Goal: Task Accomplishment & Management: Use online tool/utility

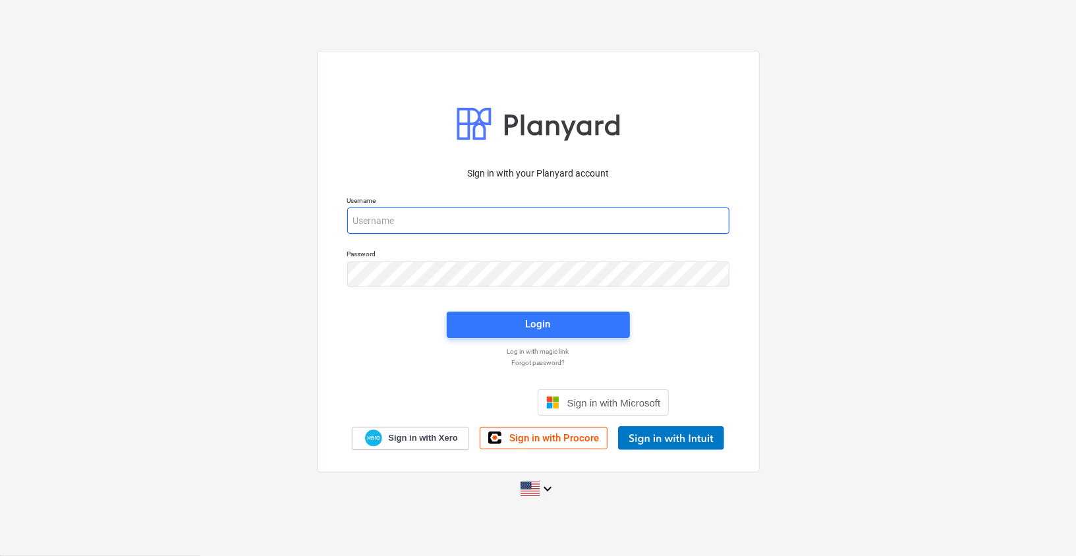
click at [456, 223] on input "email" at bounding box center [538, 220] width 382 height 26
paste input "modestomjane@gmail.com"
type input "modestomjane@gmail.com"
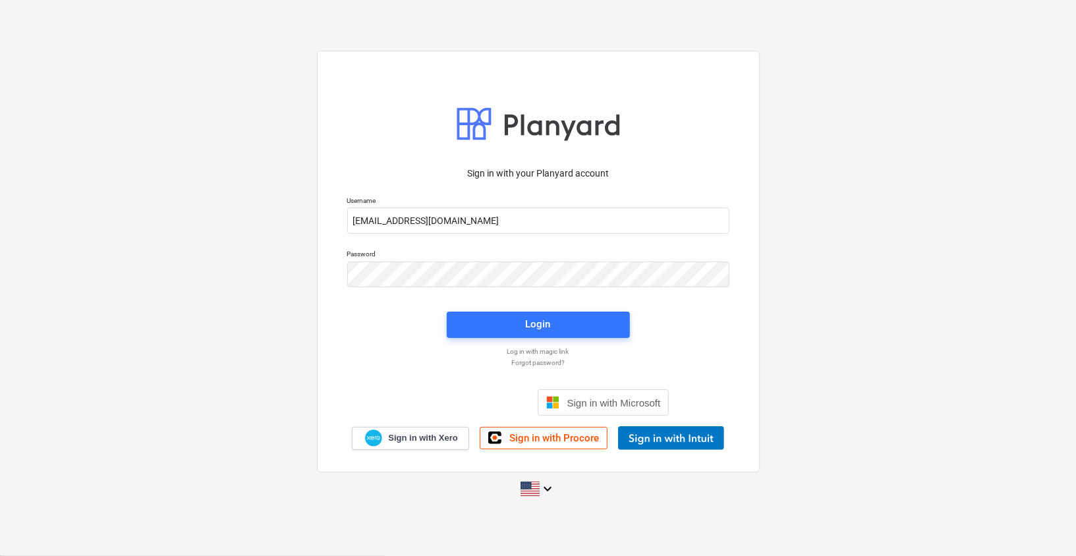
click at [656, 151] on div "Sign in with your Planyard account Username modestomjane@gmail.com Password Log…" at bounding box center [538, 262] width 443 height 422
click at [510, 331] on span "Login" at bounding box center [537, 323] width 151 height 17
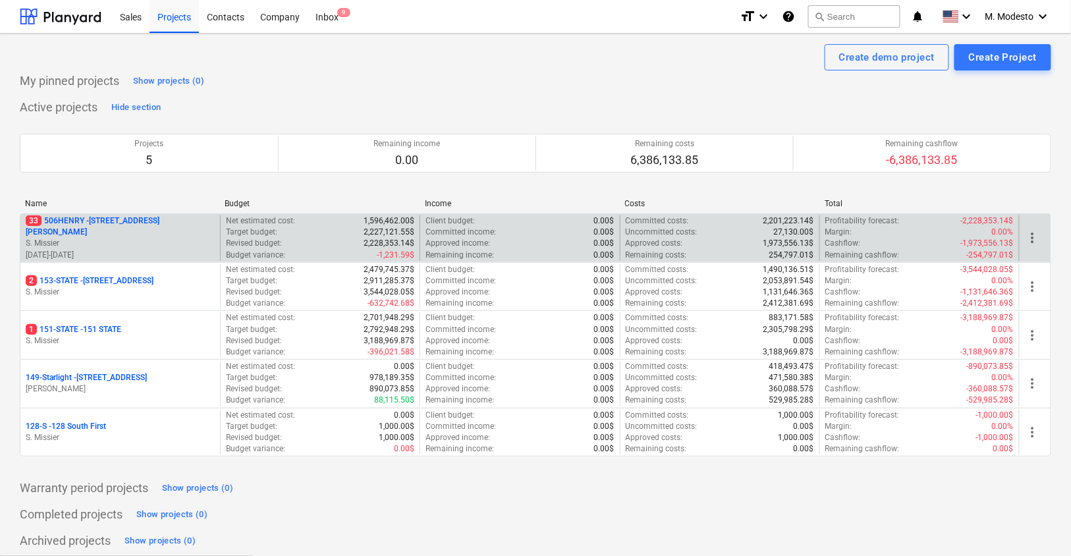
click at [140, 227] on p "33 506HENRY - 506 Henry Street" at bounding box center [120, 226] width 189 height 22
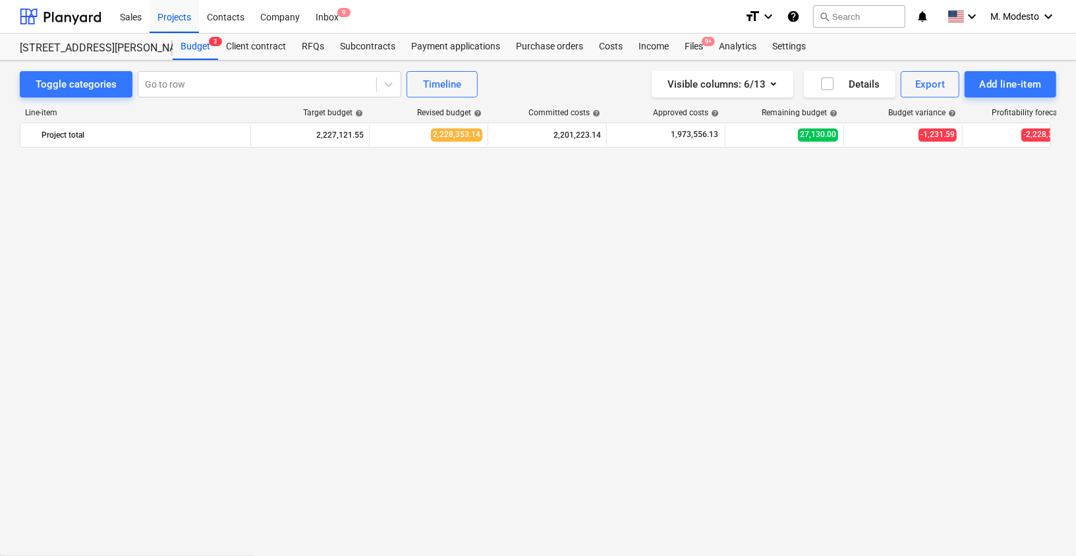
scroll to position [848, 0]
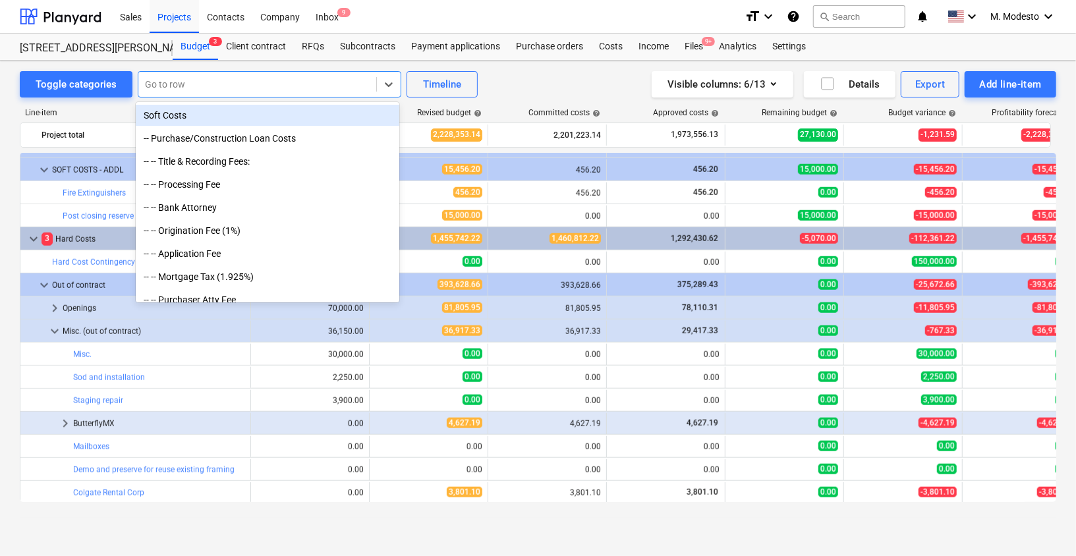
click at [326, 83] on div at bounding box center [257, 84] width 225 height 13
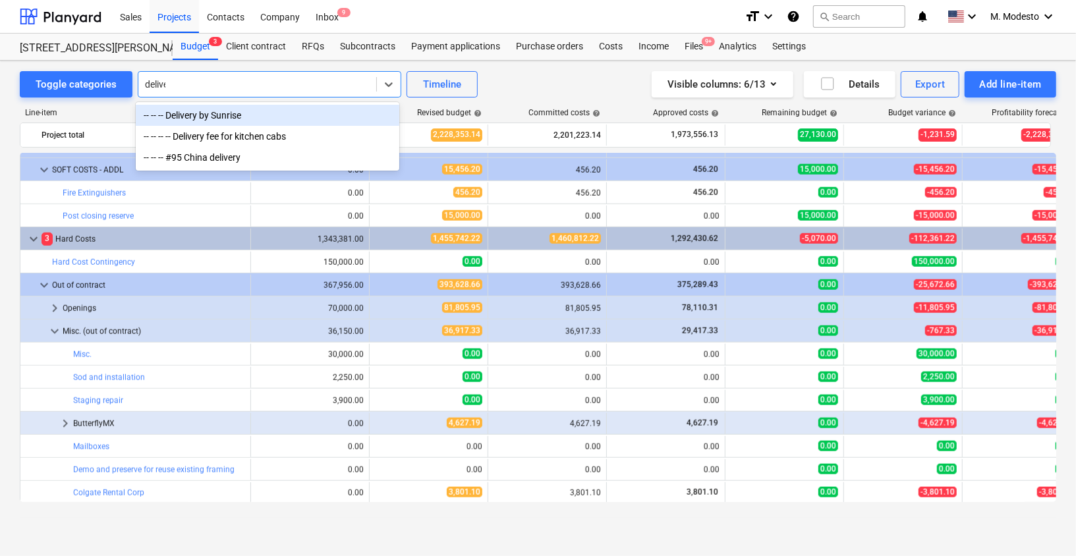
type input "deliver"
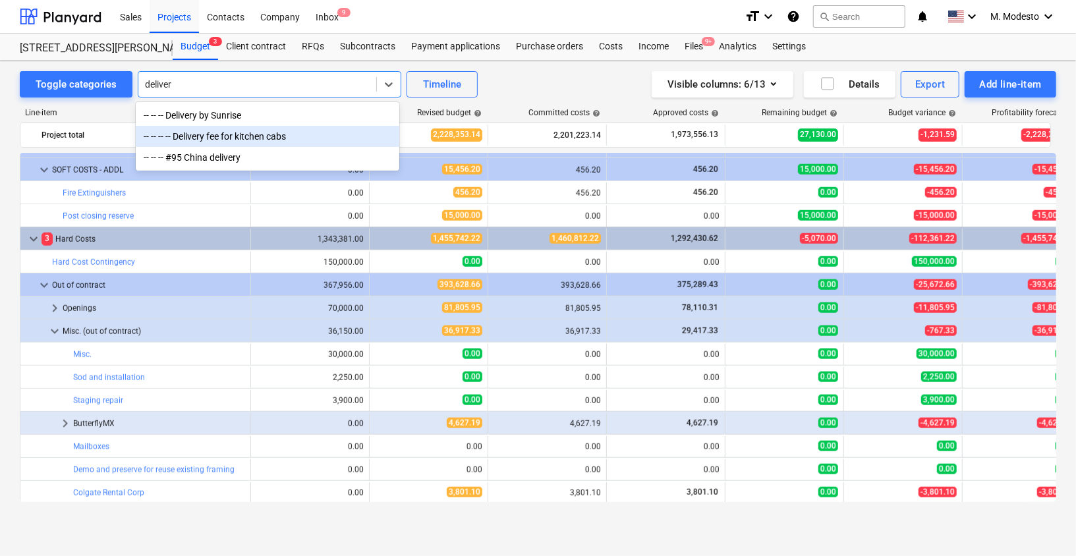
click at [297, 132] on div "-- -- -- -- Delivery fee for kitchen cabs" at bounding box center [267, 136] width 263 height 21
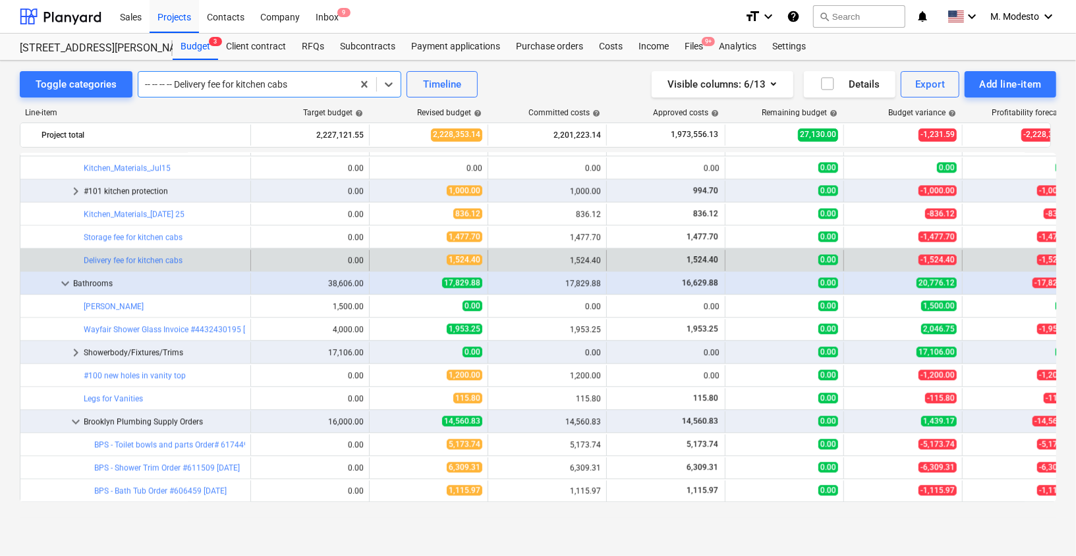
scroll to position [2069, 0]
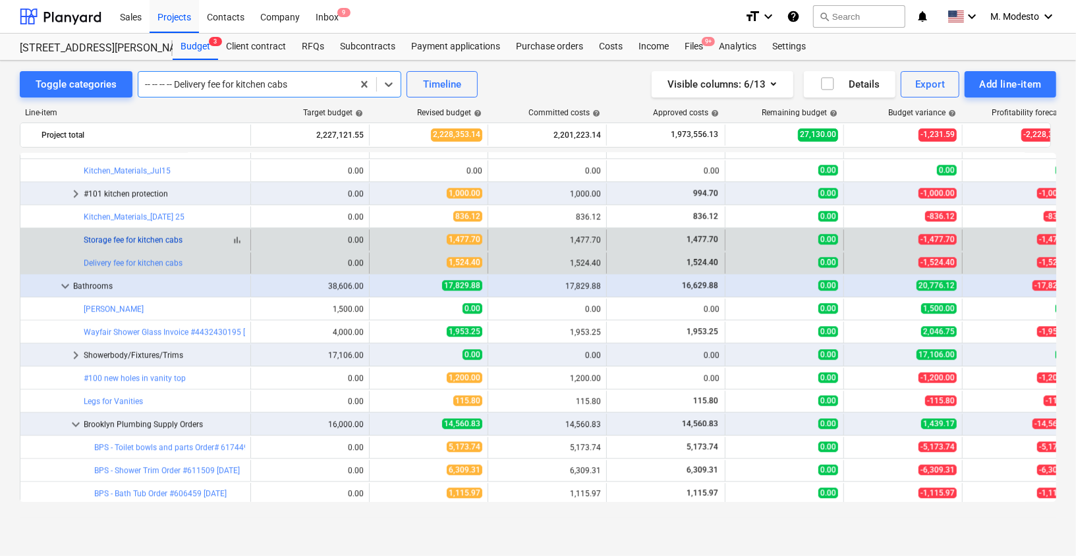
click at [145, 235] on link "Storage fee for kitchen cabs" at bounding box center [133, 239] width 99 height 9
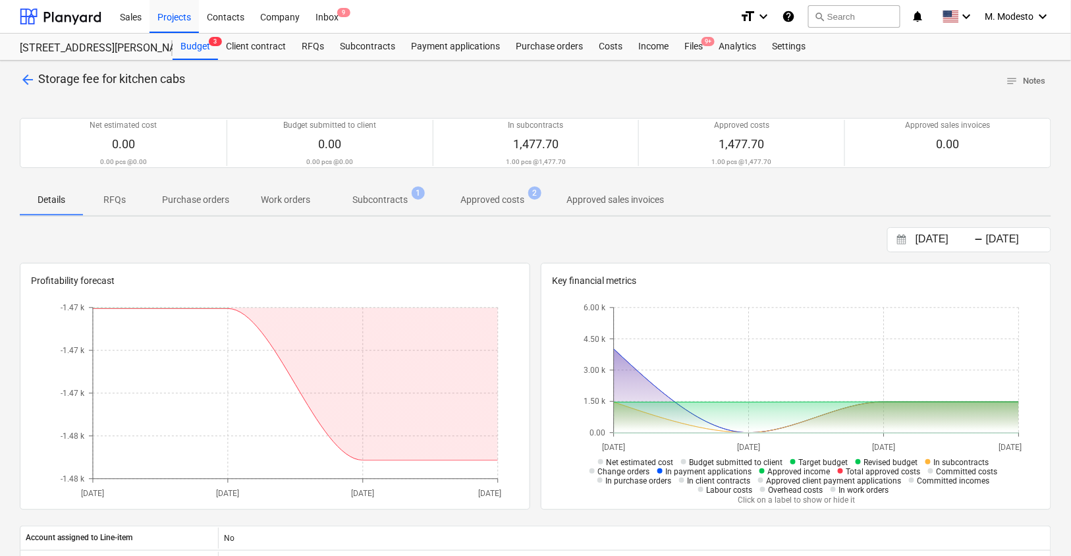
click at [373, 205] on p "Subcontracts" at bounding box center [379, 200] width 55 height 14
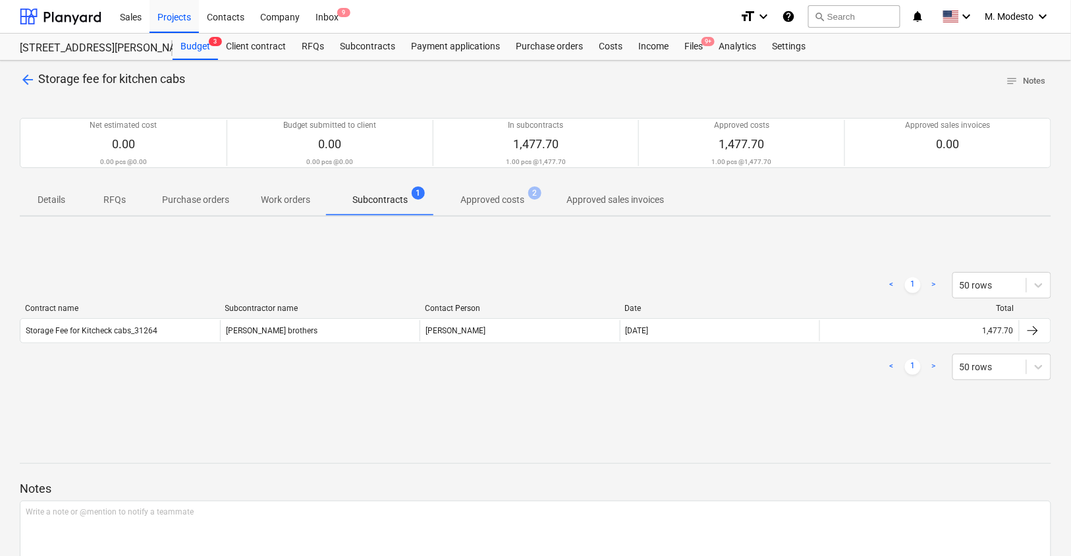
click at [507, 190] on span "Approved costs 2" at bounding box center [492, 200] width 117 height 24
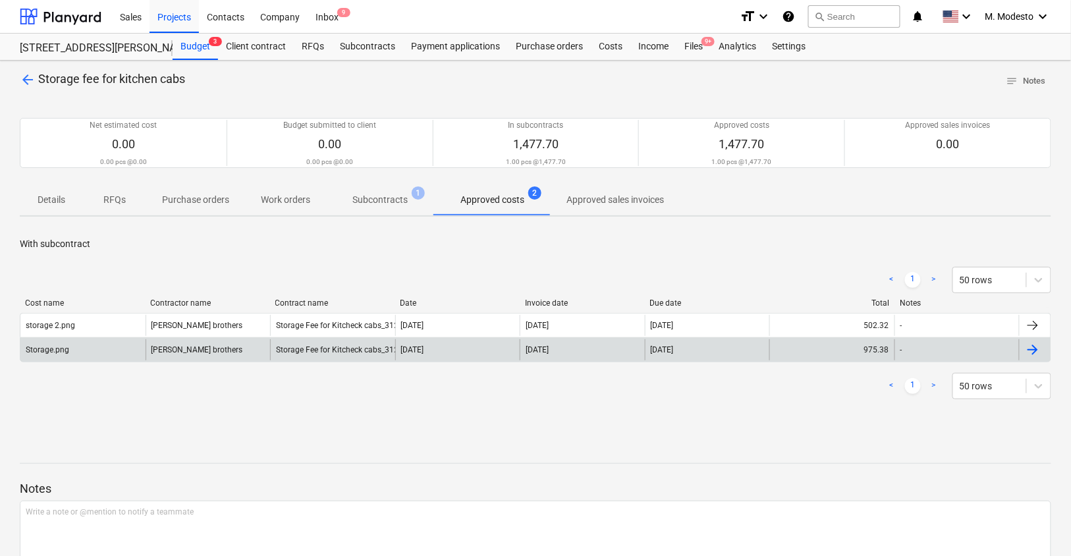
click at [315, 341] on div "Storage Fee for Kitcheck cabs_31264" at bounding box center [332, 349] width 125 height 21
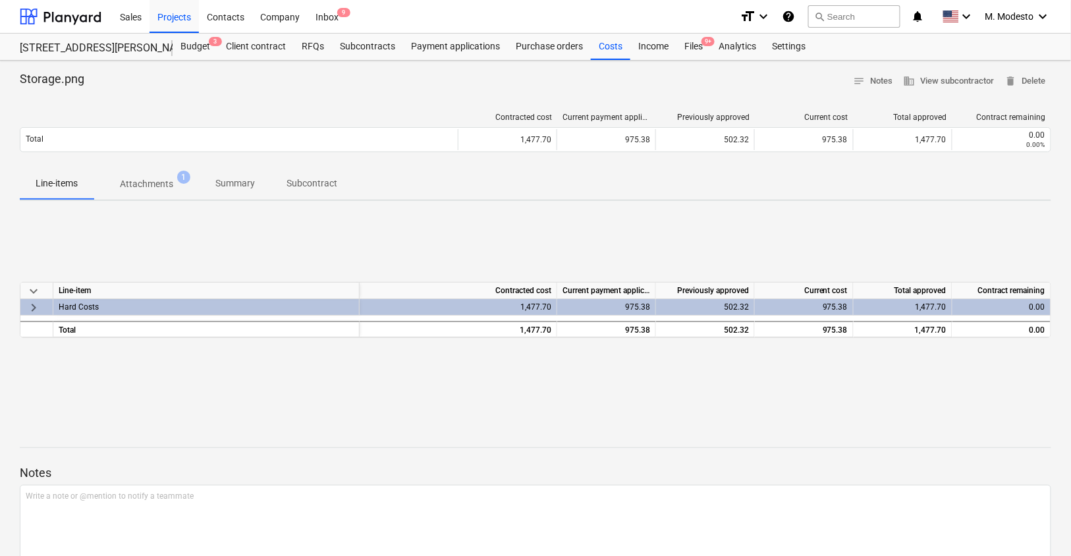
click at [184, 178] on span "1" at bounding box center [183, 177] width 13 height 13
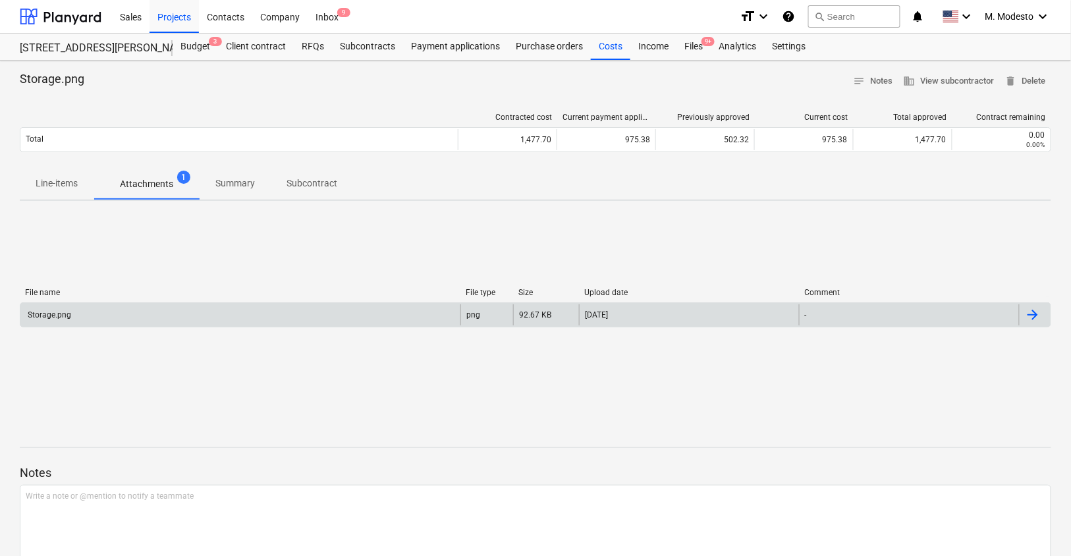
click at [188, 310] on div "Storage.png" at bounding box center [240, 314] width 440 height 21
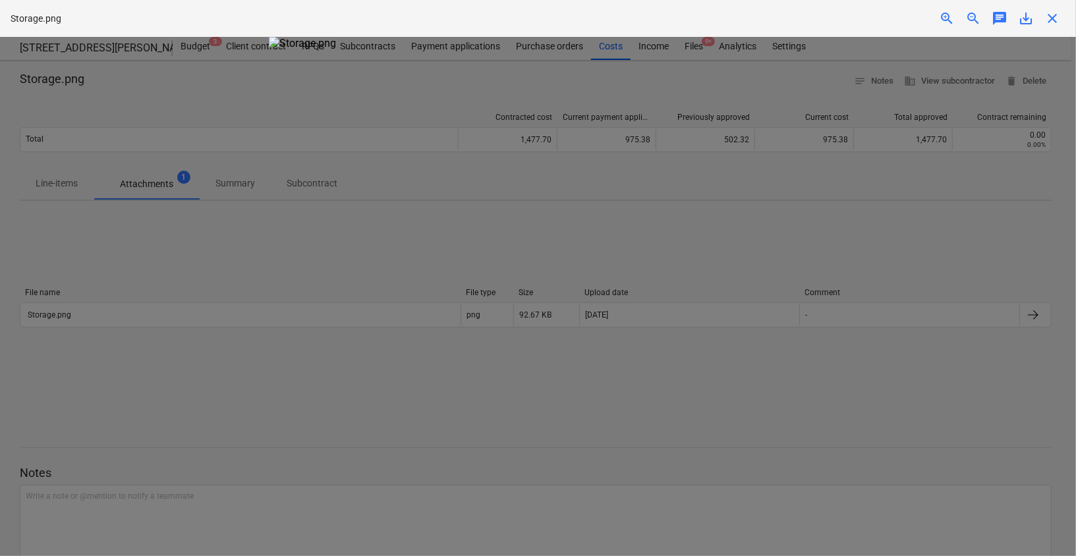
click at [1022, 18] on span "save_alt" at bounding box center [1026, 19] width 16 height 16
click at [1066, 19] on div "Storage.png zoom_in zoom_out chat 0 save_alt close" at bounding box center [538, 18] width 1076 height 37
click at [1060, 23] on div "close" at bounding box center [1052, 19] width 26 height 16
click at [1054, 23] on span "close" at bounding box center [1052, 19] width 16 height 16
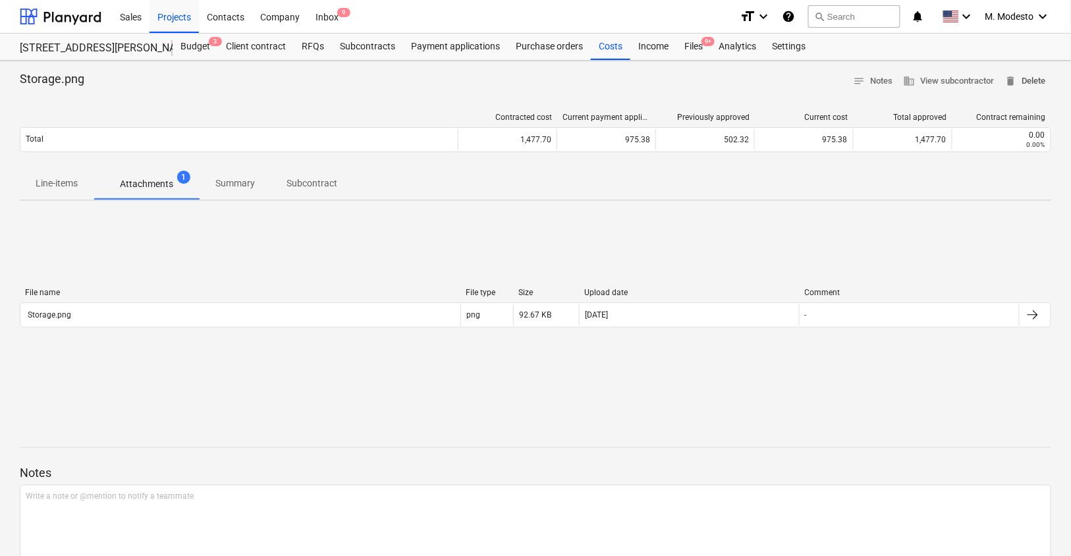
click at [1039, 84] on span "delete Delete" at bounding box center [1025, 81] width 41 height 15
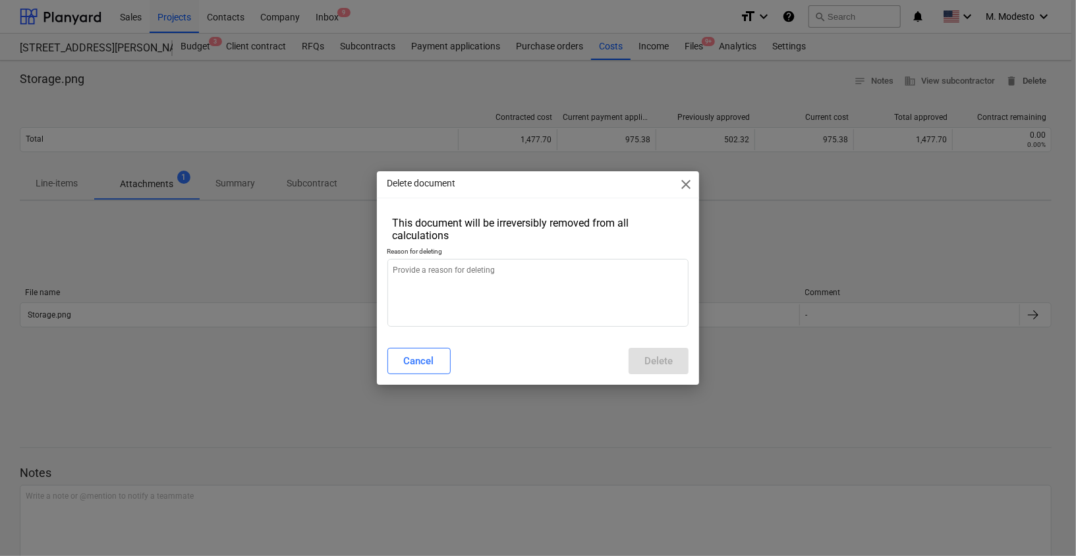
type textarea "x"
click at [495, 285] on textarea at bounding box center [538, 293] width 302 height 68
type textarea "u"
type textarea "x"
type textarea "up"
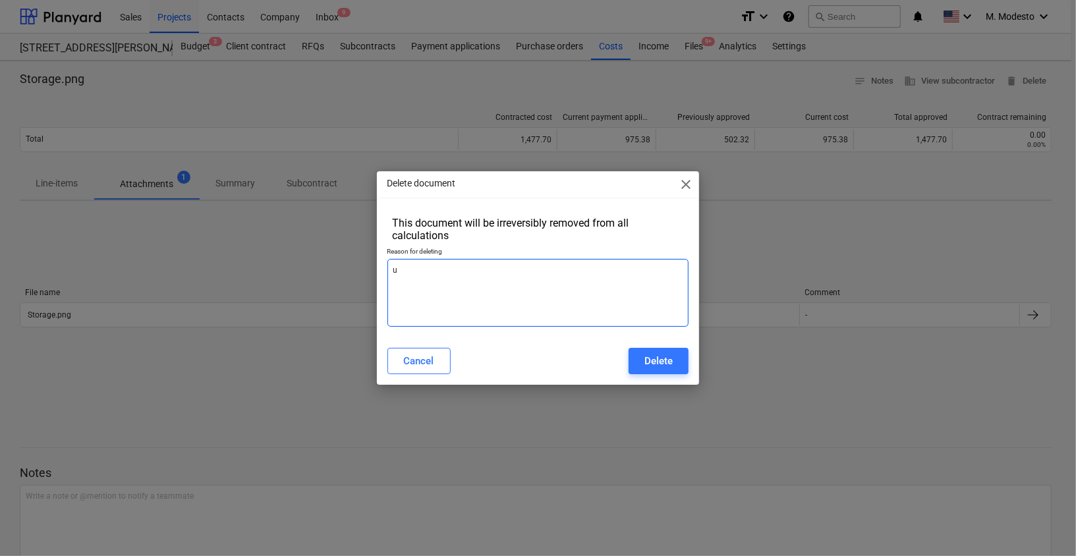
type textarea "x"
type textarea "upd"
type textarea "x"
type textarea "upda"
type textarea "x"
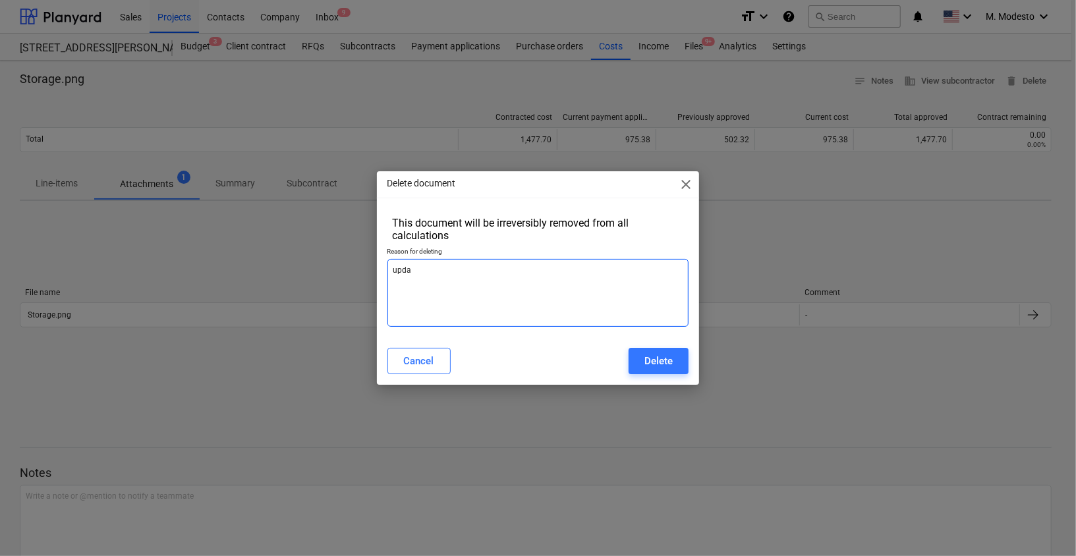
type textarea "updat"
type textarea "x"
type textarea "update"
type textarea "x"
type textarea "update"
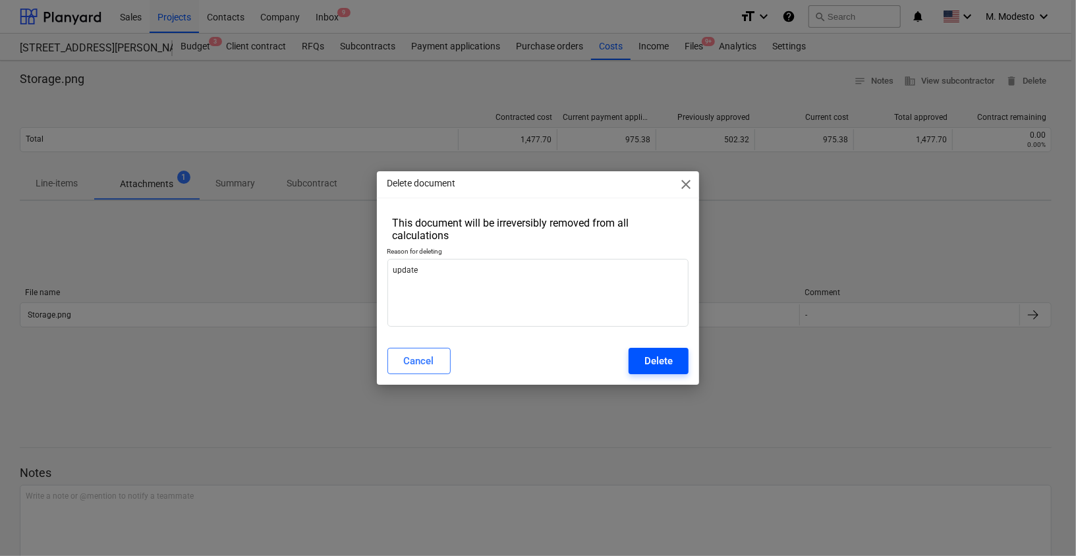
click at [651, 367] on div "Delete" at bounding box center [658, 360] width 28 height 17
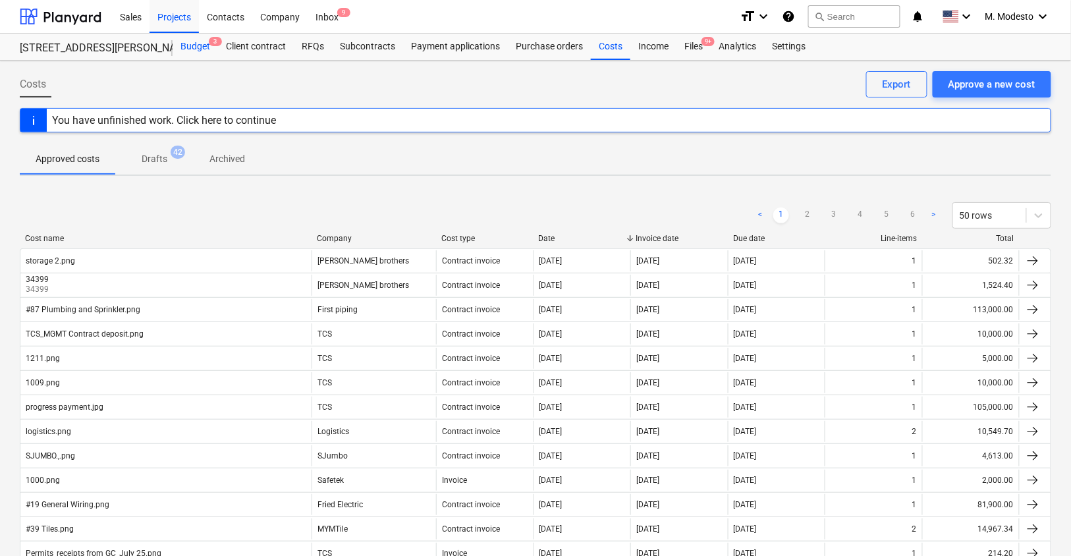
click at [199, 51] on div "Budget 3" at bounding box center [195, 47] width 45 height 26
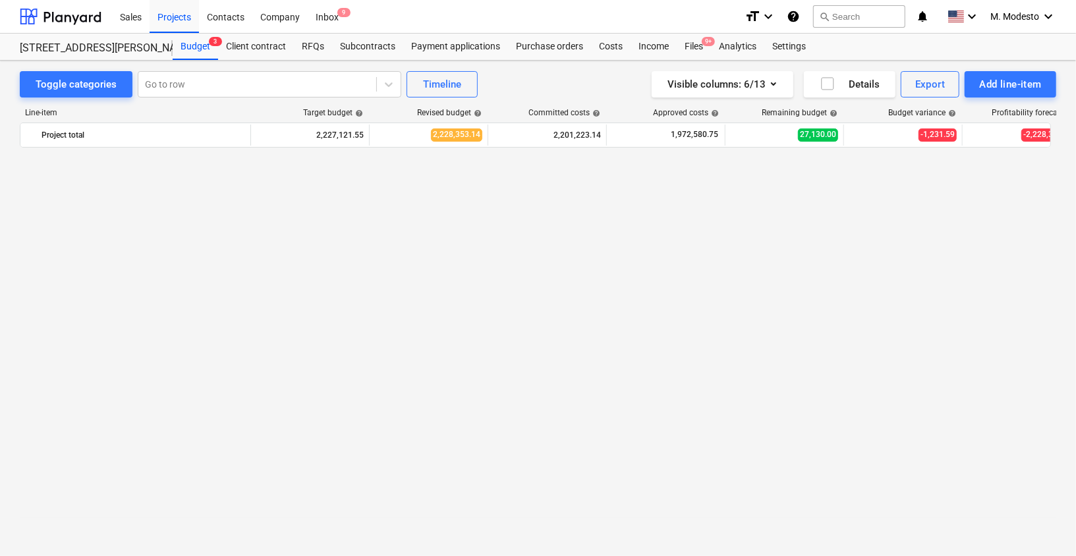
scroll to position [2069, 0]
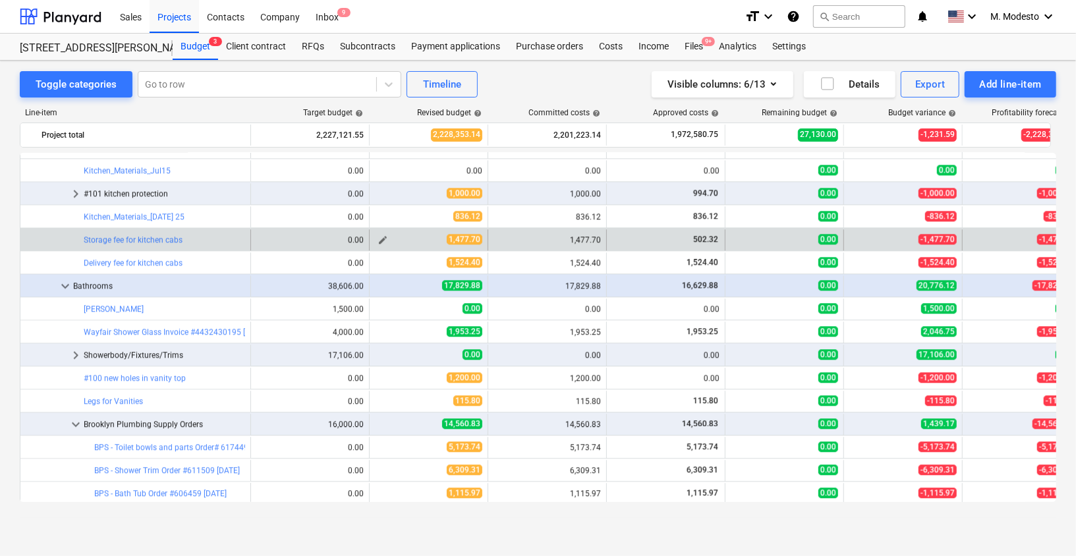
click at [375, 239] on button "edit" at bounding box center [383, 240] width 16 height 16
type textarea "x"
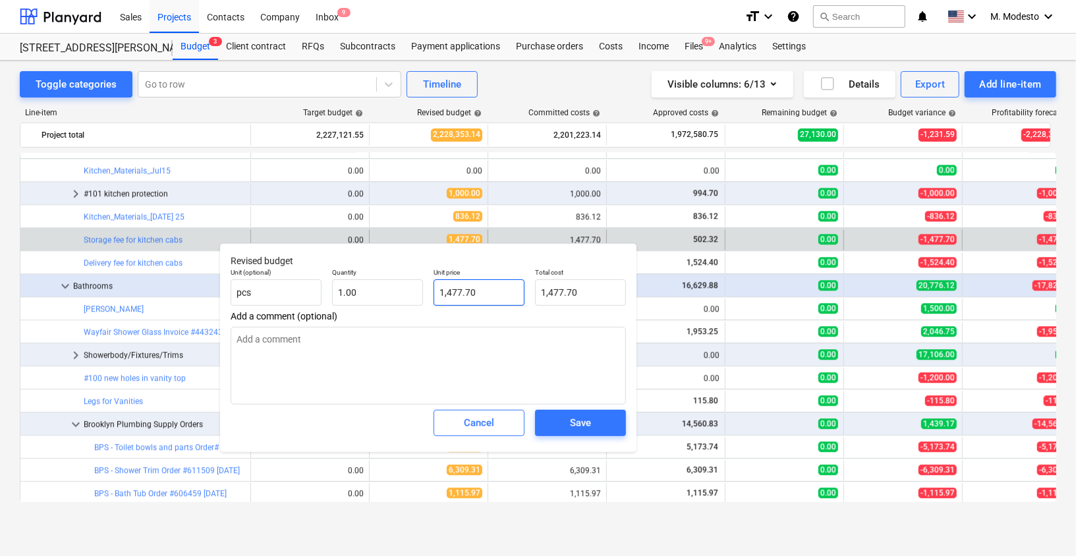
type input "1477.7"
drag, startPoint x: 483, startPoint y: 290, endPoint x: 394, endPoint y: 280, distance: 90.1
click at [395, 280] on div "Unit (optional) pcs Quantity 1.00 Unit price 1477.7 Total cost 1,477.70" at bounding box center [428, 287] width 406 height 48
paste input "2,453.08"
type textarea "x"
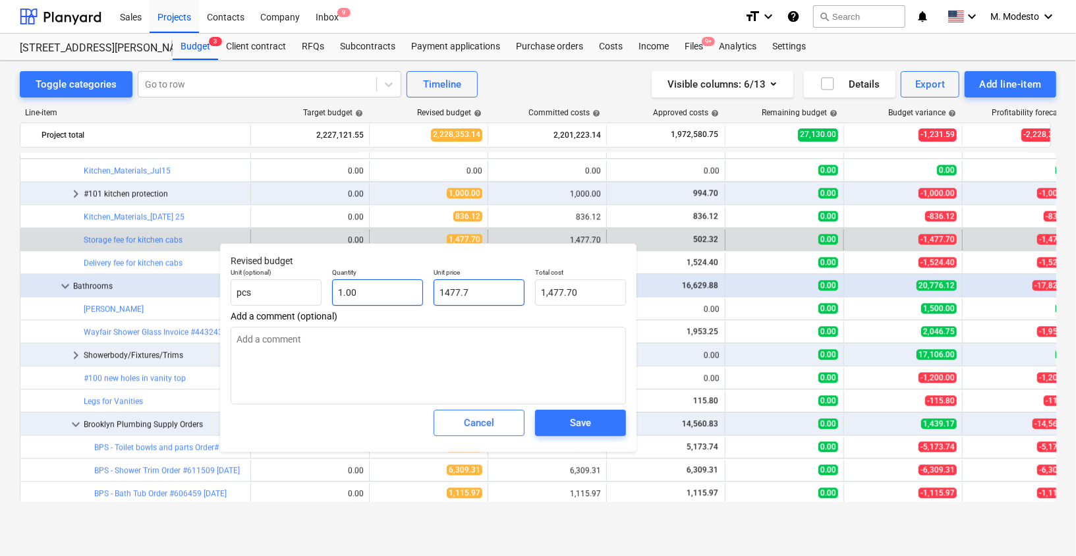
type input "2,453.08"
click at [593, 425] on span "Save" at bounding box center [580, 422] width 59 height 17
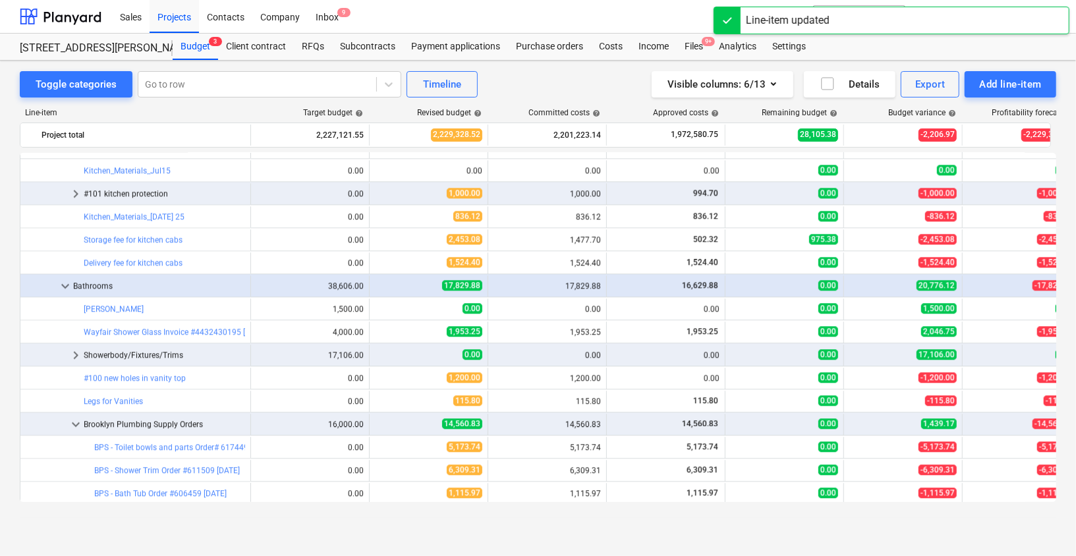
click at [151, 236] on link "Storage fee for kitchen cabs" at bounding box center [133, 239] width 99 height 9
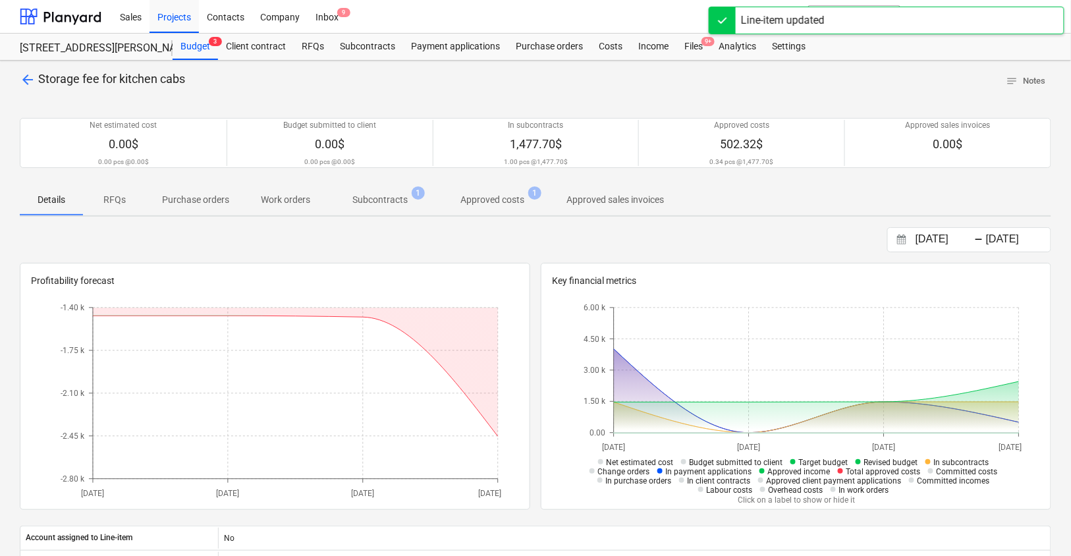
click at [494, 198] on p "Approved costs" at bounding box center [492, 200] width 64 height 14
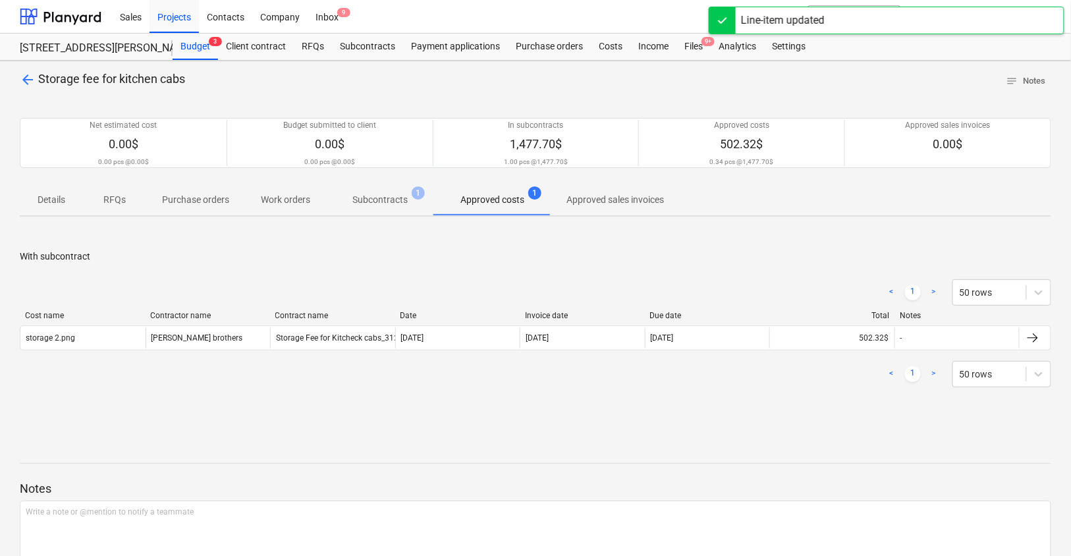
click at [335, 318] on div "Cost name Contractor name Contract name Date Invoice date Due date Total Notes" at bounding box center [535, 318] width 1031 height 14
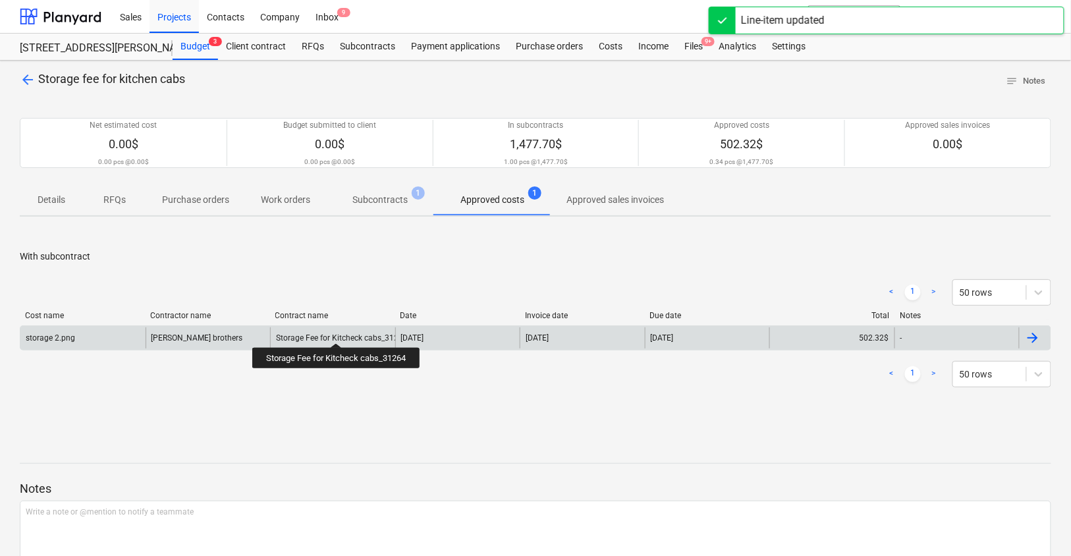
click at [337, 333] on div "Storage Fee for Kitcheck cabs_31264" at bounding box center [342, 337] width 132 height 9
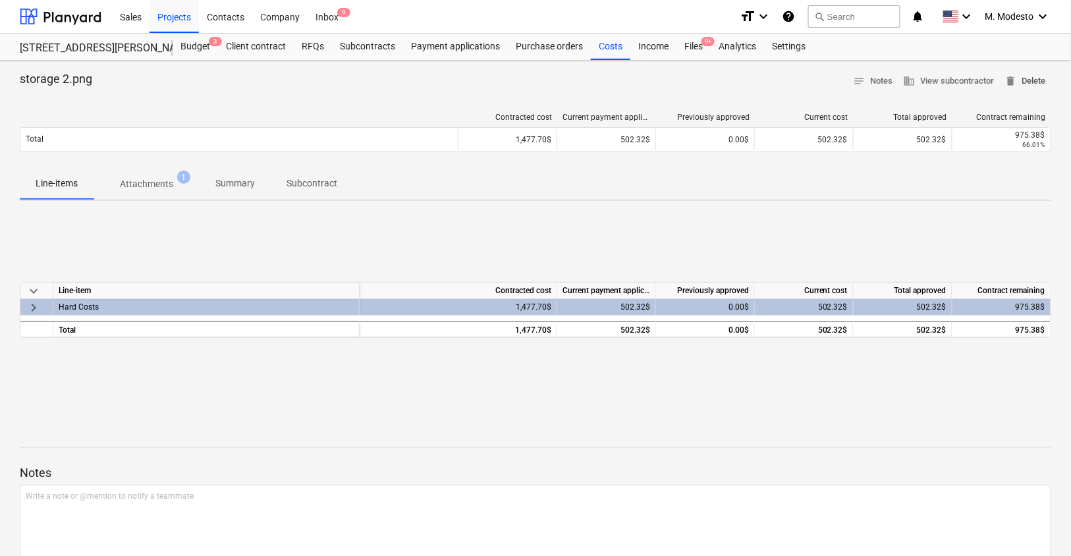
click at [1037, 82] on span "delete Delete" at bounding box center [1025, 81] width 41 height 15
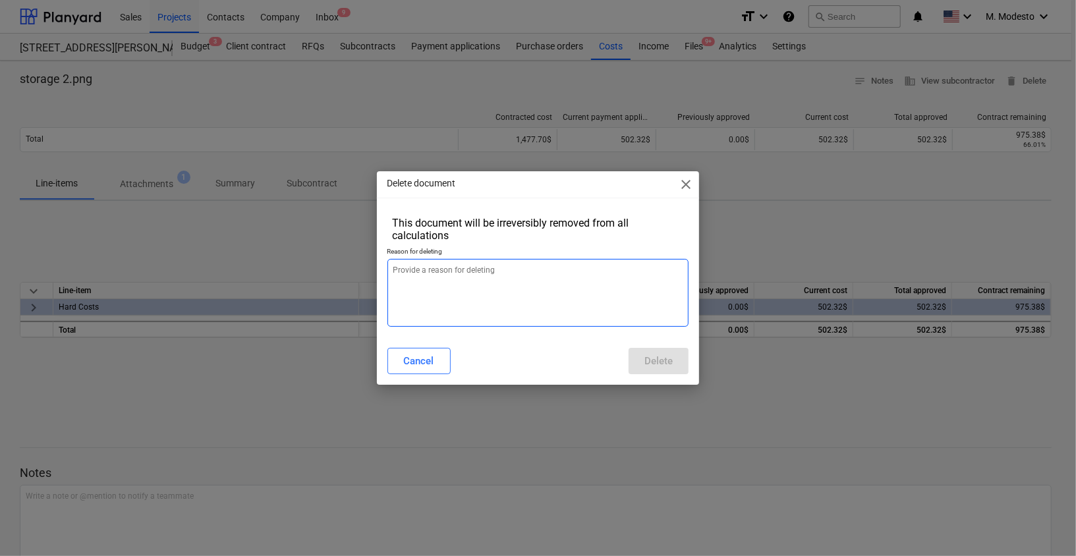
click at [611, 288] on textarea at bounding box center [538, 293] width 302 height 68
type textarea "x"
type textarea "U"
type textarea "x"
type textarea "Up"
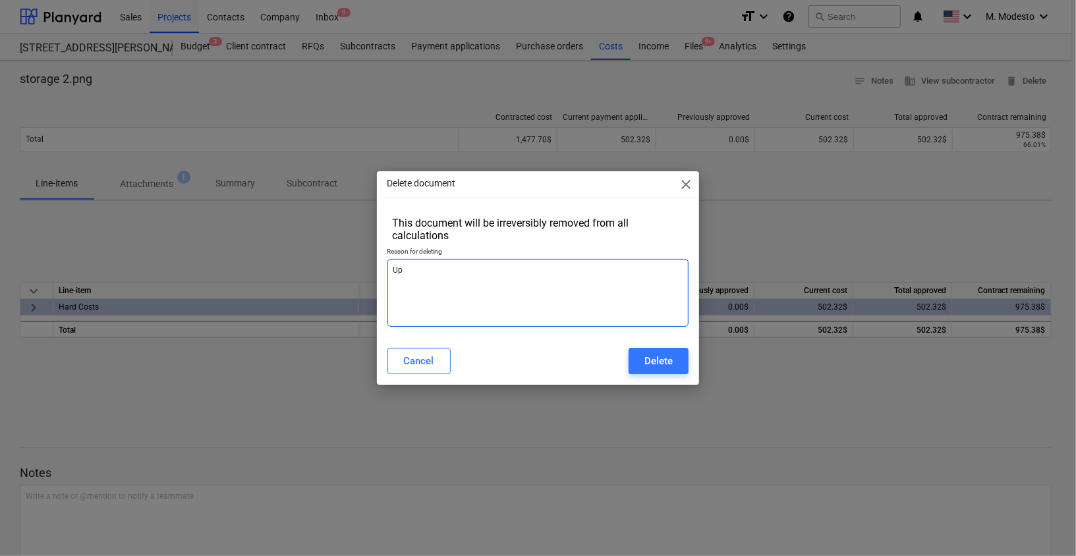
type textarea "x"
type textarea "Upd"
type textarea "x"
type textarea "Upda"
type textarea "x"
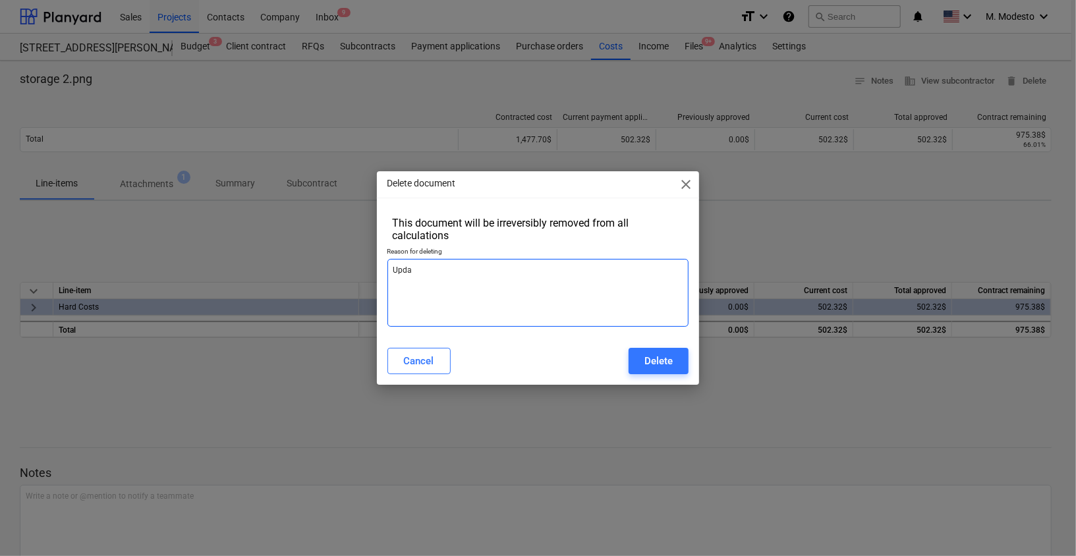
type textarea "Updat"
type textarea "x"
type textarea "Update"
click at [659, 354] on div "Delete" at bounding box center [658, 360] width 28 height 17
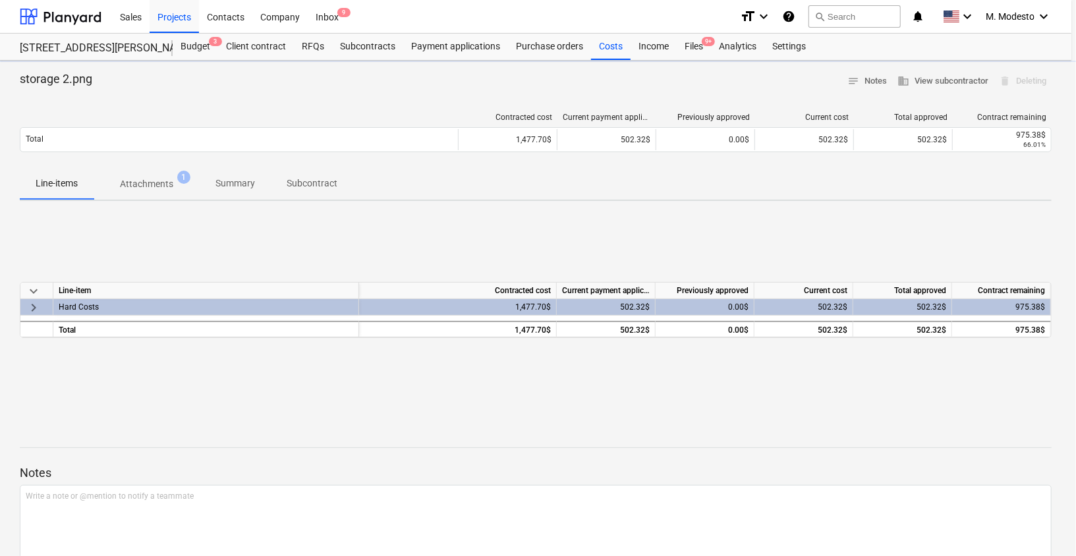
type textarea "x"
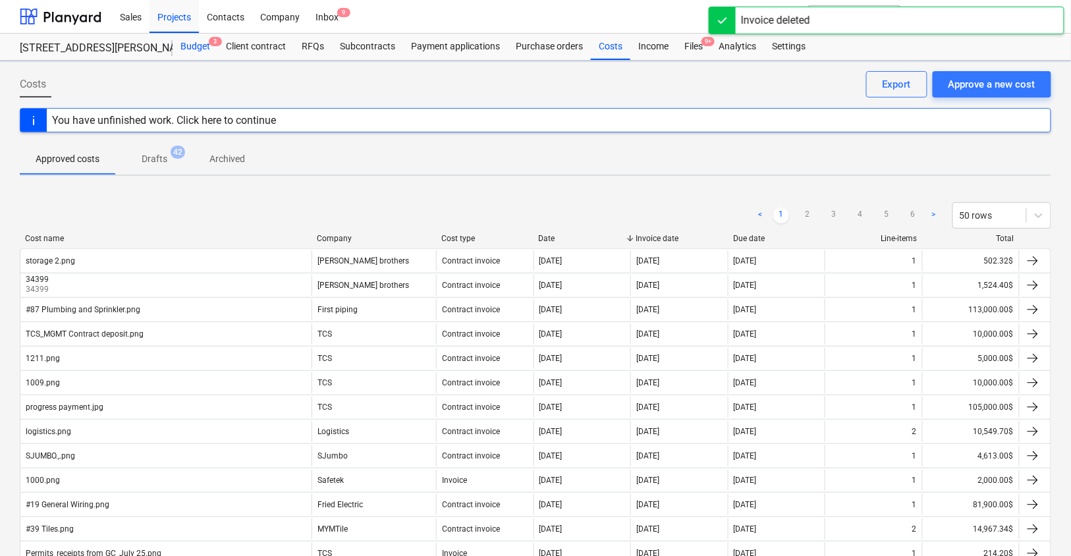
click at [186, 51] on div "Budget 3" at bounding box center [195, 47] width 45 height 26
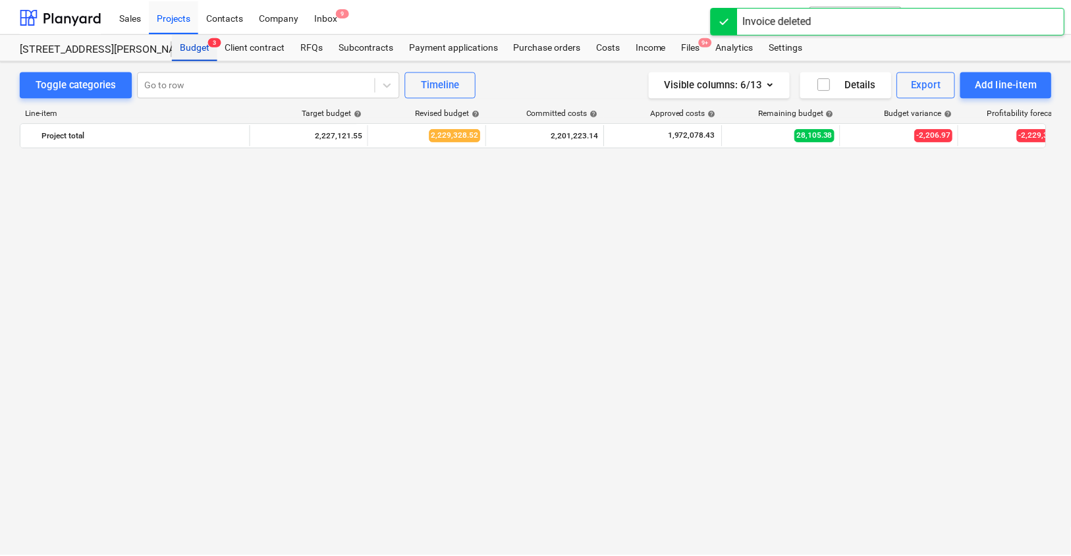
scroll to position [2069, 0]
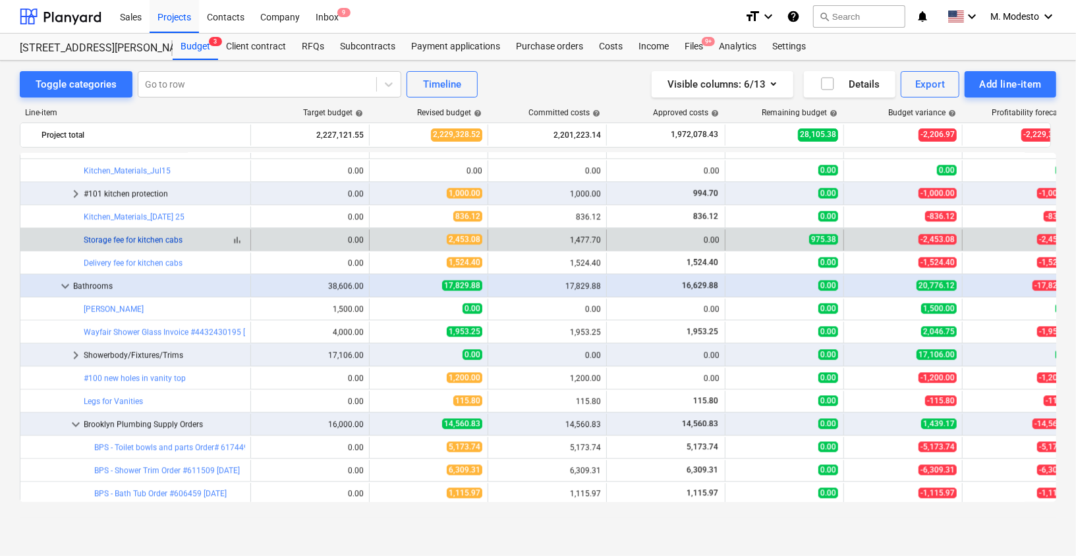
click at [137, 235] on link "Storage fee for kitchen cabs" at bounding box center [133, 239] width 99 height 9
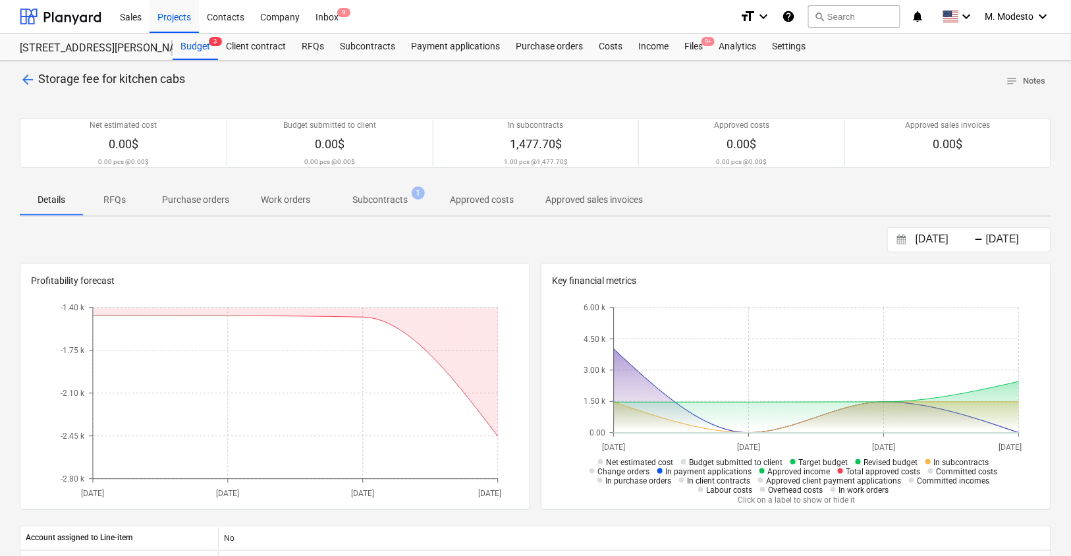
click at [354, 196] on p "Subcontracts" at bounding box center [379, 200] width 55 height 14
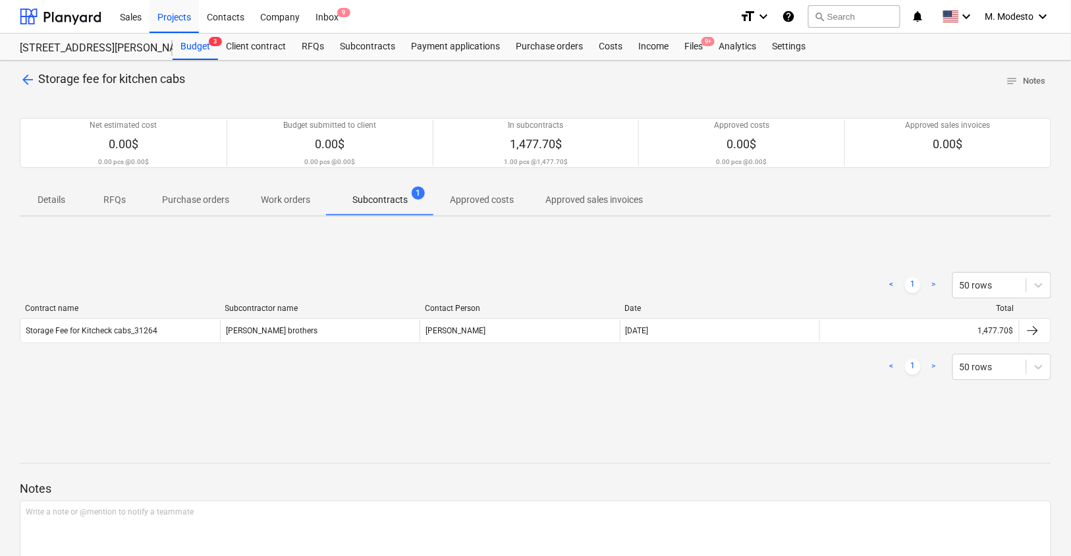
drag, startPoint x: 308, startPoint y: 371, endPoint x: 312, endPoint y: 364, distance: 8.8
click at [308, 371] on div "< 1 > 50 rows" at bounding box center [535, 367] width 1031 height 26
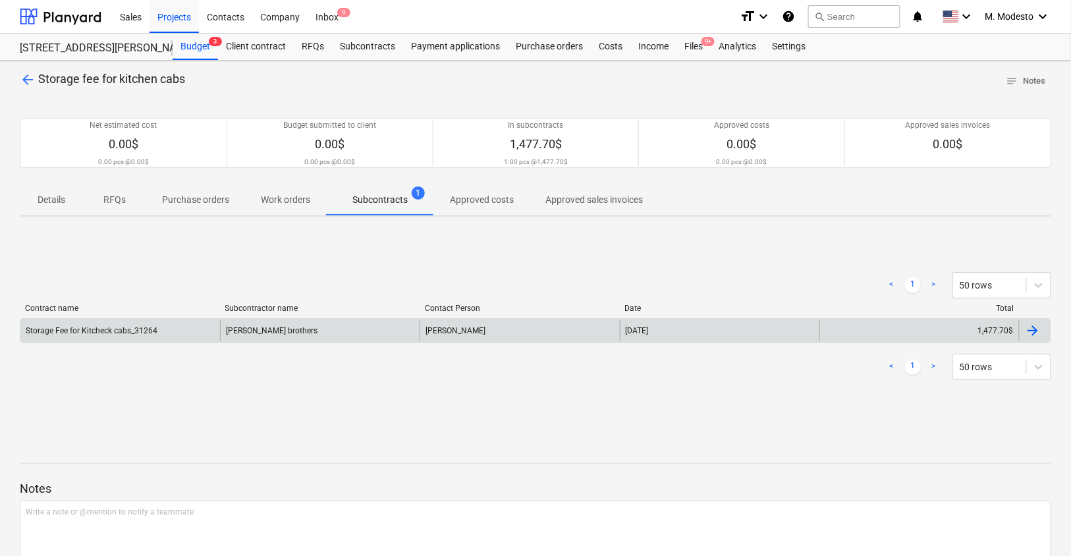
click at [339, 323] on div "Collins brothers" at bounding box center [320, 330] width 200 height 21
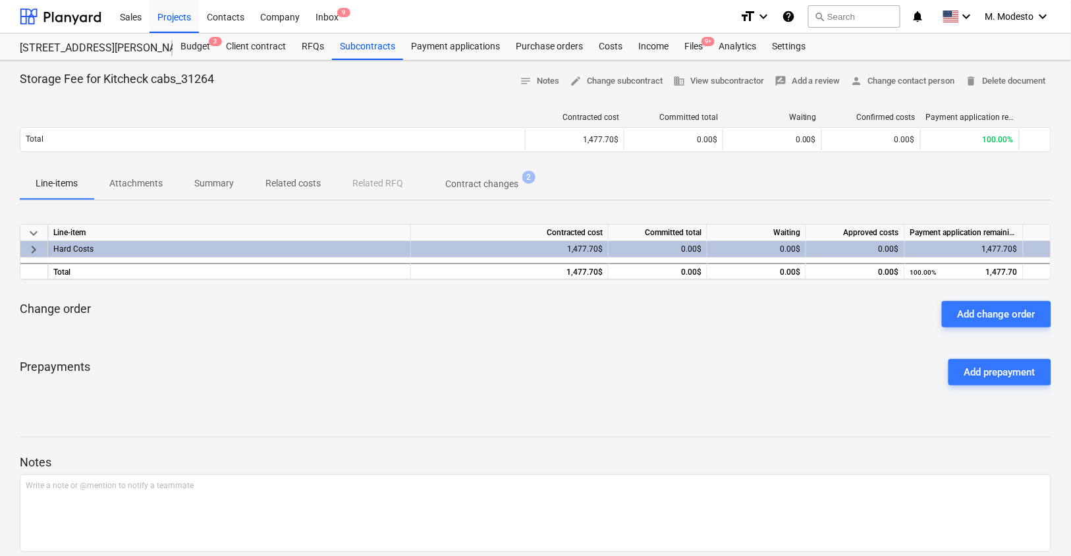
click at [294, 186] on p "Related costs" at bounding box center [292, 184] width 55 height 14
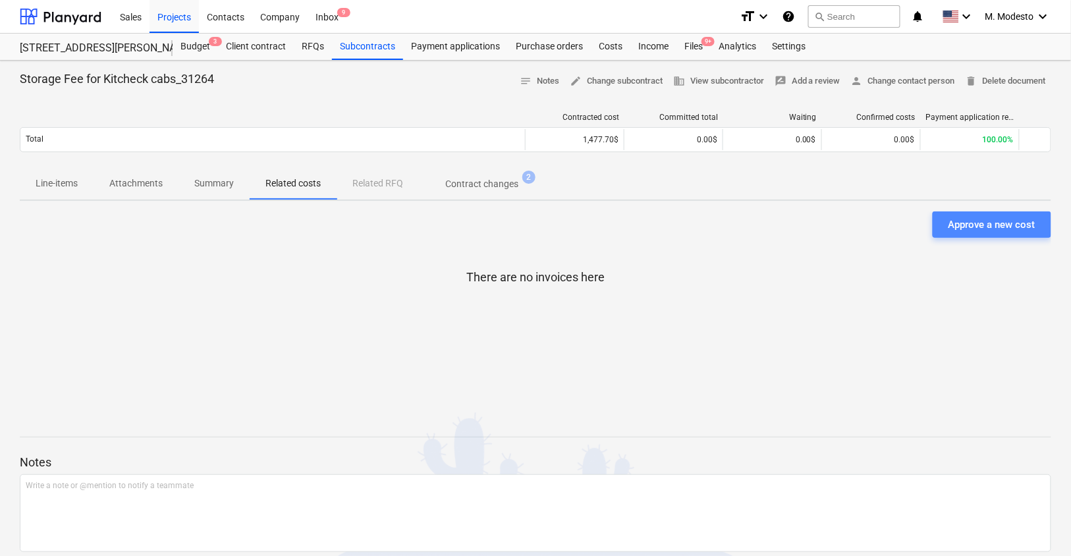
click at [998, 229] on div "Approve a new cost" at bounding box center [991, 224] width 87 height 17
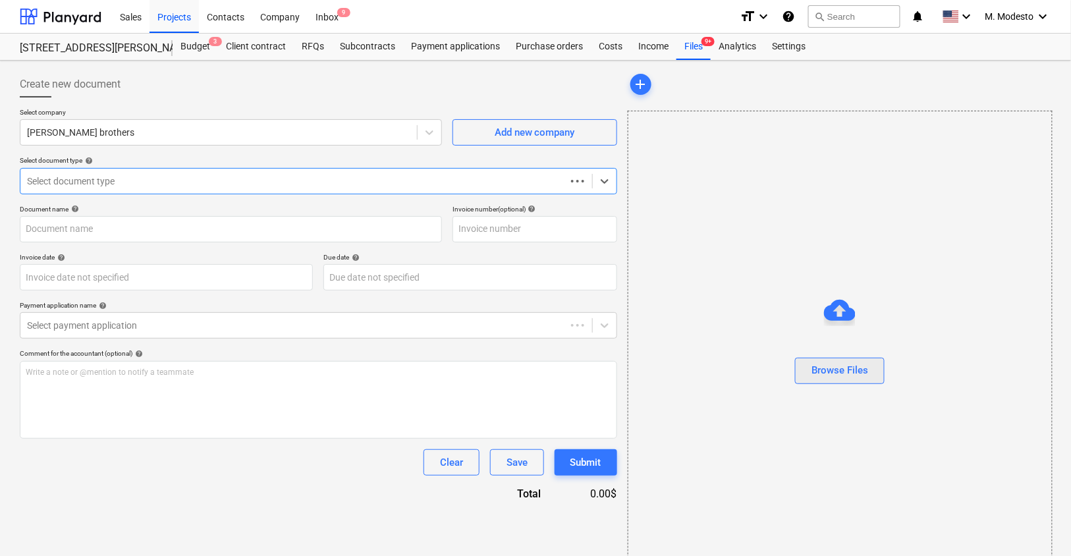
click at [850, 379] on button "Browse Files" at bounding box center [840, 371] width 90 height 26
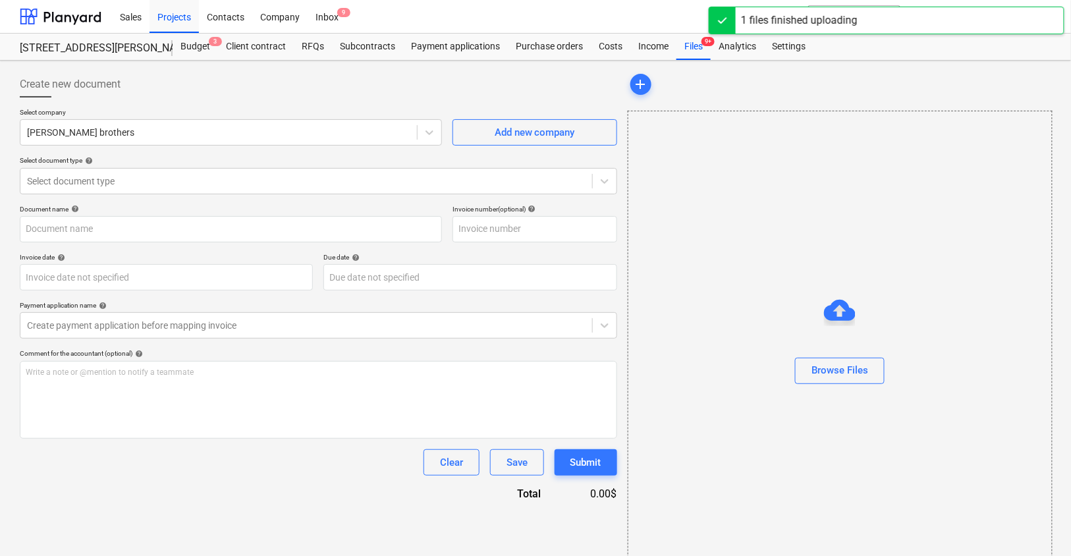
type input "Storage.png"
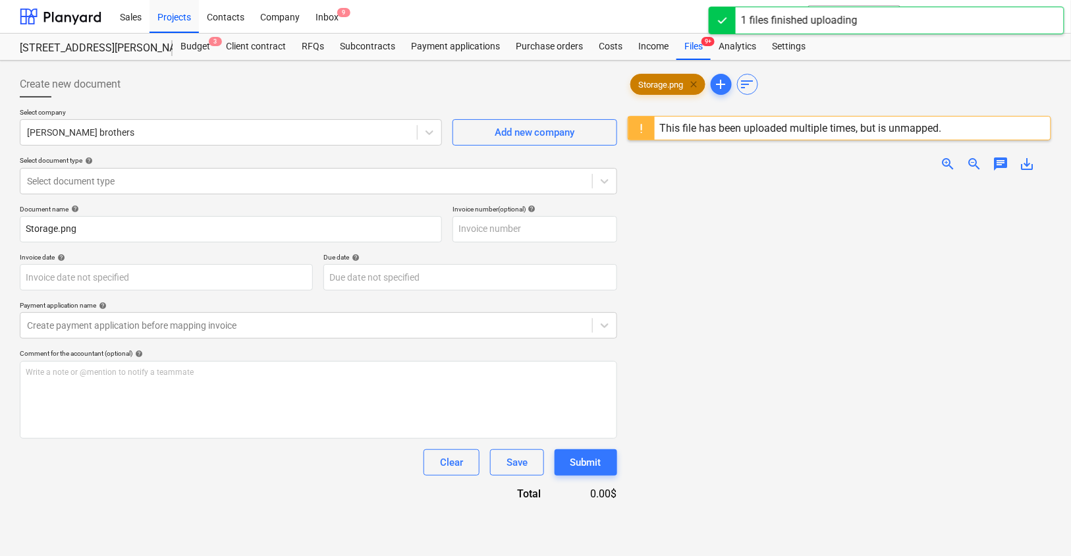
click at [692, 80] on span "clear" at bounding box center [694, 84] width 16 height 16
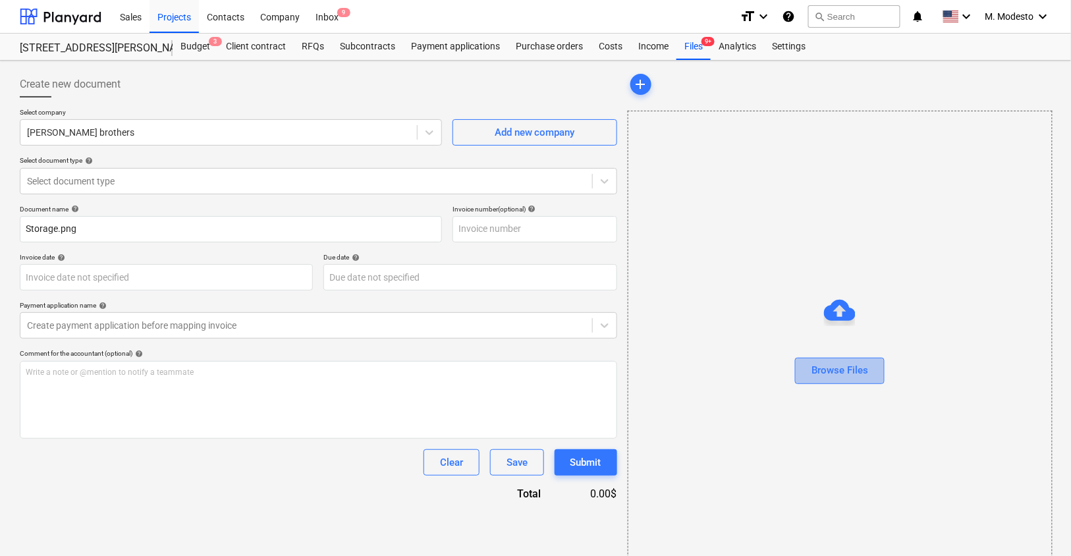
click at [852, 374] on div "Browse Files" at bounding box center [839, 370] width 57 height 17
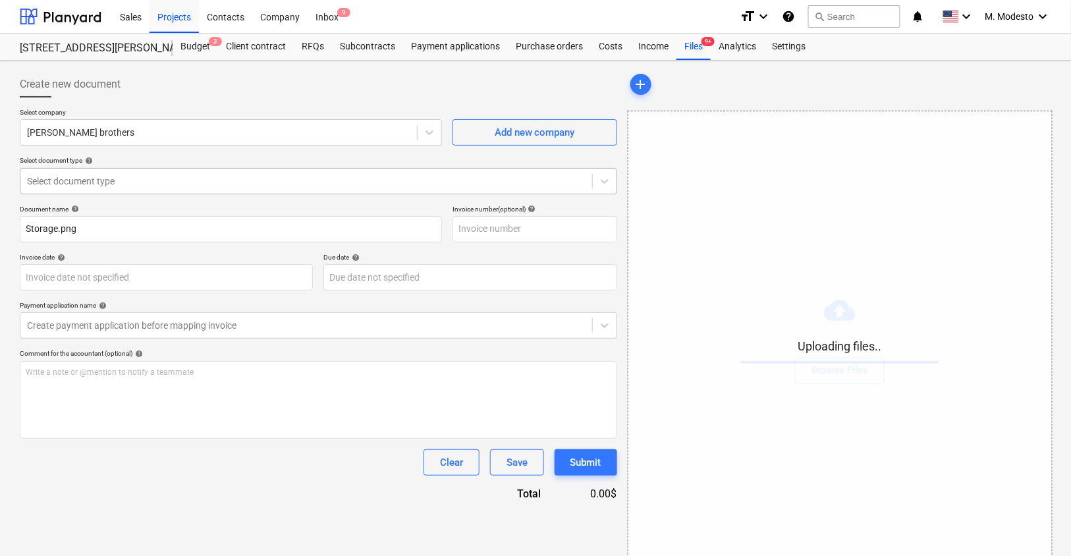
click at [160, 192] on div "Select document type" at bounding box center [318, 181] width 597 height 26
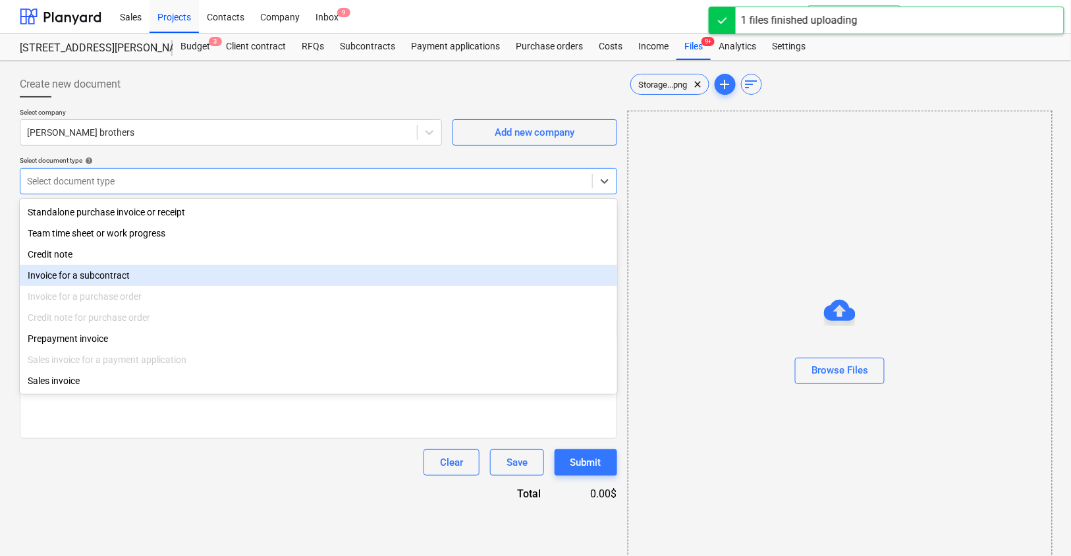
click at [128, 282] on div "Invoice for a subcontract" at bounding box center [318, 275] width 597 height 21
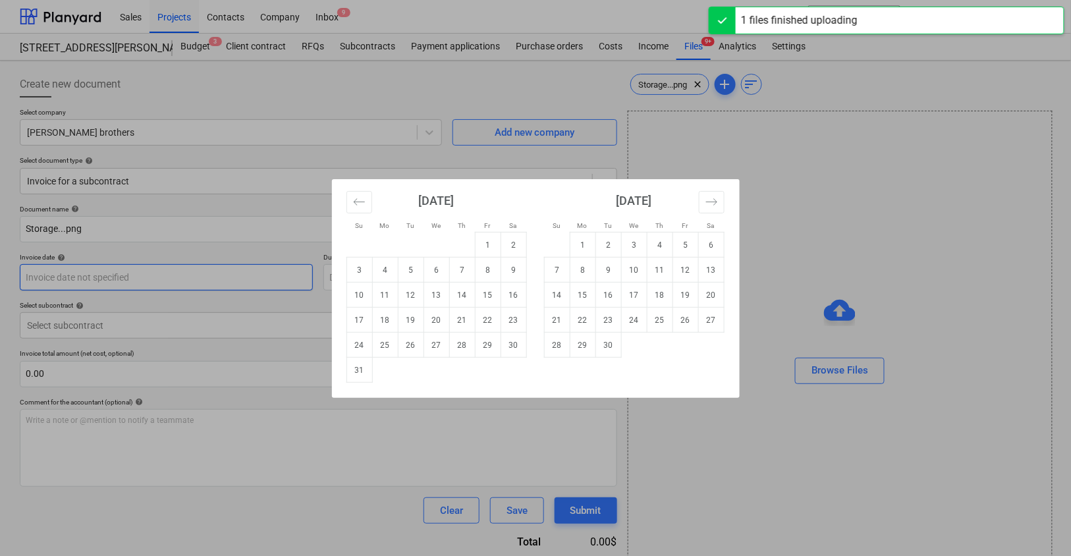
click at [99, 283] on body "Sales Projects Contacts Company Inbox 9 format_size keyboard_arrow_down help se…" at bounding box center [535, 278] width 1071 height 556
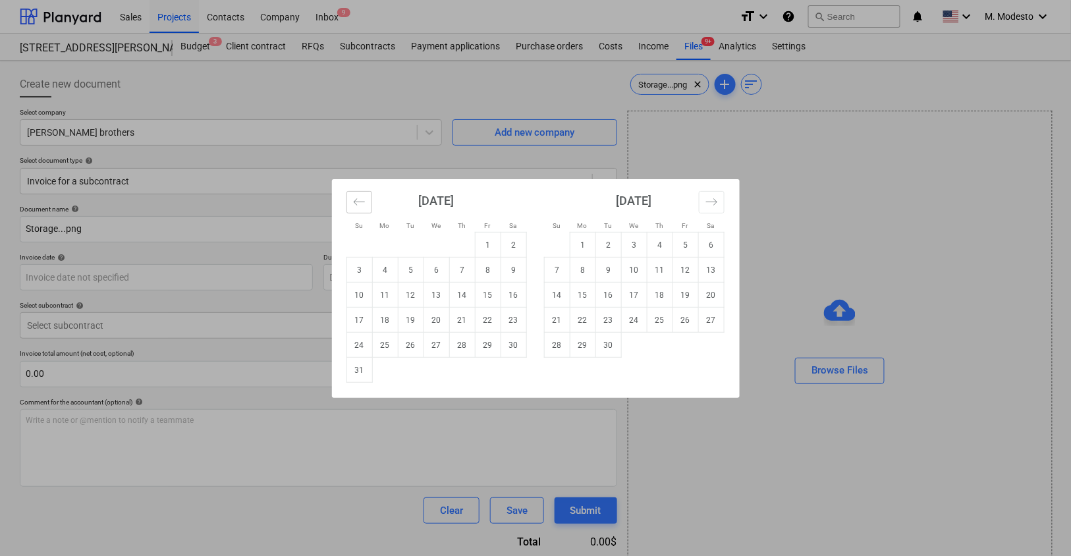
click at [362, 203] on icon "Move backward to switch to the previous month." at bounding box center [359, 202] width 13 height 13
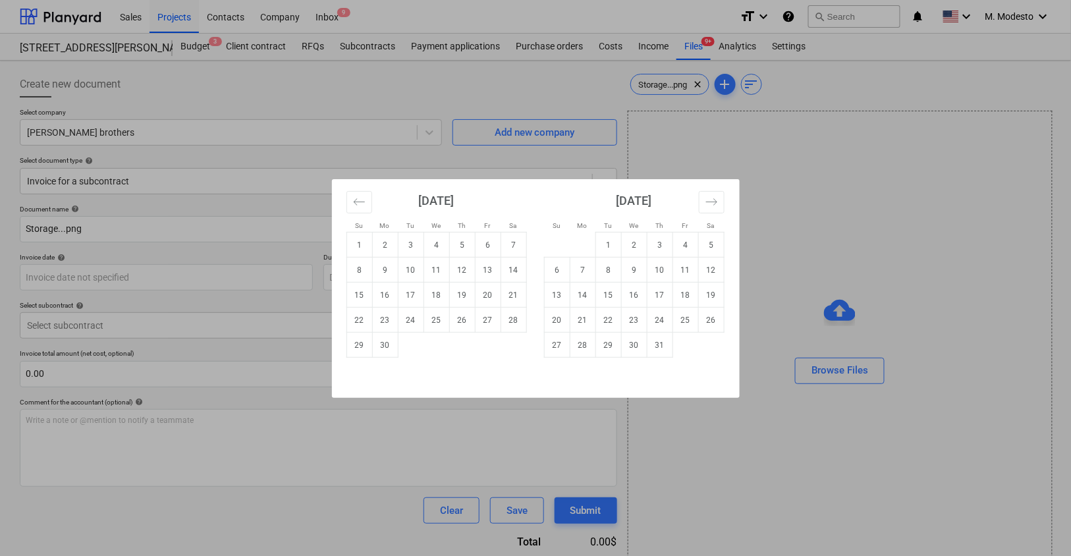
click at [345, 203] on div "June 2025 1 2 3 4 5 6 7 8 9 10 11 12 13 14 15 16 17 18 19 20 21 22 23 24 25 26 …" at bounding box center [437, 268] width 198 height 178
click at [355, 200] on icon "Move backward to switch to the previous month." at bounding box center [359, 202] width 13 height 13
click at [355, 200] on icon "Move backward to switch to the previous month." at bounding box center [358, 201] width 11 height 7
click at [356, 200] on icon "Move backward to switch to the previous month." at bounding box center [359, 202] width 13 height 13
click at [357, 202] on icon "Move backward to switch to the previous month." at bounding box center [358, 201] width 11 height 7
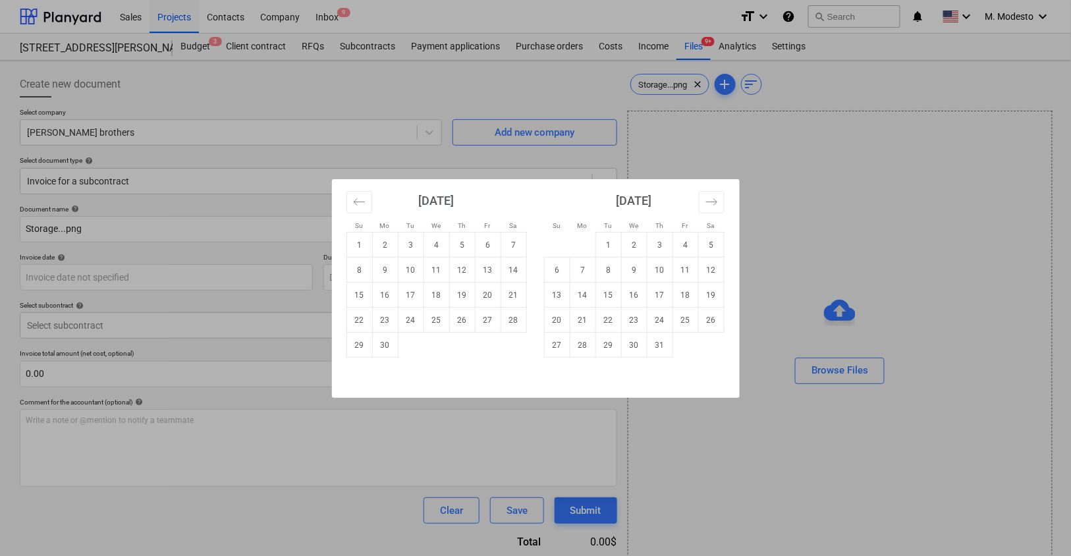
click at [250, 219] on div "Su Mo Tu We Th Fr Sa Su Mo Tu We Th Fr Sa June 2025 1 2 3 4 5 6 7 8 9 10 11 12 …" at bounding box center [535, 278] width 1071 height 556
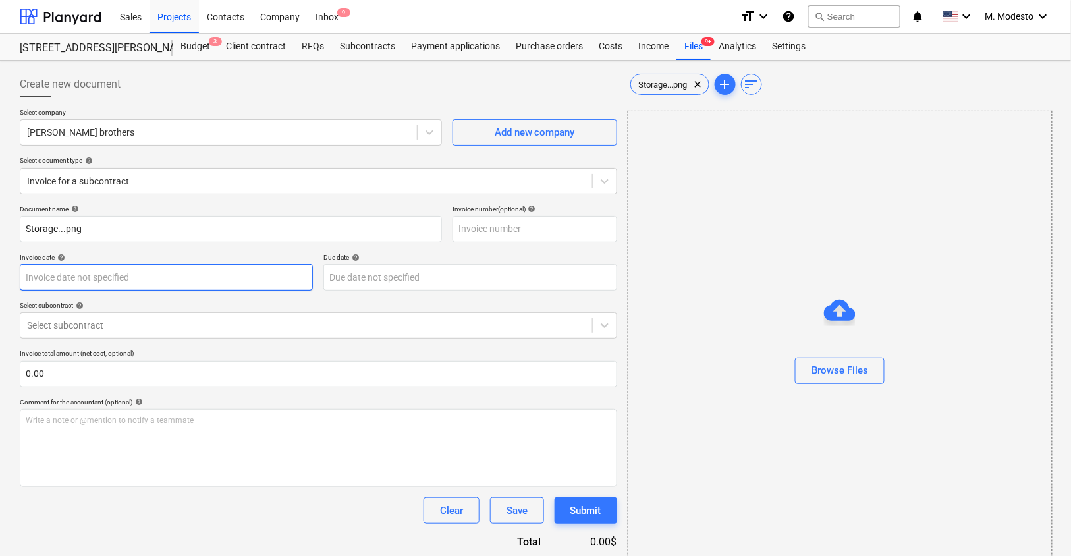
click at [139, 273] on body "Sales Projects Contacts Company Inbox 9 format_size keyboard_arrow_down help se…" at bounding box center [535, 278] width 1071 height 556
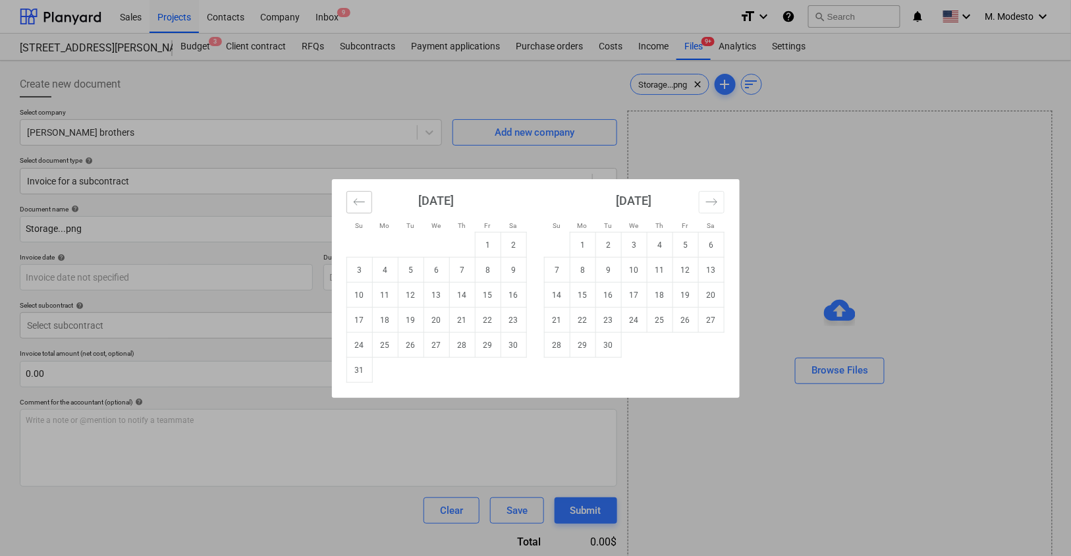
click at [352, 198] on button "Move backward to switch to the previous month." at bounding box center [359, 202] width 26 height 22
click at [353, 198] on icon "Move backward to switch to the previous month." at bounding box center [359, 202] width 13 height 13
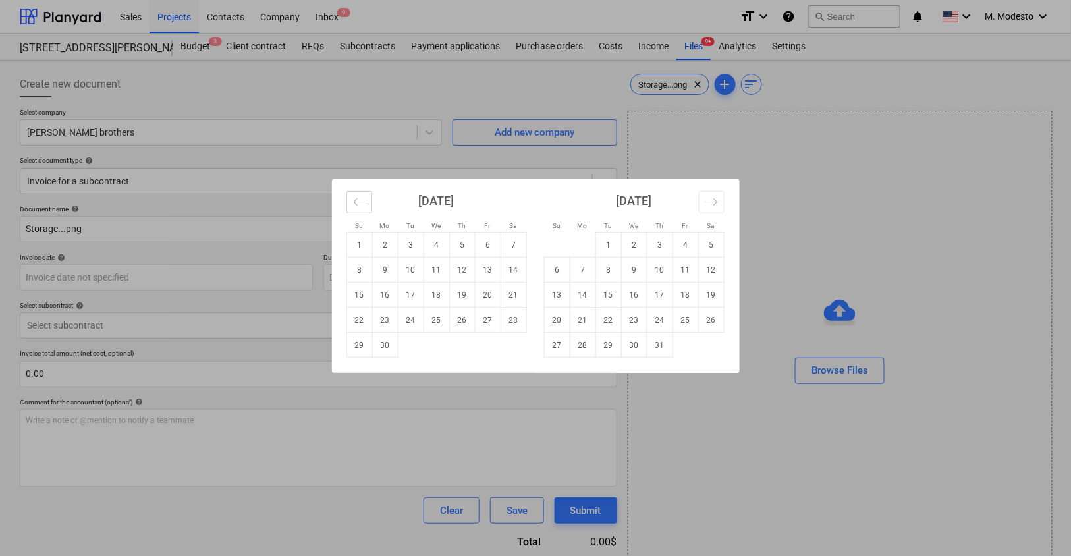
click at [353, 198] on icon "Move backward to switch to the previous month." at bounding box center [359, 202] width 13 height 13
click at [420, 317] on td "22" at bounding box center [411, 320] width 26 height 25
type input "22 Apr 2025"
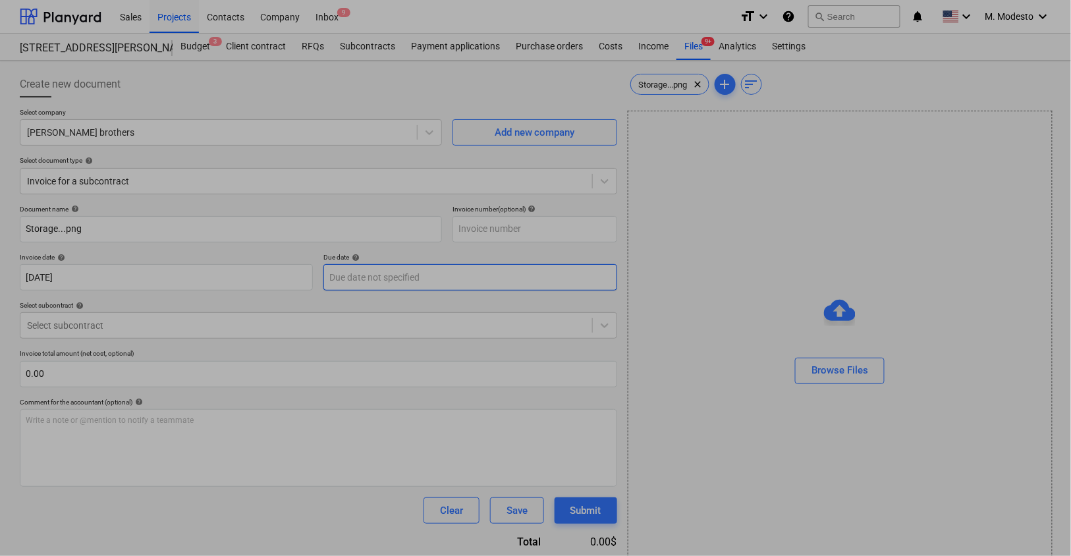
click at [426, 270] on body "Sales Projects Contacts Company Inbox 9 format_size keyboard_arrow_down help se…" at bounding box center [535, 278] width 1071 height 556
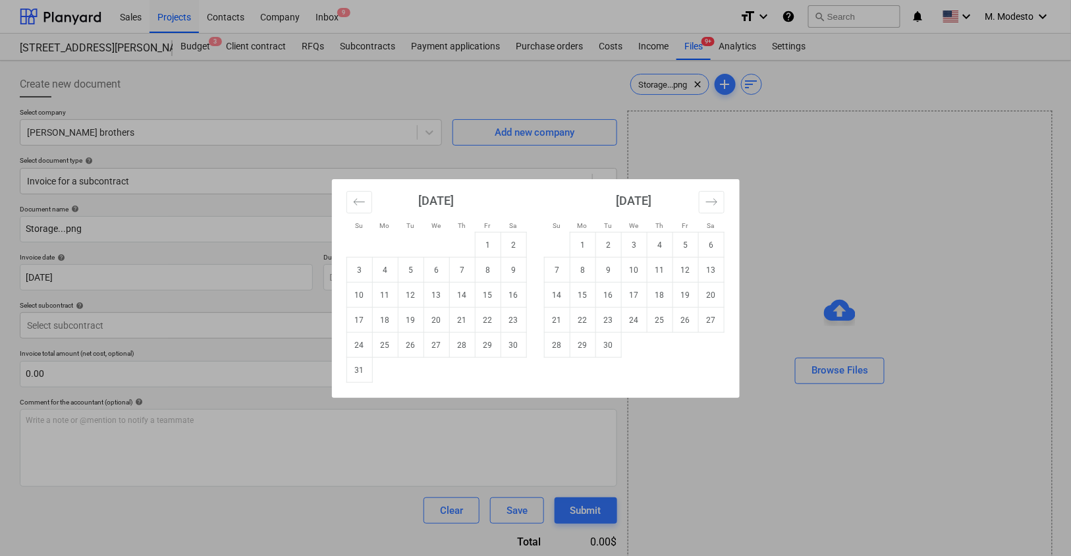
click at [343, 203] on div "August 2025 1 2 3 4 5 6 7 8 9 10 11 12 13 14 15 16 17 18 19 20 21 22 23 24 25 2…" at bounding box center [437, 281] width 198 height 204
click at [343, 204] on div "August 2025 1 2 3 4 5 6 7 8 9 10 11 12 13 14 15 16 17 18 19 20 21 22 23 24 25 2…" at bounding box center [437, 281] width 198 height 204
click at [356, 202] on icon "Move backward to switch to the previous month." at bounding box center [359, 202] width 13 height 13
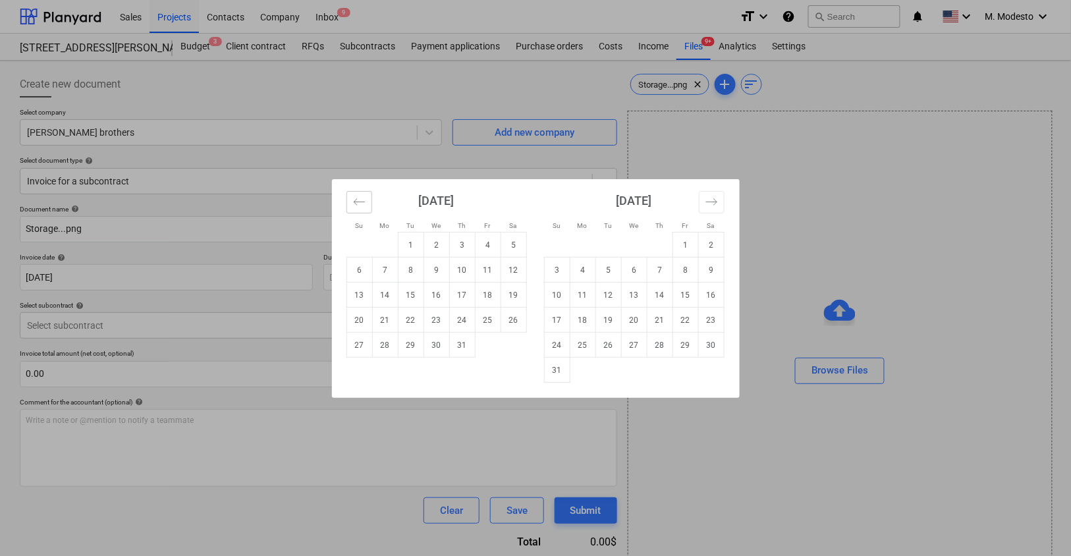
click at [356, 202] on icon "Move backward to switch to the previous month." at bounding box center [359, 202] width 13 height 13
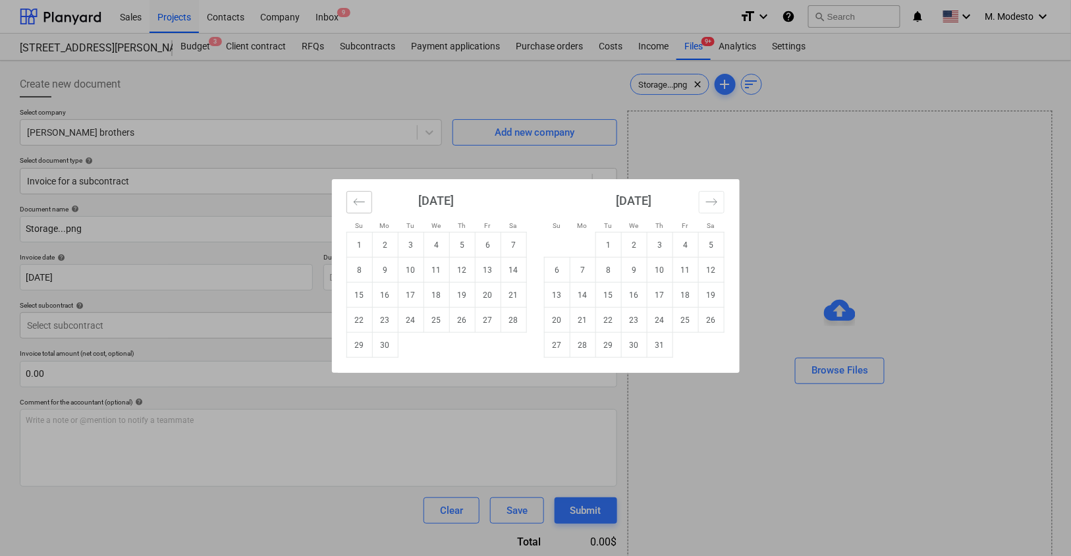
click at [356, 202] on icon "Move backward to switch to the previous month." at bounding box center [359, 202] width 13 height 13
click at [356, 203] on icon "Move backward to switch to the previous month." at bounding box center [359, 202] width 13 height 13
click at [410, 317] on td "22" at bounding box center [411, 320] width 26 height 25
type input "22 Apr 2025"
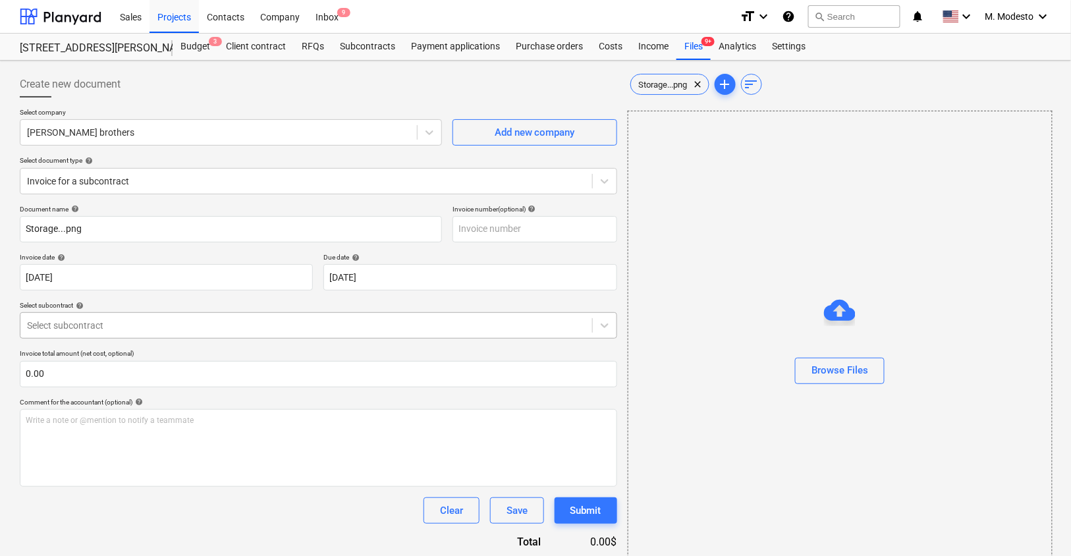
click at [342, 331] on div at bounding box center [306, 325] width 559 height 13
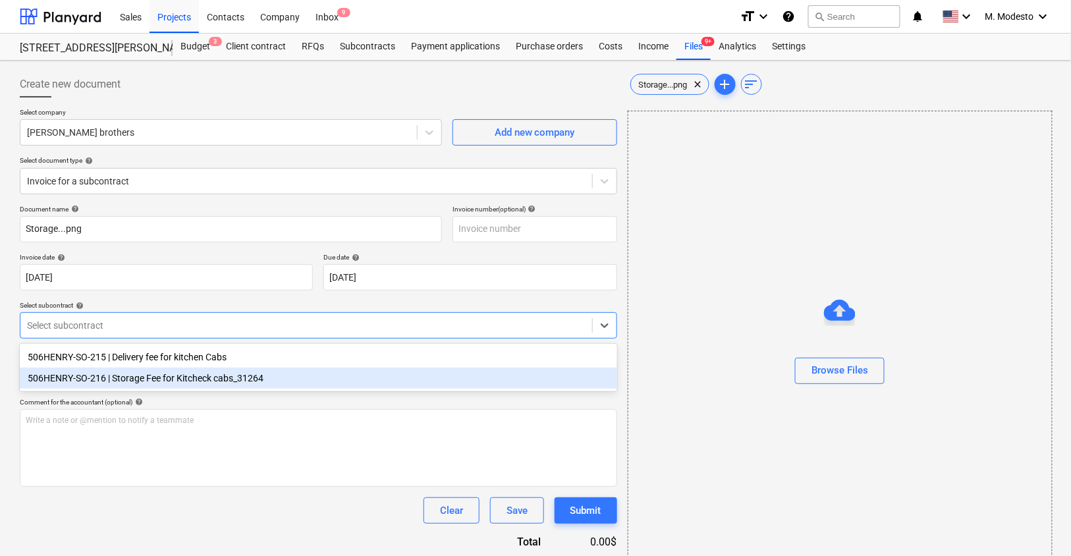
click at [287, 381] on div "506HENRY-SO-216 | Storage Fee for Kitcheck cabs_31264" at bounding box center [318, 378] width 597 height 21
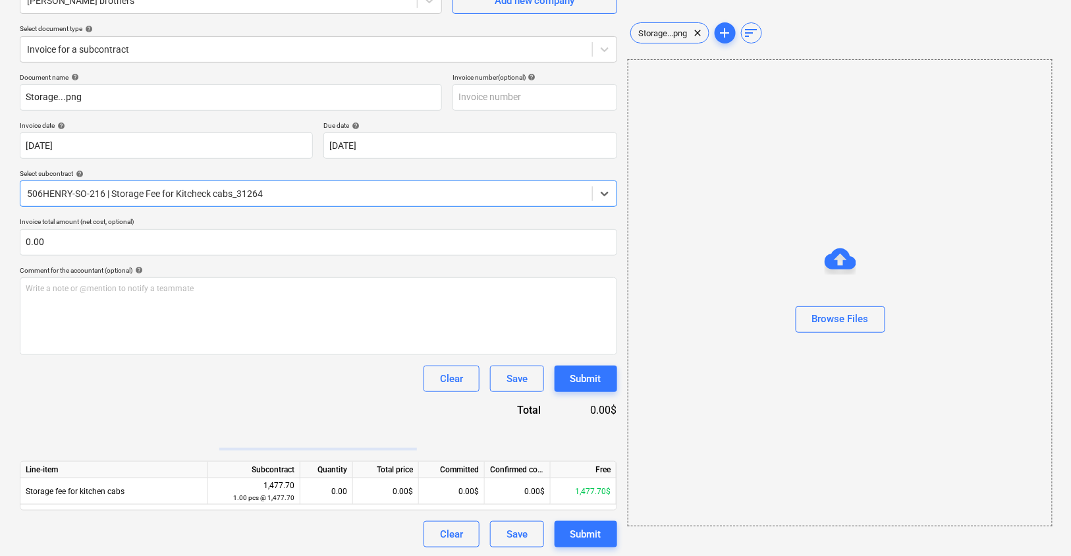
scroll to position [99, 0]
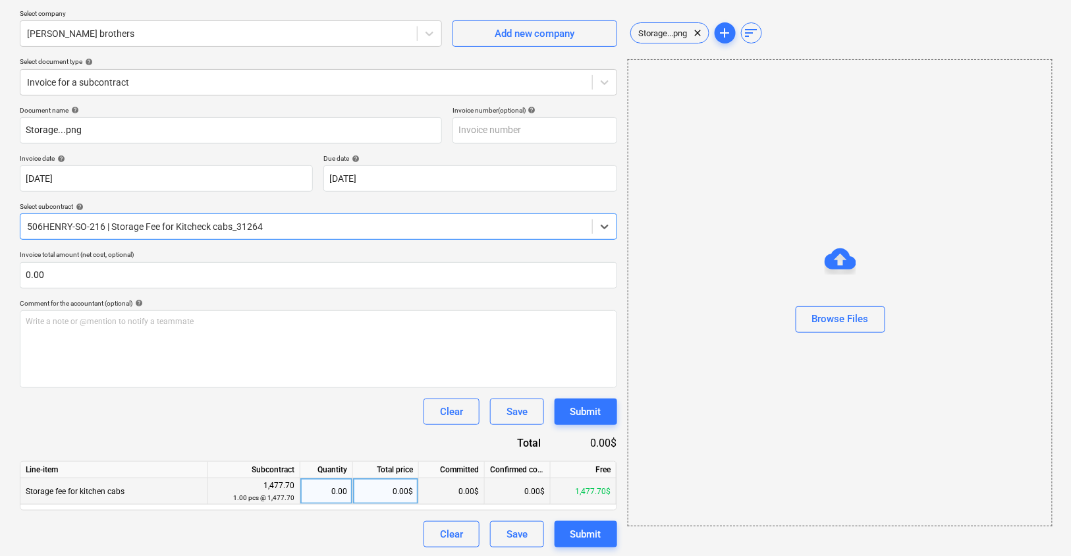
click at [376, 483] on div "0.00$" at bounding box center [386, 491] width 66 height 26
type input "2,453.08"
click at [344, 529] on div "Clear Save Submit" at bounding box center [318, 534] width 597 height 26
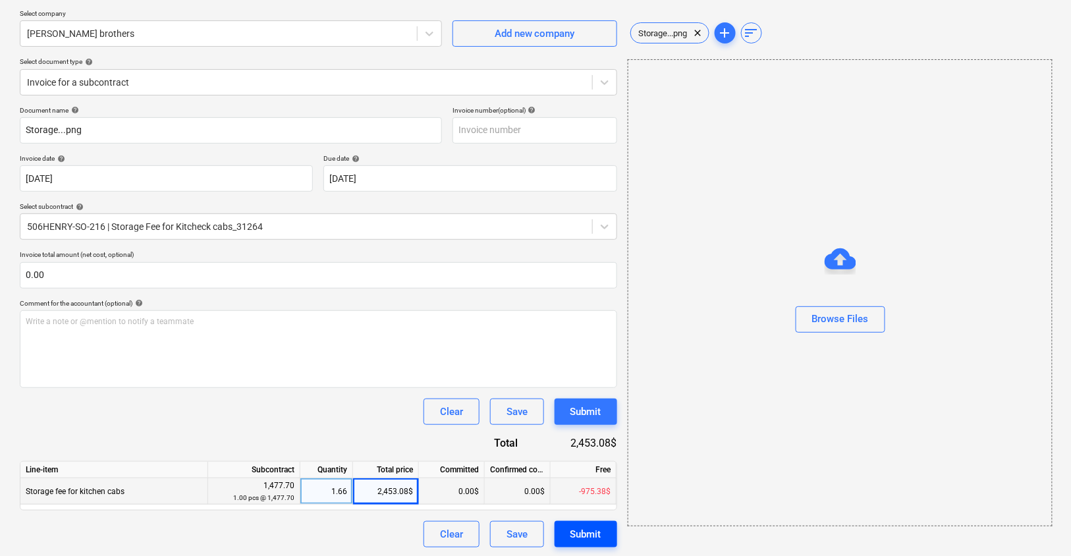
click at [603, 530] on button "Submit" at bounding box center [586, 534] width 63 height 26
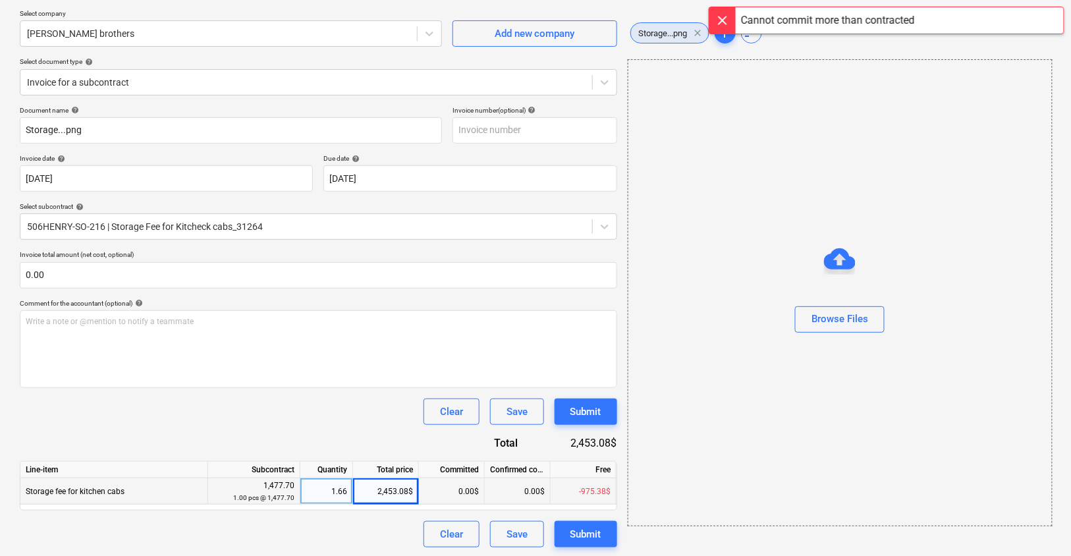
click at [701, 37] on span "clear" at bounding box center [698, 33] width 16 height 16
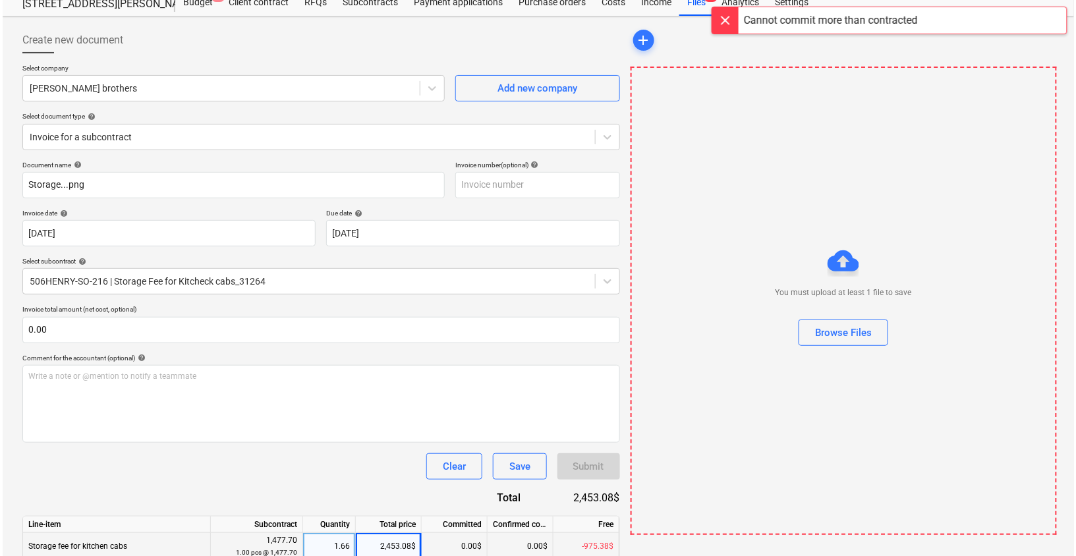
scroll to position [99, 0]
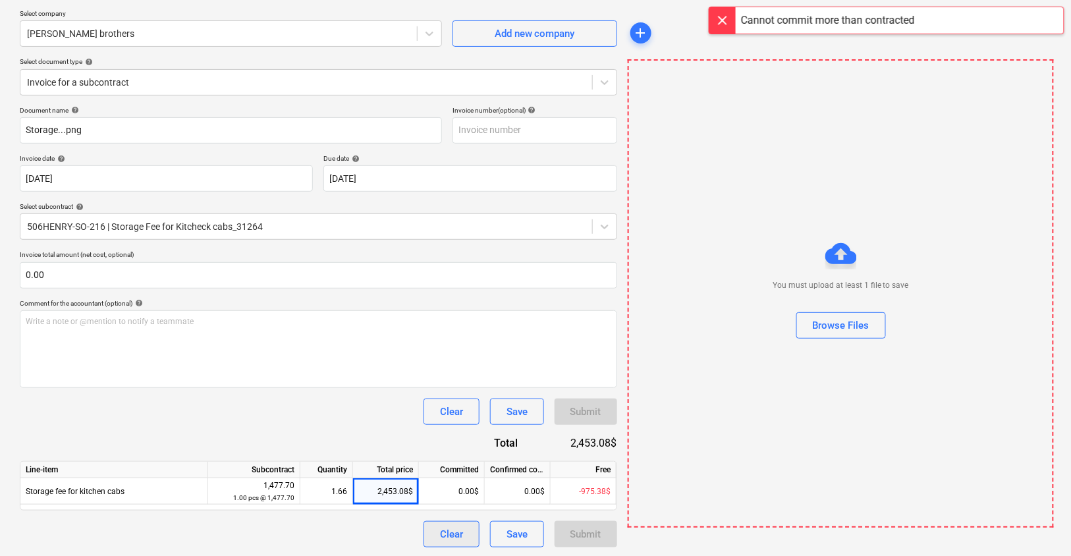
click at [452, 533] on div "Clear" at bounding box center [451, 534] width 23 height 17
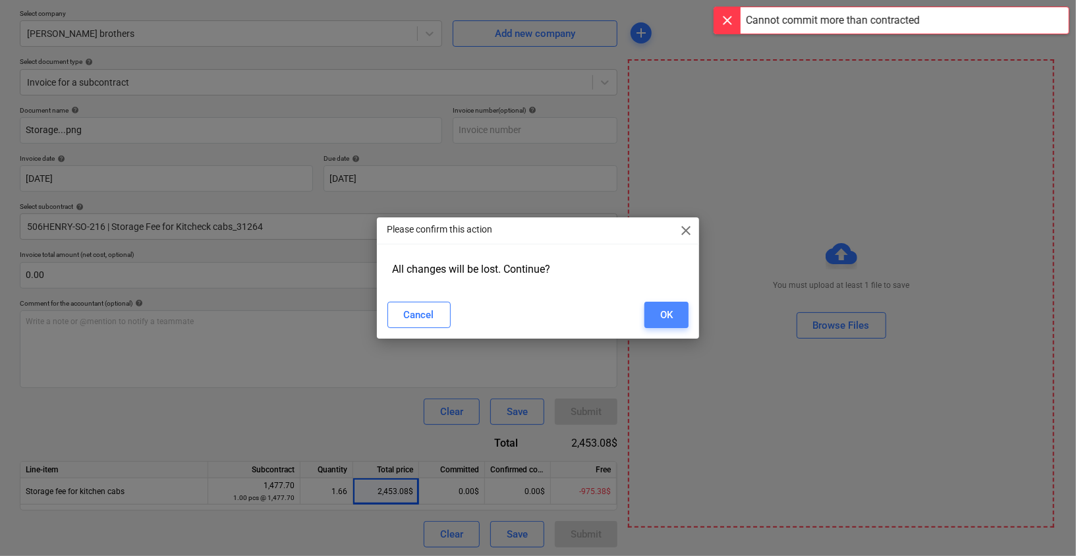
click at [663, 321] on div "OK" at bounding box center [666, 314] width 13 height 17
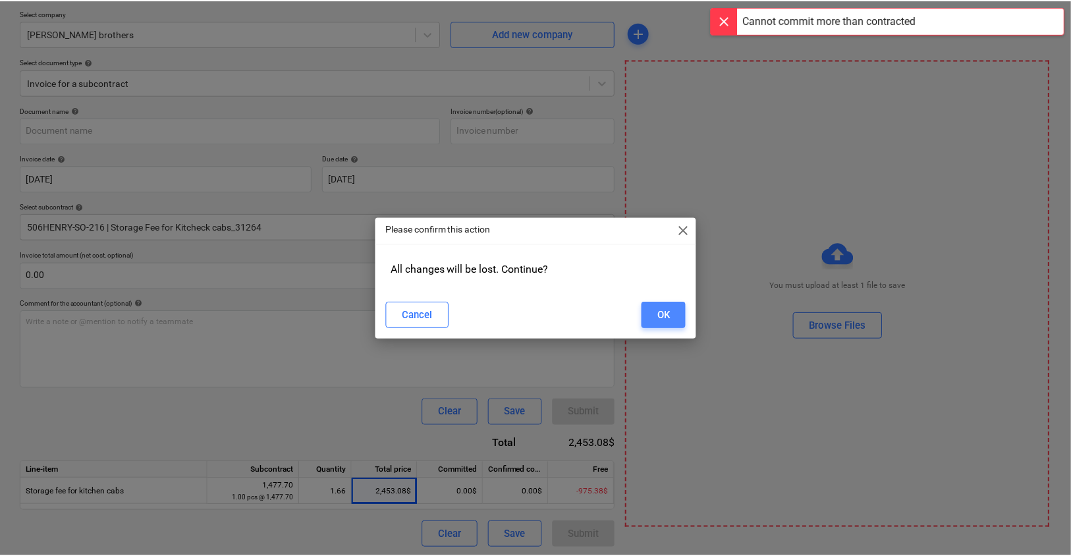
scroll to position [31, 0]
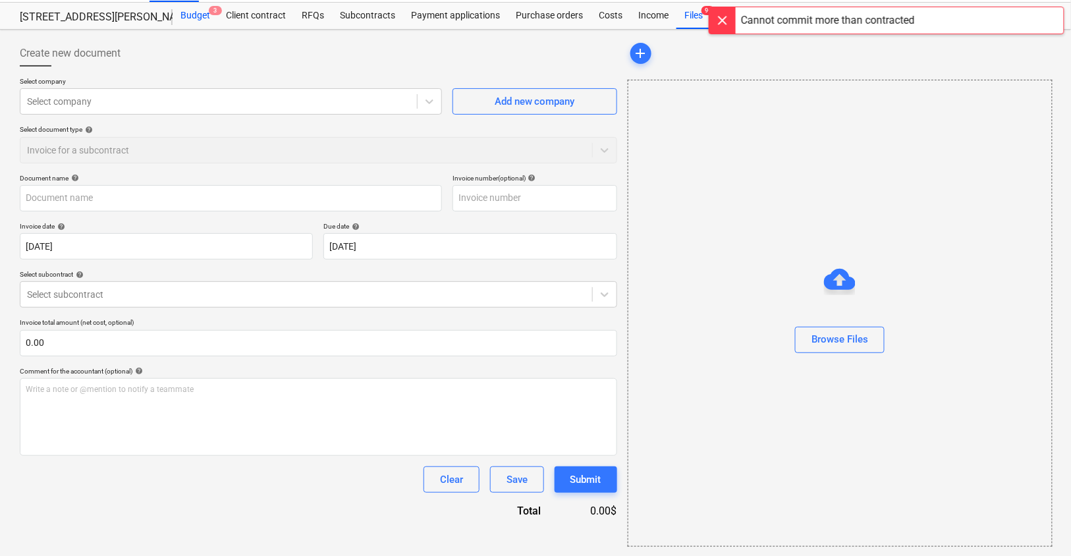
click at [196, 20] on div "Budget 3" at bounding box center [195, 16] width 45 height 26
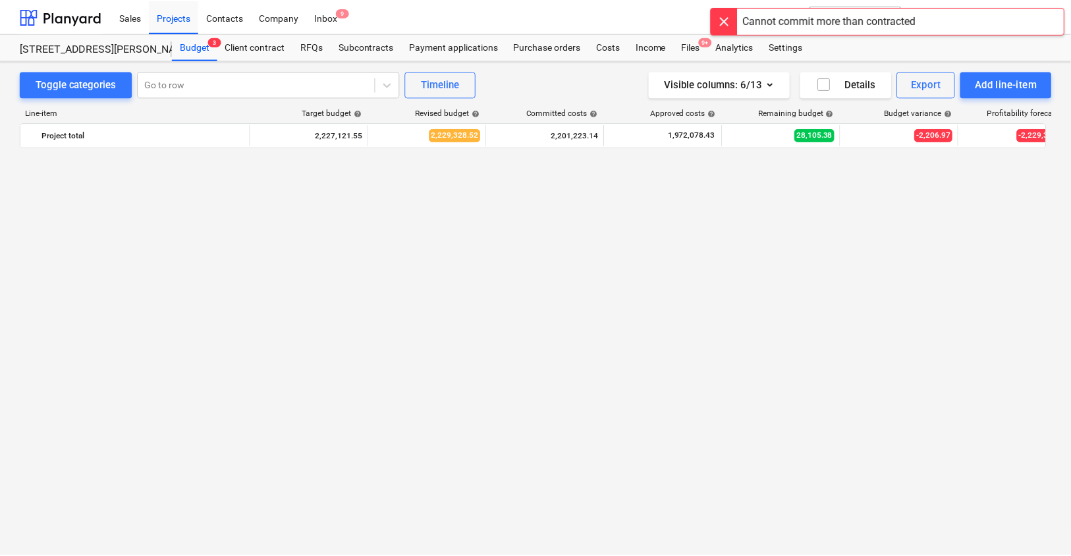
scroll to position [2069, 0]
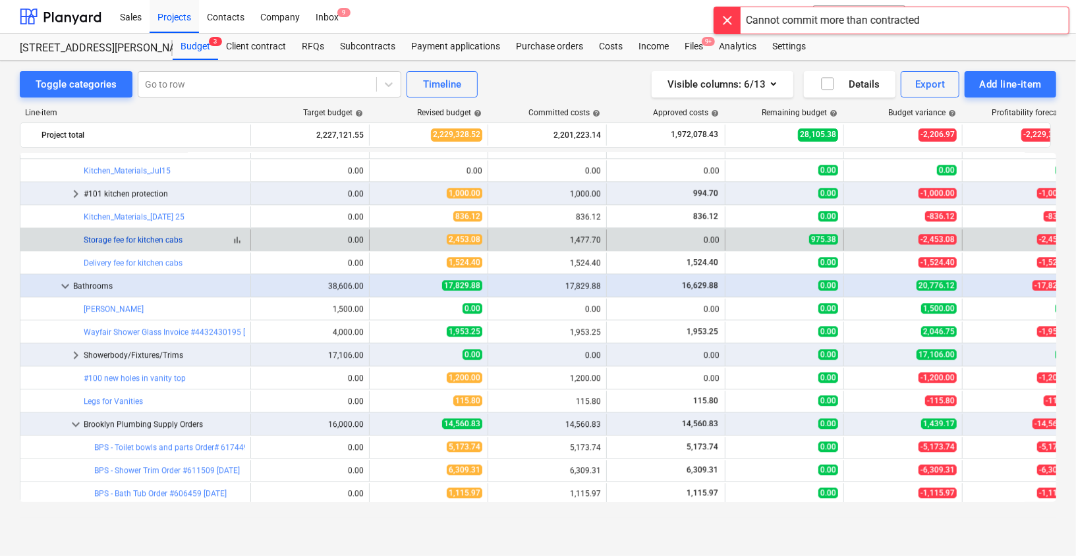
click at [150, 238] on link "Storage fee for kitchen cabs" at bounding box center [133, 239] width 99 height 9
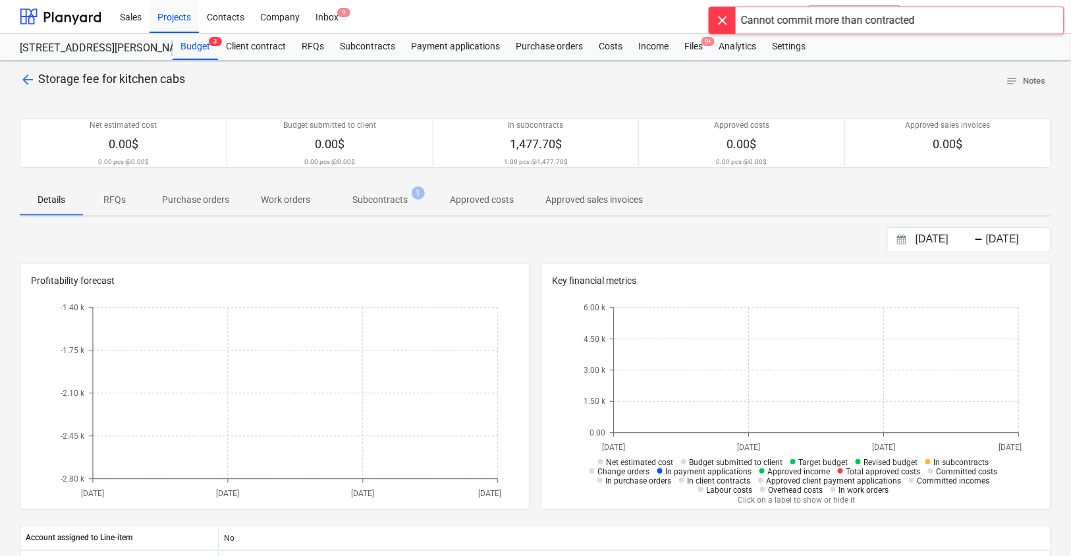
click at [396, 205] on p "Subcontracts" at bounding box center [379, 200] width 55 height 14
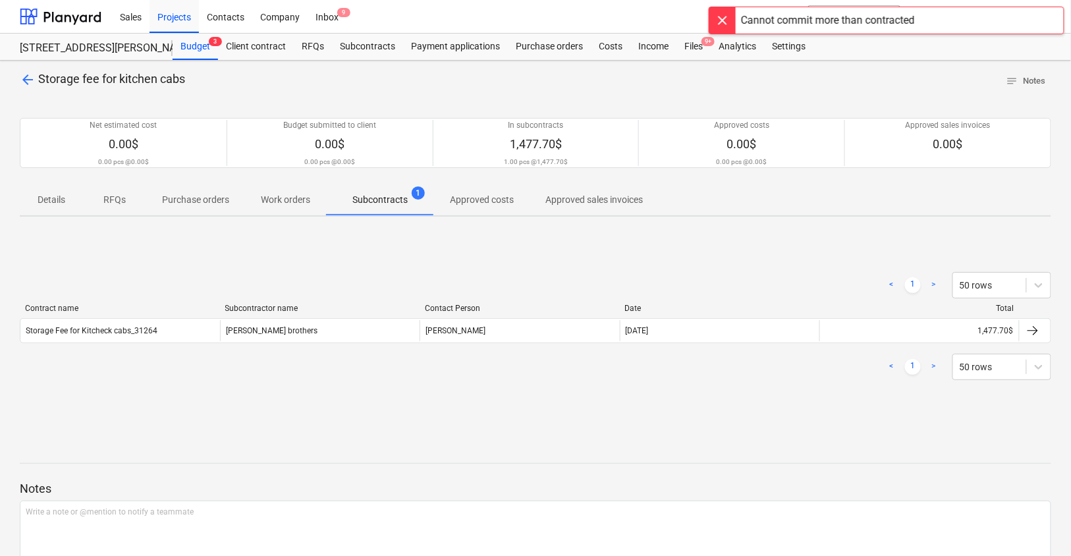
click at [321, 315] on div "Contract name Subcontractor name Contact Person Date Total" at bounding box center [535, 311] width 1031 height 14
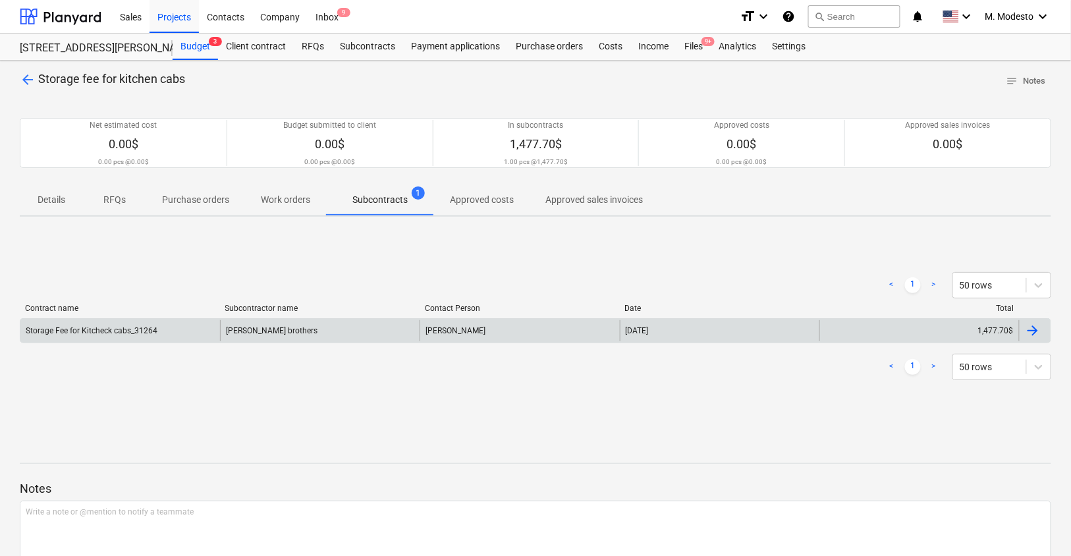
click at [314, 327] on div "Collins brothers" at bounding box center [320, 330] width 200 height 21
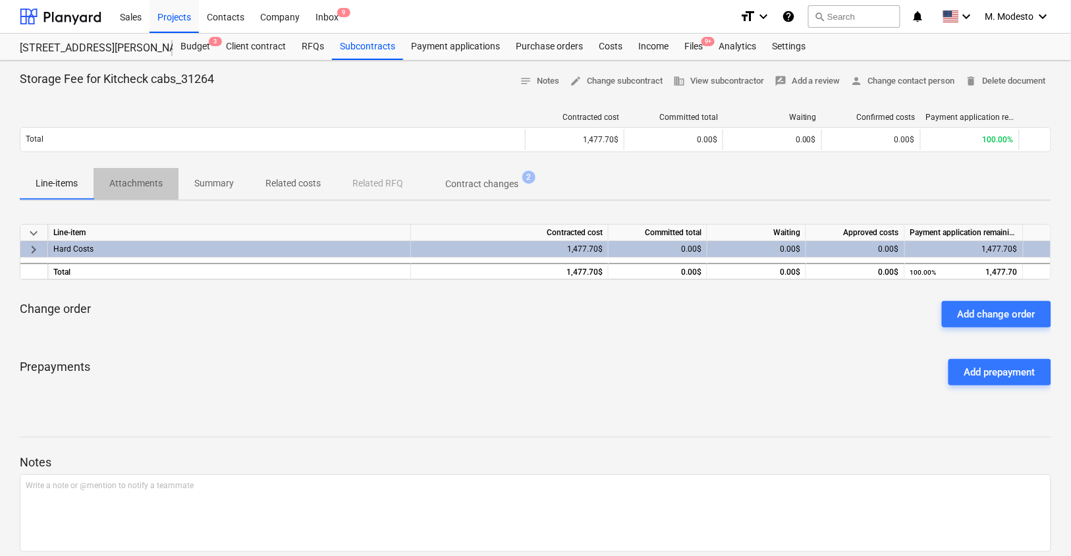
click at [140, 171] on button "Attachments" at bounding box center [136, 184] width 85 height 32
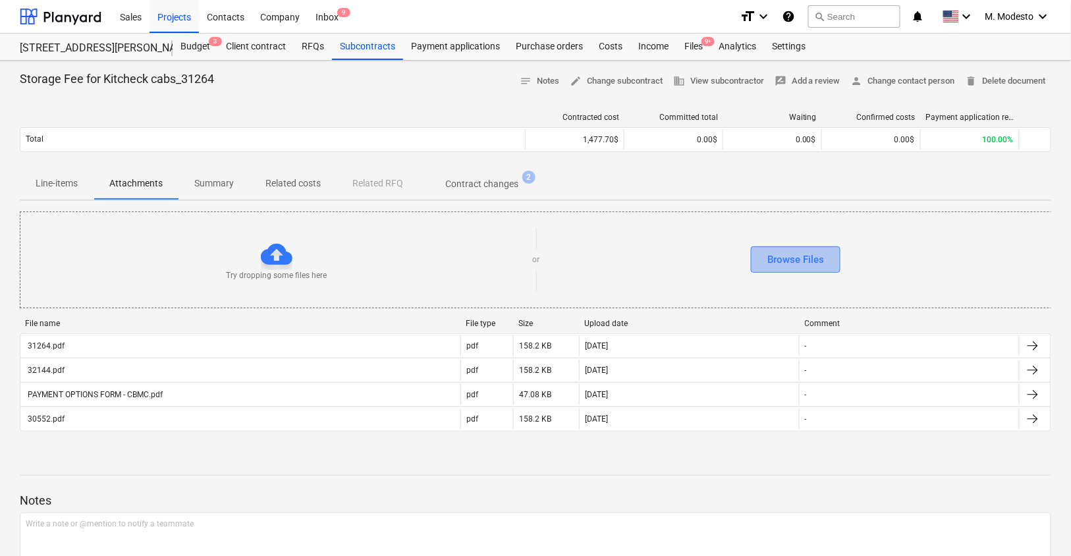
click at [785, 256] on div "Browse Files" at bounding box center [795, 259] width 57 height 17
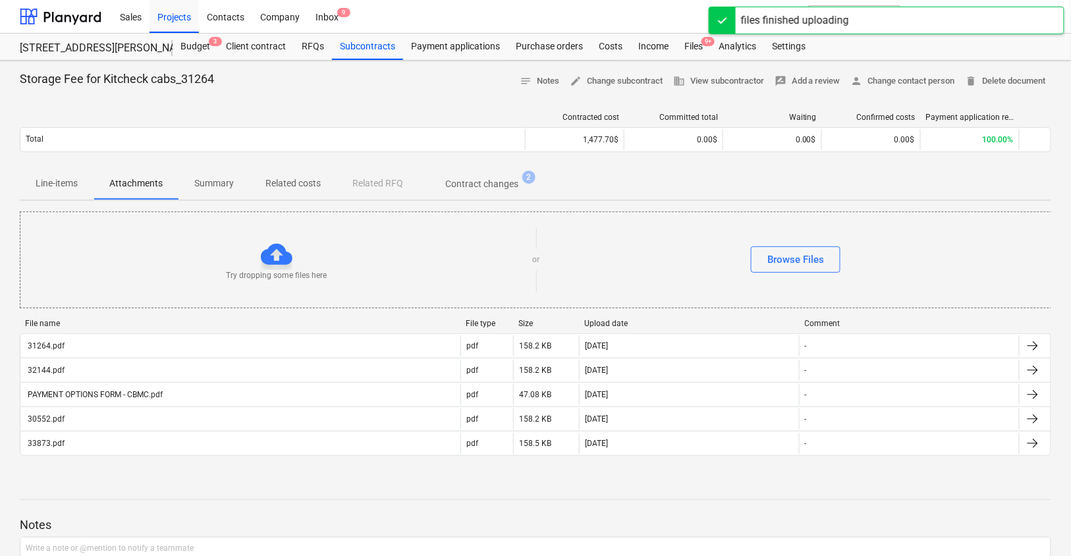
click at [49, 188] on p "Line-items" at bounding box center [57, 184] width 42 height 14
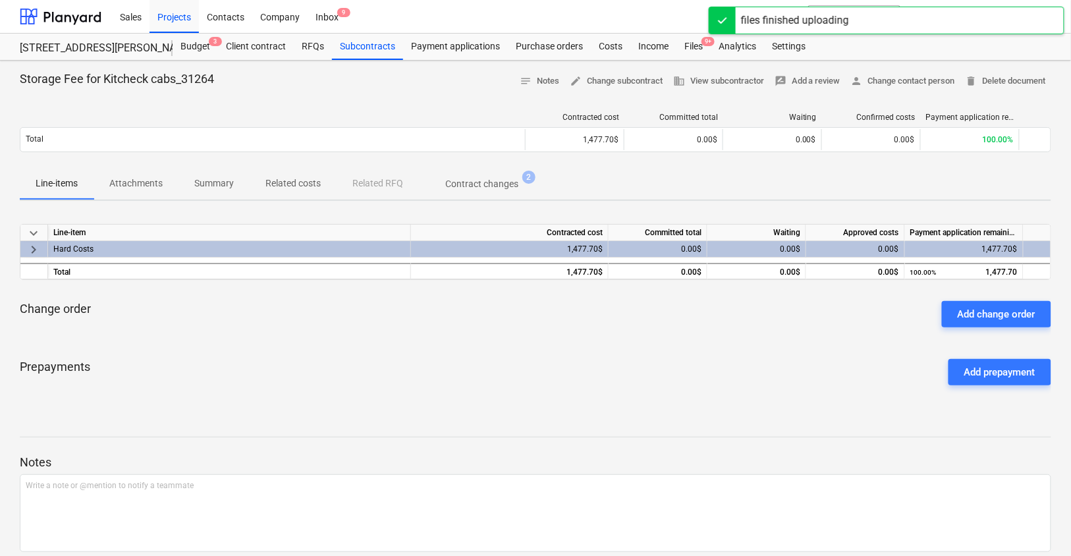
click at [576, 288] on div "keyboard_arrow_down Line-item Contracted cost Committed total Waiting Approved …" at bounding box center [535, 310] width 1031 height 172
click at [604, 238] on div "Contracted cost" at bounding box center [510, 233] width 198 height 16
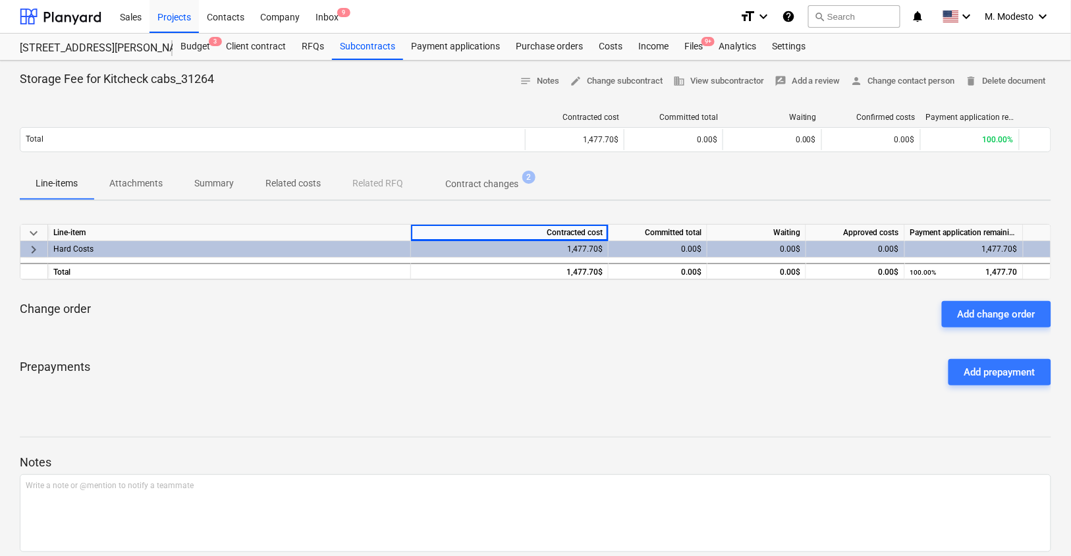
click at [738, 248] on div "0.00$" at bounding box center [756, 249] width 99 height 16
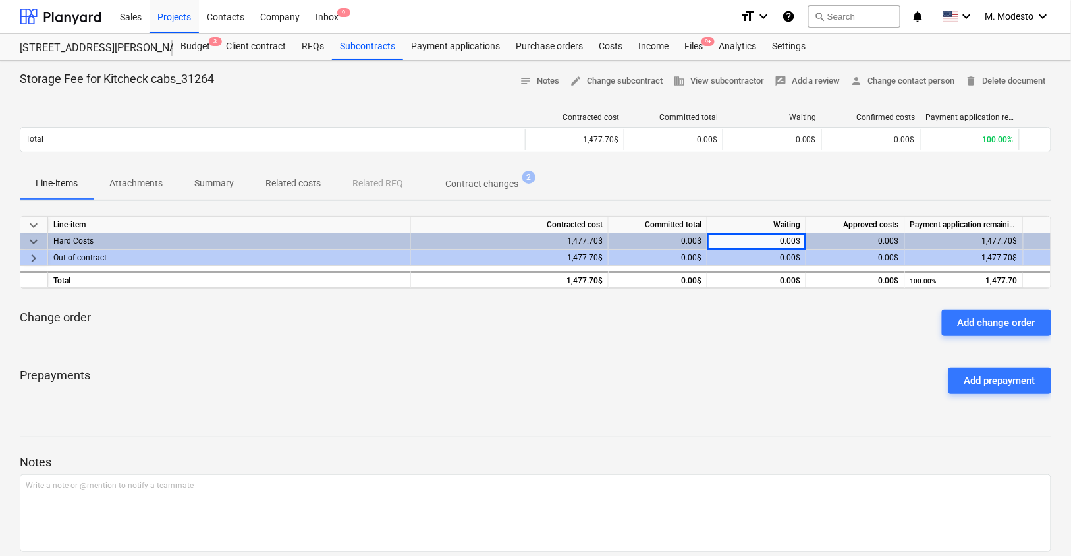
click at [888, 254] on div "0.00$" at bounding box center [855, 258] width 99 height 16
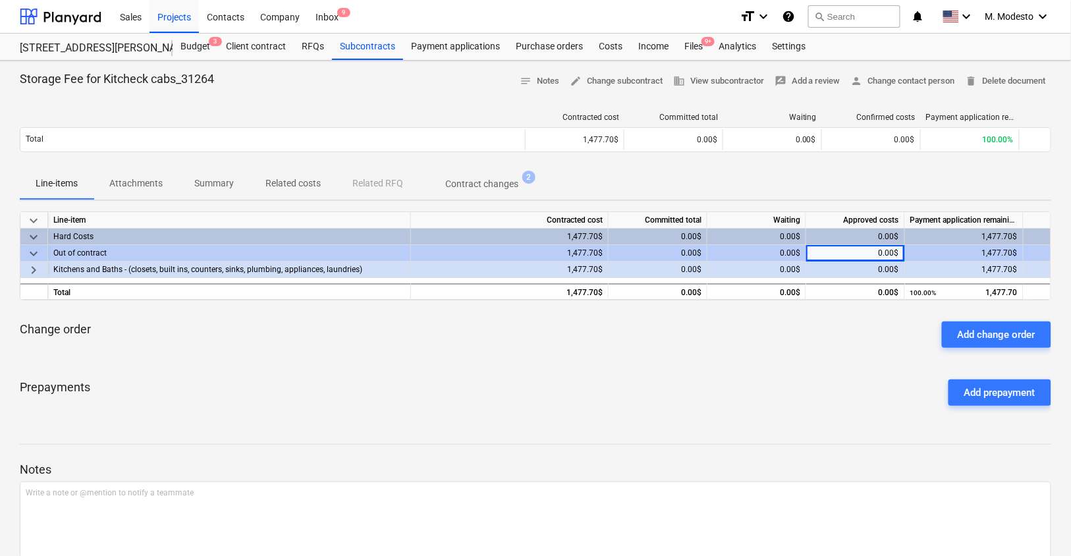
click at [1034, 266] on div at bounding box center [1037, 269] width 28 height 16
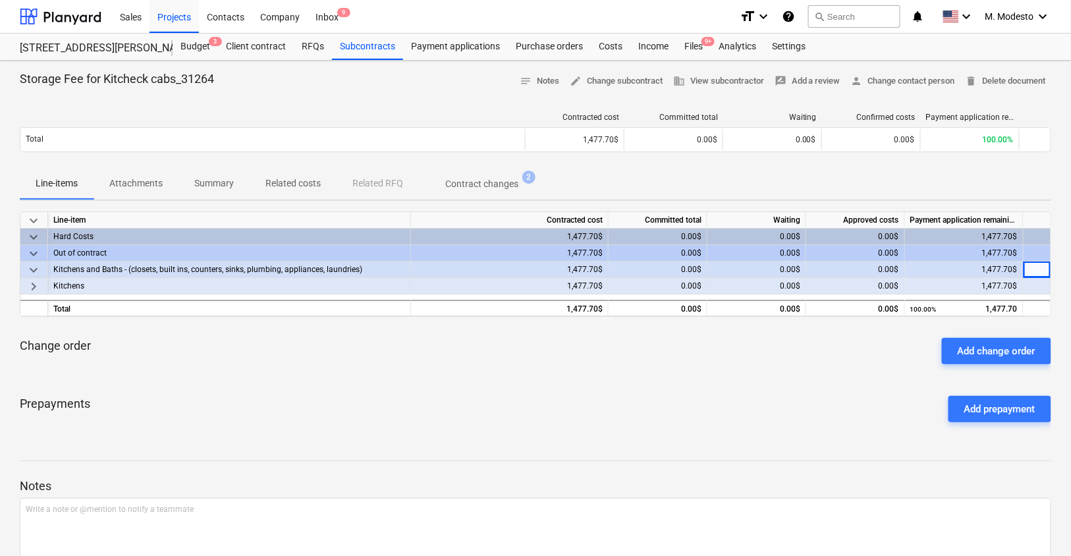
click at [1042, 290] on div at bounding box center [1037, 286] width 28 height 16
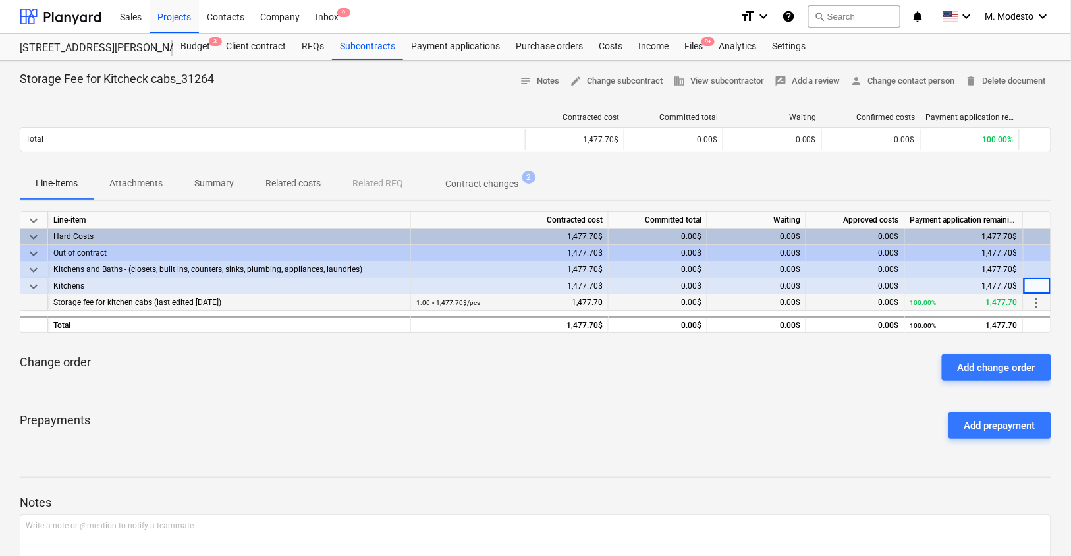
click at [1040, 306] on span "more_vert" at bounding box center [1037, 303] width 16 height 16
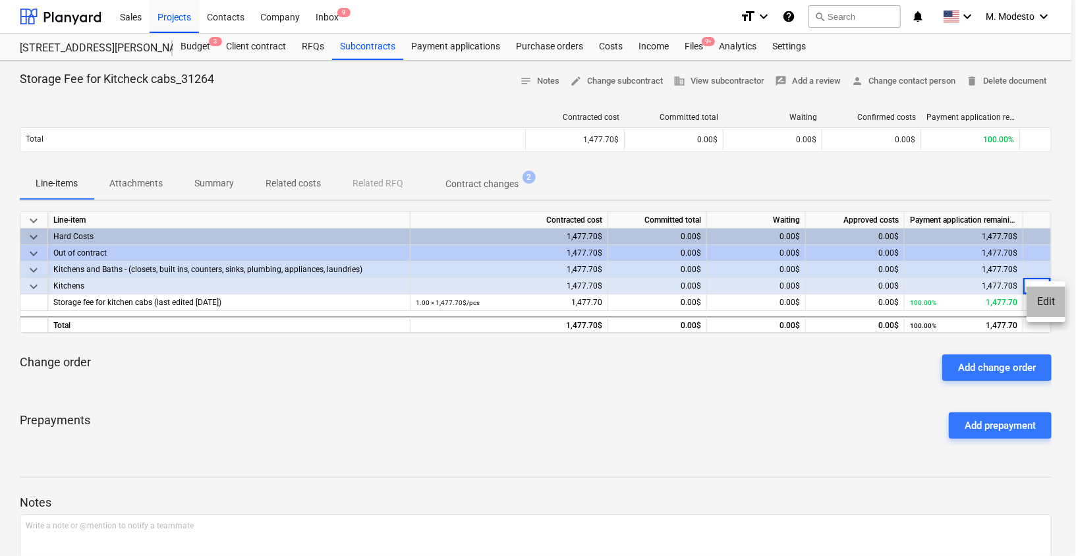
click at [1047, 302] on li "Edit" at bounding box center [1045, 302] width 39 height 30
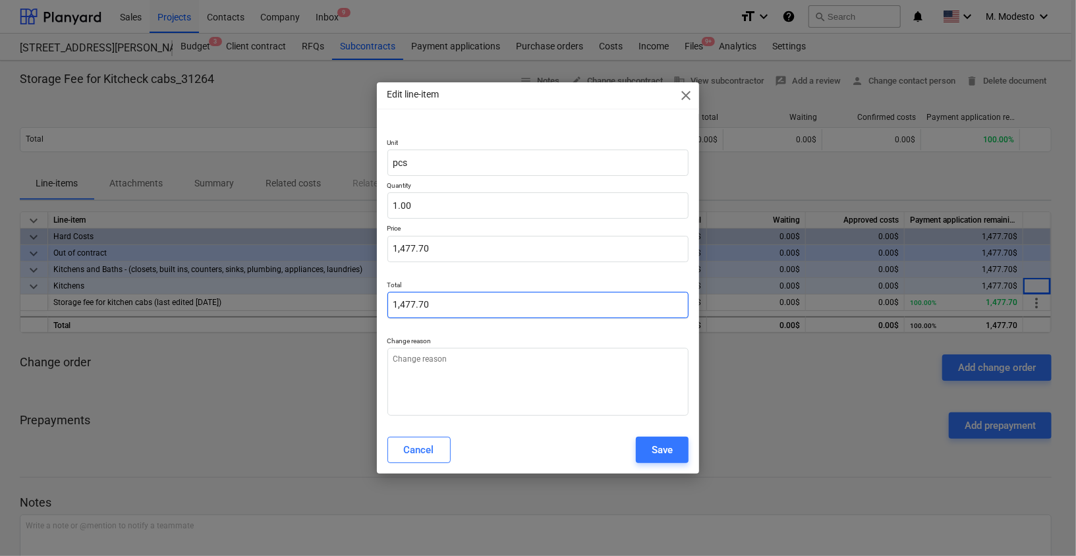
type textarea "x"
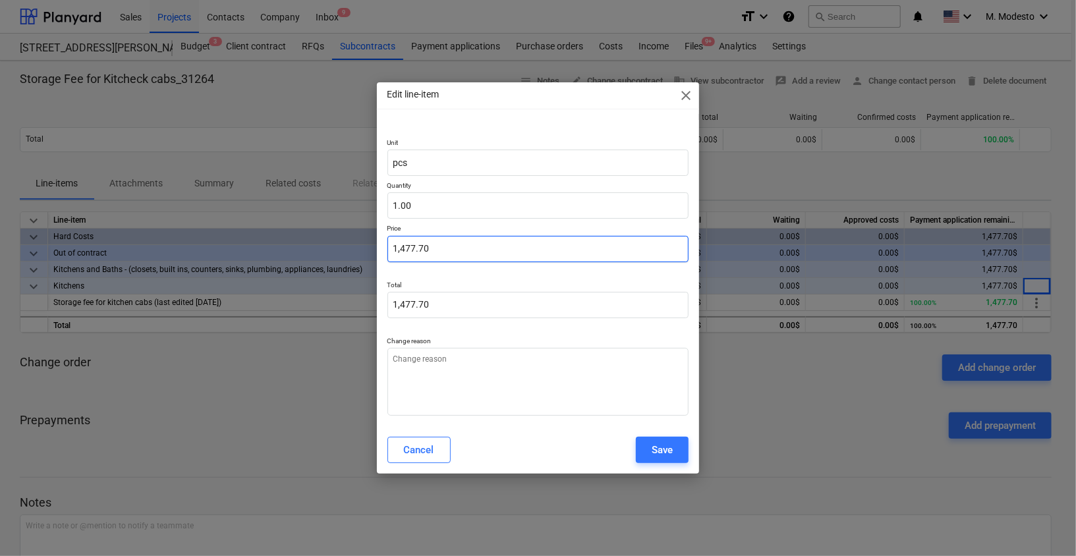
type input "1477.7"
drag, startPoint x: 459, startPoint y: 243, endPoint x: 327, endPoint y: 241, distance: 132.4
click at [327, 241] on div "Edit line-item close Unit pcs Quantity 1.00 Price 1477.7 Total 1,477.70 Change …" at bounding box center [538, 278] width 1076 height 556
drag, startPoint x: 413, startPoint y: 252, endPoint x: 349, endPoint y: 251, distance: 63.9
click at [349, 251] on div "Edit line-item close Unit pcs Quantity 1.00 Price 1477.7 Total 1,477.70 Change …" at bounding box center [538, 278] width 1076 height 556
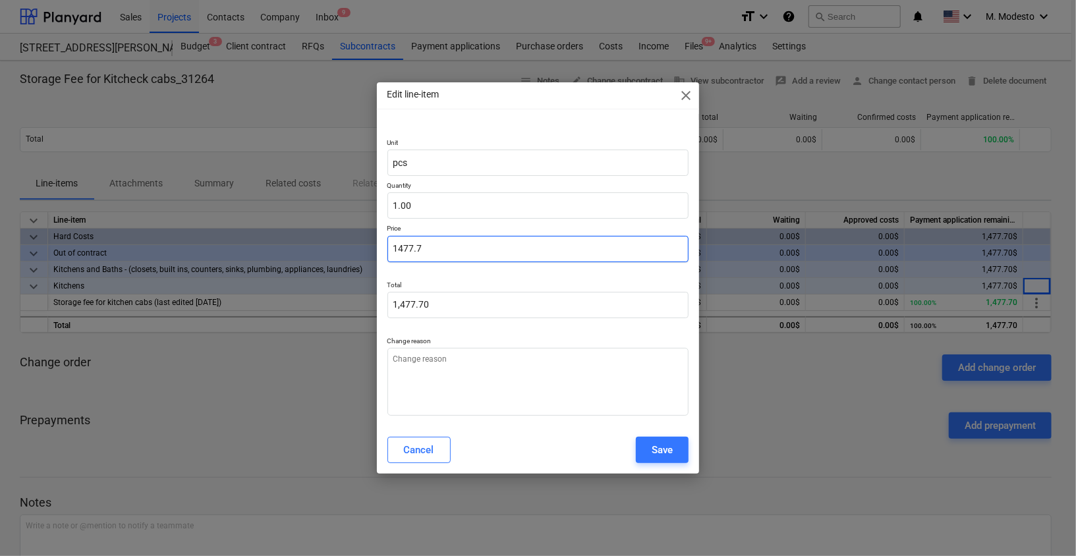
paste input "2,453.08"
type textarea "x"
type input "2,453.08"
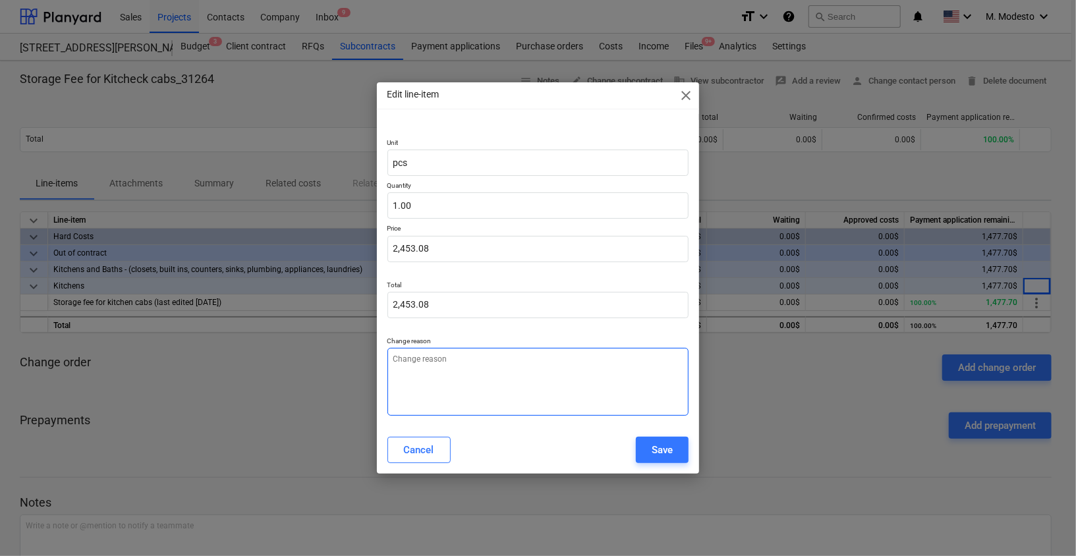
click at [521, 393] on textarea at bounding box center [538, 382] width 302 height 68
type textarea "x"
type textarea "U"
type textarea "x"
type textarea "Up"
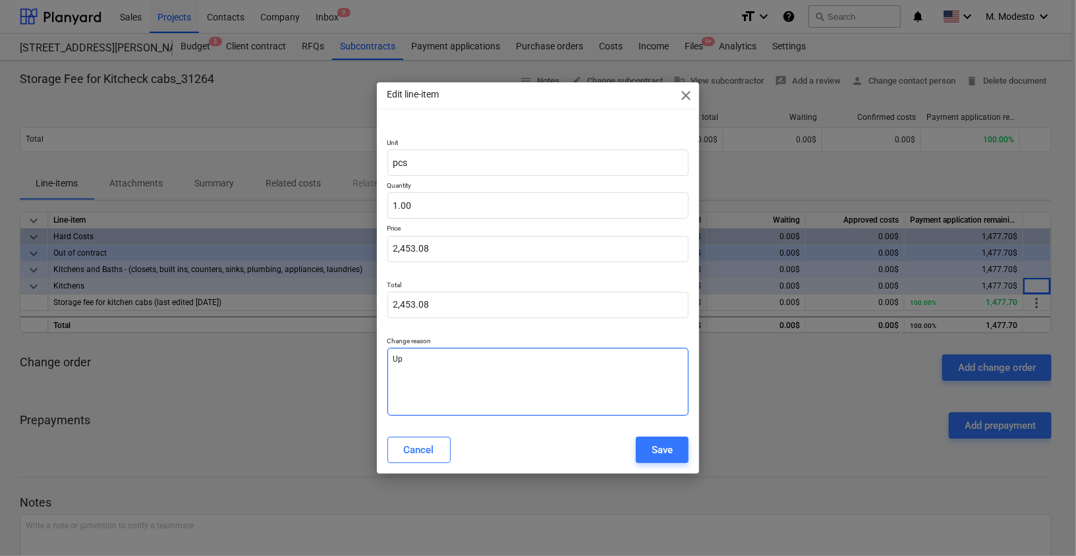
type textarea "x"
type textarea "Upd"
type textarea "x"
type textarea "Upda"
type textarea "x"
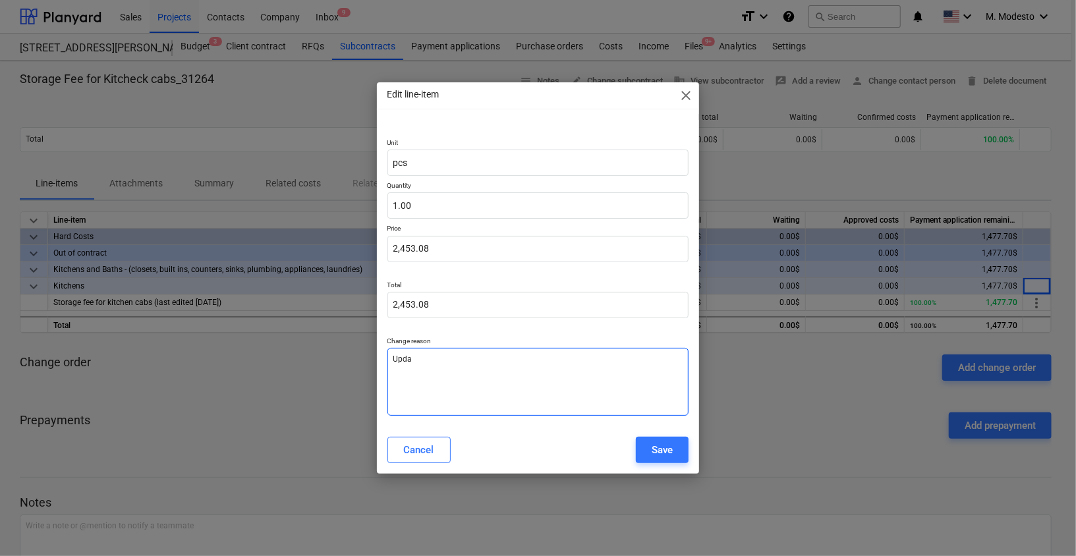
type textarea "Updat"
type textarea "x"
type textarea "Update"
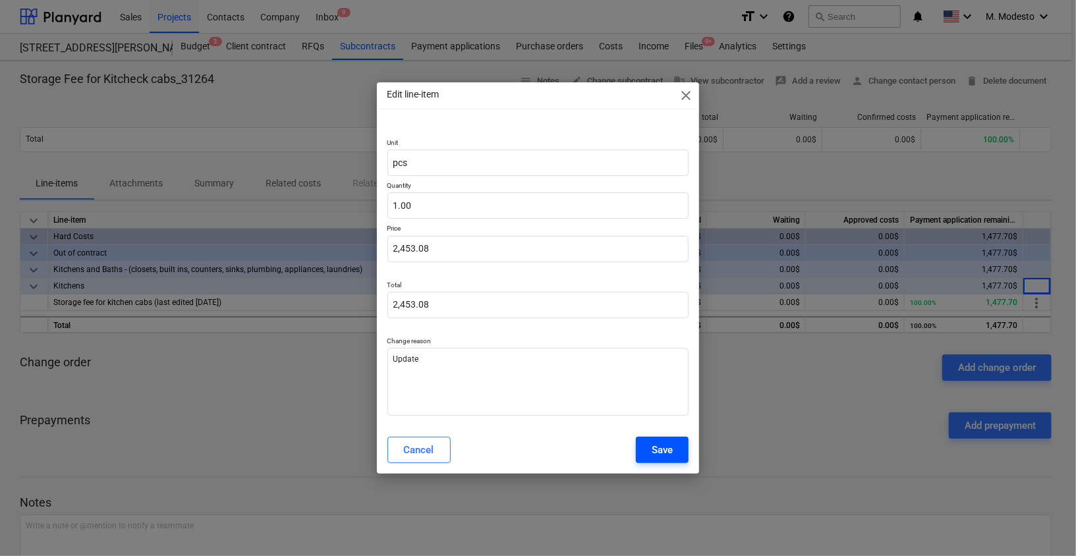
click at [660, 447] on div "Save" at bounding box center [661, 449] width 21 height 17
type textarea "x"
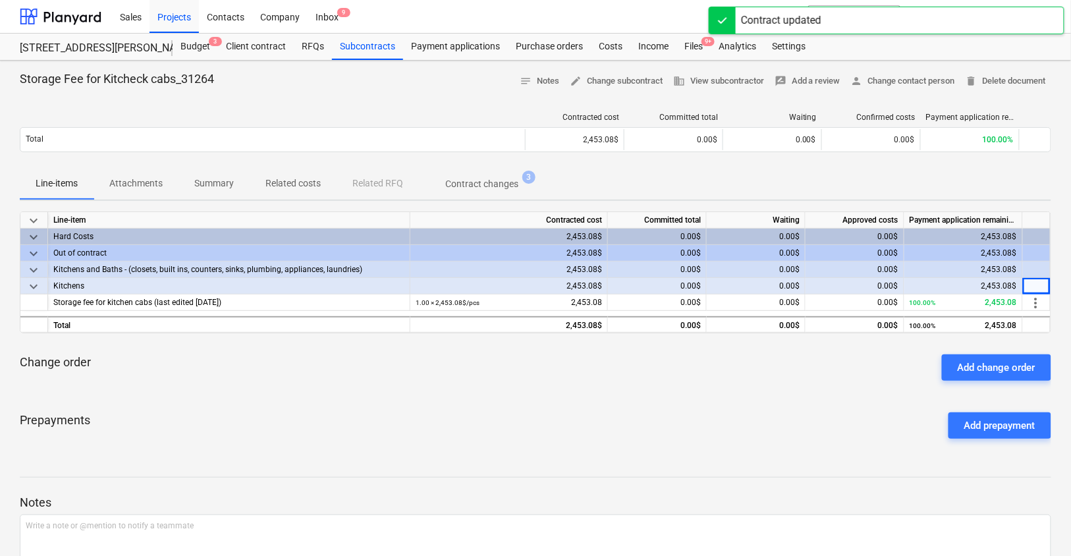
click at [283, 182] on p "Related costs" at bounding box center [292, 184] width 55 height 14
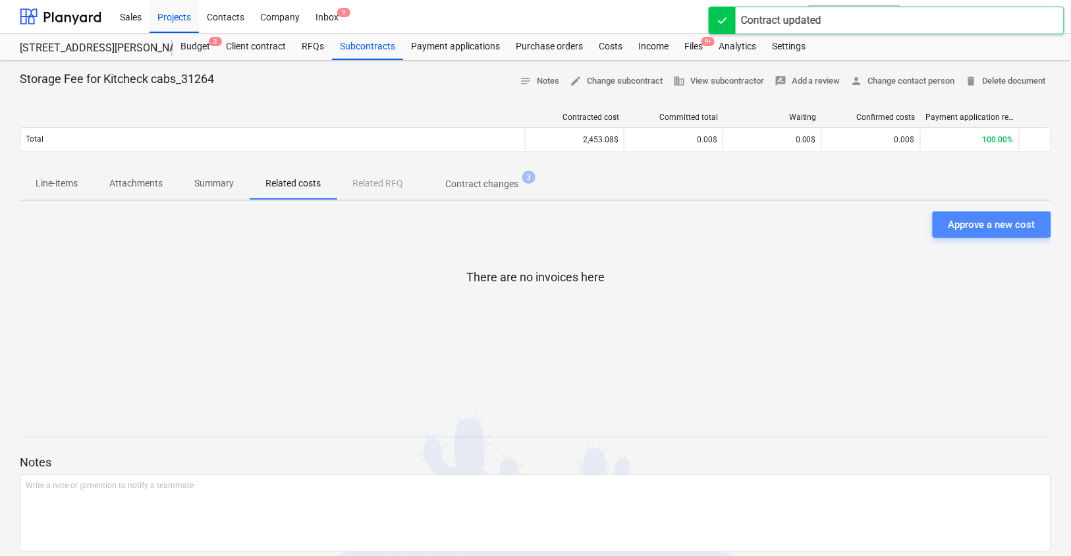
click at [1039, 223] on button "Approve a new cost" at bounding box center [992, 224] width 119 height 26
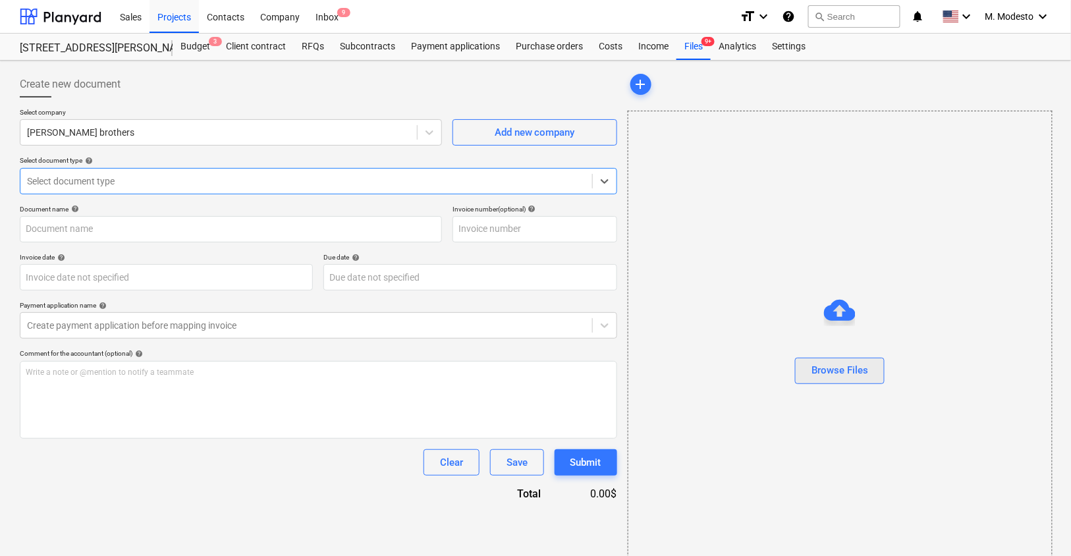
click at [836, 372] on div "Browse Files" at bounding box center [839, 370] width 57 height 17
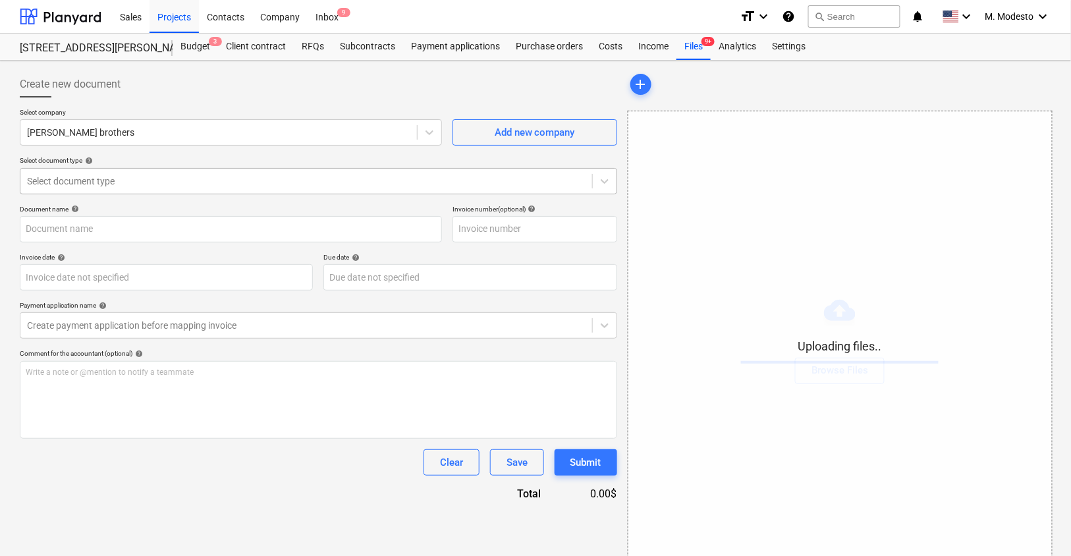
click at [193, 186] on div "Select document type" at bounding box center [306, 181] width 572 height 18
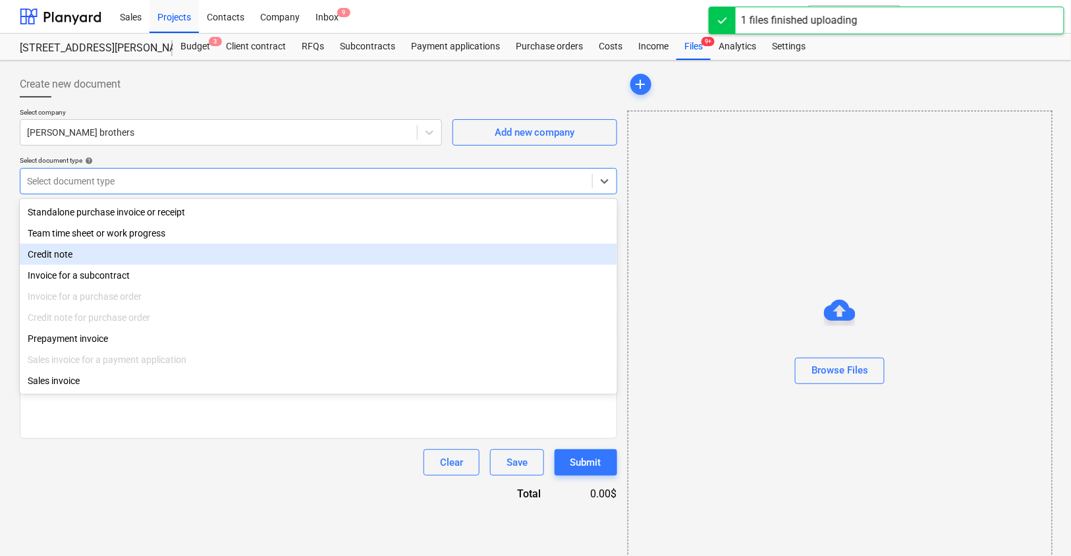
type input "Storage...png"
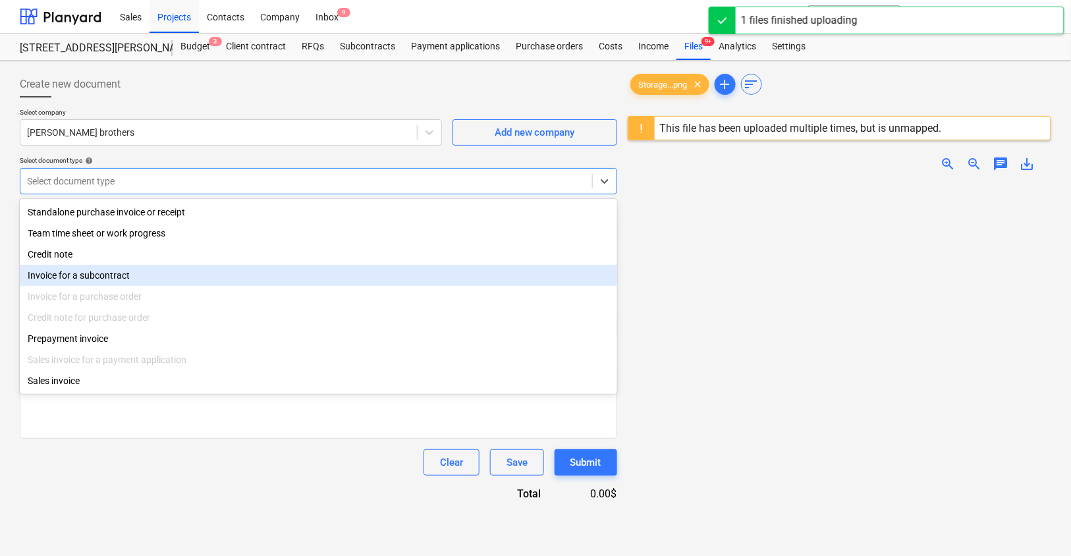
click at [144, 276] on div "Invoice for a subcontract" at bounding box center [318, 275] width 597 height 21
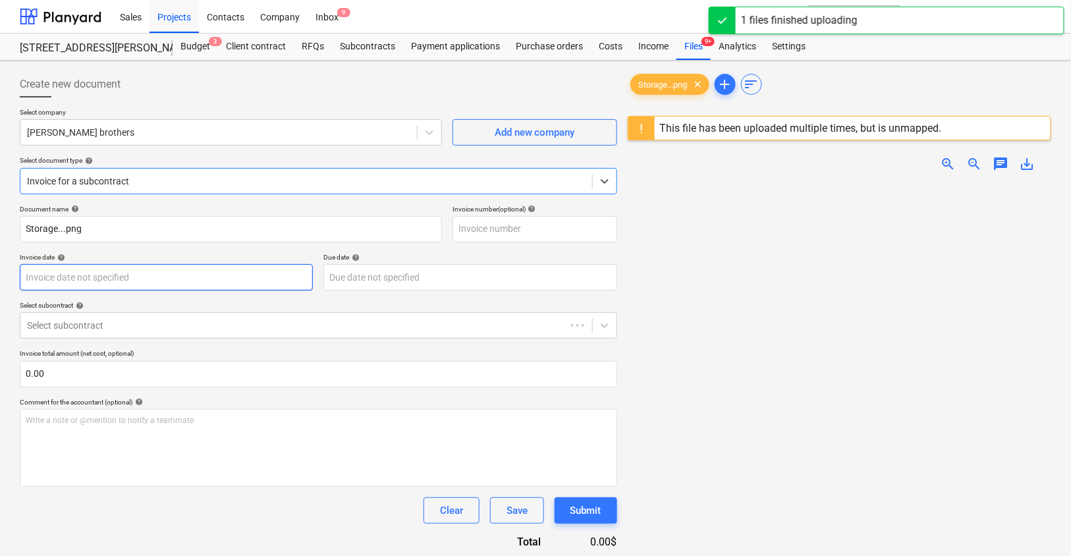
click at [138, 280] on body "Sales Projects Contacts Company Inbox 9 format_size keyboard_arrow_down help se…" at bounding box center [535, 278] width 1071 height 556
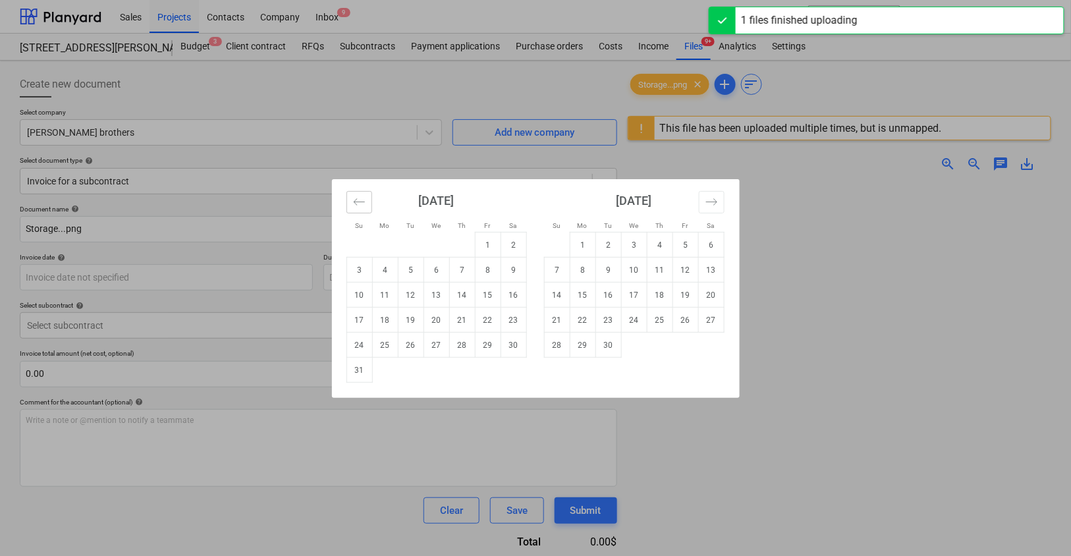
click at [361, 200] on icon "Move backward to switch to the previous month." at bounding box center [359, 202] width 13 height 13
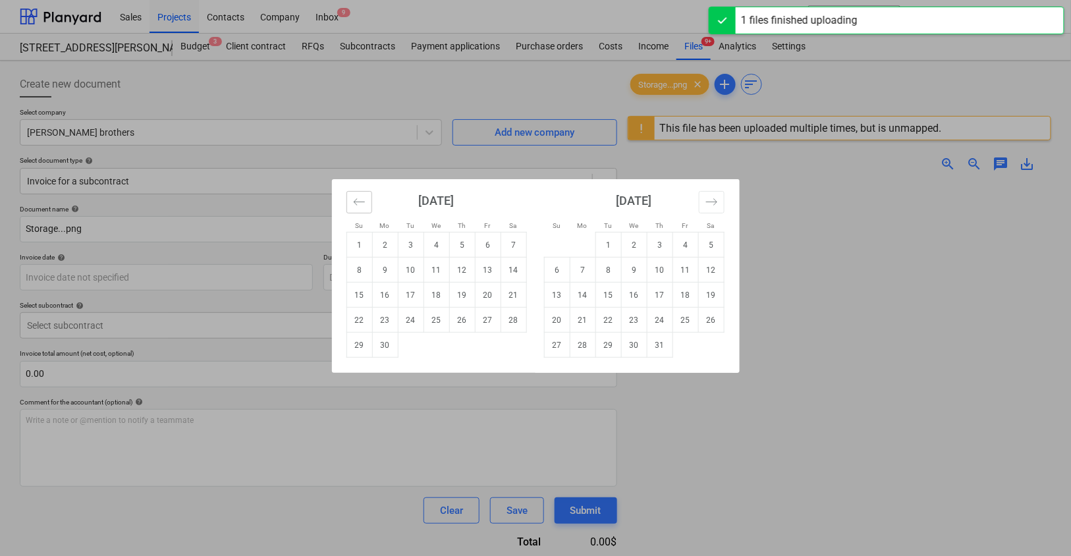
click at [361, 200] on icon "Move backward to switch to the previous month." at bounding box center [359, 202] width 13 height 13
click at [360, 200] on icon "Move backward to switch to the previous month." at bounding box center [359, 202] width 13 height 13
click at [408, 321] on td "22" at bounding box center [411, 320] width 26 height 25
type input "22 Apr 2025"
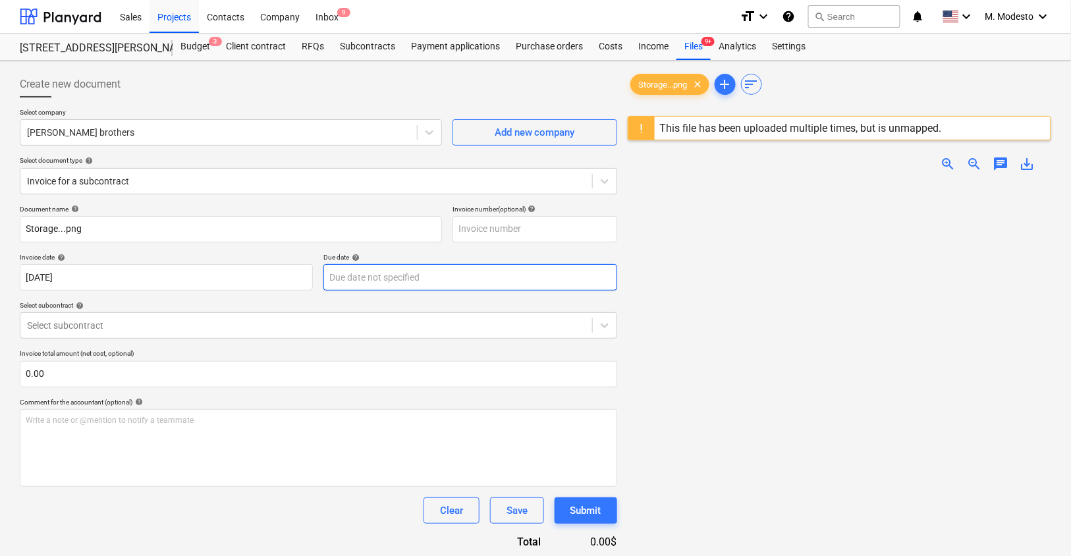
click at [398, 277] on body "Sales Projects Contacts Company Inbox 9 format_size keyboard_arrow_down help se…" at bounding box center [535, 278] width 1071 height 556
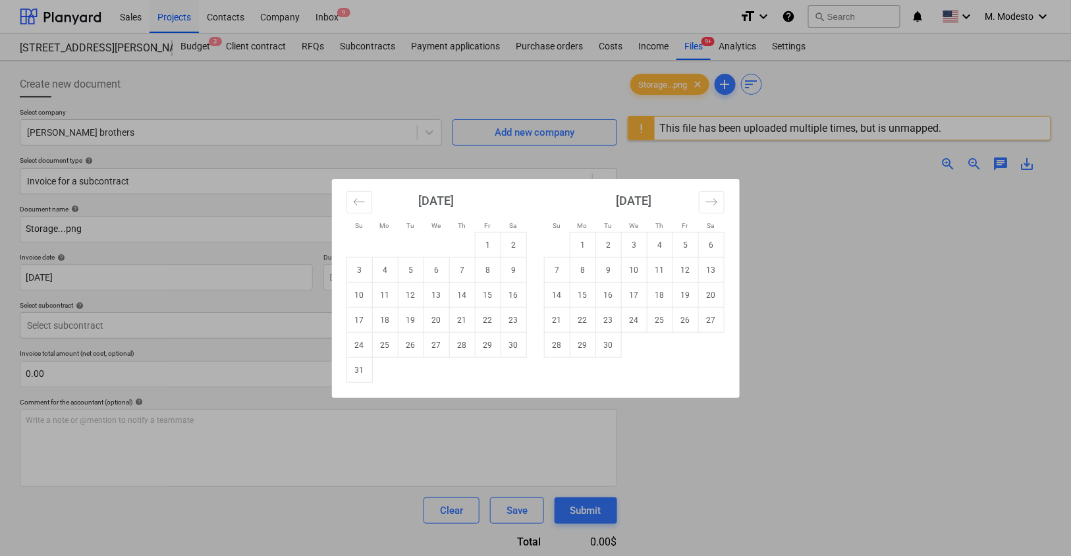
click at [358, 217] on div "August 2025" at bounding box center [436, 205] width 180 height 53
click at [360, 211] on button "Move backward to switch to the previous month." at bounding box center [359, 202] width 26 height 22
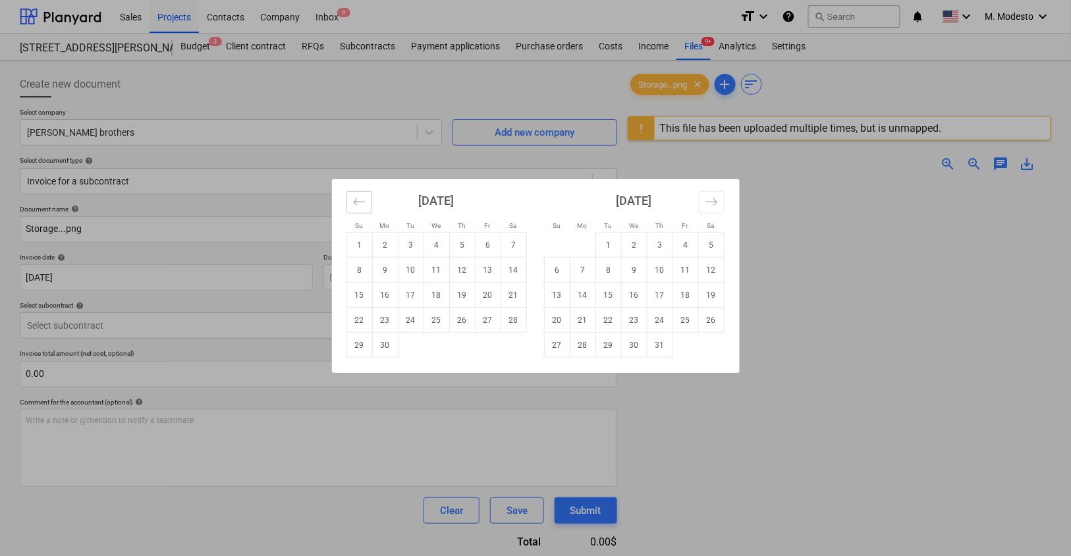
click at [360, 211] on button "Move backward to switch to the previous month." at bounding box center [359, 202] width 26 height 22
click at [406, 311] on td "22" at bounding box center [411, 320] width 26 height 25
type input "22 Apr 2025"
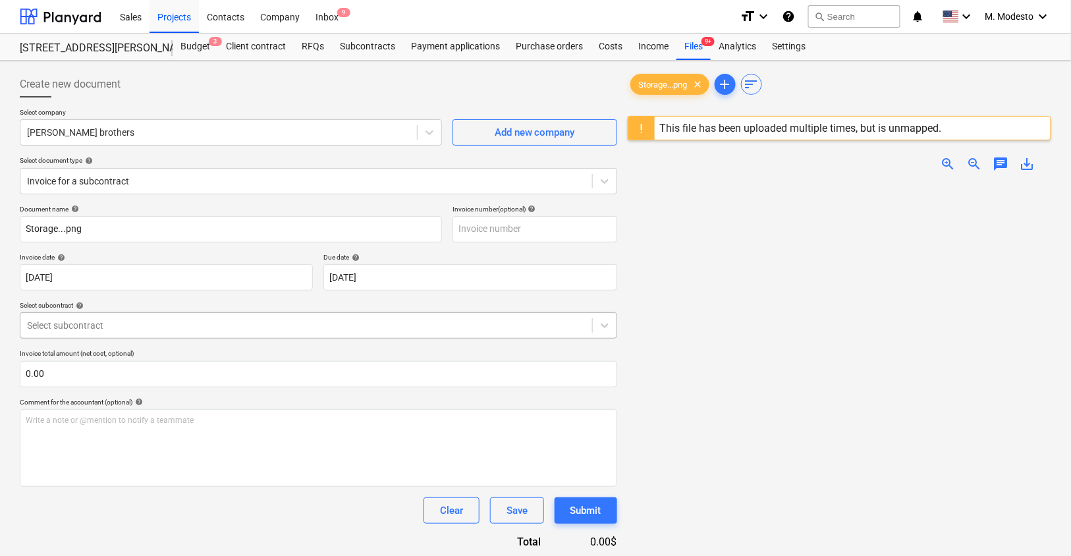
click at [295, 317] on div "Select subcontract" at bounding box center [306, 325] width 572 height 18
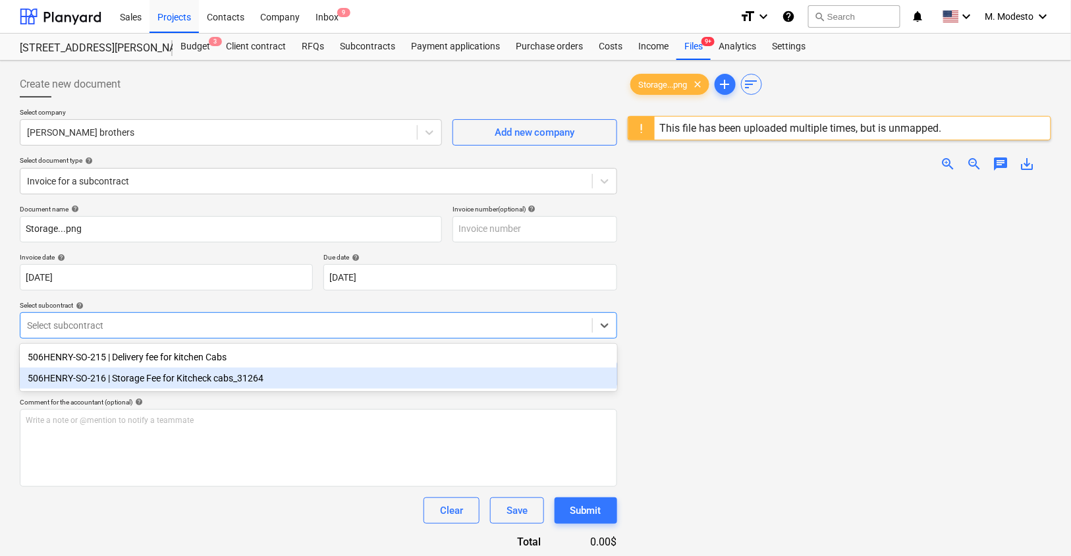
click at [249, 379] on div "506HENRY-SO-216 | Storage Fee for Kitcheck cabs_31264" at bounding box center [318, 378] width 597 height 21
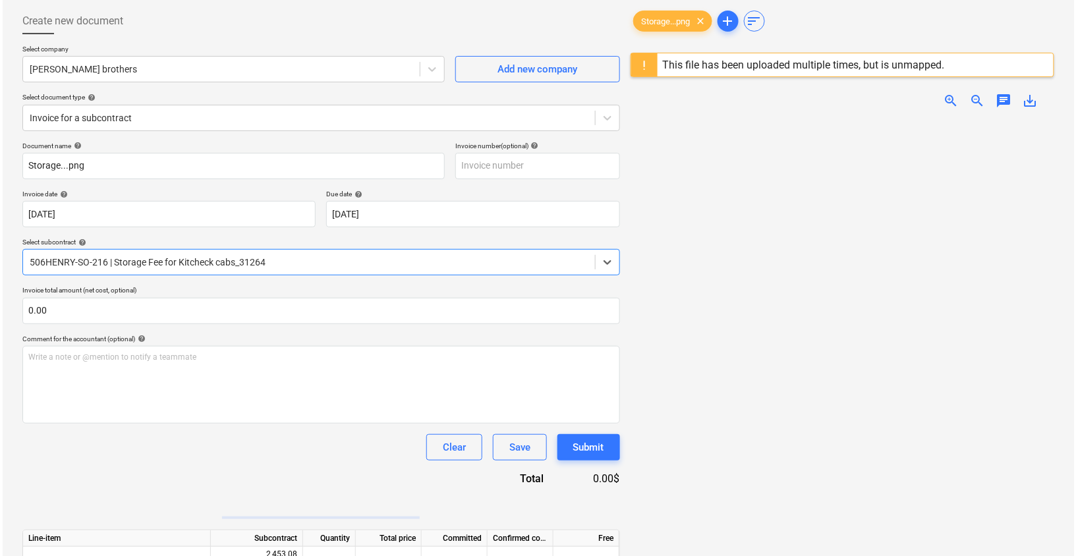
scroll to position [155, 0]
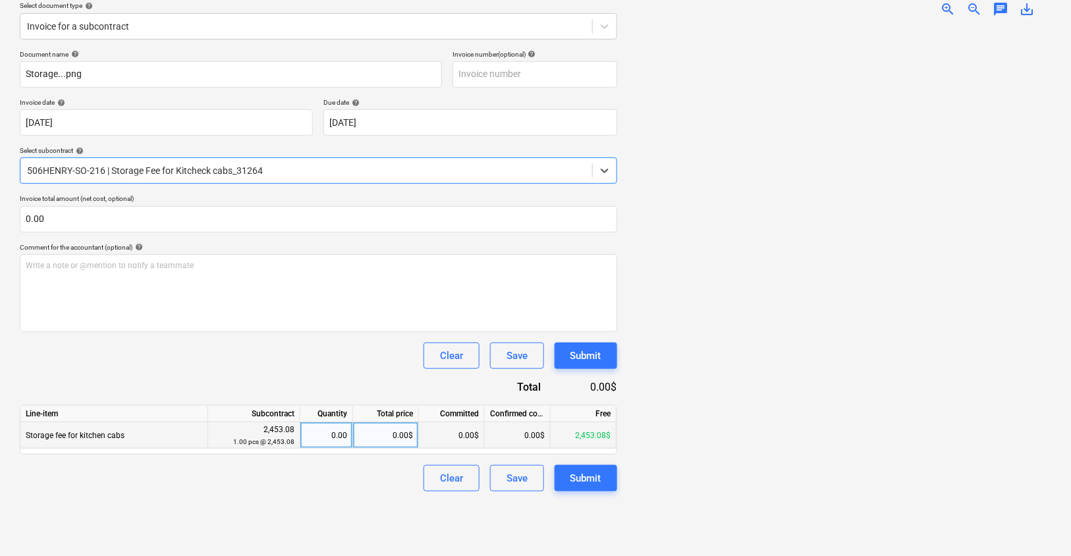
click at [396, 430] on div "0.00$" at bounding box center [386, 435] width 66 height 26
type input "2,453.08"
click at [360, 495] on div "Create new document Select company Collins brothers Add new company Select docu…" at bounding box center [318, 231] width 608 height 641
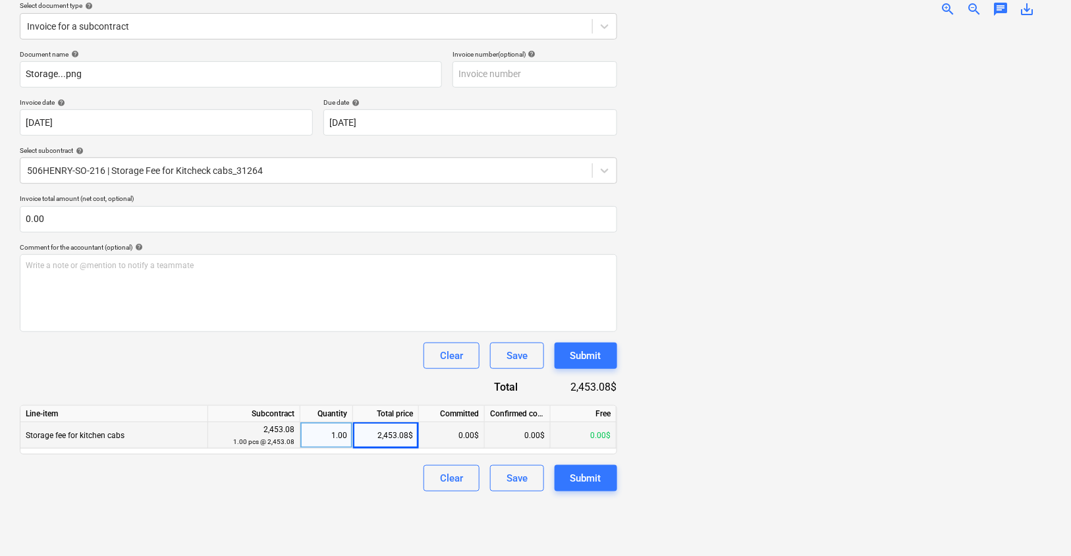
click at [584, 495] on div "Create new document Select company Collins brothers Add new company Select docu…" at bounding box center [318, 231] width 608 height 641
click at [591, 483] on div "Submit" at bounding box center [585, 478] width 31 height 17
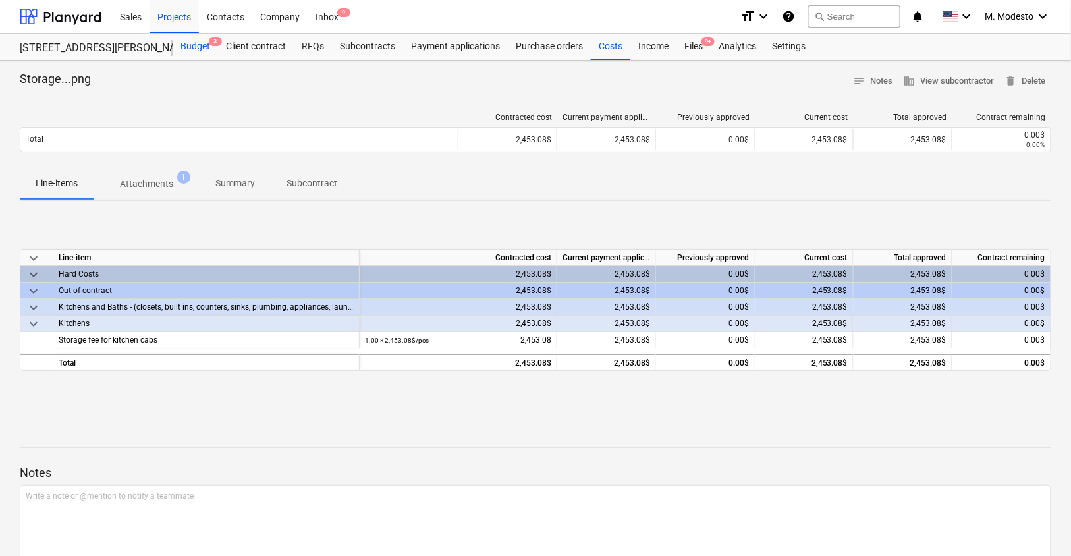
click at [198, 40] on div "Budget 3" at bounding box center [195, 47] width 45 height 26
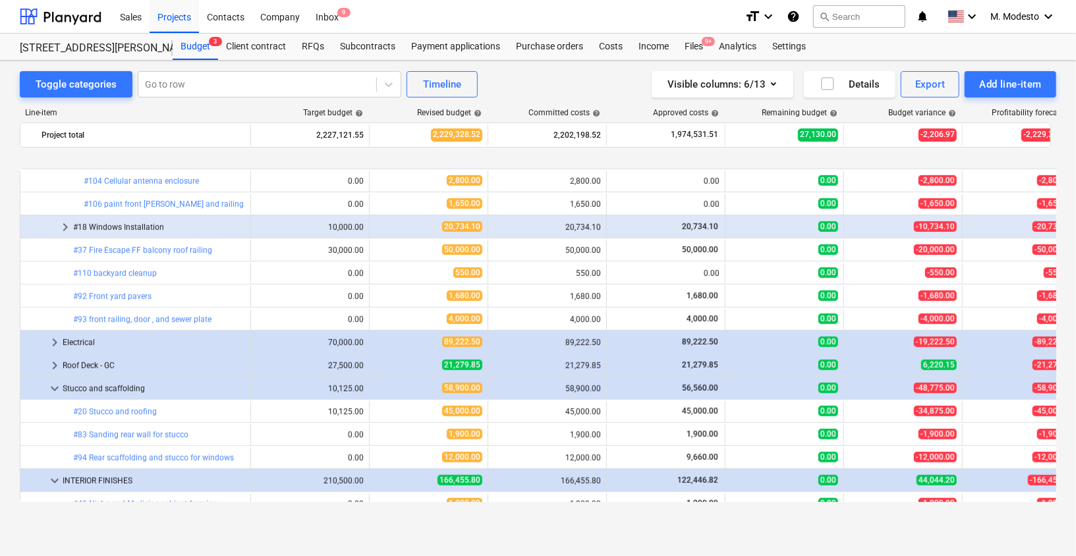
scroll to position [3998, 0]
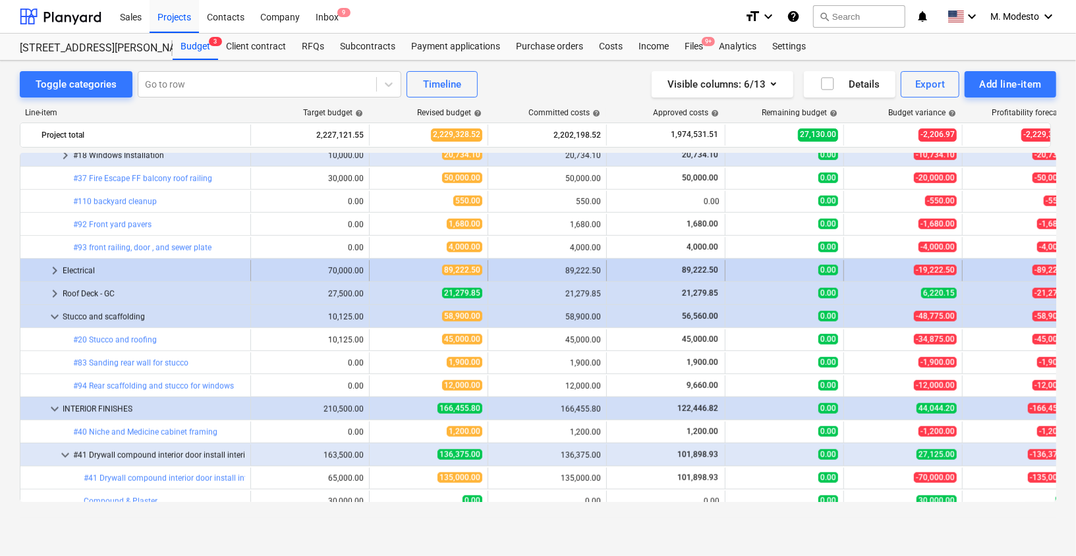
click at [59, 265] on span "keyboard_arrow_right" at bounding box center [55, 271] width 16 height 16
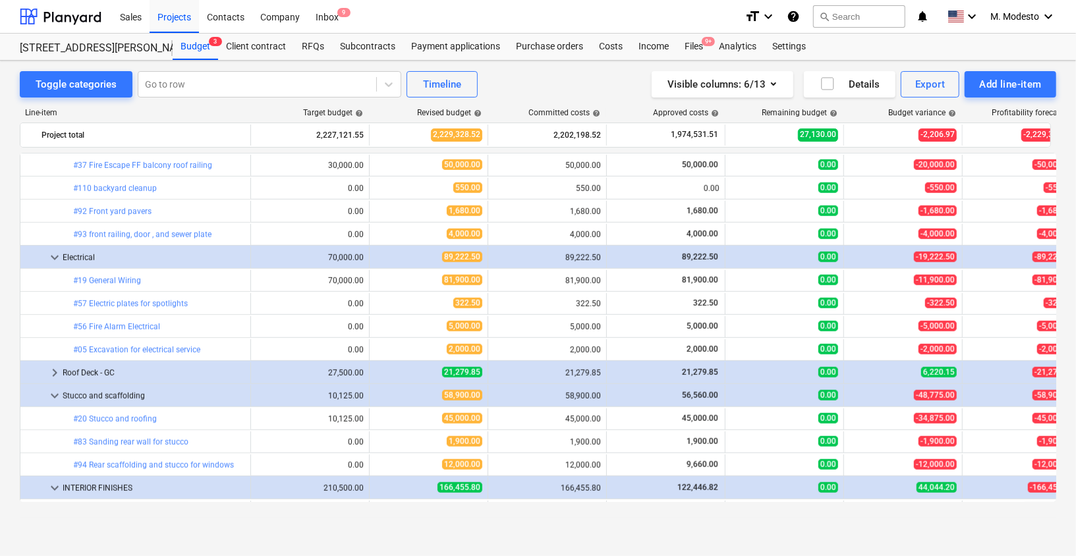
scroll to position [4046, 0]
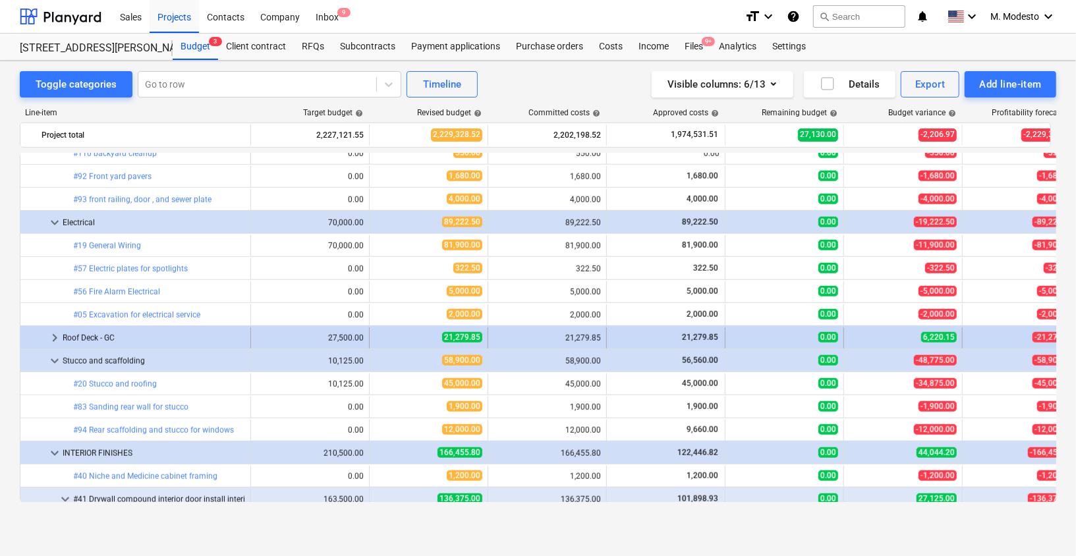
click at [48, 330] on span "keyboard_arrow_right" at bounding box center [55, 338] width 16 height 16
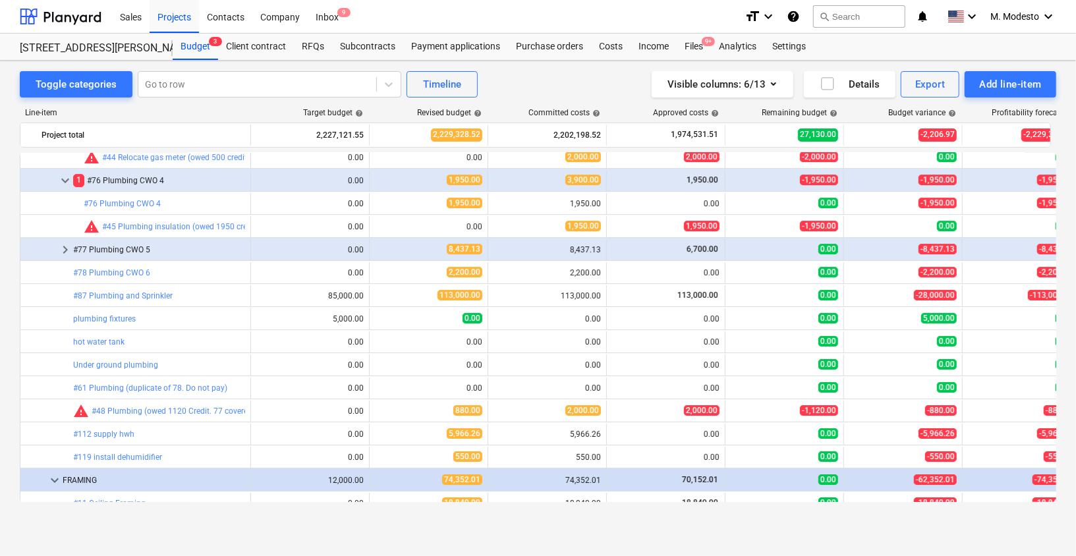
scroll to position [2863, 0]
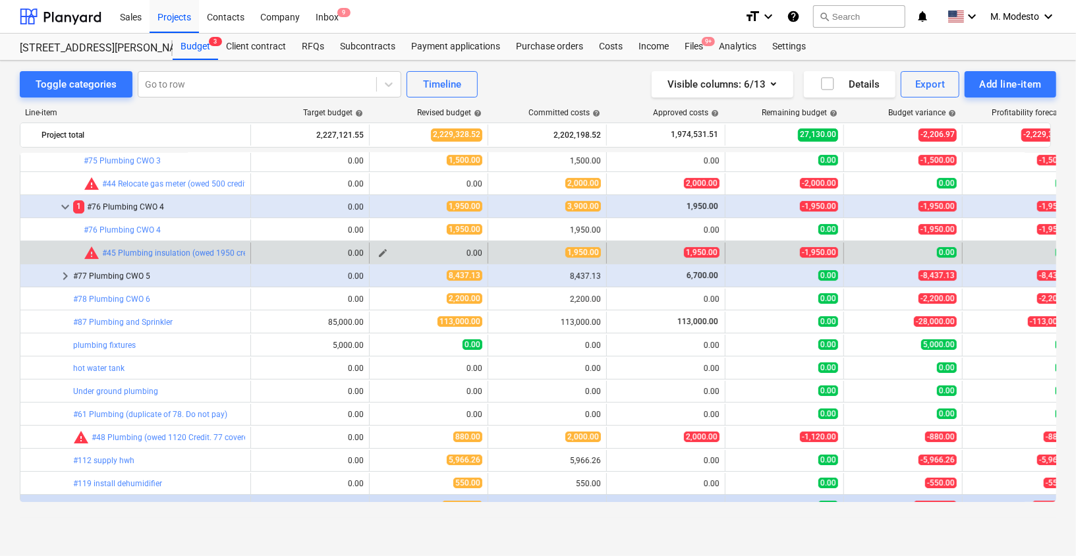
click at [383, 254] on span "edit" at bounding box center [382, 253] width 11 height 11
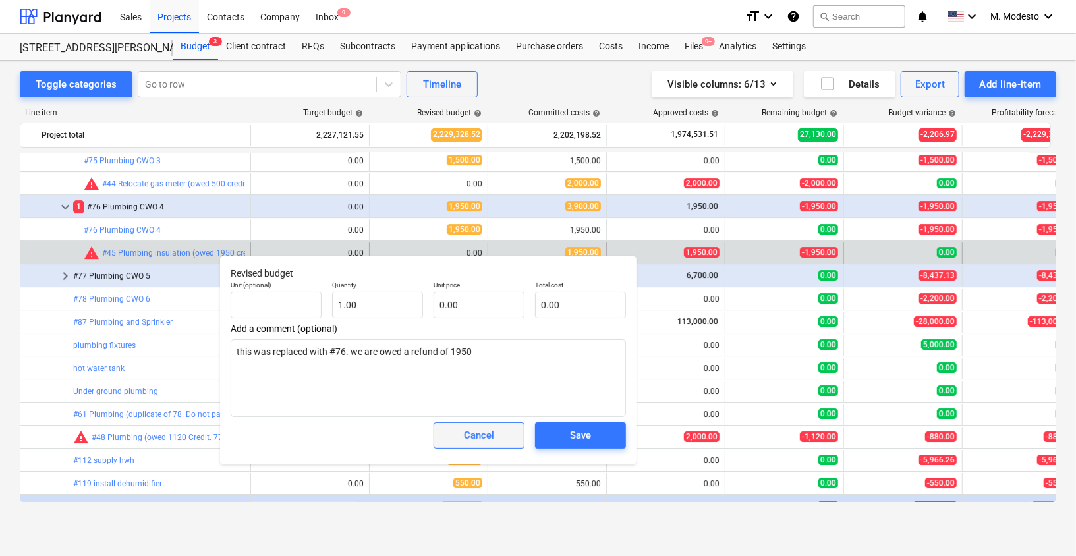
click at [495, 434] on span "Cancel" at bounding box center [479, 435] width 58 height 17
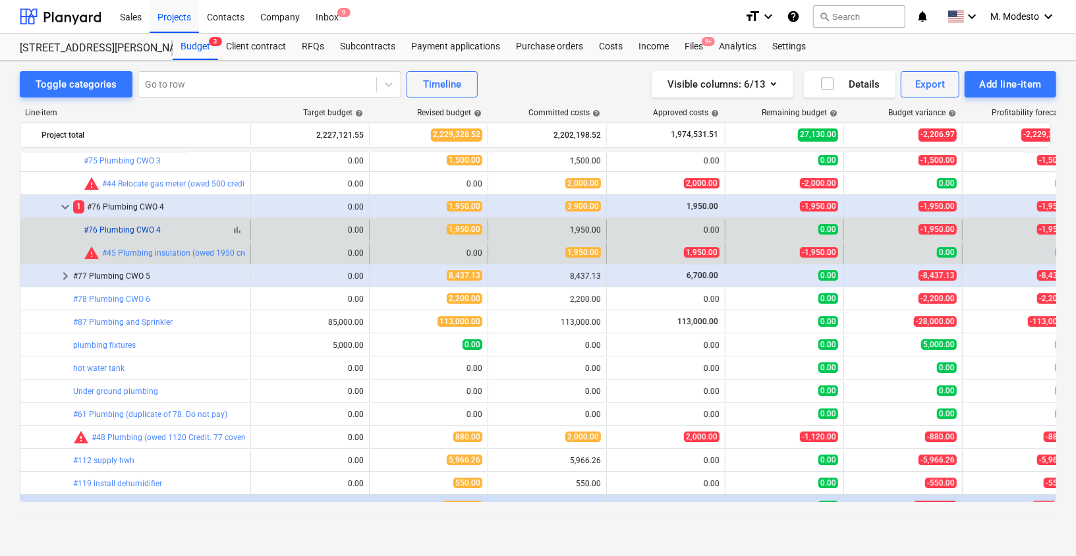
click at [138, 231] on link "#76 Plumbing CWO 4" at bounding box center [122, 229] width 77 height 9
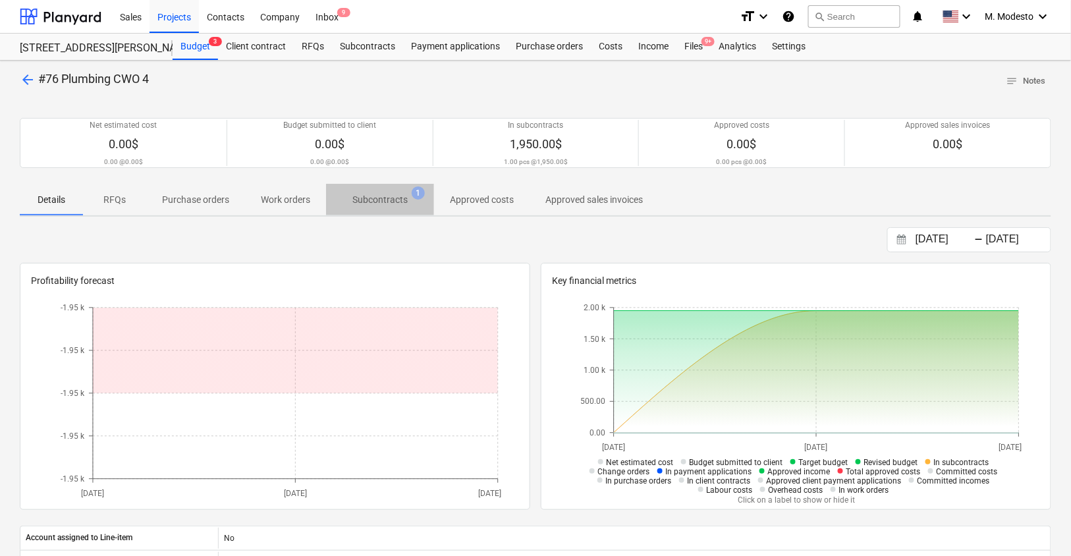
click at [371, 196] on p "Subcontracts" at bounding box center [379, 200] width 55 height 14
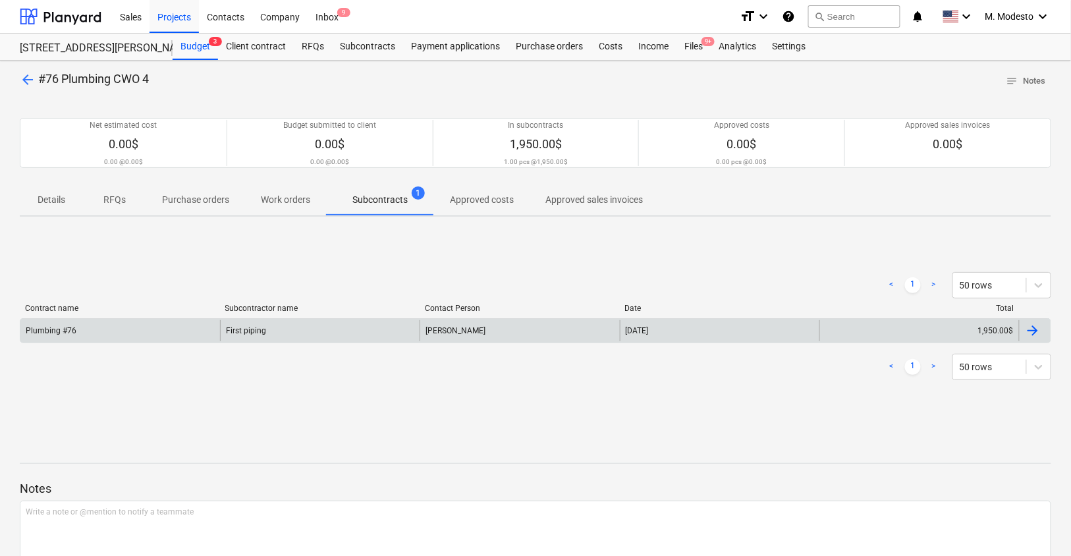
click at [317, 335] on div "First piping" at bounding box center [320, 330] width 200 height 21
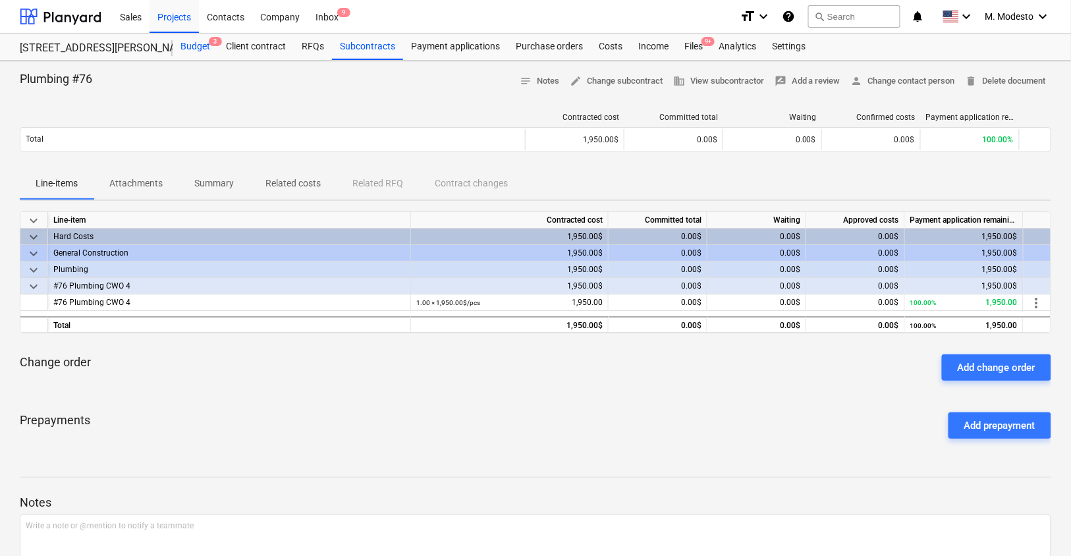
click at [206, 52] on div "Budget 3" at bounding box center [195, 47] width 45 height 26
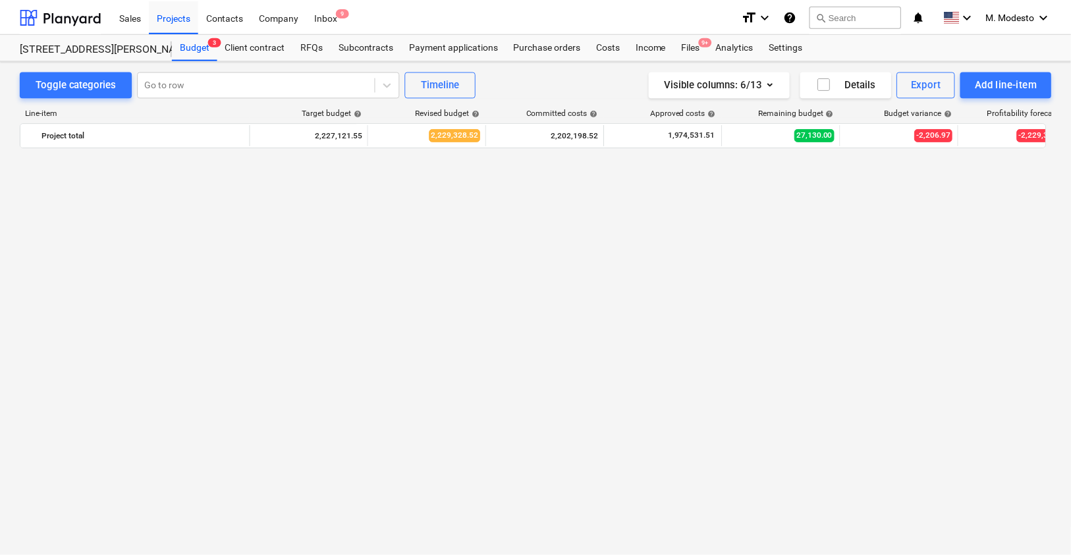
scroll to position [2863, 0]
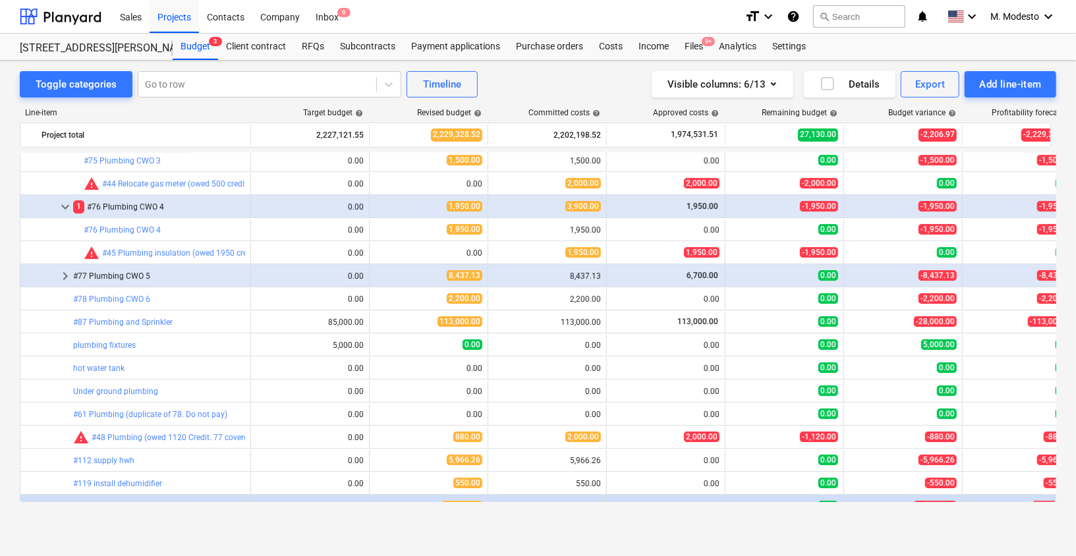
click at [133, 226] on link "#76 Plumbing CWO 4" at bounding box center [122, 229] width 77 height 9
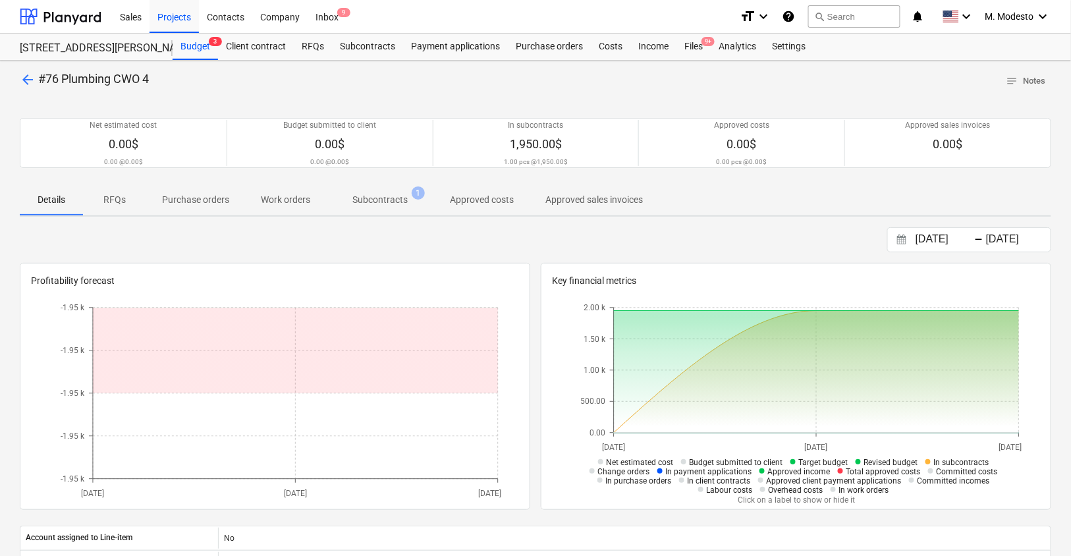
click at [402, 199] on p "Subcontracts" at bounding box center [379, 200] width 55 height 14
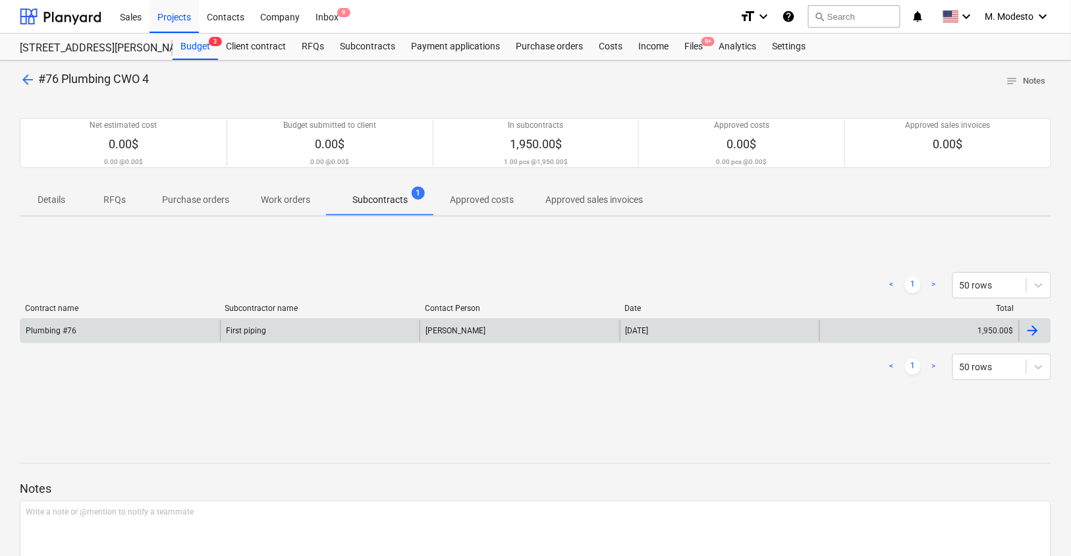
click at [209, 332] on div "Plumbing #76" at bounding box center [120, 330] width 200 height 21
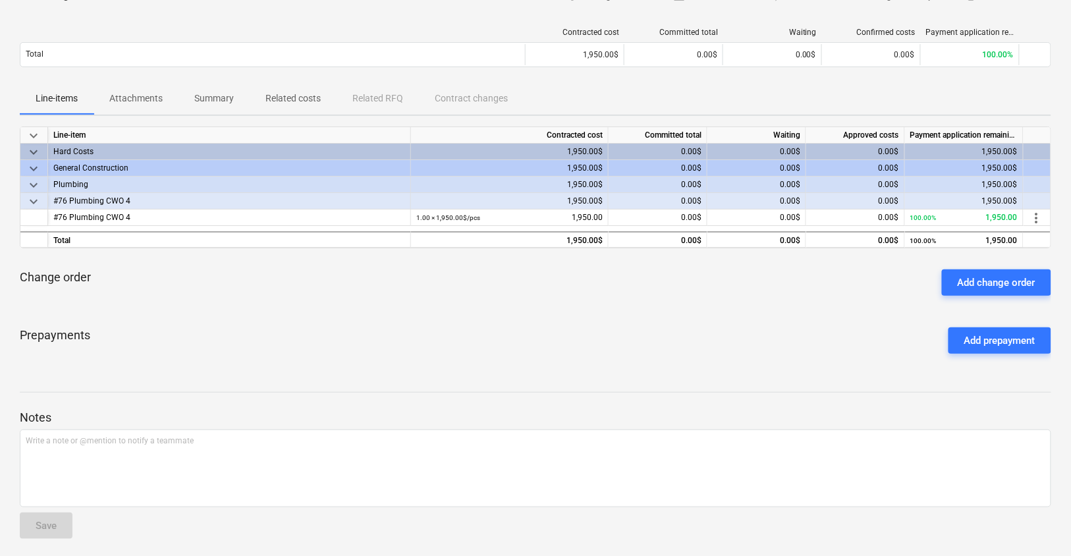
scroll to position [86, 0]
click at [1023, 284] on div "Add change order" at bounding box center [997, 281] width 78 height 17
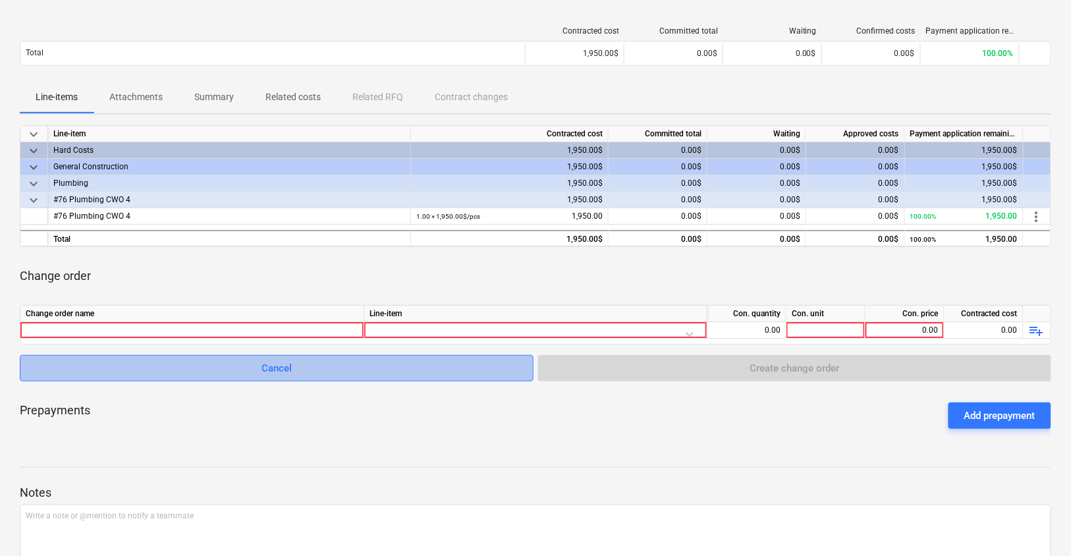
click at [329, 375] on button "Cancel" at bounding box center [277, 368] width 514 height 26
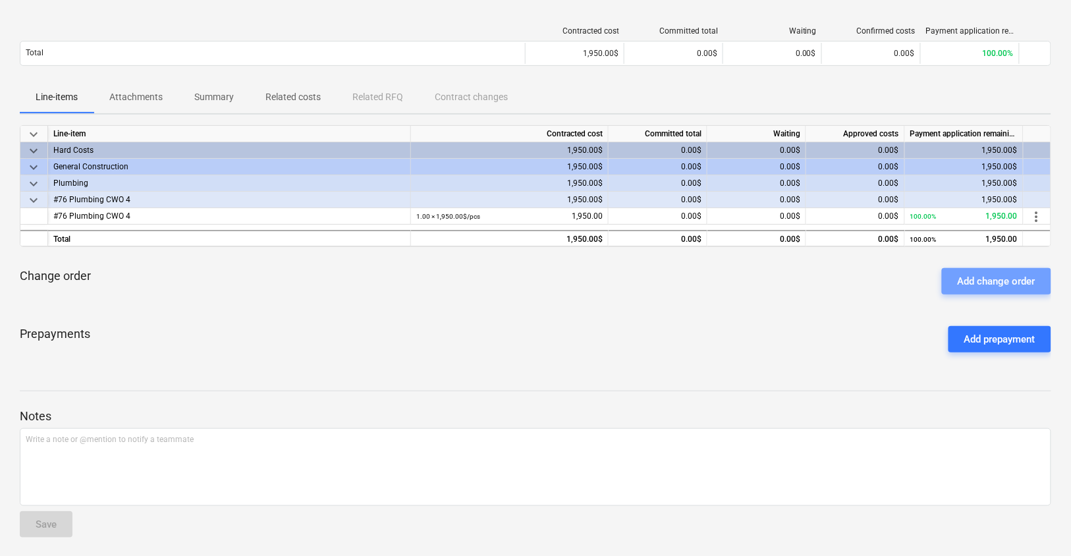
drag, startPoint x: 1005, startPoint y: 278, endPoint x: 981, endPoint y: 285, distance: 25.4
click at [1004, 279] on div "Add change order" at bounding box center [997, 281] width 78 height 17
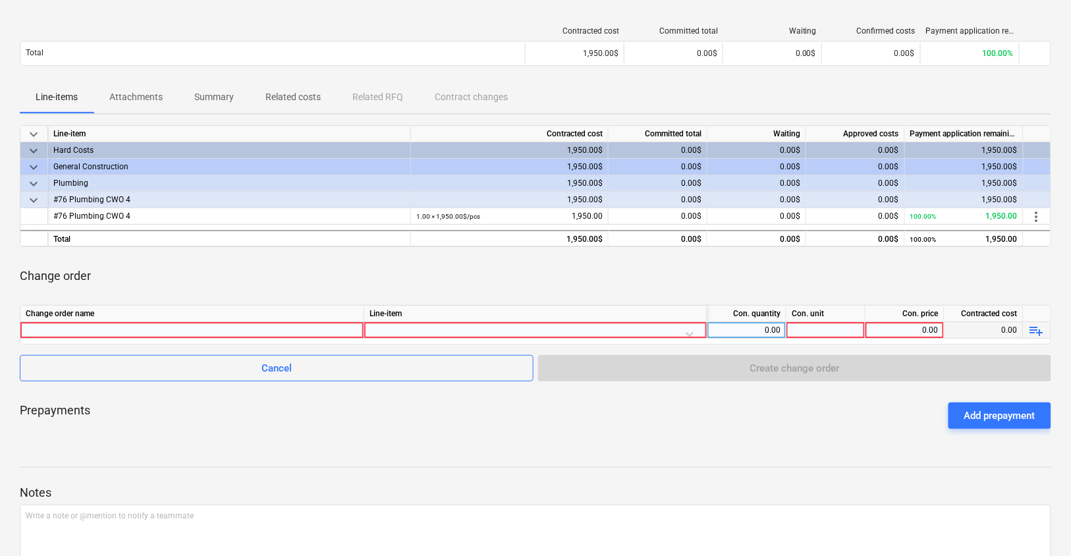
click at [259, 330] on div at bounding box center [192, 330] width 333 height 16
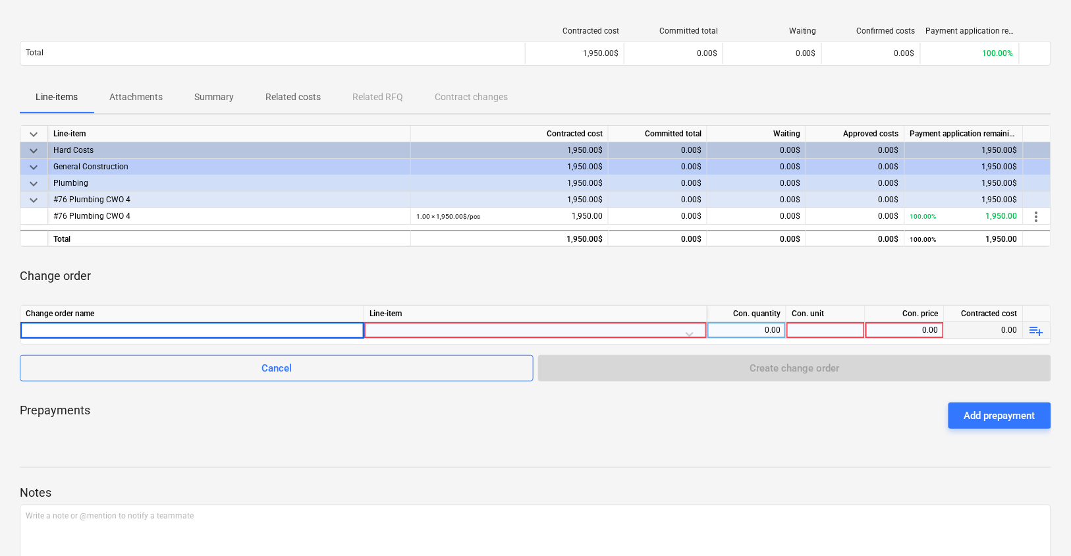
click at [406, 333] on div at bounding box center [535, 333] width 332 height 23
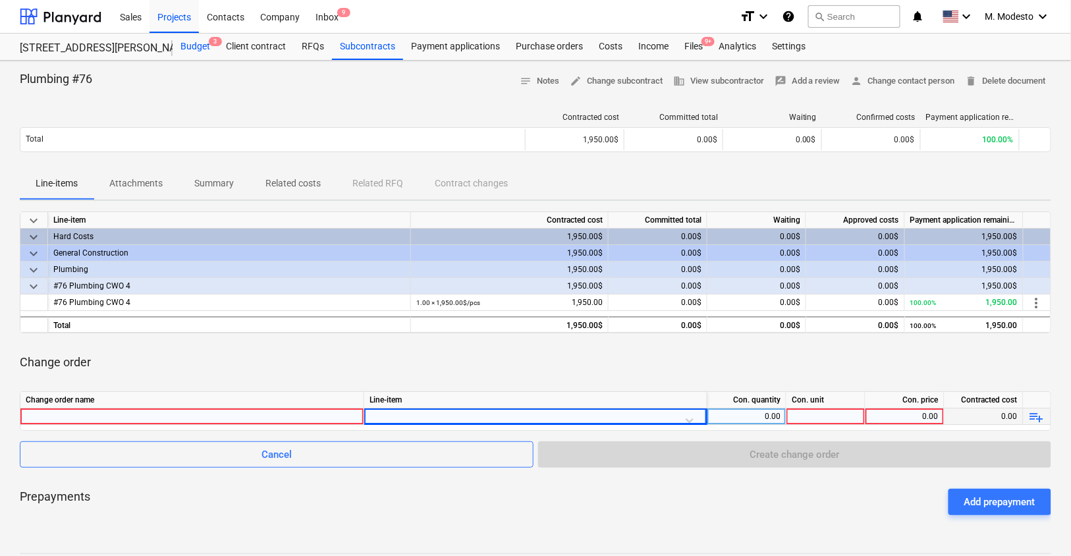
click at [190, 48] on div "Budget 3" at bounding box center [195, 47] width 45 height 26
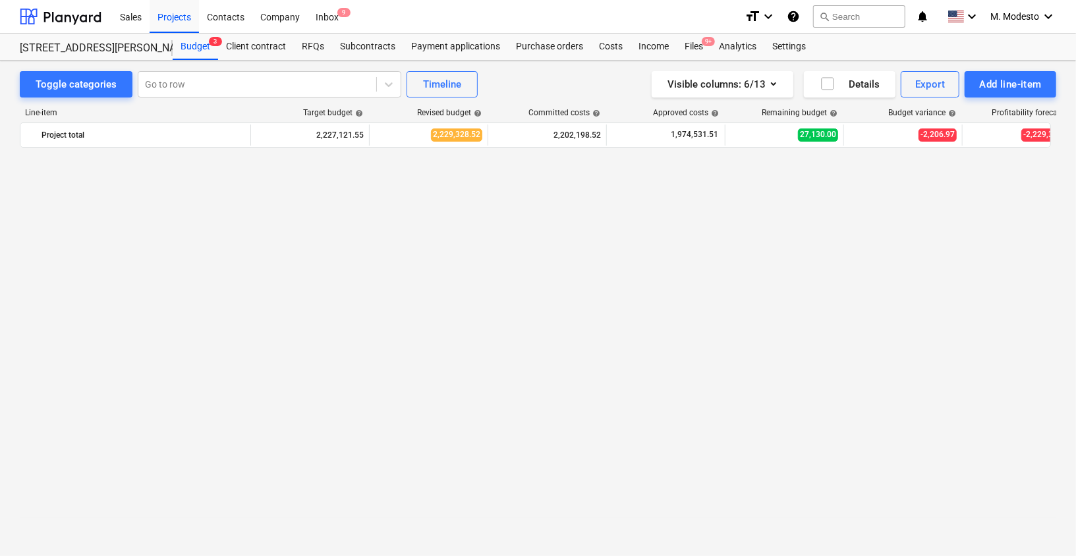
scroll to position [2863, 0]
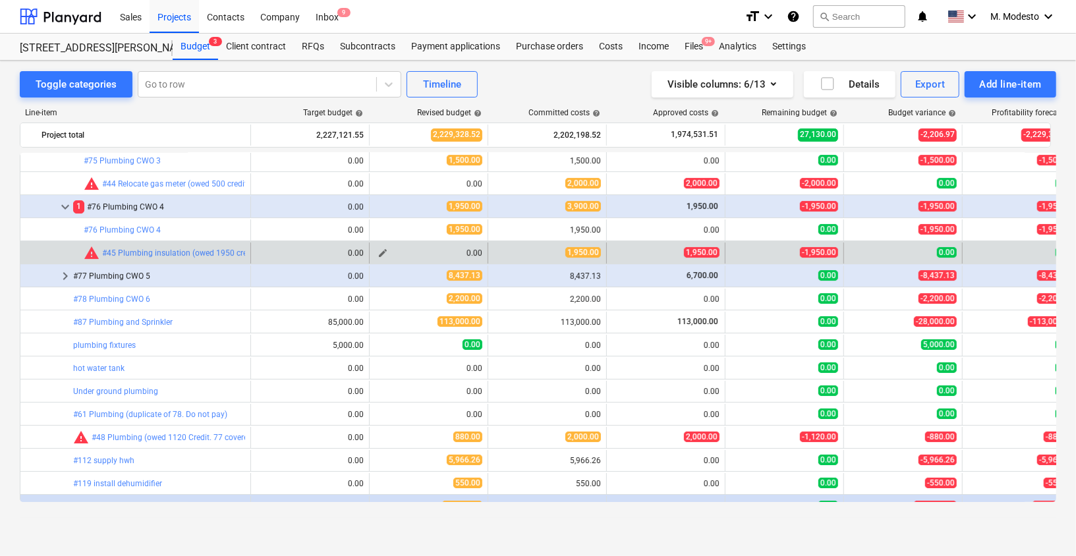
click at [381, 254] on span "edit" at bounding box center [382, 253] width 11 height 11
type textarea "x"
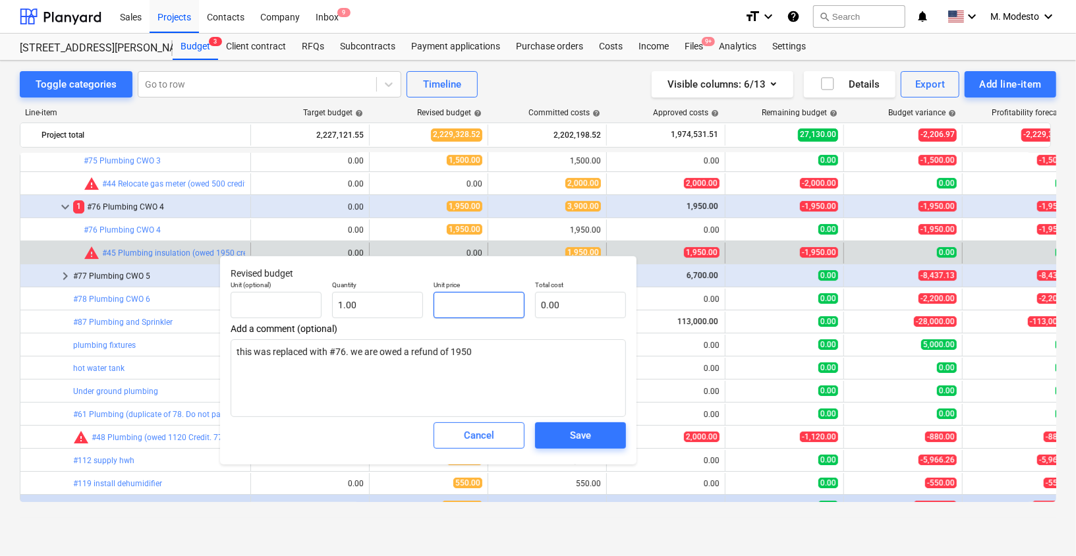
click at [455, 310] on input "text" at bounding box center [478, 305] width 91 height 26
type textarea "x"
type input "-"
type textarea "x"
type input "-1"
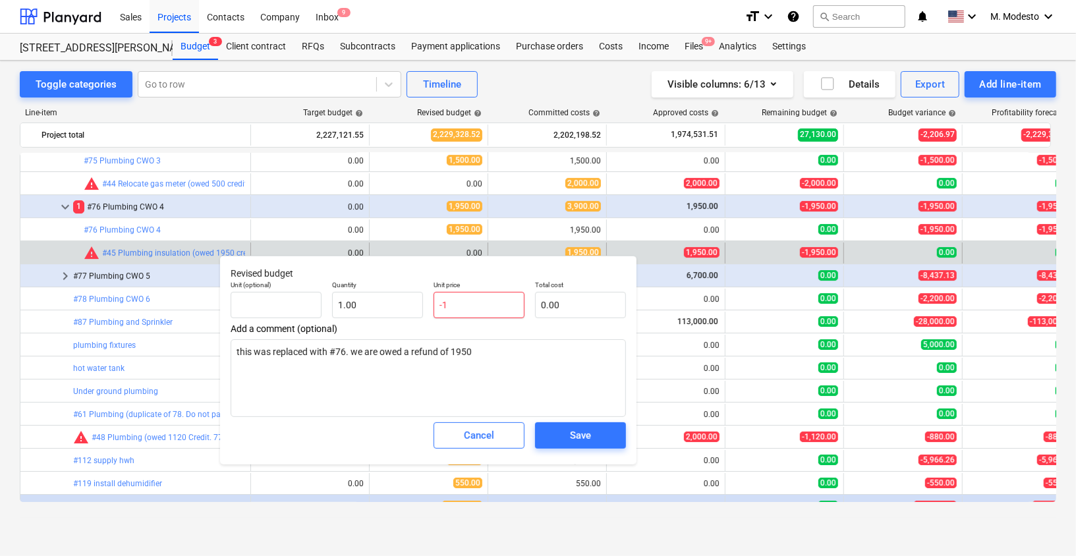
type textarea "x"
type input "-19"
type textarea "x"
type input "-1950"
type textarea "x"
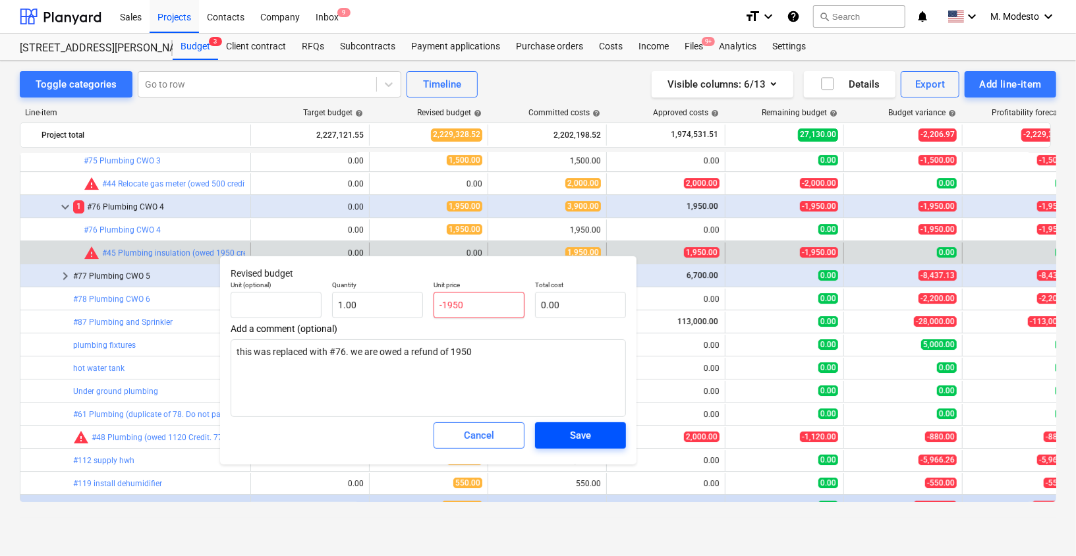
type input "-1950"
type textarea "x"
type input "0.00"
click at [578, 439] on div "Save" at bounding box center [580, 435] width 21 height 17
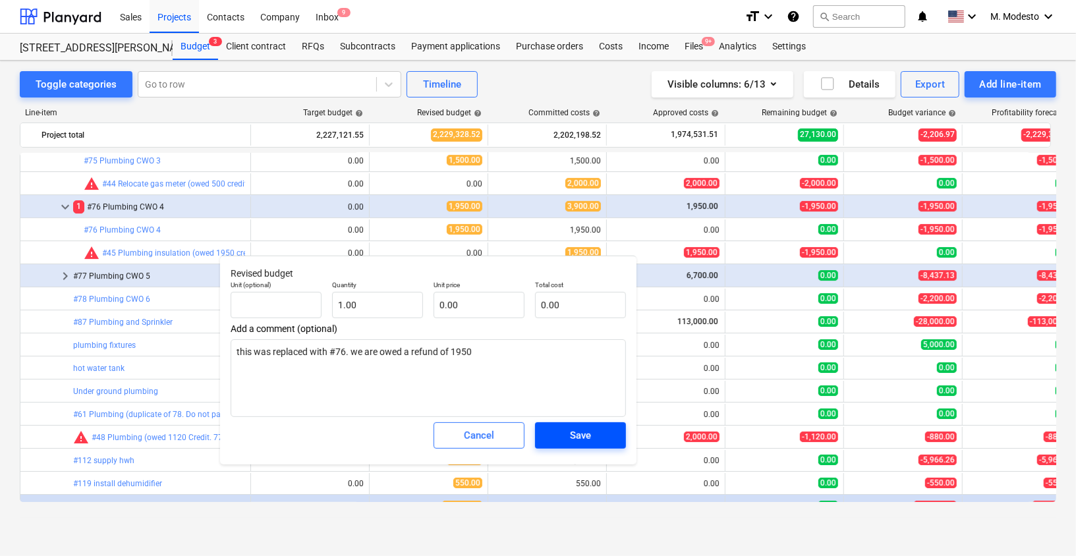
type textarea "x"
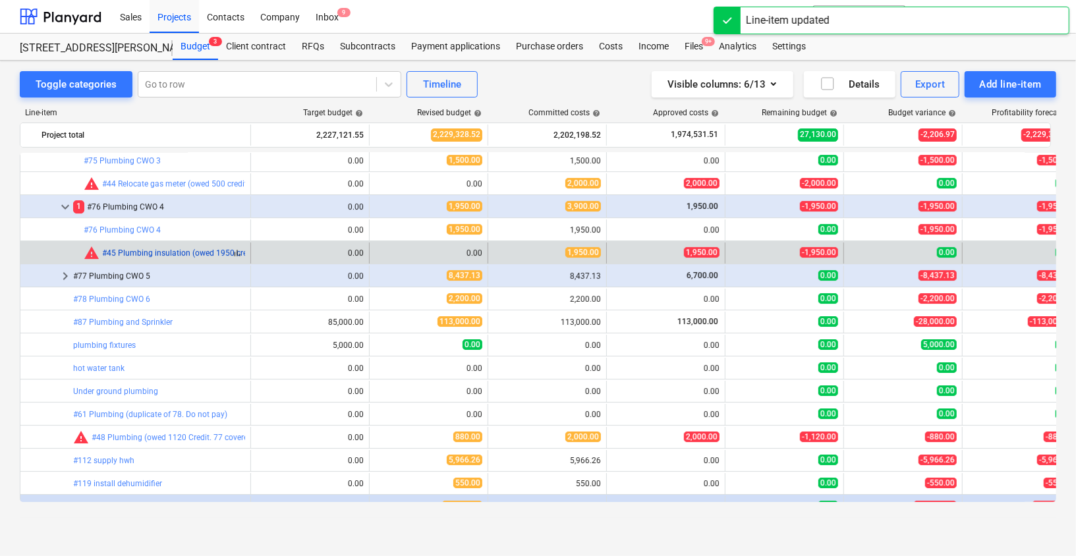
click at [178, 252] on link "#45 Plumbing insulation (owed 1950 credit) (declined and paid for CWO#76)" at bounding box center [238, 252] width 273 height 9
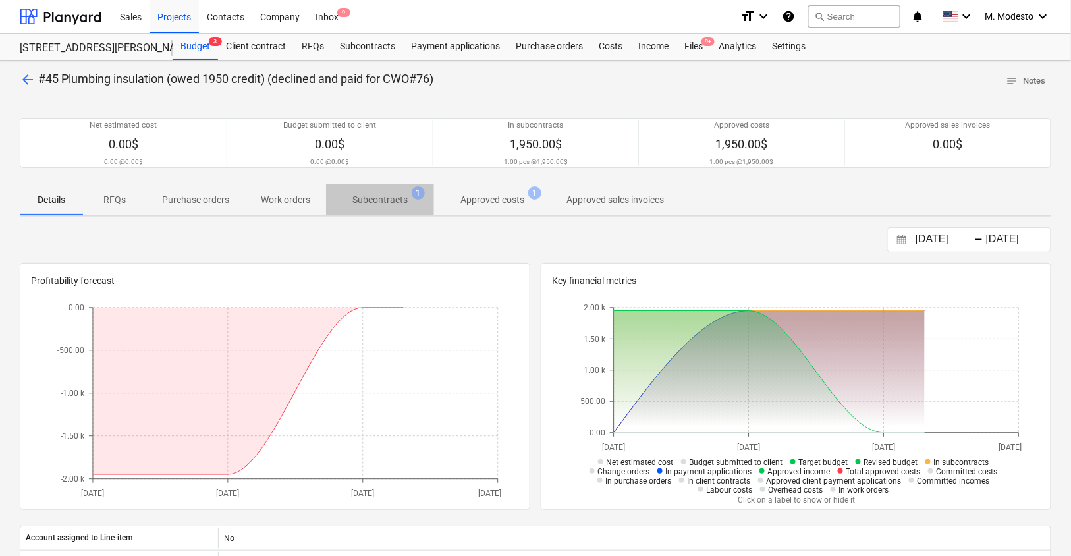
click at [403, 210] on button "Subcontracts 1" at bounding box center [380, 200] width 108 height 32
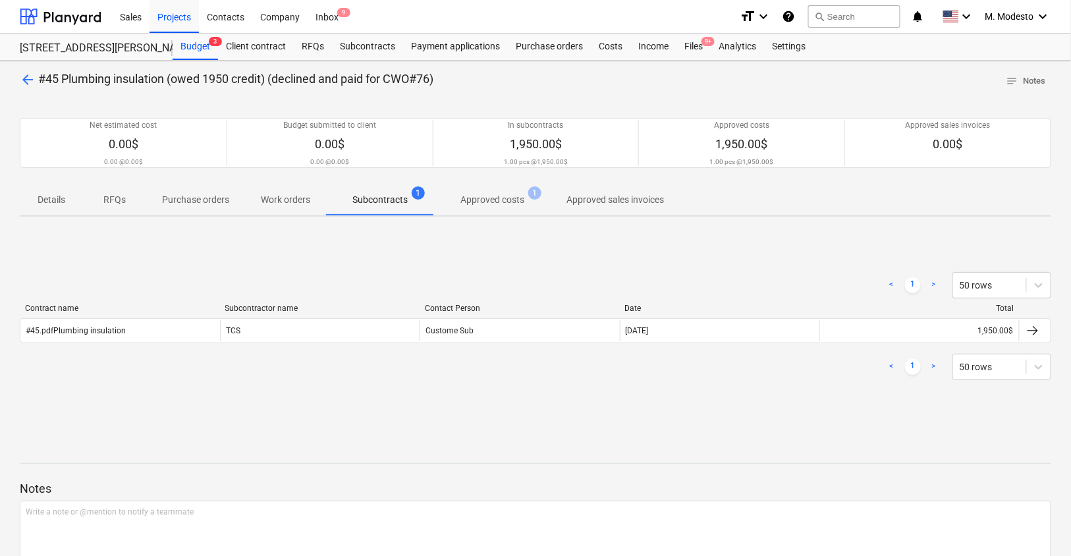
click at [227, 327] on div "TCS" at bounding box center [320, 330] width 200 height 21
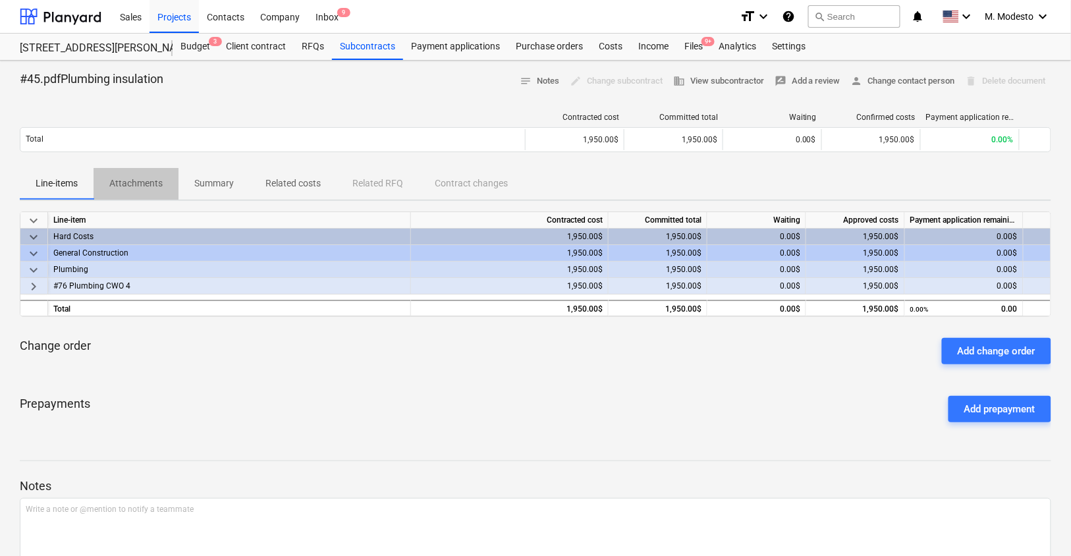
click at [140, 179] on p "Attachments" at bounding box center [135, 184] width 53 height 14
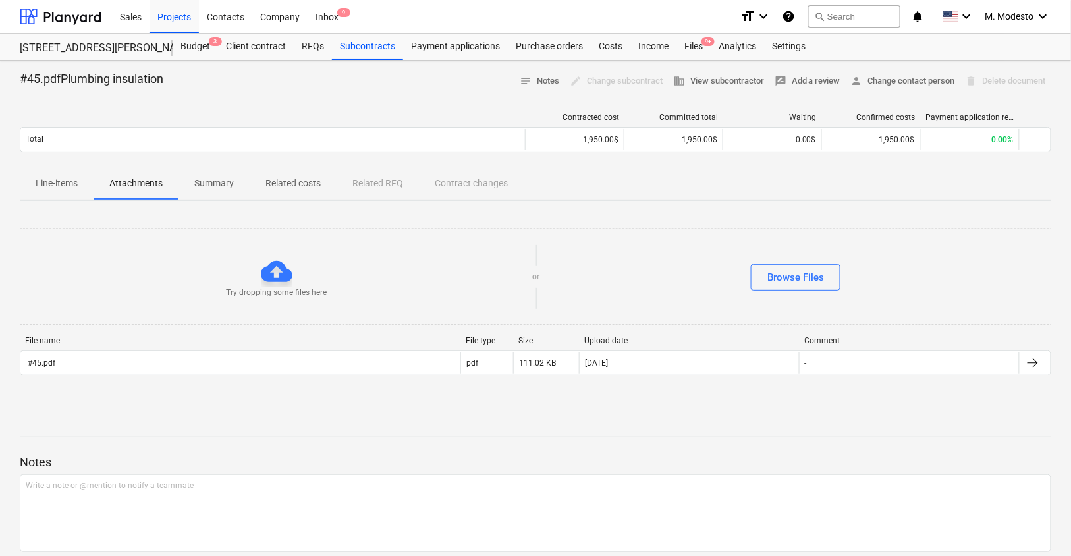
click at [277, 180] on p "Related costs" at bounding box center [292, 184] width 55 height 14
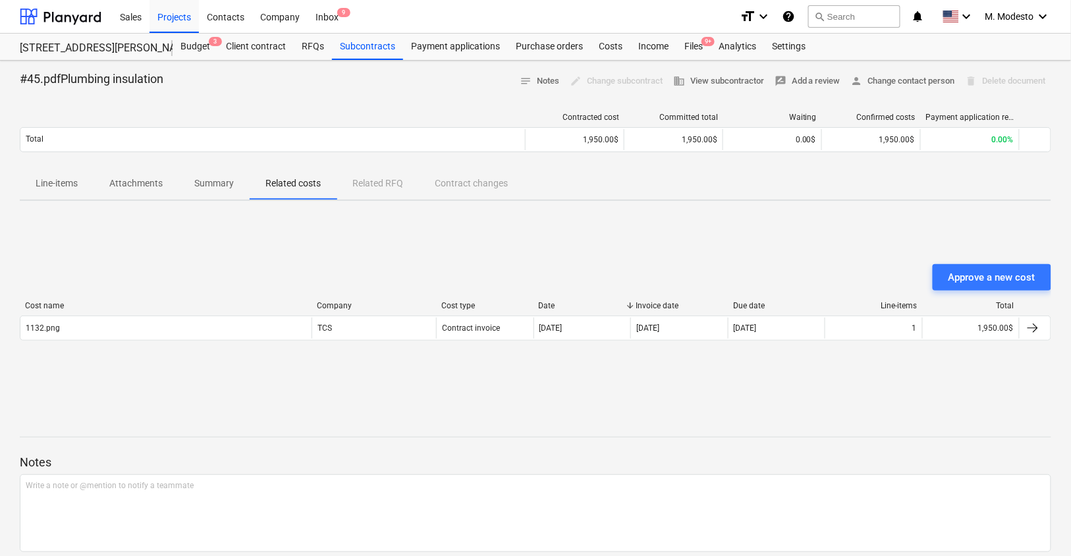
click at [194, 341] on div "Cost name Company Cost type Date Invoice date Due date Line-items Total 1132.pn…" at bounding box center [535, 323] width 1031 height 45
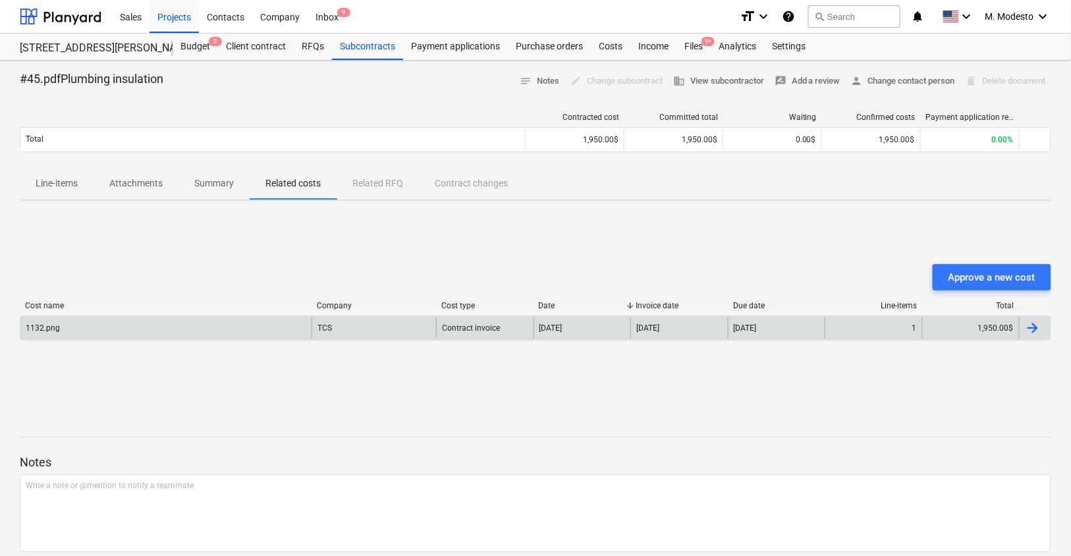
click at [198, 337] on div "1132.png" at bounding box center [165, 327] width 291 height 21
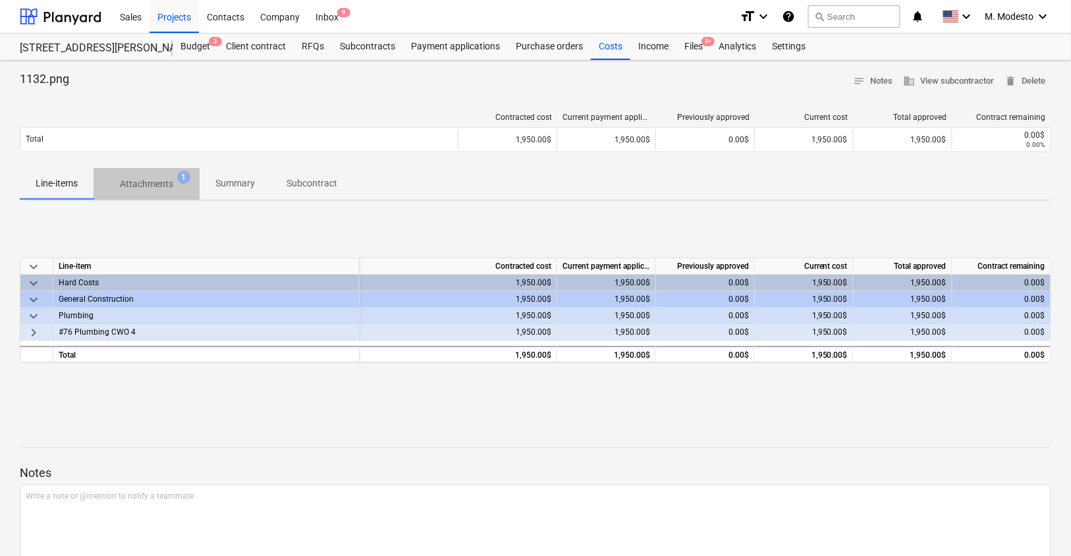
click at [163, 188] on p "Attachments" at bounding box center [146, 184] width 53 height 14
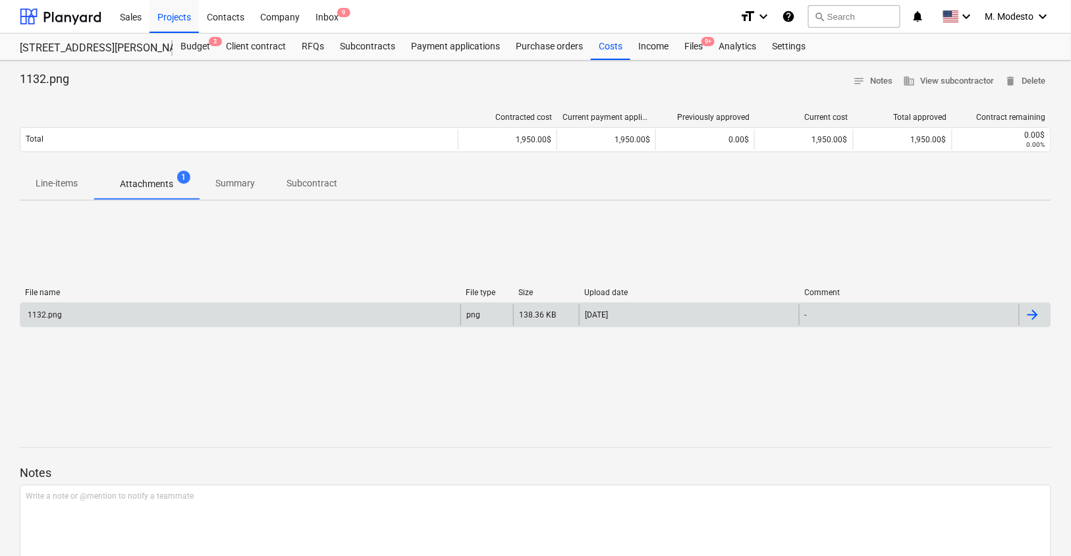
click at [167, 311] on div "1132.png" at bounding box center [240, 314] width 440 height 21
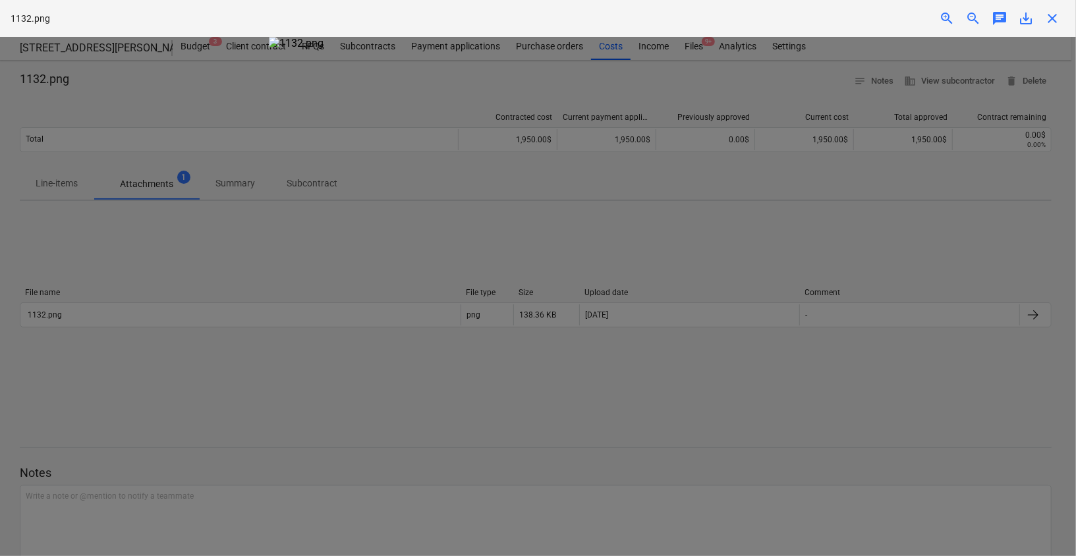
click at [1050, 11] on span "close" at bounding box center [1052, 19] width 16 height 16
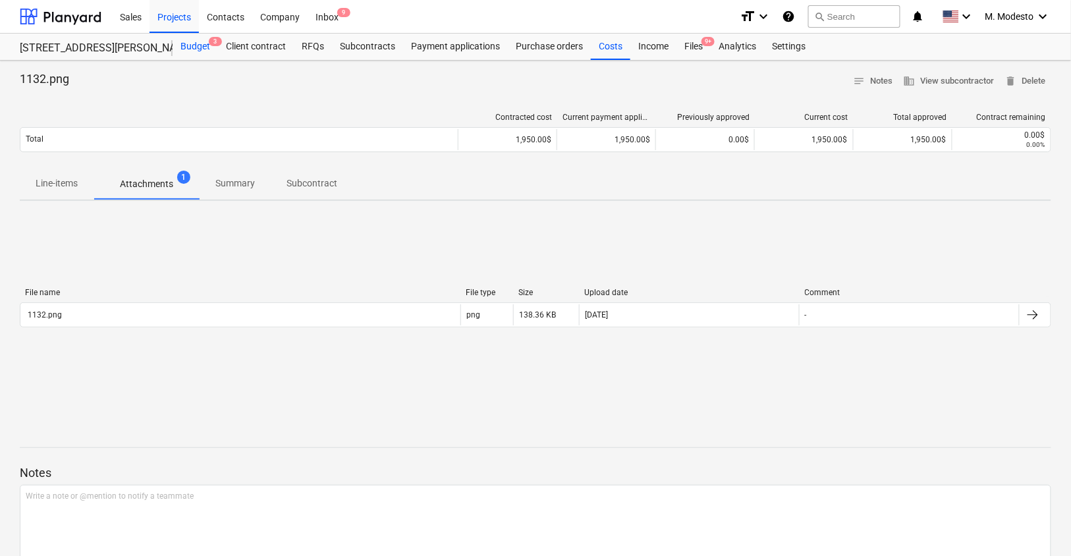
click at [192, 52] on div "Budget 3" at bounding box center [195, 47] width 45 height 26
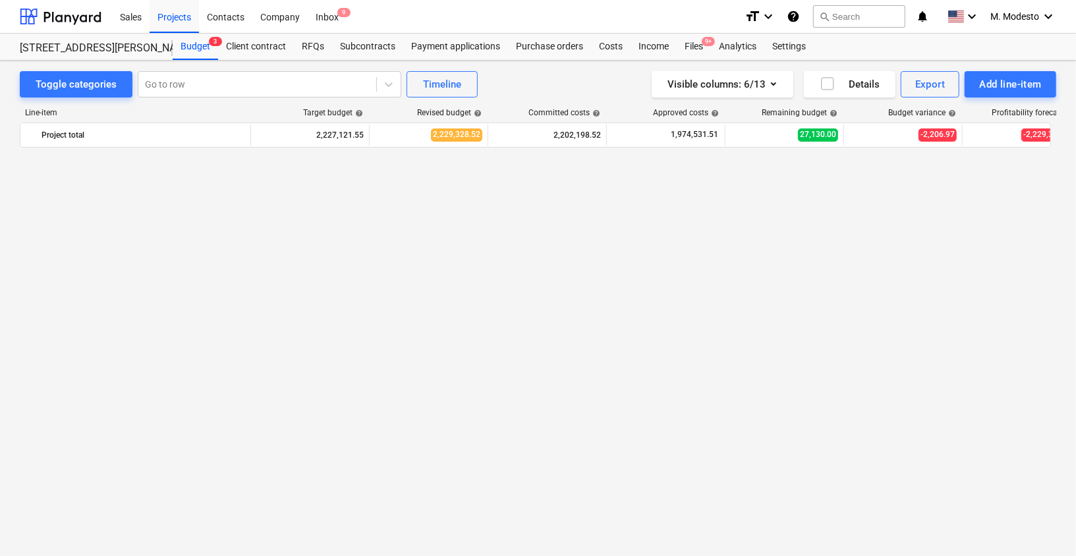
scroll to position [2863, 0]
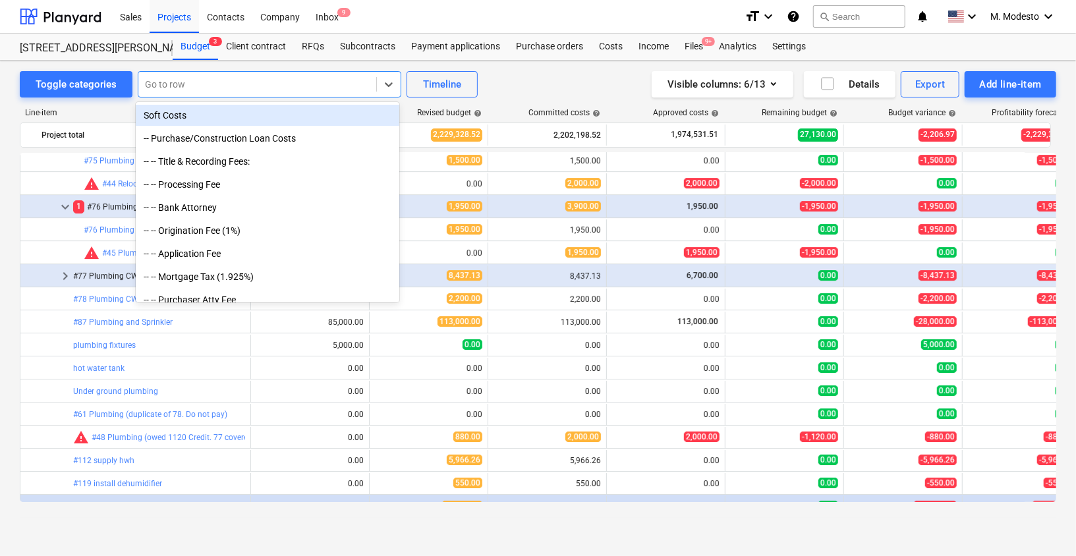
click at [306, 86] on div at bounding box center [257, 84] width 225 height 13
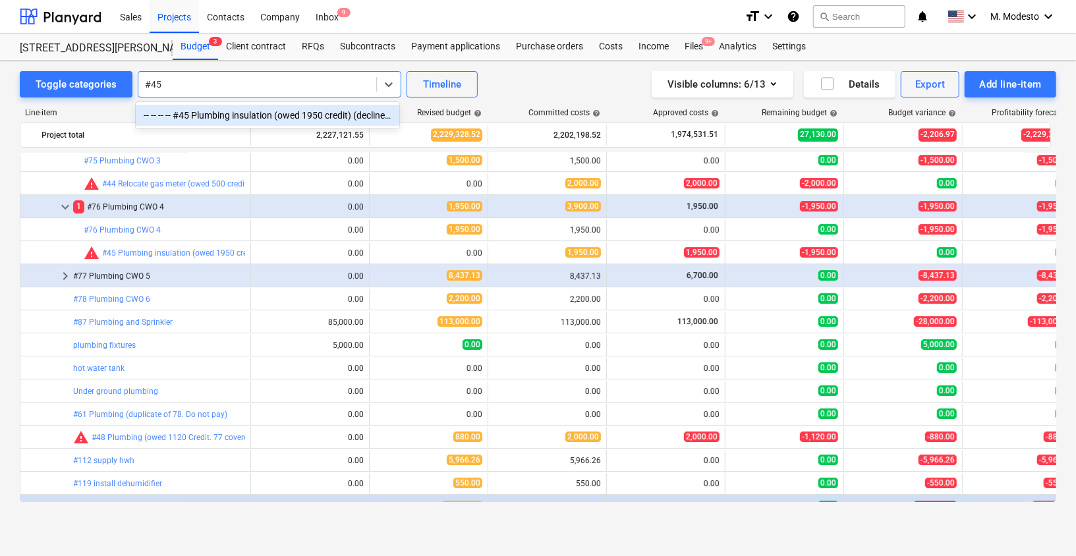
type input "#45"
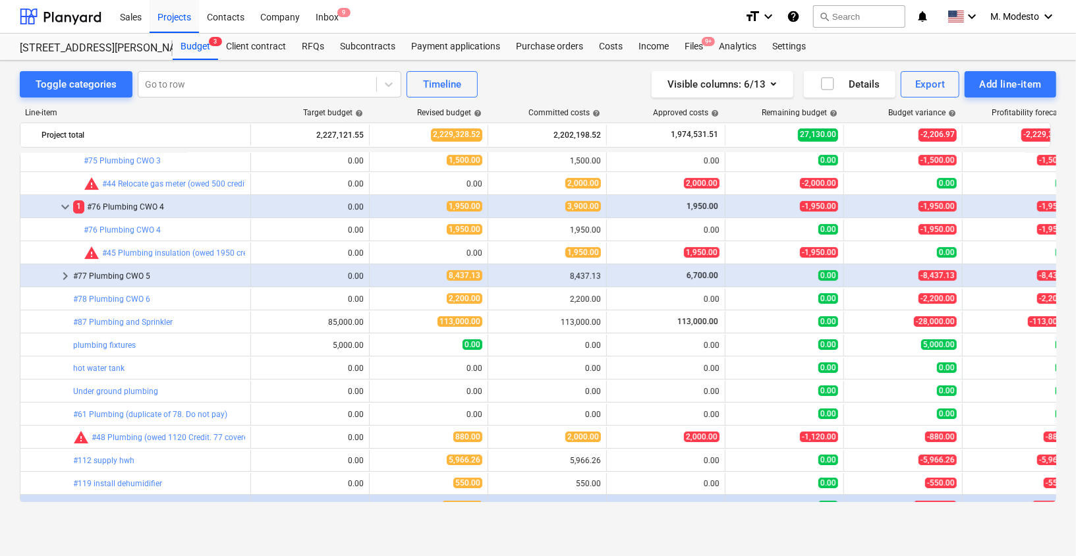
click at [5, 318] on div "Toggle categories Go to row Timeline Visible columns : 6/13 Details Export Add …" at bounding box center [538, 295] width 1076 height 468
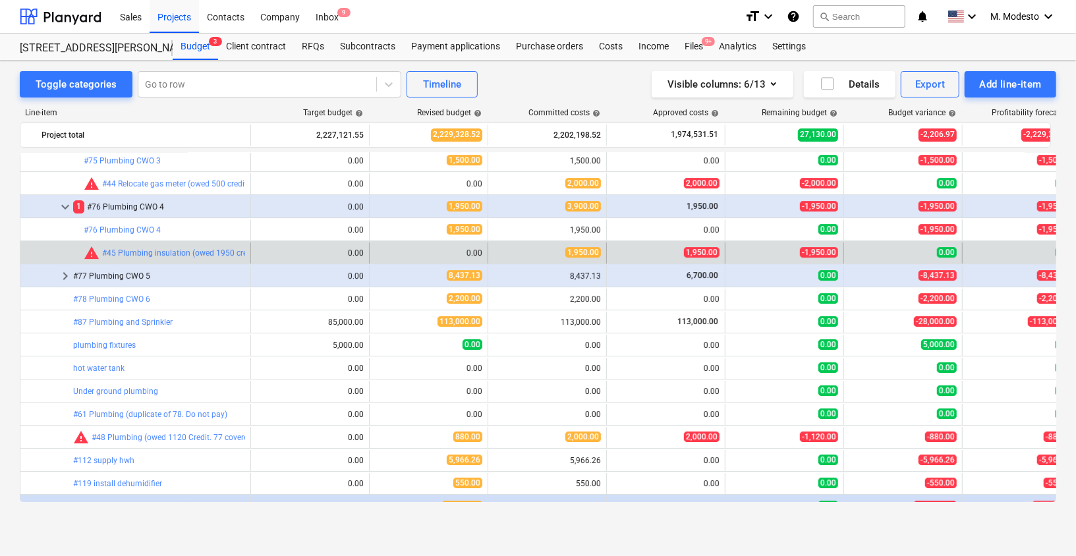
click at [370, 251] on div "edit 0.00" at bounding box center [428, 252] width 119 height 21
click at [387, 250] on span "edit" at bounding box center [382, 253] width 11 height 11
type textarea "x"
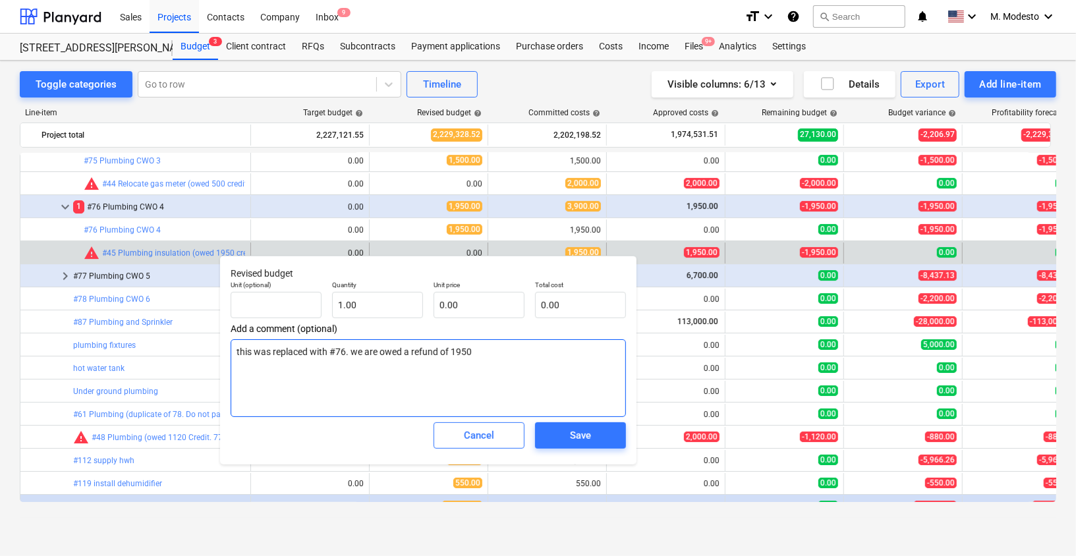
click at [524, 360] on textarea "this was replaced with #76. we are owed a refund of 1950" at bounding box center [428, 378] width 395 height 78
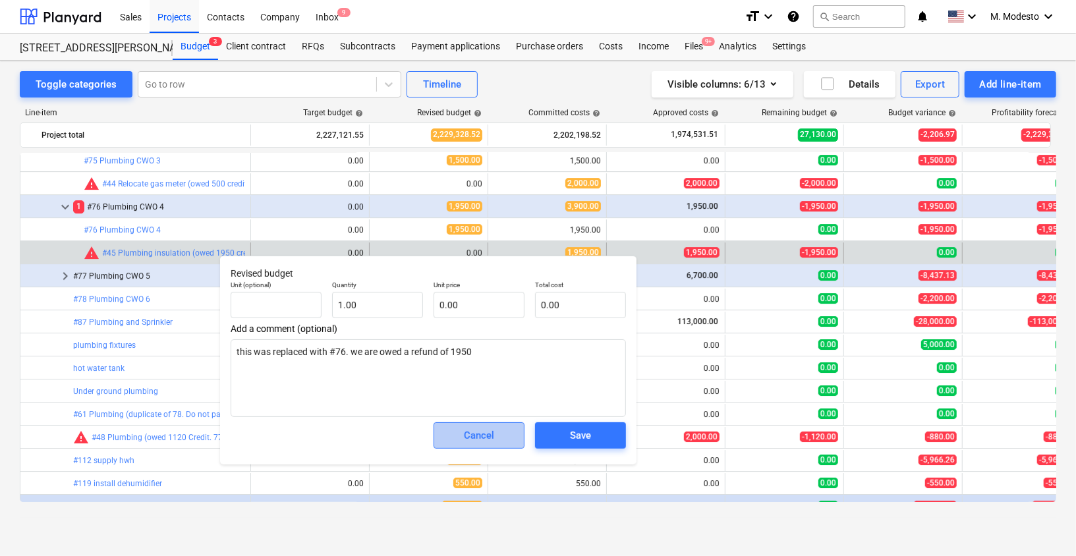
click at [491, 439] on div "Cancel" at bounding box center [479, 435] width 30 height 17
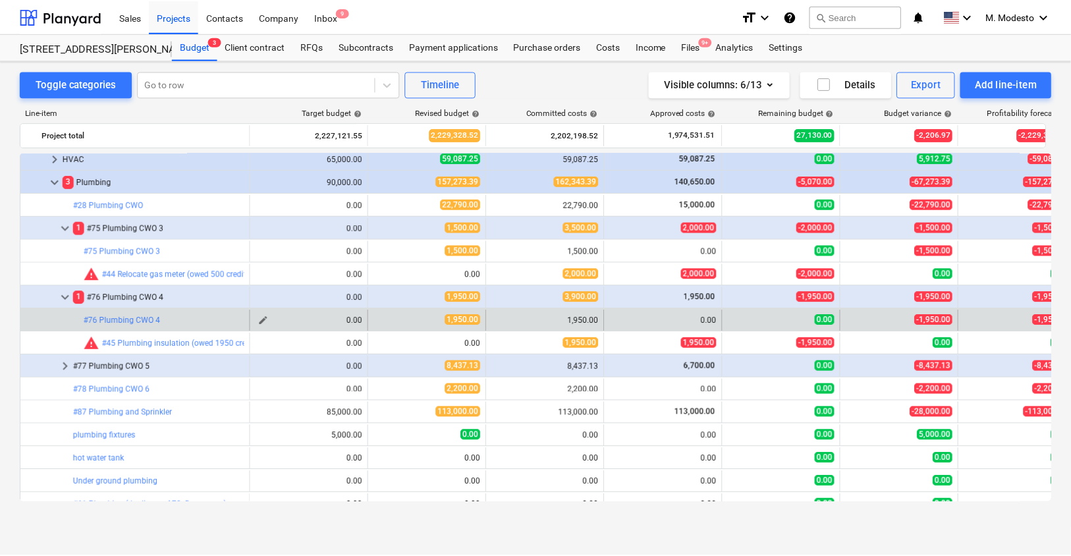
scroll to position [2770, 0]
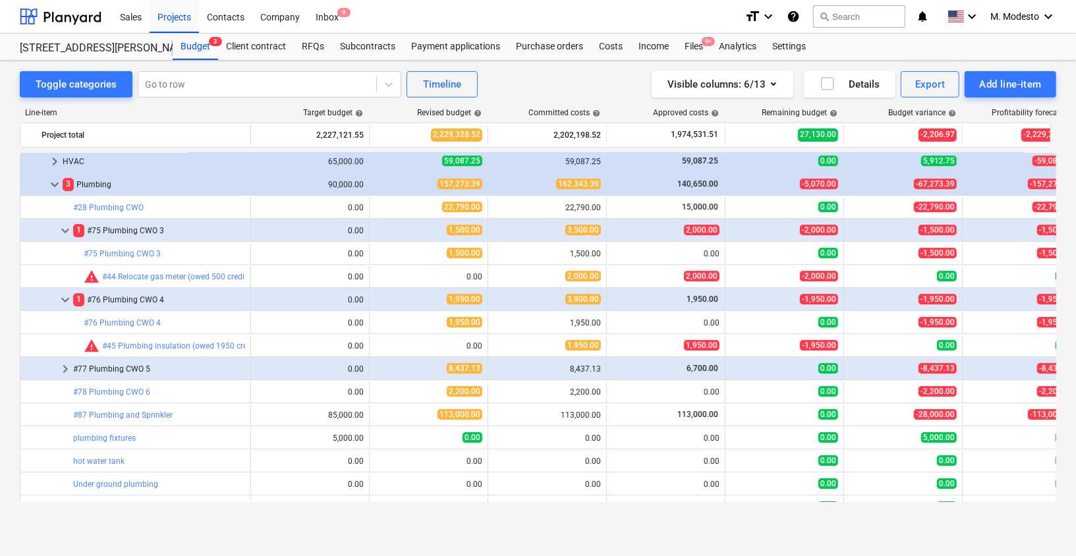
click at [13, 267] on div "Toggle categories Go to row Timeline Visible columns : 6/13 Details Export Add …" at bounding box center [538, 295] width 1076 height 468
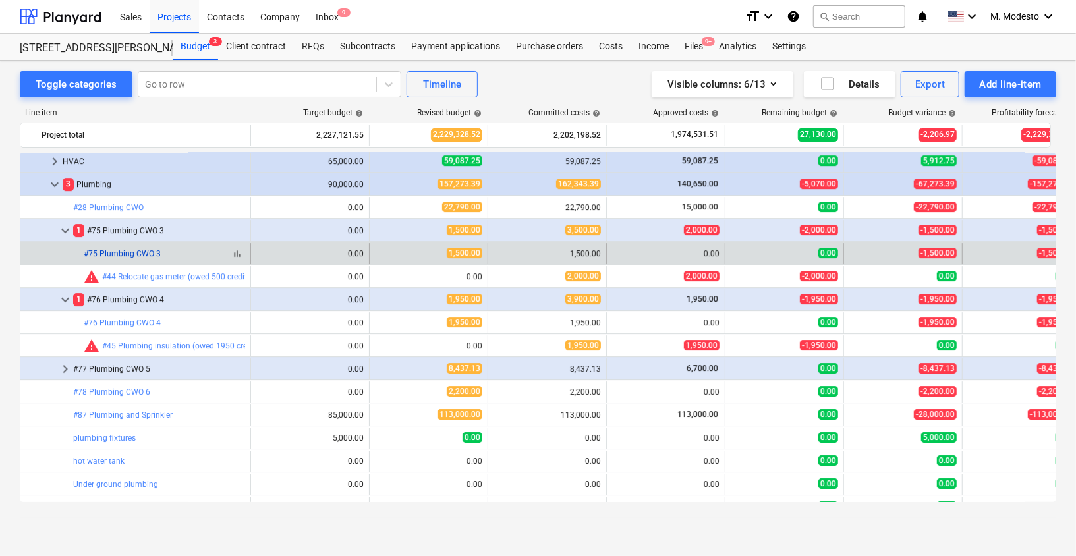
click at [99, 251] on link "#75 Plumbing CWO 3" at bounding box center [122, 253] width 77 height 9
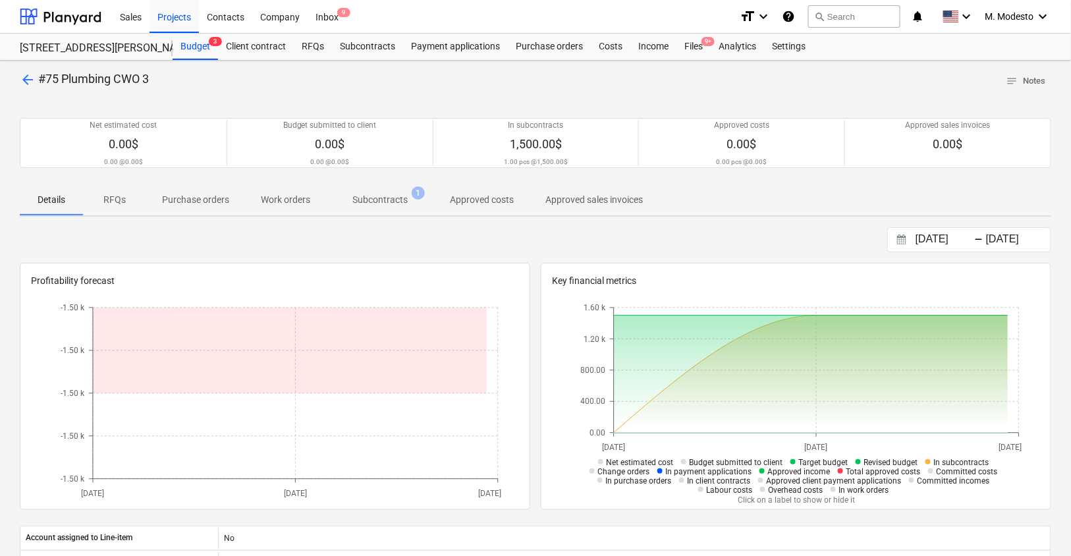
click at [376, 204] on p "Subcontracts" at bounding box center [379, 200] width 55 height 14
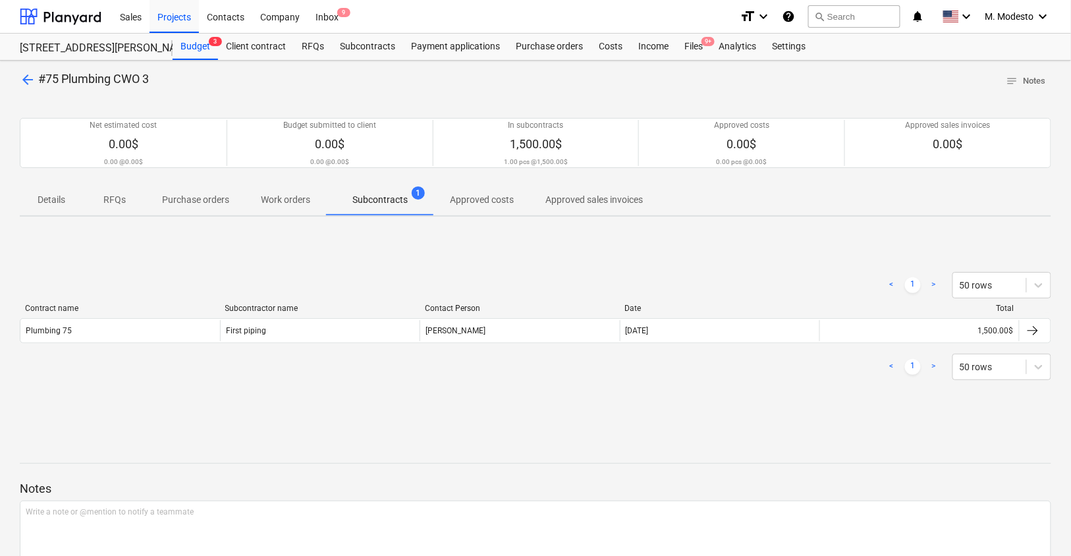
click at [277, 328] on div "First piping" at bounding box center [320, 330] width 200 height 21
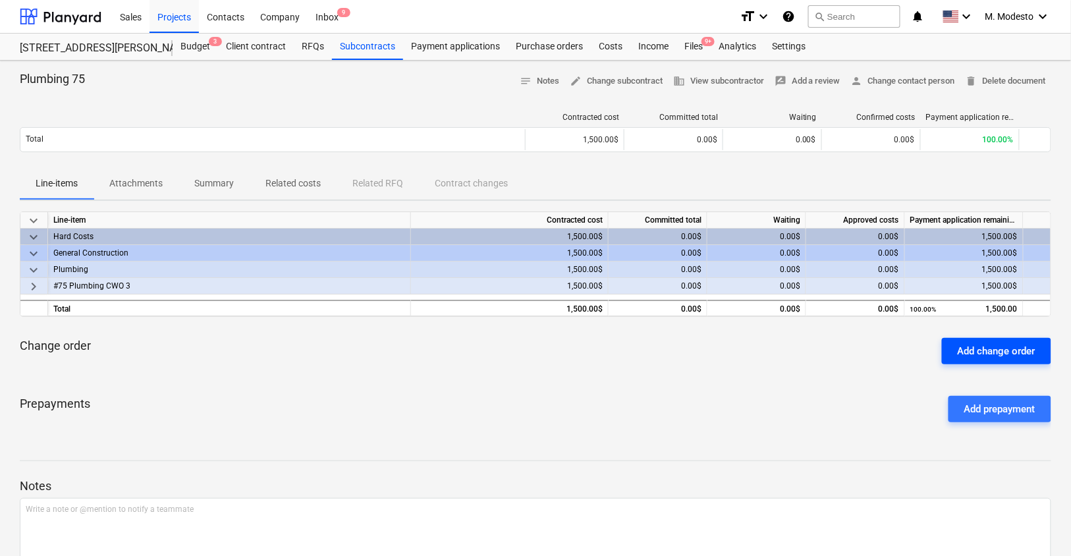
click at [1041, 350] on button "Add change order" at bounding box center [996, 351] width 109 height 26
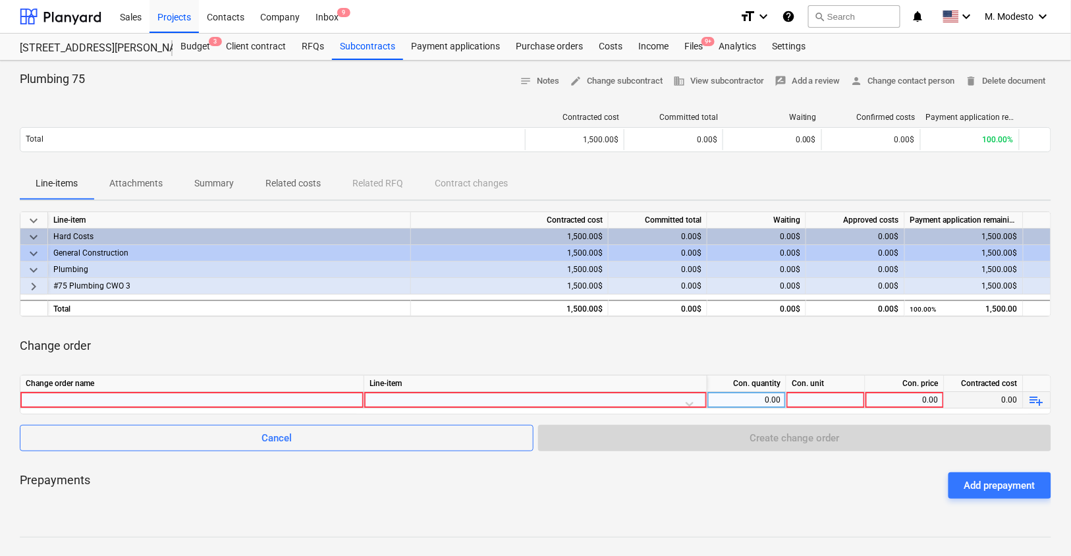
click at [215, 398] on div at bounding box center [192, 400] width 333 height 16
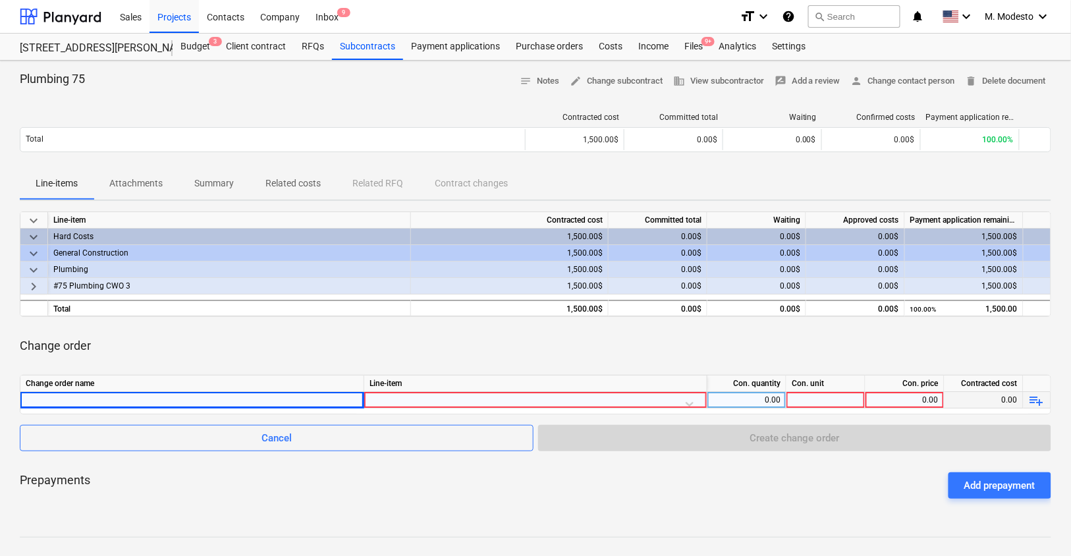
click at [335, 398] on div at bounding box center [192, 400] width 333 height 16
type input "declined and paid for other CWO #75"
click at [325, 506] on div "Prepayments Add prepayment" at bounding box center [535, 485] width 1031 height 47
click at [430, 396] on div at bounding box center [535, 403] width 332 height 23
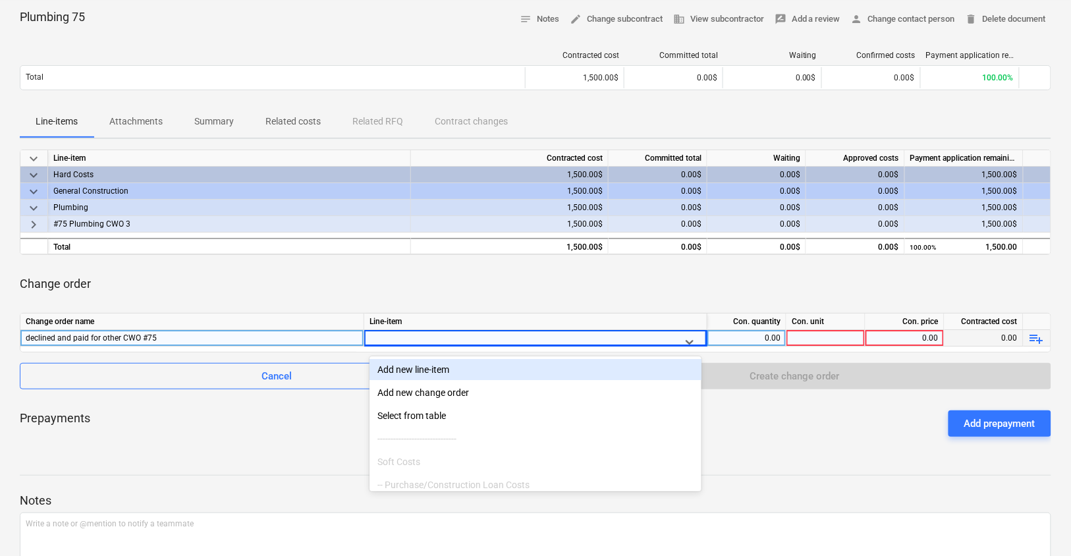
scroll to position [67, 0]
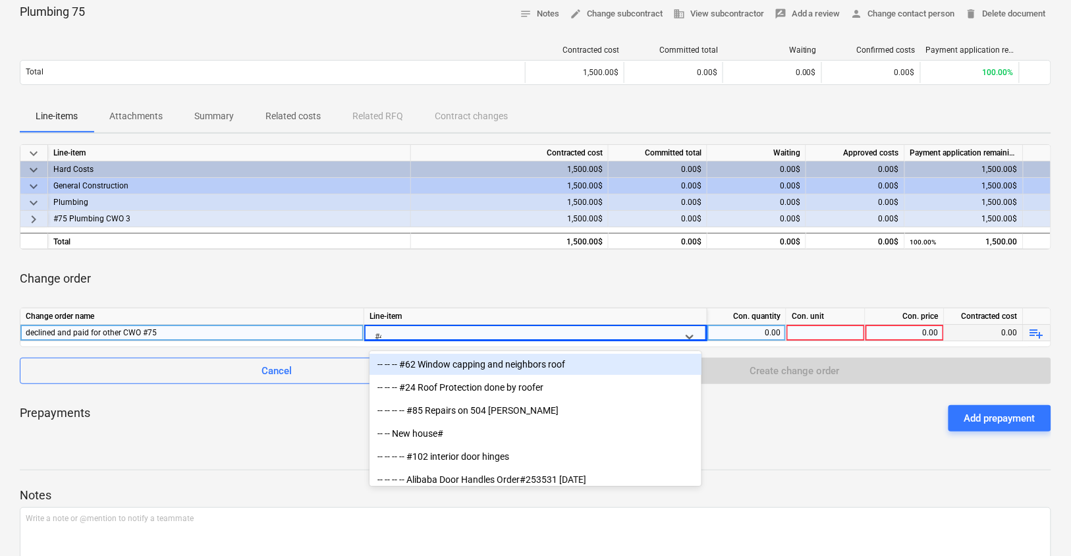
type input "#45"
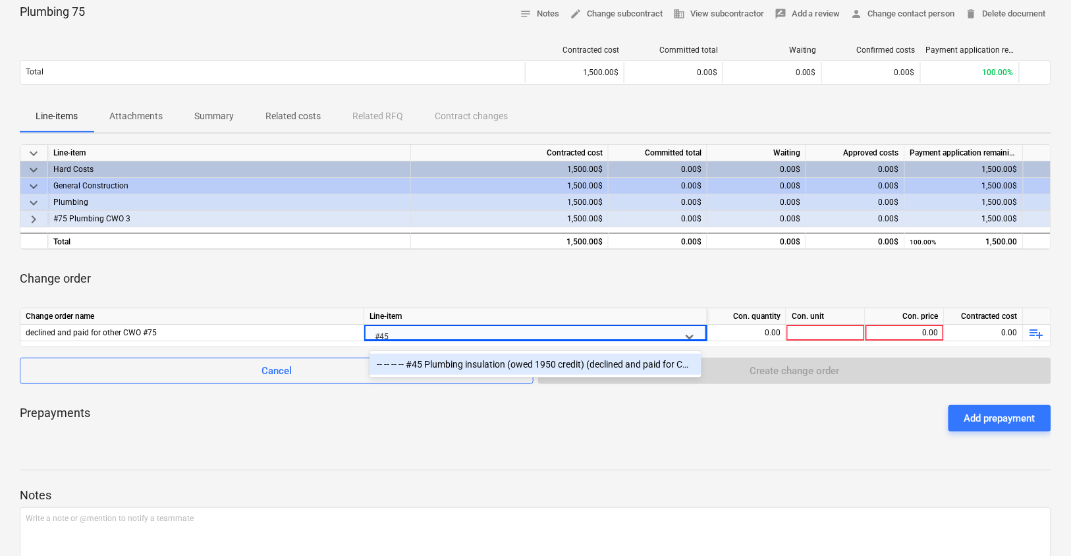
click at [485, 366] on div "-- -- -- -- #45 Plumbing insulation (owed 1950 credit) (declined and paid for C…" at bounding box center [535, 364] width 332 height 21
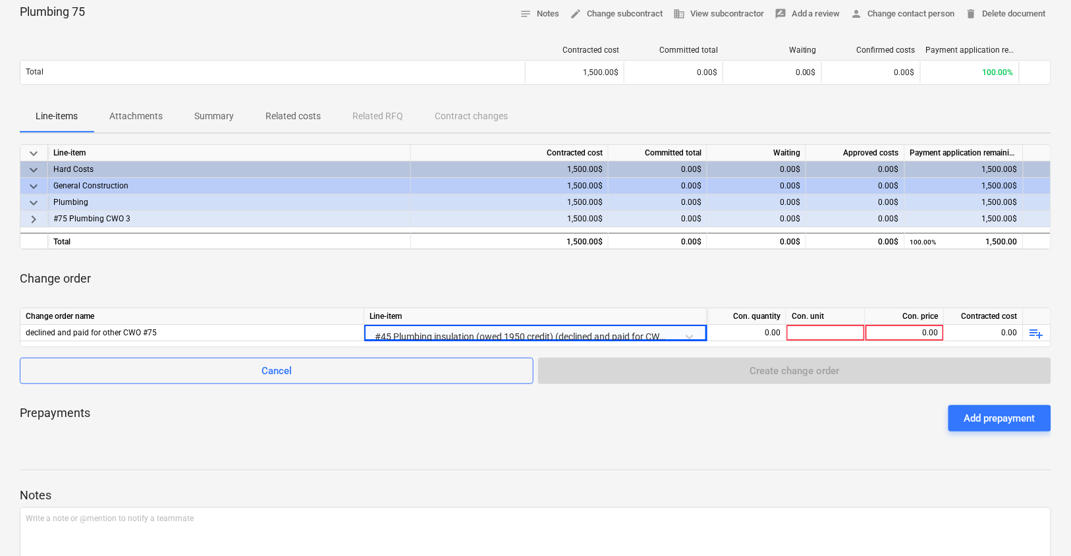
click at [660, 462] on div "Notes Write a note or @mention to notify a teammate ﻿ Save" at bounding box center [535, 539] width 1031 height 175
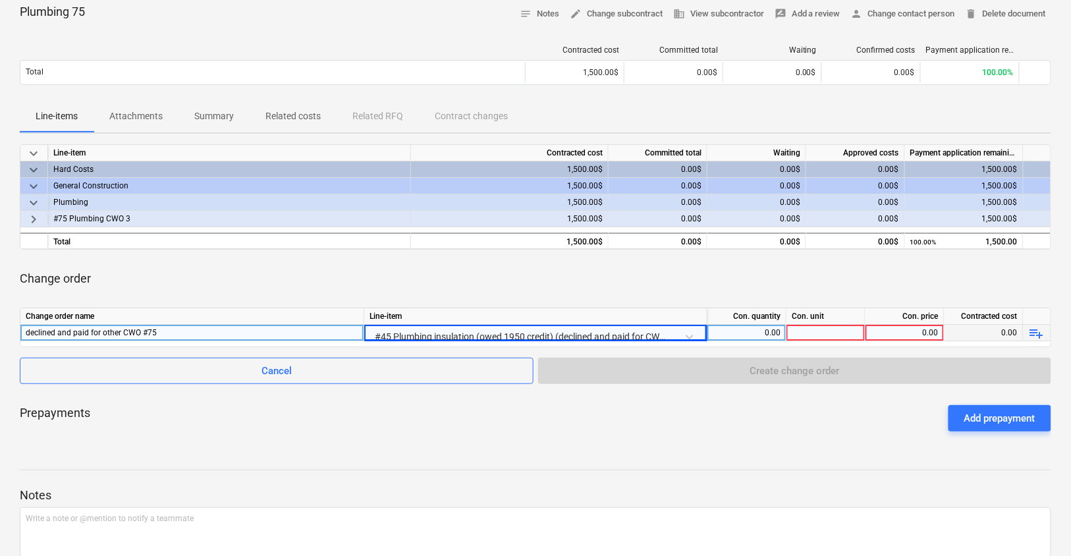
click at [763, 328] on div "0.00" at bounding box center [747, 333] width 68 height 16
click at [839, 328] on div at bounding box center [825, 333] width 79 height 16
type input "1"
click at [880, 333] on div "0.00" at bounding box center [905, 333] width 68 height 16
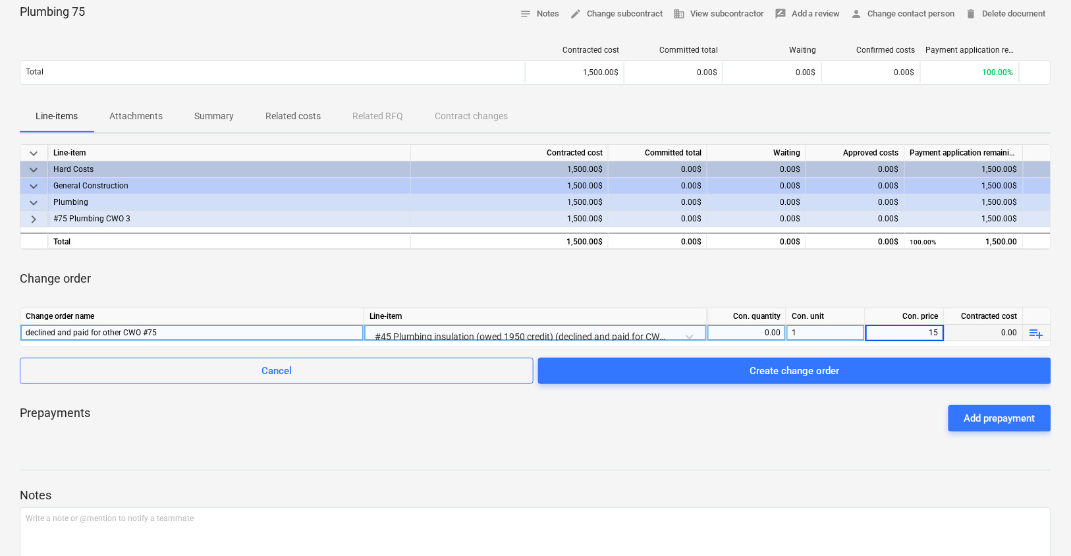
type input "1"
type input "2000"
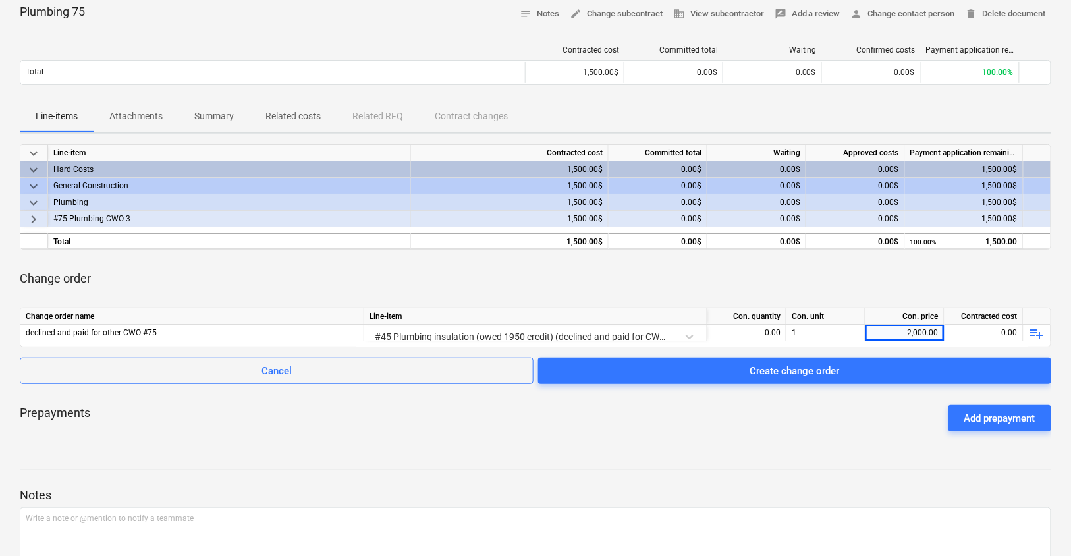
click at [748, 462] on div "Notes Write a note or @mention to notify a teammate ﻿ Save" at bounding box center [535, 539] width 1031 height 175
click at [817, 448] on div "Plumbing 75 notes Notes edit Change subcontract business View subcontractor rat…" at bounding box center [535, 315] width 1071 height 644
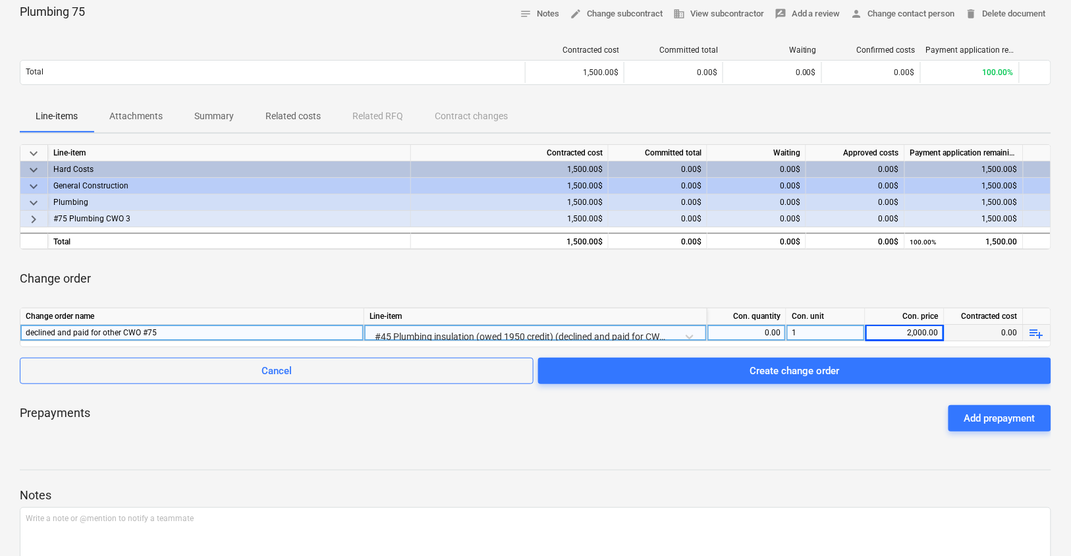
click at [877, 331] on div "2,000.00" at bounding box center [905, 333] width 68 height 16
click at [885, 328] on input "2000" at bounding box center [904, 333] width 78 height 16
type input "-2000"
click at [807, 445] on div "Plumbing 75 notes Notes edit Change subcontract business View subcontractor rat…" at bounding box center [535, 315] width 1071 height 644
click at [763, 333] on div "0.00" at bounding box center [747, 333] width 68 height 16
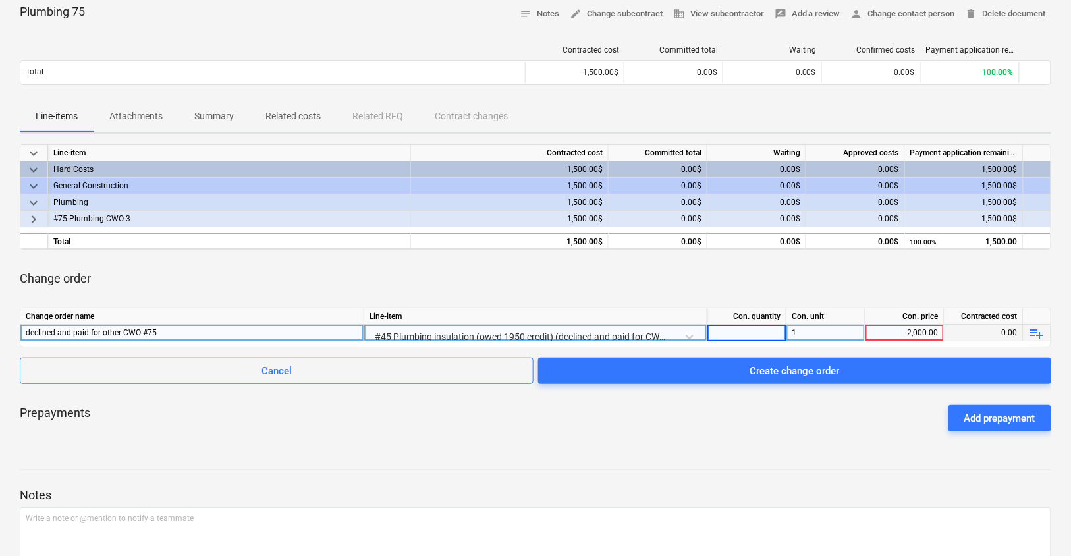
type input "1"
click at [776, 449] on div "Plumbing 75 notes Notes edit Change subcontract business View subcontractor rat…" at bounding box center [535, 315] width 1071 height 644
click at [516, 263] on div "Change order" at bounding box center [535, 278] width 1031 height 37
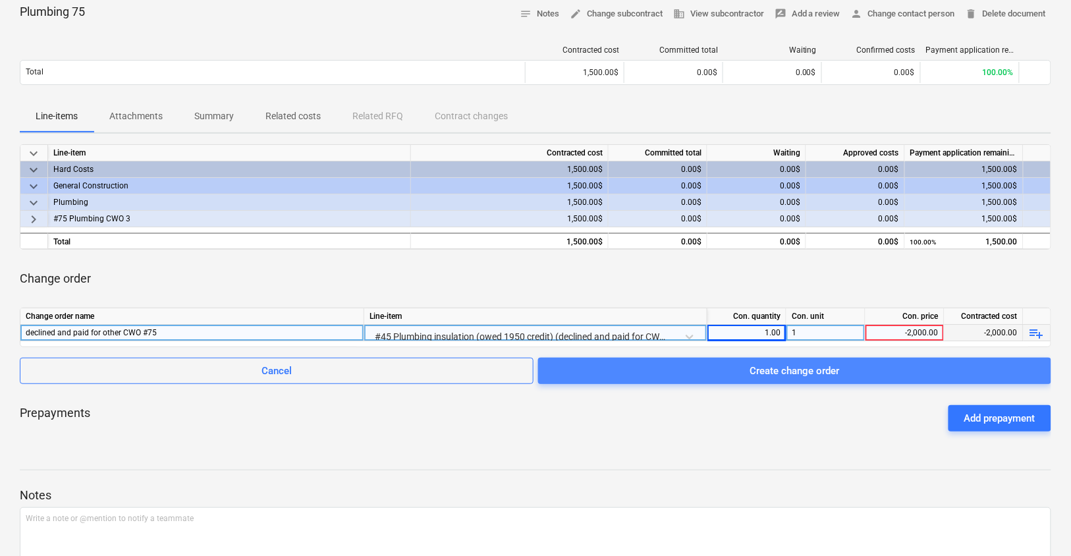
click at [823, 373] on div "Create change order" at bounding box center [795, 370] width 90 height 17
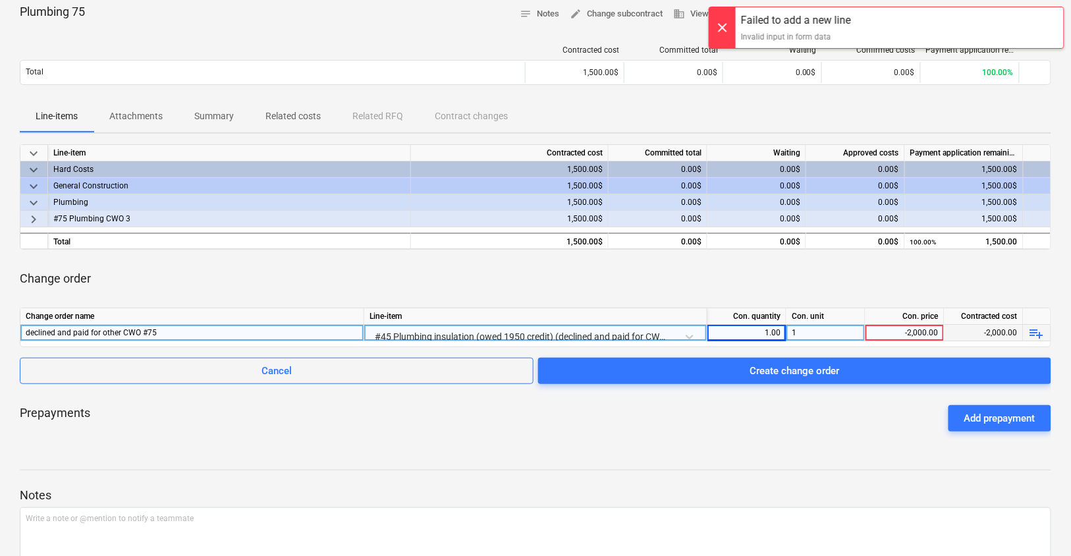
click at [1035, 333] on span "playlist_add" at bounding box center [1037, 333] width 16 height 16
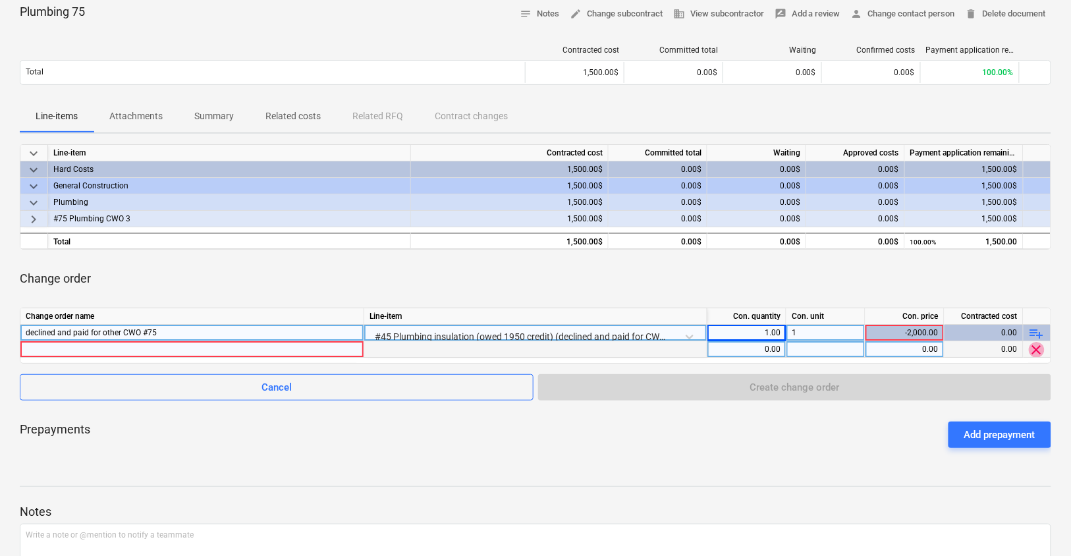
click at [1034, 346] on span "clear" at bounding box center [1037, 350] width 16 height 16
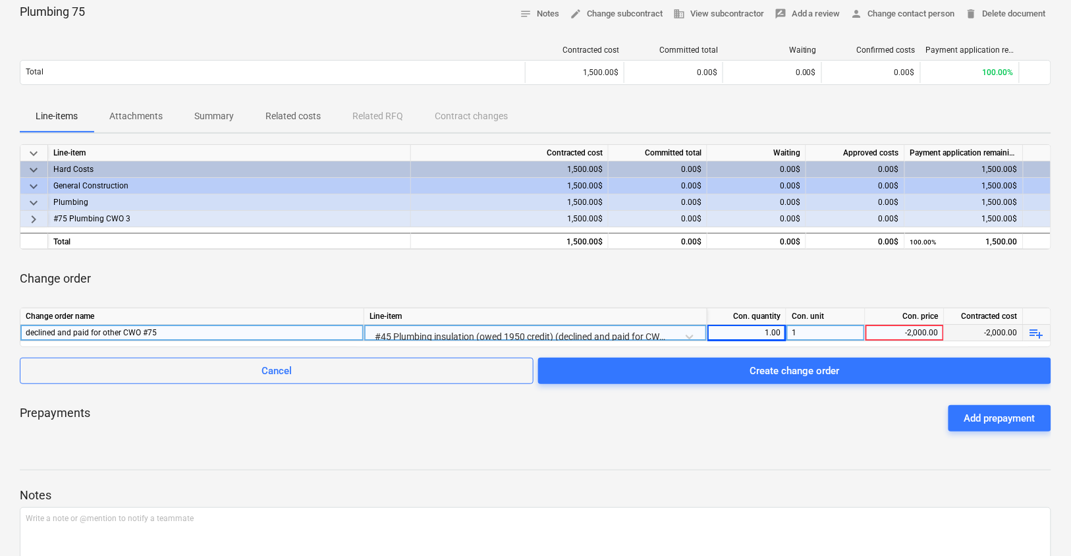
click at [927, 335] on div "-2,000.00" at bounding box center [905, 333] width 68 height 16
click at [919, 331] on input "-2000" at bounding box center [904, 333] width 78 height 16
type input "2000"
click at [776, 447] on div "Plumbing 75 notes Notes edit Change subcontract business View subcontractor rat…" at bounding box center [535, 315] width 1071 height 644
click at [815, 325] on div "1" at bounding box center [825, 333] width 79 height 16
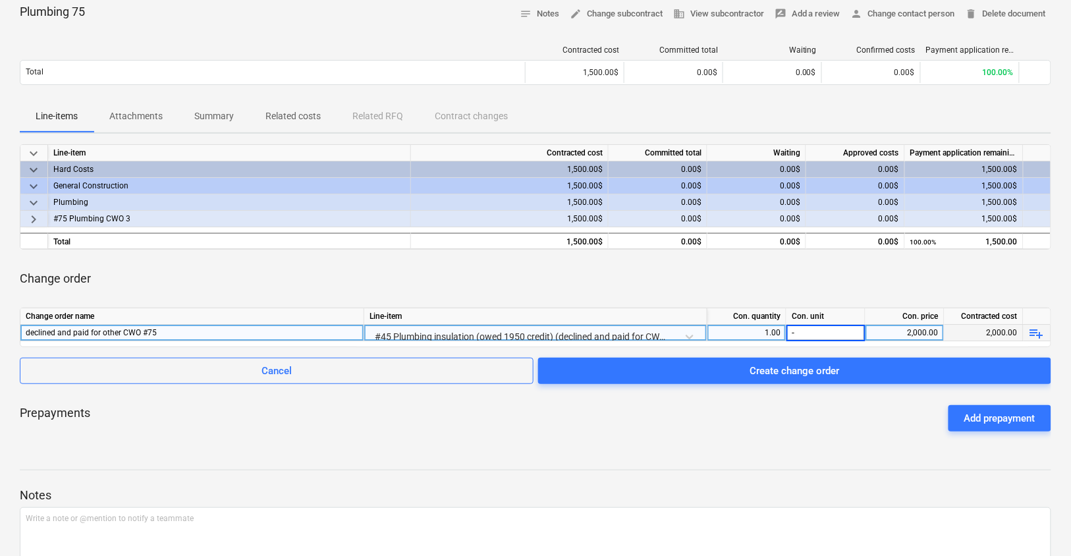
type input "-1"
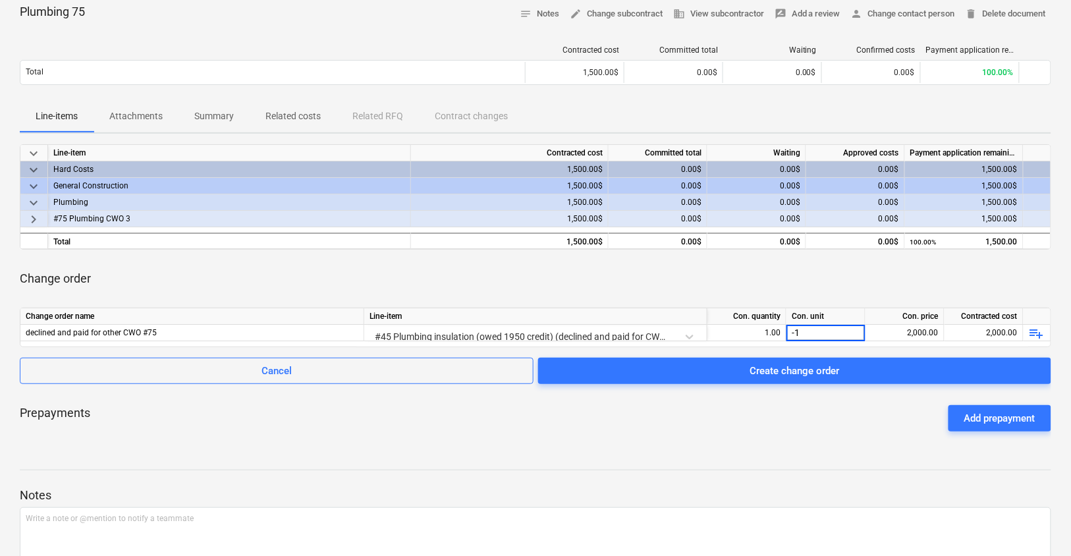
click at [736, 452] on div at bounding box center [535, 457] width 1031 height 11
click at [762, 317] on div "Con. quantity" at bounding box center [746, 316] width 79 height 16
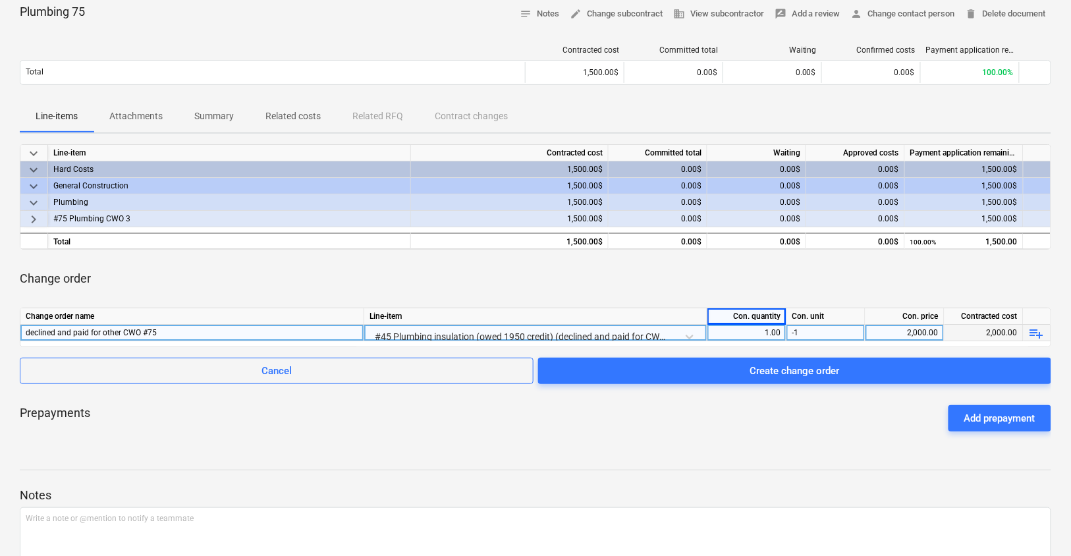
click at [753, 328] on div "1.00" at bounding box center [747, 333] width 68 height 16
click at [747, 329] on input "1" at bounding box center [746, 333] width 78 height 16
type input "-1"
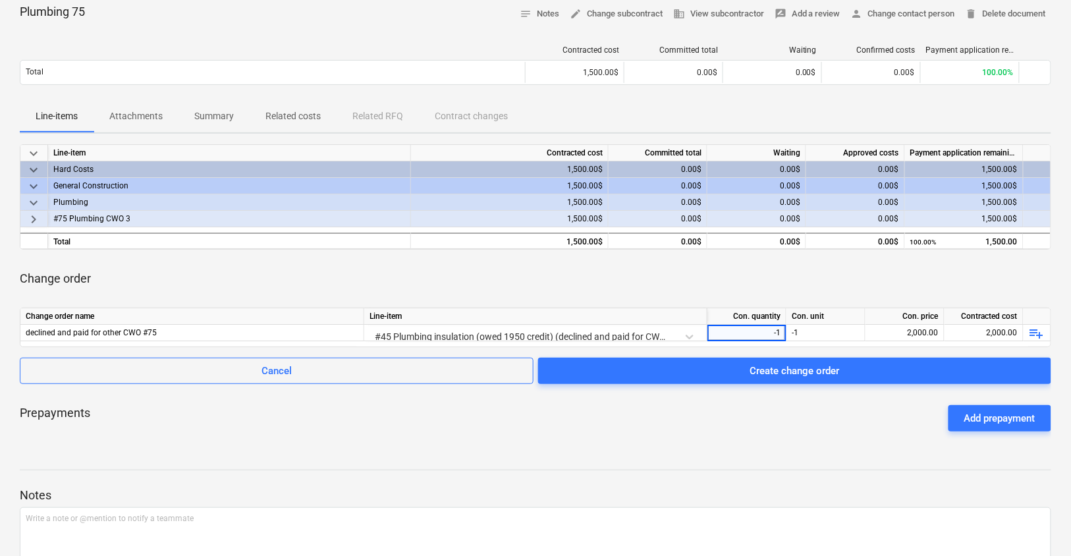
click at [750, 456] on div at bounding box center [535, 457] width 1031 height 11
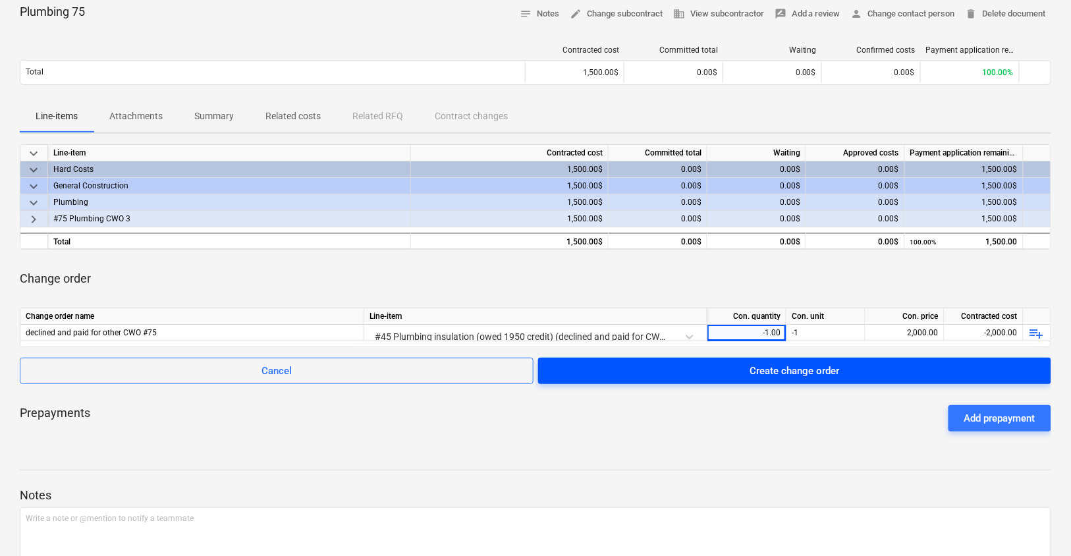
click at [796, 366] on div "Create change order" at bounding box center [795, 370] width 90 height 17
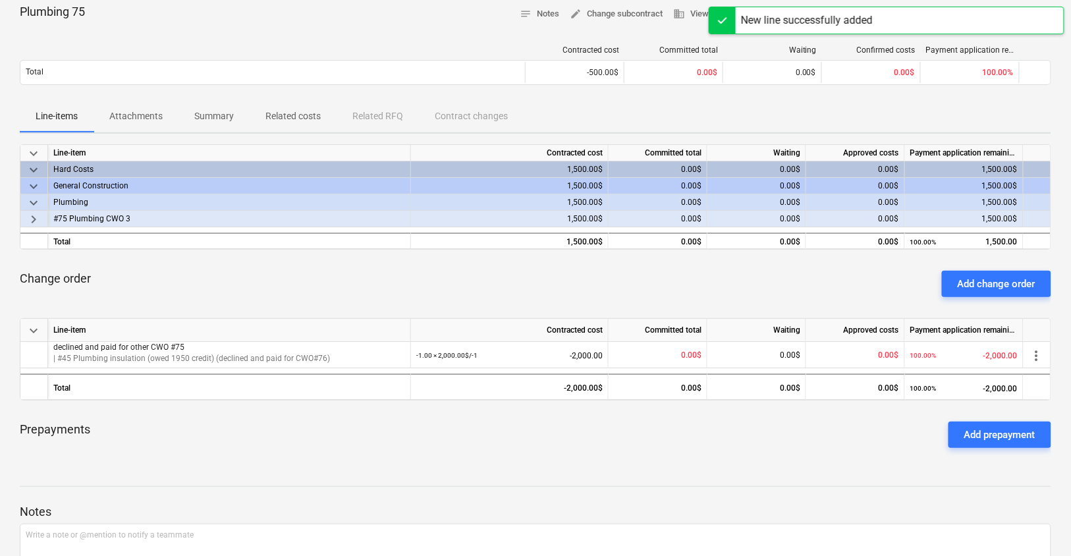
click at [736, 448] on div "Prepayments Add prepayment" at bounding box center [535, 434] width 1031 height 47
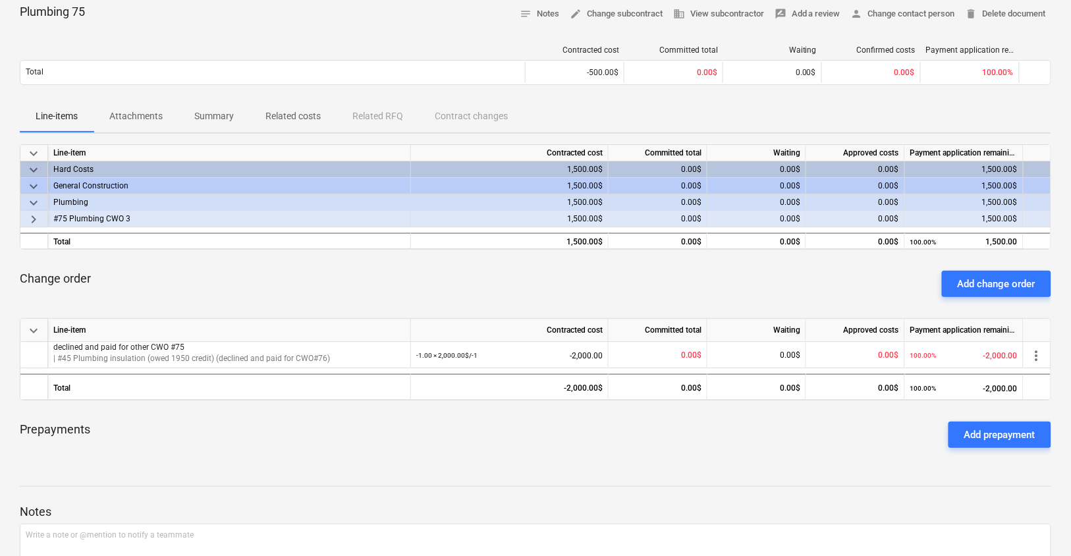
click at [678, 446] on div "Prepayments Add prepayment" at bounding box center [535, 434] width 1031 height 47
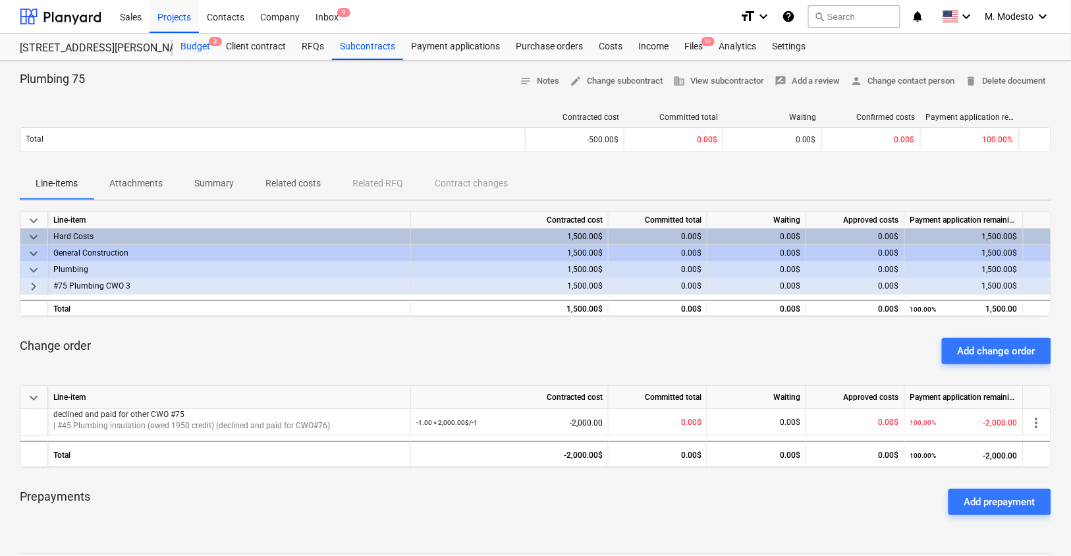
click at [204, 50] on div "Budget 3" at bounding box center [195, 47] width 45 height 26
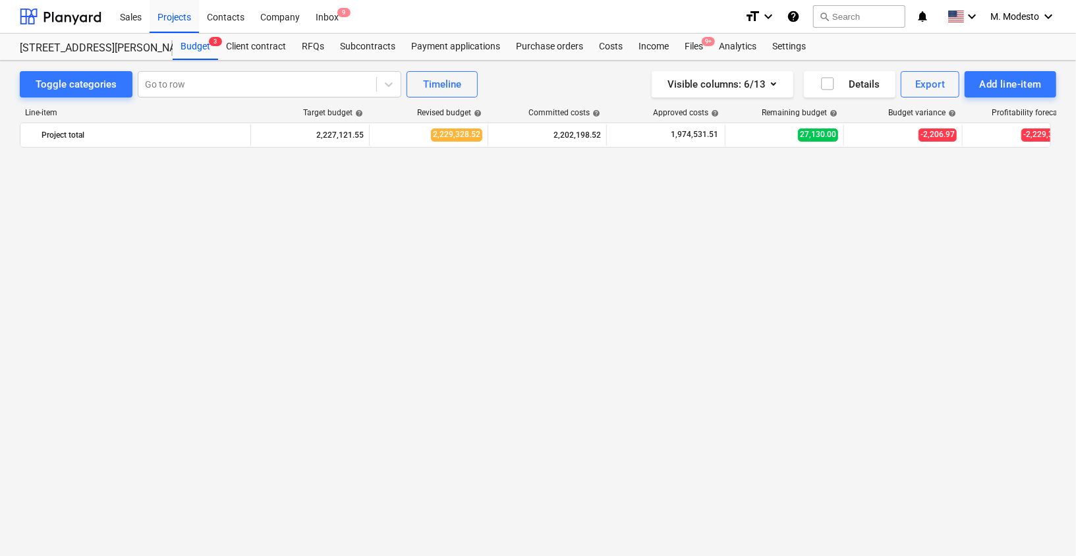
scroll to position [2770, 0]
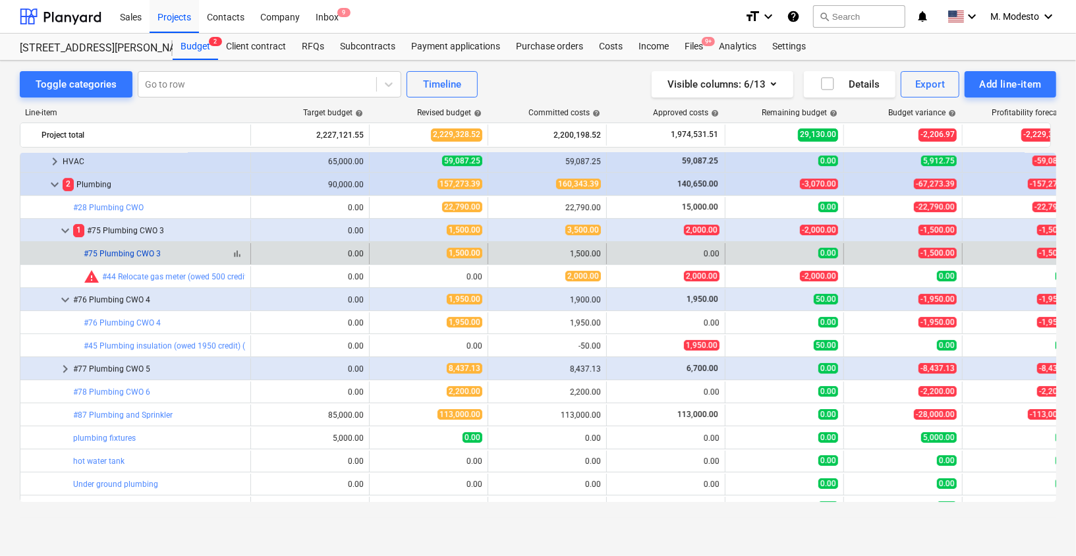
click at [140, 249] on link "#75 Plumbing CWO 3" at bounding box center [122, 253] width 77 height 9
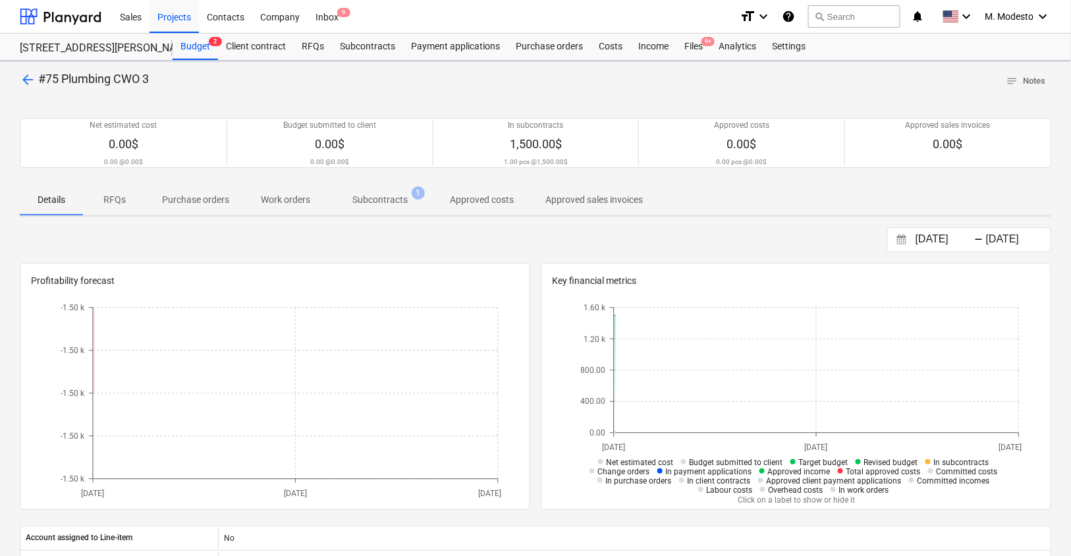
click at [398, 205] on p "Subcontracts" at bounding box center [379, 200] width 55 height 14
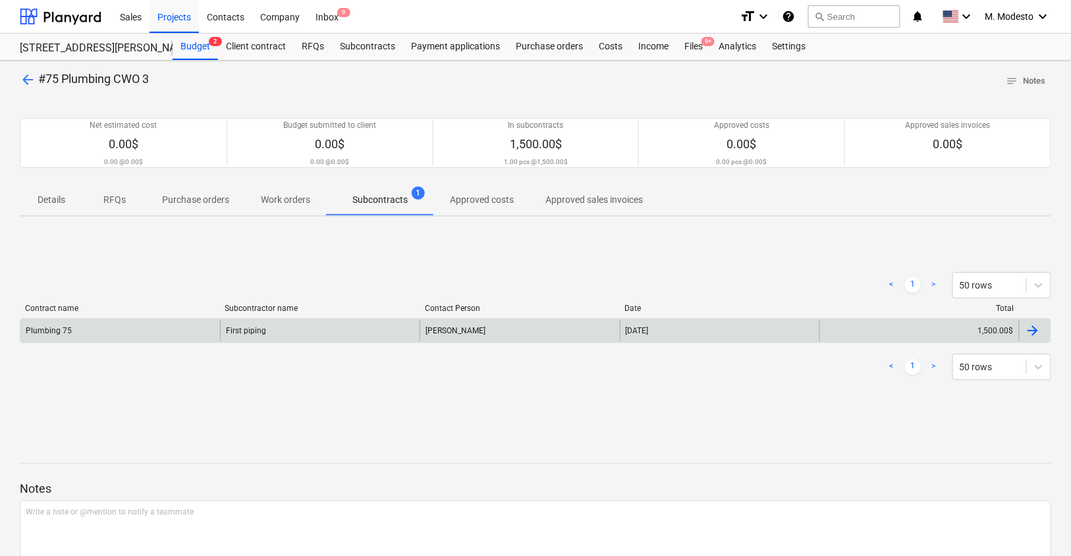
click at [173, 330] on div "Plumbing 75" at bounding box center [120, 330] width 200 height 21
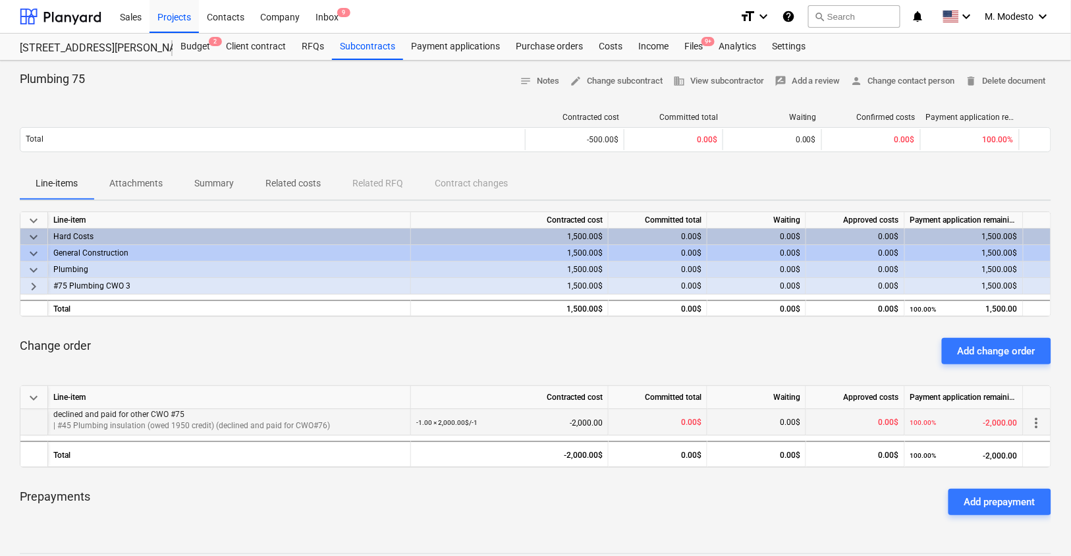
click at [1039, 421] on span "more_vert" at bounding box center [1037, 423] width 16 height 16
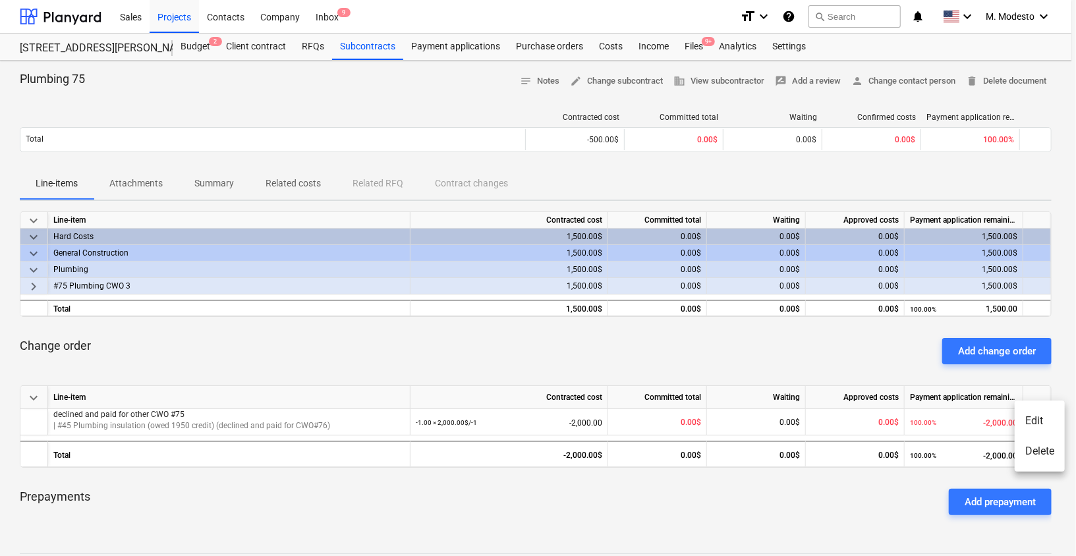
click at [1039, 424] on li "Edit" at bounding box center [1039, 421] width 50 height 30
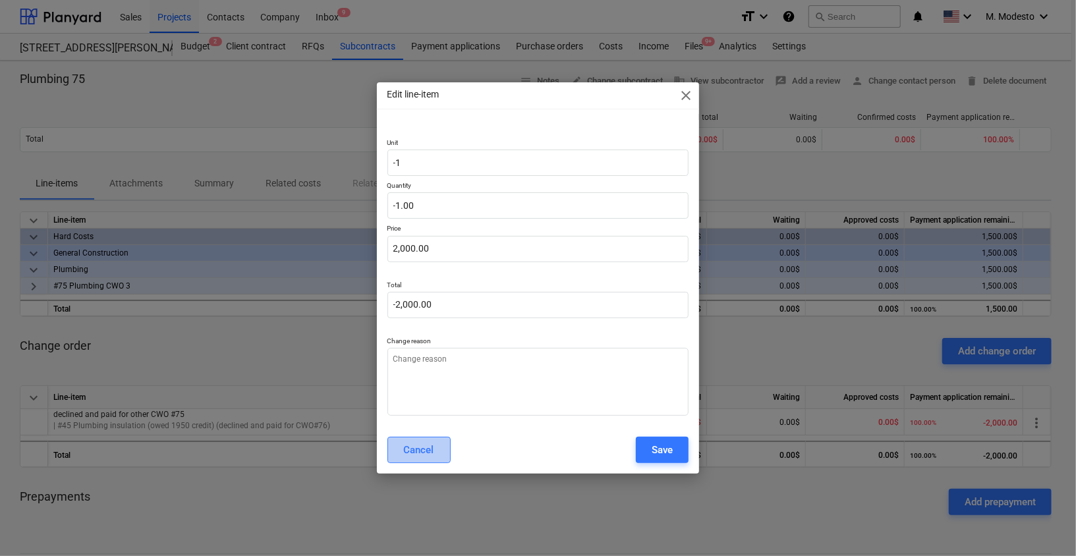
click at [424, 458] on div "Cancel" at bounding box center [419, 449] width 30 height 17
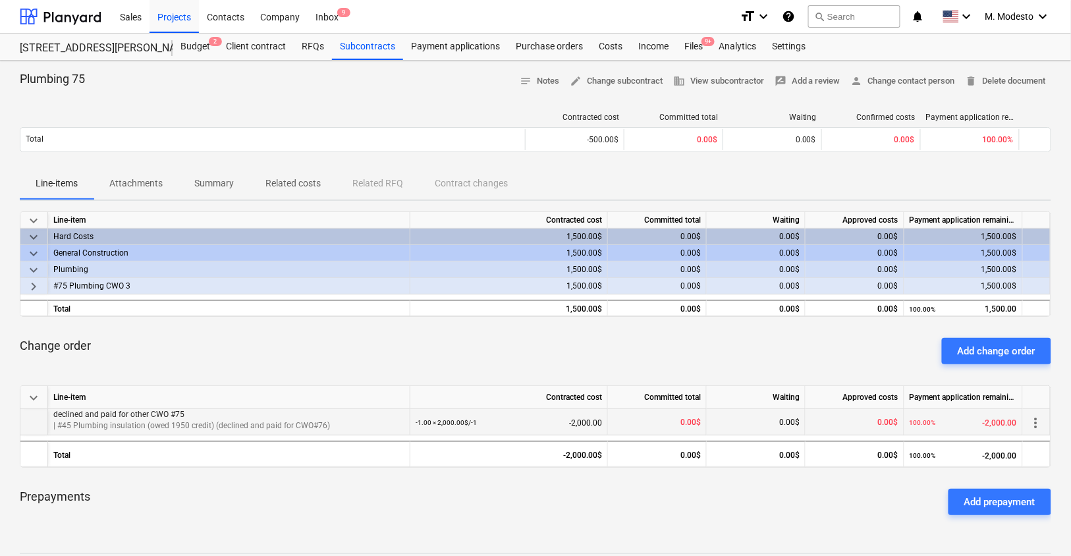
click at [212, 422] on p "| #45 Plumbing insulation (owed 1950 credit) (declined and paid for CWO#76)" at bounding box center [228, 425] width 351 height 11
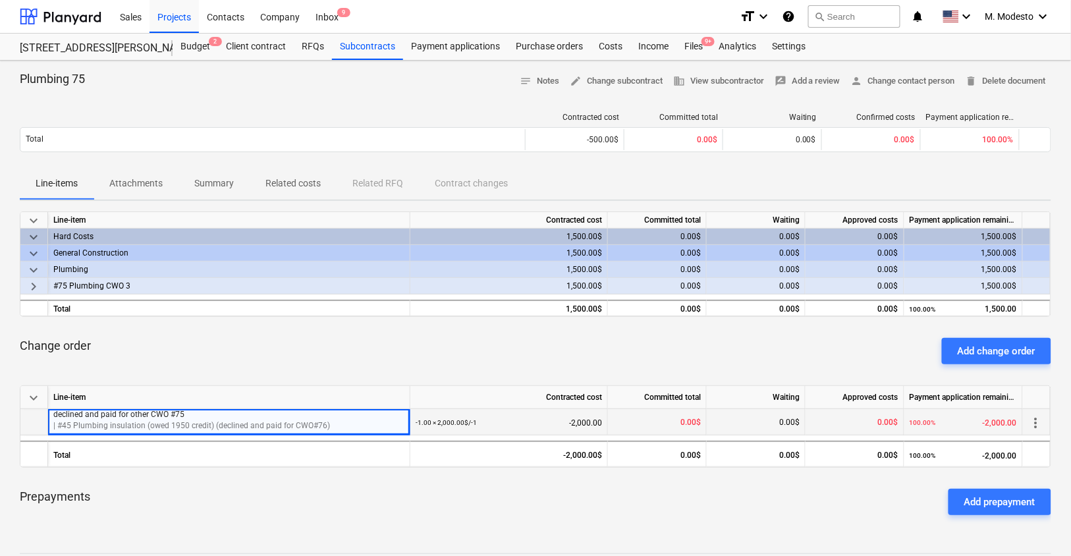
click at [212, 422] on p "| #45 Plumbing insulation (owed 1950 credit) (declined and paid for CWO#76)" at bounding box center [228, 425] width 351 height 11
click at [1036, 425] on span "more_vert" at bounding box center [1036, 423] width 16 height 16
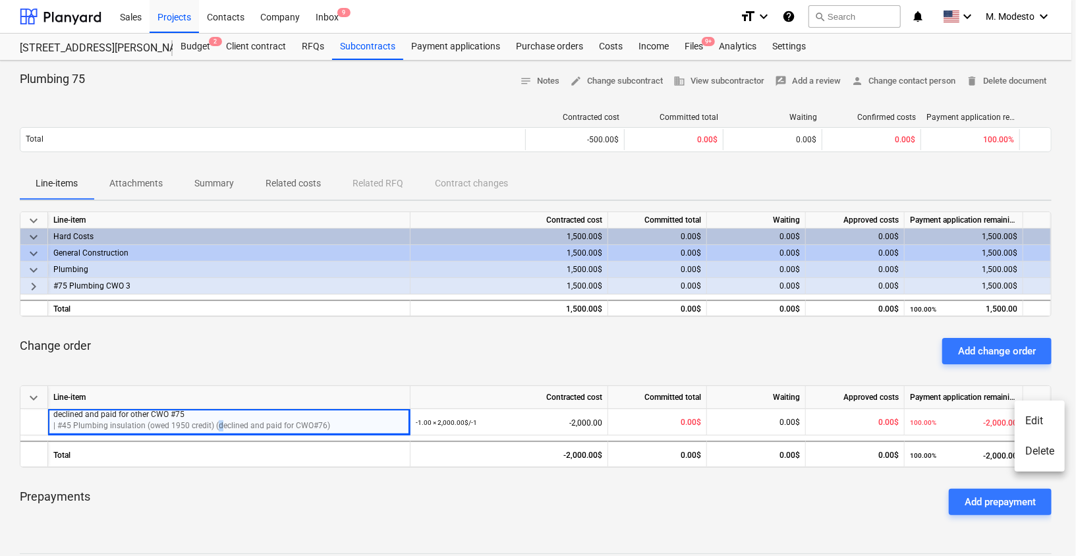
click at [1041, 418] on li "Edit" at bounding box center [1039, 421] width 50 height 30
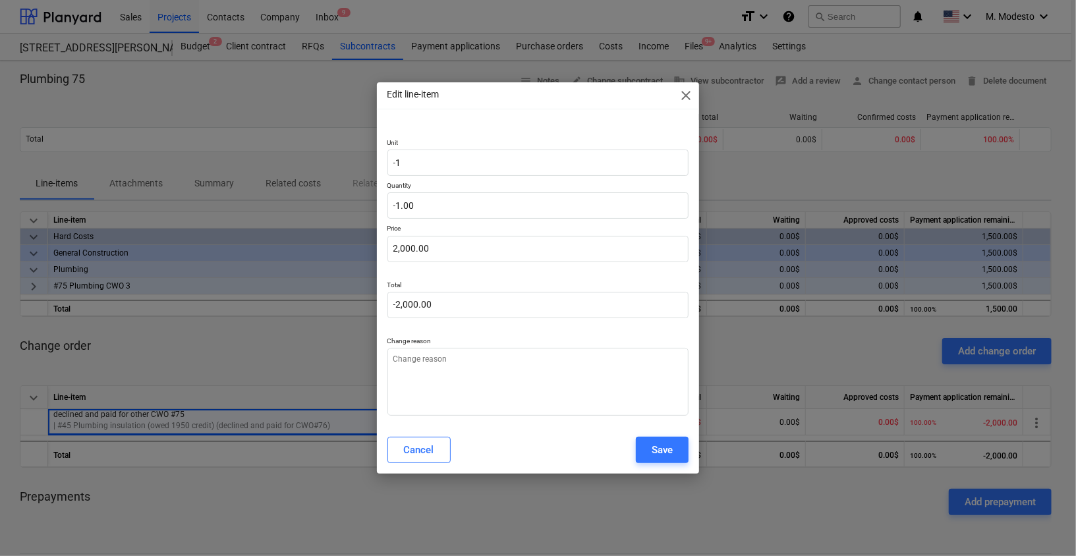
type textarea "x"
click at [612, 227] on p "Price" at bounding box center [538, 229] width 302 height 11
type input "2000"
click at [605, 261] on input "2000" at bounding box center [538, 249] width 302 height 26
type textarea "x"
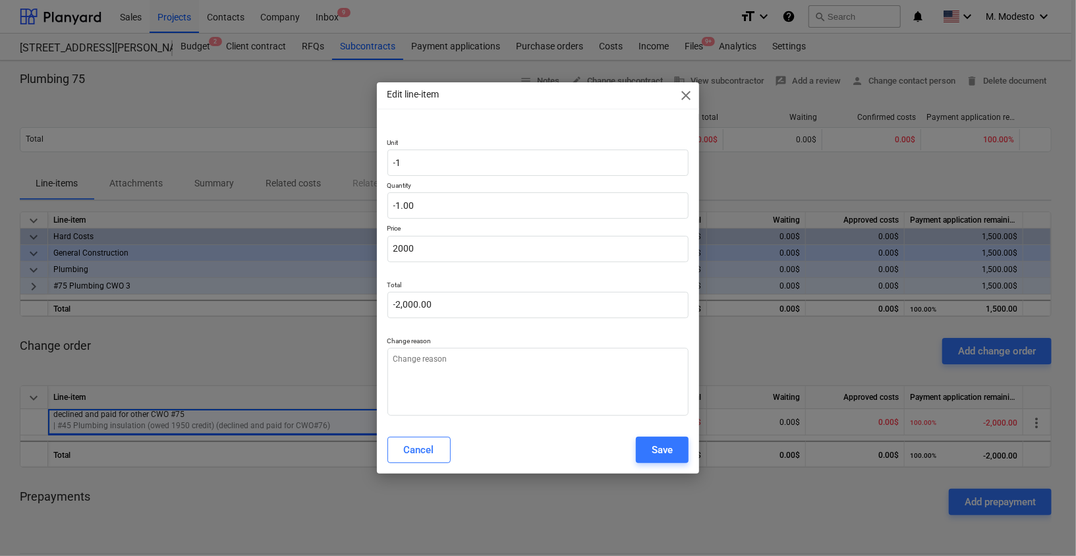
type input "2,000.00"
click at [454, 105] on div "Edit line-item close" at bounding box center [538, 95] width 323 height 26
click at [409, 99] on p "Edit line-item" at bounding box center [413, 95] width 52 height 14
click at [688, 93] on span "close" at bounding box center [686, 96] width 16 height 16
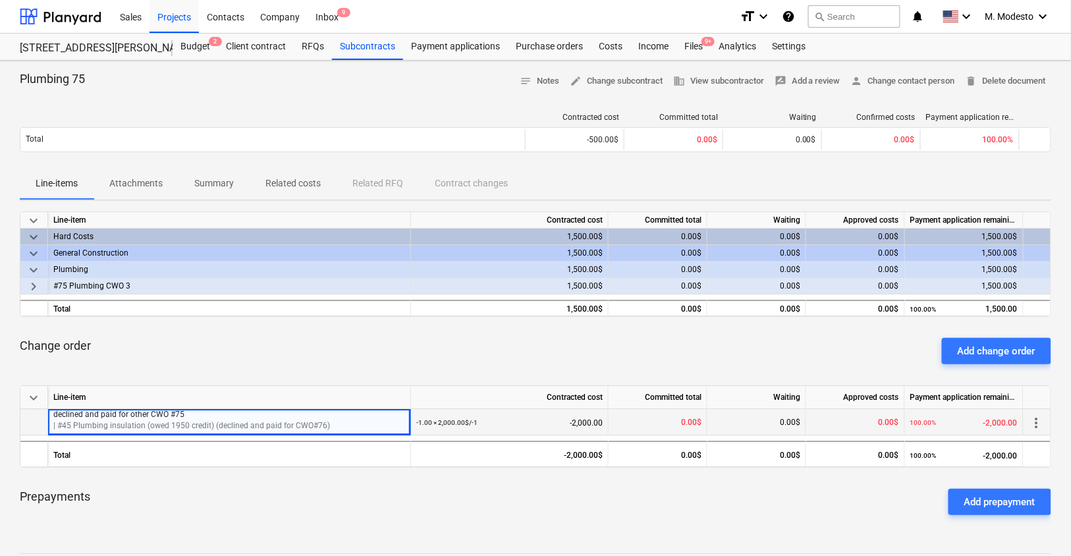
click at [488, 426] on div "-1.00 × 2,000.00$ / -1 -2,000.00" at bounding box center [509, 422] width 186 height 27
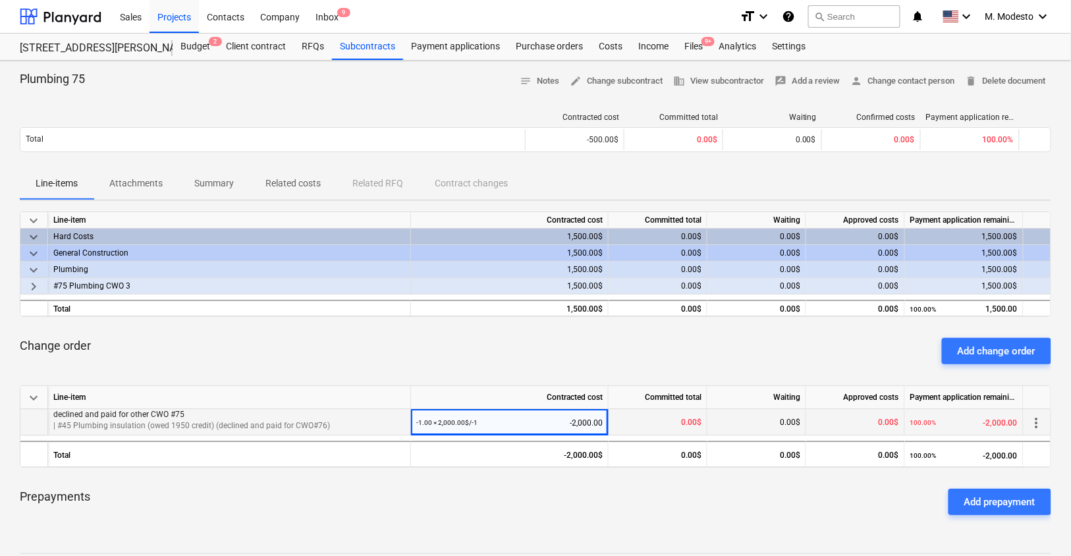
click at [189, 427] on p "| #45 Plumbing insulation (owed 1950 credit) (declined and paid for CWO#76)" at bounding box center [229, 425] width 352 height 11
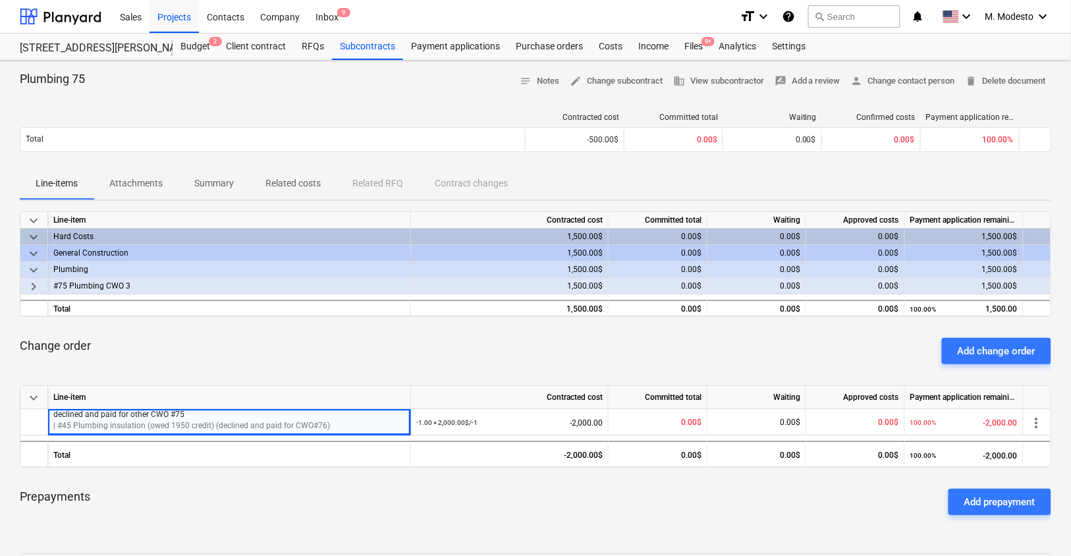
click at [29, 396] on span "keyboard_arrow_down" at bounding box center [34, 398] width 16 height 16
click at [31, 397] on span "keyboard_arrow_right" at bounding box center [34, 398] width 16 height 16
click at [92, 434] on div "keyboard_arrow_down Line-item Contracted cost Committed total Waiting Approved …" at bounding box center [535, 426] width 1031 height 82
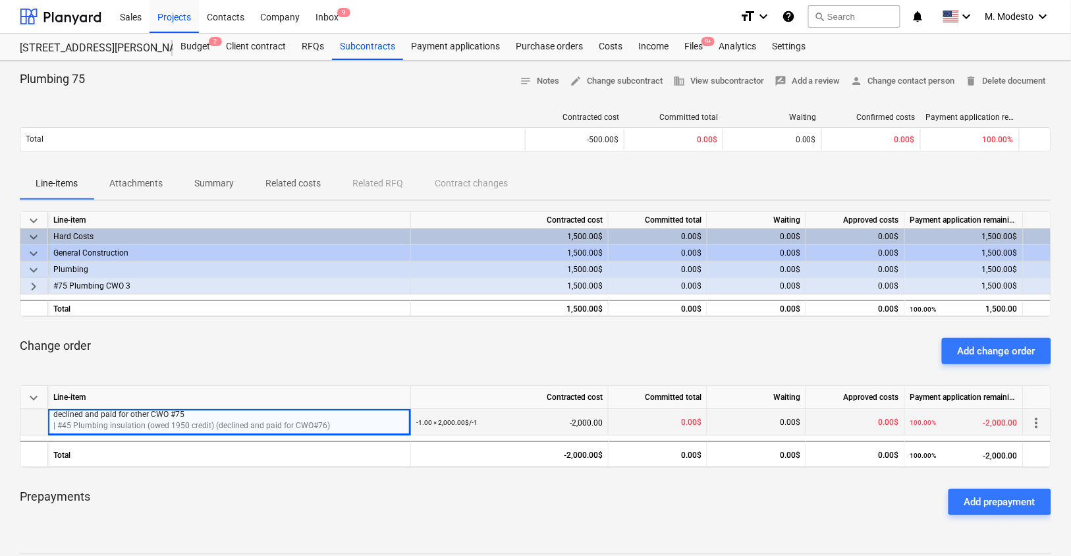
click at [92, 427] on p "| #45 Plumbing insulation (owed 1950 credit) (declined and paid for CWO#76)" at bounding box center [229, 425] width 352 height 11
click at [138, 416] on p "declined and paid for other CWO #75" at bounding box center [229, 414] width 352 height 11
click at [230, 420] on p "| #45 Plumbing insulation (owed 1950 credit) (declined and paid for CWO#76)" at bounding box center [229, 425] width 352 height 11
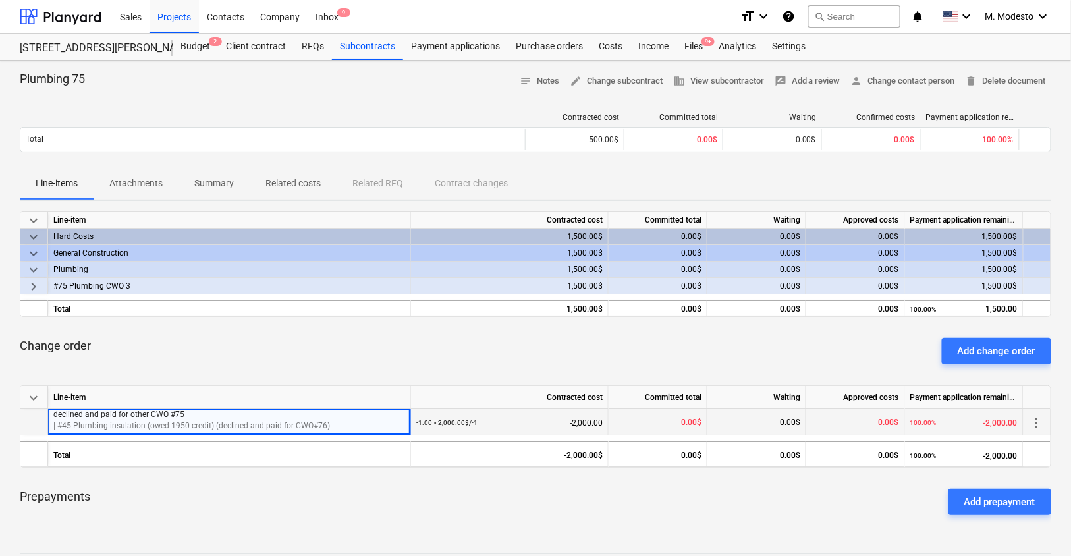
click at [1032, 424] on span "more_vert" at bounding box center [1037, 423] width 16 height 16
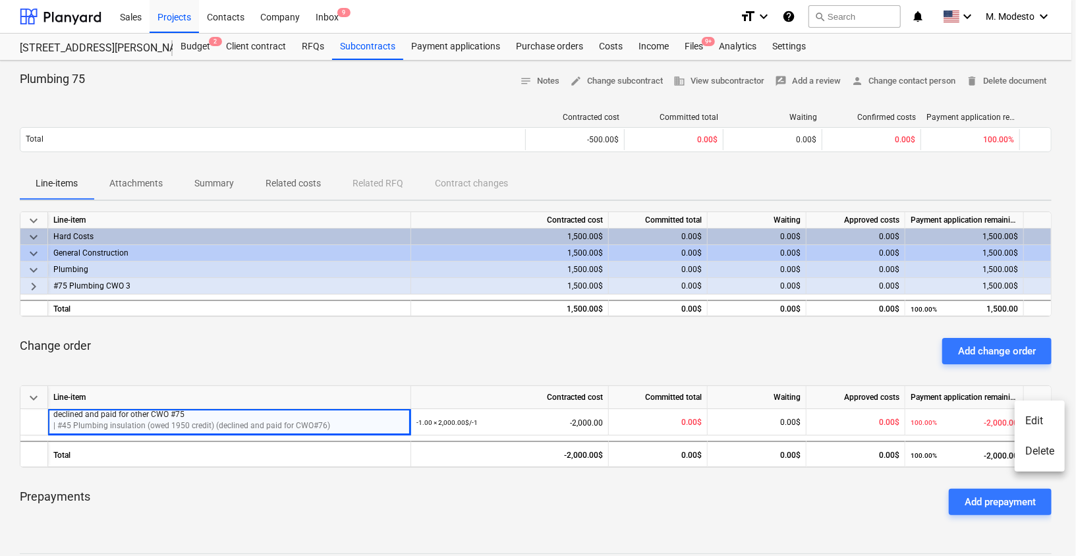
click at [1044, 427] on li "Edit" at bounding box center [1039, 421] width 50 height 30
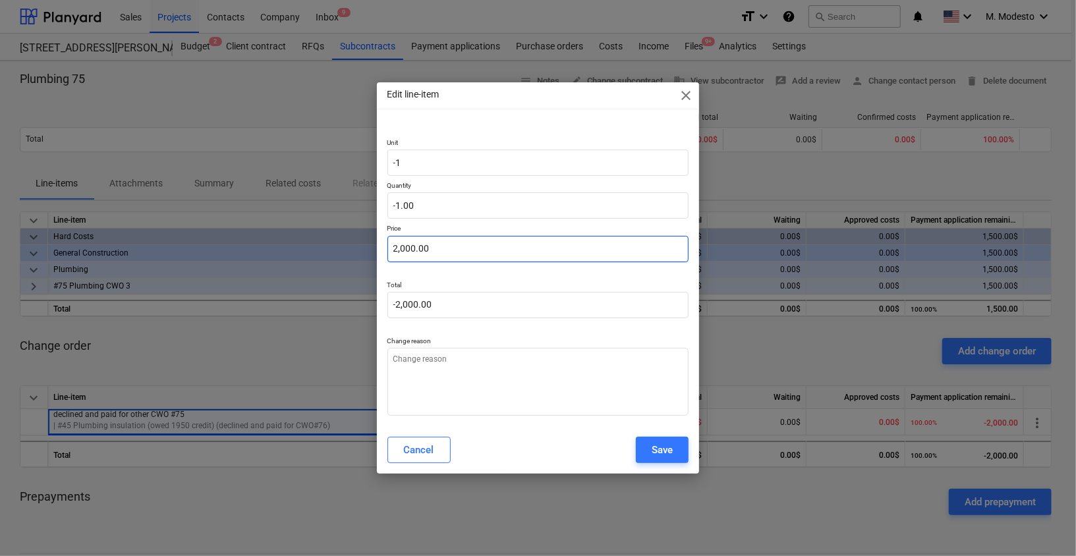
type textarea "x"
type input "2000"
drag, startPoint x: 452, startPoint y: 259, endPoint x: 341, endPoint y: 249, distance: 111.1
click at [319, 252] on div "Edit line-item close Unit -1 Quantity -1.00 Price 2000 Total -2,000.00 Change r…" at bounding box center [538, 278] width 1076 height 556
type textarea "x"
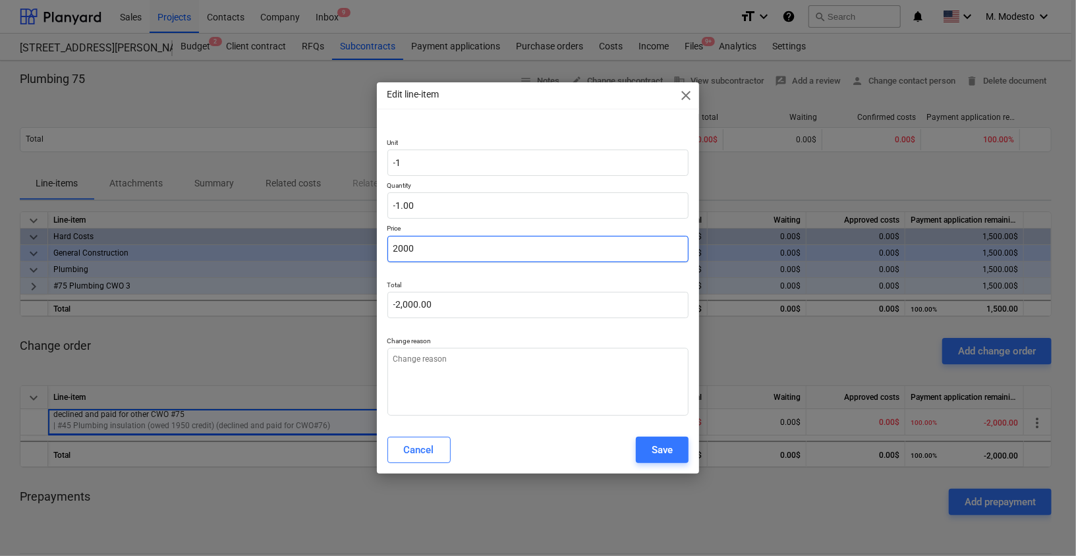
type input "1"
type input "-1.00"
type textarea "x"
type input "19"
type input "-19.00"
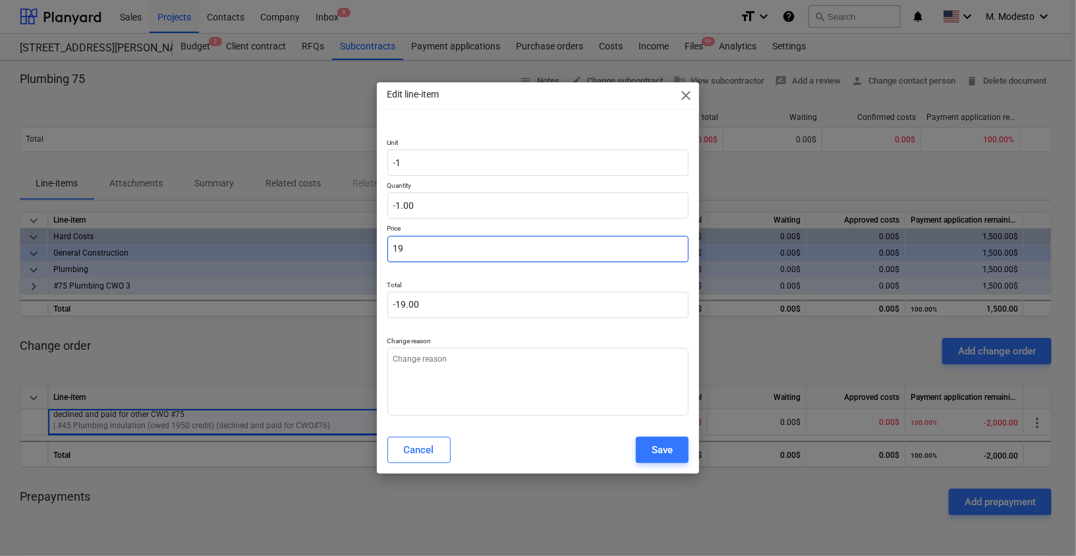
type textarea "x"
type input "195"
type input "-195.00"
type textarea "x"
type input "1950"
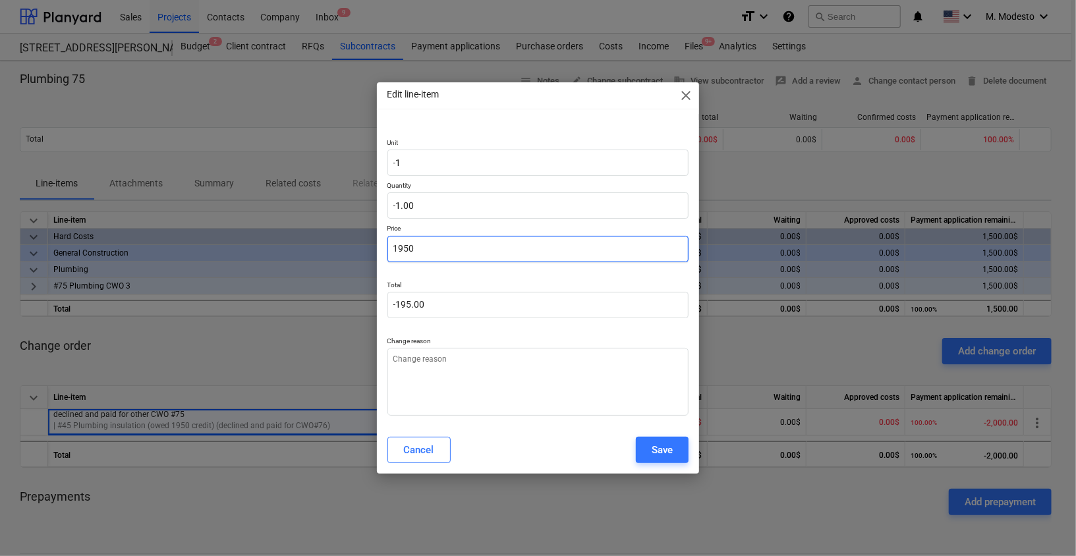
type input "-1,950.00"
type input "1950"
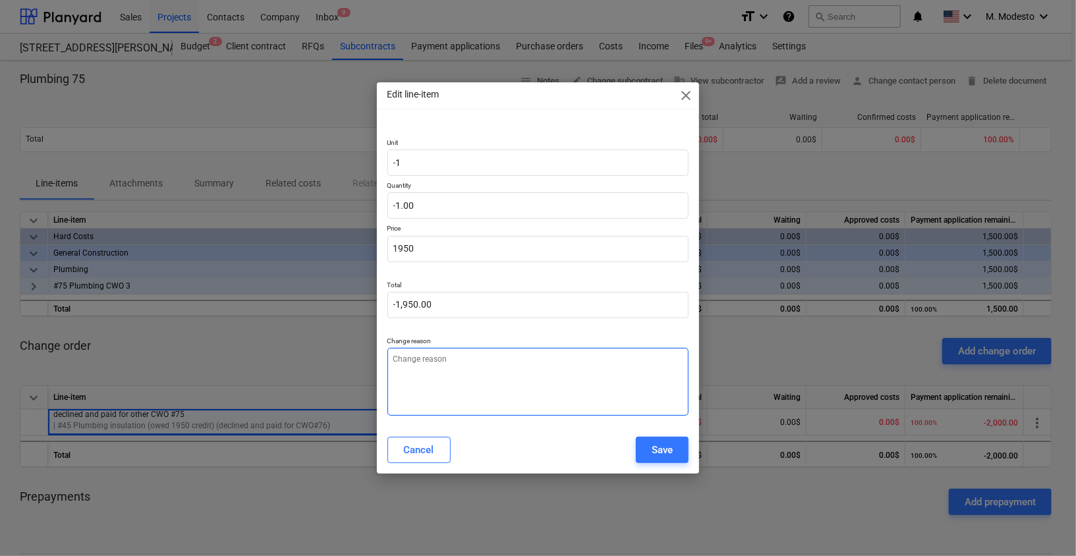
type textarea "x"
type input "1,950.00"
click at [607, 371] on textarea at bounding box center [538, 382] width 302 height 68
type textarea "u"
type textarea "x"
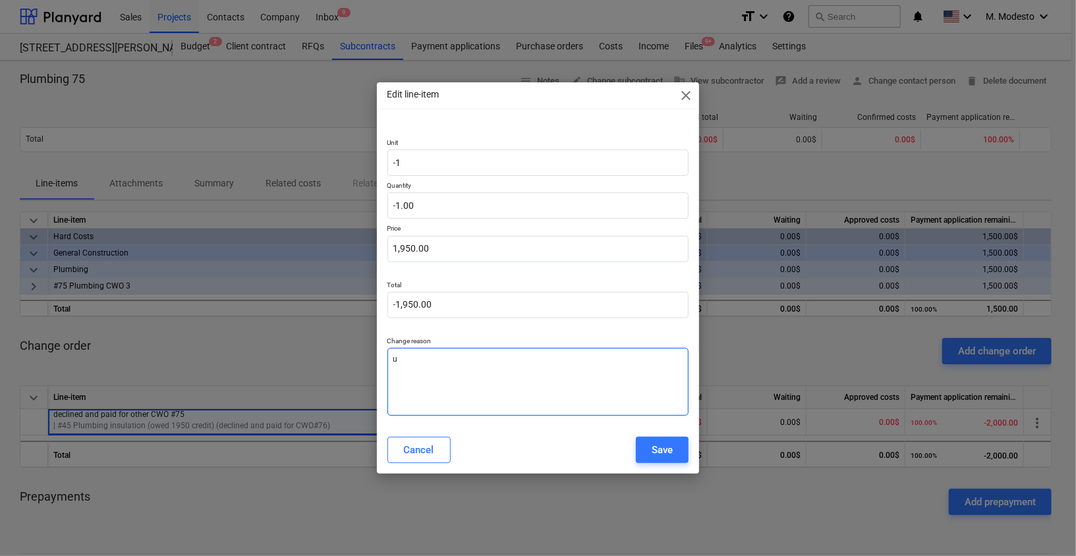
type textarea "up"
type textarea "x"
type textarea "upd"
type textarea "x"
type textarea "upda"
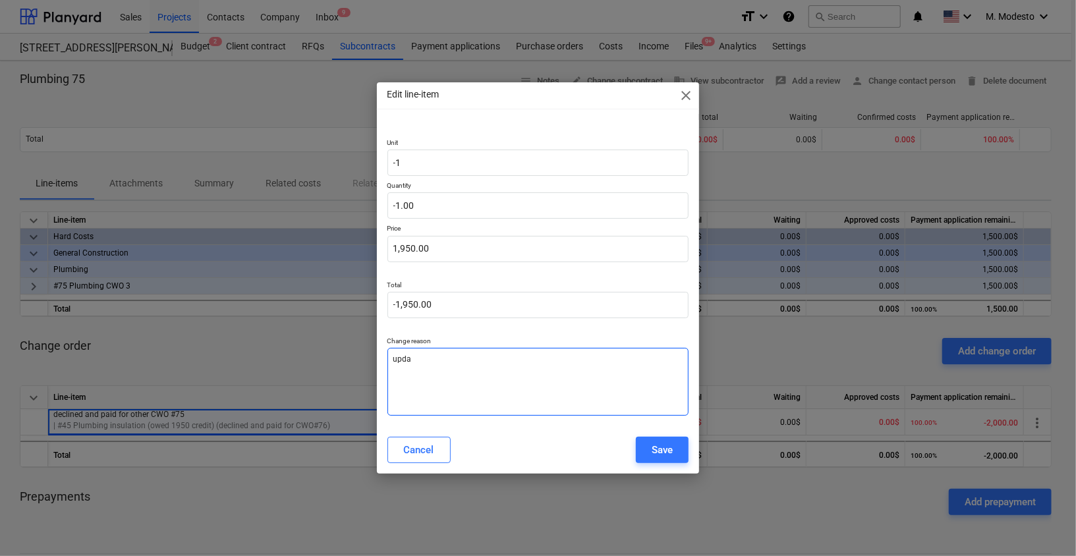
type textarea "x"
type textarea "updat"
type textarea "x"
type textarea "update"
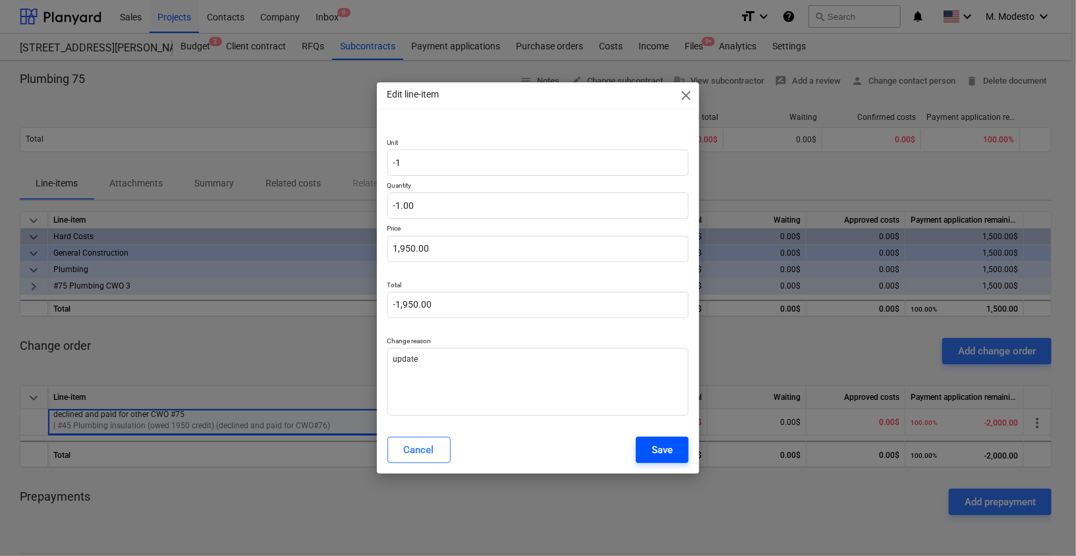
click at [656, 450] on div "Save" at bounding box center [661, 449] width 21 height 17
type textarea "x"
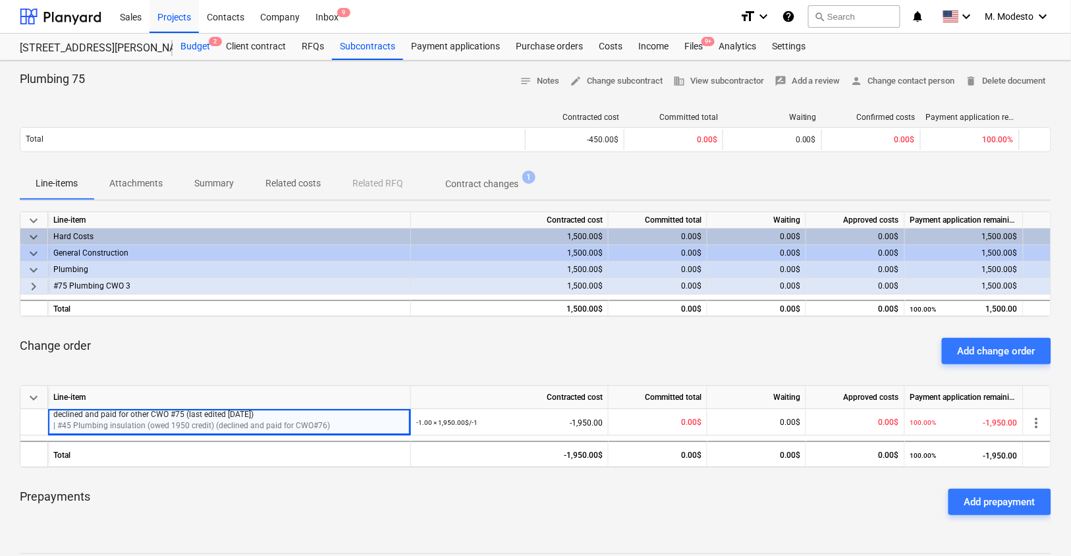
click at [199, 52] on div "Budget 2" at bounding box center [195, 47] width 45 height 26
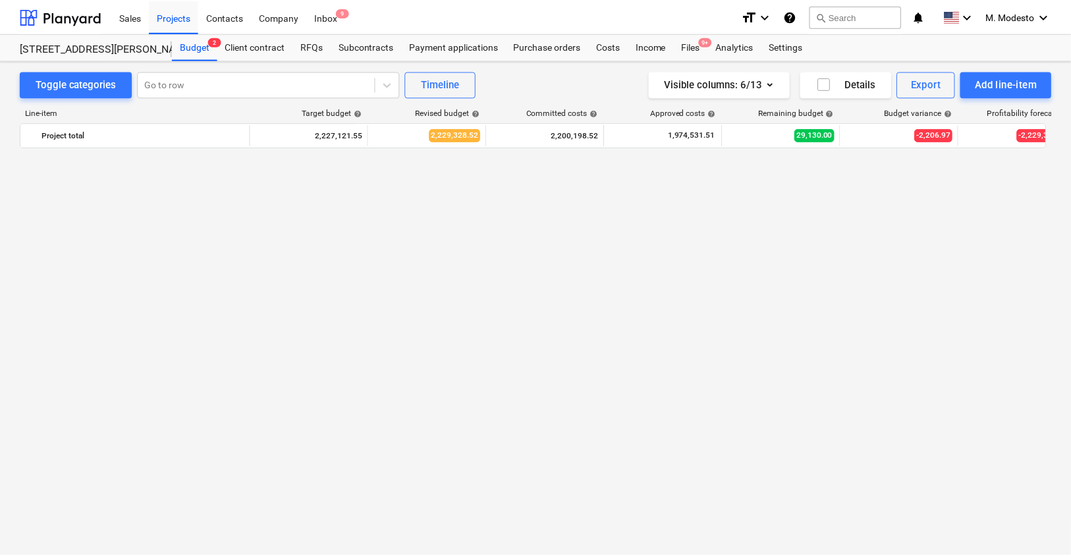
scroll to position [2770, 0]
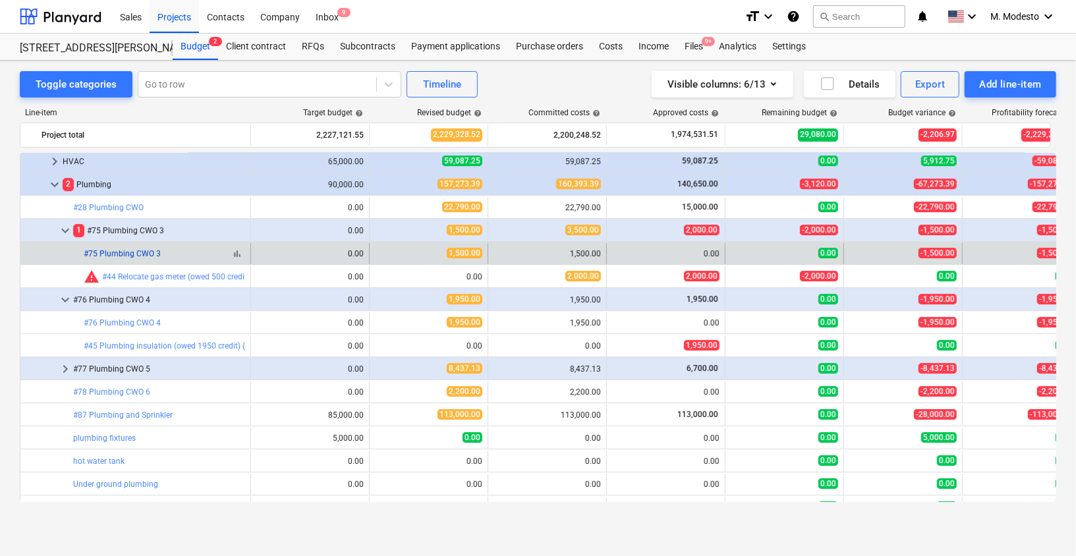
click at [140, 254] on link "#75 Plumbing CWO 3" at bounding box center [122, 253] width 77 height 9
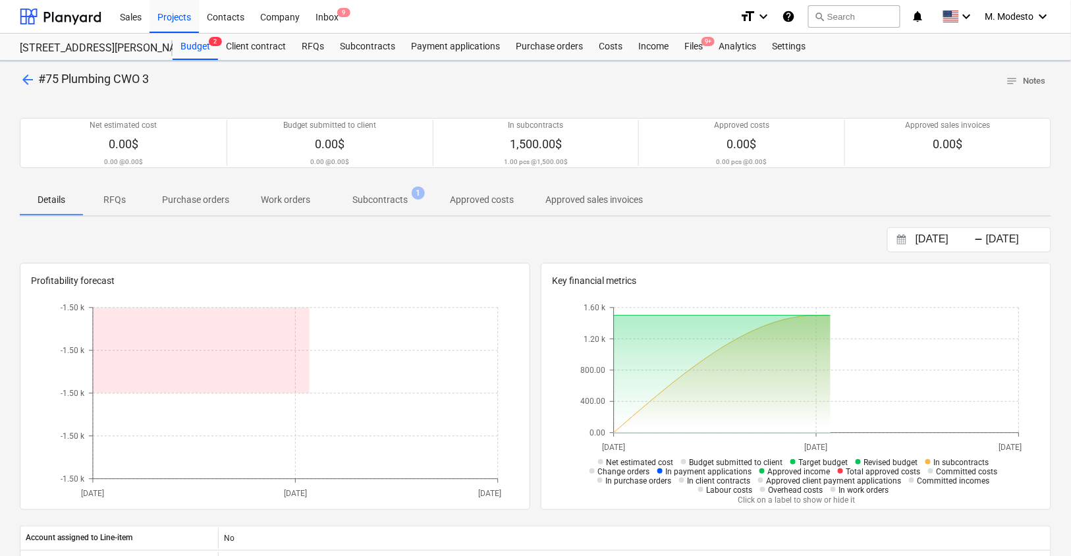
click at [394, 200] on p "Subcontracts" at bounding box center [379, 200] width 55 height 14
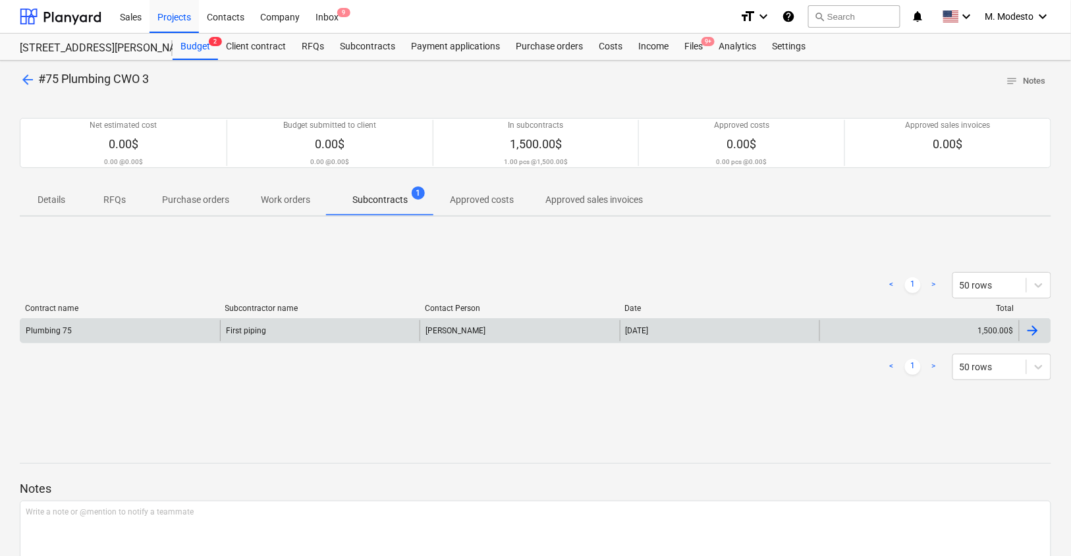
click at [190, 333] on div "Plumbing 75" at bounding box center [120, 330] width 200 height 21
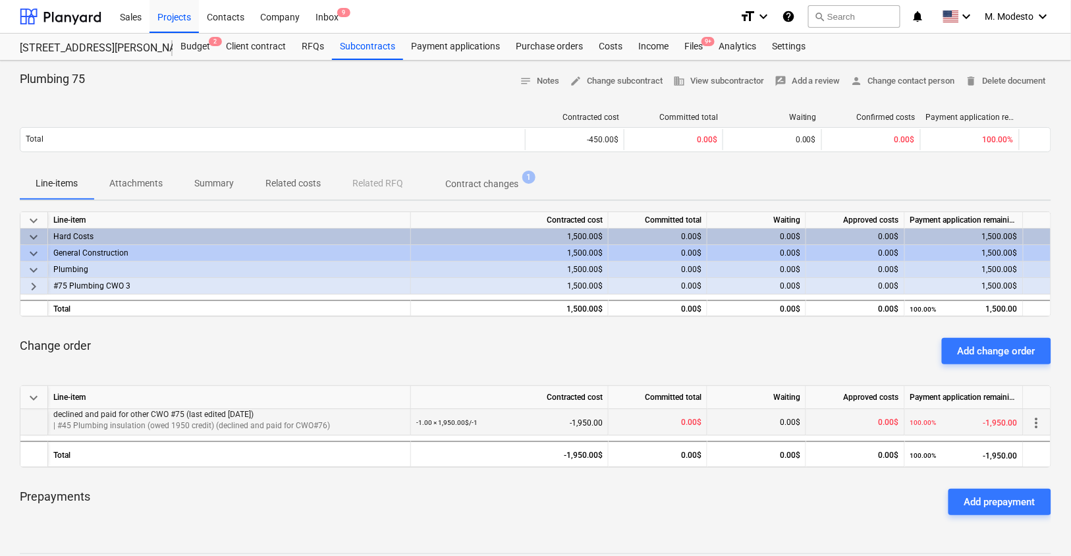
click at [1037, 418] on span "more_vert" at bounding box center [1037, 423] width 16 height 16
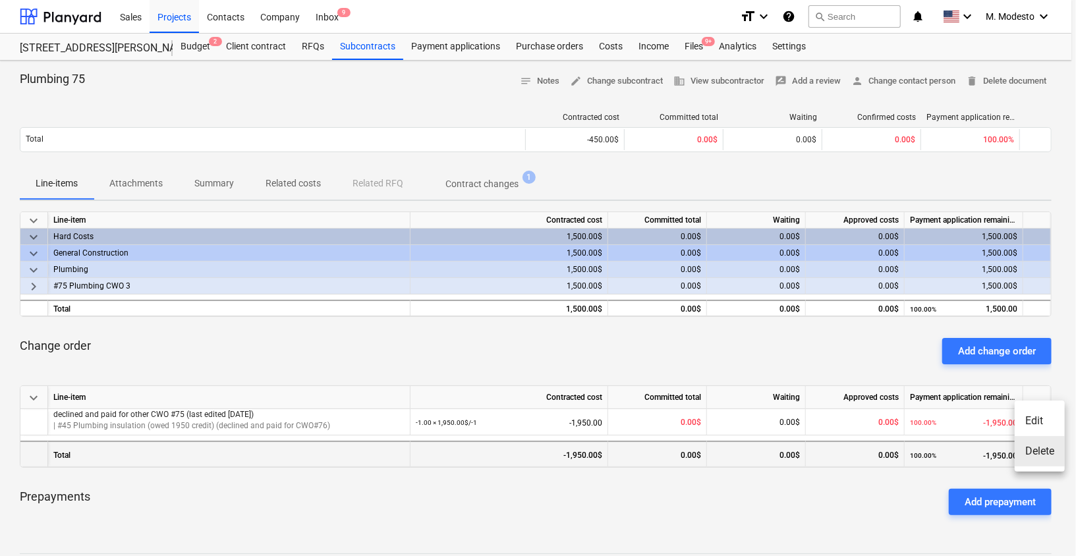
click at [1047, 456] on li "Delete" at bounding box center [1039, 451] width 50 height 30
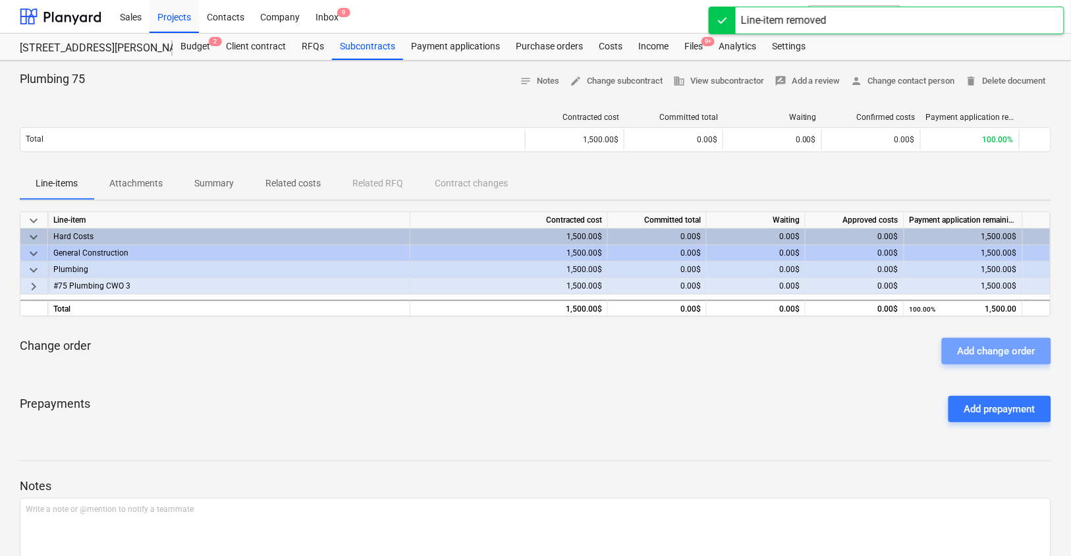
click at [1027, 349] on div "Add change order" at bounding box center [997, 350] width 78 height 17
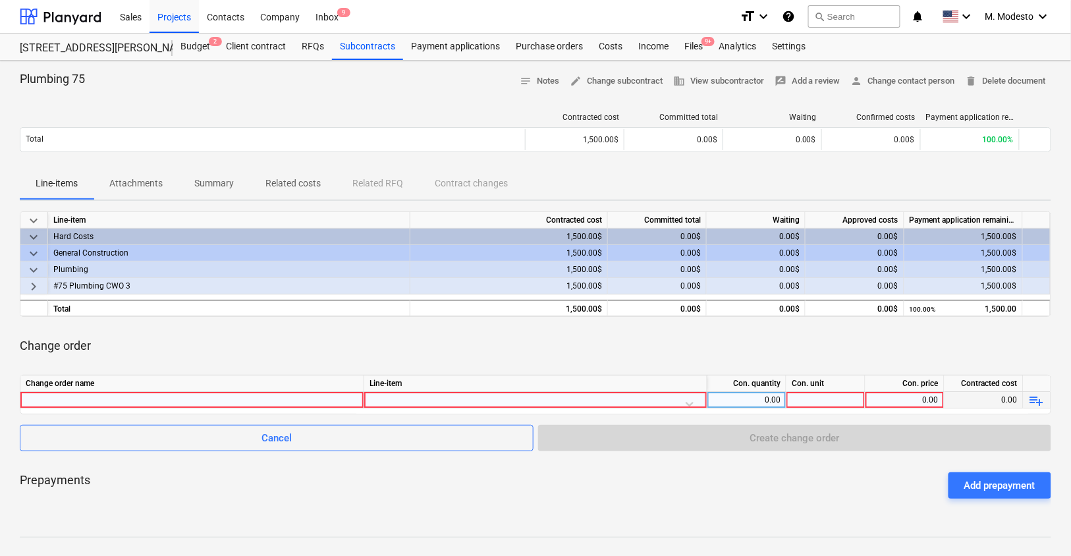
click at [149, 398] on div at bounding box center [192, 400] width 333 height 16
type input "declined and paid for other CWO#75"
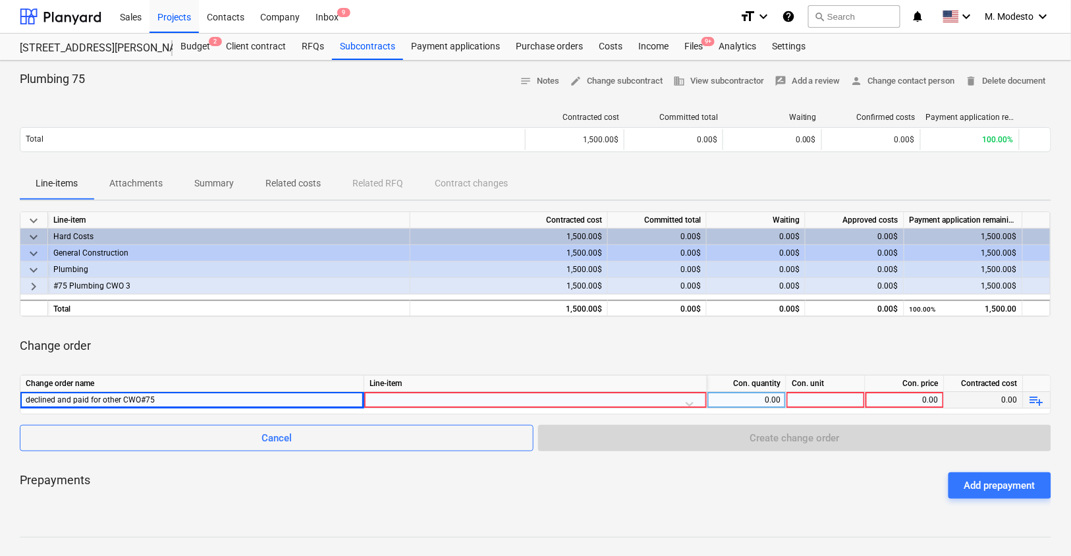
click at [407, 395] on div at bounding box center [535, 403] width 332 height 23
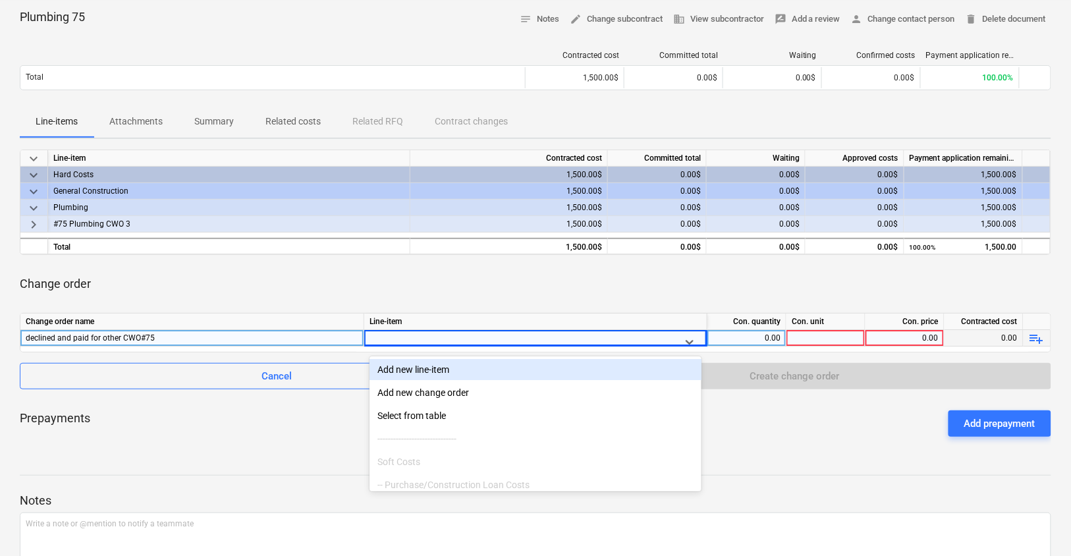
scroll to position [67, 0]
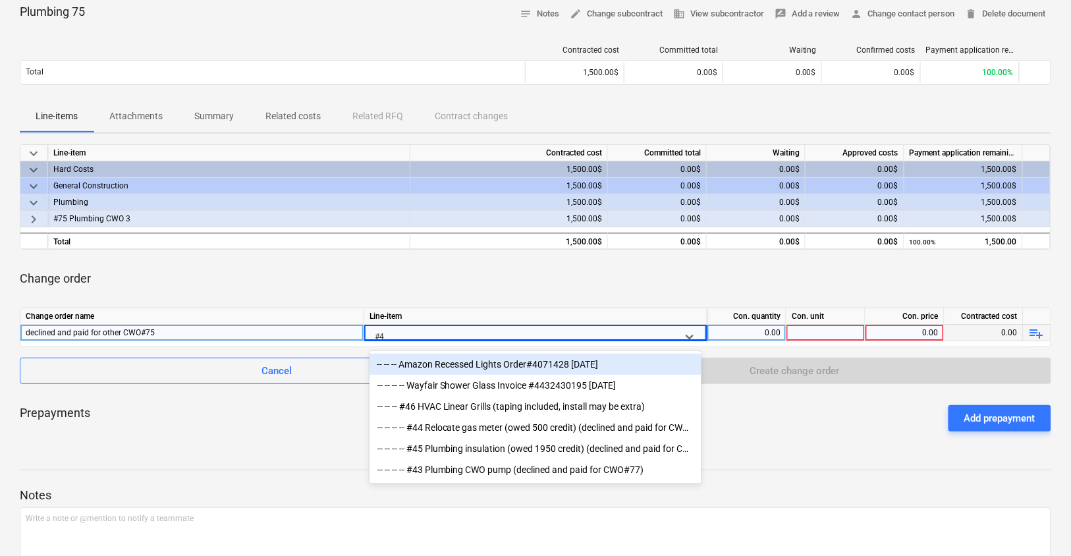
type input "#44"
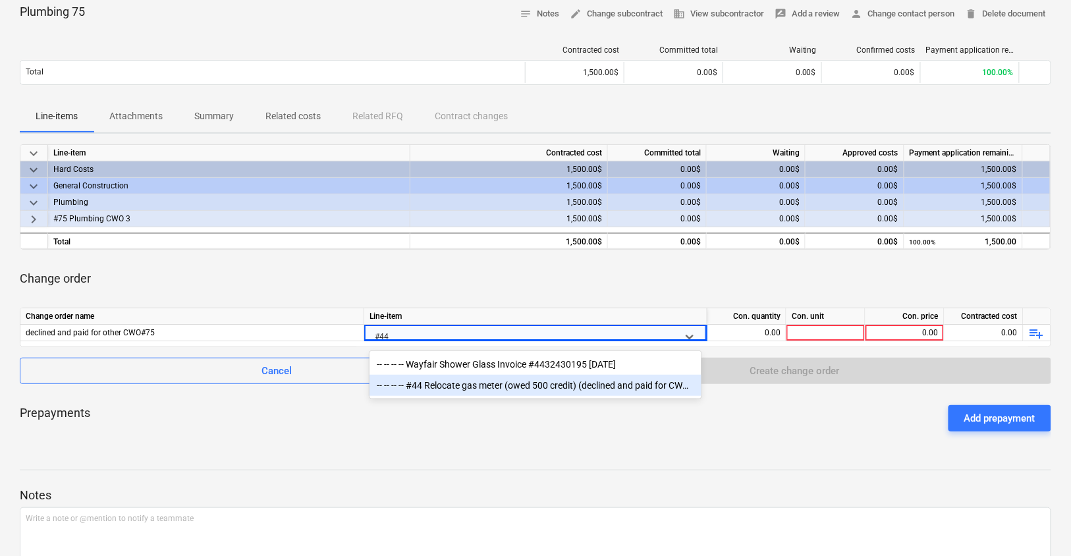
click at [459, 384] on div "-- -- -- -- #44 Relocate gas meter (owed 500 credit) (declined and paid for CWO…" at bounding box center [535, 385] width 332 height 21
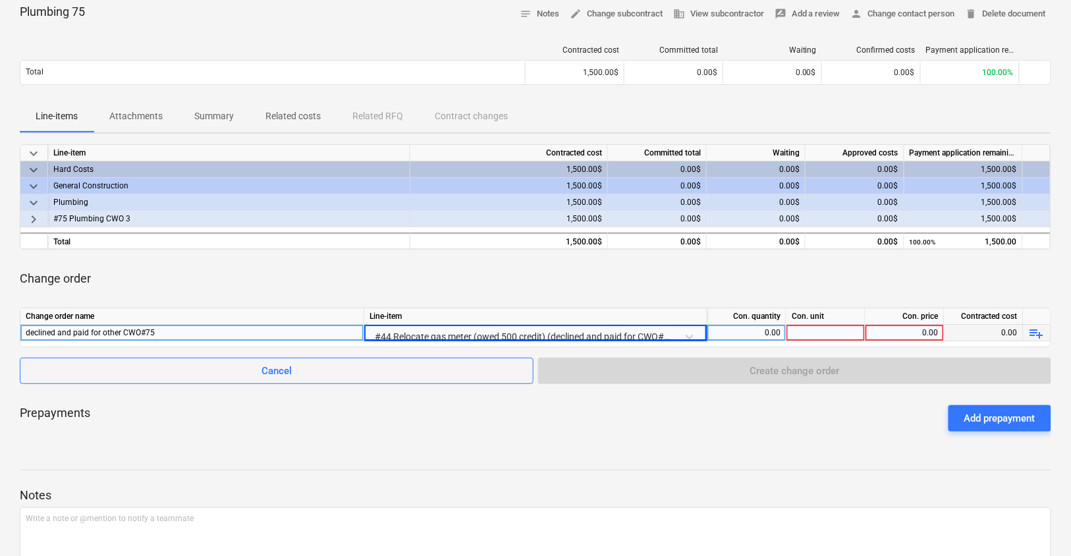
click at [753, 327] on div "0.00" at bounding box center [747, 333] width 68 height 16
type input "-1"
click at [820, 325] on div at bounding box center [825, 333] width 79 height 16
type input "-1"
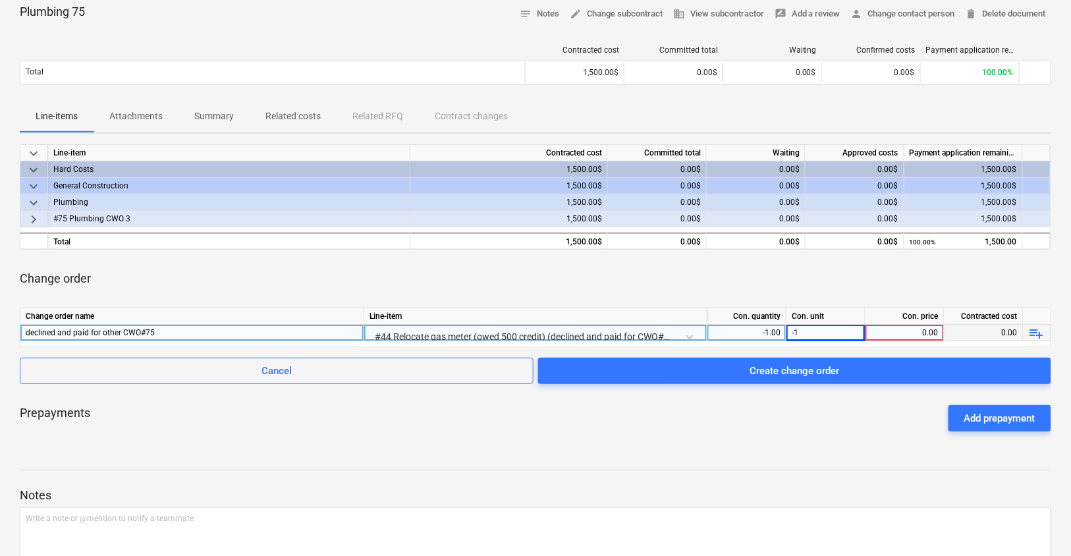
click at [894, 328] on div "0.00" at bounding box center [905, 333] width 68 height 16
type input "2000"
click at [846, 458] on div at bounding box center [535, 457] width 1031 height 11
click at [725, 424] on div "Prepayments Add prepayment" at bounding box center [535, 418] width 1031 height 47
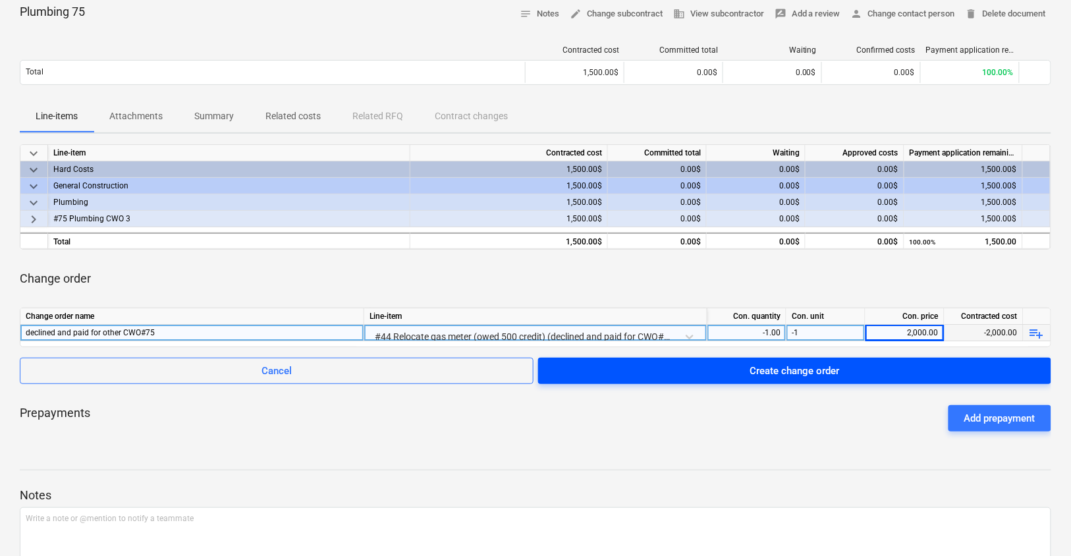
click at [794, 369] on div "Create change order" at bounding box center [795, 370] width 90 height 17
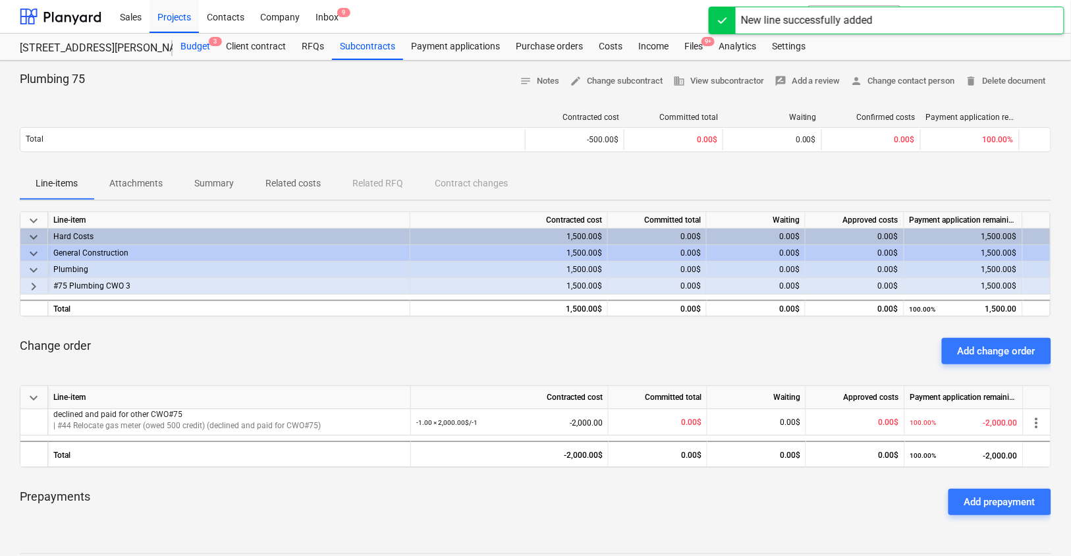
click at [209, 43] on span "3" at bounding box center [215, 41] width 13 height 9
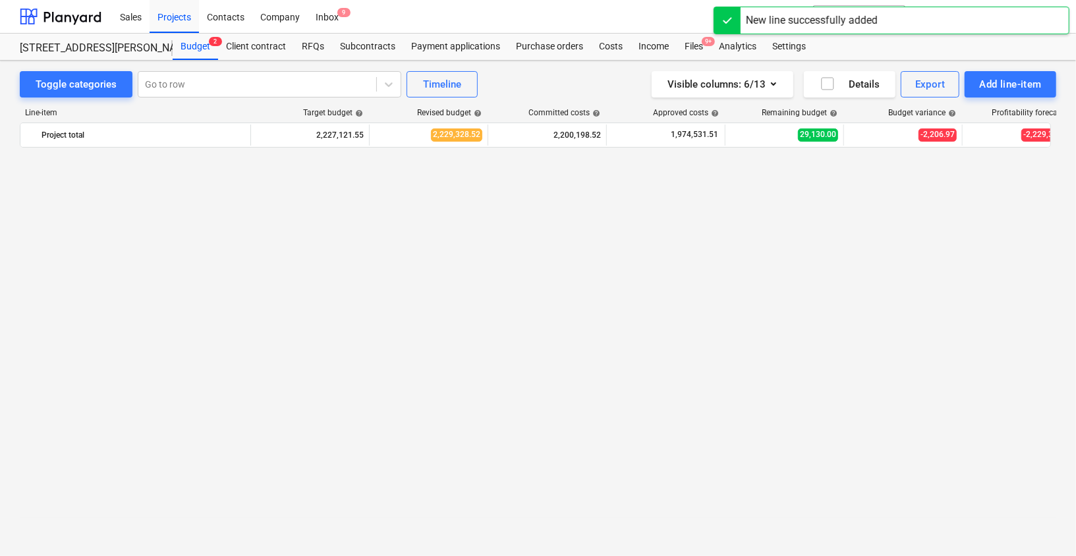
scroll to position [2770, 0]
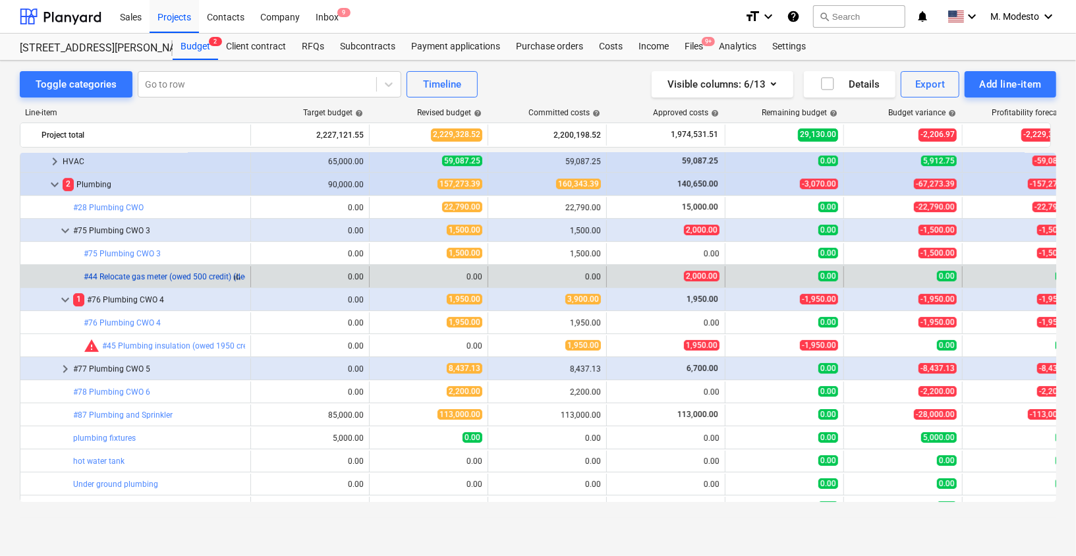
click at [134, 273] on link "#44 Relocate gas meter (owed 500 credit) (declined and paid for CWO#75)" at bounding box center [215, 276] width 263 height 9
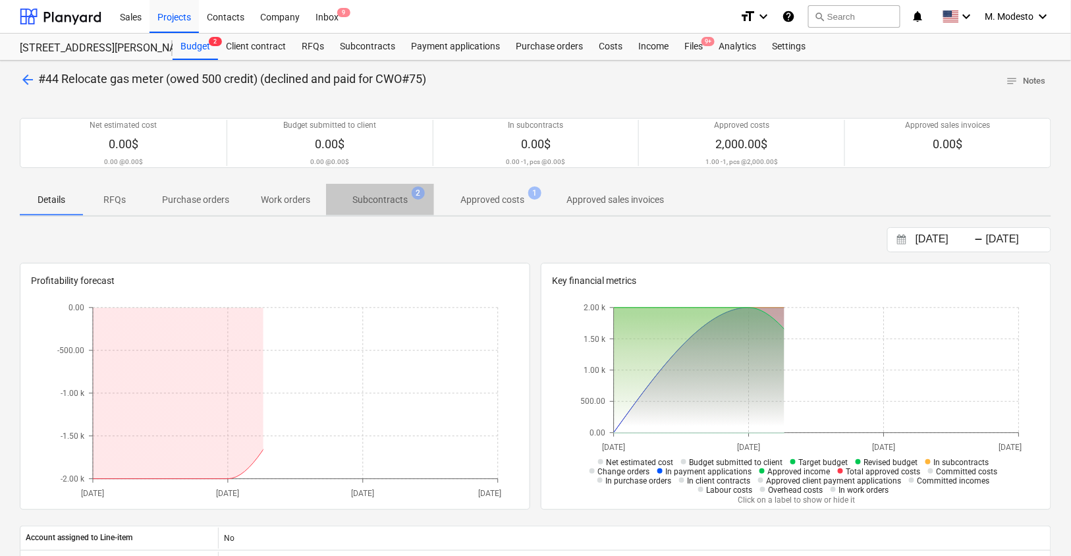
click at [375, 204] on p "Subcontracts" at bounding box center [379, 200] width 55 height 14
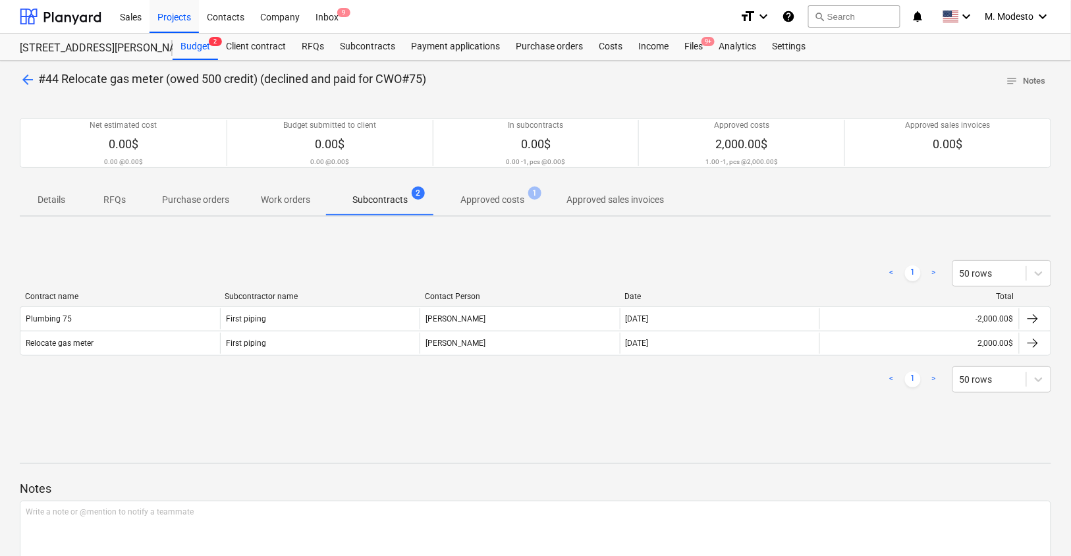
click at [496, 199] on p "Approved costs" at bounding box center [492, 200] width 64 height 14
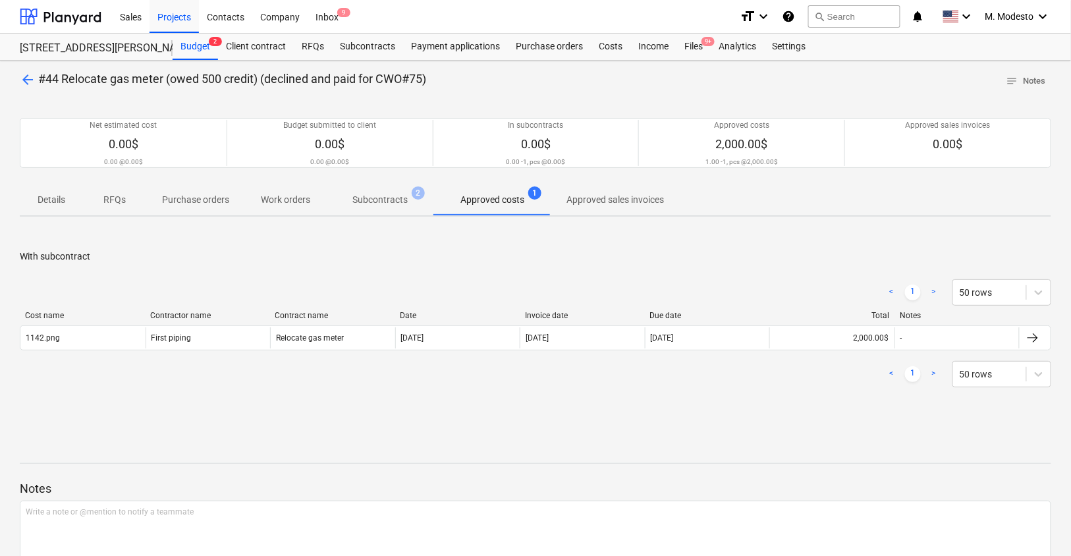
click at [400, 202] on p "Subcontracts" at bounding box center [379, 200] width 55 height 14
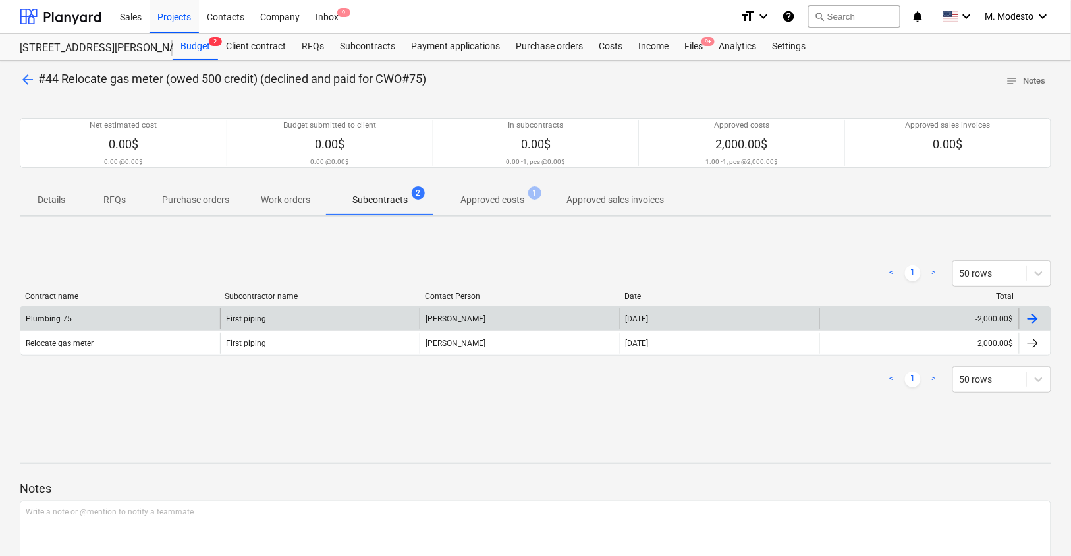
click at [180, 317] on div "Plumbing 75" at bounding box center [120, 318] width 200 height 21
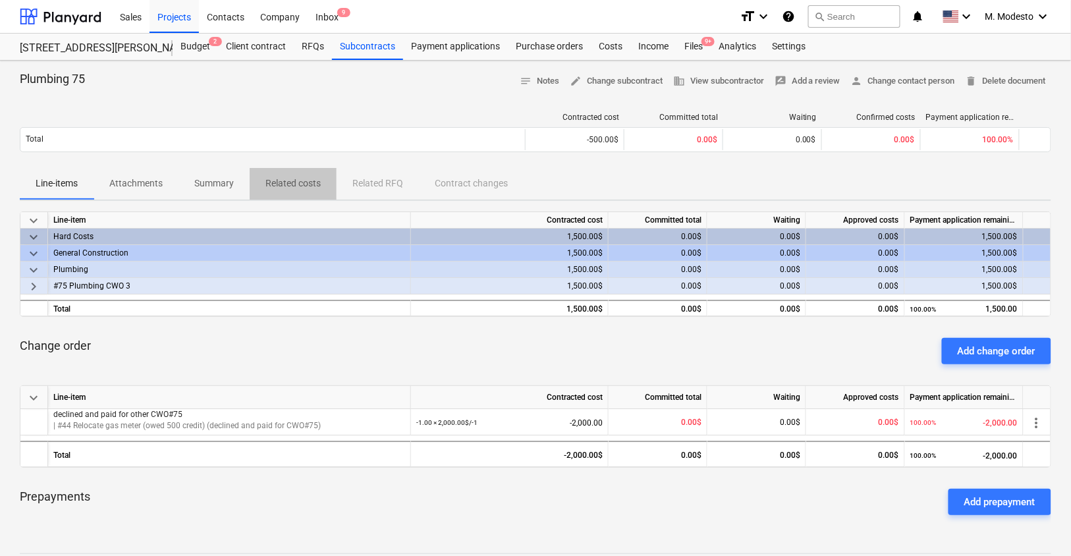
click at [283, 184] on p "Related costs" at bounding box center [292, 184] width 55 height 14
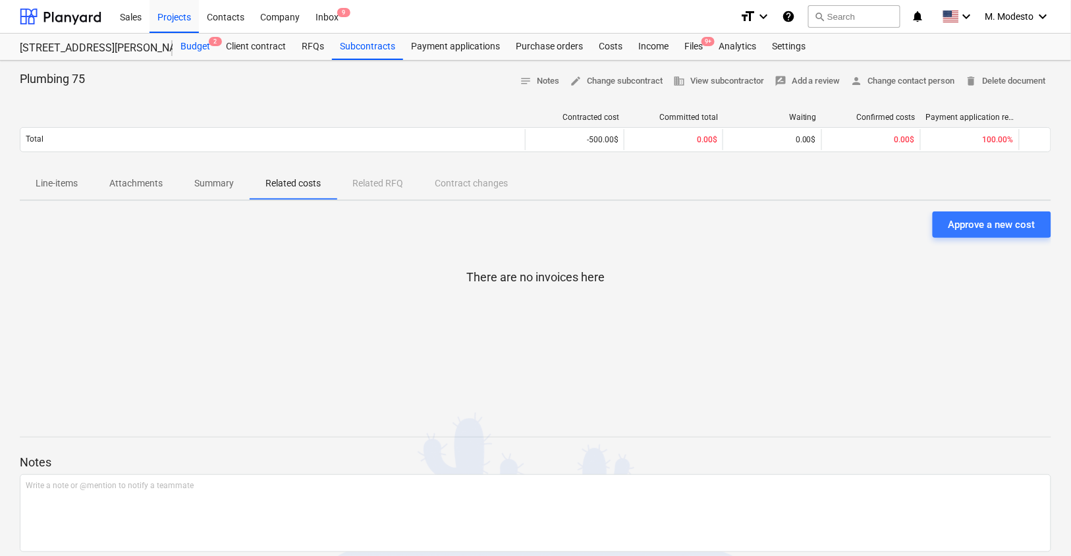
click at [200, 51] on div "Budget 2" at bounding box center [195, 47] width 45 height 26
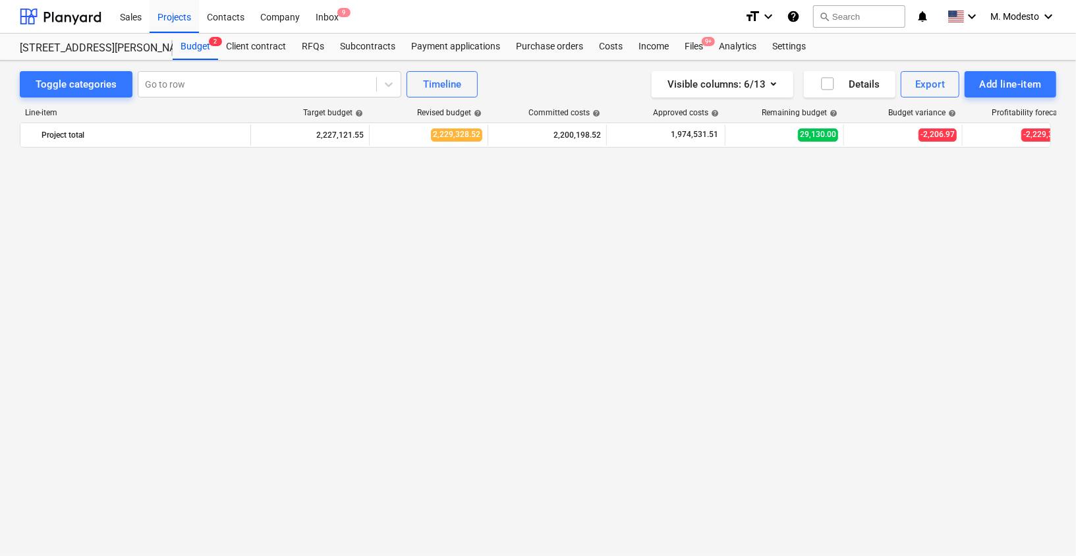
scroll to position [2770, 0]
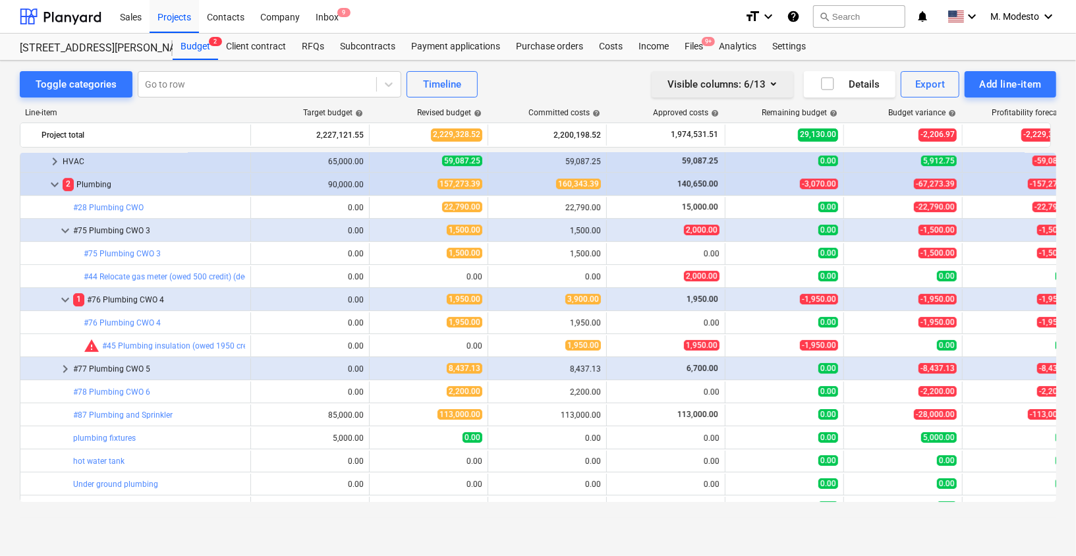
click at [731, 88] on div "Visible columns : 6/13" at bounding box center [722, 84] width 110 height 17
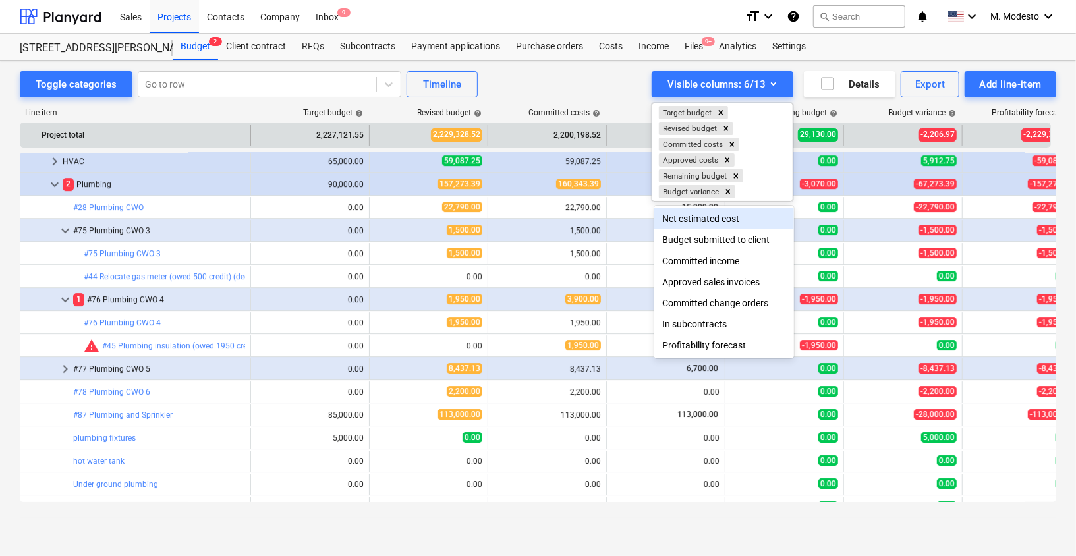
drag, startPoint x: 628, startPoint y: 92, endPoint x: 646, endPoint y: 137, distance: 49.0
click at [628, 92] on div at bounding box center [538, 278] width 1076 height 556
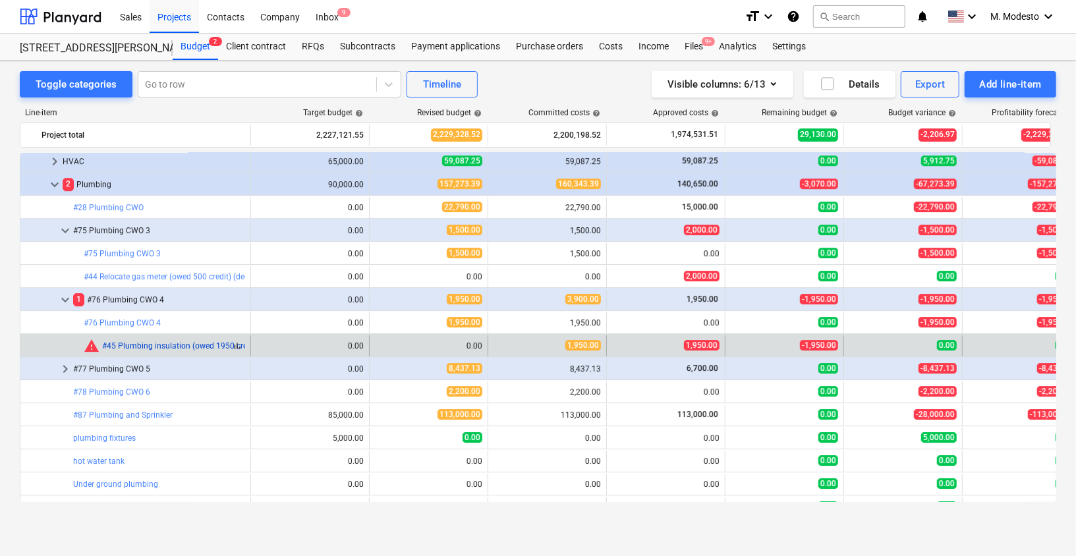
click at [150, 342] on link "#45 Plumbing insulation (owed 1950 credit) (declined and paid for CWO#76)" at bounding box center [238, 345] width 273 height 9
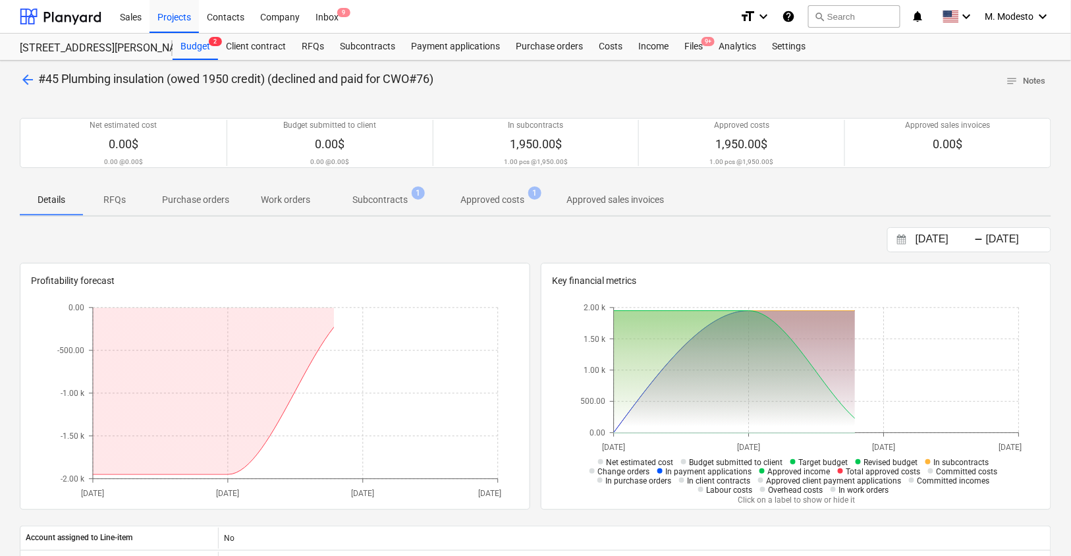
click at [383, 204] on p "Subcontracts" at bounding box center [379, 200] width 55 height 14
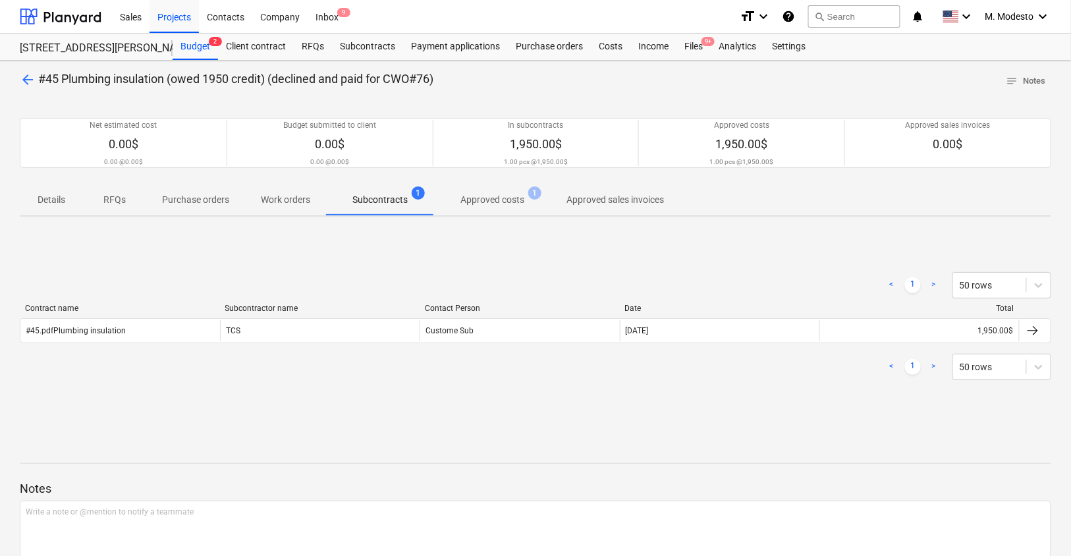
click at [500, 194] on p "Approved costs" at bounding box center [492, 200] width 64 height 14
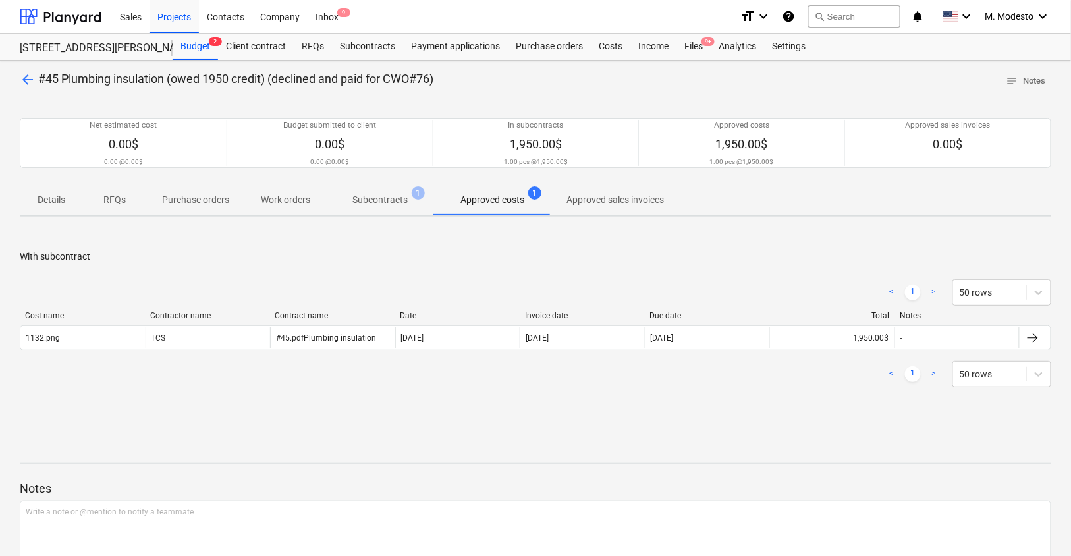
click at [383, 196] on p "Subcontracts" at bounding box center [379, 200] width 55 height 14
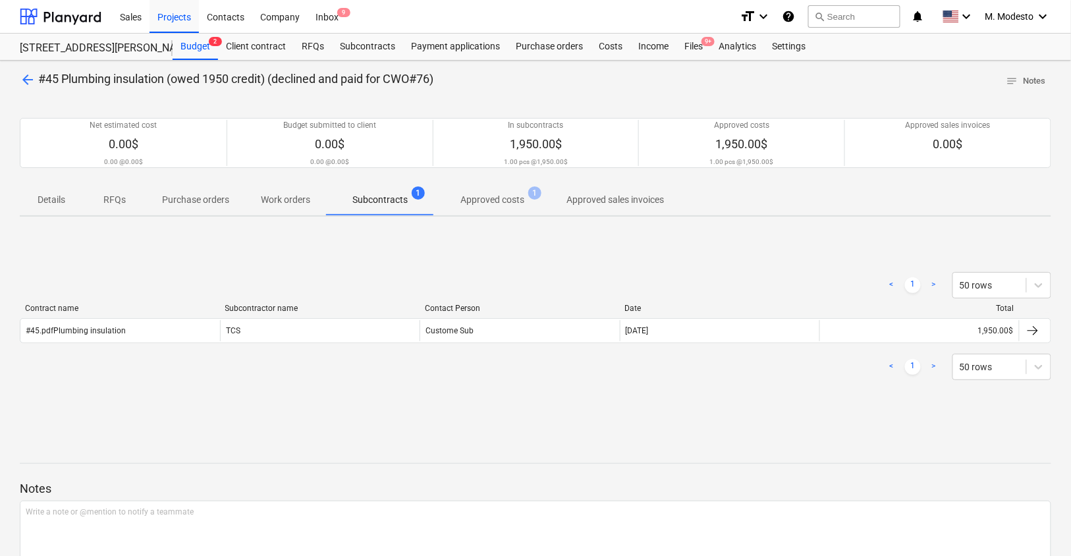
click at [207, 332] on div "#45.pdfPlumbing insulation" at bounding box center [120, 330] width 200 height 21
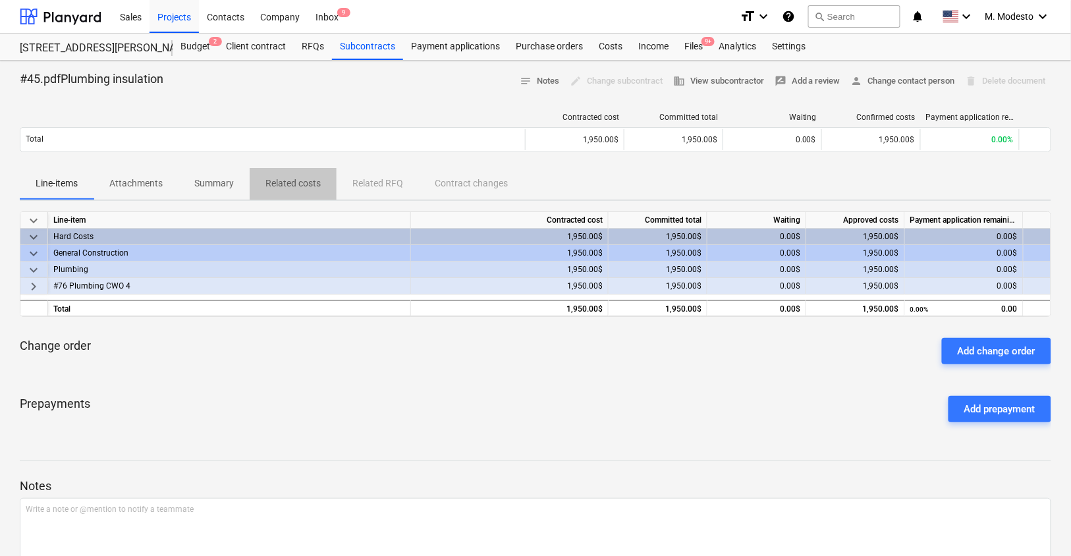
click at [284, 177] on p "Related costs" at bounding box center [292, 184] width 55 height 14
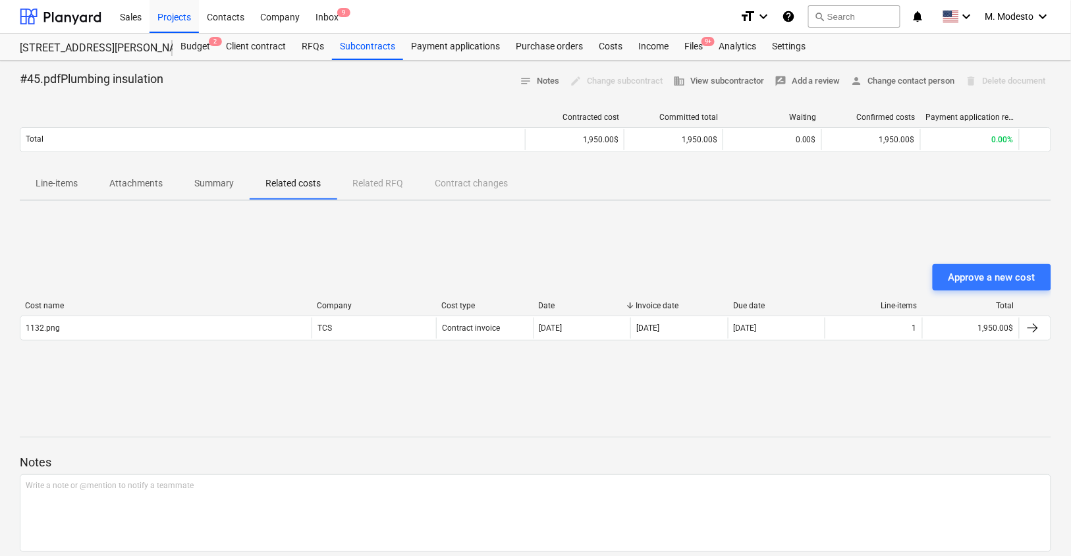
click at [130, 188] on p "Attachments" at bounding box center [135, 184] width 53 height 14
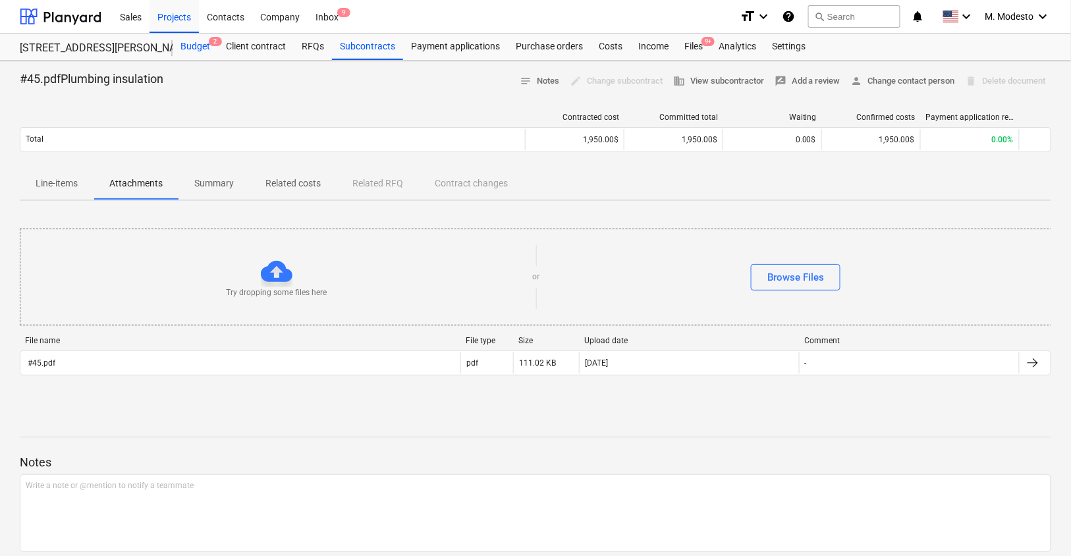
click at [196, 43] on div "Budget 2" at bounding box center [195, 47] width 45 height 26
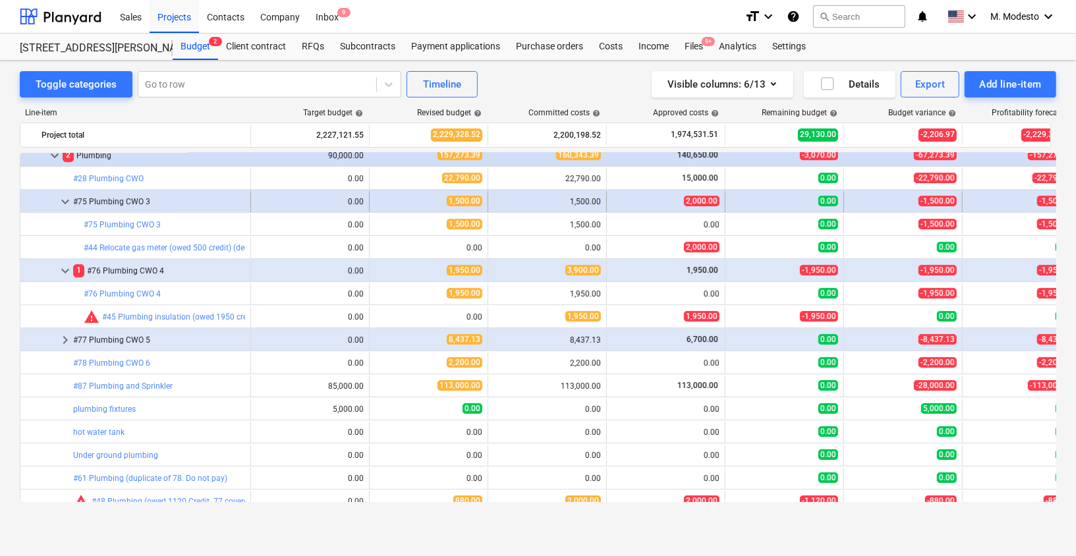
scroll to position [2797, 0]
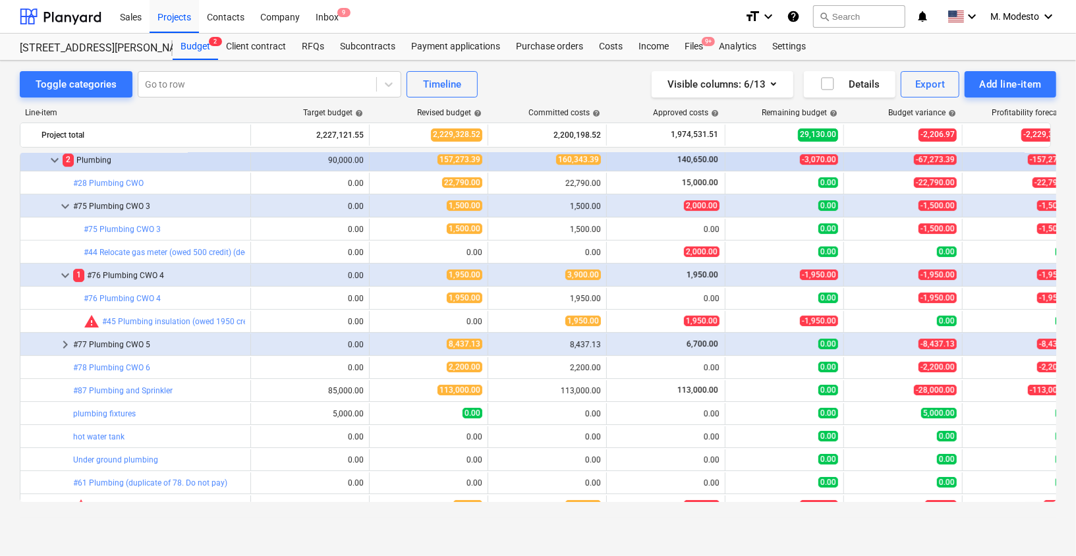
scroll to position [2818, 0]
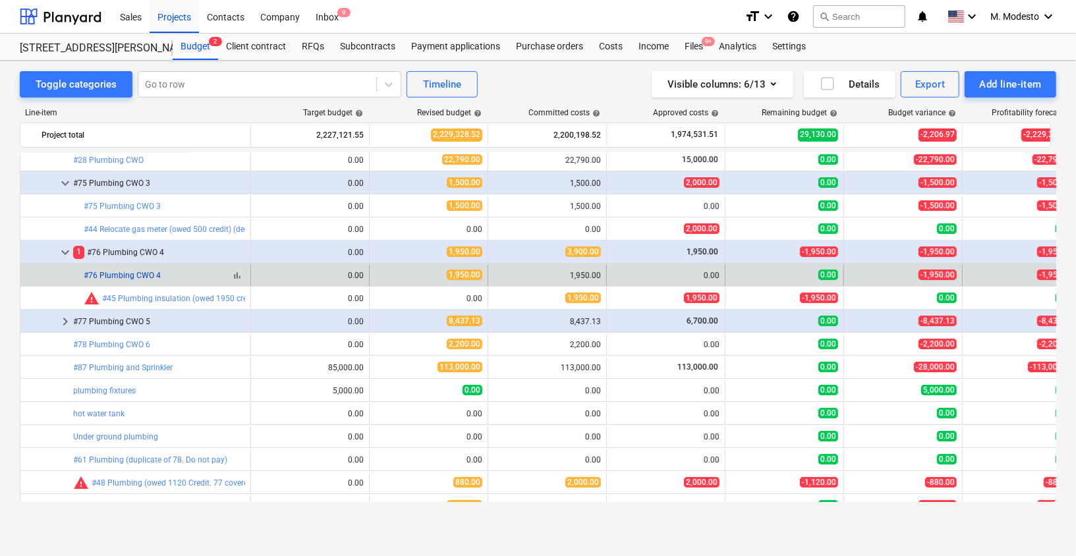
click at [141, 271] on link "#76 Plumbing CWO 4" at bounding box center [122, 275] width 77 height 9
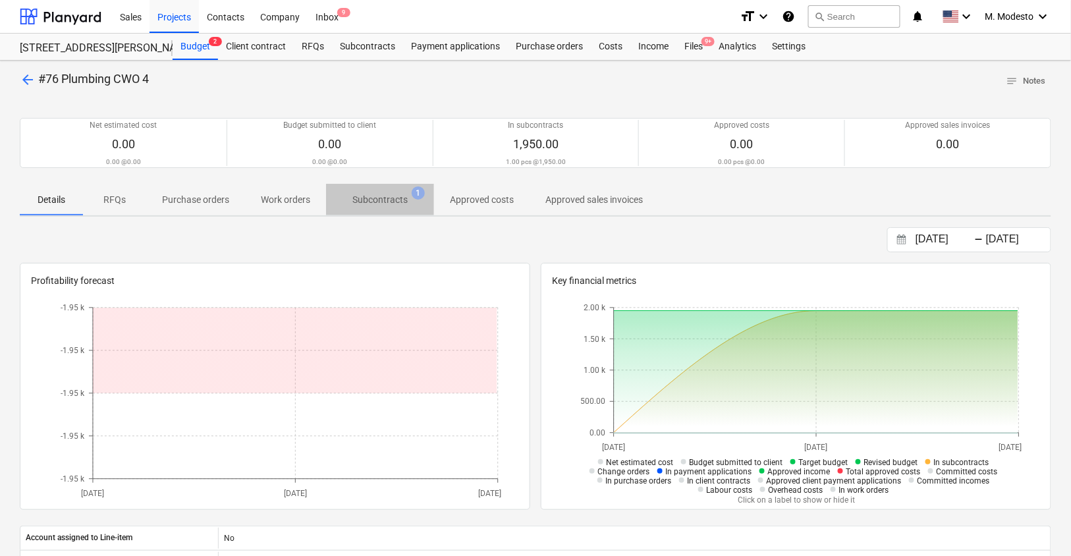
click at [390, 198] on p "Subcontracts" at bounding box center [379, 200] width 55 height 14
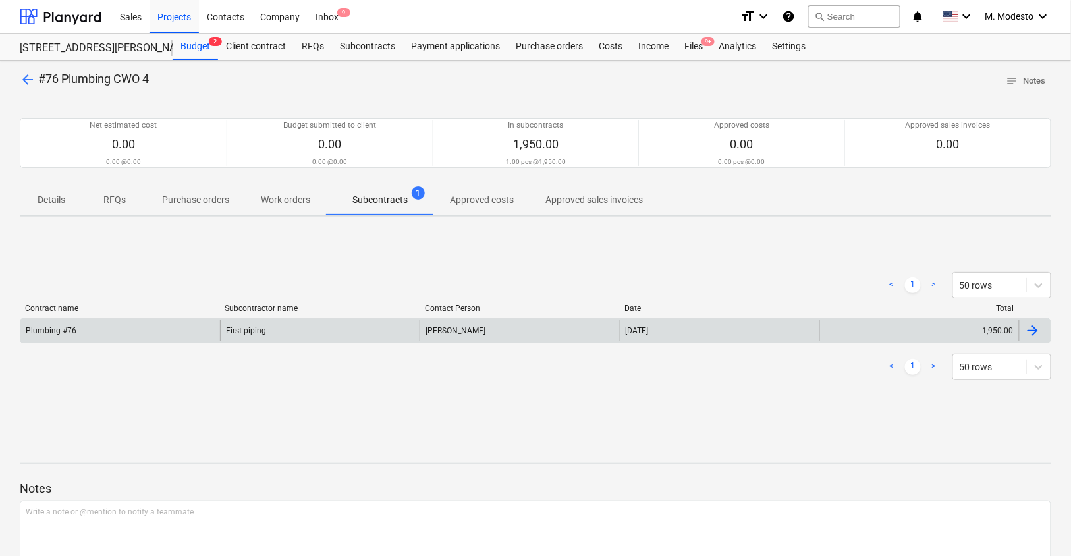
click at [159, 331] on div "Plumbing #76" at bounding box center [120, 330] width 200 height 21
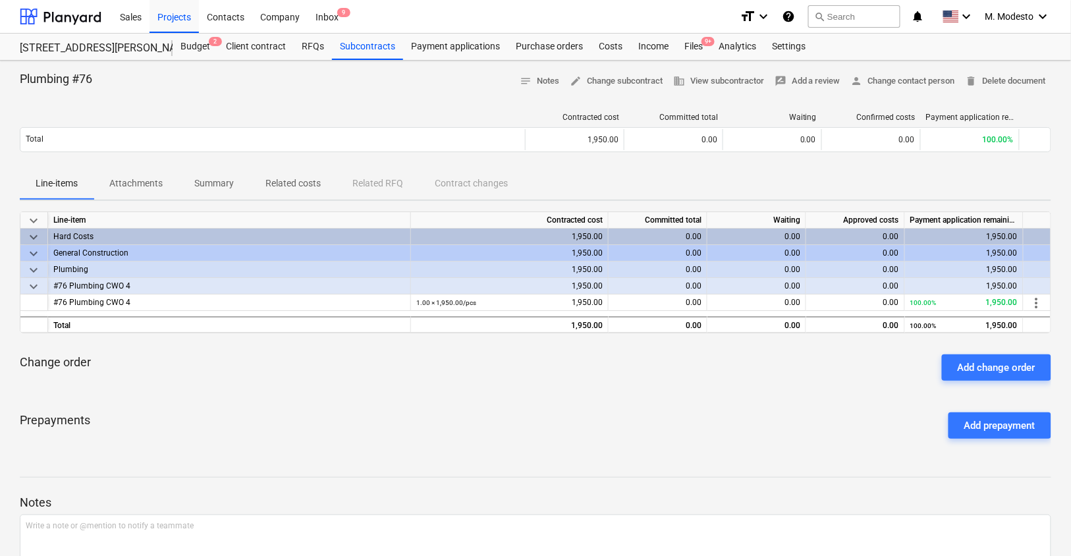
click at [1028, 437] on div "Prepayments Add prepayment" at bounding box center [535, 425] width 1031 height 47
click at [1022, 425] on div "Add prepayment" at bounding box center [999, 425] width 71 height 17
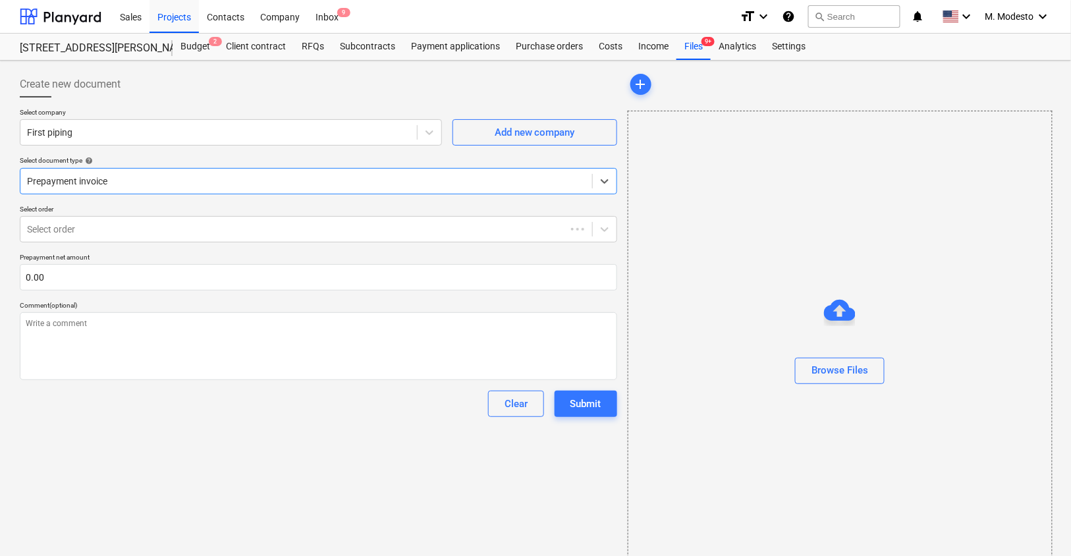
type textarea "x"
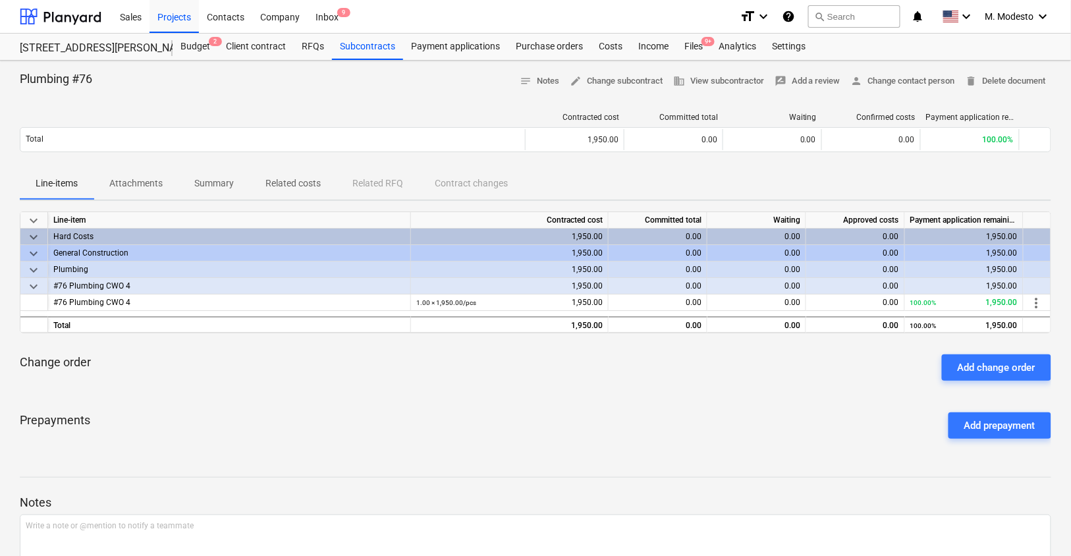
click at [369, 84] on div "Plumbing #76 notes Notes edit Change subcontract business View subcontractor ra…" at bounding box center [535, 81] width 1031 height 20
click at [198, 56] on div "Budget 2" at bounding box center [195, 47] width 45 height 26
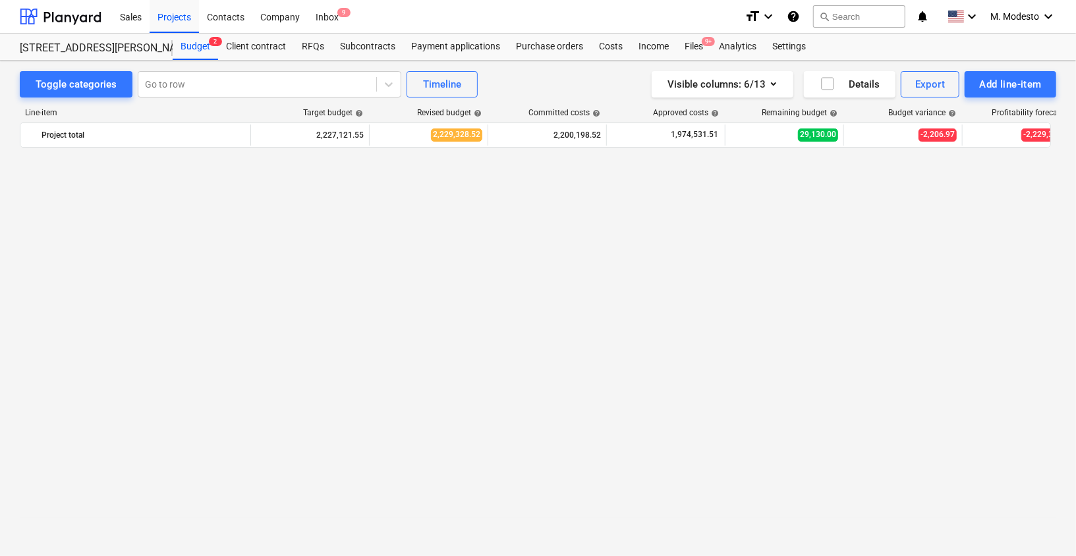
scroll to position [2818, 0]
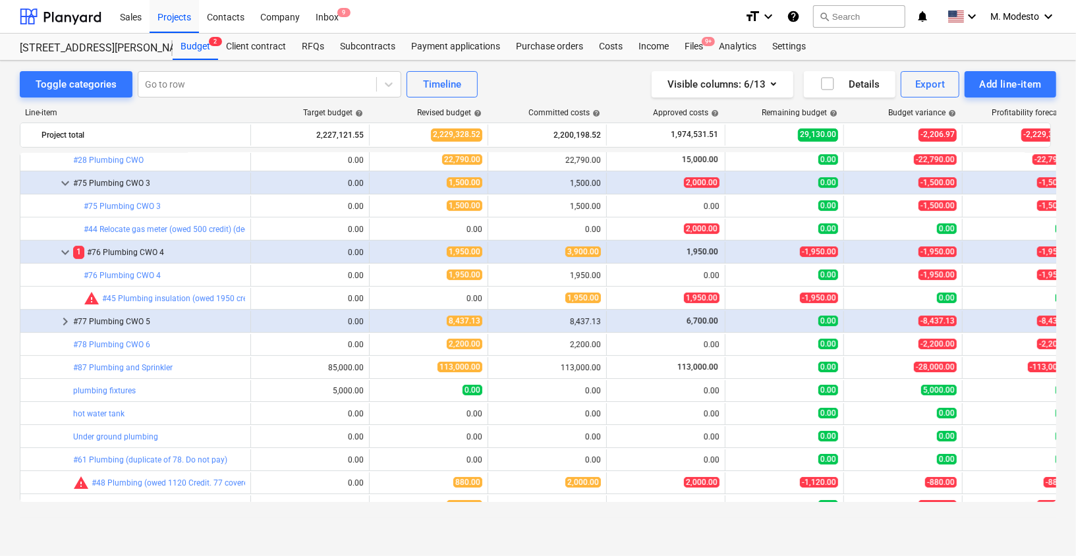
click at [557, 69] on div "Toggle categories Go to row Timeline Visible columns : 6/13 Details Export Add …" at bounding box center [538, 295] width 1076 height 468
click at [180, 16] on div "Projects" at bounding box center [174, 16] width 49 height 34
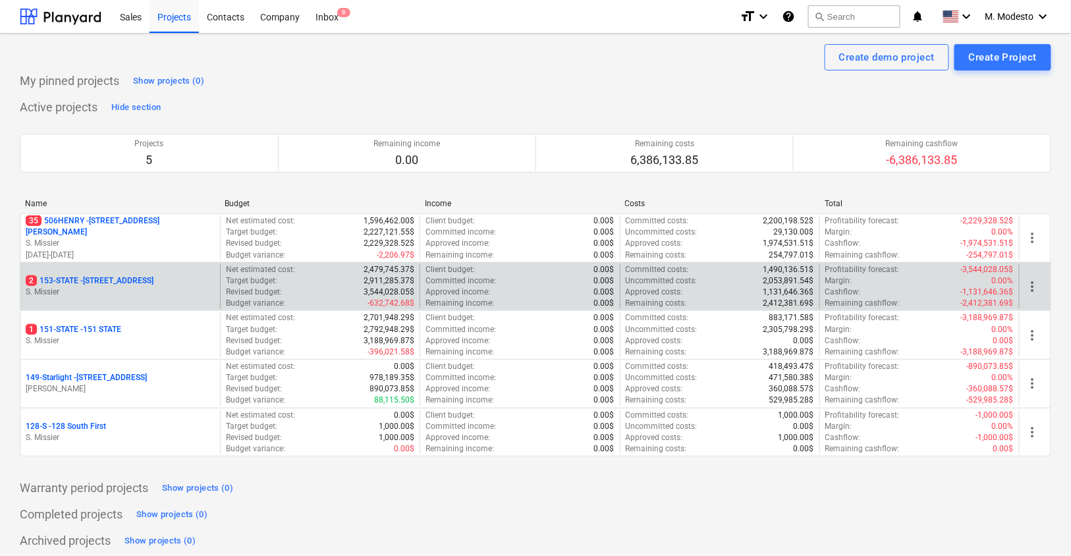
click at [118, 279] on p "2 153-STATE - 153 STATE ST" at bounding box center [90, 280] width 128 height 11
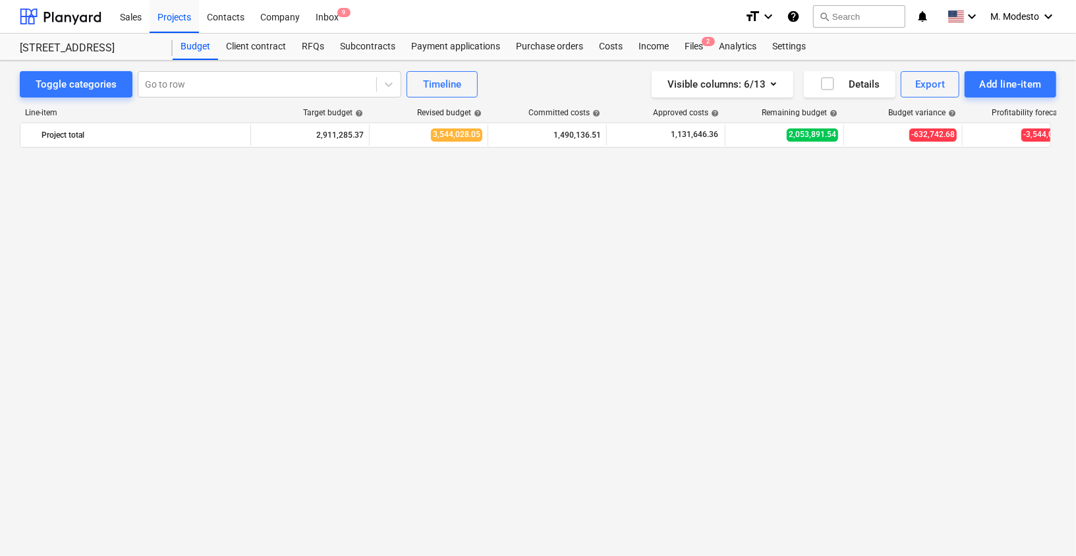
scroll to position [711, 0]
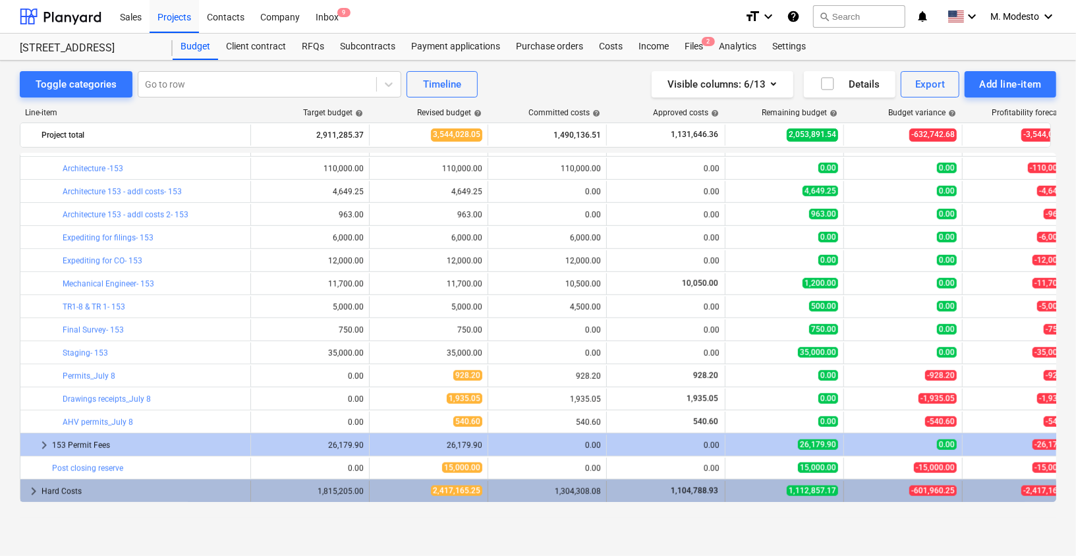
click at [34, 494] on span "keyboard_arrow_right" at bounding box center [34, 491] width 16 height 16
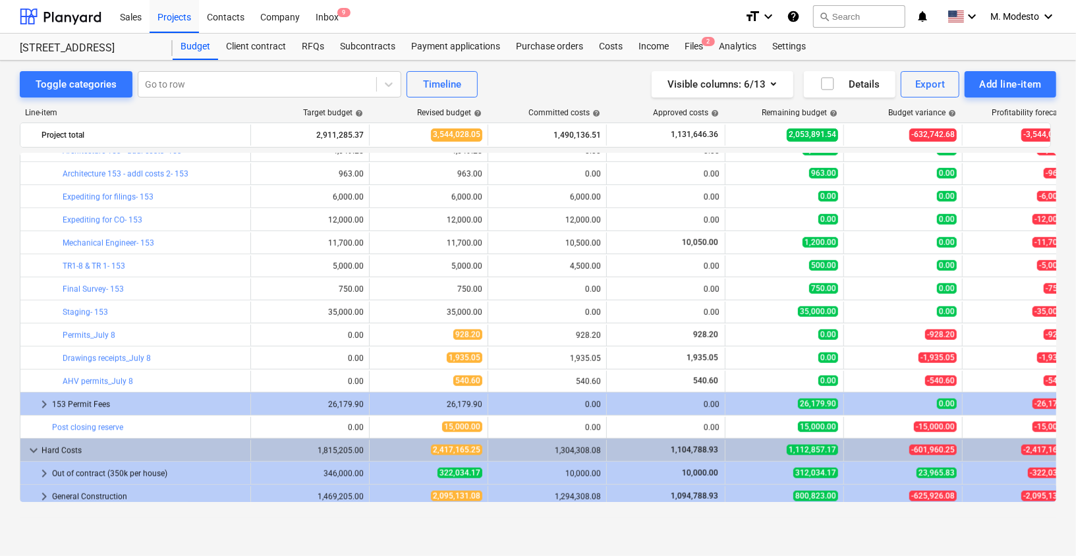
scroll to position [757, 0]
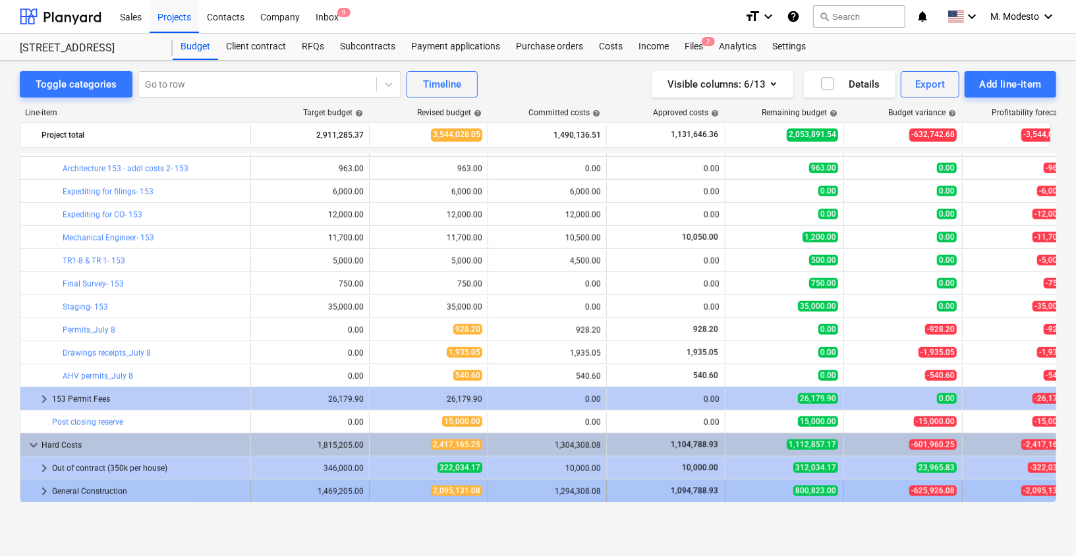
click at [47, 493] on span "keyboard_arrow_right" at bounding box center [44, 491] width 16 height 16
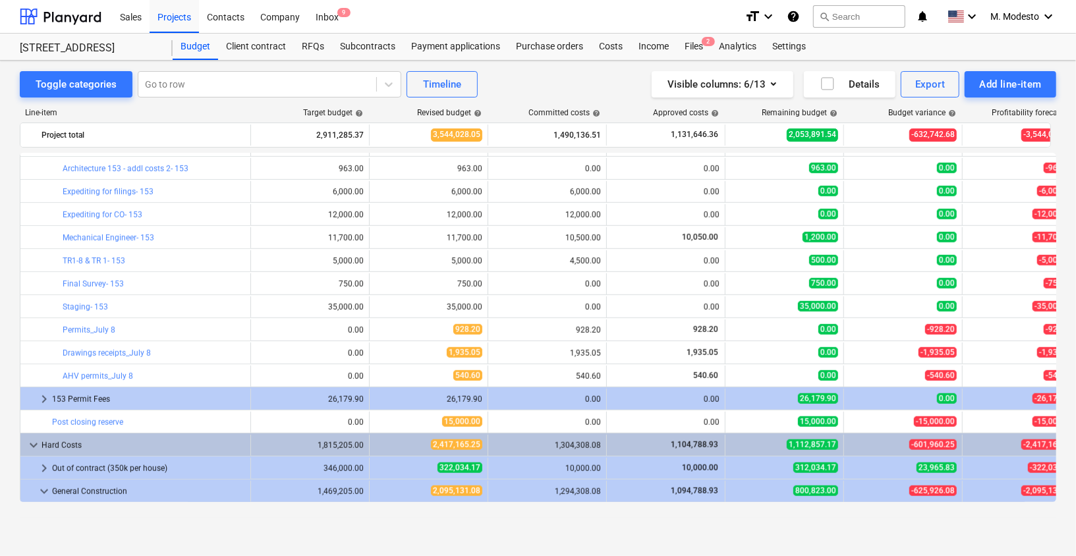
scroll to position [1149, 0]
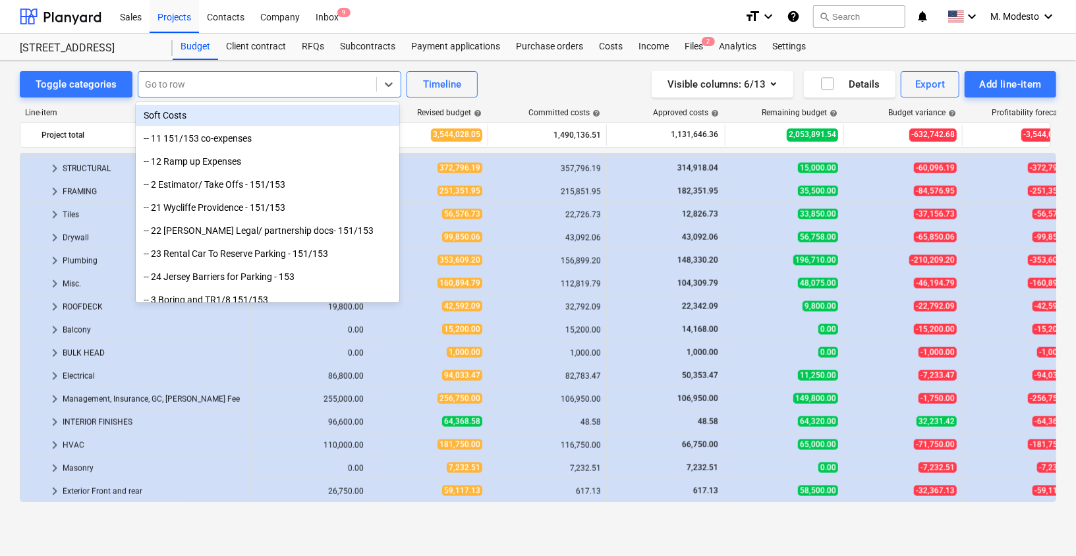
click at [269, 80] on div at bounding box center [257, 84] width 225 height 13
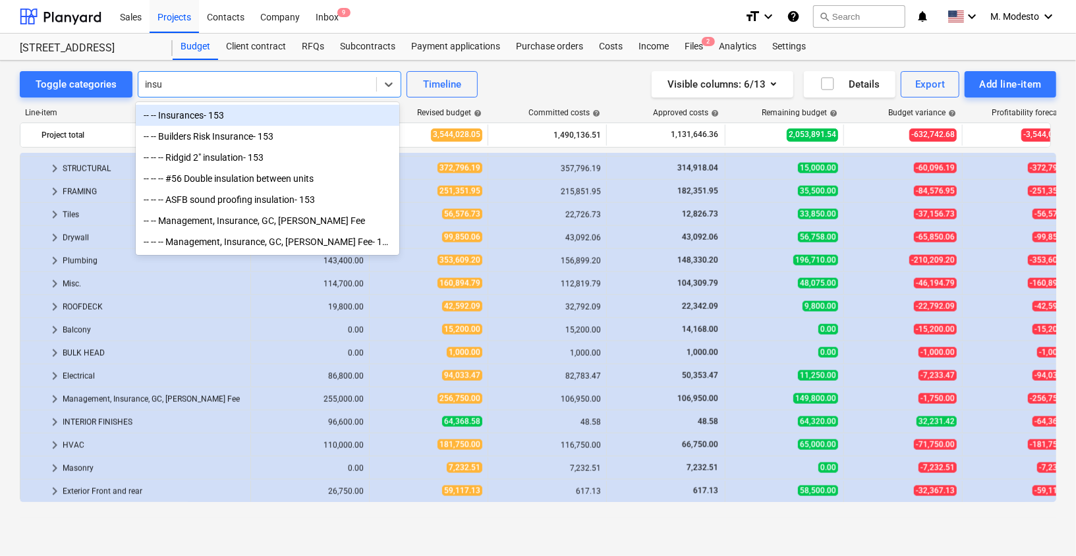
type input "insur"
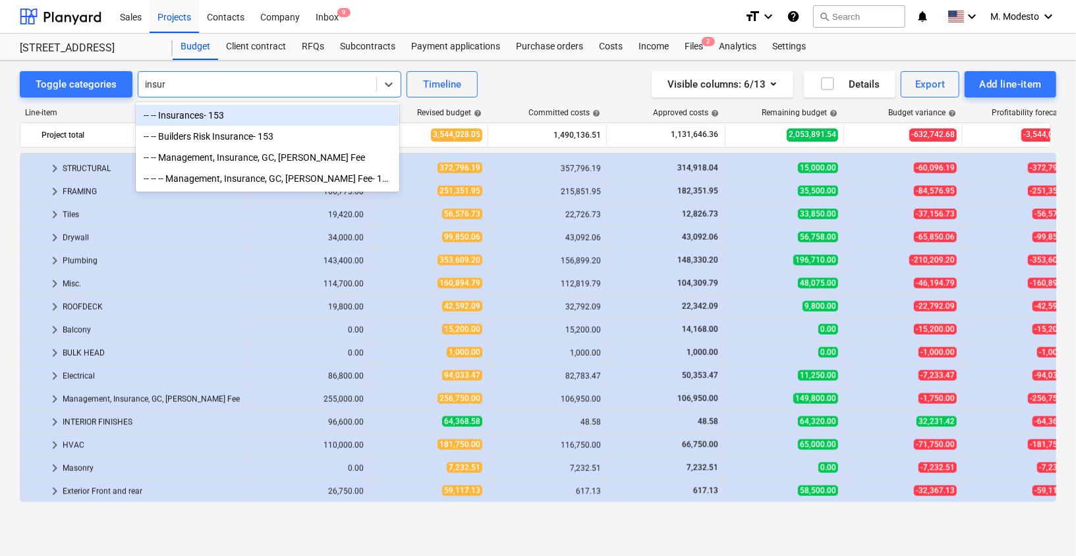
click at [242, 105] on div "-- -- Insurances- 153" at bounding box center [267, 115] width 263 height 21
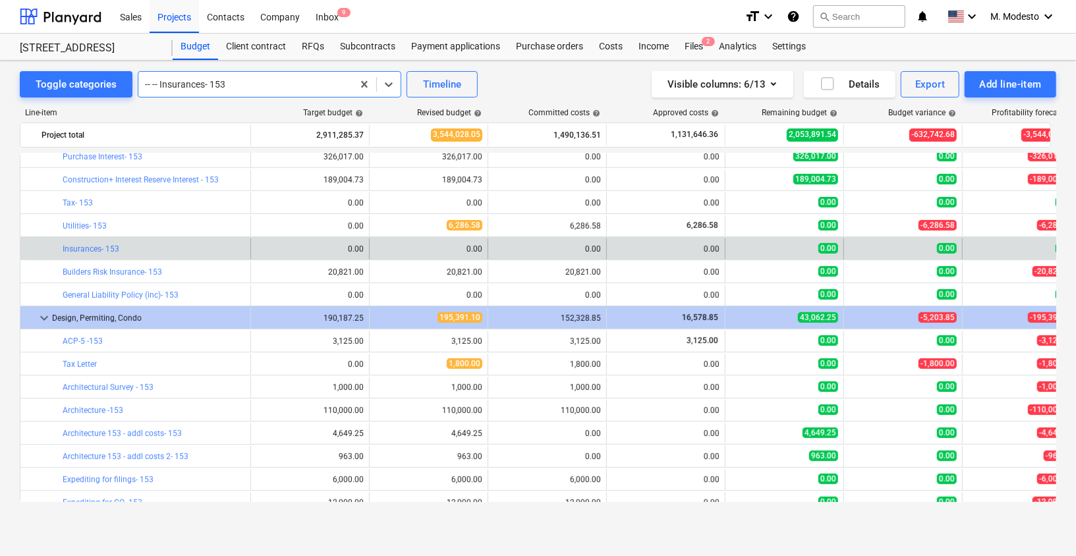
scroll to position [470, 0]
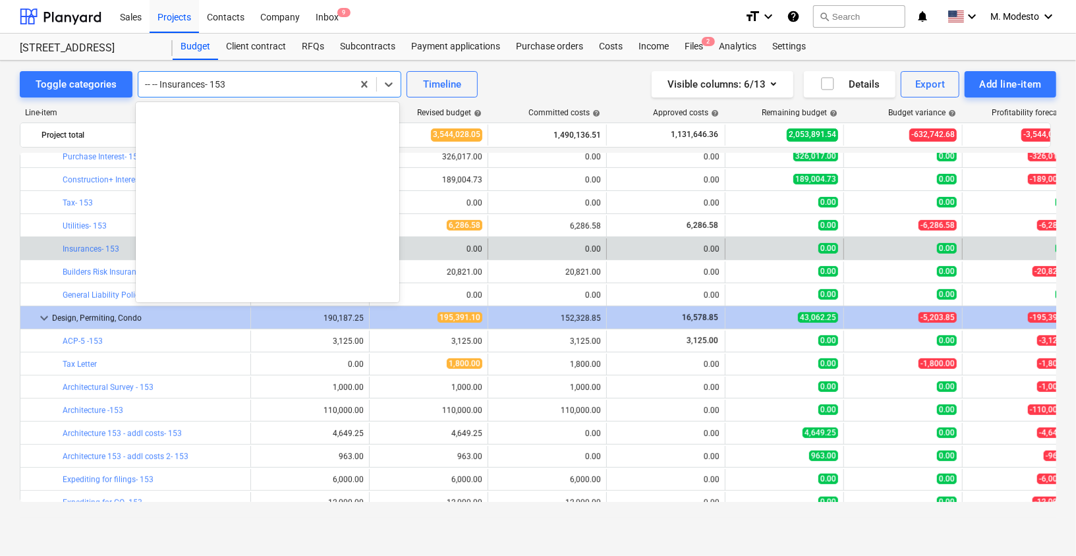
click at [253, 72] on div "-- -- Insurances- 153" at bounding box center [269, 84] width 263 height 26
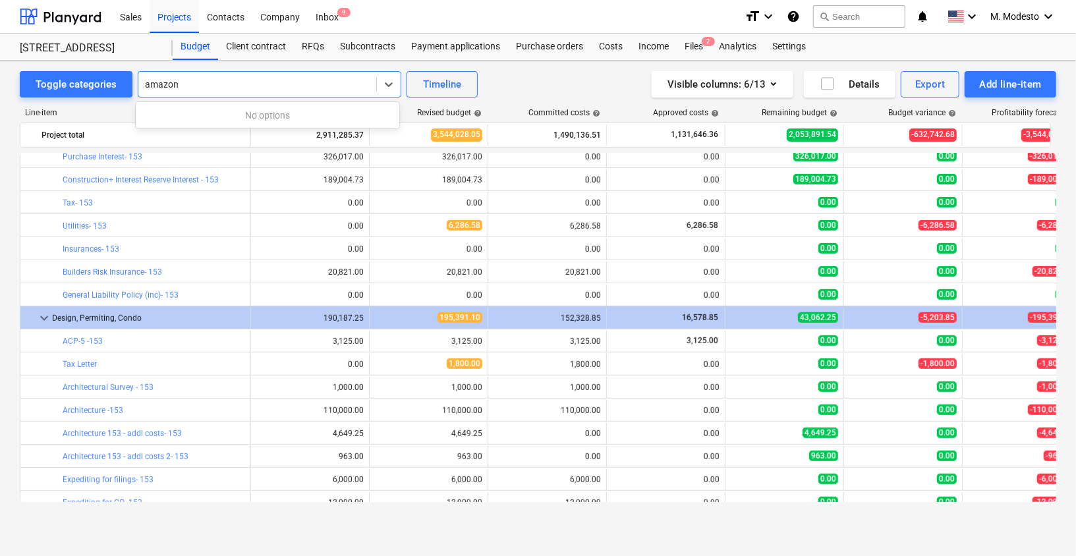
type input "amazon"
click at [526, 72] on div "Toggle categories All selected options have been cleared. 0 results available f…" at bounding box center [538, 84] width 1036 height 26
click at [290, 97] on div "Line-item Target budget help Revised budget help Committed costs help Approved …" at bounding box center [538, 307] width 1036 height 420
click at [296, 86] on div at bounding box center [257, 84] width 225 height 13
type input "amazon"
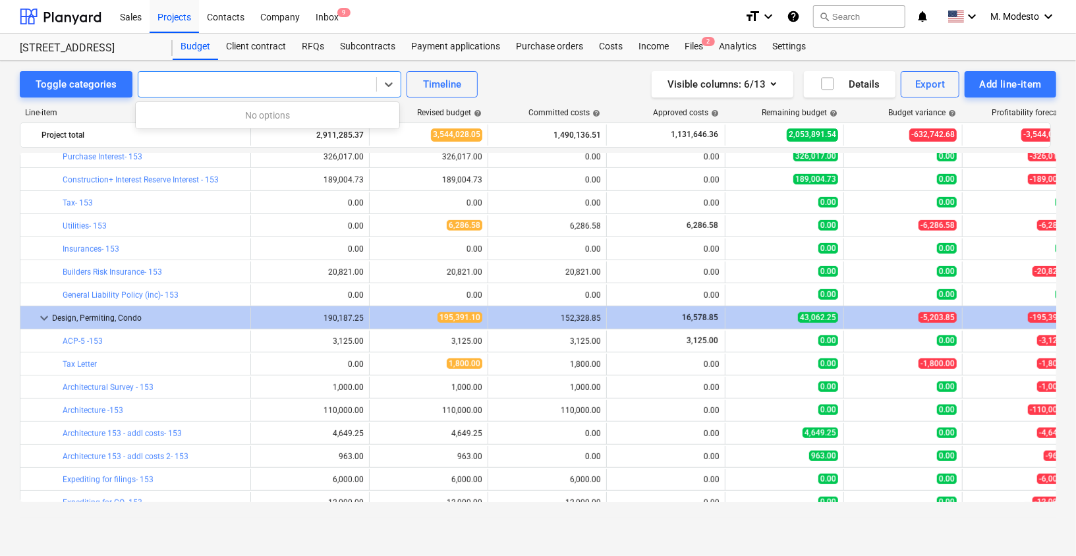
click at [535, 86] on div "Toggle categories 0 results available for search term amazon. Use Up and Down t…" at bounding box center [538, 84] width 1036 height 26
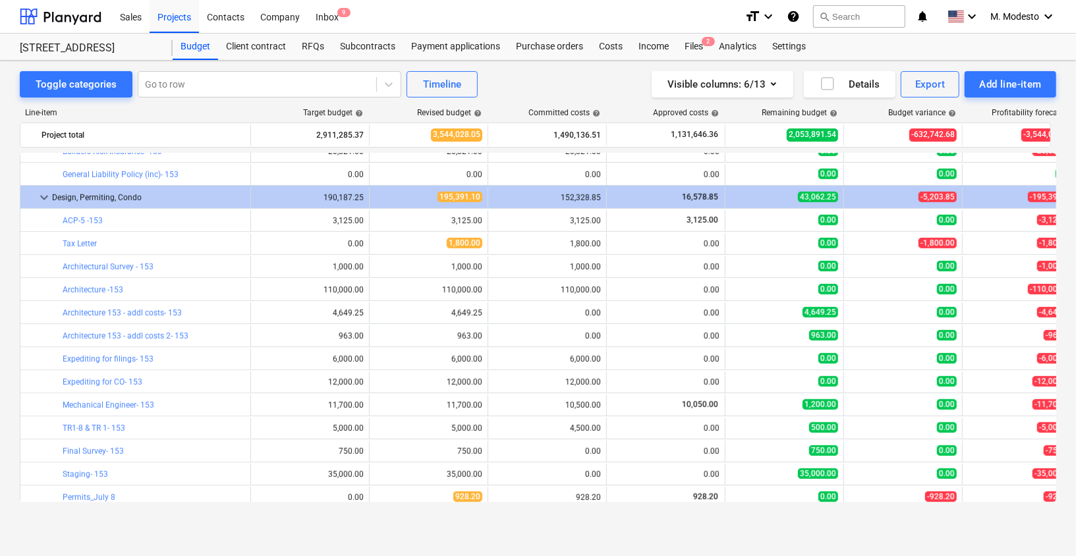
scroll to position [594, 0]
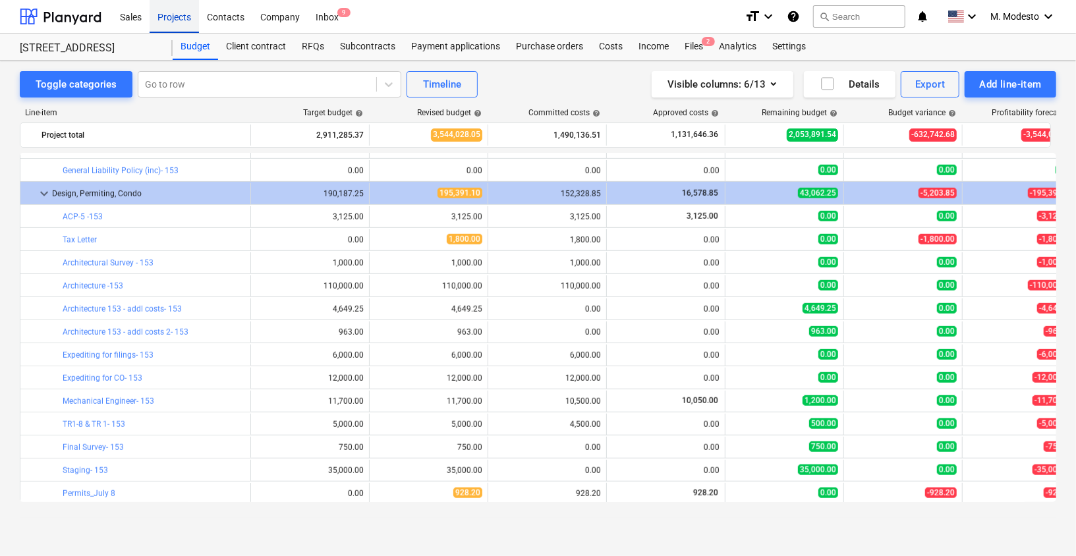
click at [184, 18] on div "Projects" at bounding box center [174, 16] width 49 height 34
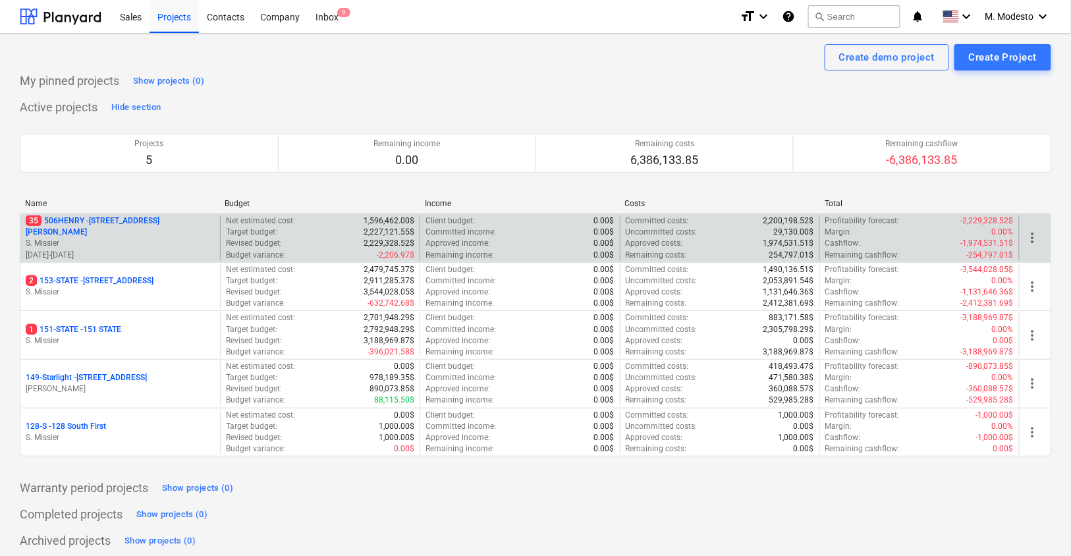
click at [112, 221] on p "35 506HENRY - 506 Henry Street" at bounding box center [120, 226] width 189 height 22
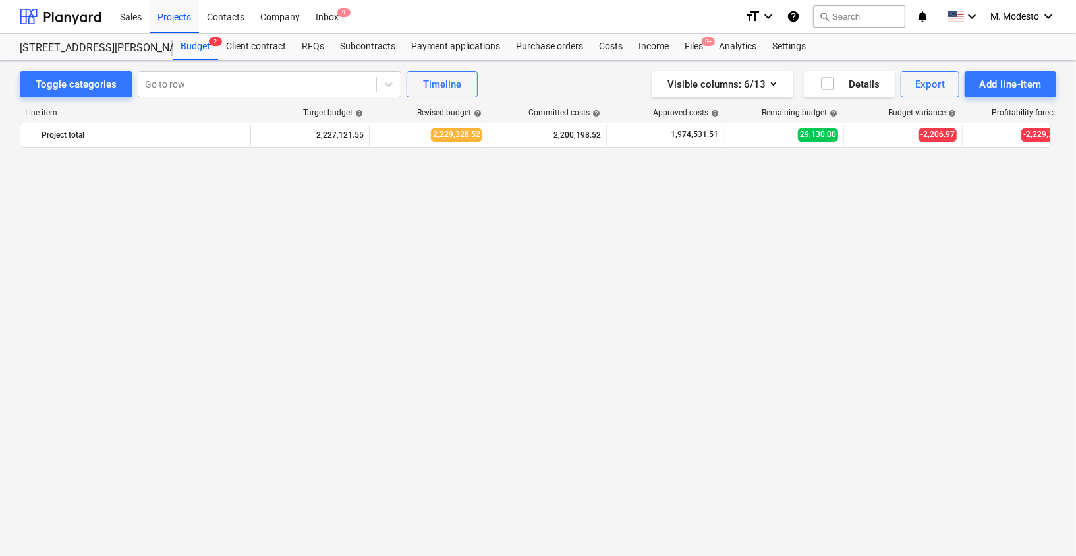
scroll to position [2818, 0]
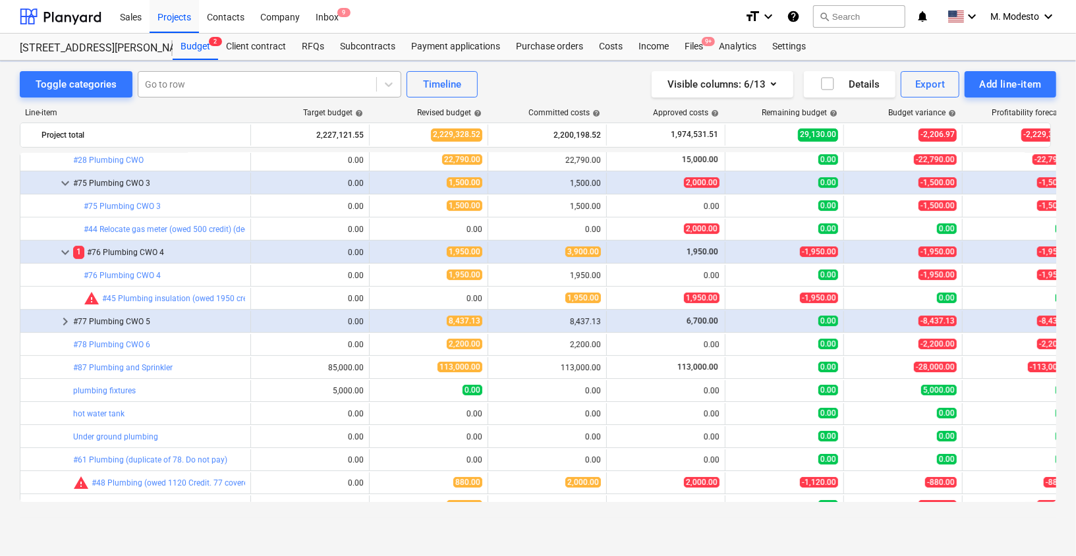
click at [253, 78] on div at bounding box center [257, 84] width 225 height 13
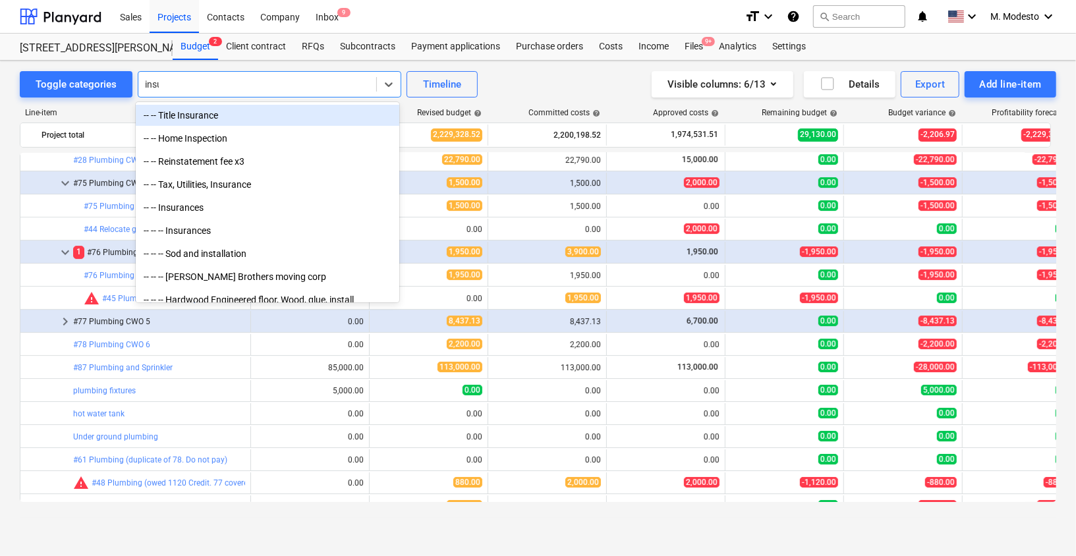
type input "insur"
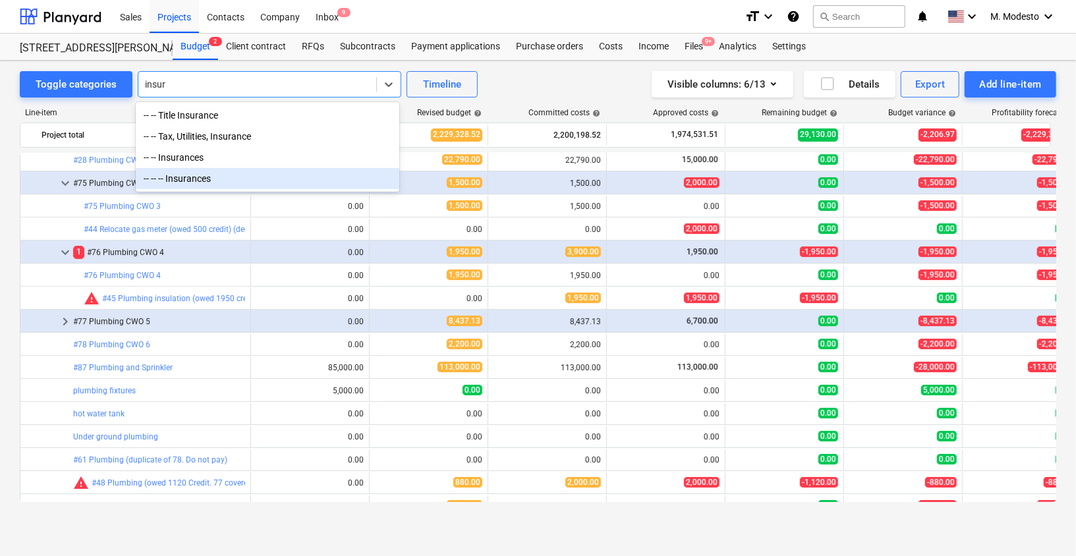
click at [215, 169] on div "-- -- -- Insurances" at bounding box center [267, 178] width 263 height 21
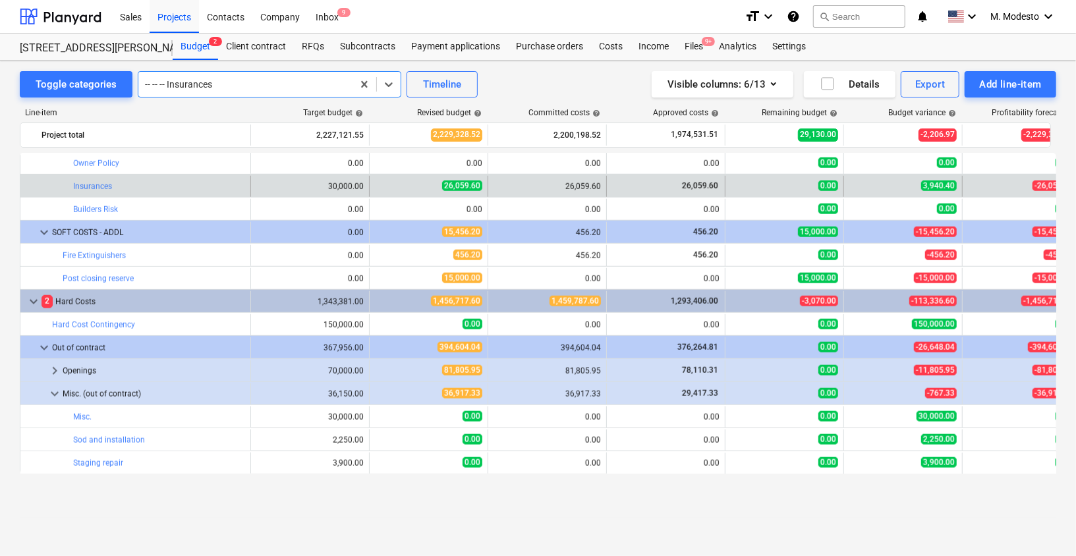
scroll to position [913, 0]
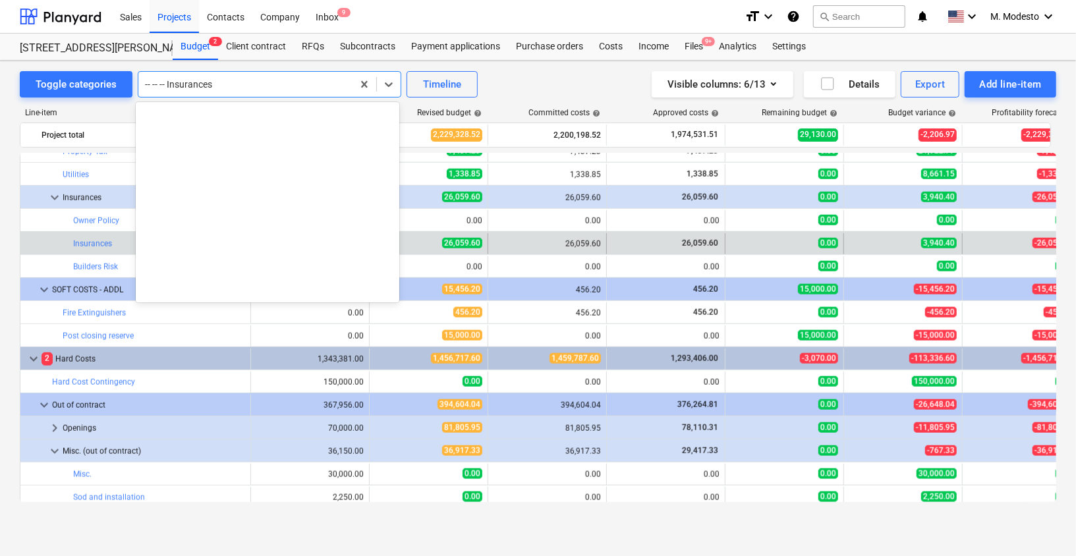
click at [243, 88] on div at bounding box center [245, 84] width 201 height 13
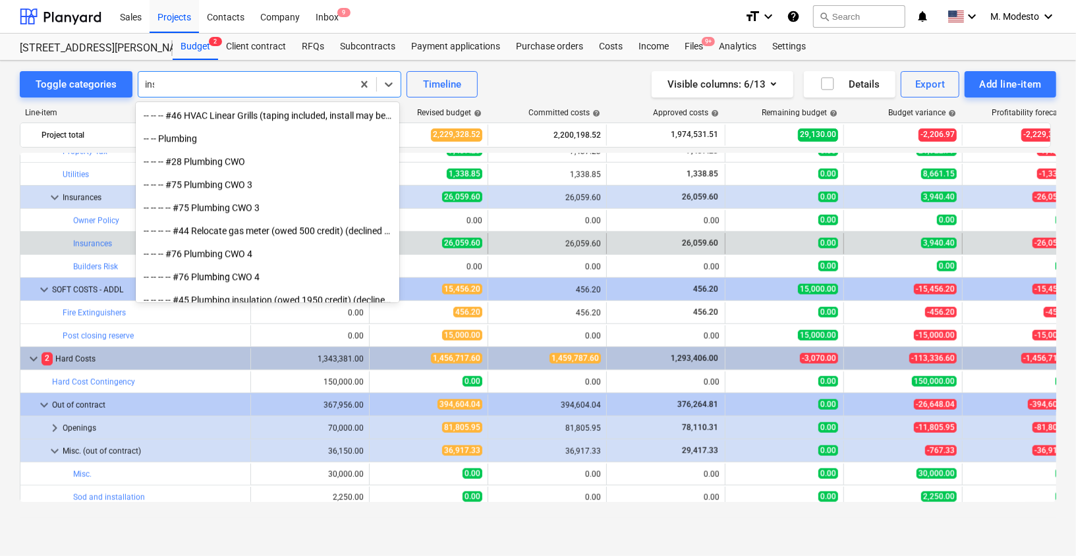
scroll to position [609, 0]
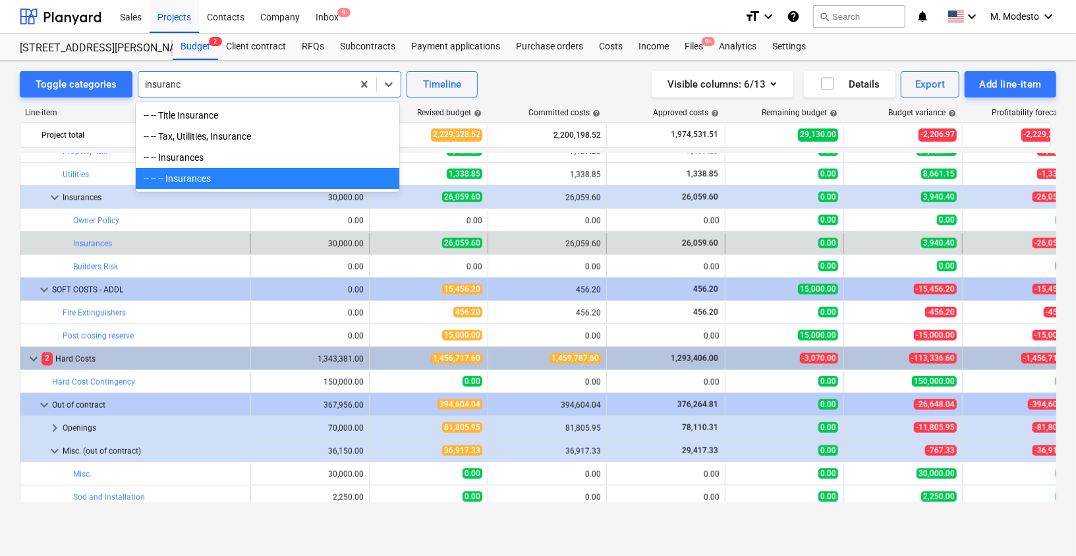
type input "insurance"
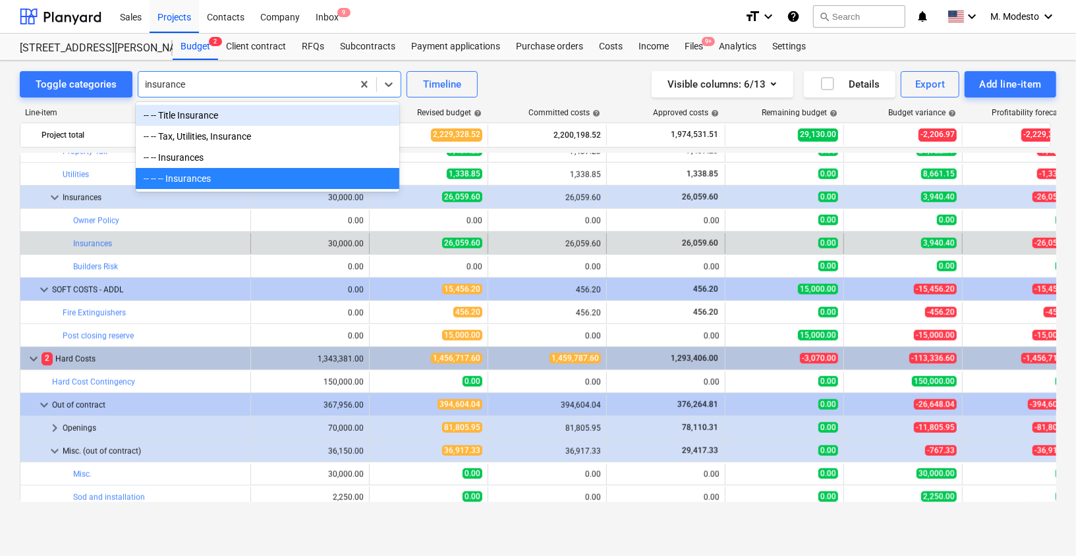
click at [227, 121] on div "-- -- Title Insurance" at bounding box center [267, 115] width 263 height 21
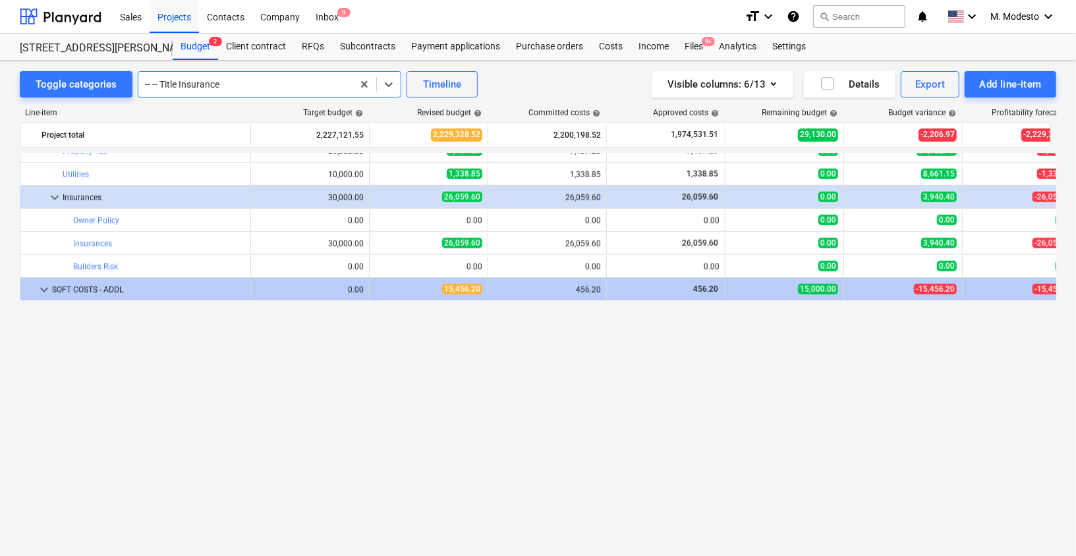
scroll to position [231, 0]
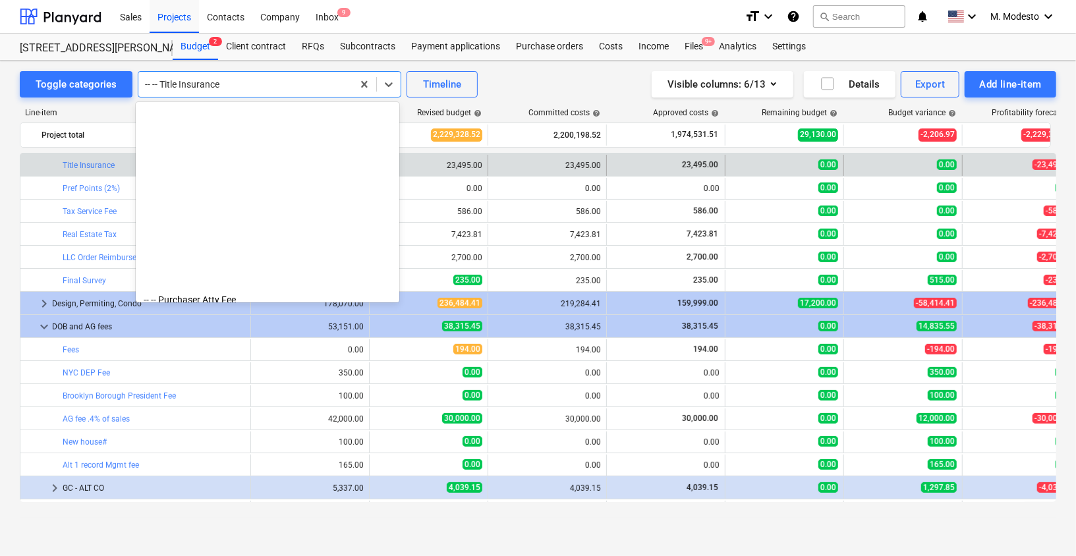
click at [267, 80] on div at bounding box center [245, 84] width 201 height 13
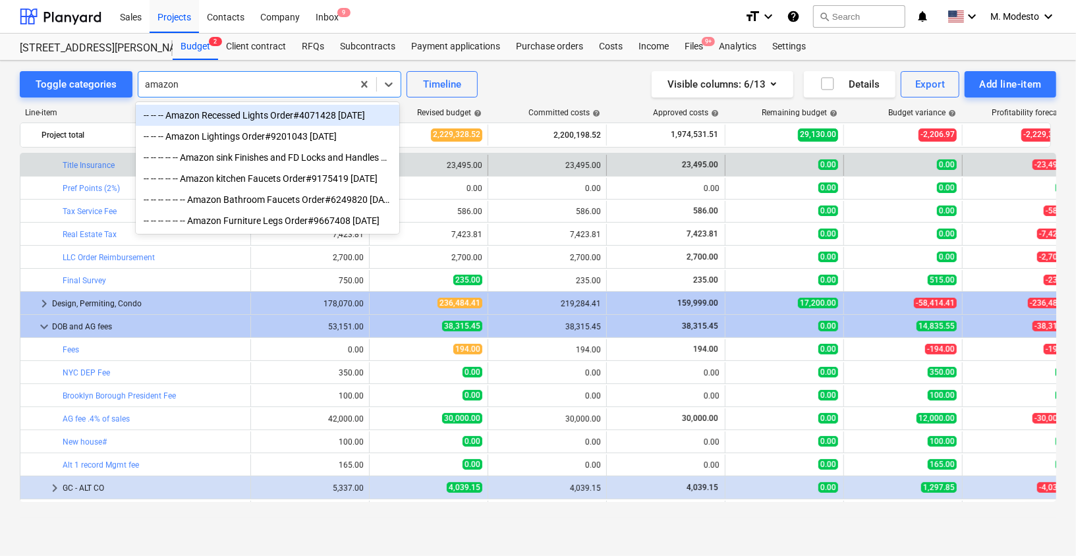
type input "amazon"
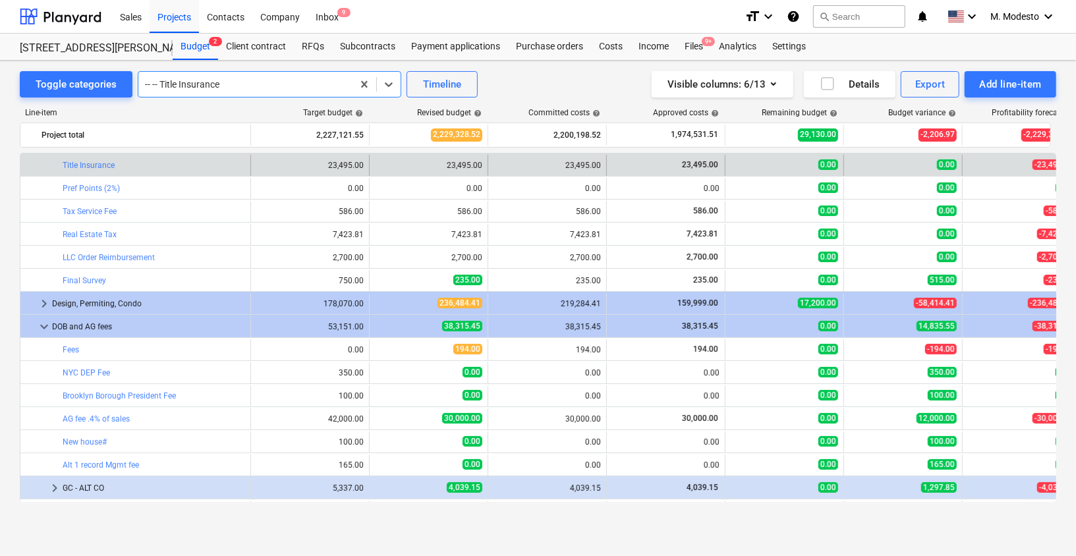
click at [258, 84] on div at bounding box center [245, 84] width 201 height 13
type input "s"
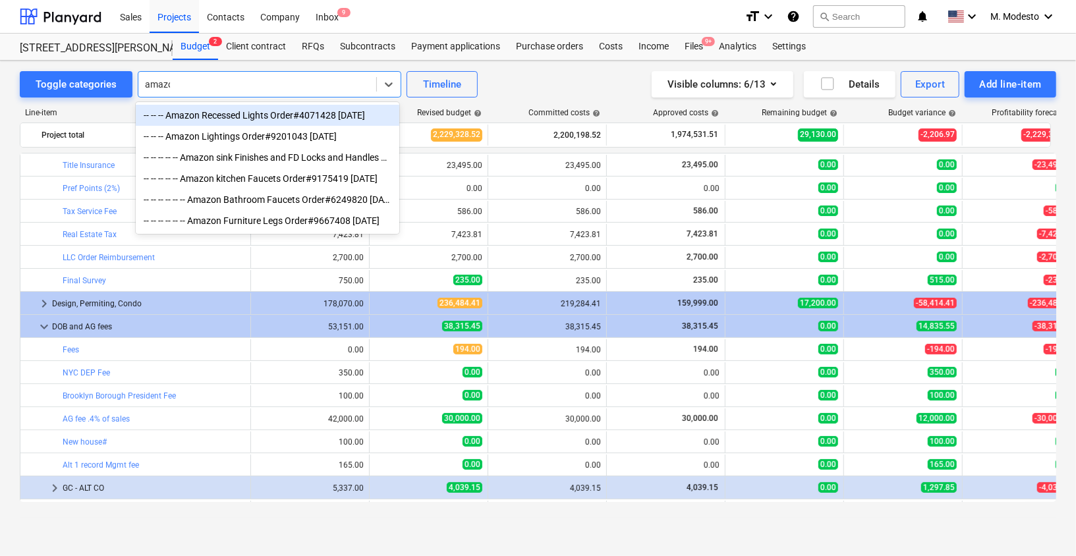
type input "amazon"
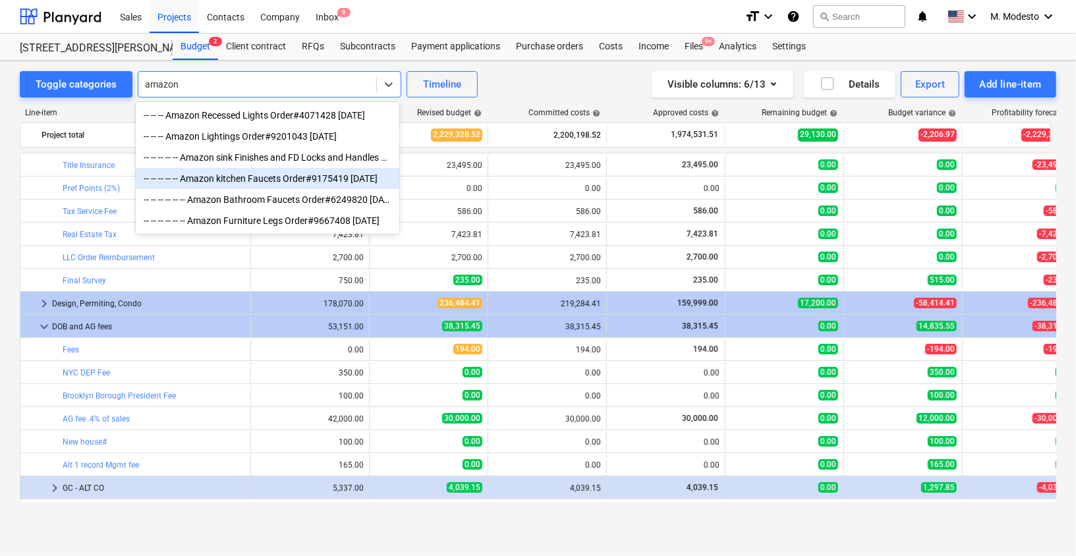
click at [360, 183] on div "-- -- -- -- -- Amazon kitchen Faucets Order#9175419 7/29/25" at bounding box center [267, 178] width 263 height 21
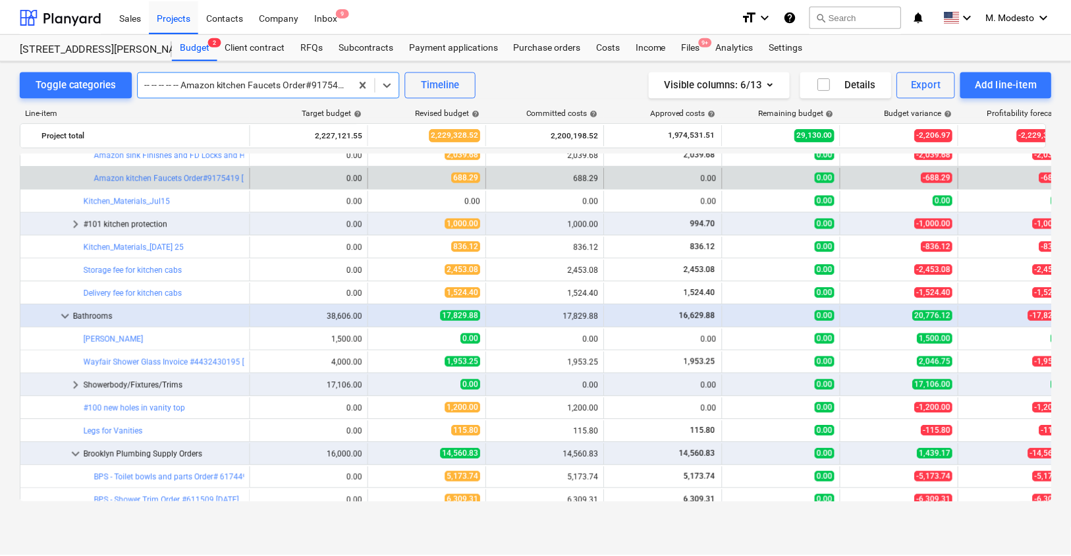
scroll to position [2198, 0]
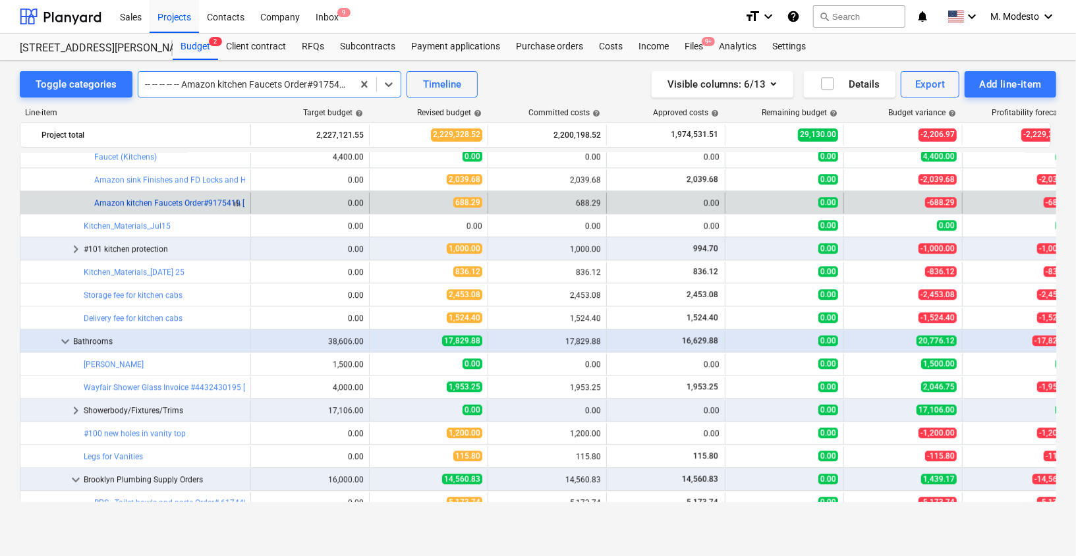
click at [176, 204] on link "Amazon kitchen Faucets Order#9175419 7/29/25" at bounding box center [179, 202] width 171 height 9
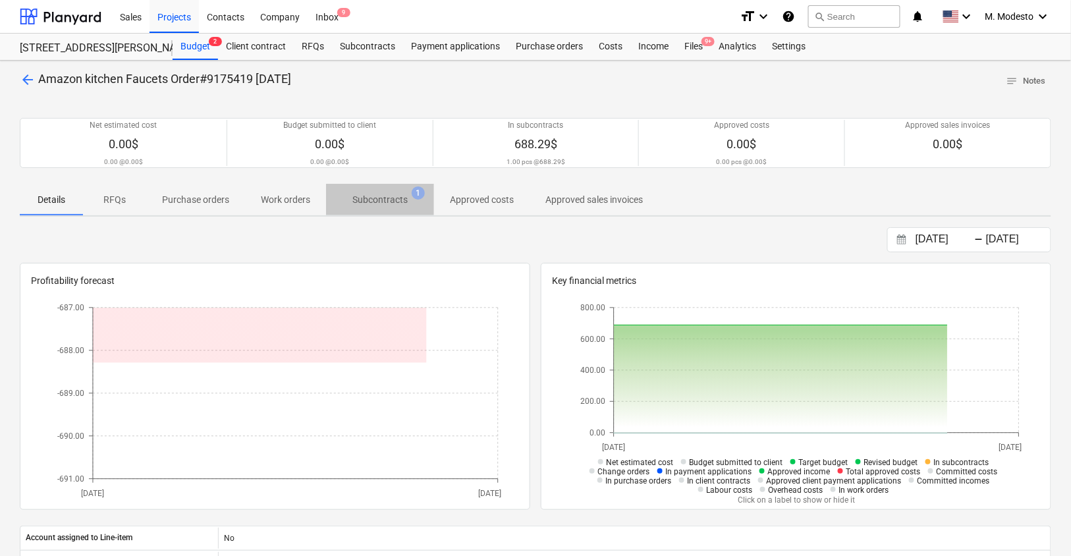
click at [403, 204] on p "Subcontracts" at bounding box center [379, 200] width 55 height 14
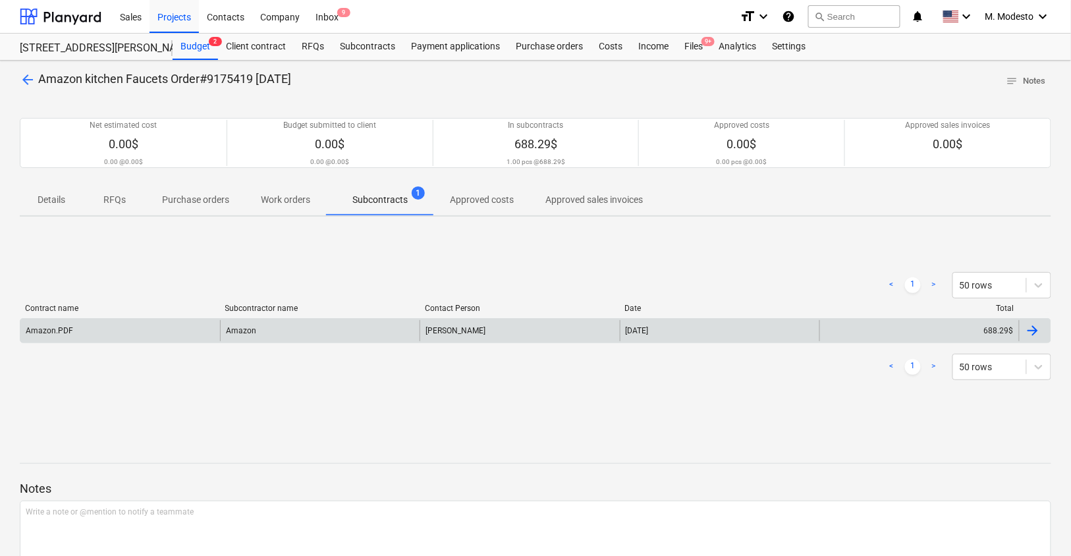
click at [251, 327] on div "Amazon" at bounding box center [320, 330] width 200 height 21
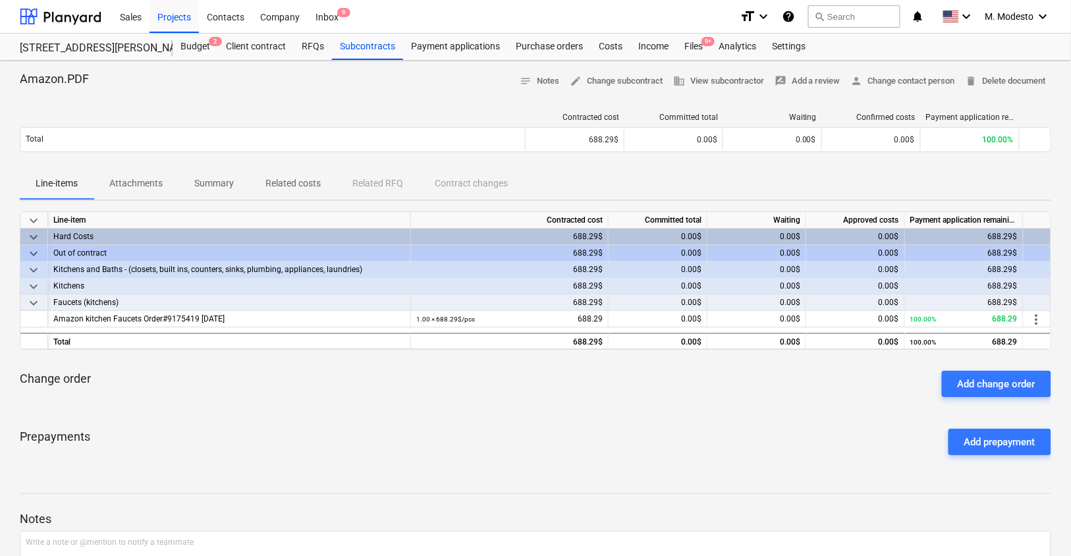
click at [283, 188] on p "Related costs" at bounding box center [292, 184] width 55 height 14
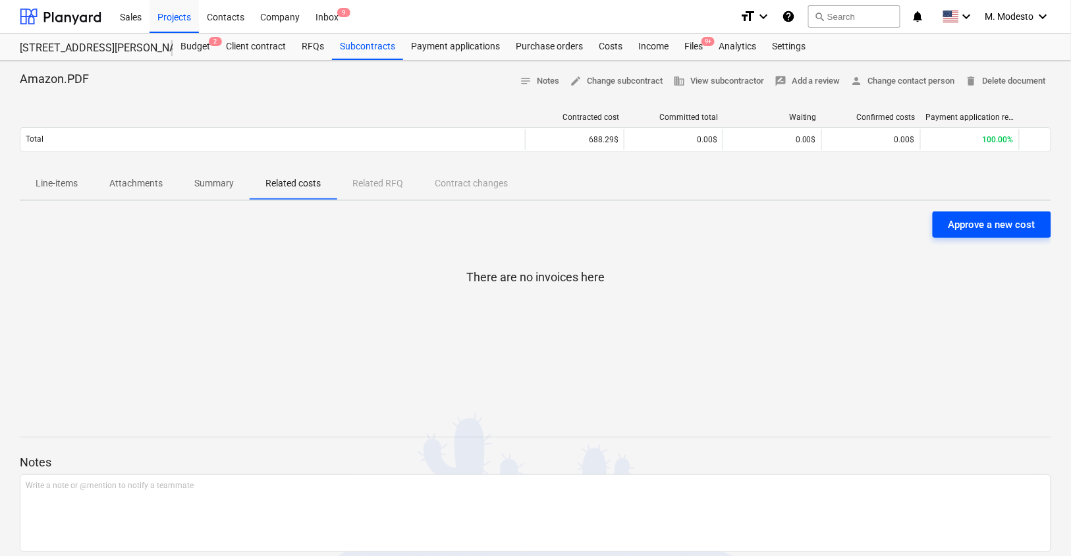
click at [996, 235] on button "Approve a new cost" at bounding box center [992, 224] width 119 height 26
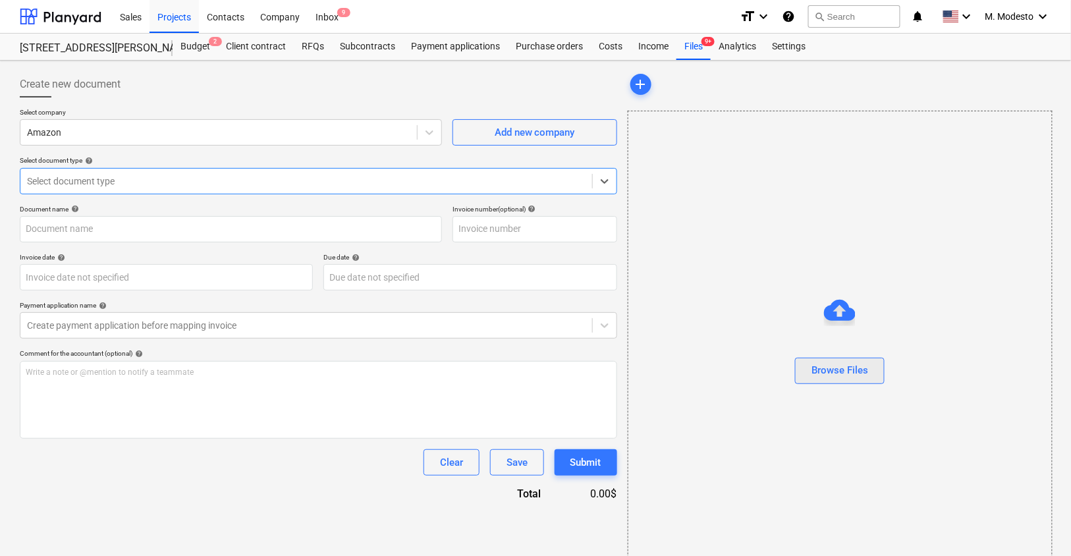
click at [831, 371] on div "Browse Files" at bounding box center [839, 370] width 57 height 17
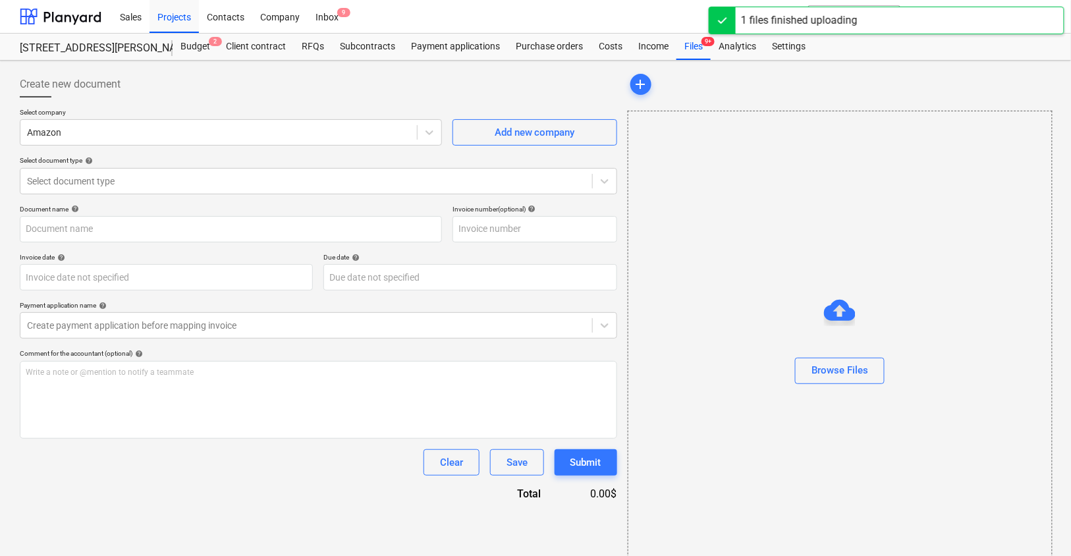
type input "amazon..png"
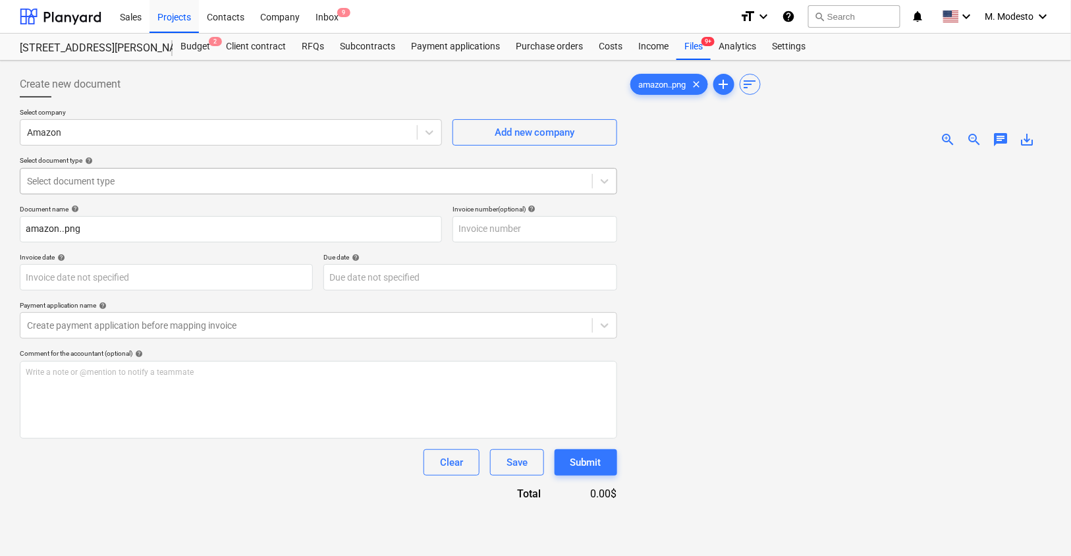
click at [183, 181] on div at bounding box center [306, 181] width 559 height 13
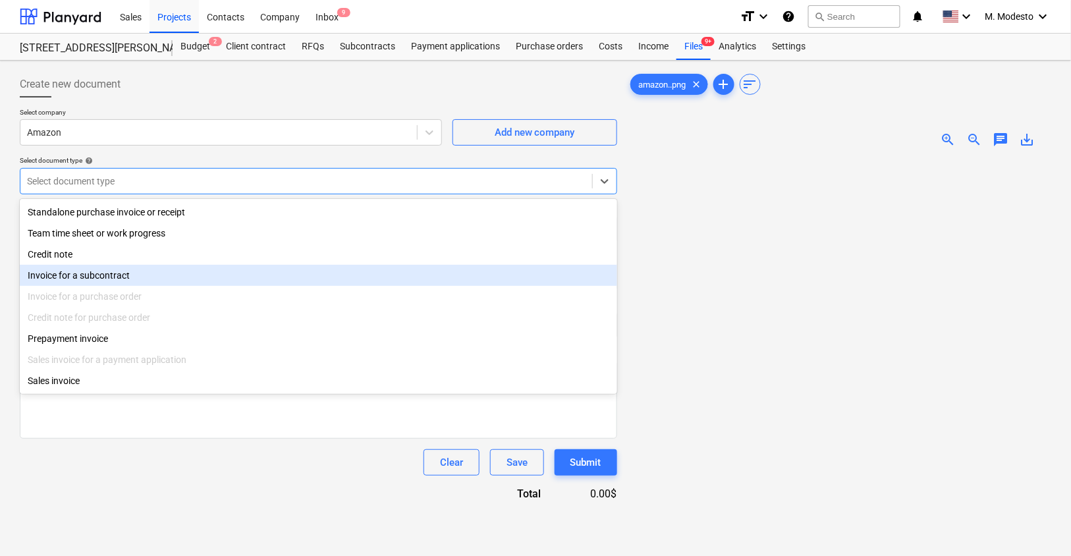
click at [157, 277] on div "Invoice for a subcontract" at bounding box center [318, 275] width 597 height 21
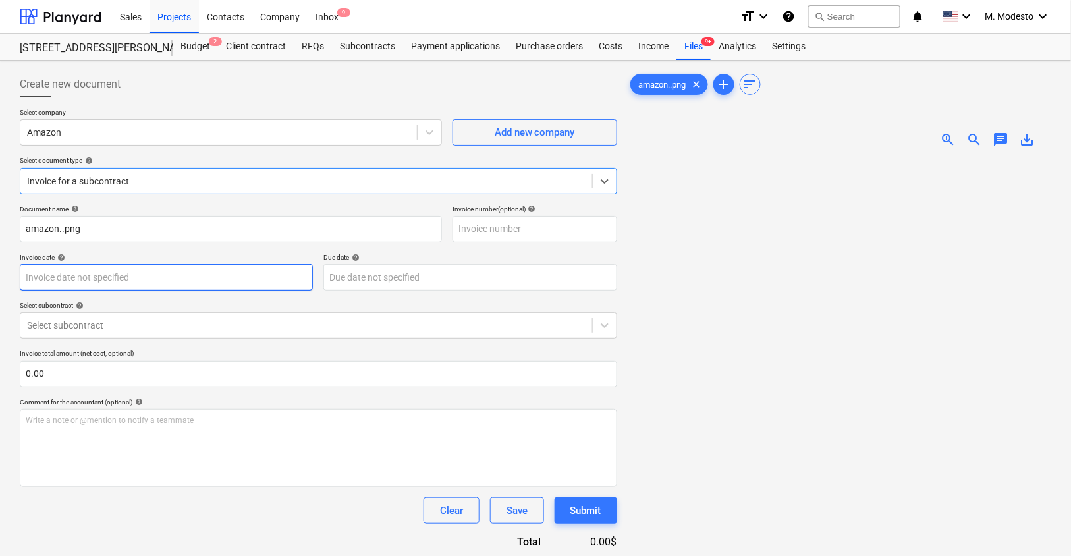
click at [130, 287] on body "Sales Projects Contacts Company Inbox 9 format_size keyboard_arrow_down help se…" at bounding box center [535, 278] width 1071 height 556
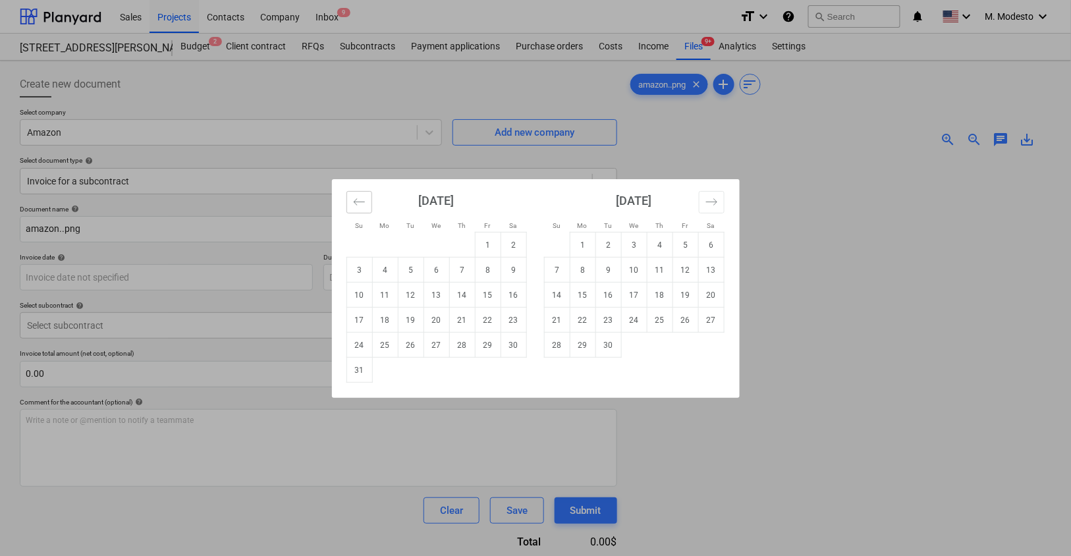
click at [360, 205] on icon "Move backward to switch to the previous month." at bounding box center [359, 202] width 13 height 13
click at [470, 346] on td "31" at bounding box center [462, 345] width 26 height 25
type input "[DATE]"
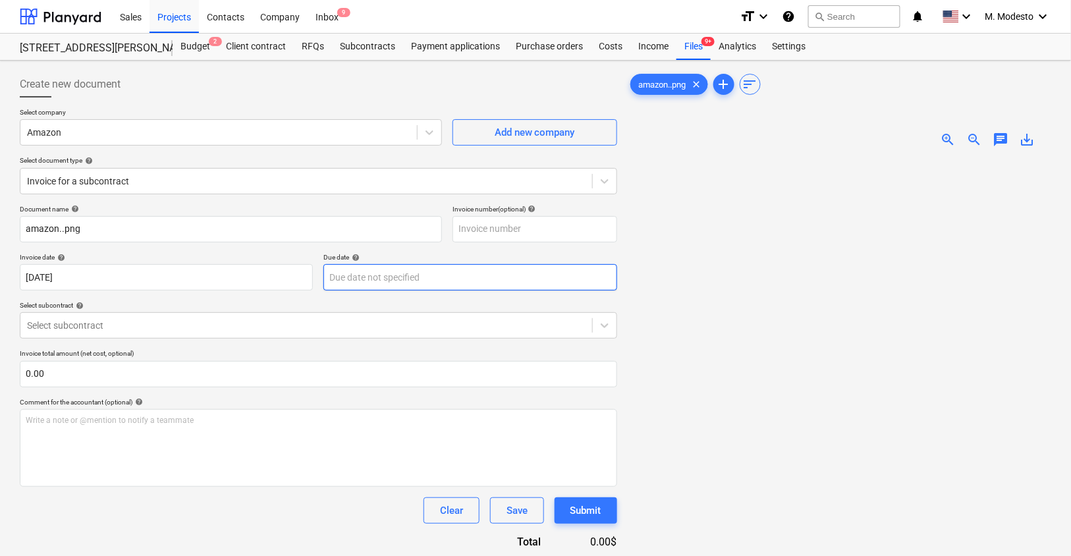
click at [439, 282] on body "Sales Projects Contacts Company Inbox 9 format_size keyboard_arrow_down help se…" at bounding box center [535, 278] width 1071 height 556
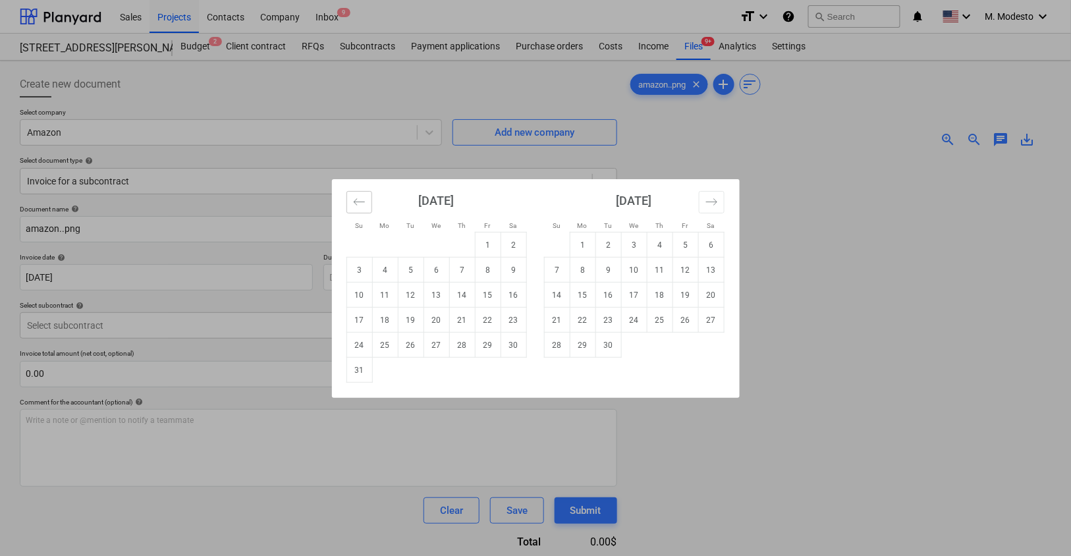
click at [355, 206] on icon "Move backward to switch to the previous month." at bounding box center [359, 202] width 13 height 13
click at [457, 348] on td "31" at bounding box center [462, 345] width 26 height 25
type input "[DATE]"
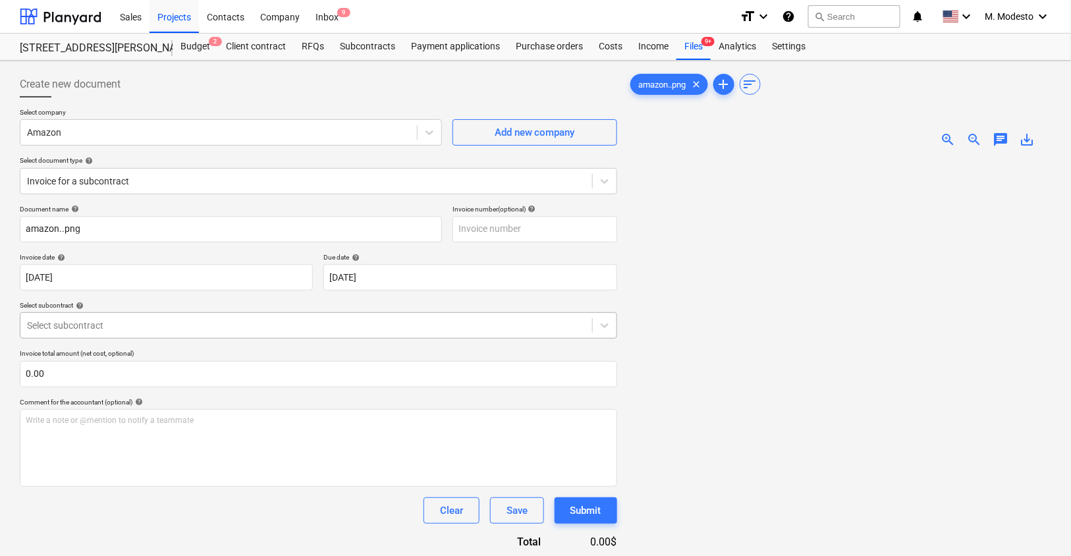
click at [282, 319] on div at bounding box center [306, 325] width 559 height 13
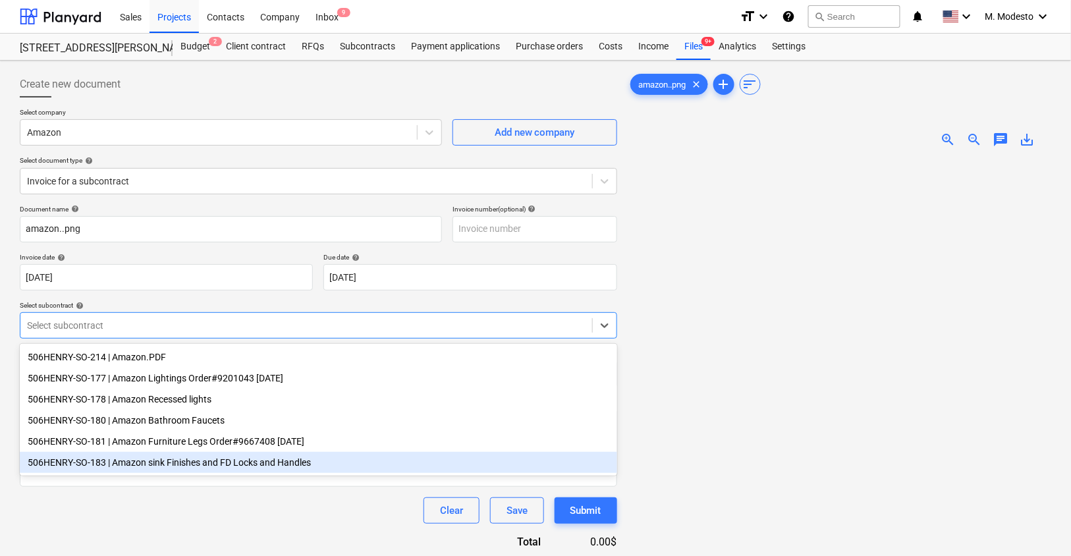
click at [323, 459] on div "506HENRY-SO-183 | Amazon sink Finishes and FD Locks and Handles" at bounding box center [318, 462] width 597 height 21
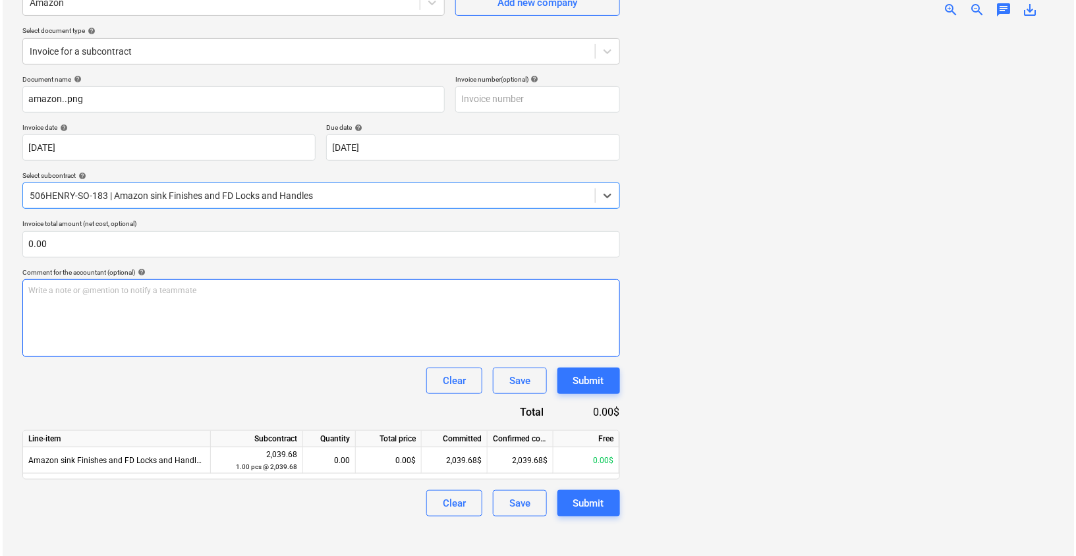
scroll to position [130, 0]
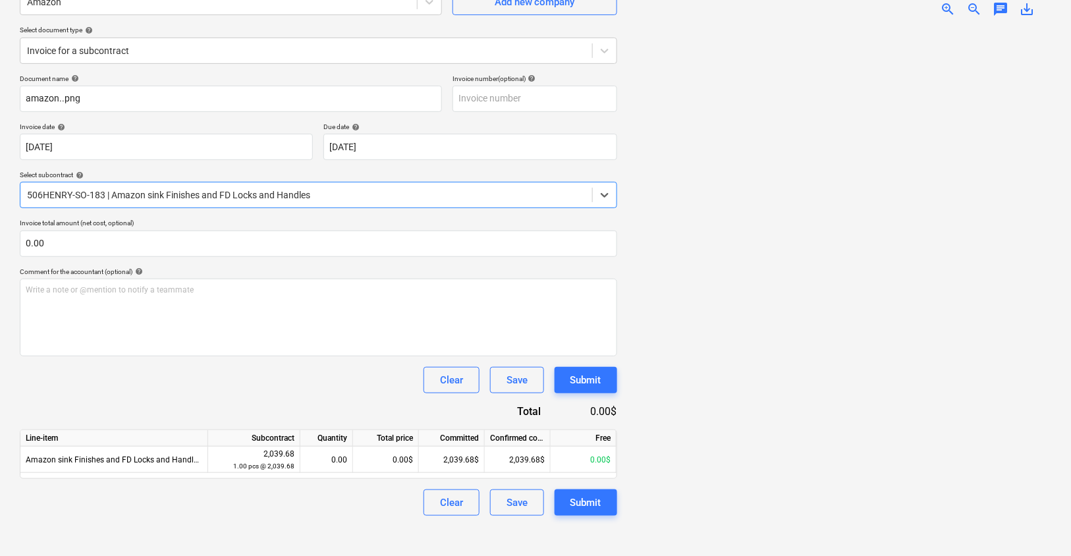
click at [317, 195] on div at bounding box center [306, 194] width 559 height 13
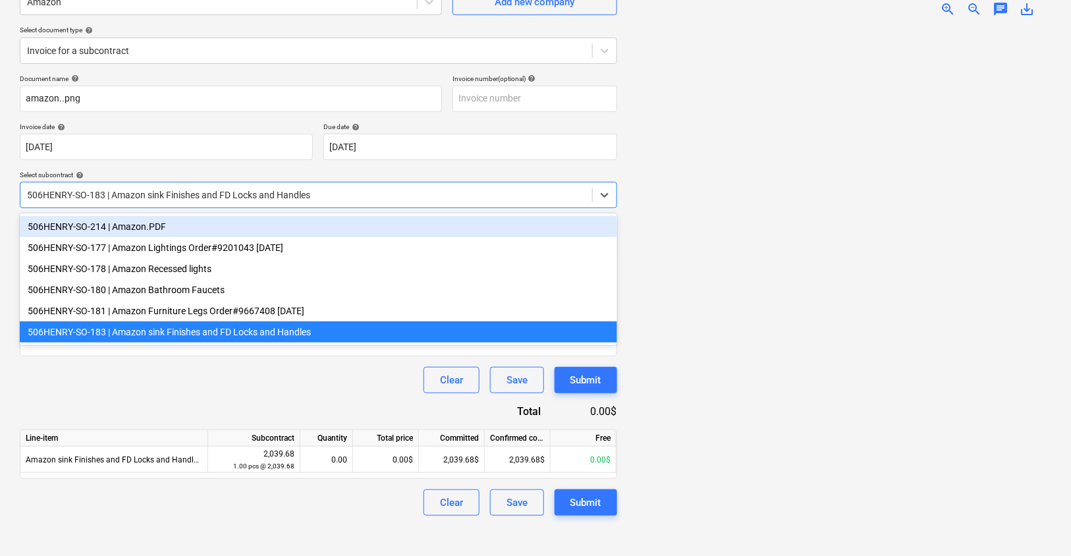
click at [285, 227] on div "506HENRY-SO-214 | Amazon.PDF" at bounding box center [318, 226] width 597 height 21
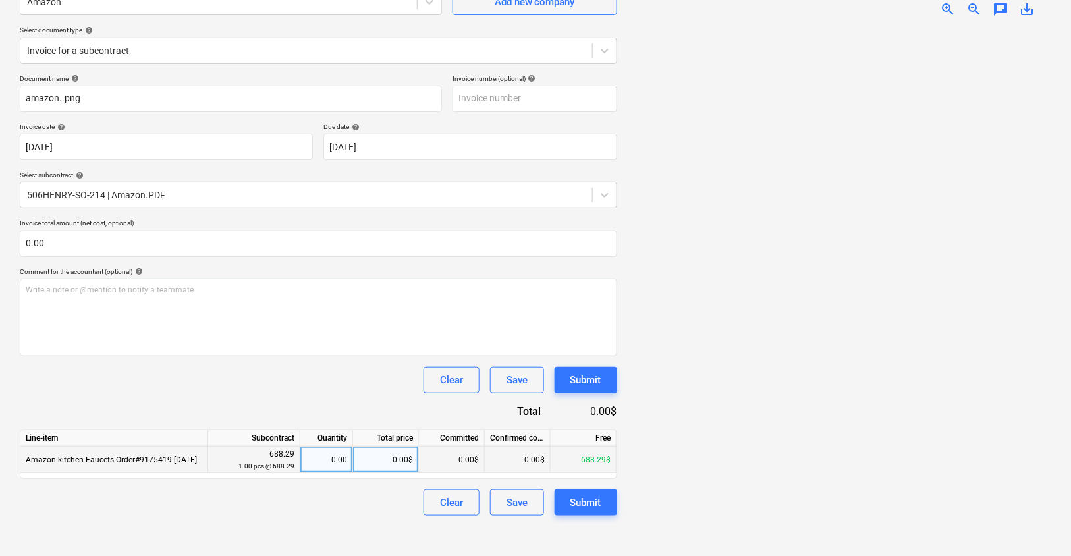
click at [388, 462] on div "0.00$" at bounding box center [386, 460] width 66 height 26
click at [397, 461] on div "0.00$" at bounding box center [386, 460] width 66 height 26
type input "688.29"
click at [349, 525] on div "Create new document Select company Amazon Add new company Select document type …" at bounding box center [318, 243] width 608 height 616
click at [602, 505] on button "Submit" at bounding box center [586, 502] width 63 height 26
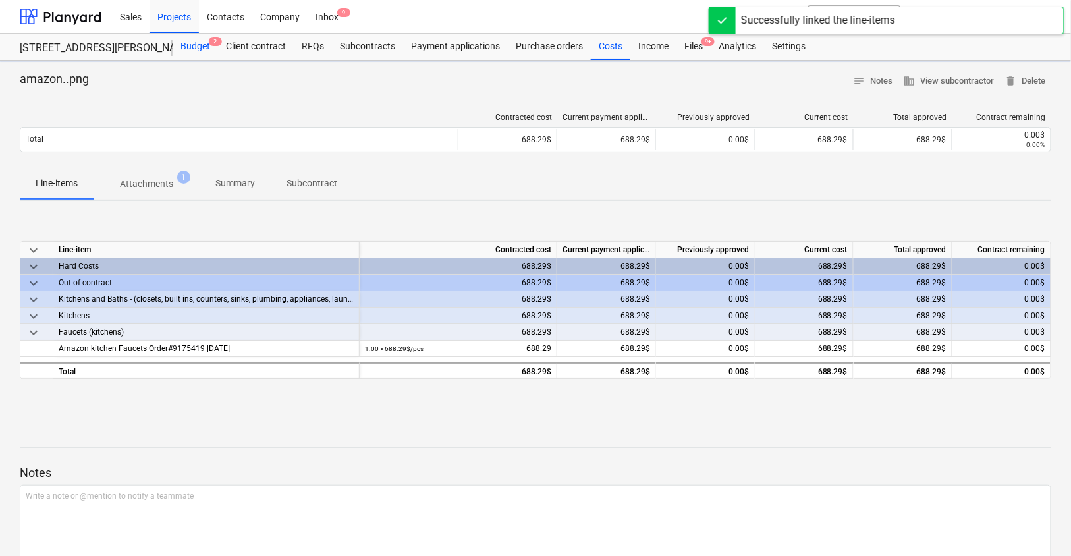
click at [186, 35] on div "Budget 2" at bounding box center [195, 47] width 45 height 26
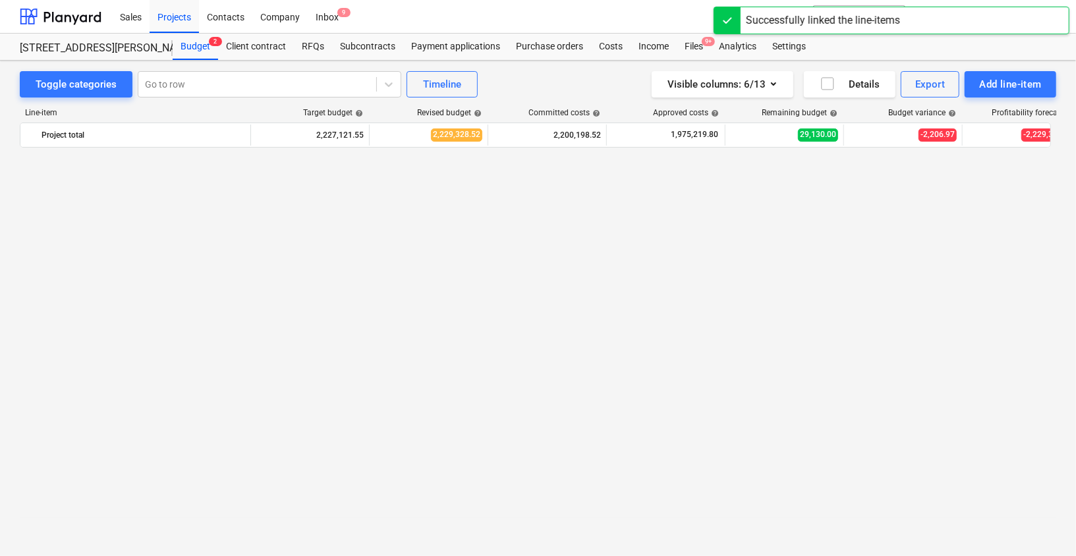
scroll to position [2198, 0]
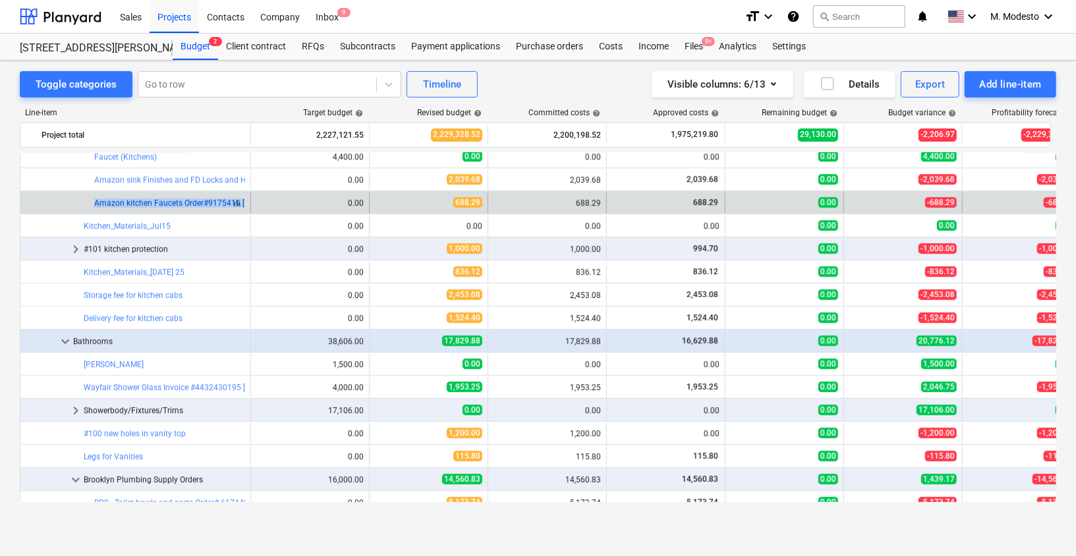
copy div "bar_chart Amazon kitchen Faucets Order#9175419"
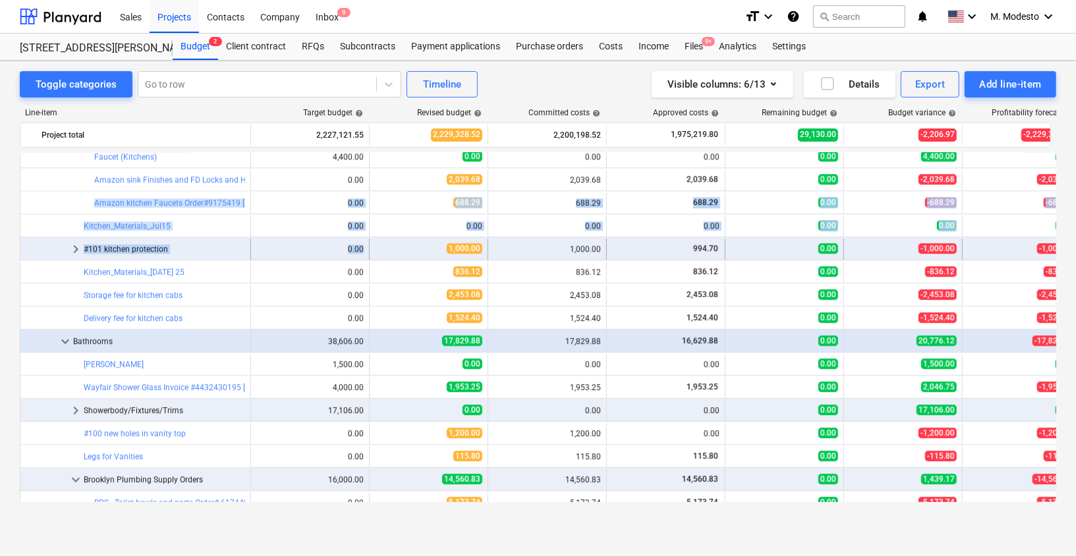
drag, startPoint x: 90, startPoint y: 200, endPoint x: 296, endPoint y: 255, distance: 213.9
click at [294, 255] on div "keyboard_arrow_down Appliances 65,000.00 57,381.83 57,381.83 57,381.83 0.00 7,6…" at bounding box center [538, 524] width 1036 height 5141
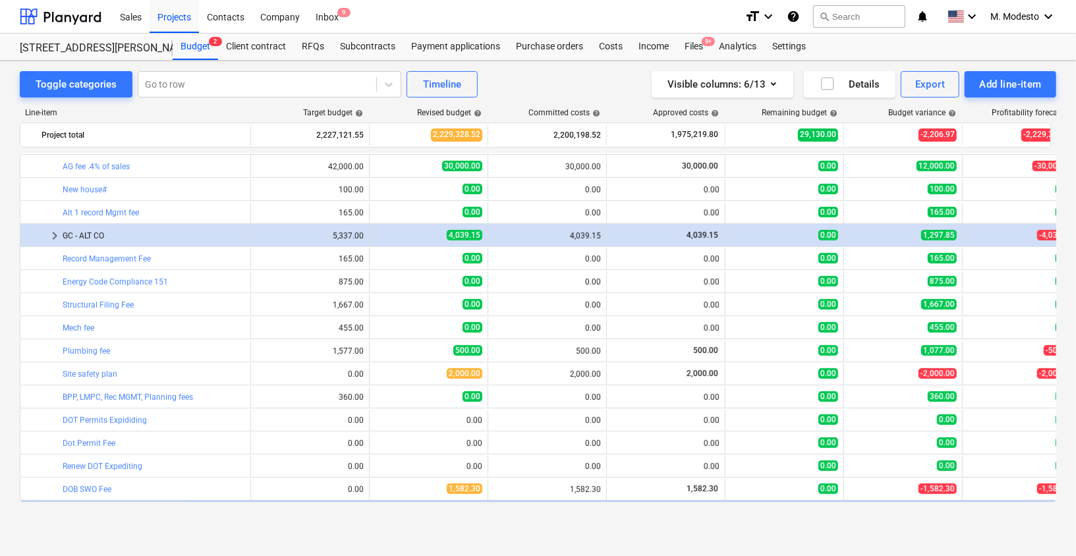
scroll to position [875, 0]
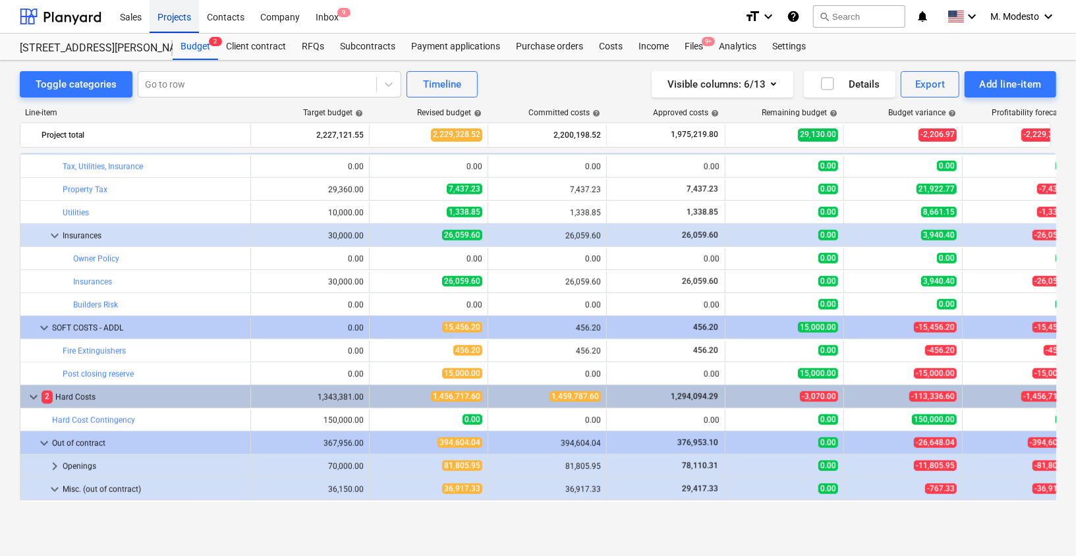
click at [175, 24] on div "Projects" at bounding box center [174, 16] width 49 height 34
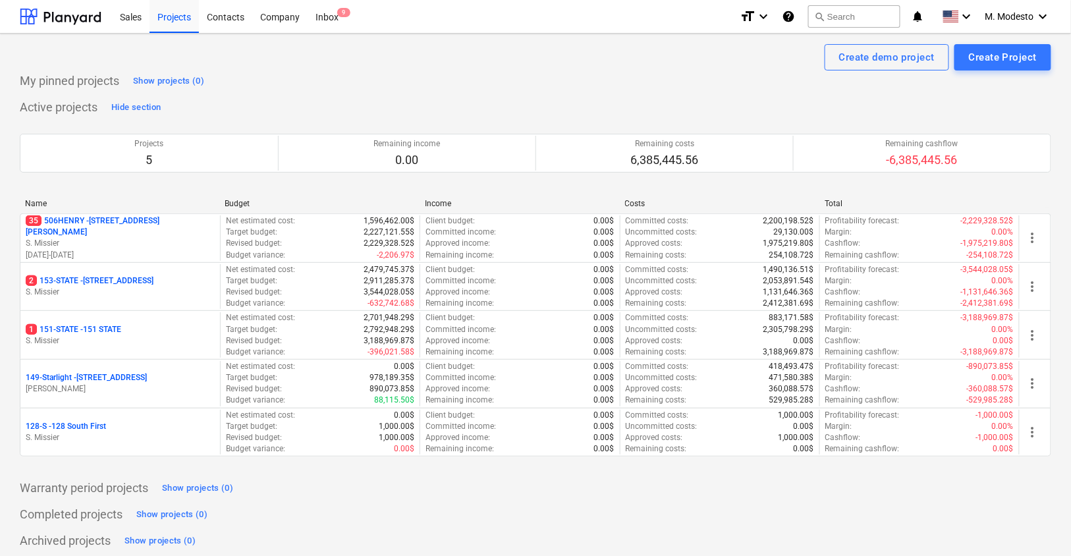
drag, startPoint x: 114, startPoint y: 279, endPoint x: 124, endPoint y: 291, distance: 16.4
click at [114, 278] on p "2 153-STATE - 153 STATE ST" at bounding box center [90, 280] width 128 height 11
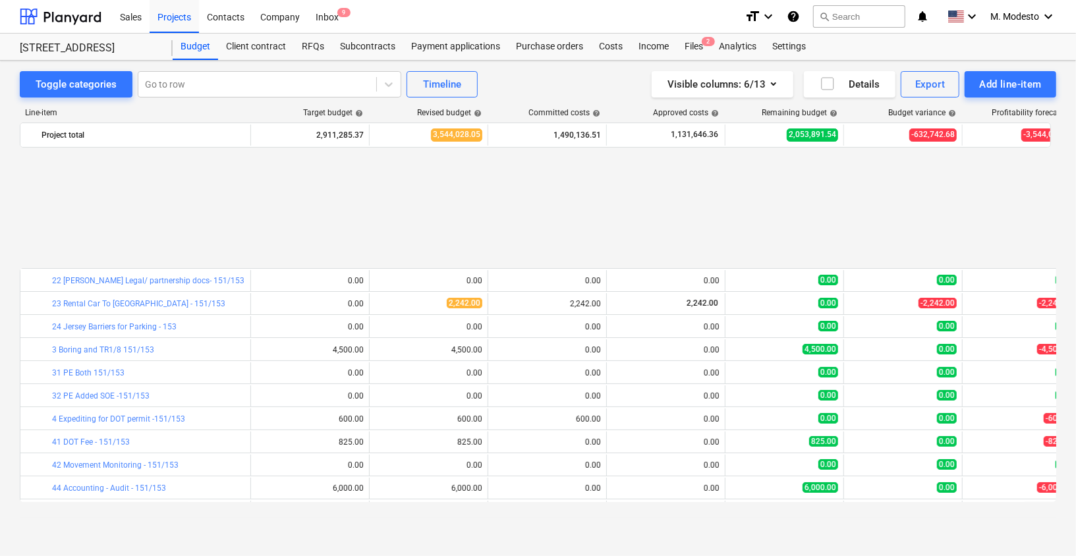
scroll to position [594, 0]
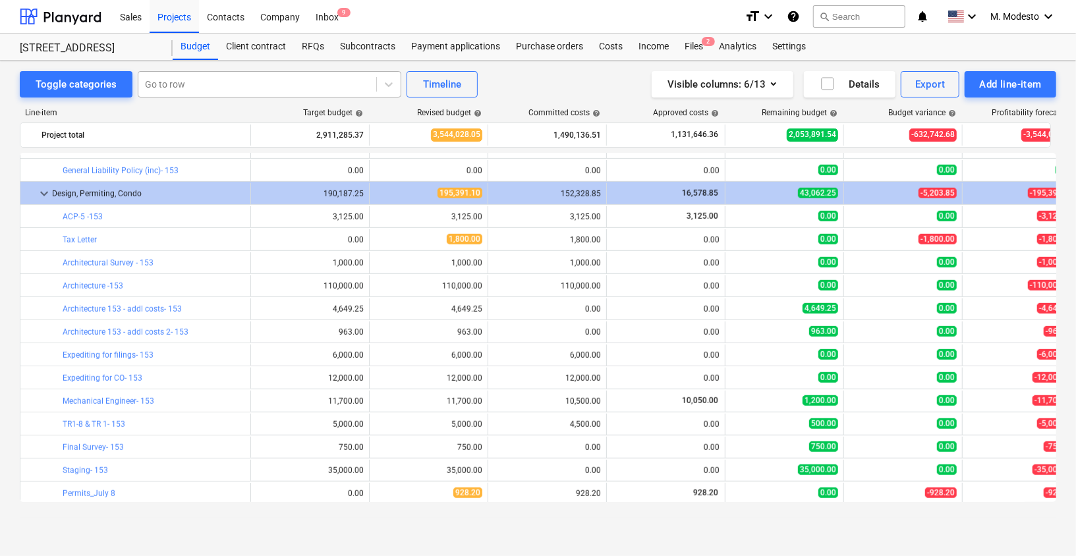
click at [286, 84] on div at bounding box center [257, 84] width 225 height 13
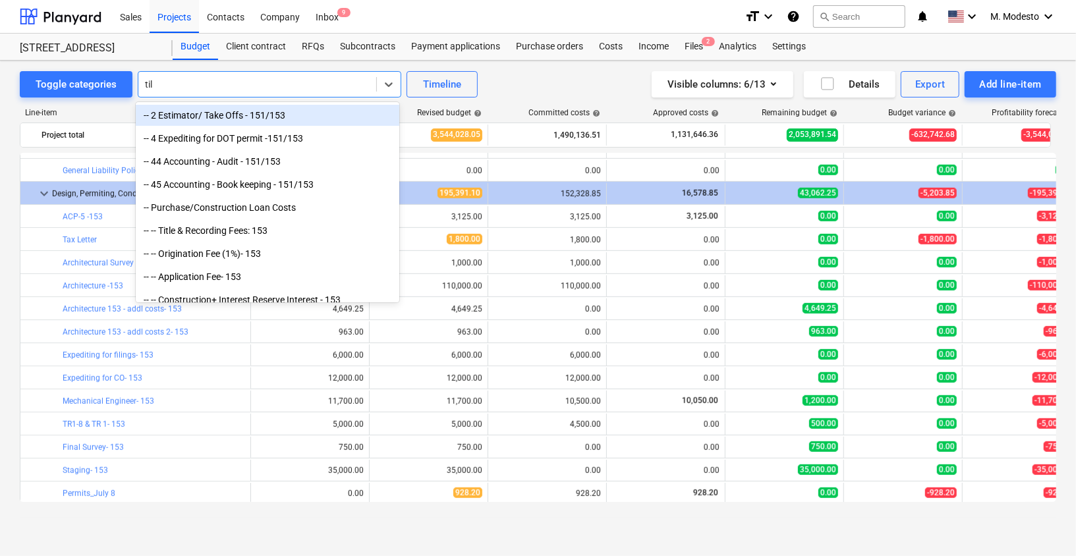
type input "tile"
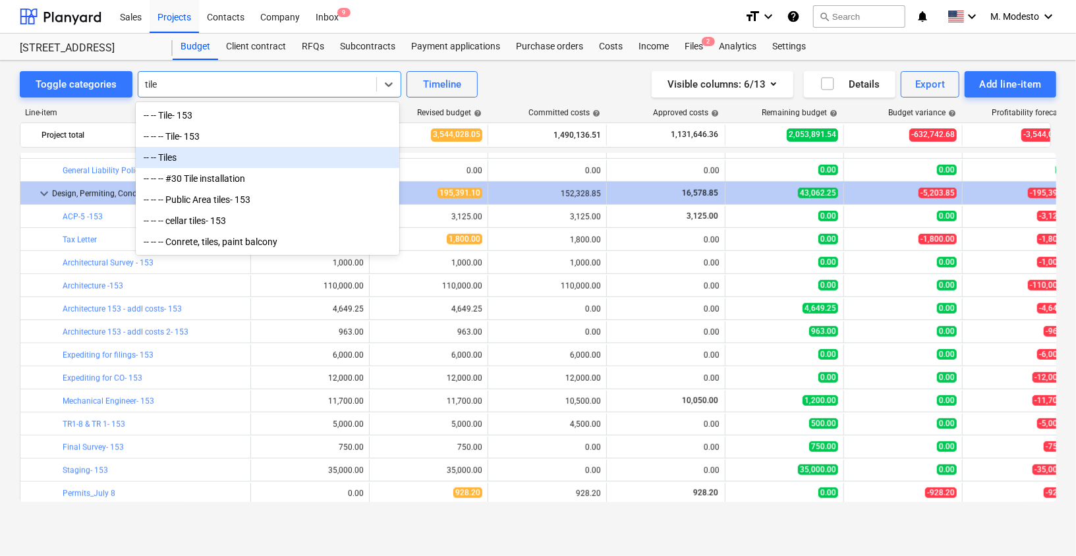
click at [244, 157] on div "-- -- Tiles" at bounding box center [267, 157] width 263 height 21
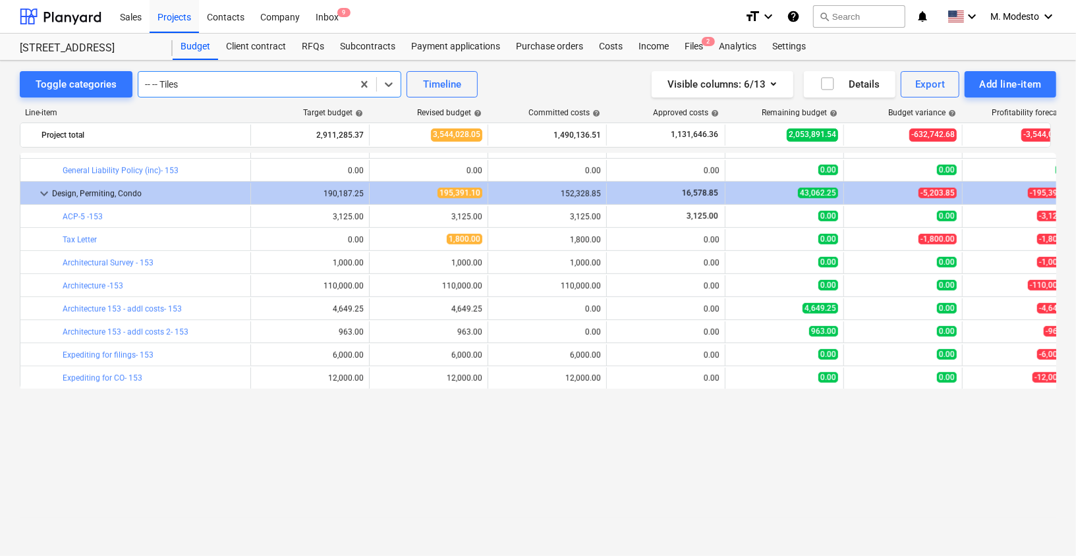
scroll to position [0, 0]
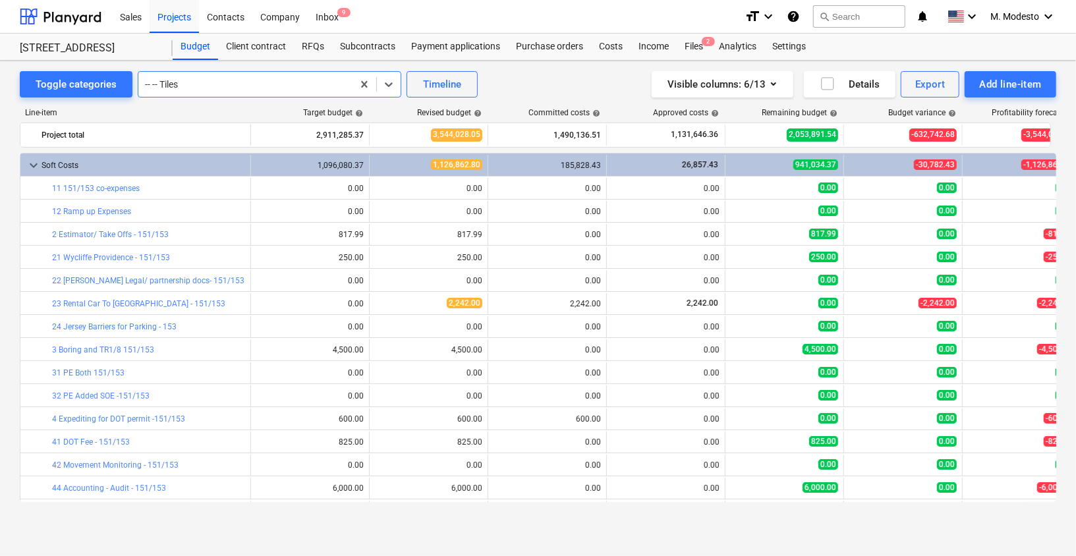
click at [234, 82] on div at bounding box center [245, 84] width 201 height 13
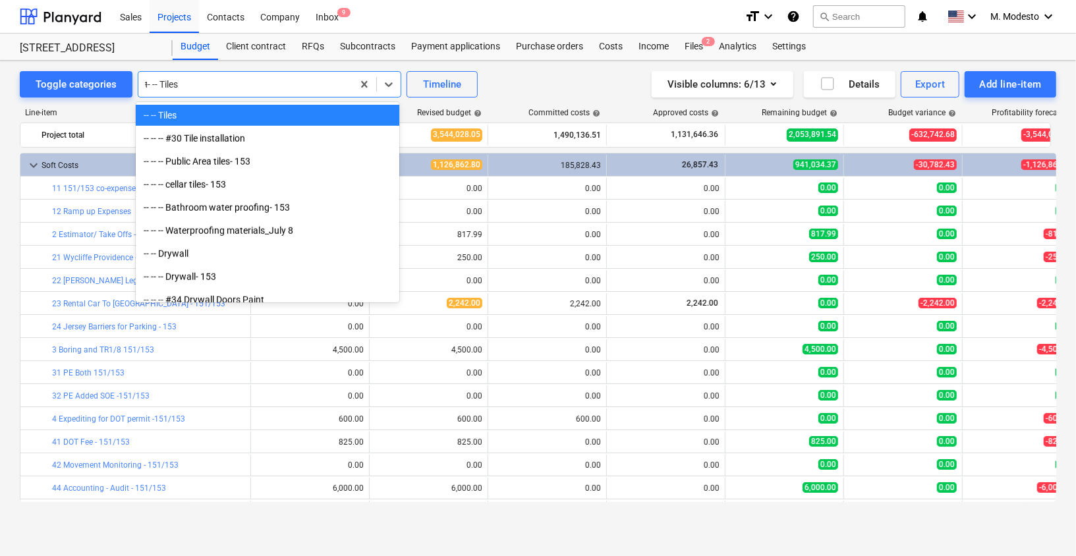
scroll to position [863, 0]
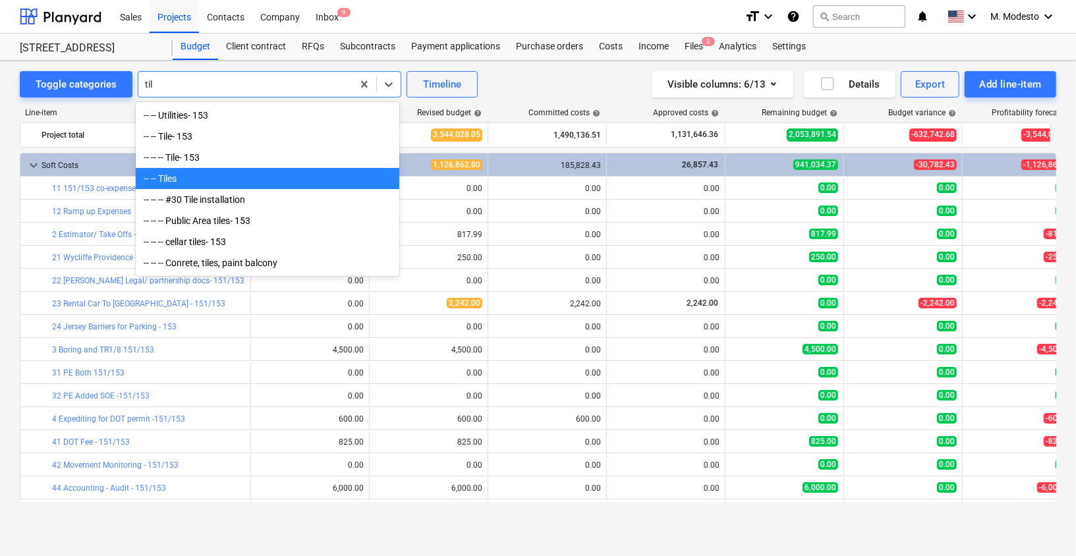
type input "tile"
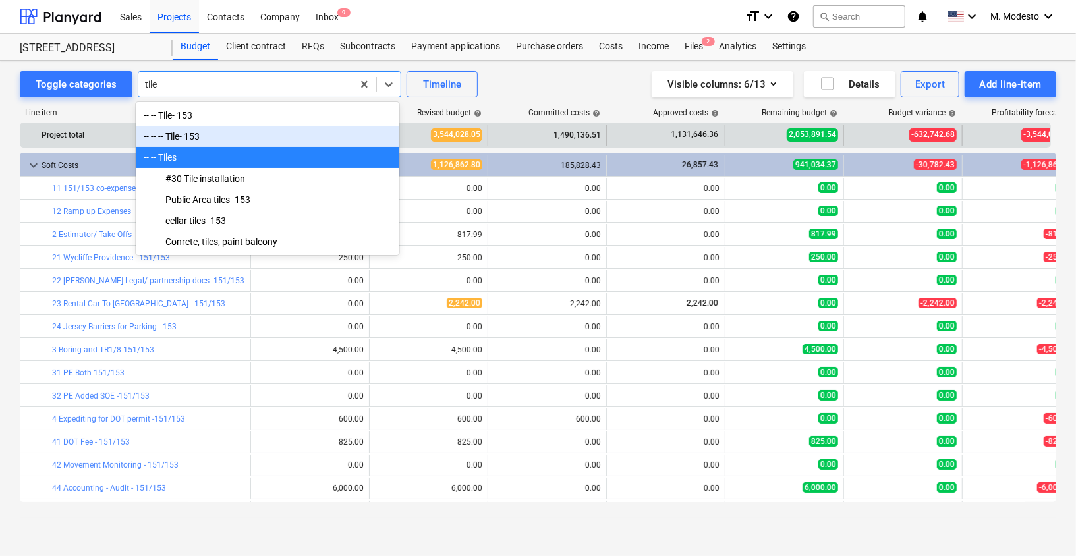
click at [238, 138] on div "-- -- -- Tile- 153" at bounding box center [267, 136] width 263 height 21
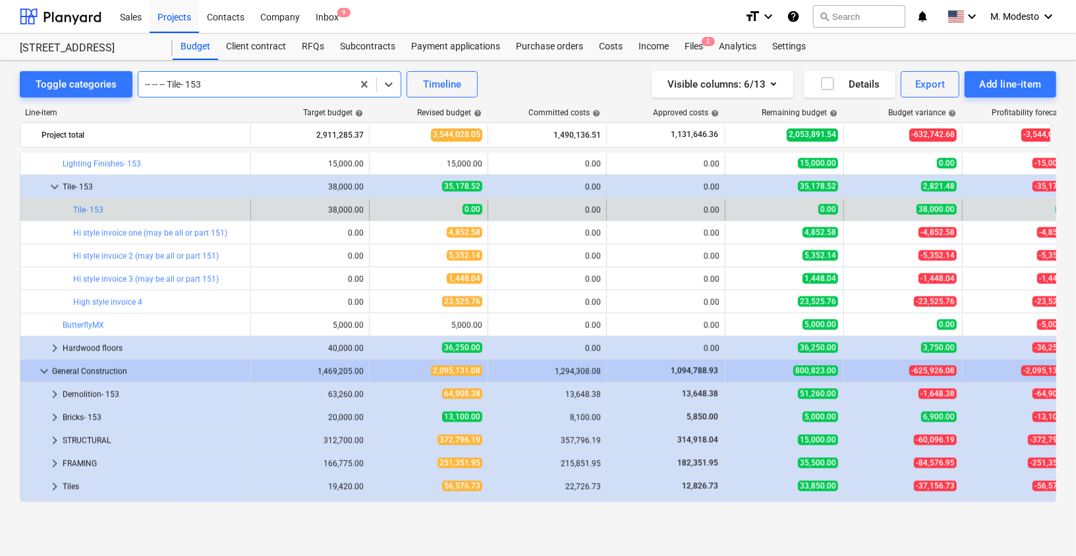
scroll to position [1238, 0]
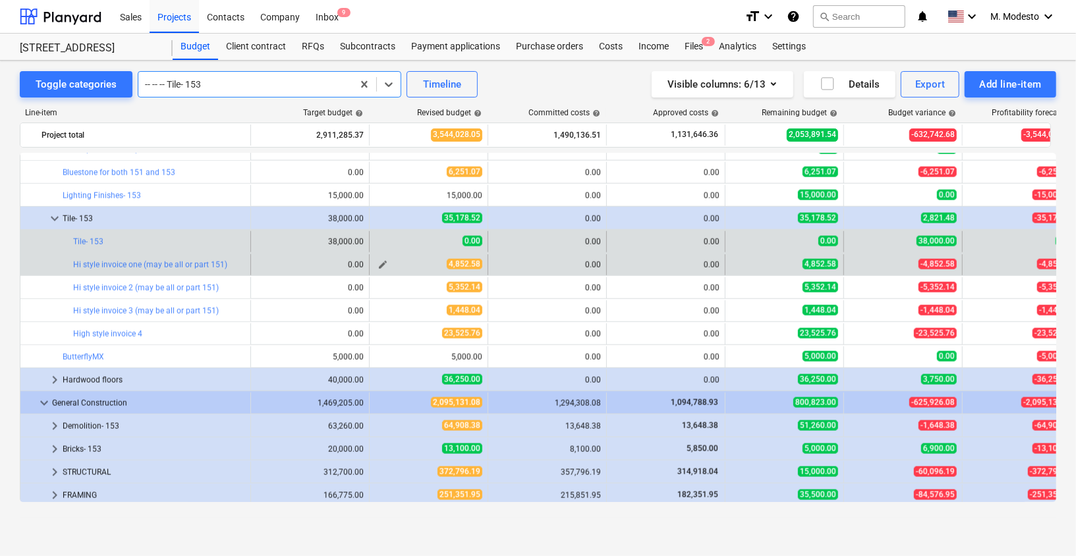
click at [381, 263] on span "edit" at bounding box center [382, 264] width 11 height 11
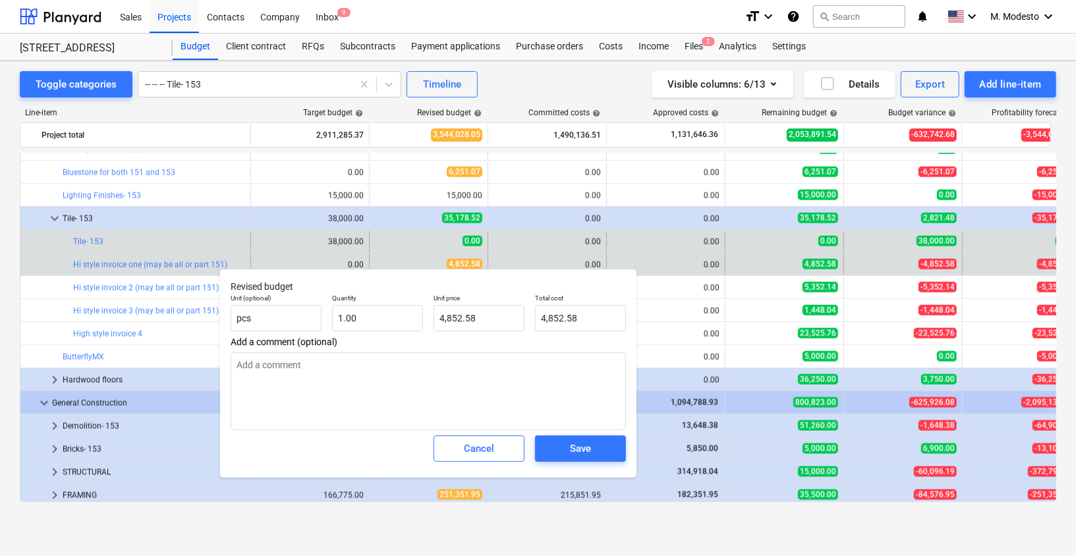
type textarea "x"
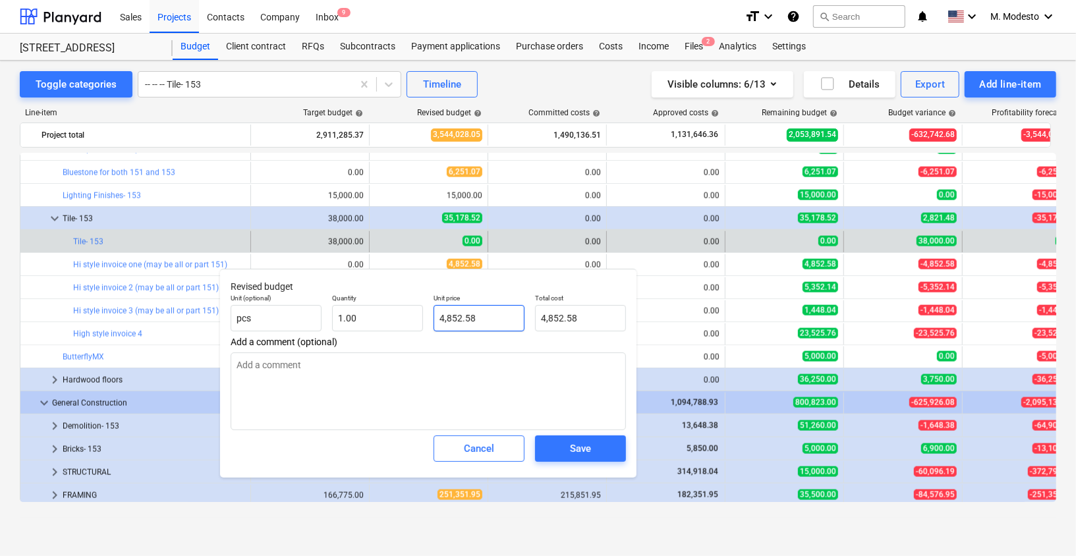
type input "4852.58"
click at [456, 322] on input "4852.58" at bounding box center [478, 318] width 91 height 26
type textarea "x"
type input "482.58"
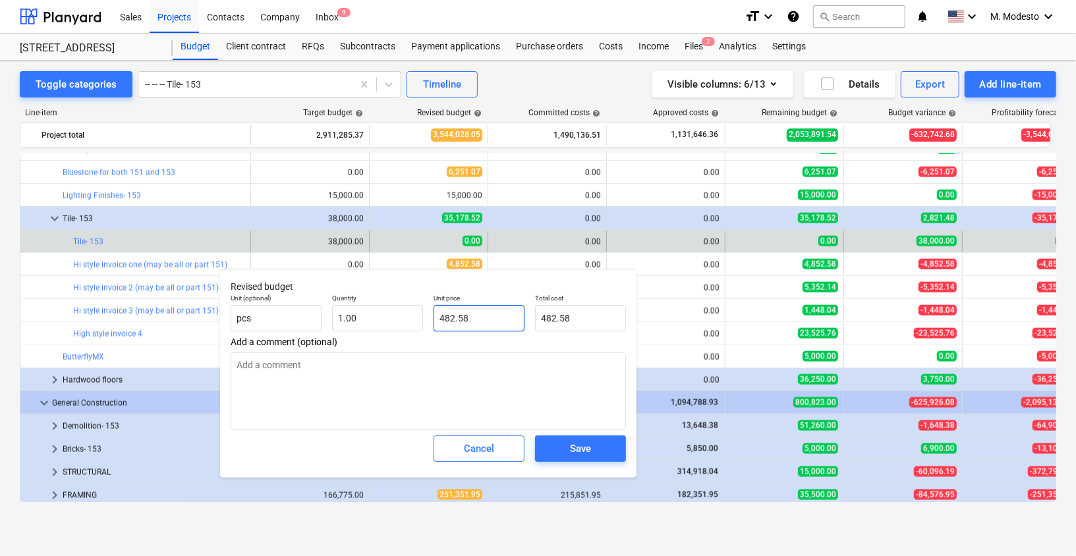
type textarea "x"
type input "4832.58"
type input "4,832.58"
type input "4832.58"
type textarea "x"
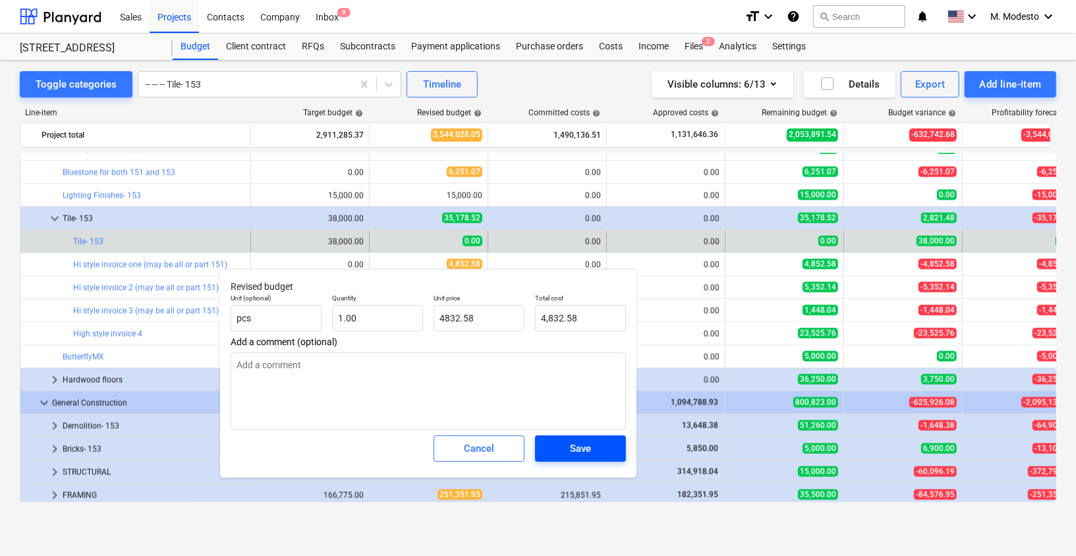
type input "4,832.58"
click at [593, 443] on span "Save" at bounding box center [580, 448] width 59 height 17
type textarea "x"
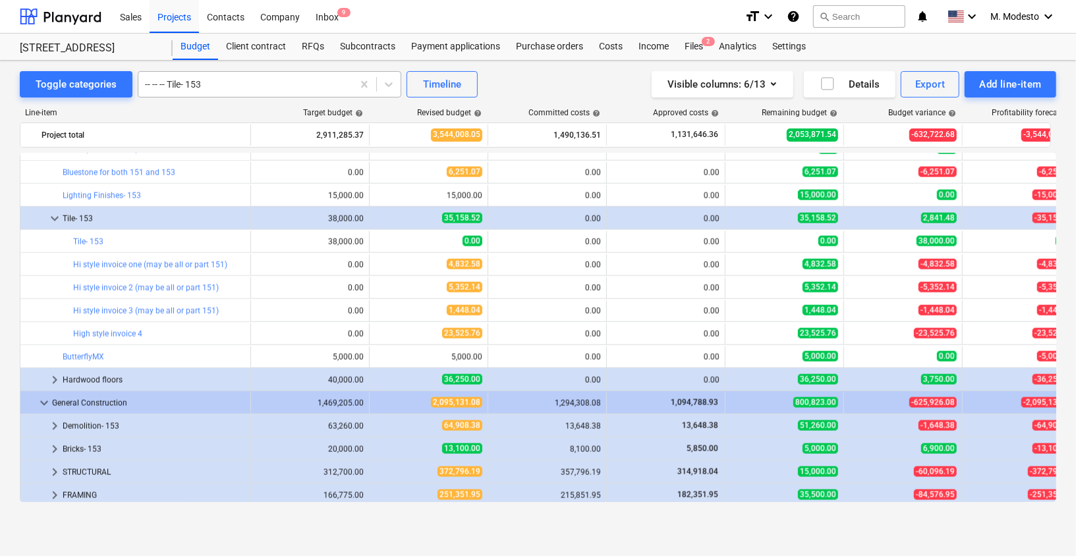
click at [235, 89] on div at bounding box center [245, 84] width 201 height 13
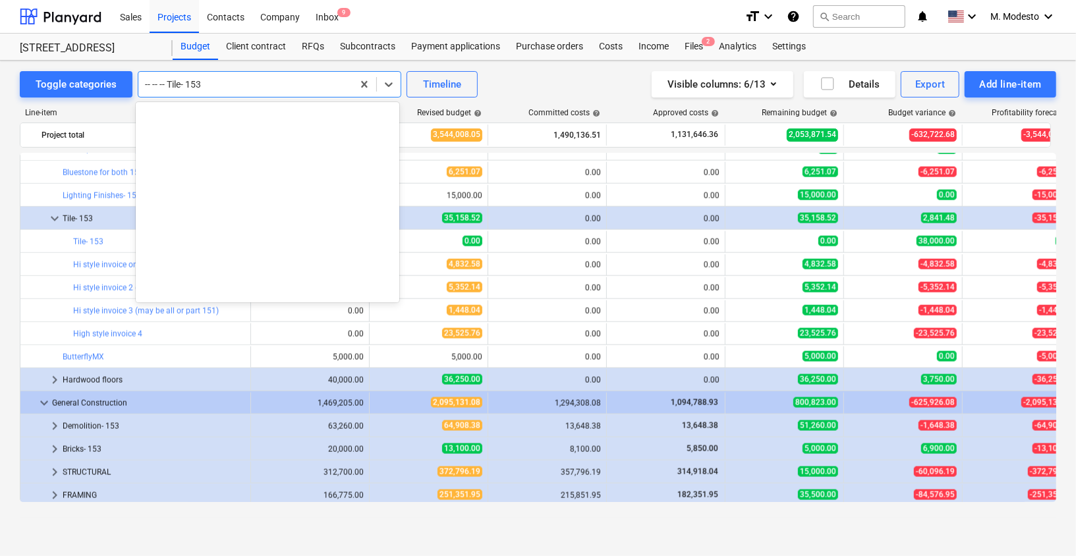
scroll to position [2328, 0]
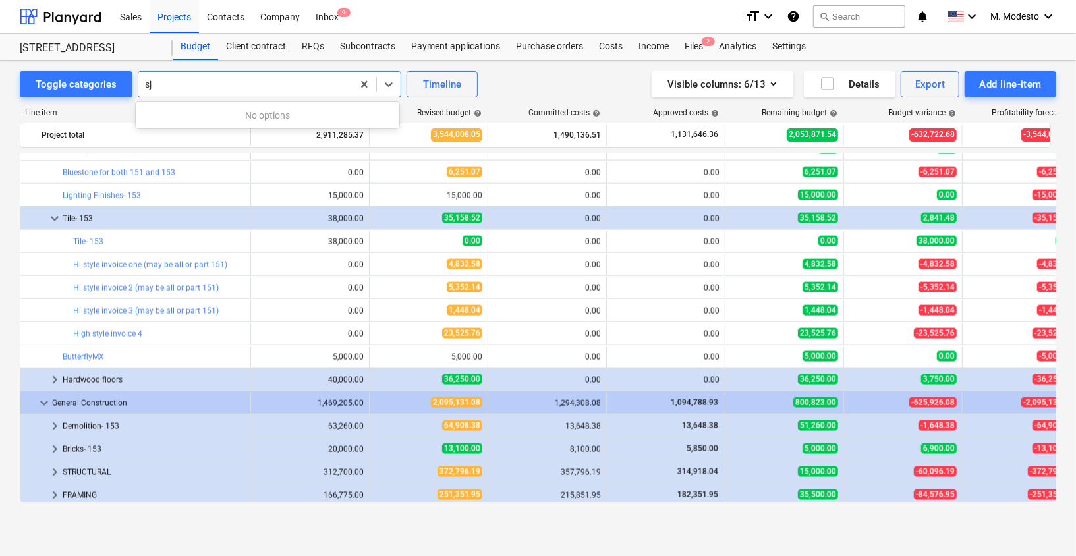
type input "s"
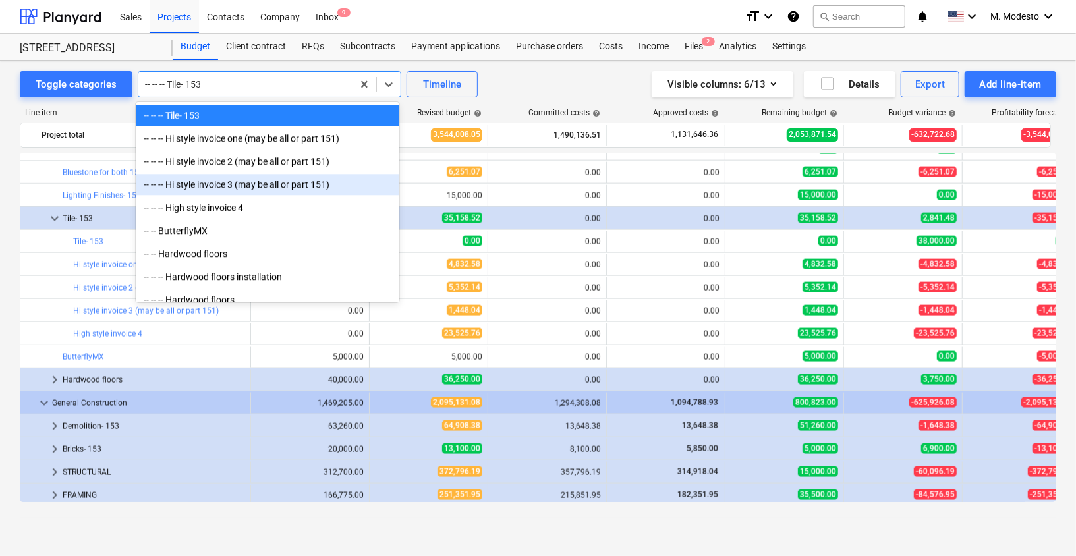
click at [11, 287] on div "Toggle categories option -- -- -- Hi style invoice 3 (may be all or part 151) f…" at bounding box center [538, 295] width 1076 height 468
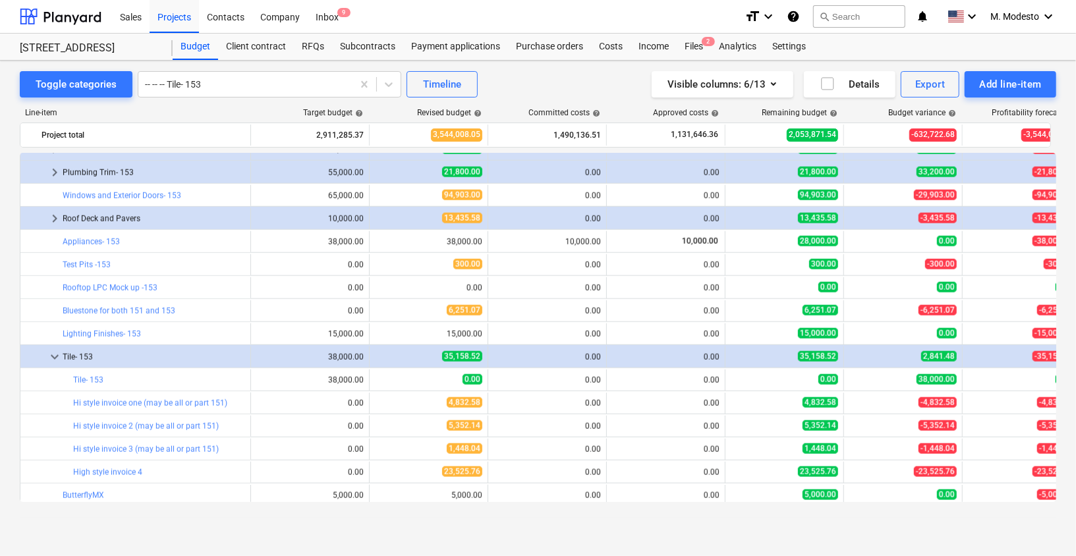
scroll to position [1072, 0]
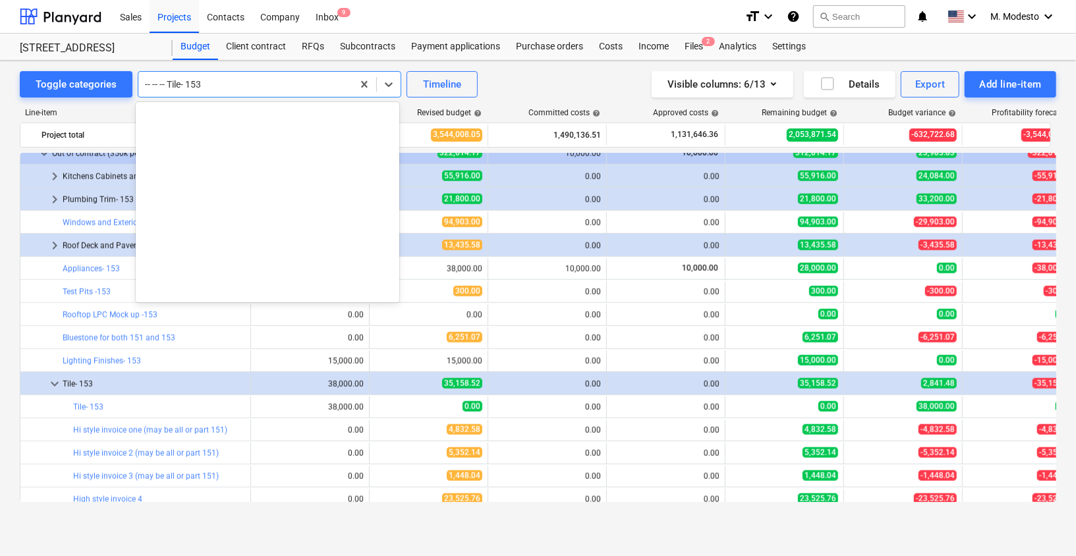
click at [319, 86] on div at bounding box center [245, 84] width 201 height 13
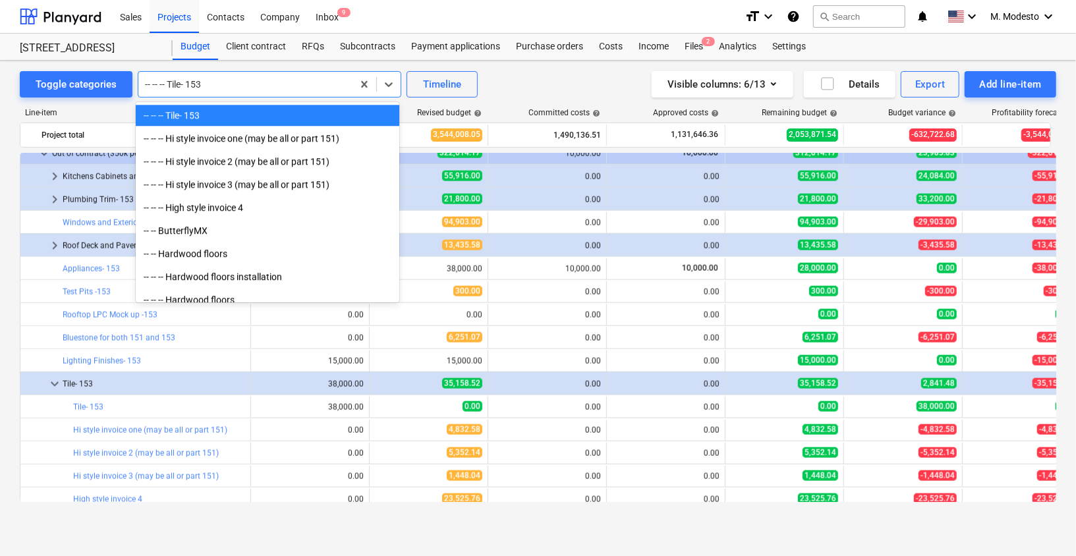
paste input "Architecture -153"
type input "Architecture -153"
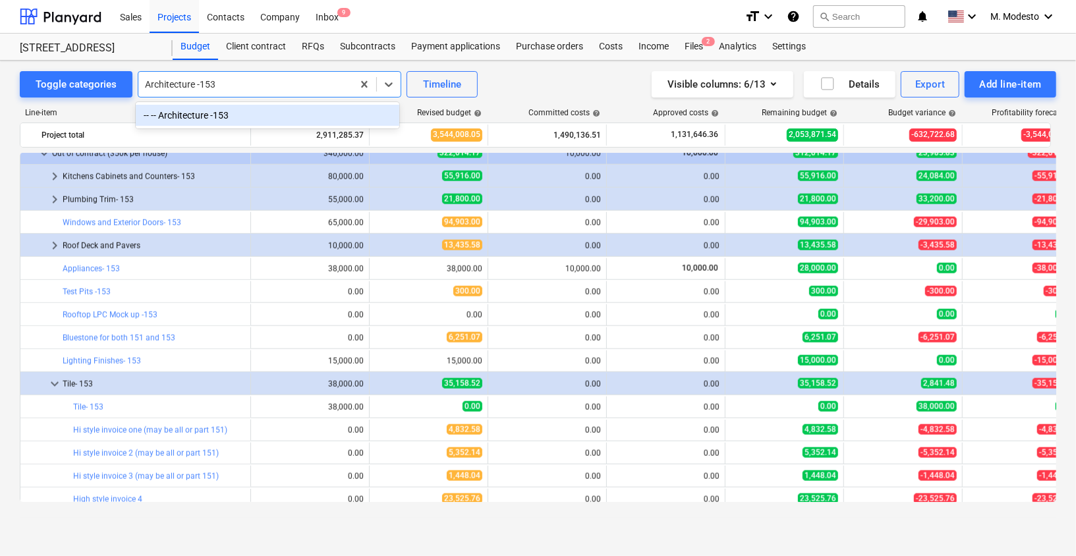
click at [222, 113] on div "-- -- Architecture -153" at bounding box center [267, 115] width 263 height 21
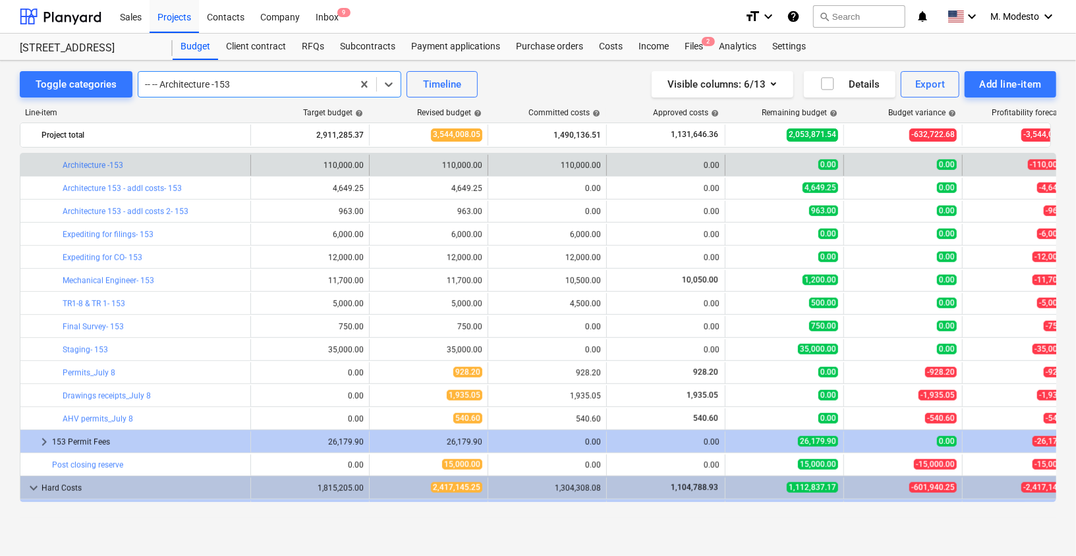
scroll to position [703, 0]
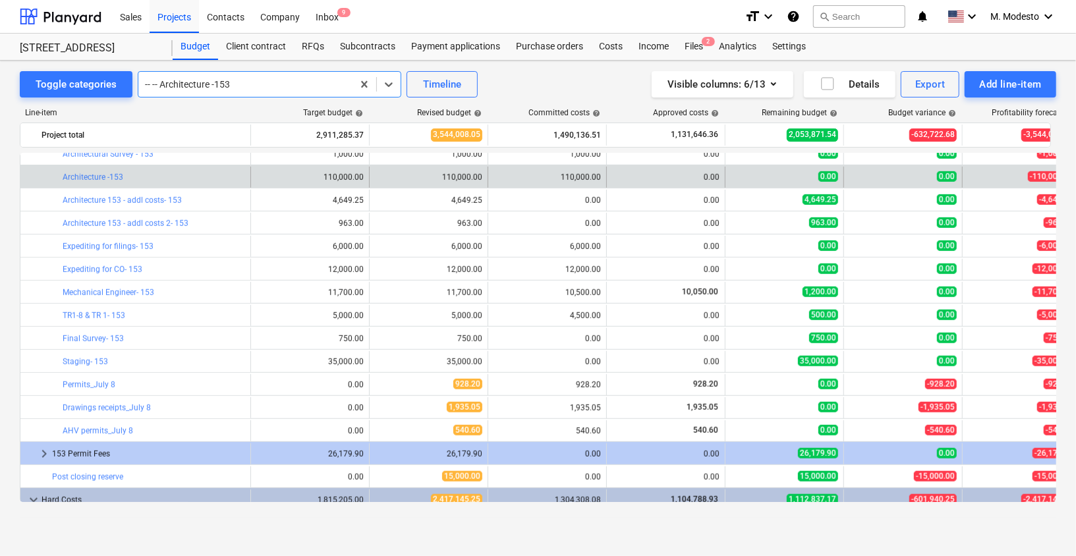
click at [117, 169] on div "bar_chart Architecture -153" at bounding box center [154, 177] width 182 height 21
click at [114, 174] on link "Architecture -153" at bounding box center [93, 177] width 61 height 9
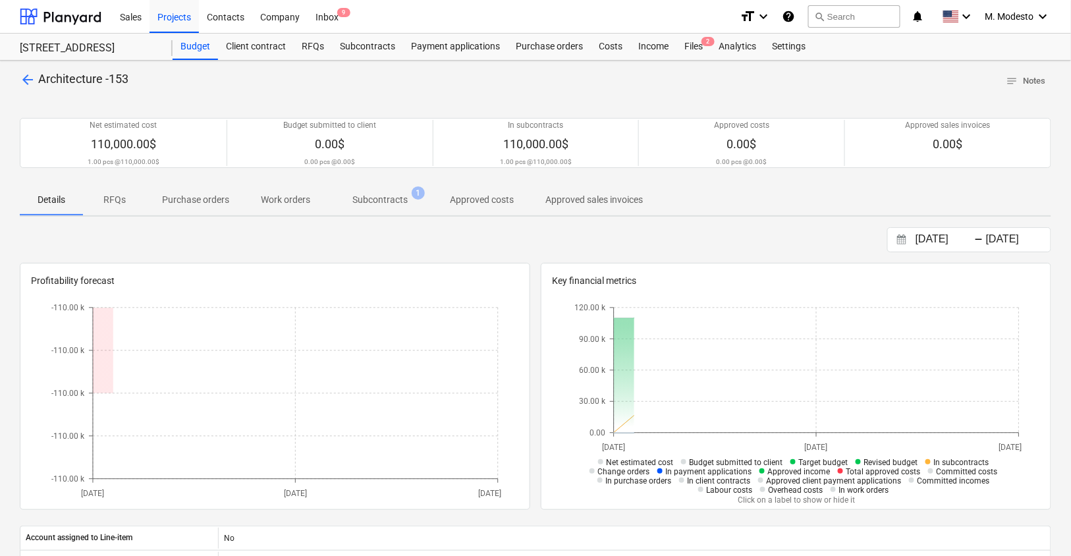
click at [396, 202] on p "Subcontracts" at bounding box center [379, 200] width 55 height 14
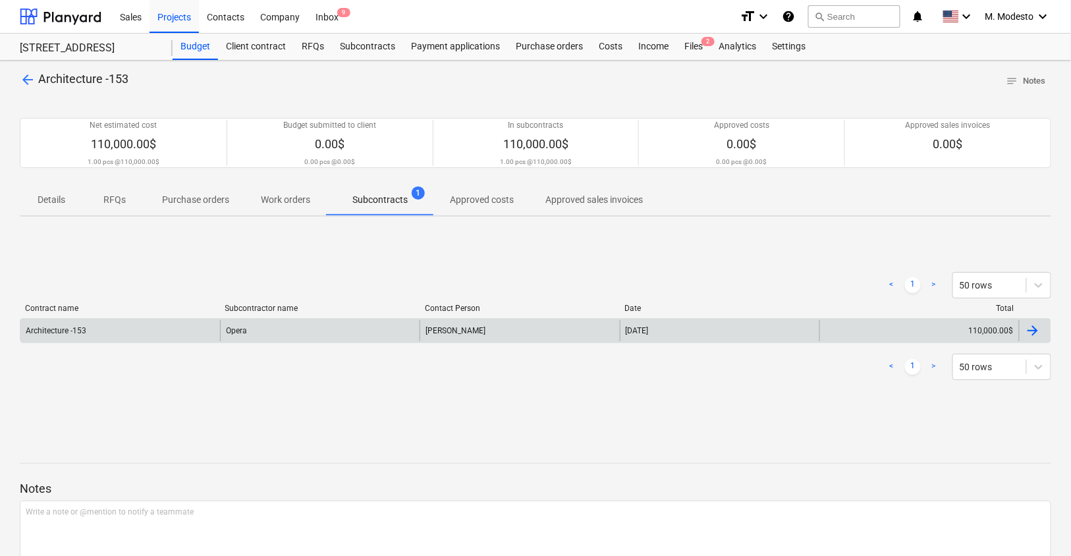
click at [283, 335] on div "Opera" at bounding box center [320, 330] width 200 height 21
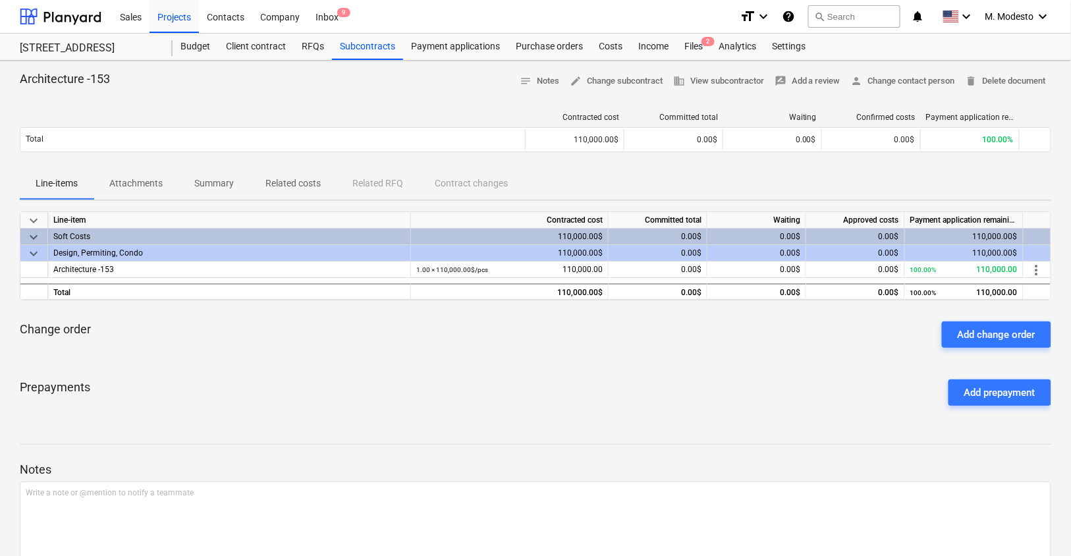
click at [222, 188] on p "Summary" at bounding box center [214, 184] width 40 height 14
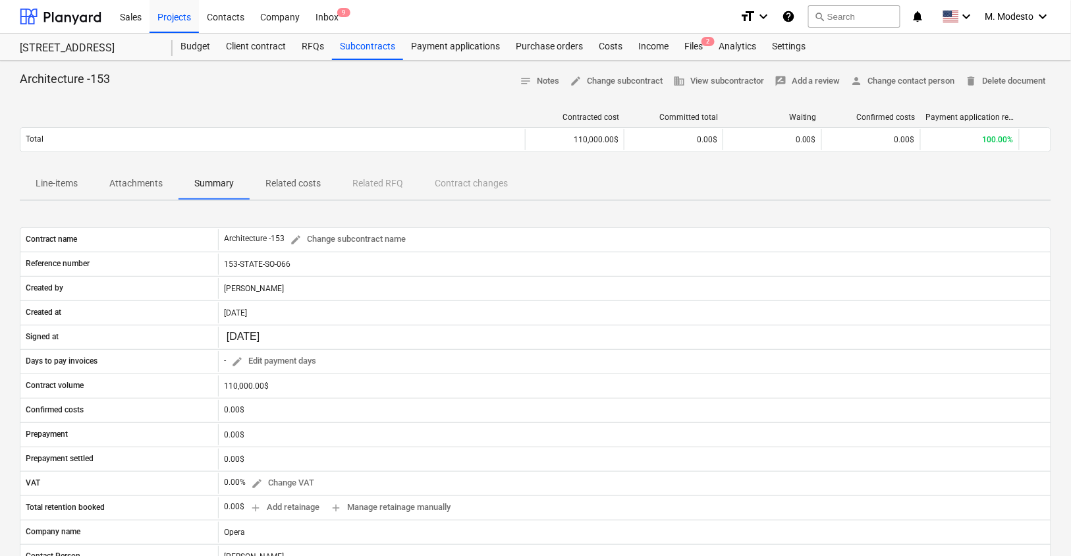
click at [157, 184] on p "Attachments" at bounding box center [135, 184] width 53 height 14
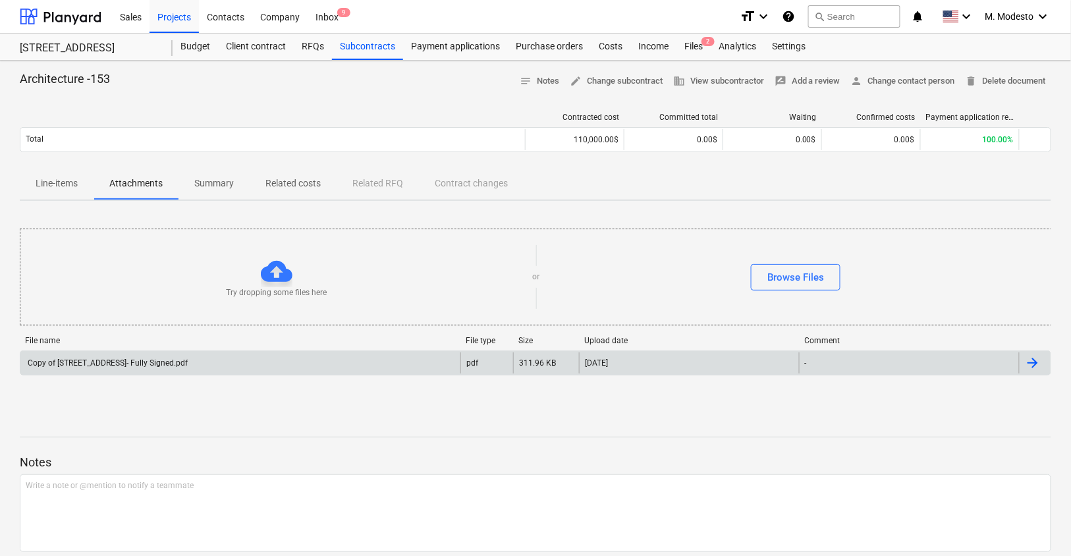
click at [130, 368] on div "Copy of 240123_153 State Street_Proposal- Fully Signed.pdf" at bounding box center [240, 362] width 440 height 21
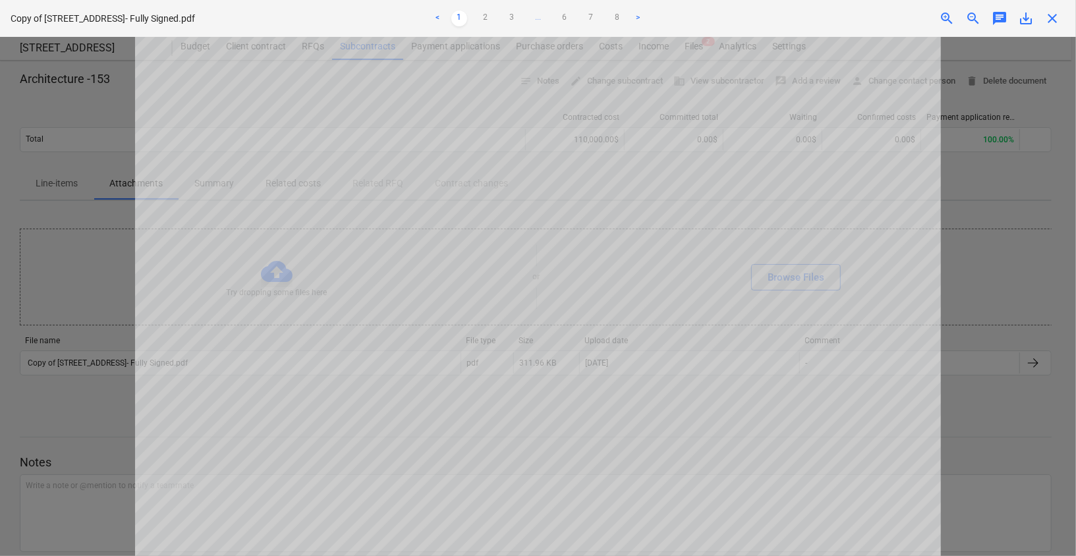
scroll to position [217, 0]
click at [1048, 21] on span "close" at bounding box center [1052, 19] width 16 height 16
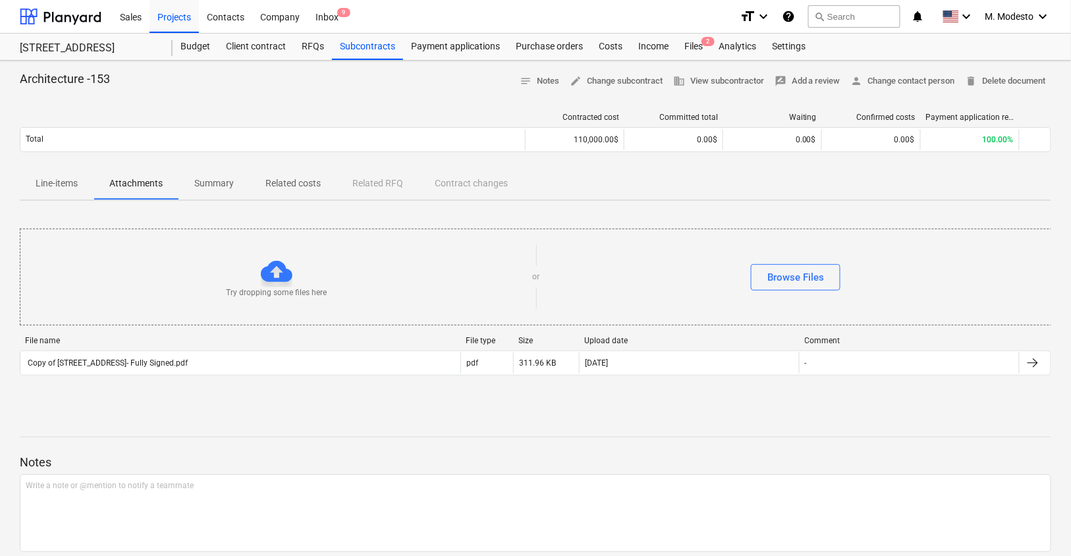
click at [589, 231] on div "Try dropping some files here or Browse Files" at bounding box center [536, 277] width 1033 height 97
click at [207, 47] on div "Budget" at bounding box center [195, 47] width 45 height 26
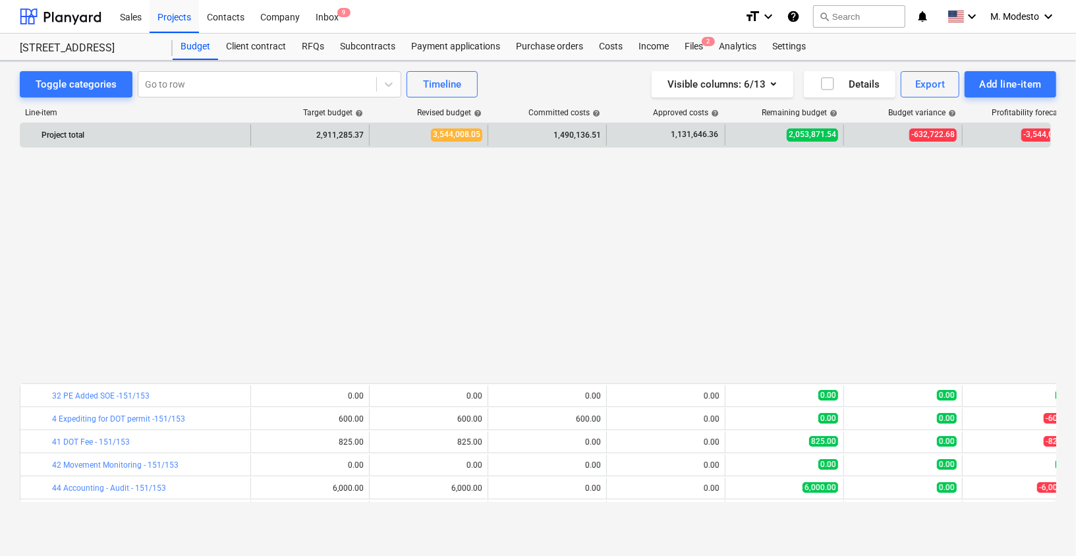
scroll to position [703, 0]
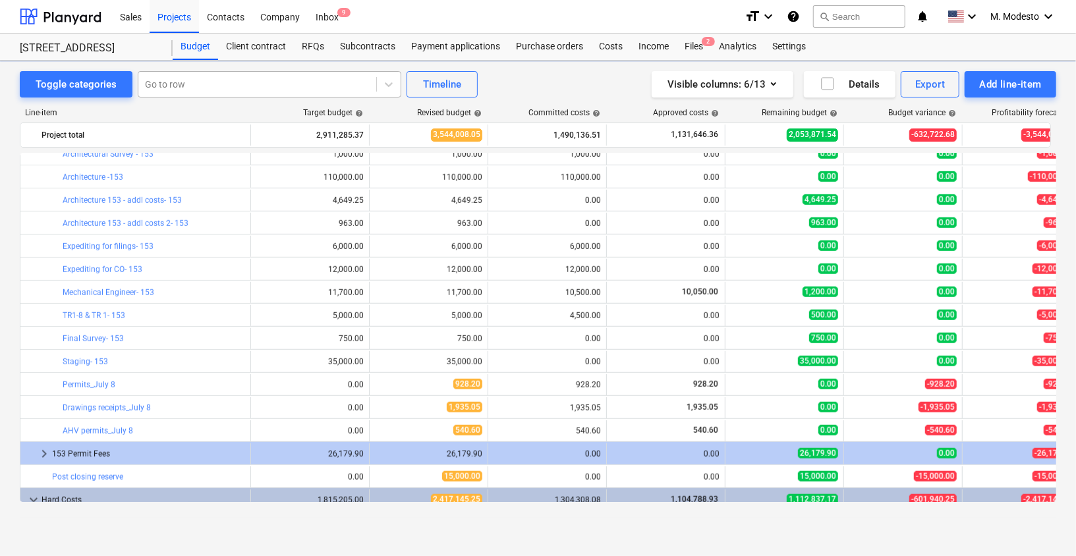
click at [240, 87] on div at bounding box center [257, 84] width 225 height 13
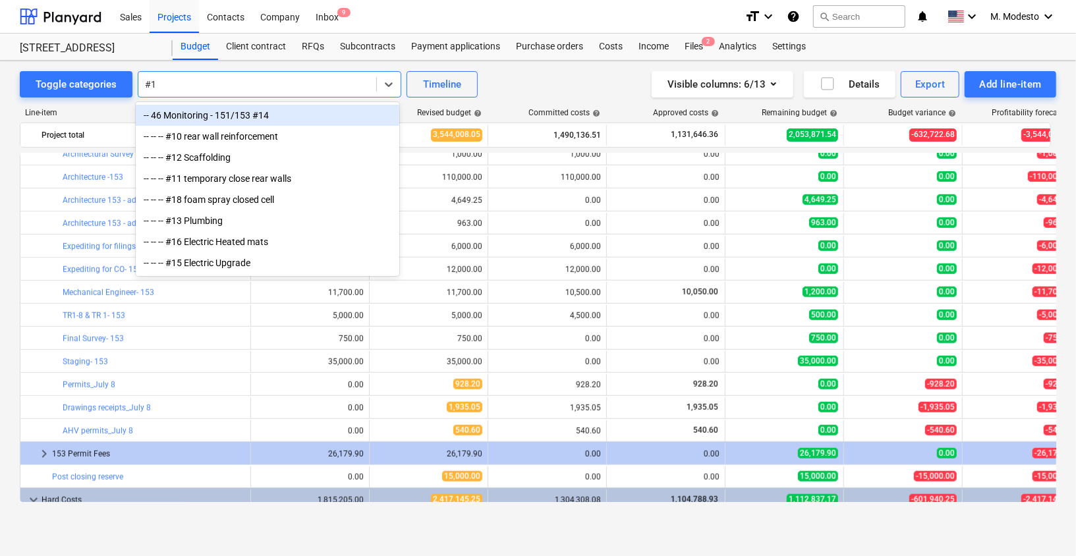
type input "#15"
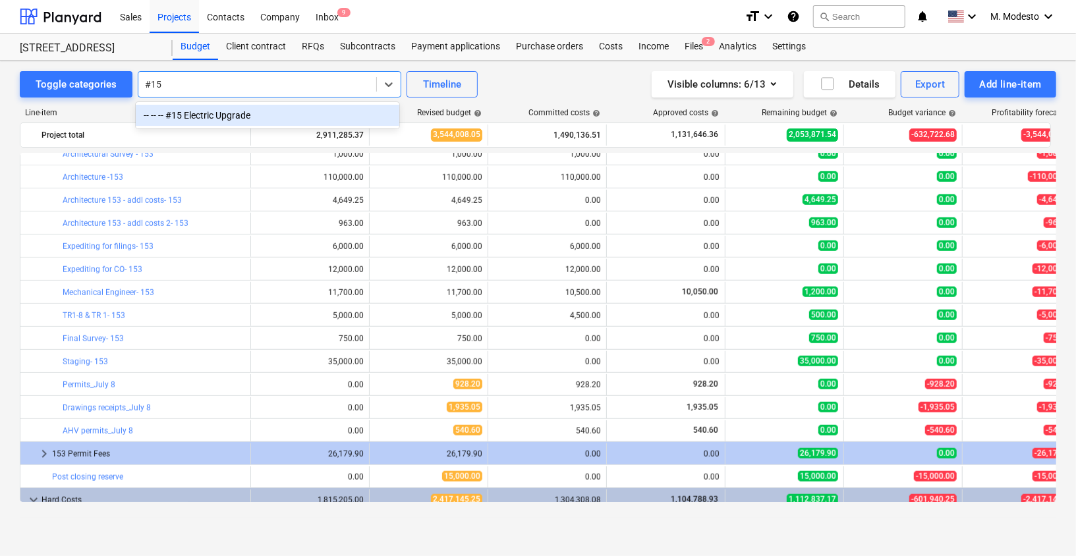
click at [202, 121] on div "-- -- -- #15 Electric Upgrade" at bounding box center [267, 115] width 263 height 21
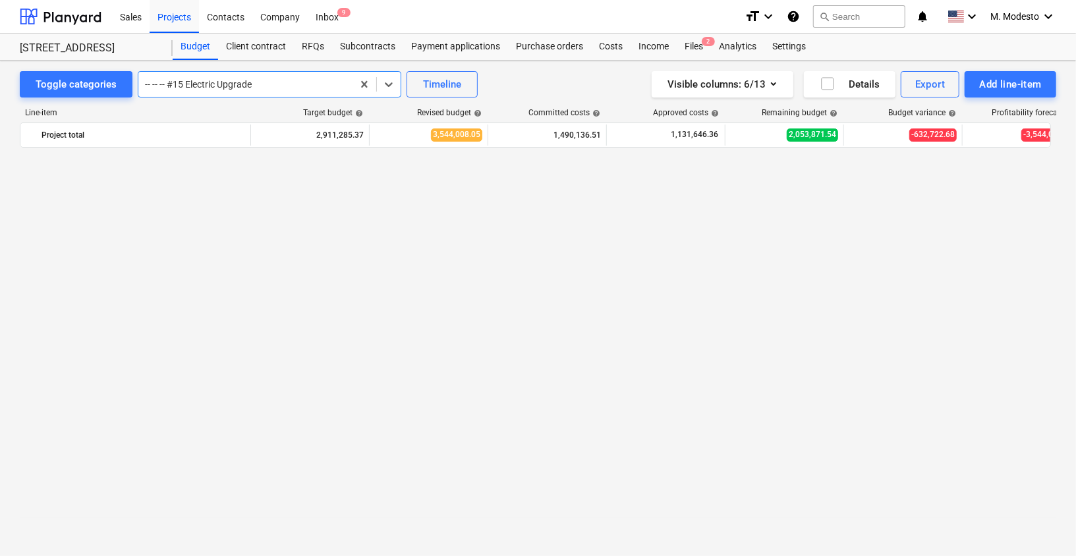
scroll to position [1703, 0]
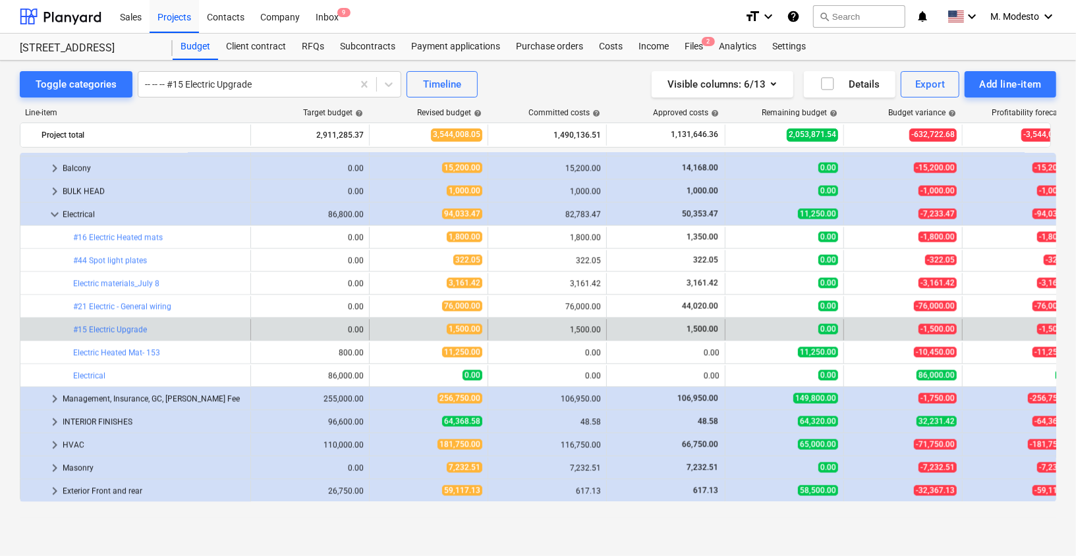
drag, startPoint x: 151, startPoint y: 331, endPoint x: 5, endPoint y: 343, distance: 146.7
click at [5, 343] on div "Toggle categories -- -- -- #15 Electric Upgrade Timeline Visible columns : 6/13…" at bounding box center [538, 295] width 1076 height 468
click at [4, 344] on div "Toggle categories -- -- -- #15 Electric Upgrade Timeline Visible columns : 6/13…" at bounding box center [538, 295] width 1076 height 468
copy link "#15 Electric Upgrade"
drag, startPoint x: 151, startPoint y: 331, endPoint x: 113, endPoint y: 387, distance: 67.4
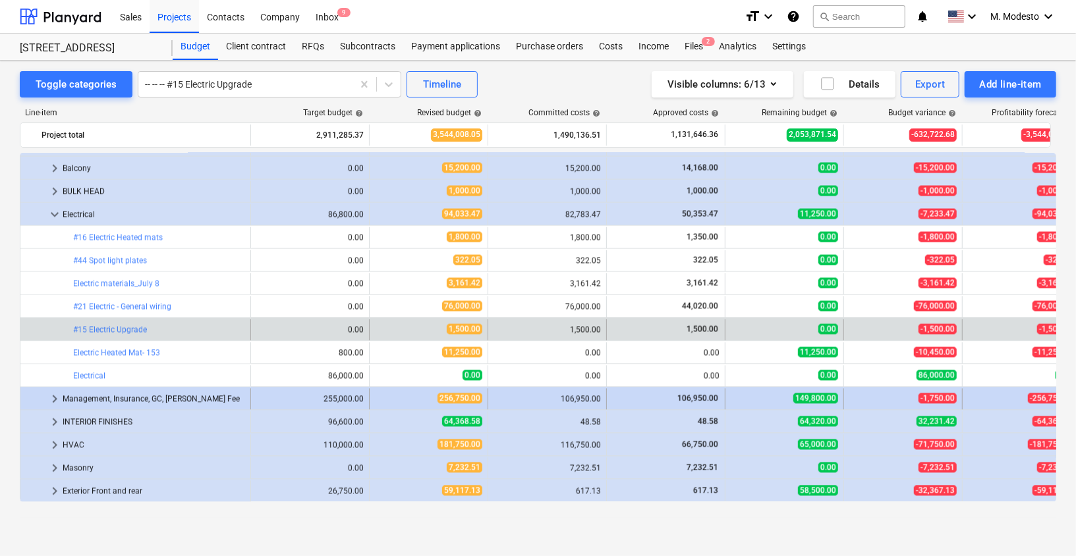
click at [226, 84] on div at bounding box center [245, 84] width 201 height 13
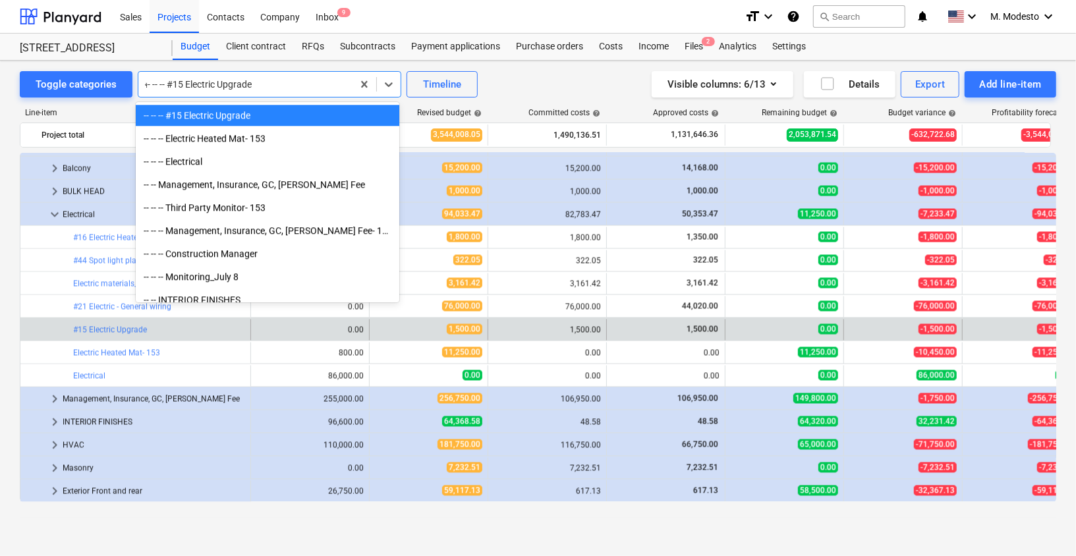
scroll to position [1093, 0]
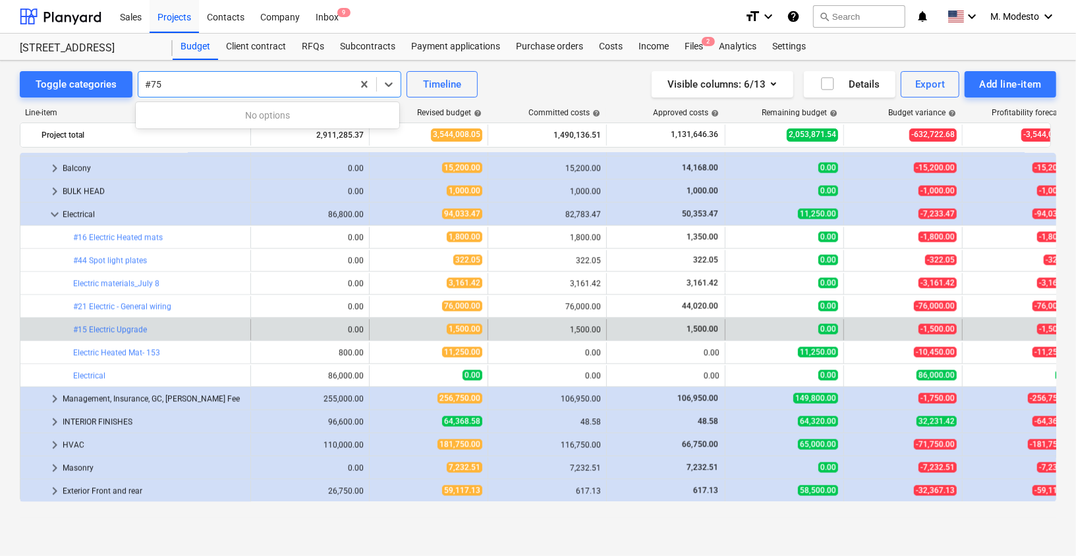
click at [151, 81] on input "#75" at bounding box center [154, 84] width 18 height 11
type input "#75"
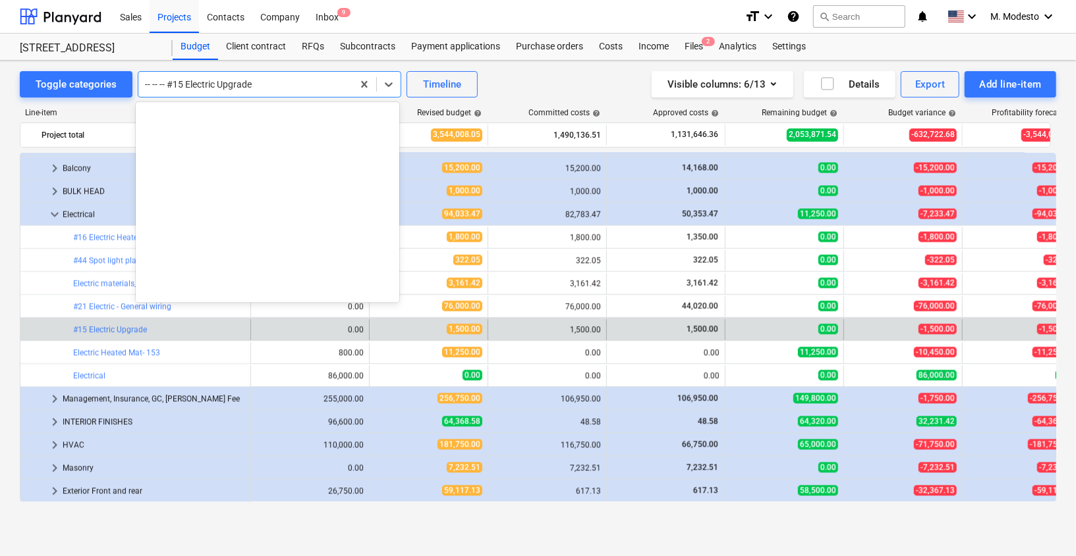
click at [227, 85] on div at bounding box center [245, 84] width 201 height 13
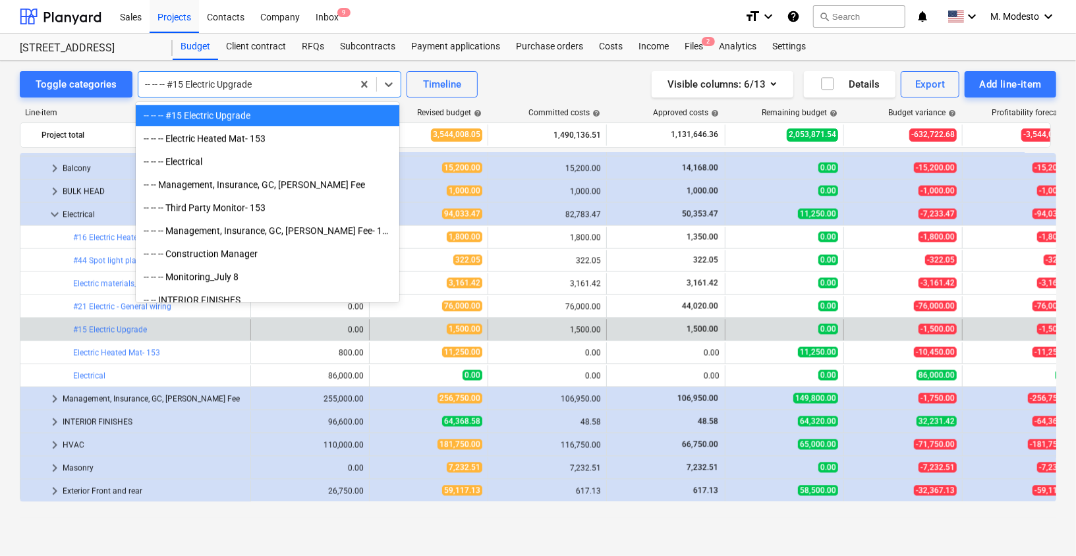
paste input "#02 Garbage"
type input "#02 Garbage"
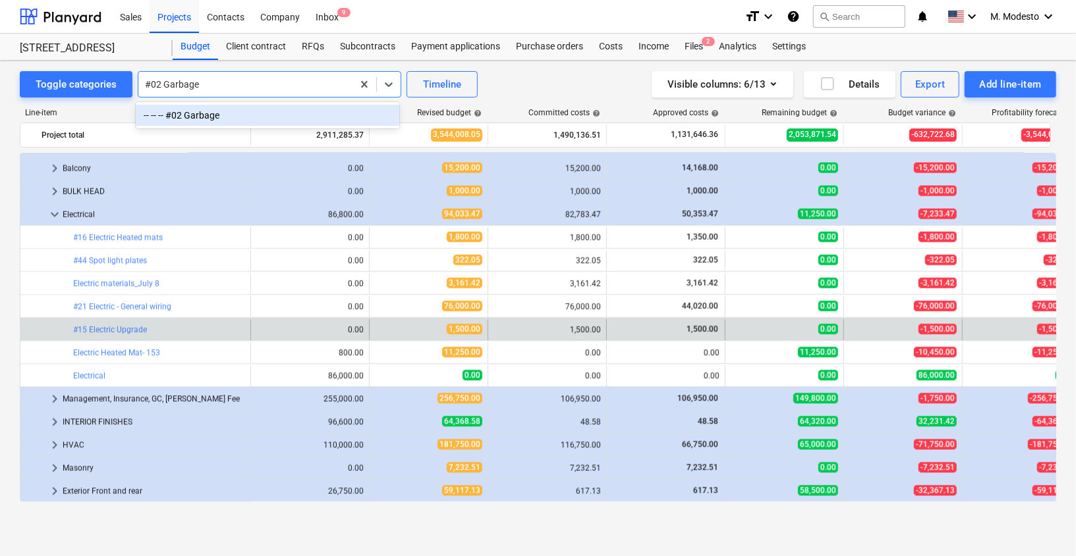
click at [225, 115] on div "-- -- -- #02 Garbage" at bounding box center [267, 115] width 263 height 21
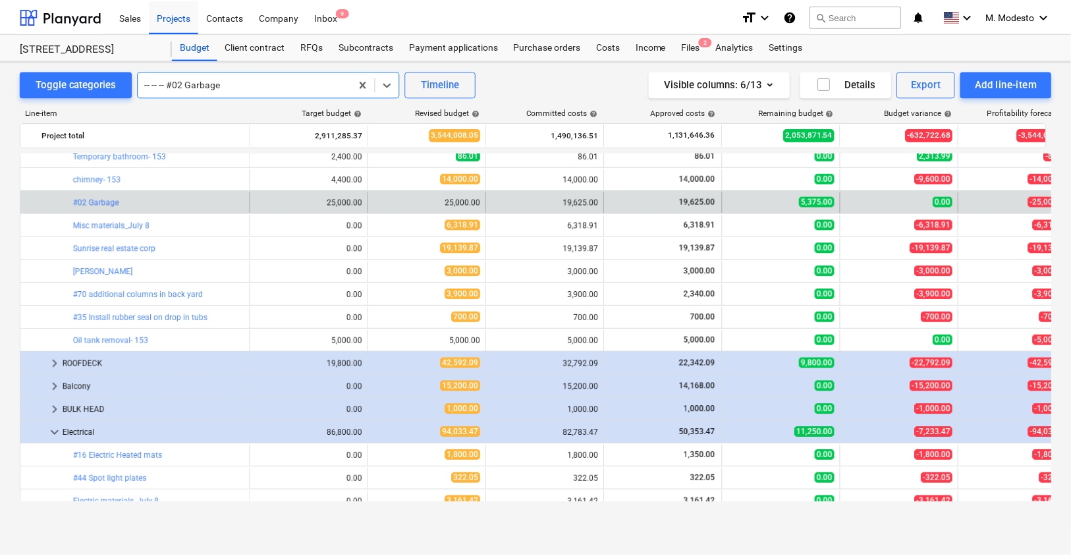
scroll to position [1912, 0]
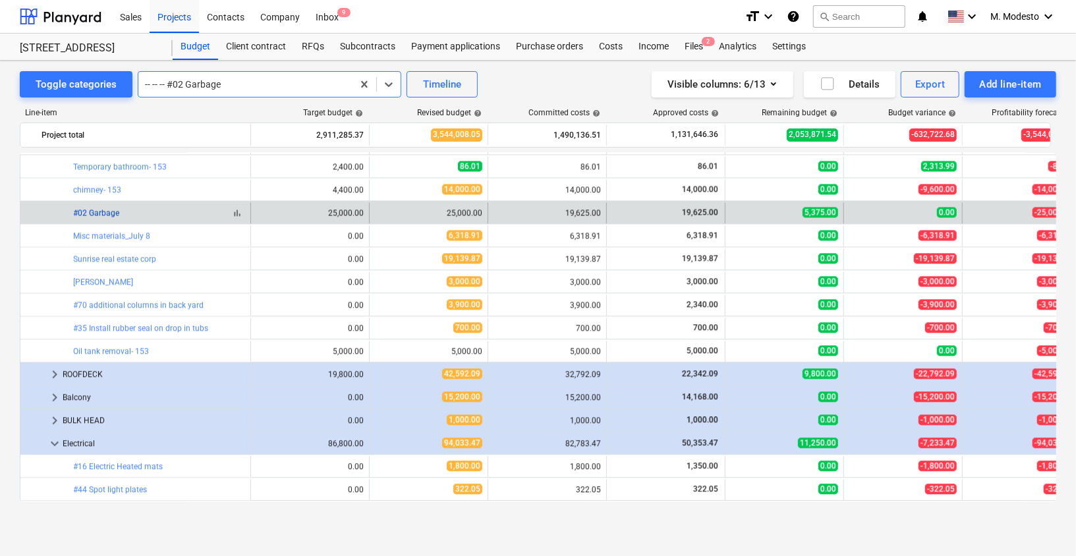
click at [103, 211] on link "#02 Garbage" at bounding box center [96, 212] width 46 height 9
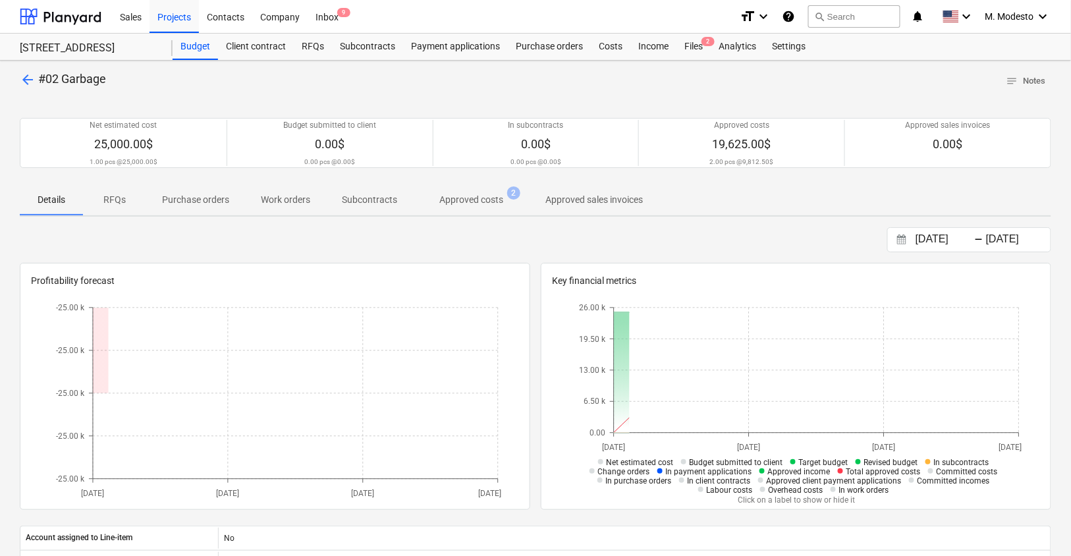
click at [490, 193] on p "Approved costs" at bounding box center [471, 200] width 64 height 14
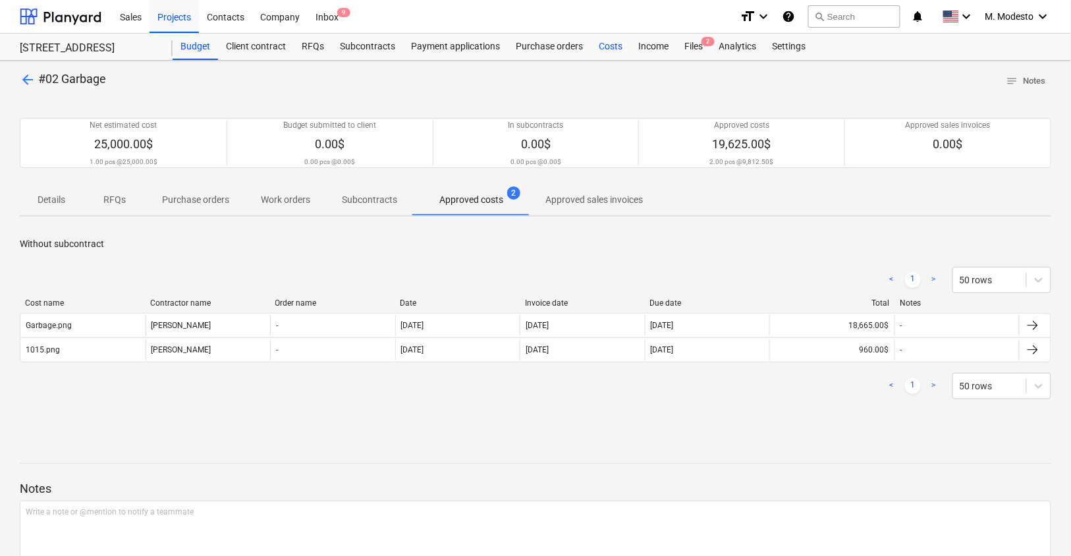
click at [598, 47] on div "Costs" at bounding box center [611, 47] width 40 height 26
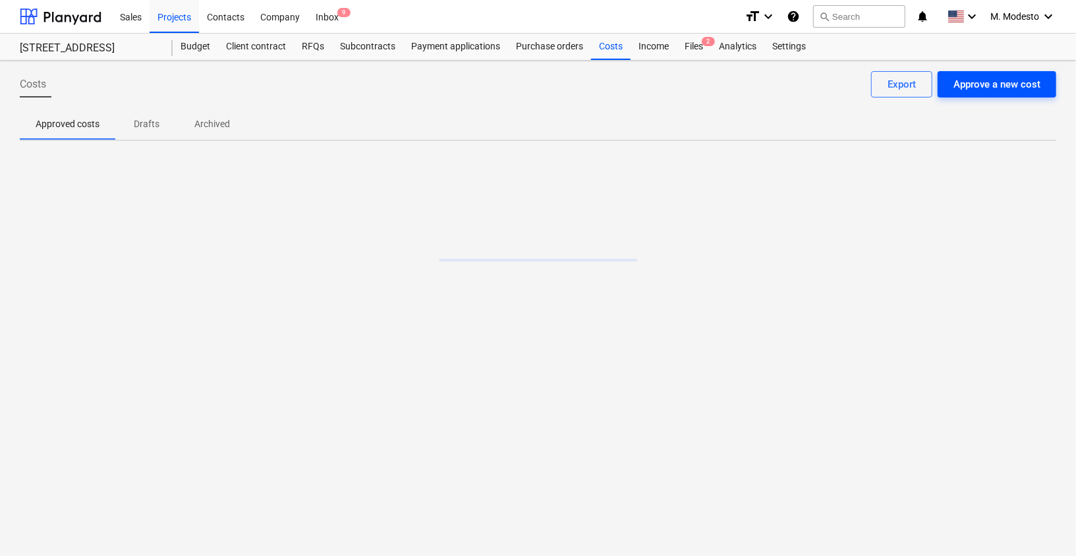
click at [968, 80] on div "Approve a new cost" at bounding box center [996, 84] width 87 height 17
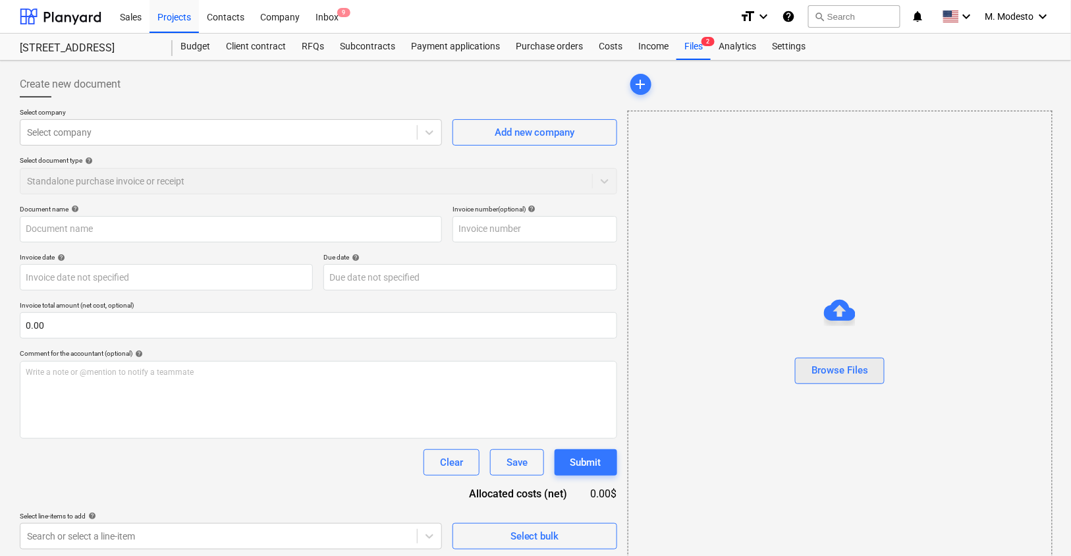
click at [843, 366] on div "Browse Files" at bounding box center [839, 370] width 57 height 17
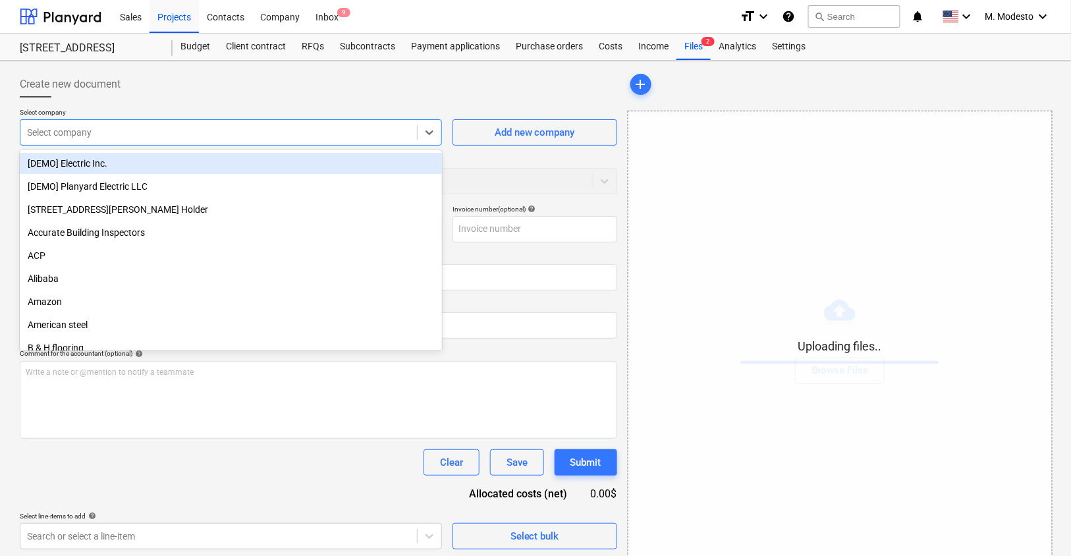
click at [223, 138] on div at bounding box center [218, 132] width 383 height 13
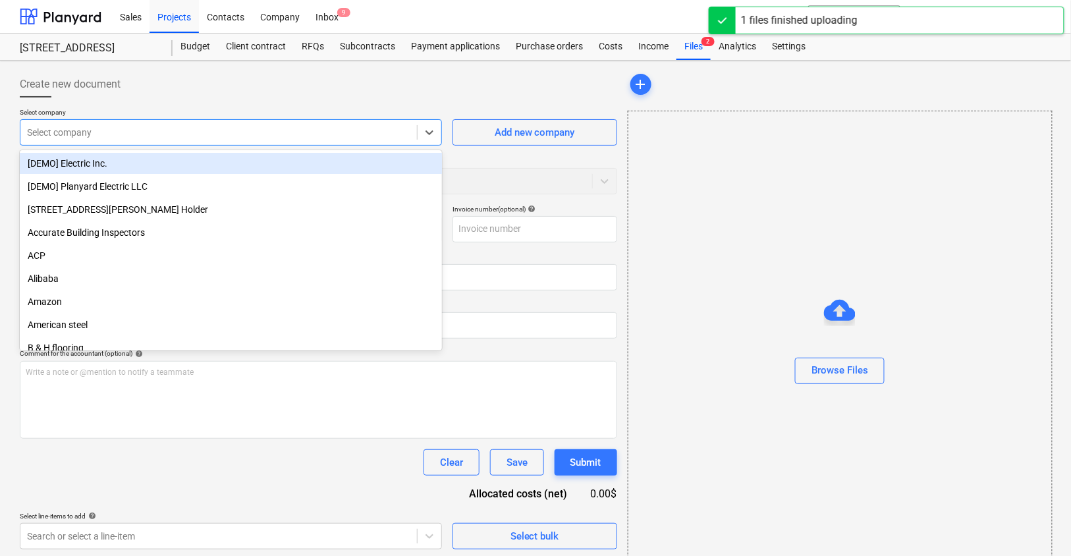
type input "#02 Garbage.png"
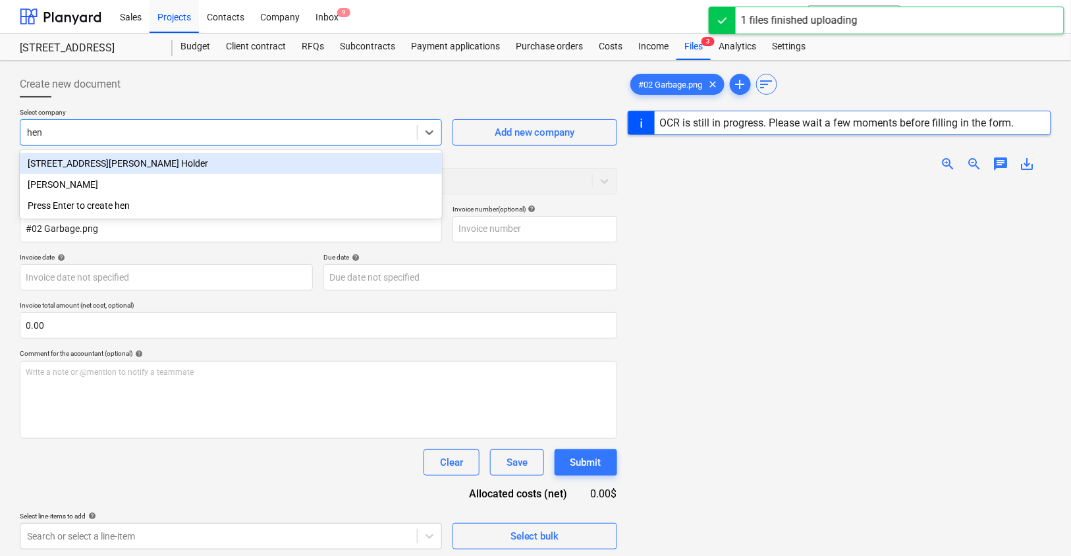
type input "henr"
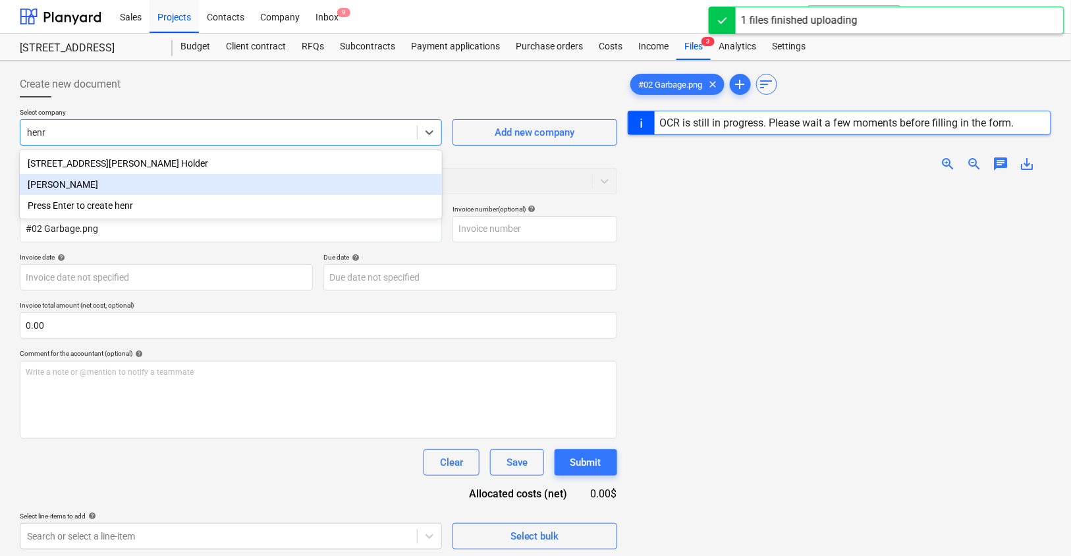
click at [177, 180] on div "Henry" at bounding box center [231, 184] width 422 height 21
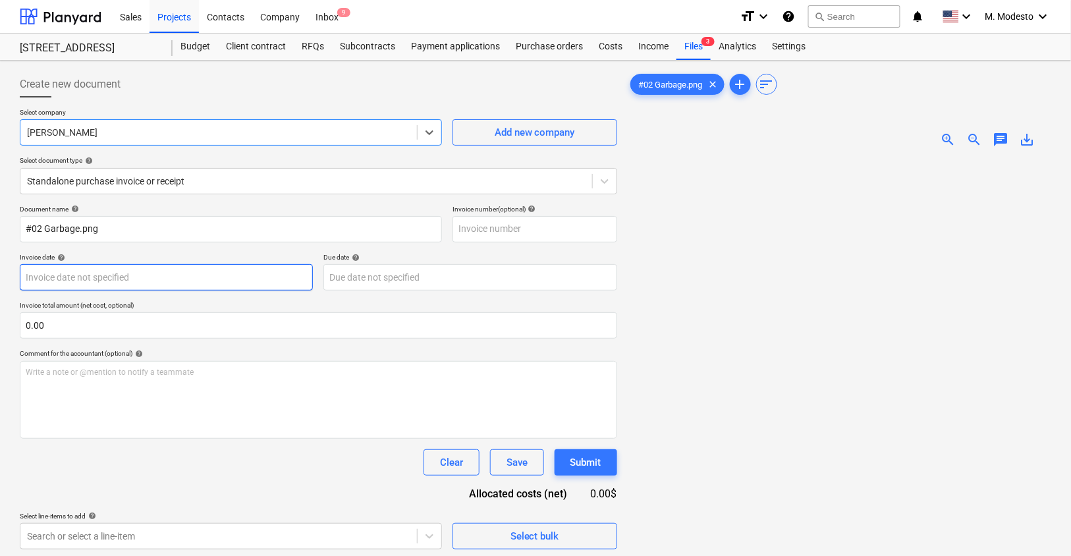
click at [131, 283] on body "Sales Projects Contacts Company Inbox 9 format_size keyboard_arrow_down help se…" at bounding box center [535, 278] width 1071 height 556
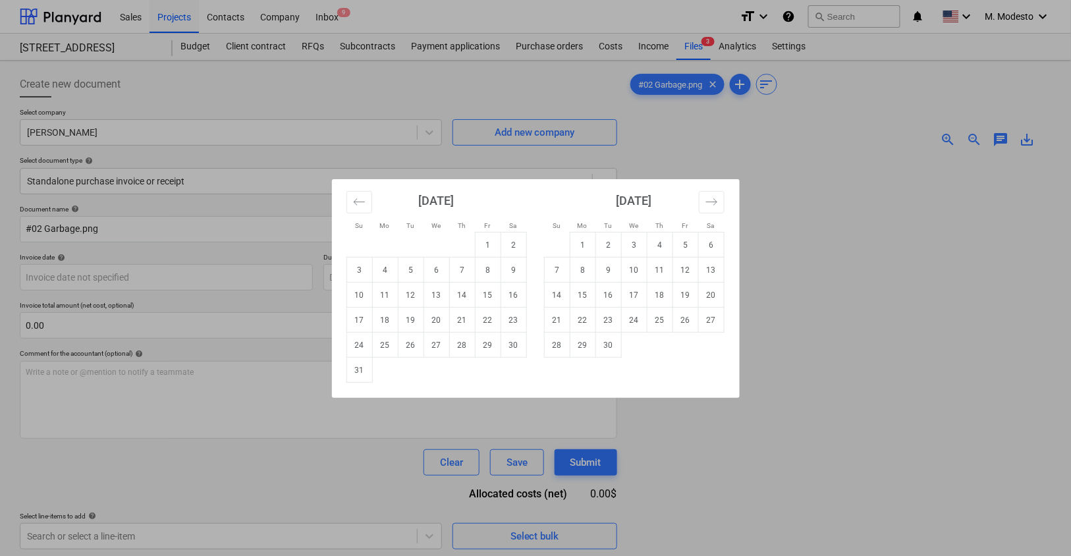
click at [377, 209] on div "August 2025" at bounding box center [436, 205] width 180 height 53
click at [350, 204] on button "Move backward to switch to the previous month." at bounding box center [359, 202] width 26 height 22
click at [385, 339] on td "28" at bounding box center [385, 345] width 26 height 25
type input "28 Jul 2025"
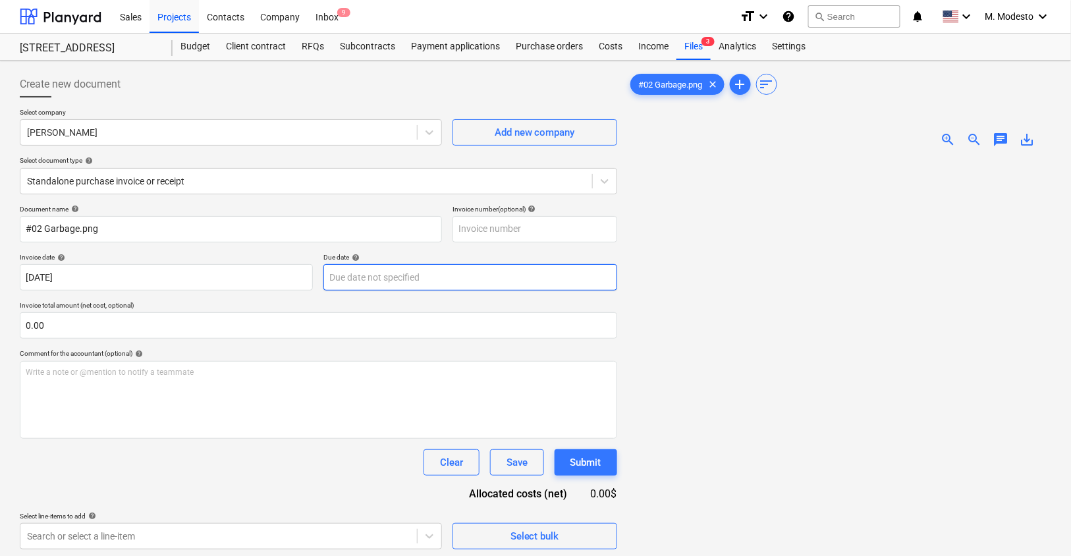
click at [411, 277] on body "Sales Projects Contacts Company Inbox 9 format_size keyboard_arrow_down help se…" at bounding box center [535, 278] width 1071 height 556
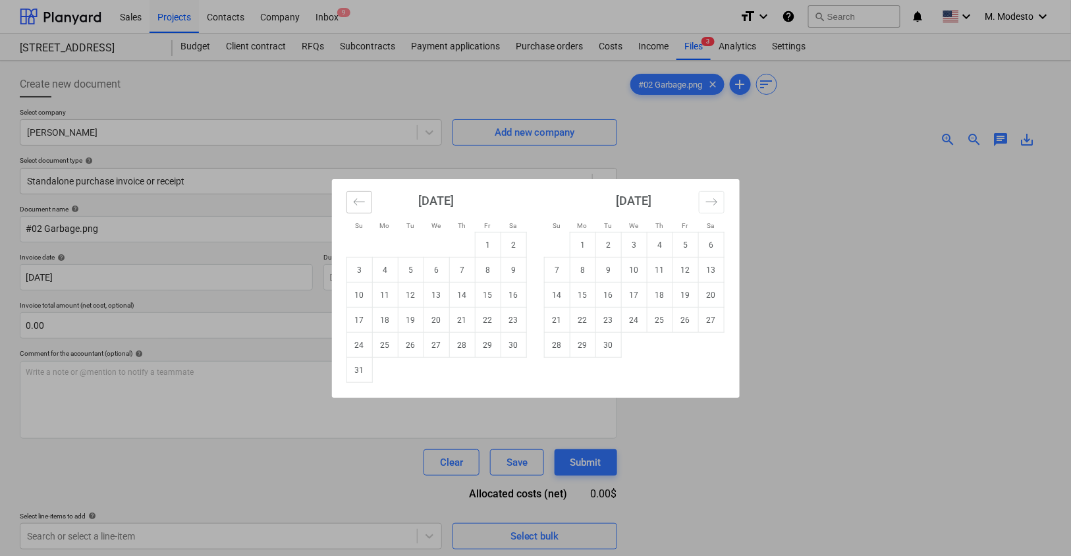
click at [365, 204] on icon "Move backward to switch to the previous month." at bounding box center [359, 202] width 13 height 13
click at [384, 351] on td "28" at bounding box center [385, 345] width 26 height 25
type input "28 Jul 2025"
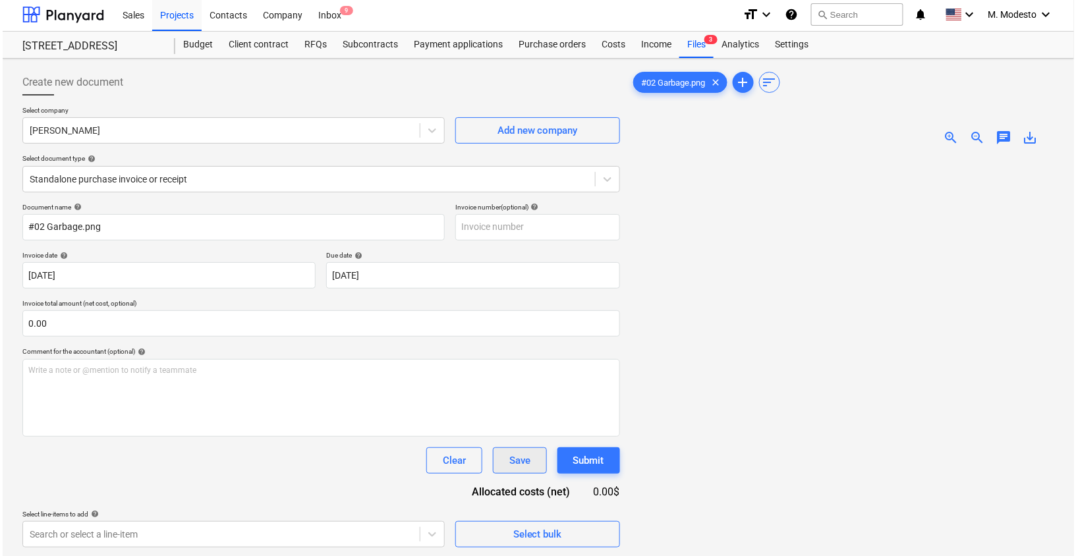
scroll to position [104, 0]
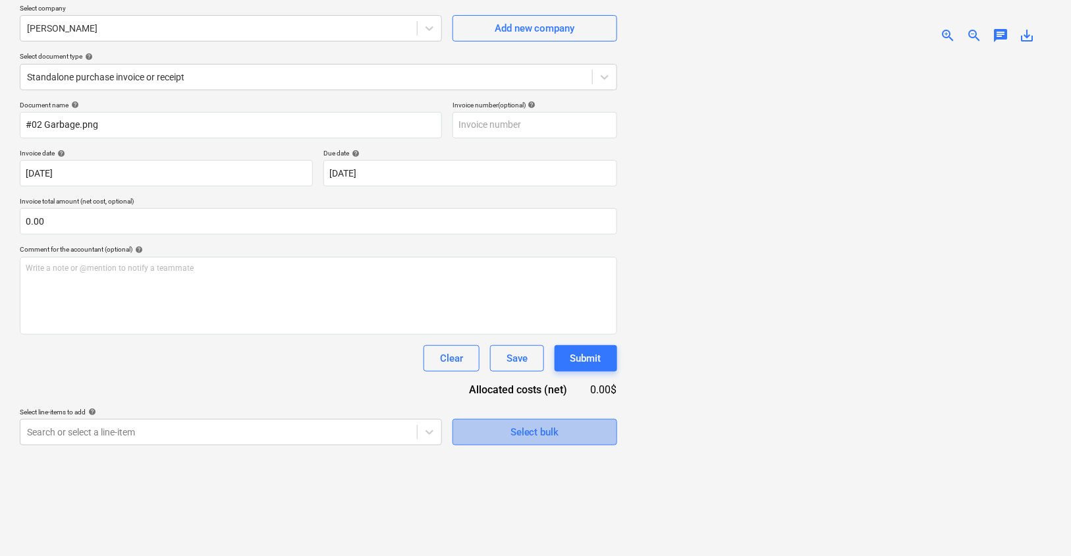
click at [533, 427] on div "Select bulk" at bounding box center [534, 431] width 49 height 17
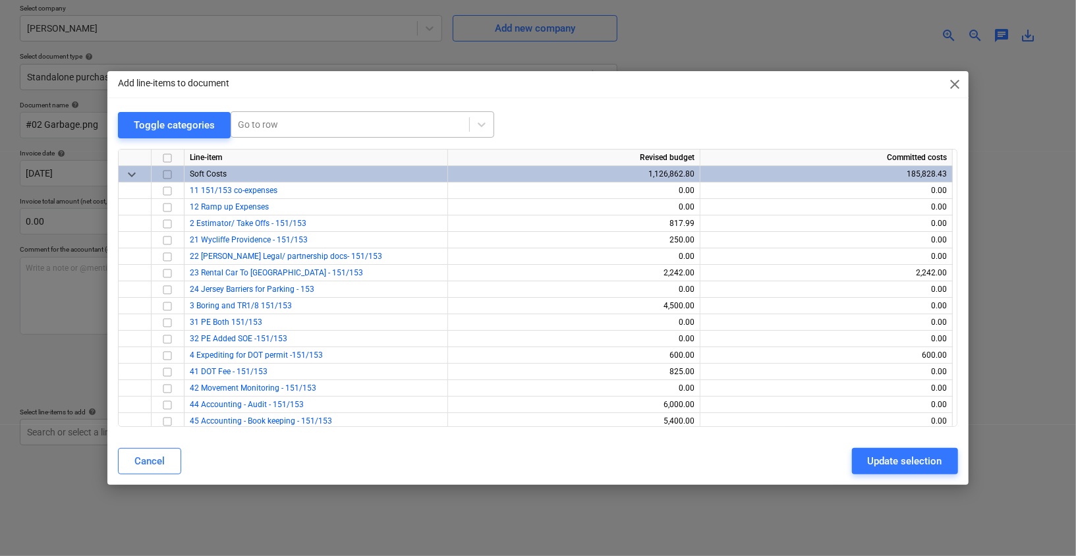
click at [362, 125] on div at bounding box center [350, 124] width 225 height 13
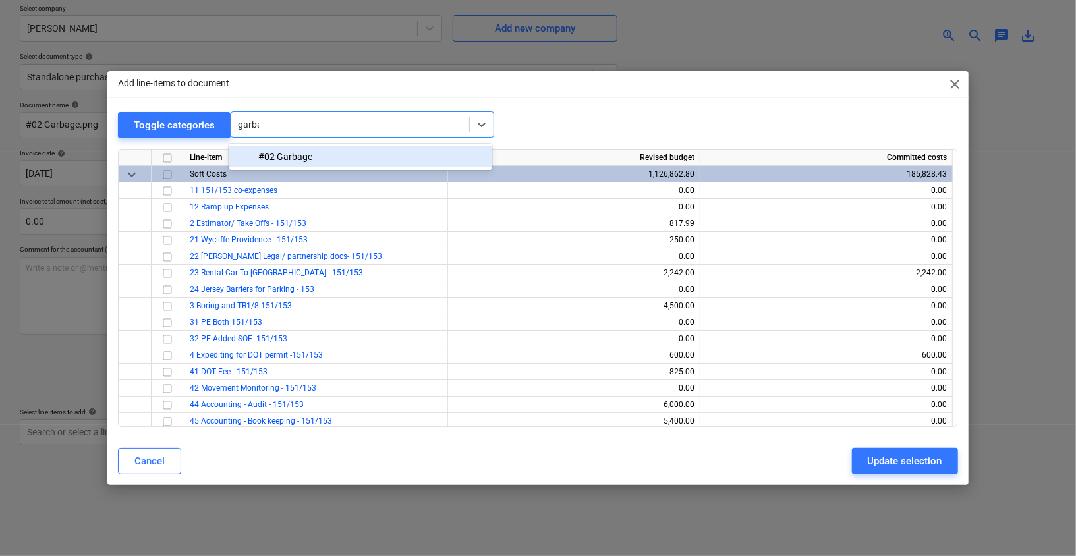
type input "garbage"
click at [381, 150] on div "-- -- -- #02 Garbage" at bounding box center [360, 156] width 263 height 21
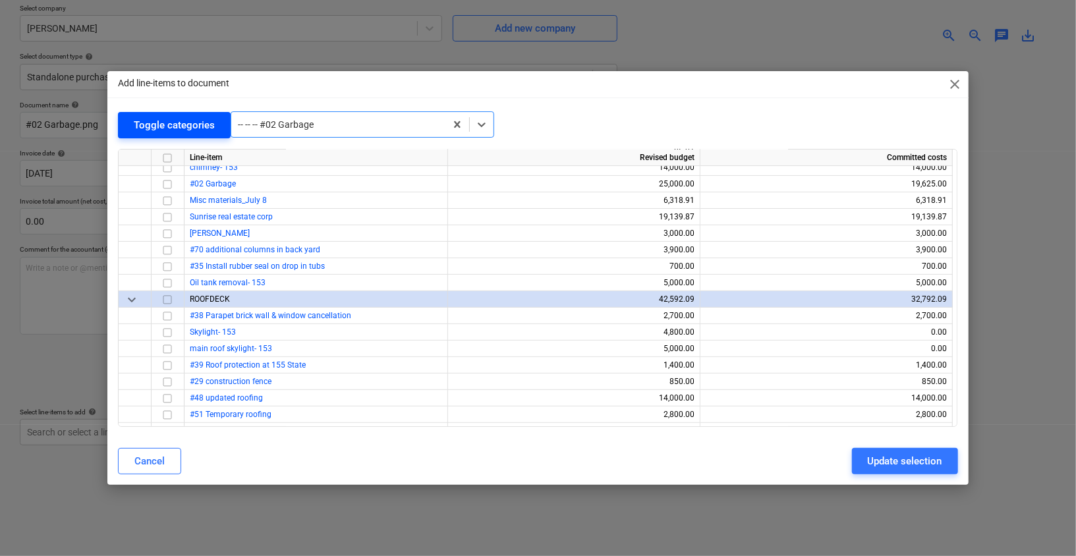
scroll to position [3458, 0]
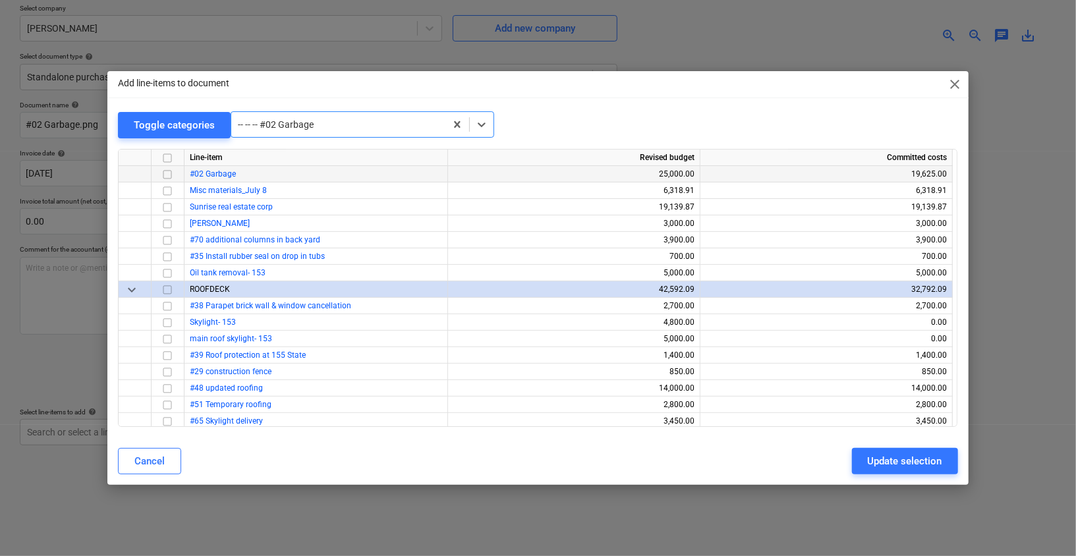
click at [167, 177] on input "checkbox" at bounding box center [167, 175] width 16 height 16
click at [913, 453] on div "Update selection" at bounding box center [904, 460] width 74 height 17
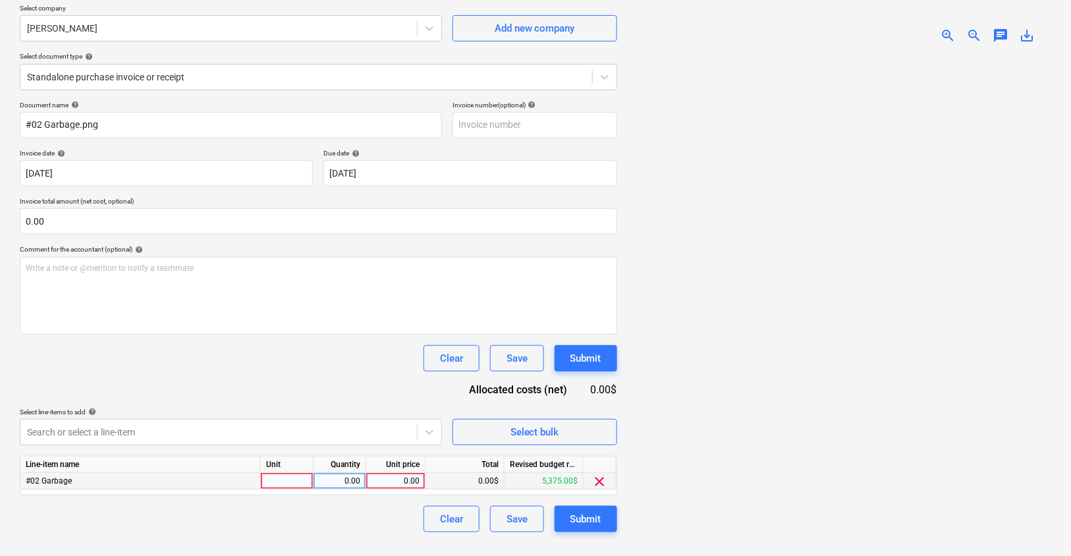
click at [388, 476] on div "0.00" at bounding box center [395, 481] width 48 height 16
type input "3650"
click at [816, 457] on div at bounding box center [839, 313] width 423 height 519
click at [594, 512] on div "Submit" at bounding box center [585, 518] width 31 height 17
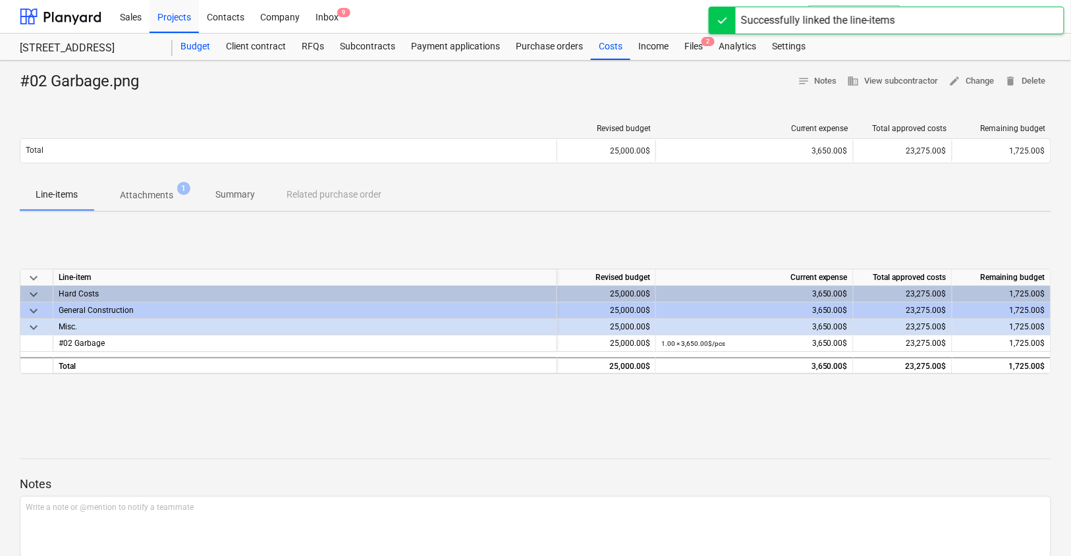
click at [207, 45] on div "Budget" at bounding box center [195, 47] width 45 height 26
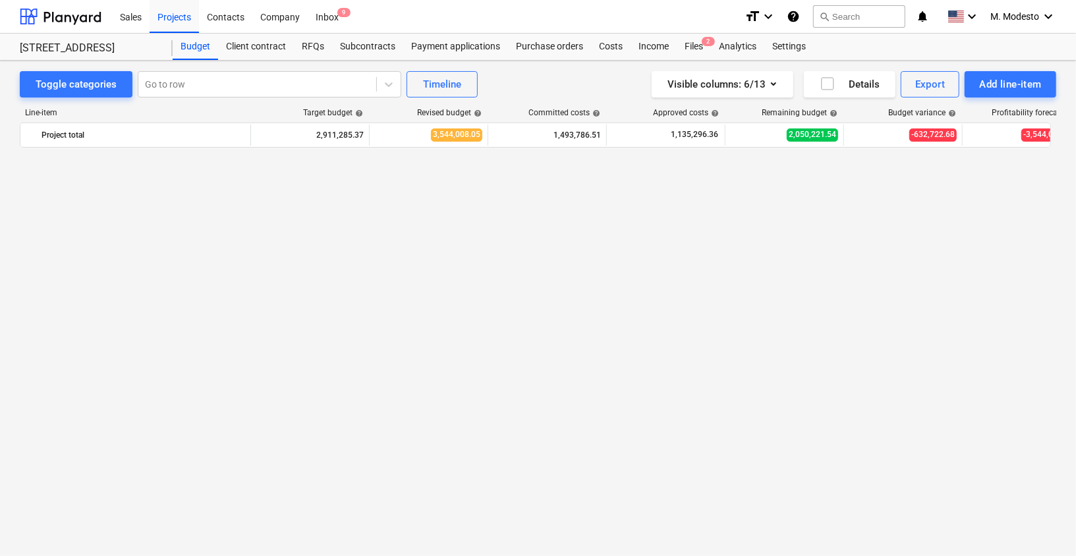
scroll to position [1912, 0]
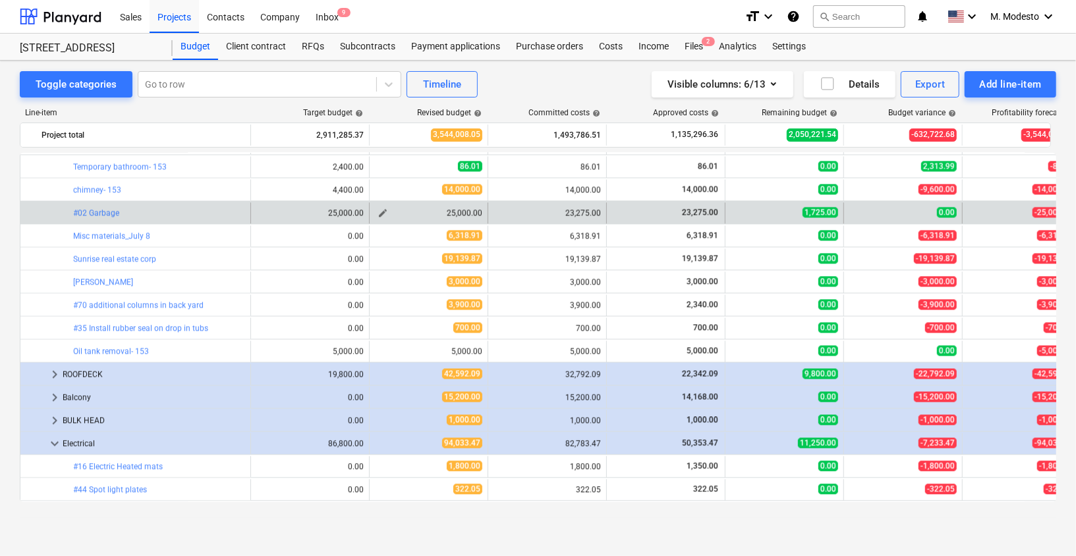
click at [383, 210] on span "edit" at bounding box center [382, 212] width 11 height 11
type textarea "x"
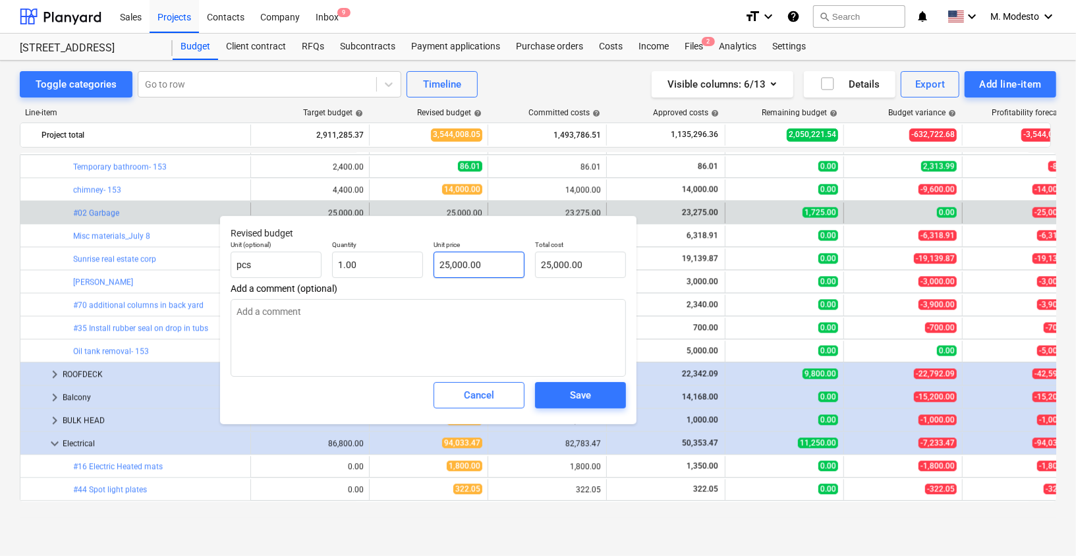
type input "25000"
drag, startPoint x: 488, startPoint y: 270, endPoint x: 397, endPoint y: 251, distance: 92.9
click at [397, 251] on div "Unit (optional) pcs Quantity 1.00 Unit price 25000 Total cost 25,000.00" at bounding box center [428, 259] width 406 height 48
type textarea "x"
type input "2"
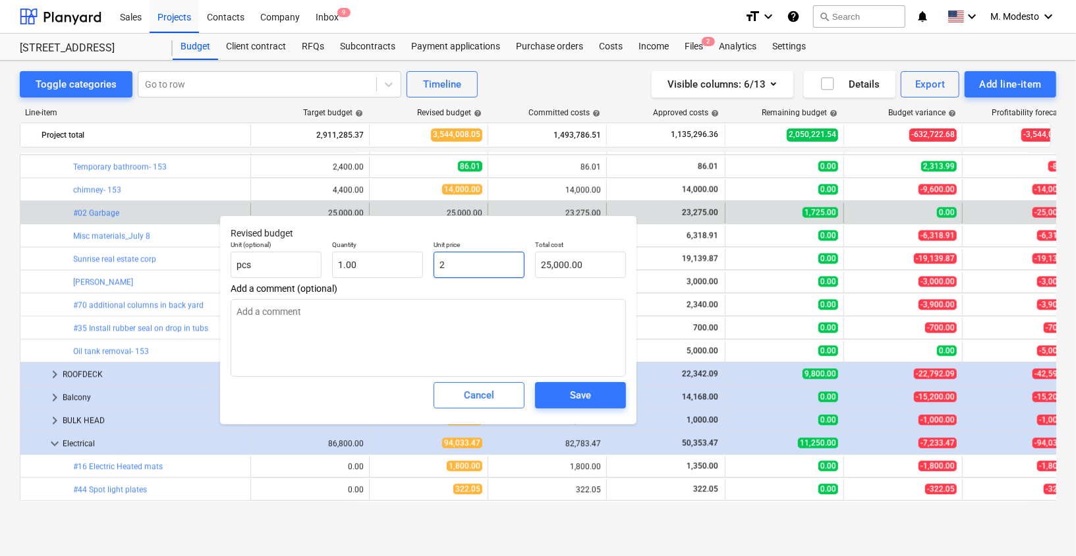
type input "2.00"
type textarea "x"
type input "23"
type input "23.00"
type textarea "x"
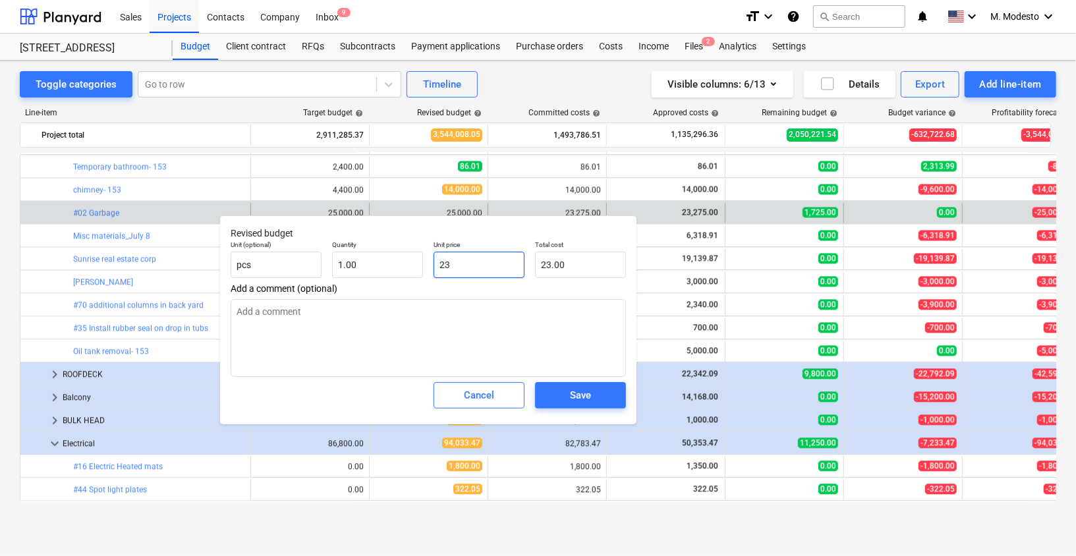
type input "232"
type input "232.00"
type textarea "x"
type input "2327"
type input "2,327.00"
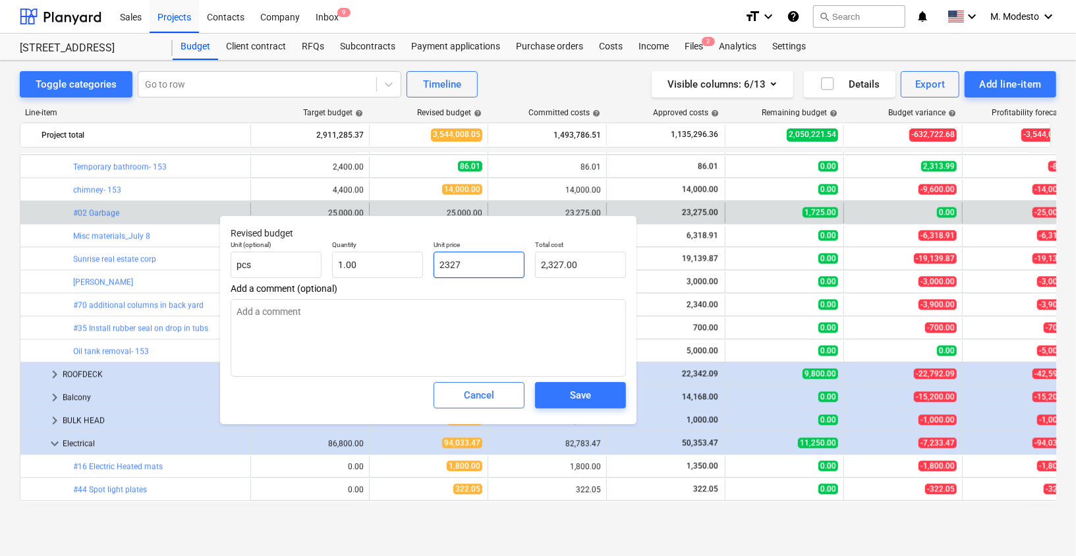
type textarea "x"
type input "23275"
type input "23,275.00"
type input "23275"
type textarea "x"
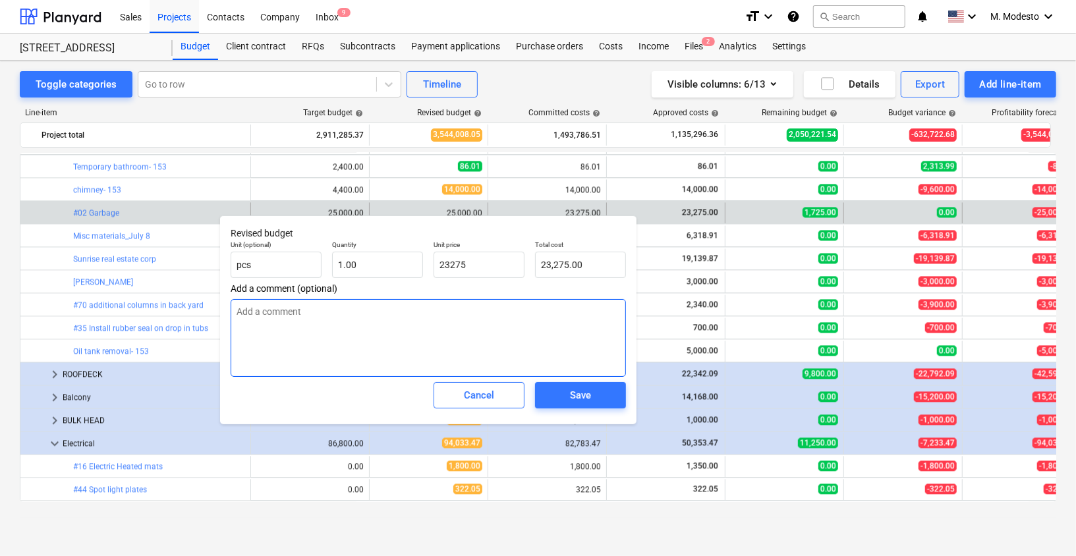
type input "23,275.00"
click at [578, 373] on textarea at bounding box center [428, 338] width 395 height 78
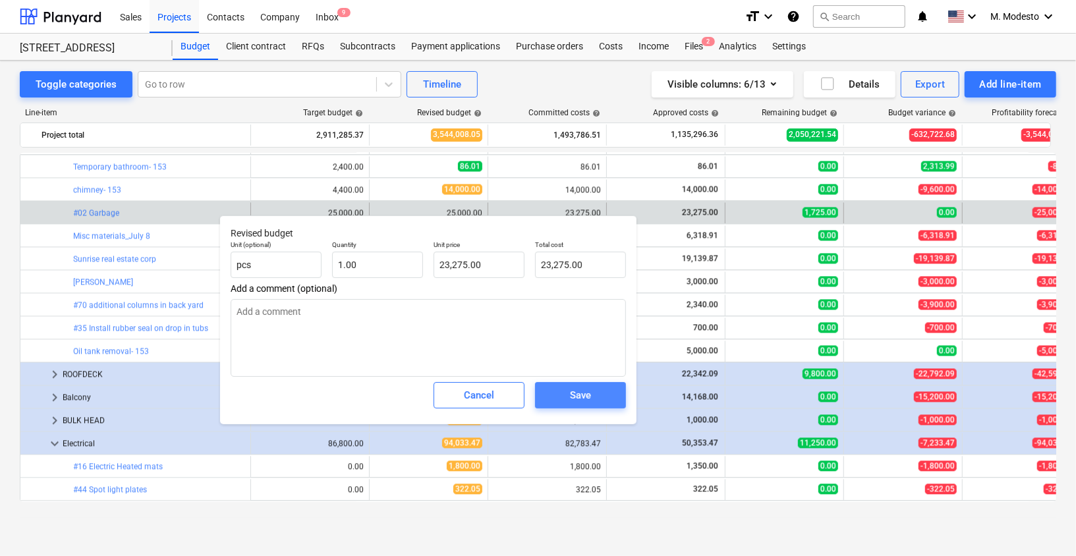
click at [580, 393] on div "Save" at bounding box center [580, 395] width 21 height 17
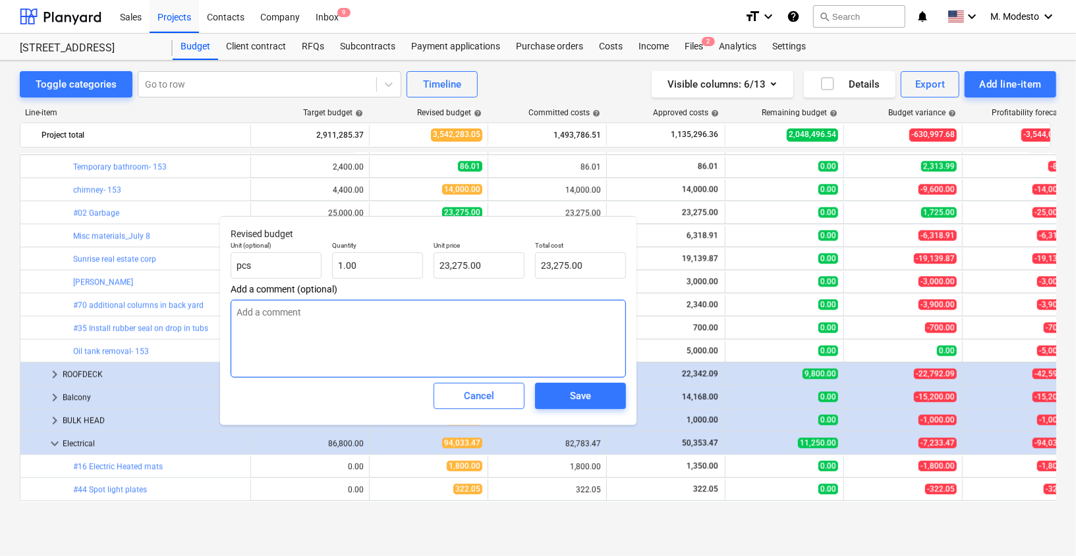
type textarea "x"
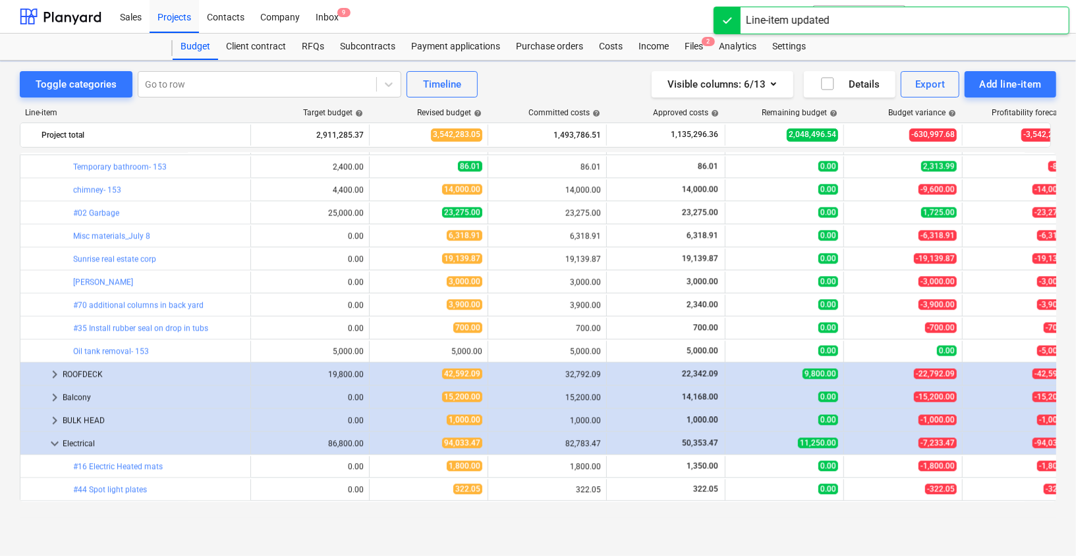
click at [7, 259] on div "Toggle categories Go to row Timeline Visible columns : 6/13 Details Export Add …" at bounding box center [538, 295] width 1076 height 468
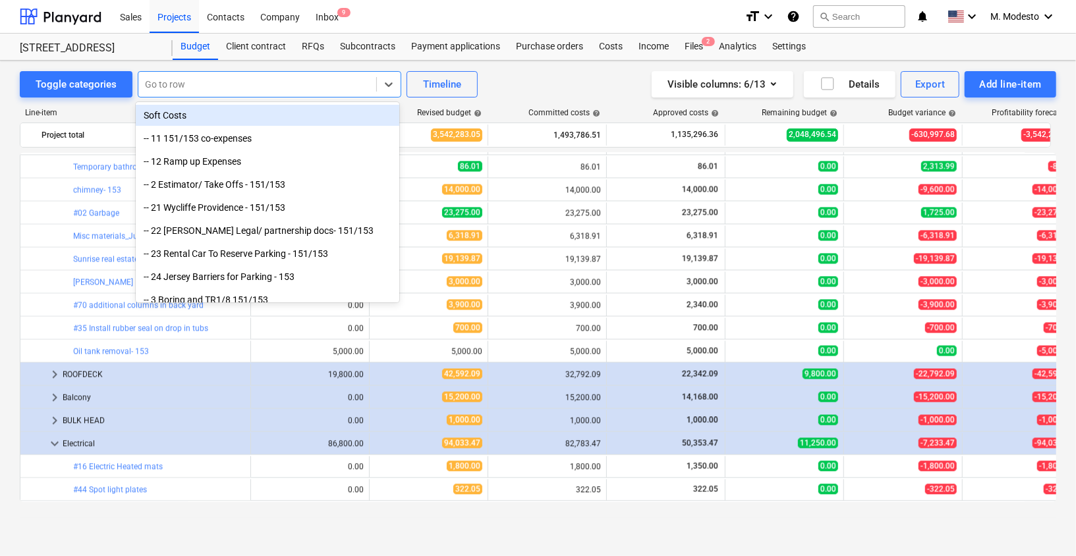
click at [244, 72] on div "Go to row" at bounding box center [269, 84] width 263 height 26
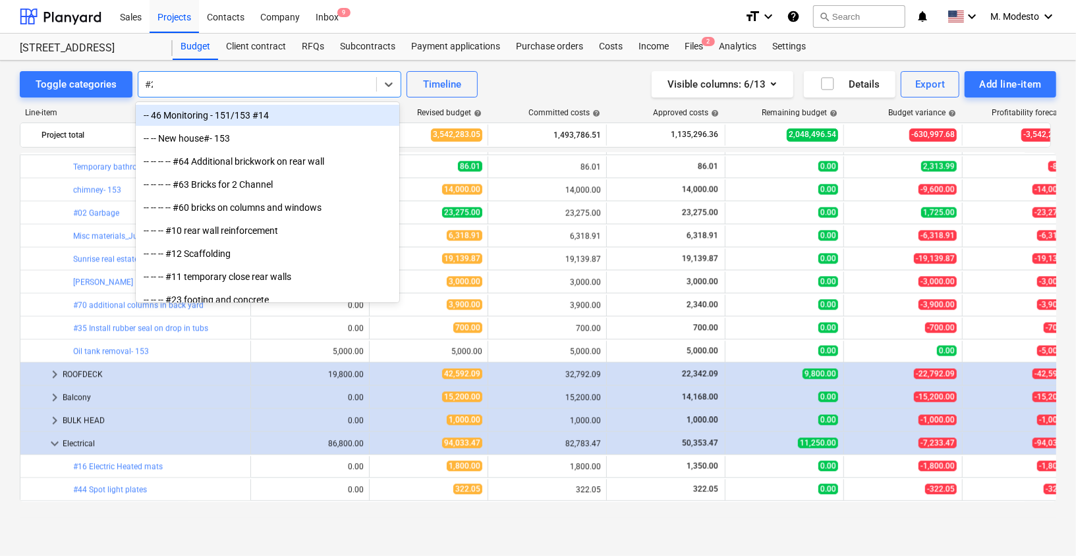
type input "#25"
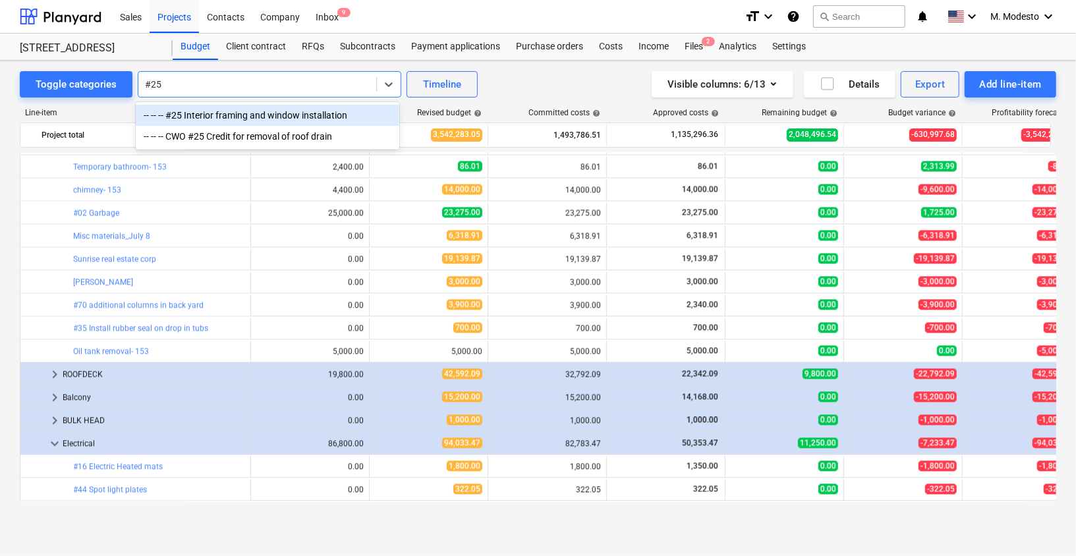
click at [204, 113] on div "-- -- -- #25 Interior framing and window installation" at bounding box center [267, 115] width 263 height 21
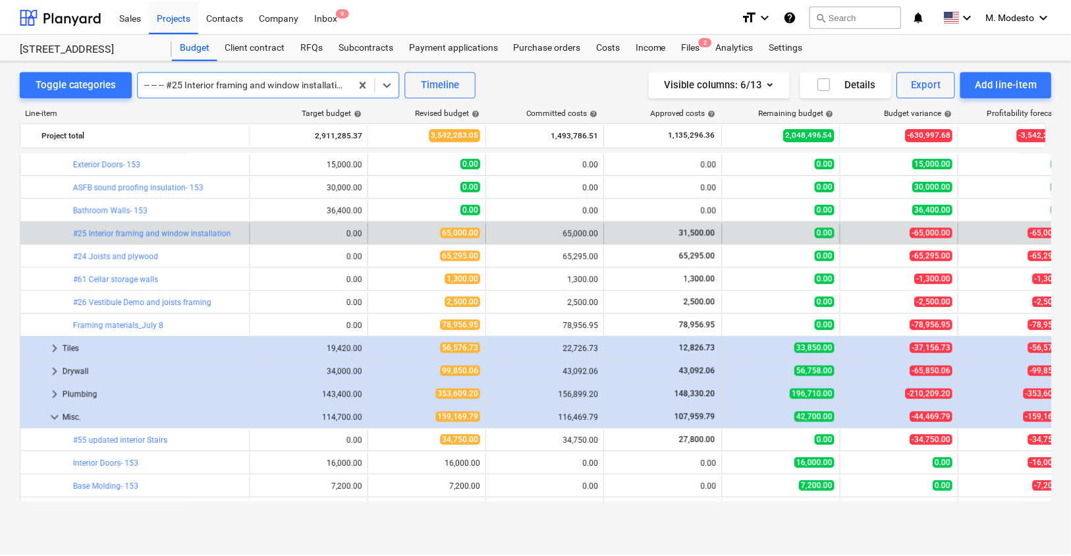
scroll to position [1752, 0]
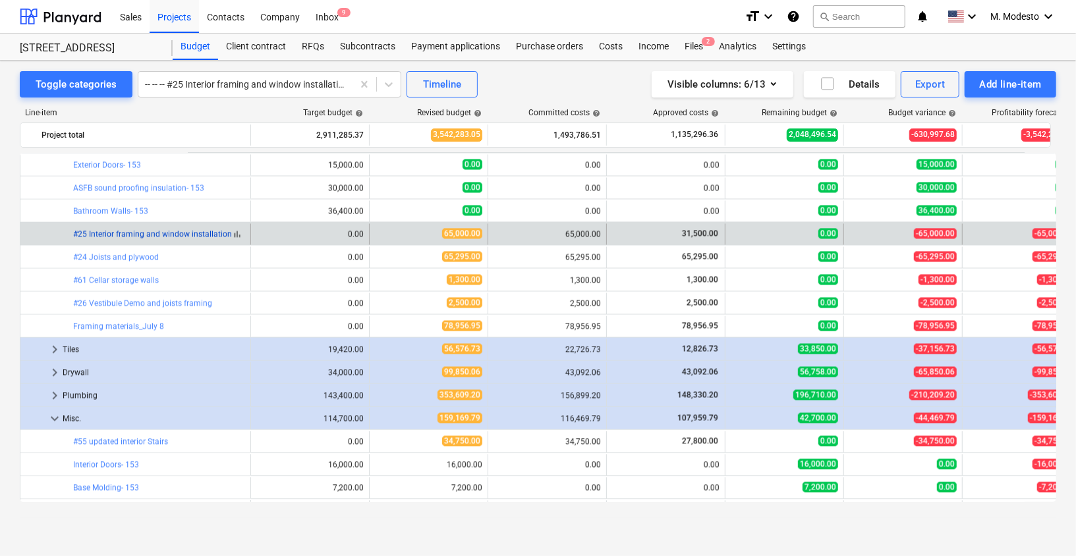
click at [167, 232] on link "#25 Interior framing and window installation" at bounding box center [152, 234] width 159 height 9
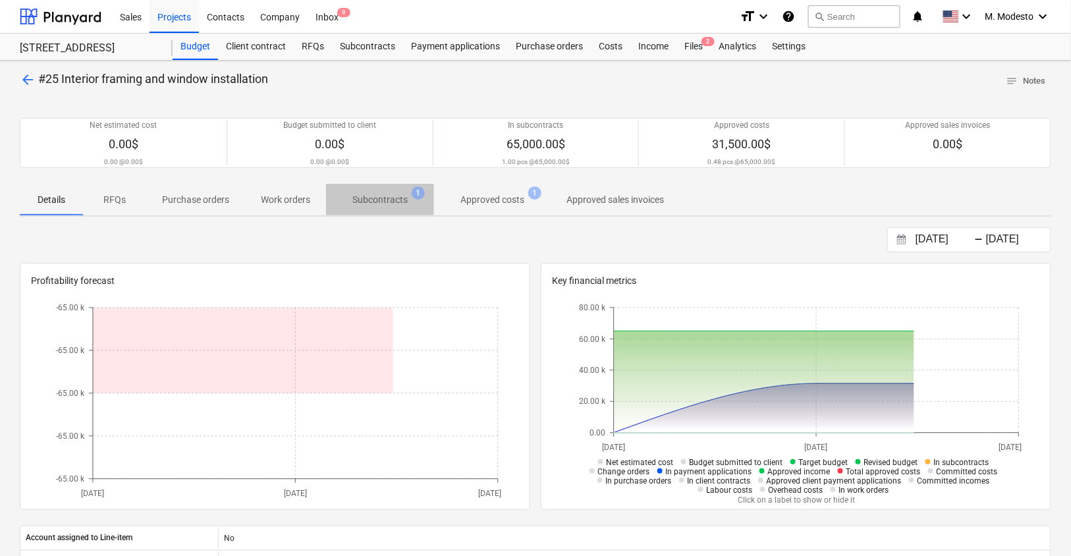
click at [387, 206] on span "Subcontracts 1" at bounding box center [380, 200] width 108 height 24
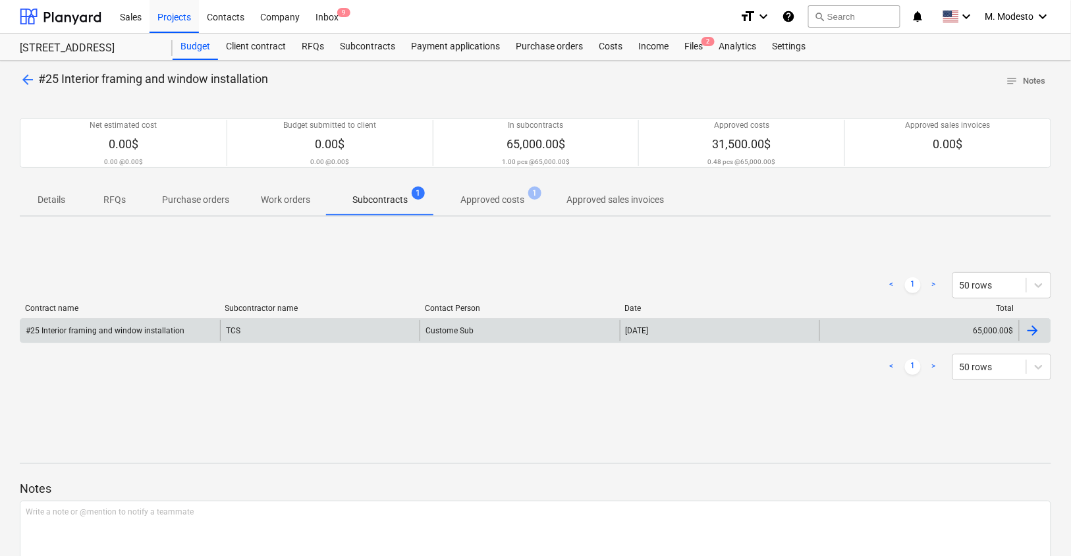
click at [381, 336] on div "TCS" at bounding box center [320, 330] width 200 height 21
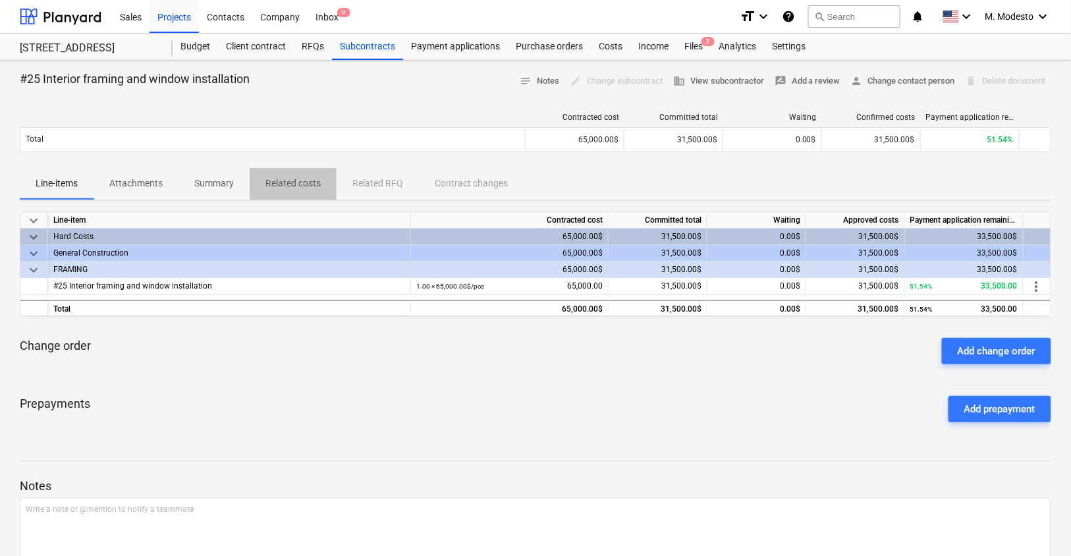
click at [300, 178] on p "Related costs" at bounding box center [292, 184] width 55 height 14
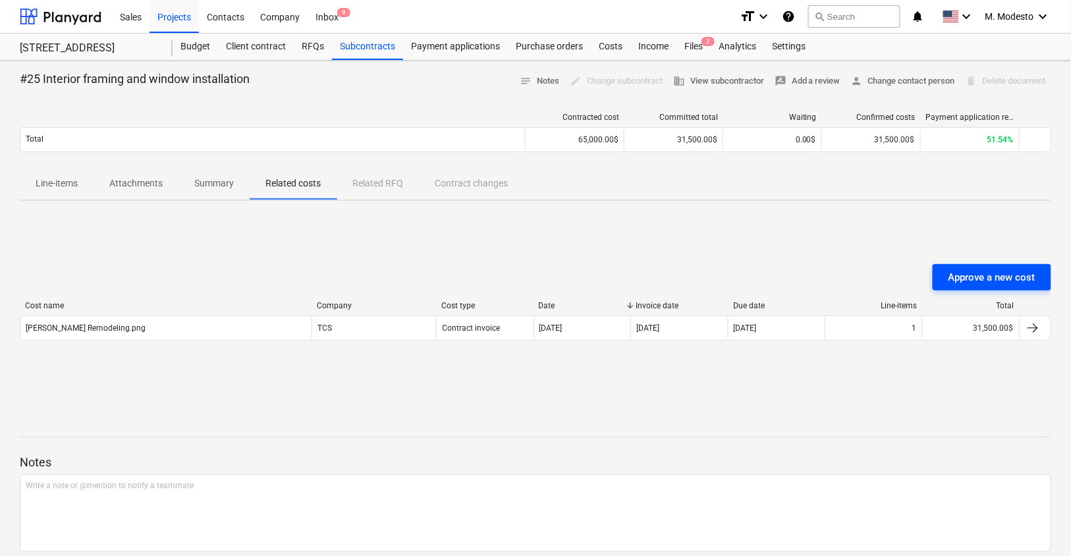
click at [980, 277] on div "Approve a new cost" at bounding box center [991, 277] width 87 height 17
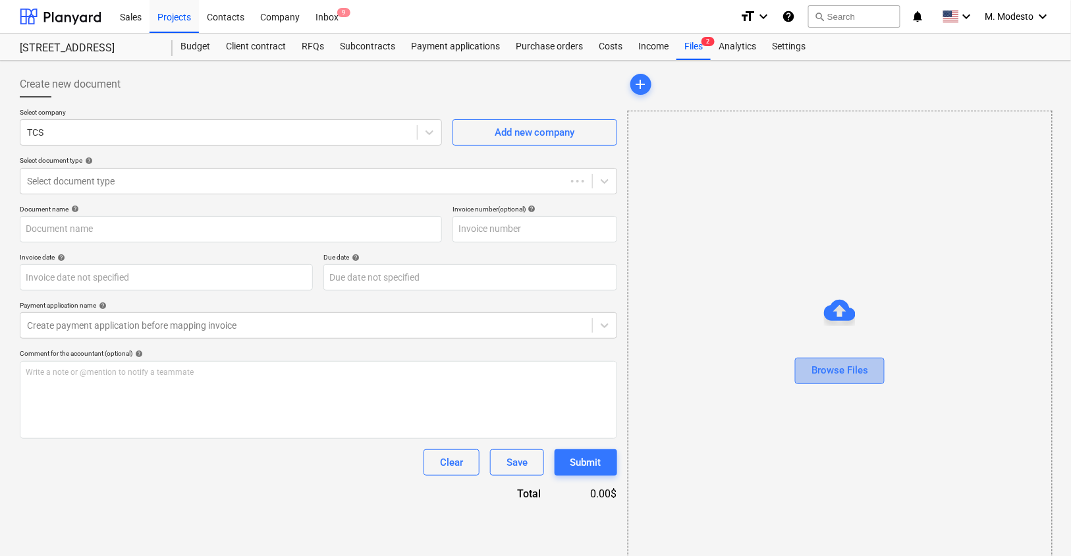
click at [837, 374] on div "Browse Files" at bounding box center [839, 370] width 57 height 17
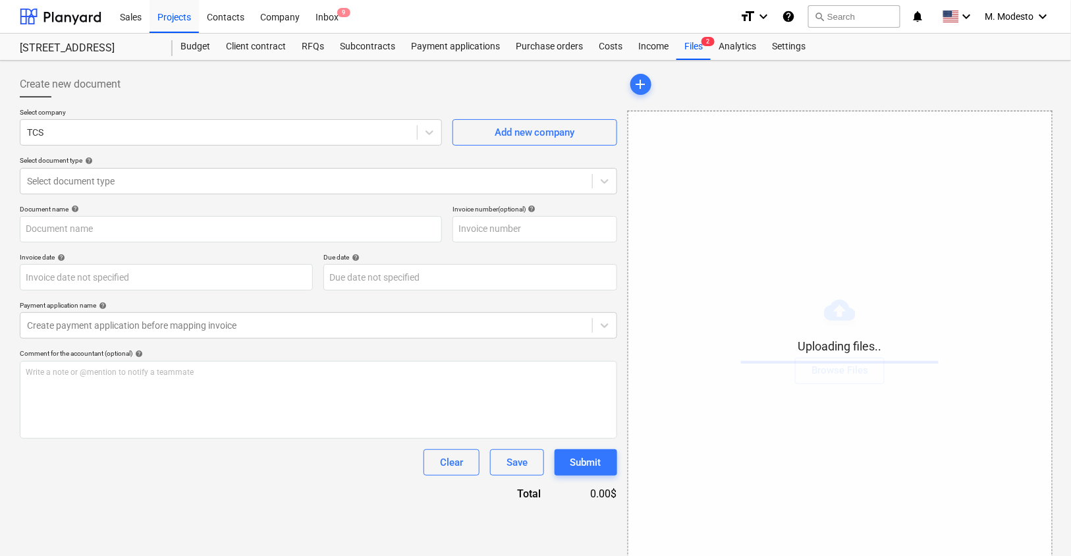
type input "Manzon.png"
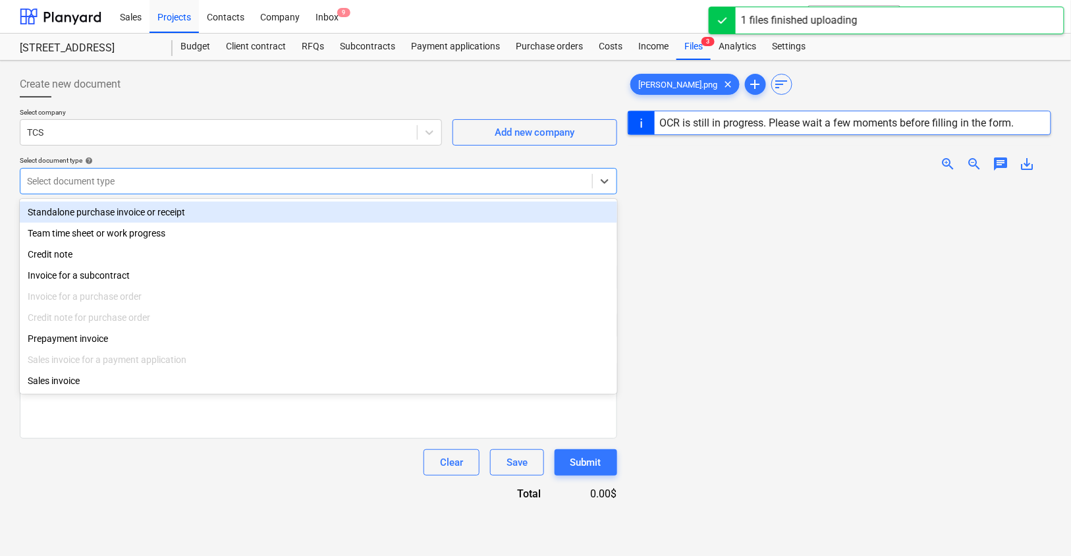
click at [135, 190] on div "Select document type" at bounding box center [318, 181] width 597 height 26
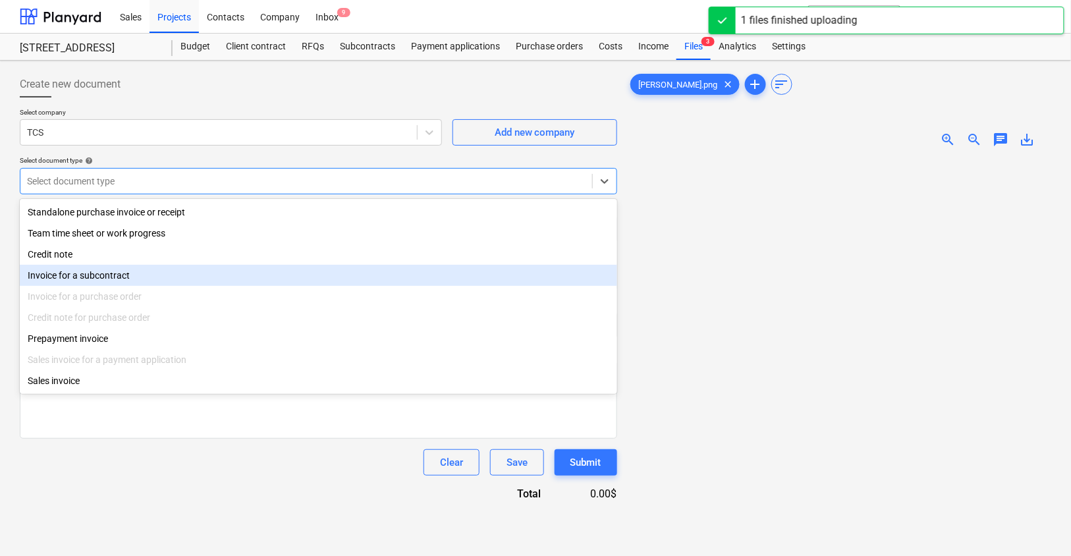
click at [104, 284] on div "Invoice for a subcontract" at bounding box center [318, 275] width 597 height 21
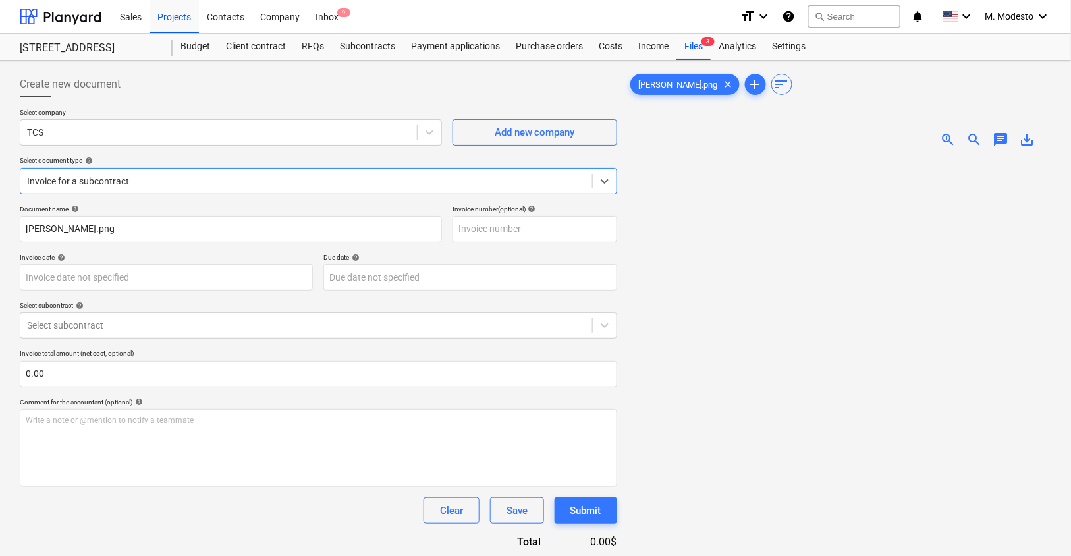
click at [178, 294] on div "Document name help Manzon.png Invoice number (optional) help Invoice date help …" at bounding box center [318, 377] width 597 height 344
click at [217, 283] on body "Sales Projects Contacts Company Inbox 9 format_size keyboard_arrow_down help se…" at bounding box center [535, 278] width 1071 height 556
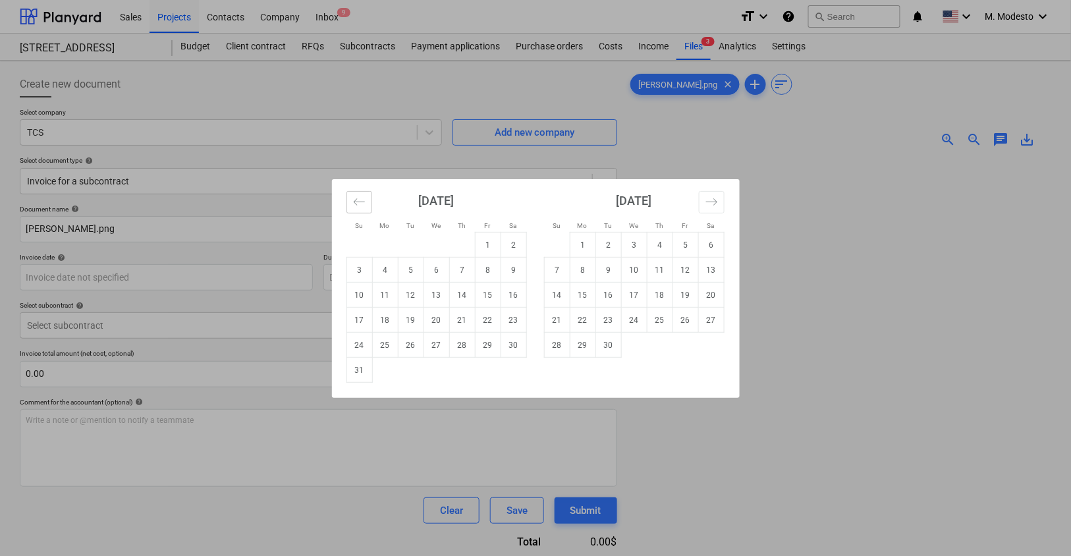
click at [356, 206] on icon "Move backward to switch to the previous month." at bounding box center [359, 202] width 13 height 13
click at [383, 321] on td "21" at bounding box center [385, 320] width 26 height 25
type input "21 Jul 2025"
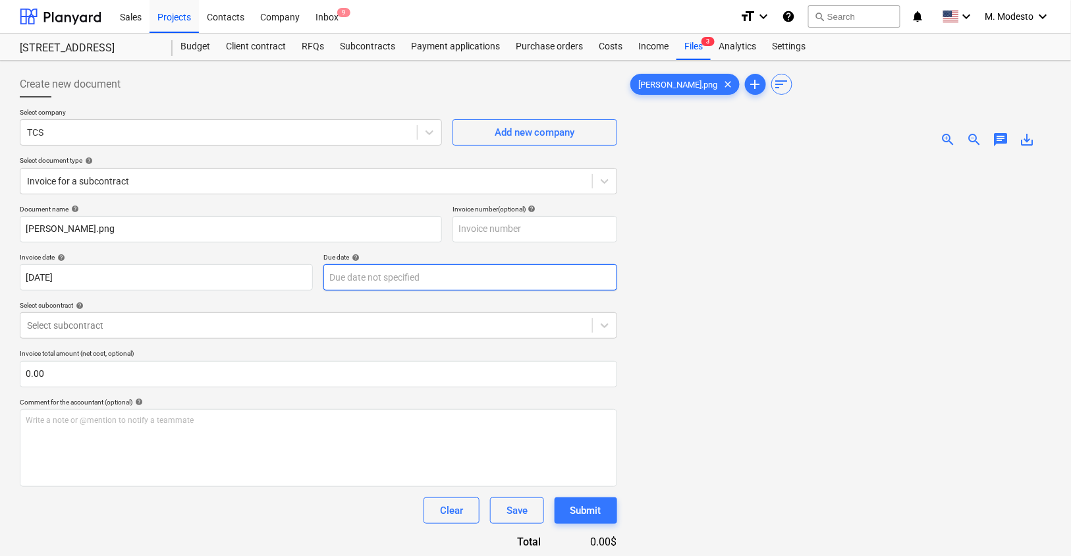
click at [424, 288] on body "Sales Projects Contacts Company Inbox 9 format_size keyboard_arrow_down help se…" at bounding box center [535, 278] width 1071 height 556
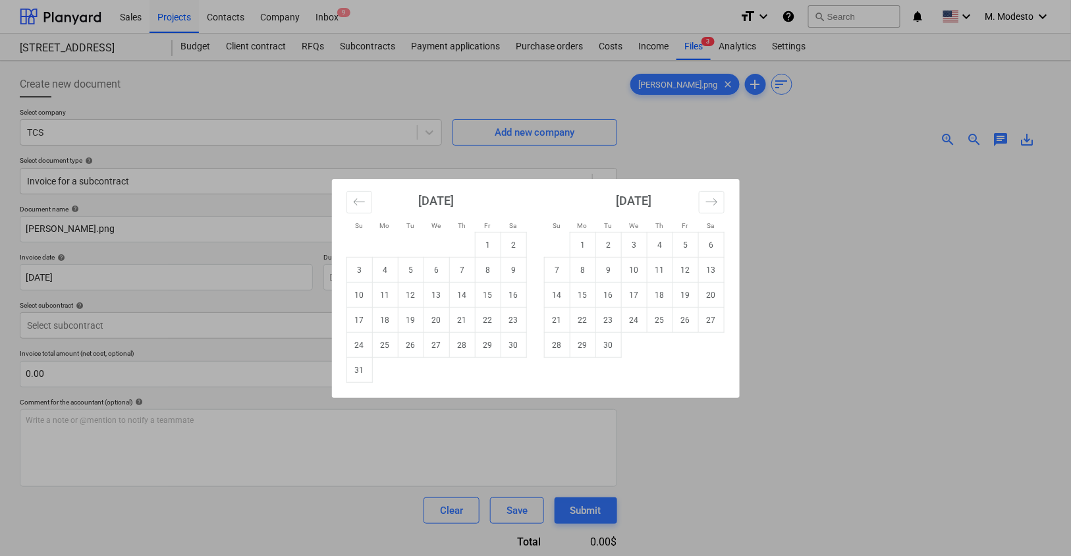
click at [374, 197] on div "August 2025" at bounding box center [436, 205] width 180 height 53
drag, startPoint x: 366, startPoint y: 198, endPoint x: 366, endPoint y: 234, distance: 36.2
click at [366, 198] on button "Move backward to switch to the previous month." at bounding box center [359, 202] width 26 height 22
click at [385, 321] on td "21" at bounding box center [385, 320] width 26 height 25
type input "21 Jul 2025"
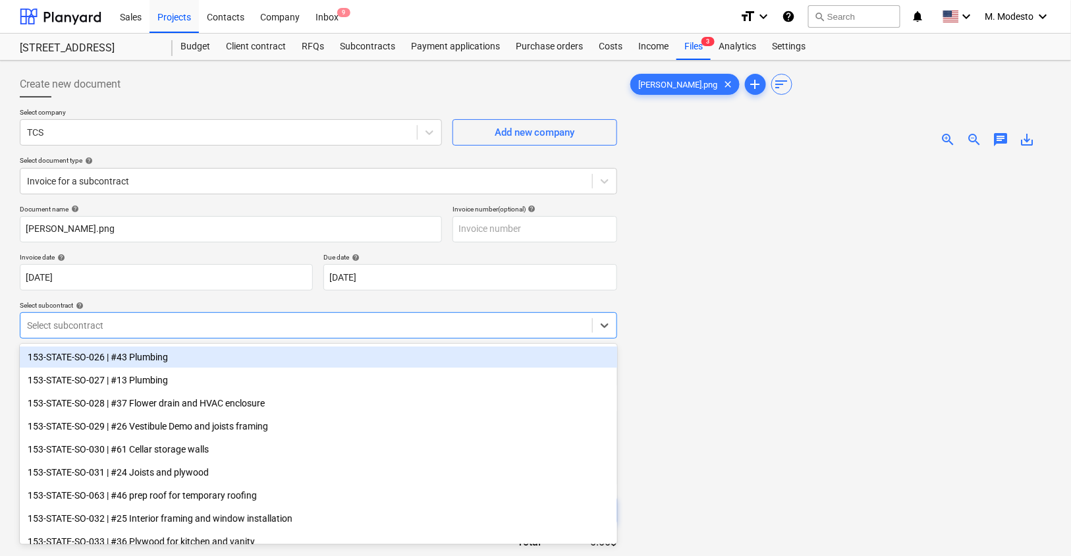
click at [296, 322] on div at bounding box center [306, 325] width 559 height 13
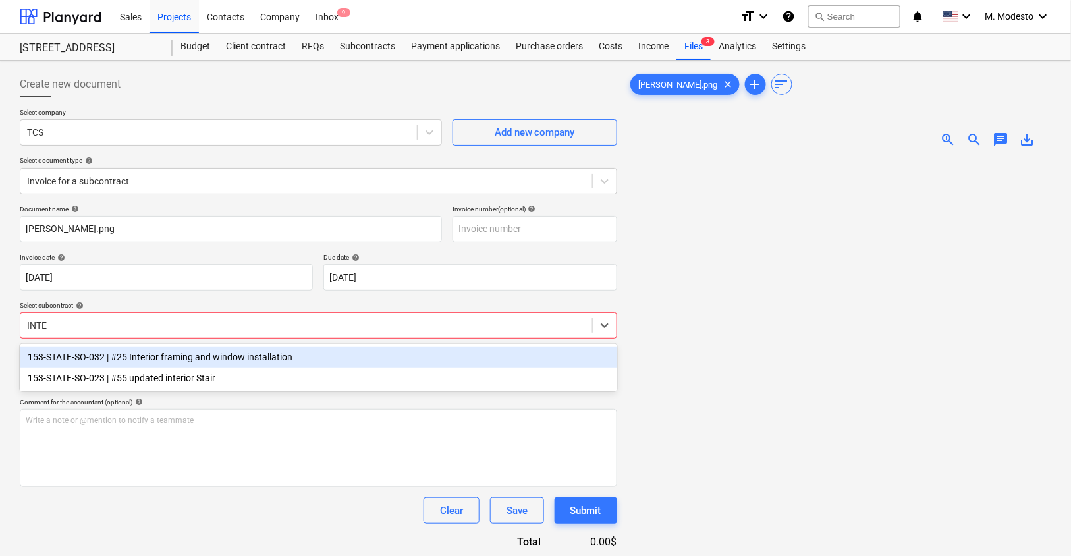
type input "INTER"
click at [252, 359] on div "153-STATE-SO-032 | #25 Interior framing and window installation" at bounding box center [318, 356] width 597 height 21
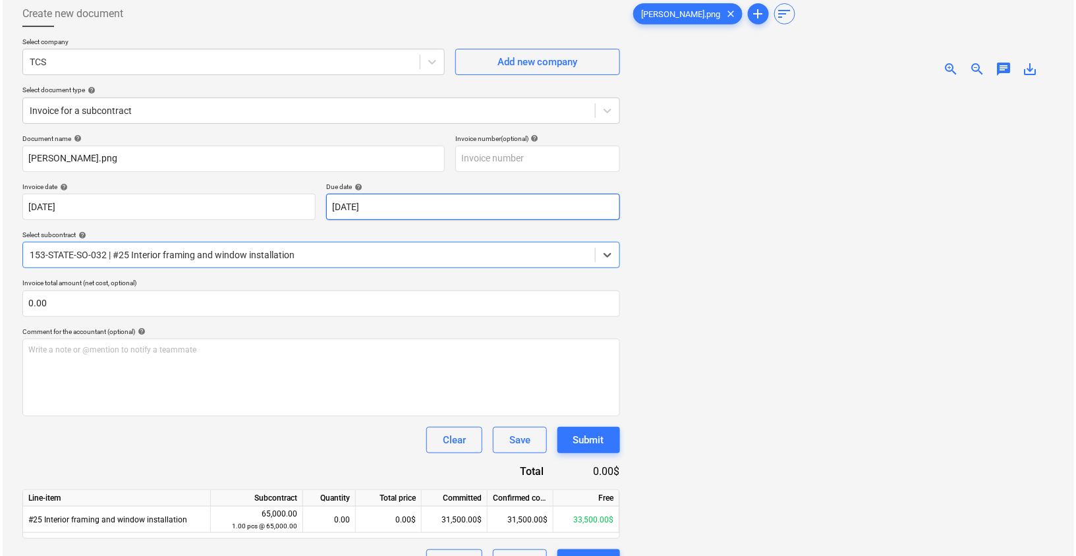
scroll to position [130, 0]
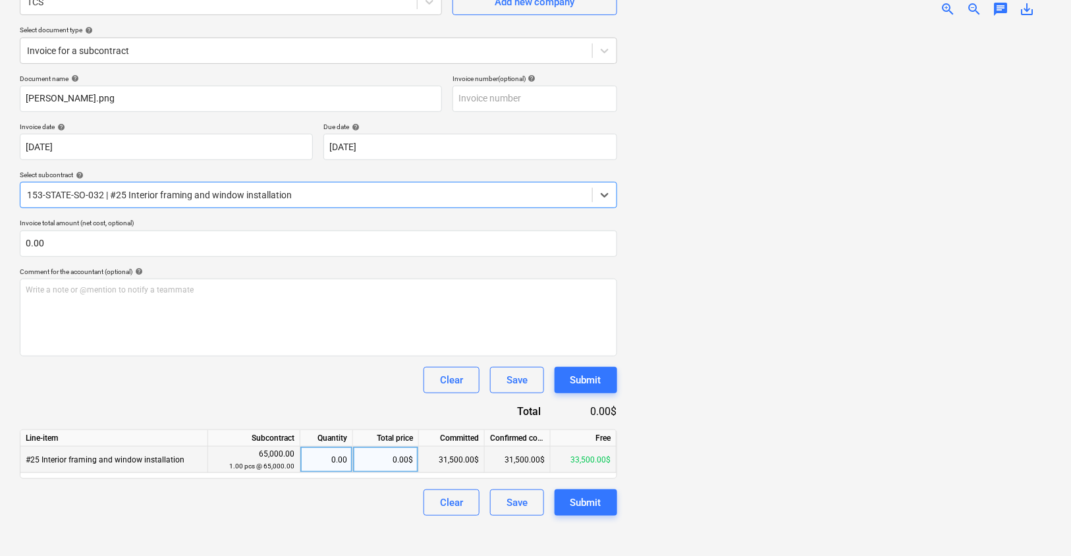
click at [393, 454] on div "0.00$" at bounding box center [386, 460] width 66 height 26
type input "4670"
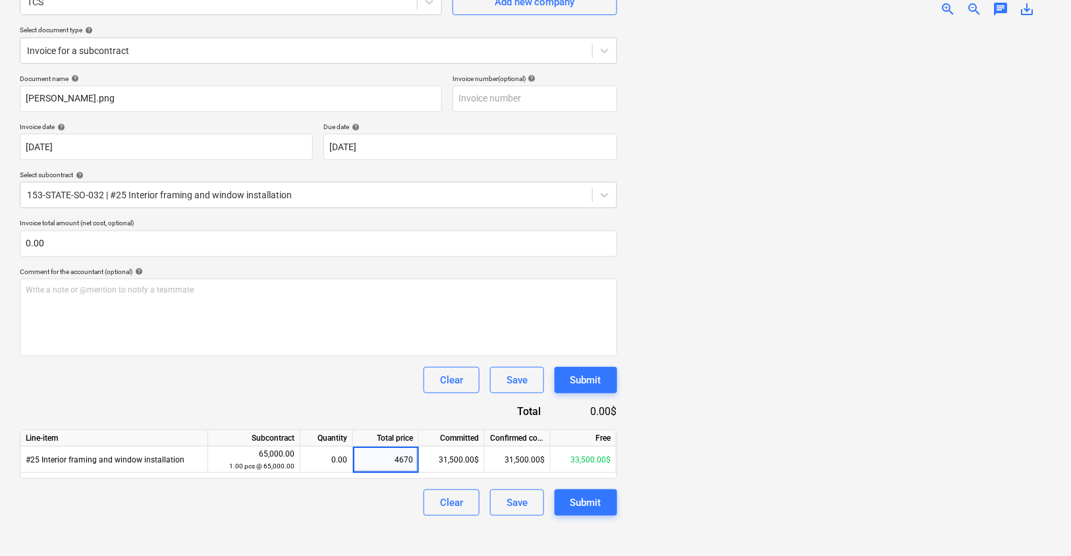
click at [381, 535] on div "Create new document Select company TCS Add new company Select document type hel…" at bounding box center [318, 243] width 608 height 616
click at [628, 505] on div at bounding box center [839, 287] width 423 height 519
click at [601, 503] on div "Submit" at bounding box center [585, 502] width 31 height 17
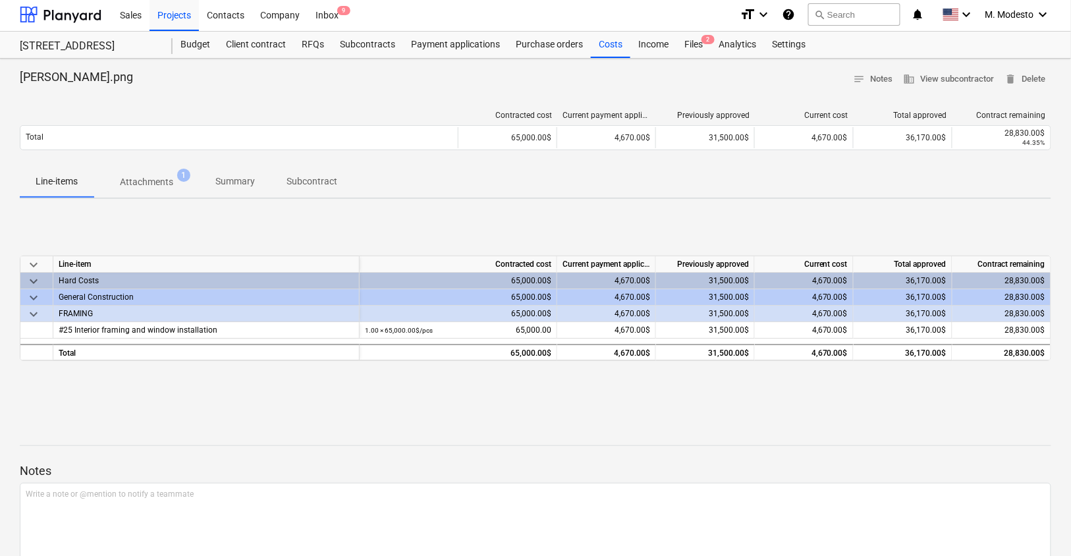
scroll to position [3, 0]
click at [613, 417] on div at bounding box center [535, 422] width 1031 height 11
click at [209, 29] on div "Contacts" at bounding box center [225, 14] width 53 height 34
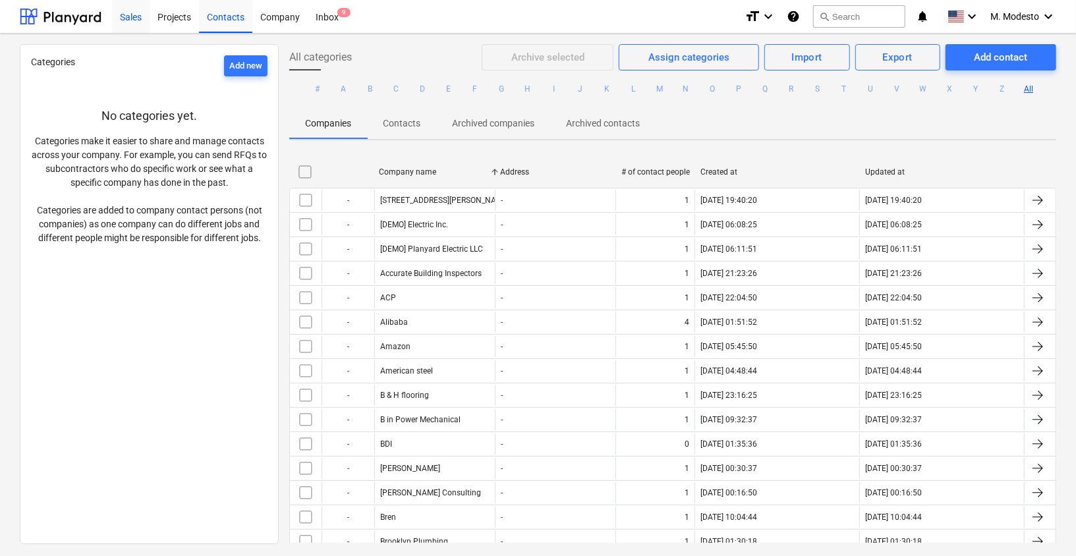
click at [121, 13] on div "Sales" at bounding box center [131, 16] width 38 height 34
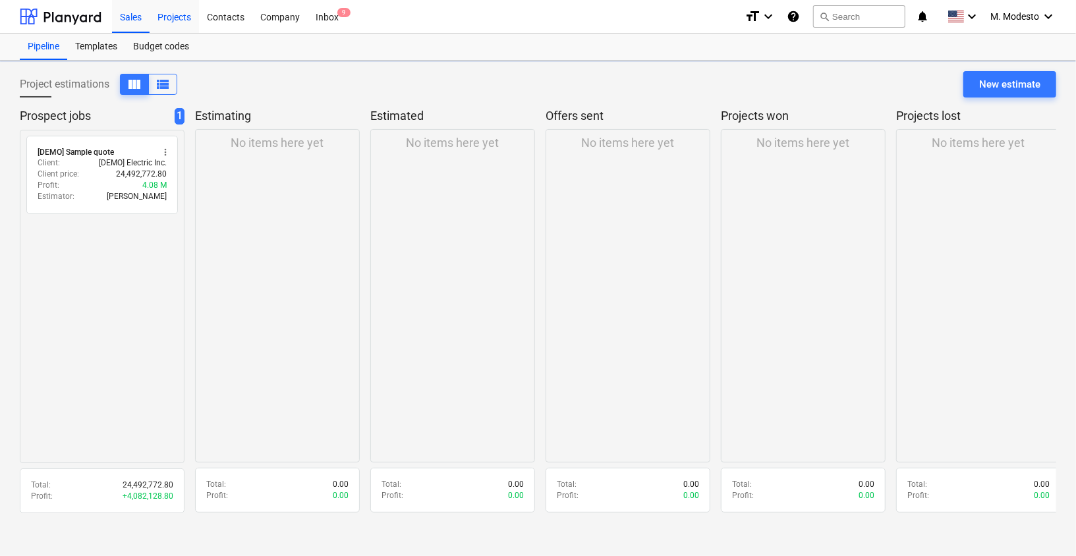
click at [179, 19] on div "Projects" at bounding box center [174, 16] width 49 height 34
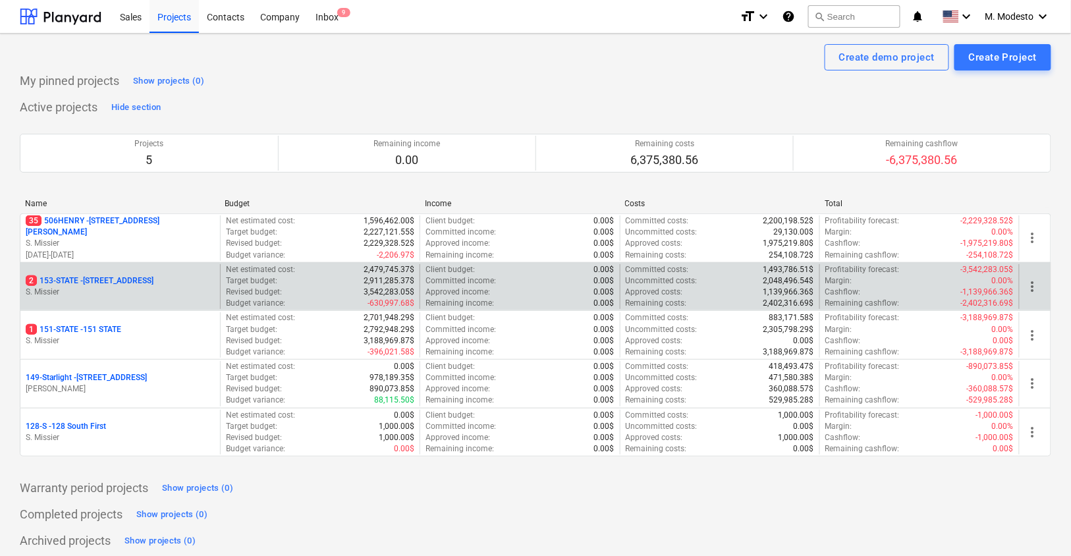
click at [117, 282] on p "2 153-STATE - 153 STATE ST" at bounding box center [90, 280] width 128 height 11
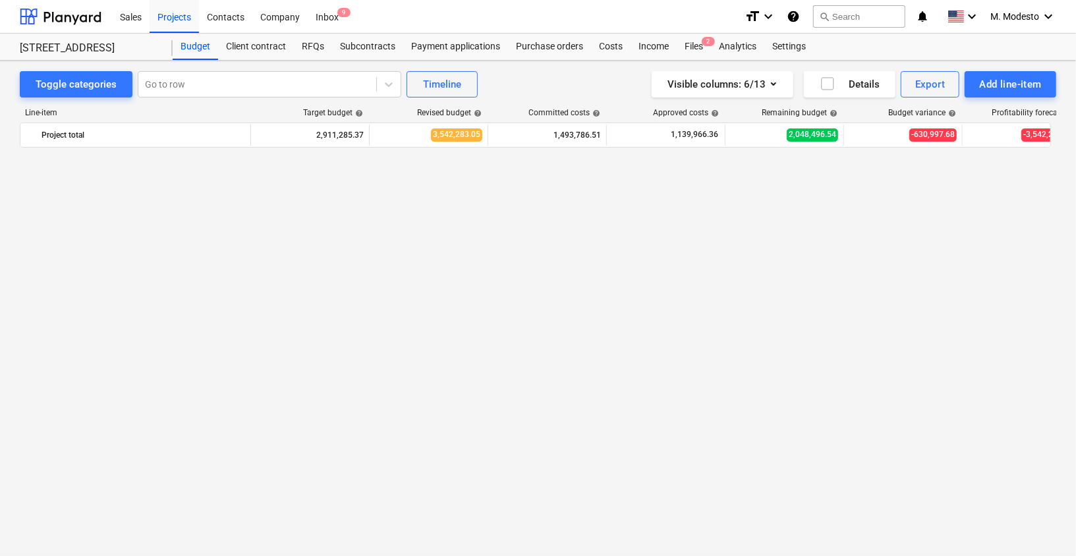
scroll to position [1752, 0]
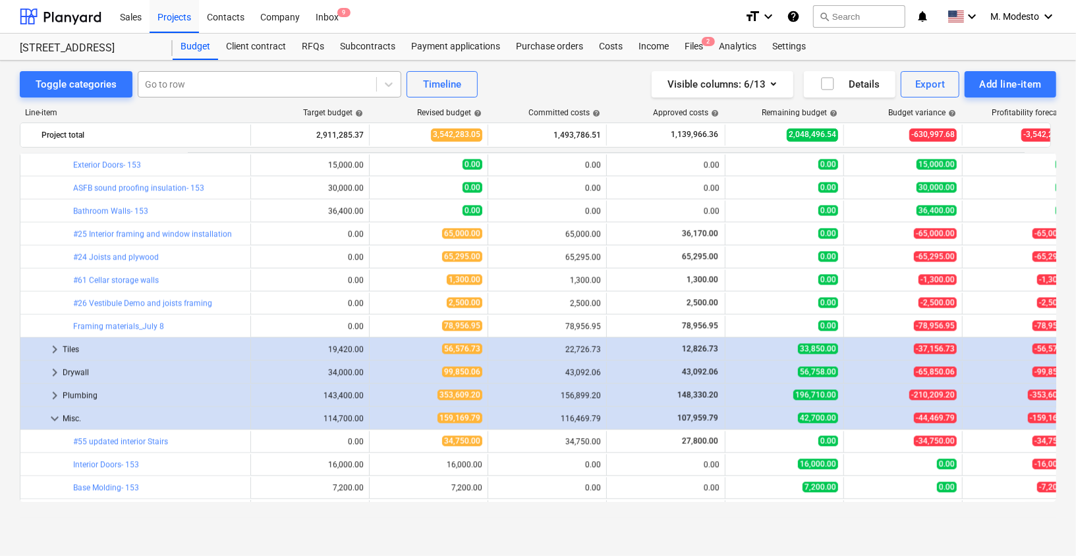
click at [259, 82] on div at bounding box center [257, 84] width 225 height 13
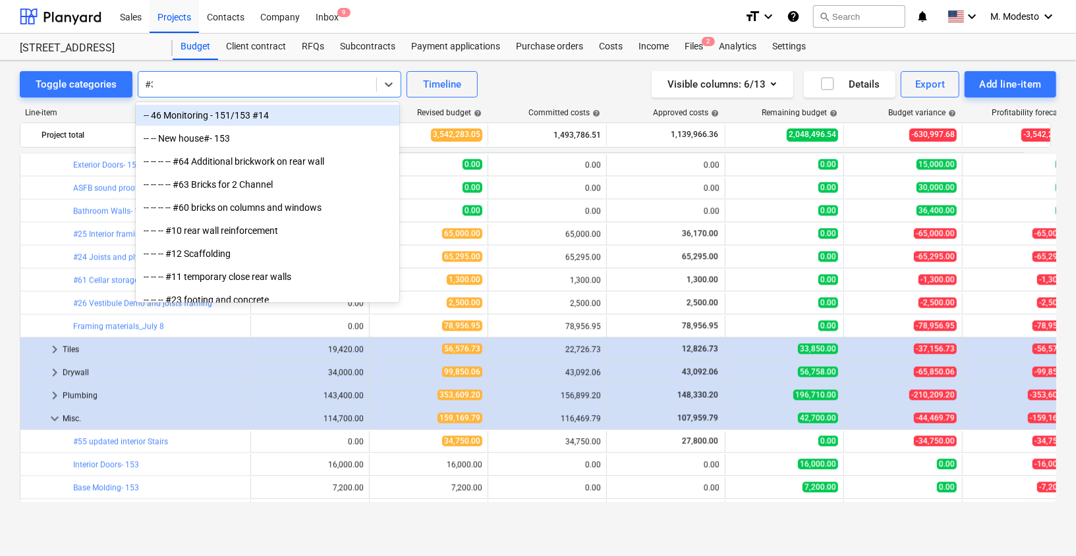
type input "#34"
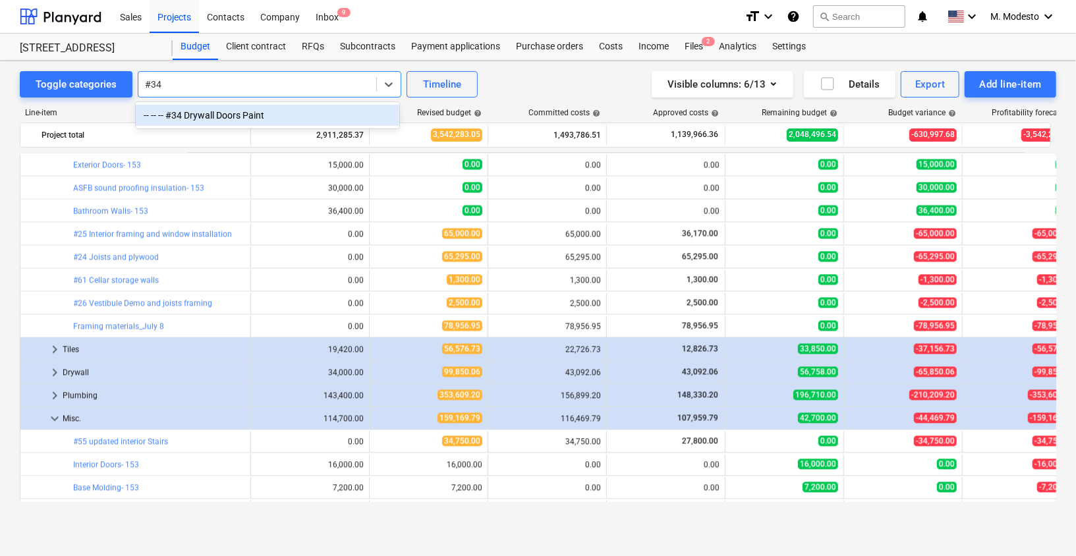
click at [209, 112] on div "-- -- -- #34 Drywall Doors Paint" at bounding box center [267, 115] width 263 height 21
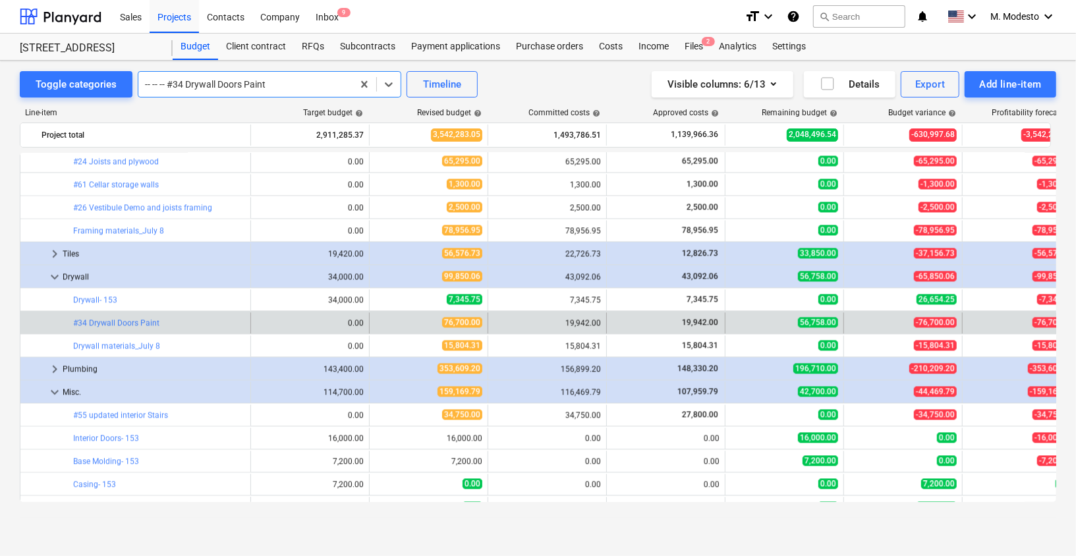
scroll to position [1849, 0]
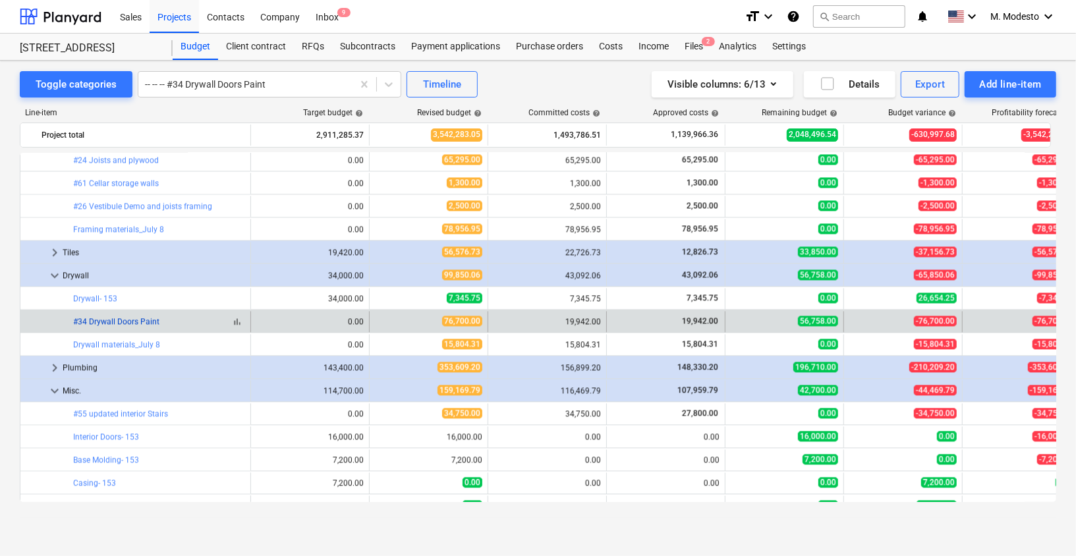
click at [88, 318] on link "#34 Drywall Doors Paint" at bounding box center [116, 321] width 86 height 9
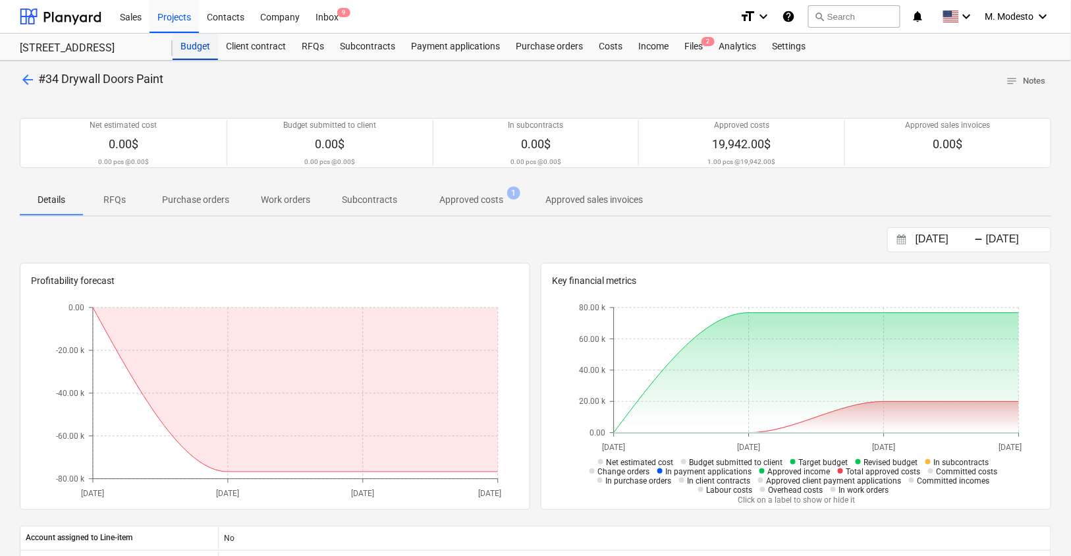
click at [196, 46] on div "Budget" at bounding box center [195, 47] width 45 height 26
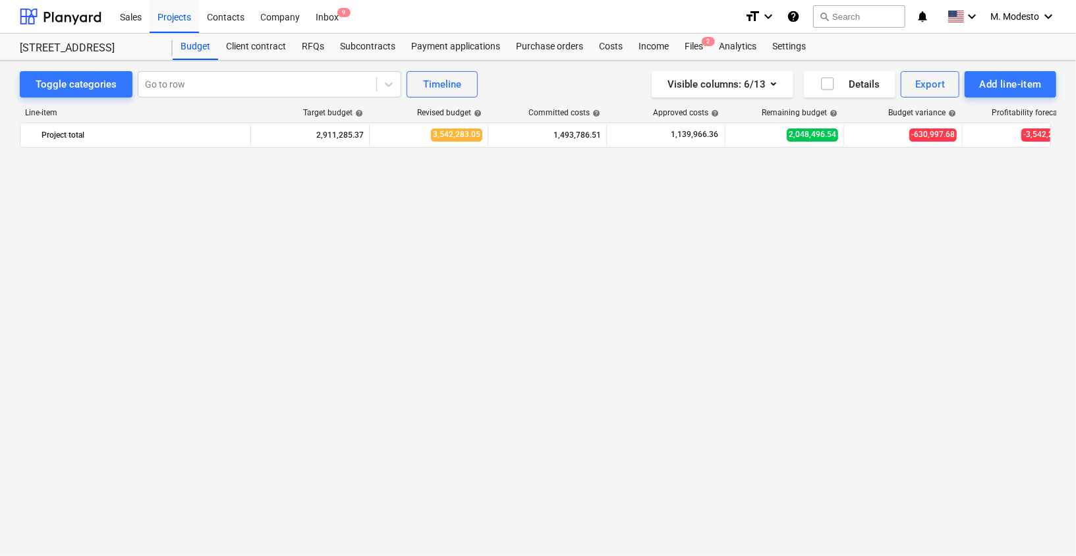
scroll to position [1849, 0]
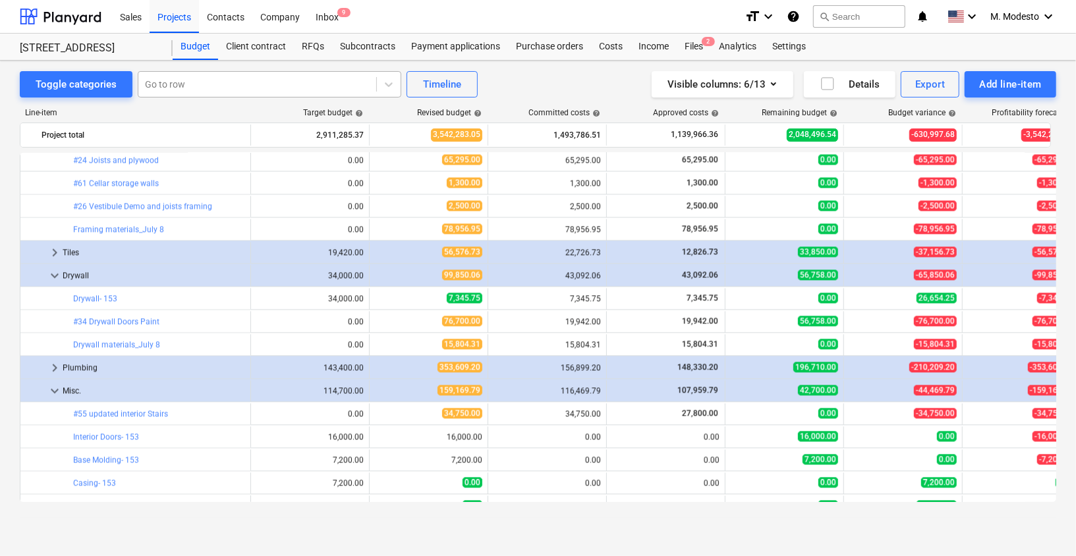
click at [213, 88] on div at bounding box center [257, 84] width 225 height 13
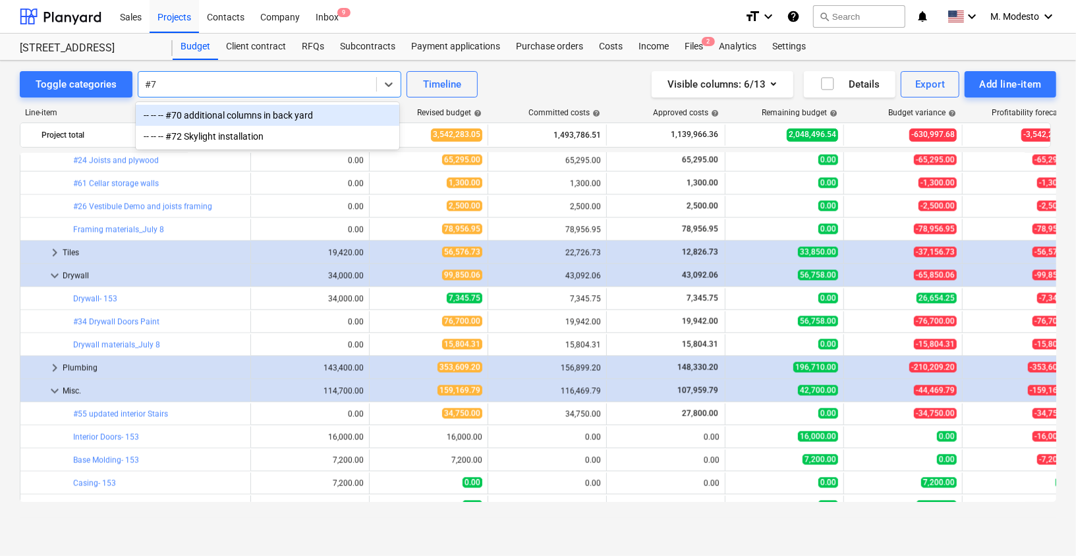
type input "#70"
click at [204, 119] on div "-- -- -- #70 additional columns in back yard" at bounding box center [267, 115] width 263 height 21
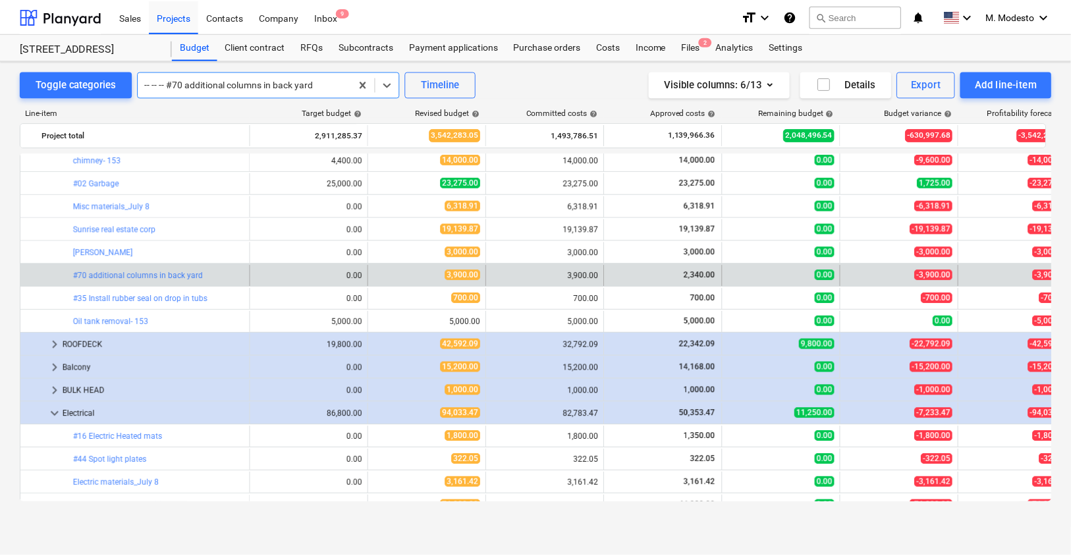
scroll to position [2353, 0]
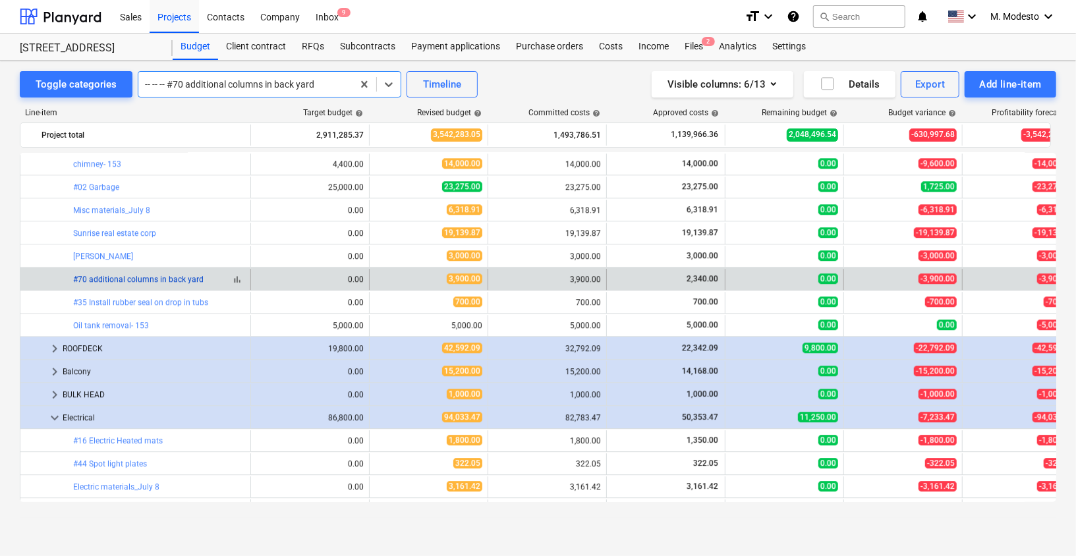
click at [101, 277] on link "#70 additional columns in back yard" at bounding box center [138, 279] width 130 height 9
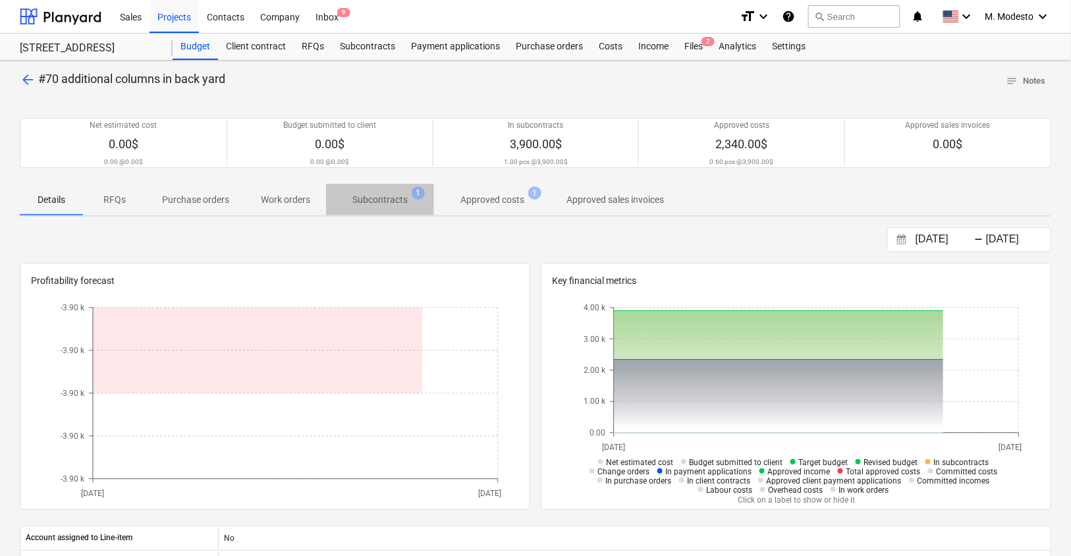
click at [396, 190] on span "Subcontracts 1" at bounding box center [380, 200] width 108 height 24
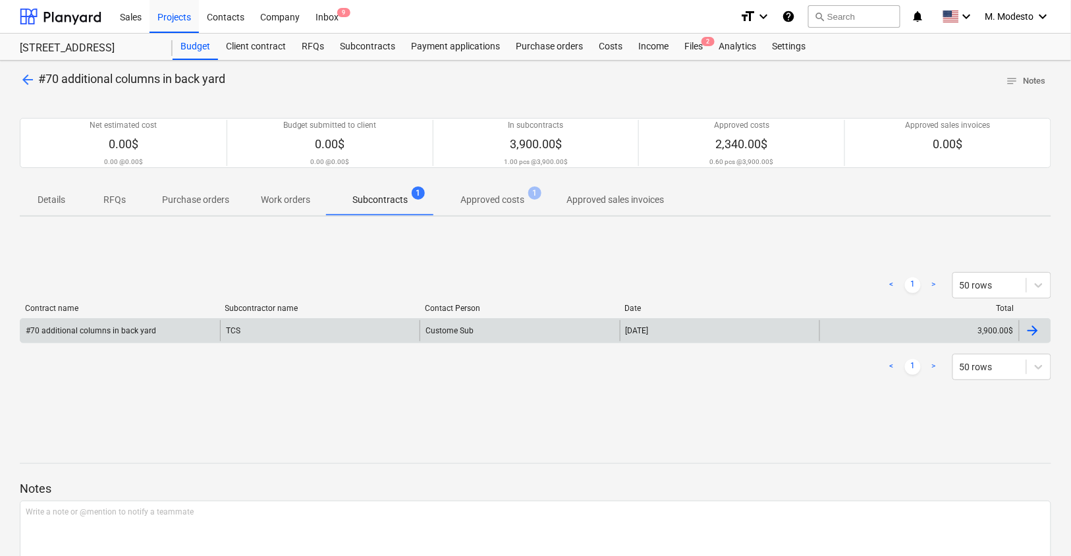
click at [374, 325] on div "TCS" at bounding box center [320, 330] width 200 height 21
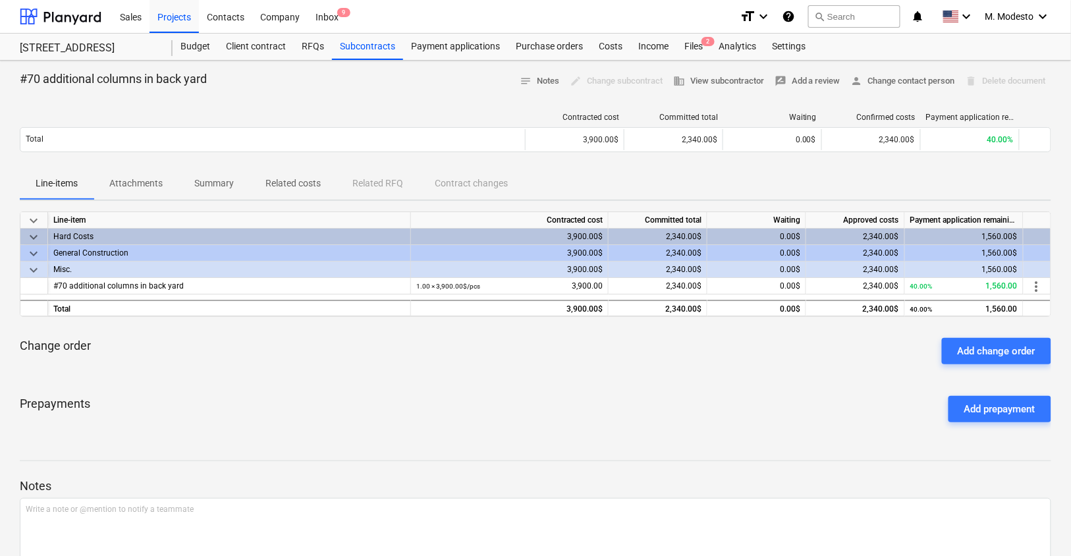
click at [308, 179] on p "Related costs" at bounding box center [292, 184] width 55 height 14
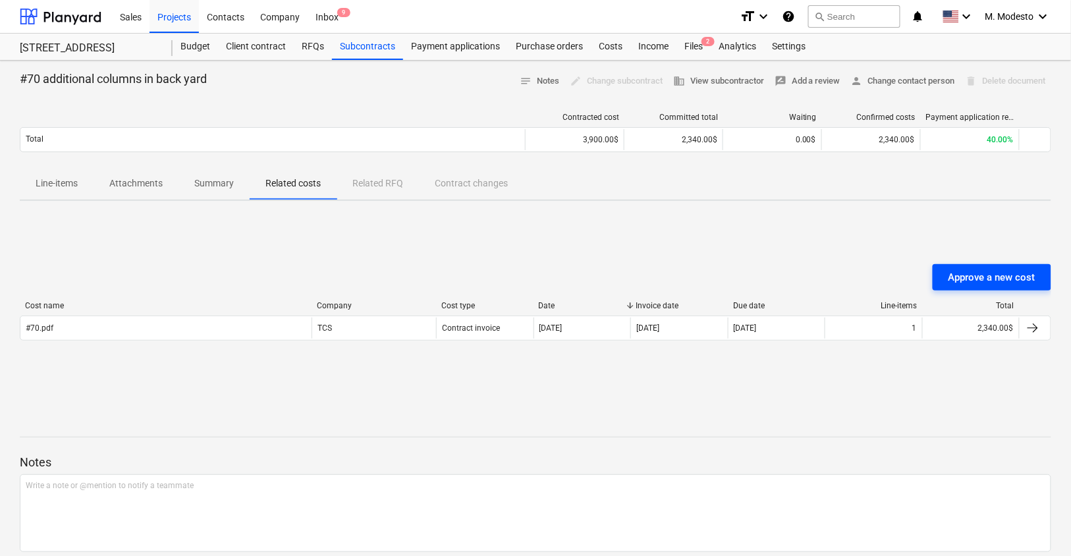
click at [1002, 273] on div "Approve a new cost" at bounding box center [991, 277] width 87 height 17
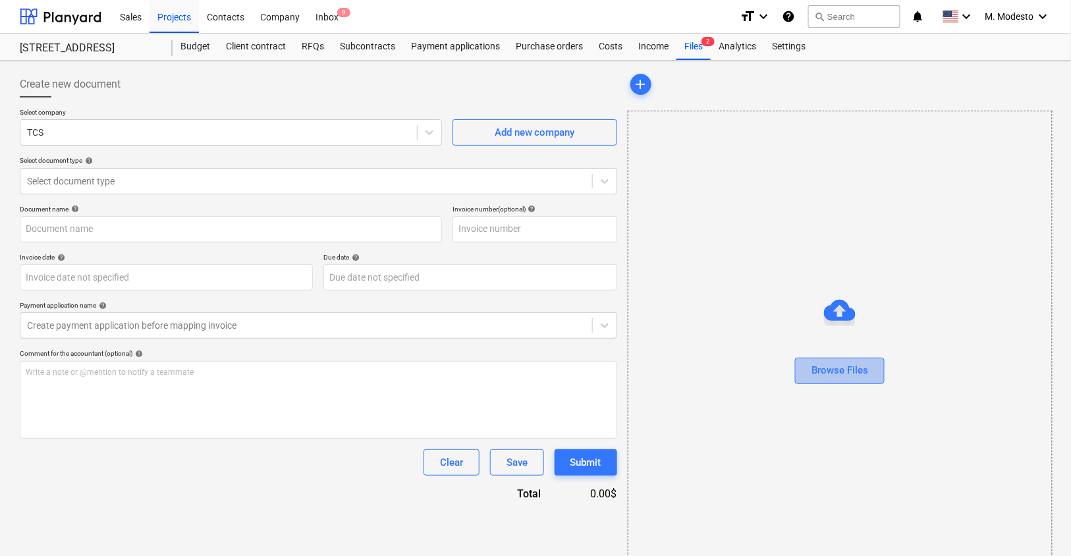
click at [848, 379] on button "Browse Files" at bounding box center [840, 371] width 90 height 26
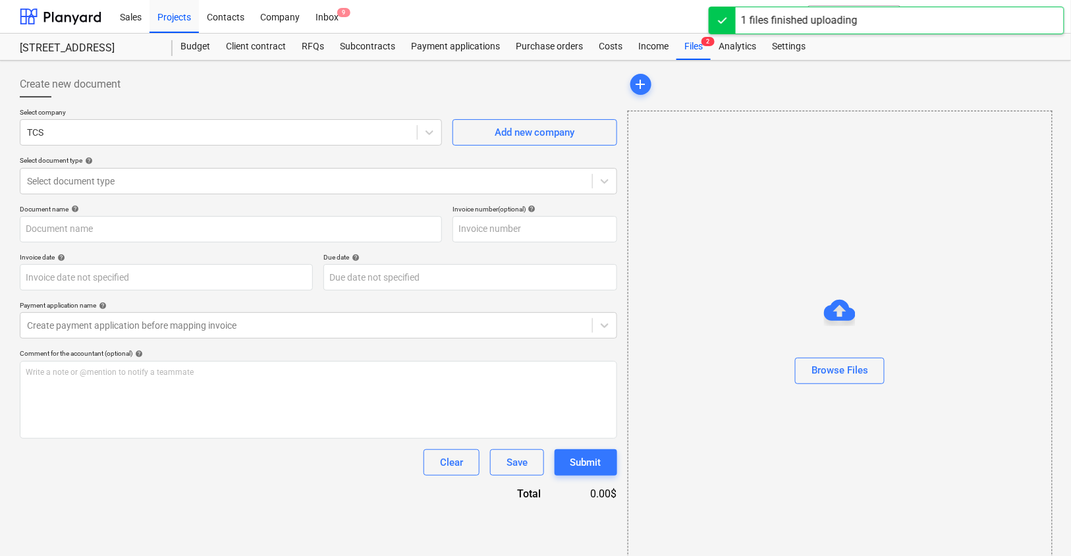
type input "#70.png"
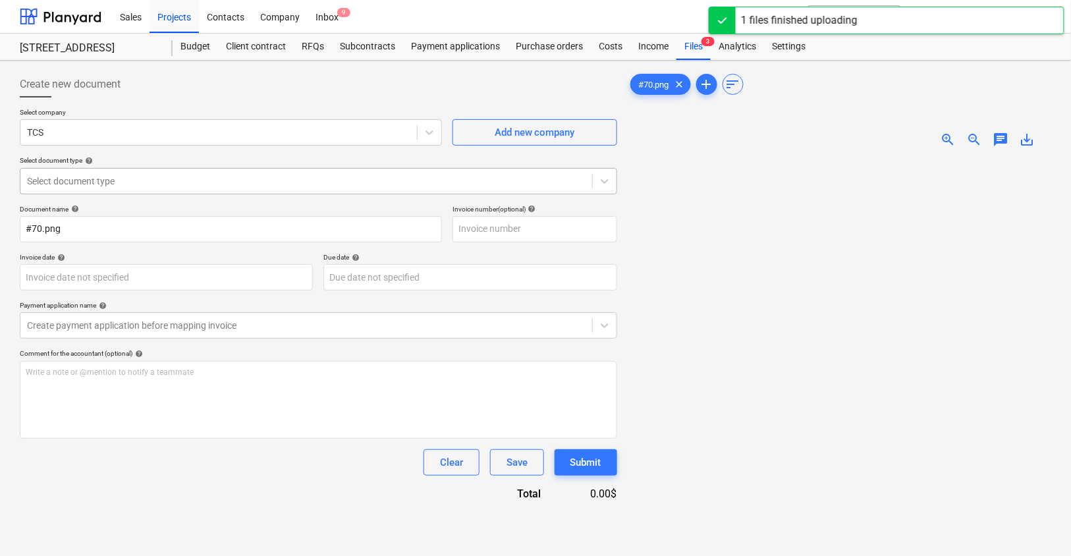
click at [80, 181] on div at bounding box center [306, 181] width 559 height 13
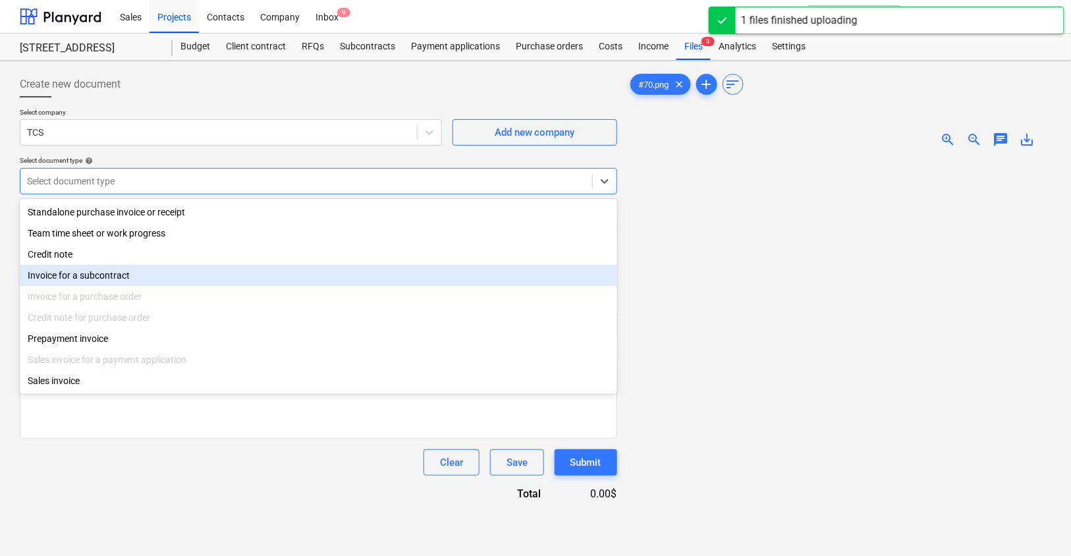
click at [122, 277] on div "Invoice for a subcontract" at bounding box center [318, 275] width 597 height 21
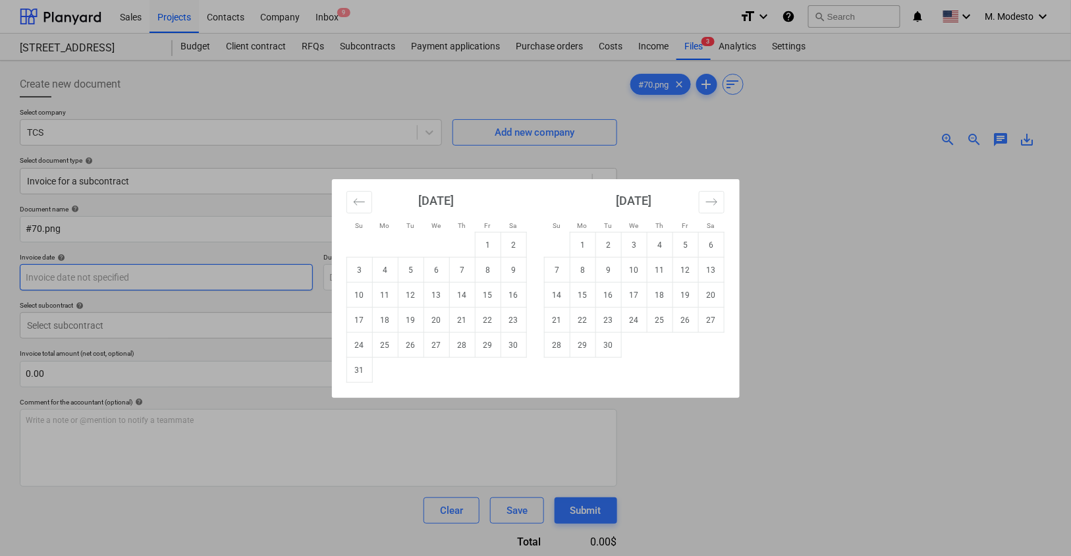
click at [108, 285] on body "Sales Projects Contacts Company Inbox 9 format_size keyboard_arrow_down help se…" at bounding box center [535, 278] width 1071 height 556
click at [339, 204] on div "August 2025 1 2 3 4 5 6 7 8 9 10 11 12 13 14 15 16 17 18 19 20 21 22 23 24 25 2…" at bounding box center [437, 281] width 198 height 204
click at [362, 201] on icon "Move backward to switch to the previous month." at bounding box center [359, 202] width 13 height 13
click at [414, 249] on td "1" at bounding box center [411, 244] width 26 height 25
type input "01 Jul 2025"
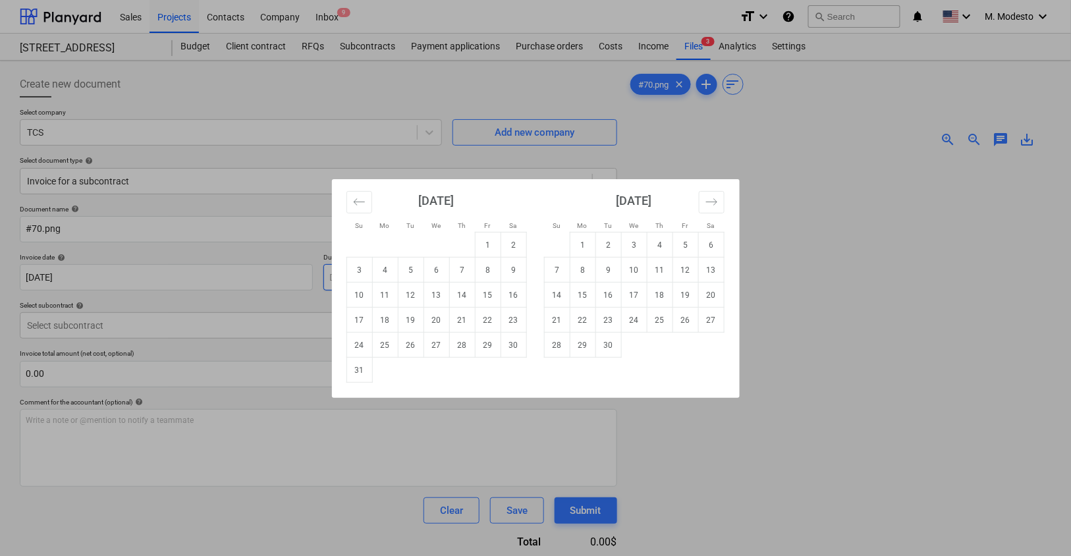
click at [409, 272] on body "Sales Projects Contacts Company Inbox 9 format_size keyboard_arrow_down help se…" at bounding box center [535, 278] width 1071 height 556
click at [367, 200] on button "Move backward to switch to the previous month." at bounding box center [359, 202] width 26 height 22
click at [418, 244] on td "1" at bounding box center [411, 244] width 26 height 25
type input "01 Jul 2025"
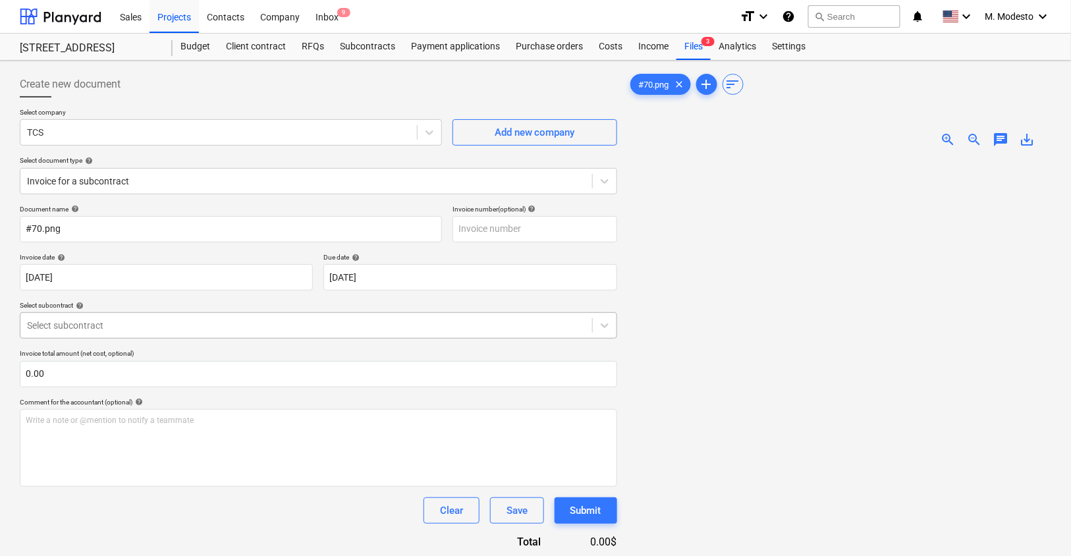
click at [314, 331] on div at bounding box center [306, 325] width 559 height 13
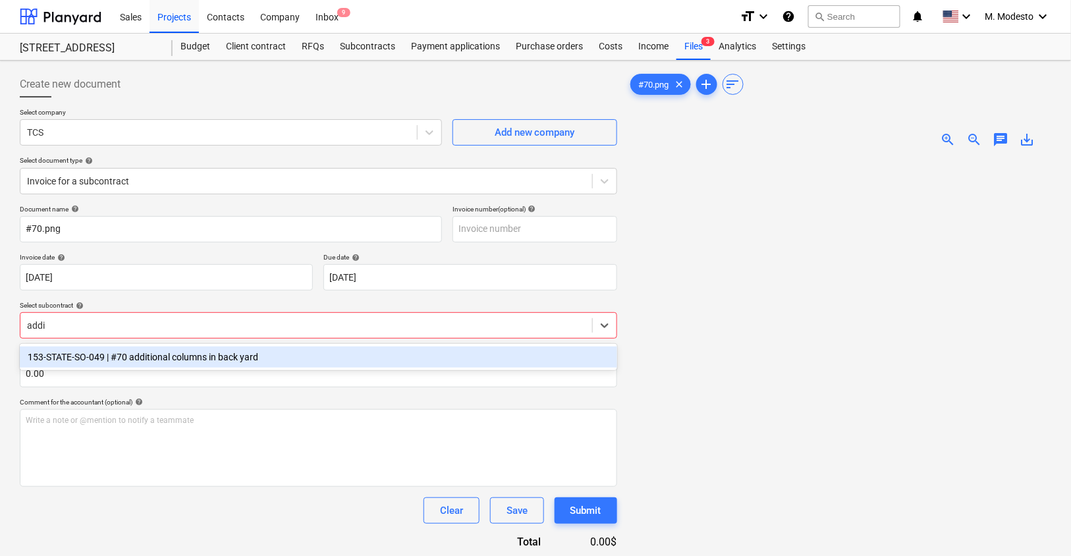
type input "addit"
click at [304, 345] on div "153-STATE-SO-049 | #70 additional columns in back yard" at bounding box center [318, 357] width 597 height 26
click at [344, 357] on div "153-STATE-SO-049 | #70 additional columns in back yard" at bounding box center [318, 356] width 597 height 21
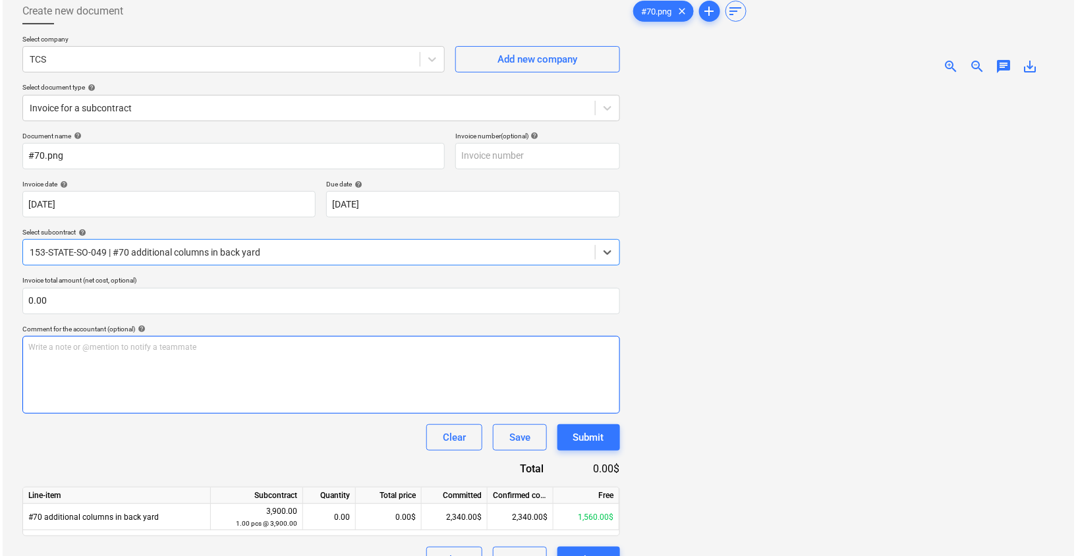
scroll to position [130, 0]
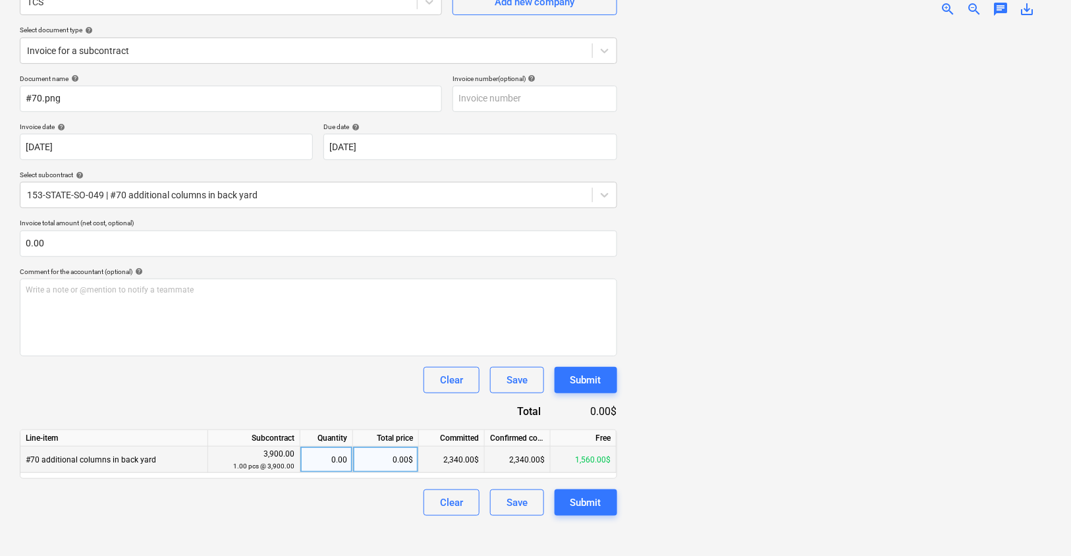
click at [396, 449] on div "0.00$" at bounding box center [386, 460] width 66 height 26
type input "$1,560.00"
click at [362, 524] on div "Create new document Select company TCS Add new company Select document type hel…" at bounding box center [318, 243] width 608 height 616
click at [386, 462] on div "0.00$" at bounding box center [386, 460] width 66 height 26
click at [385, 459] on input "$1,560.00" at bounding box center [385, 460] width 65 height 26
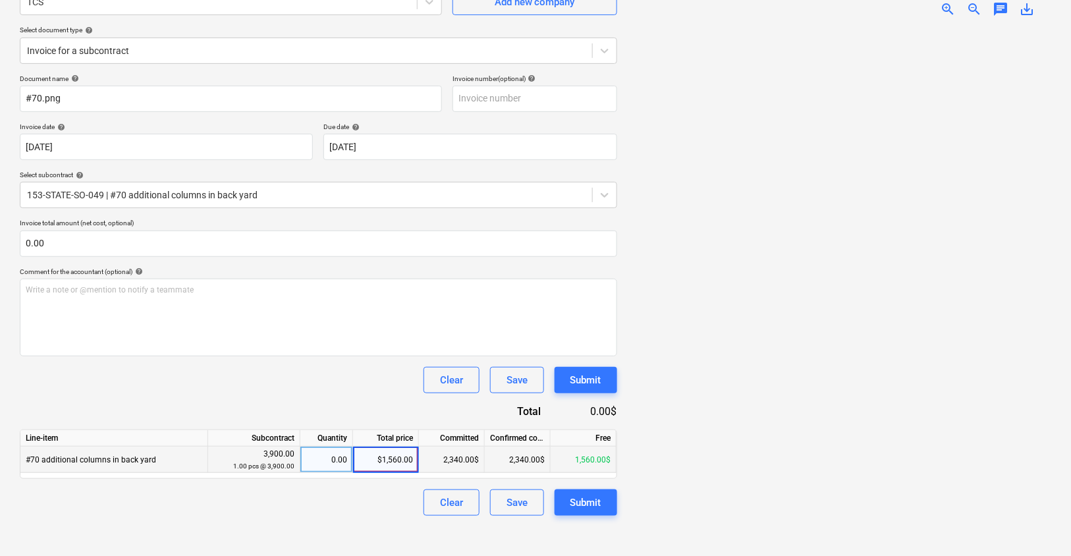
type input "1,560.00"
click at [360, 505] on div "Clear Save Submit" at bounding box center [318, 502] width 597 height 26
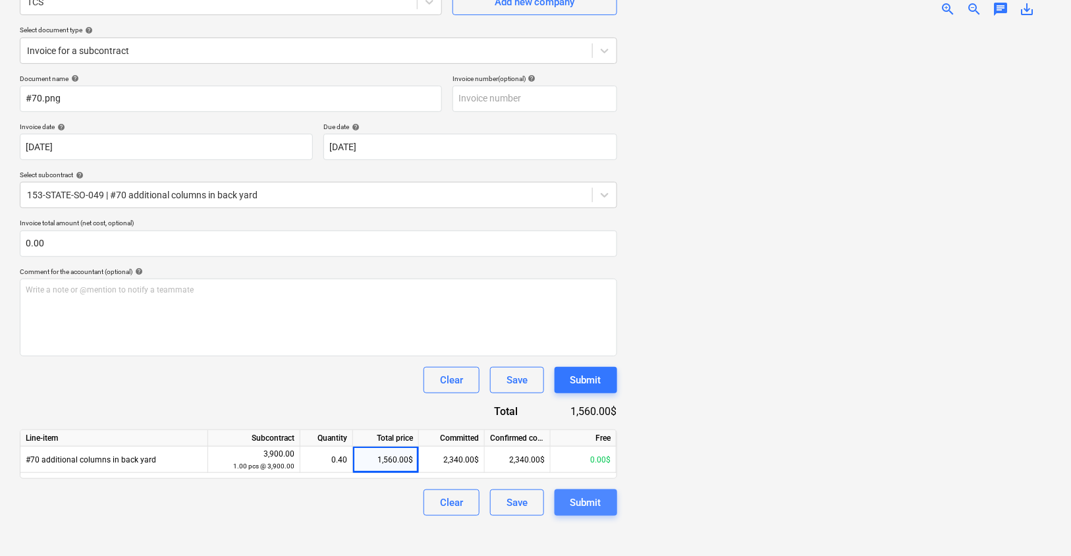
click at [604, 505] on button "Submit" at bounding box center [586, 502] width 63 height 26
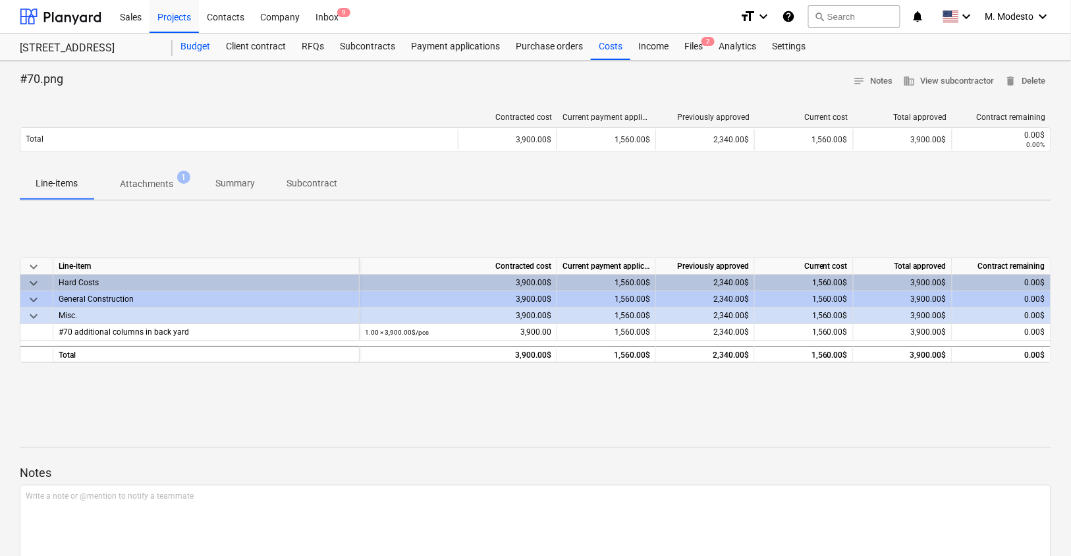
click at [206, 40] on div "Budget" at bounding box center [195, 47] width 45 height 26
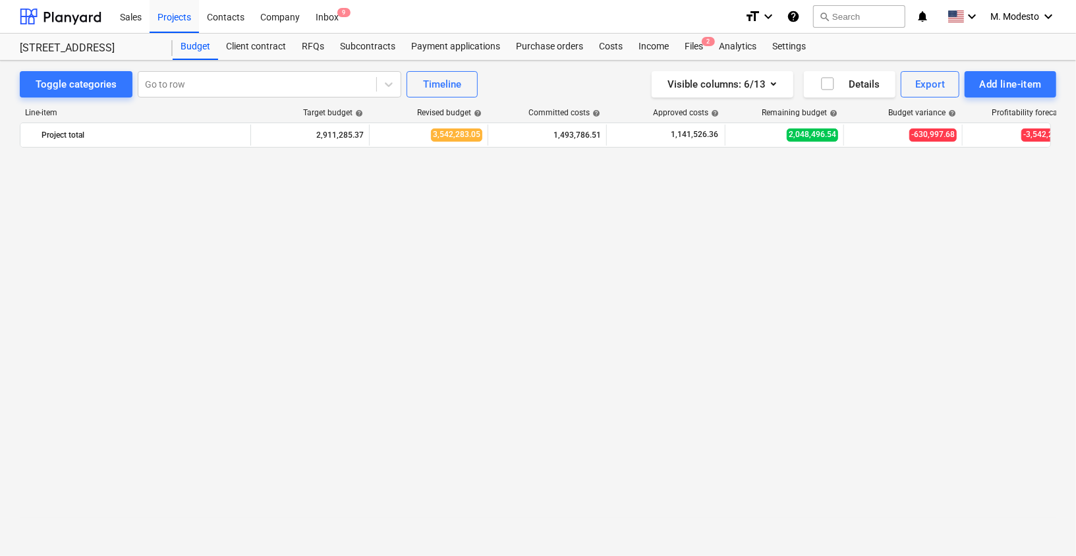
scroll to position [2353, 0]
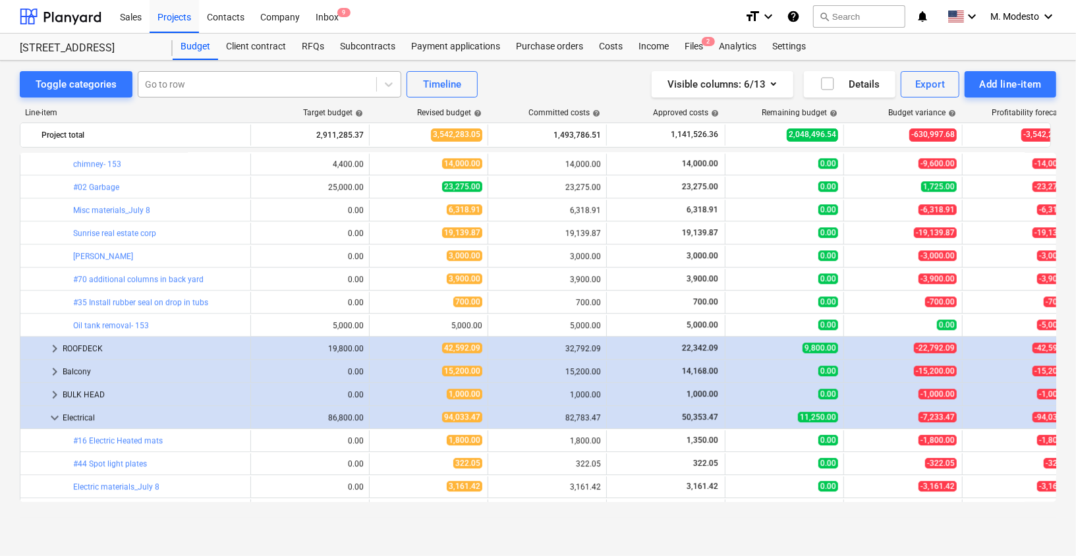
click at [250, 89] on div at bounding box center [257, 84] width 225 height 13
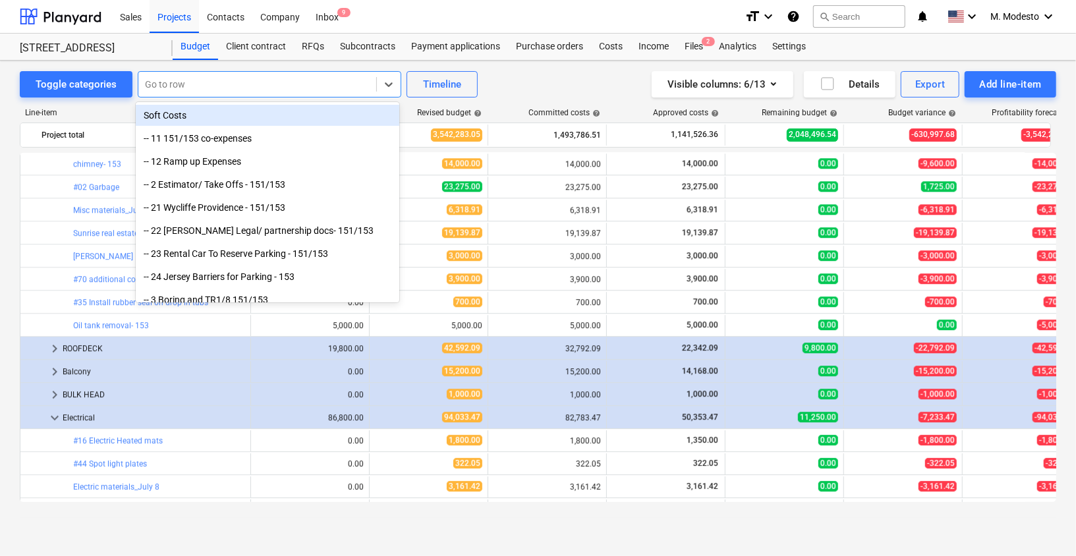
paste input "Construction Manager"
type input "Construction Manager"
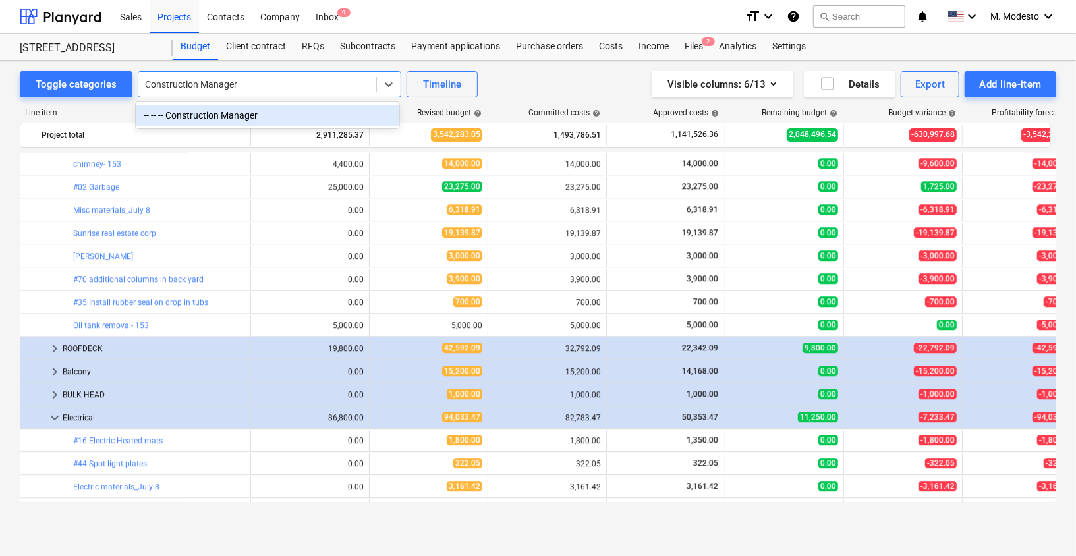
click at [242, 113] on div "-- -- -- Construction Manager" at bounding box center [267, 115] width 263 height 21
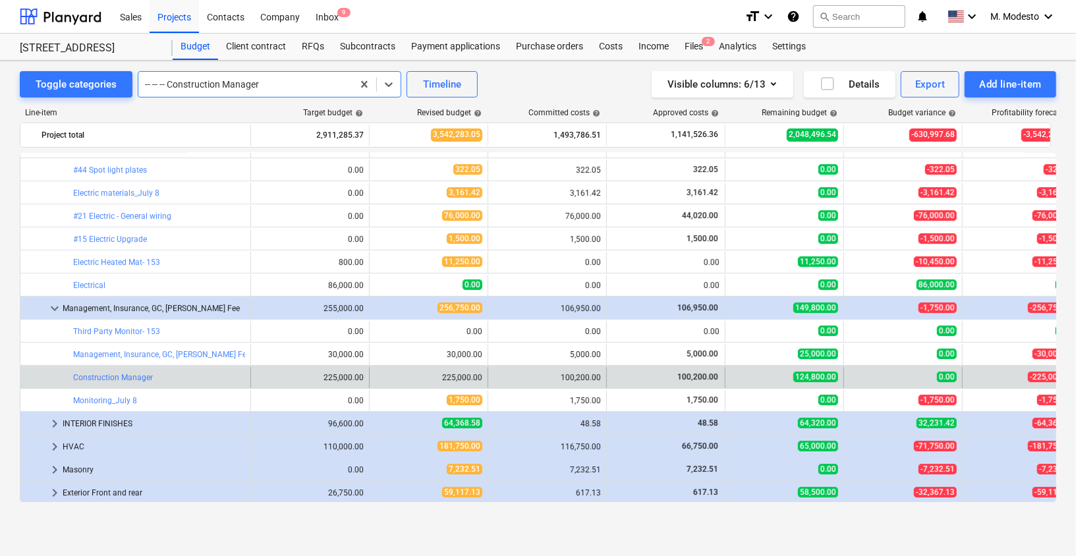
scroll to position [2648, 0]
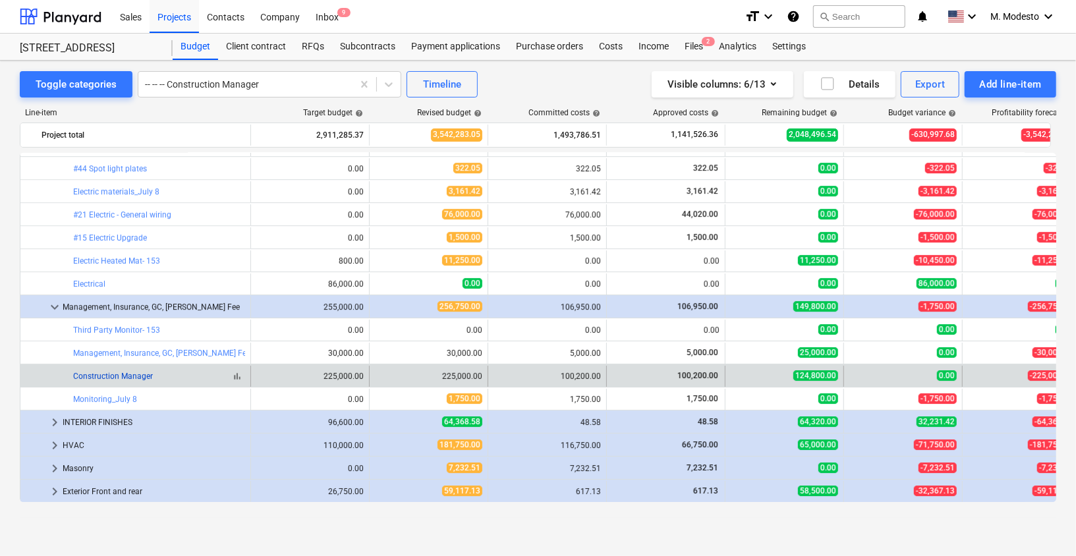
click at [125, 375] on link "Construction Manager" at bounding box center [113, 375] width 80 height 9
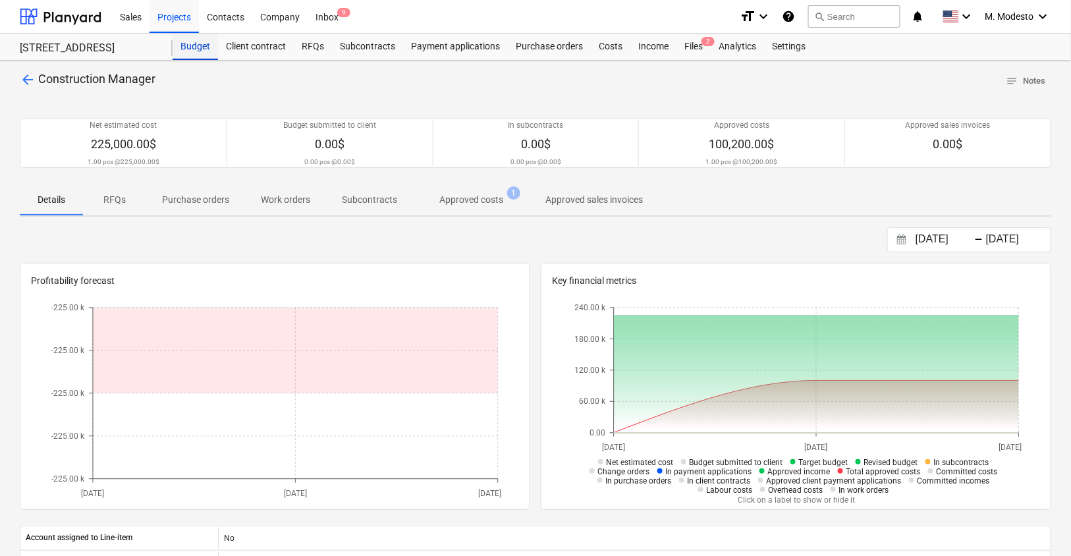
click at [198, 53] on div "Budget" at bounding box center [195, 47] width 45 height 26
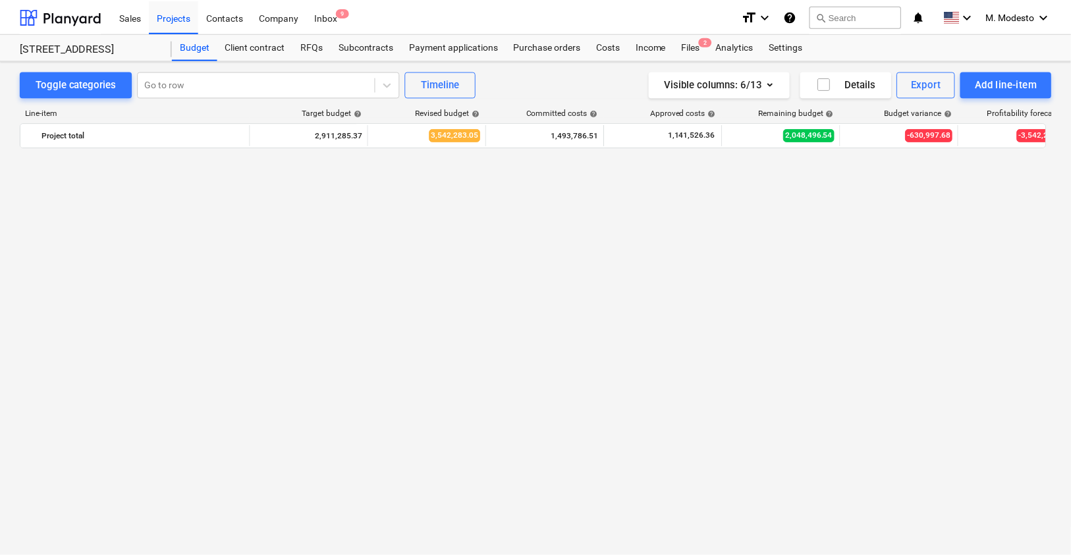
scroll to position [2648, 0]
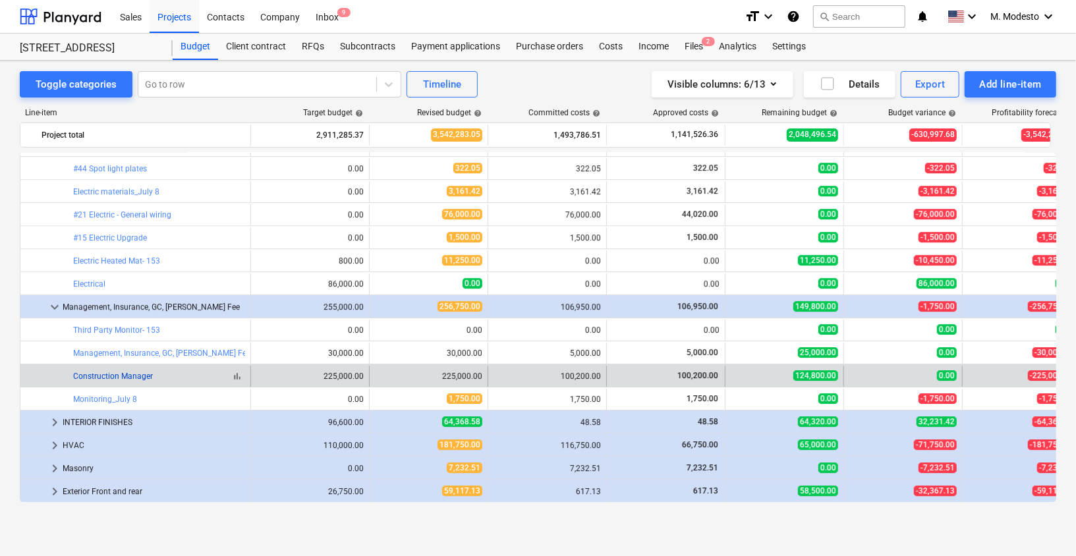
click at [128, 375] on link "Construction Manager" at bounding box center [113, 375] width 80 height 9
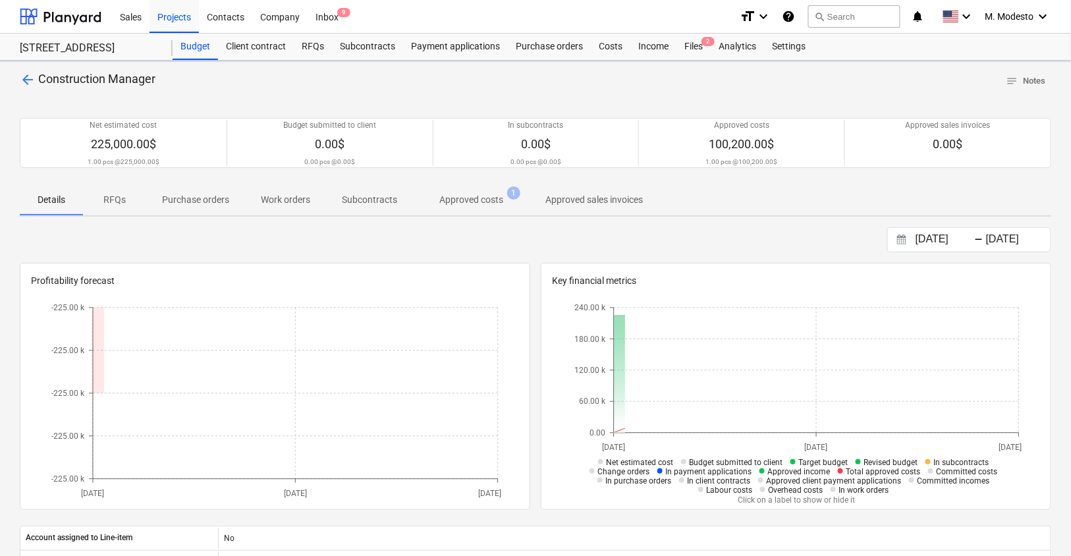
click at [483, 206] on span "Approved costs 1" at bounding box center [471, 200] width 117 height 24
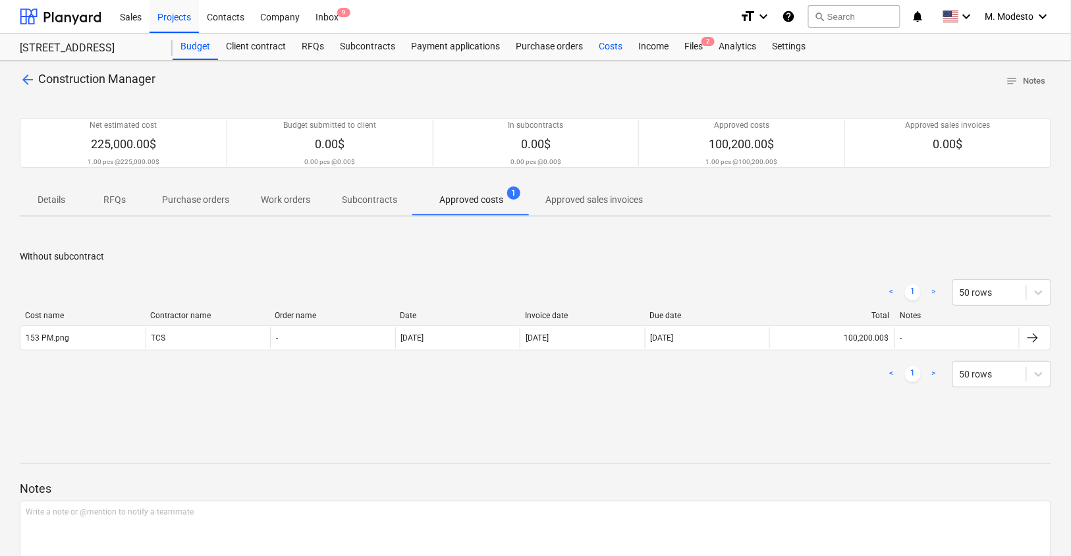
click at [615, 53] on div "Costs" at bounding box center [611, 47] width 40 height 26
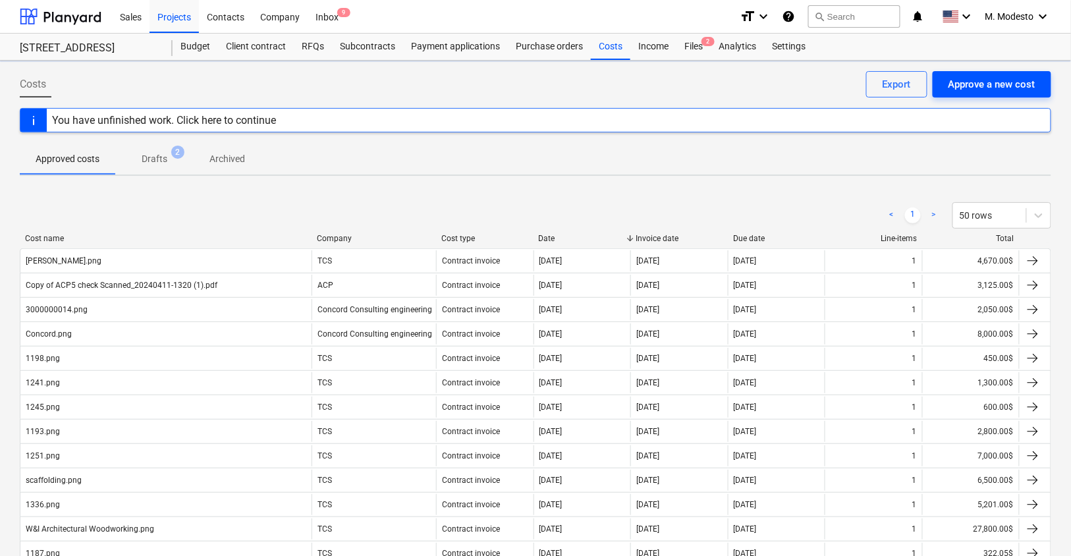
click at [993, 84] on div "Approve a new cost" at bounding box center [991, 84] width 87 height 17
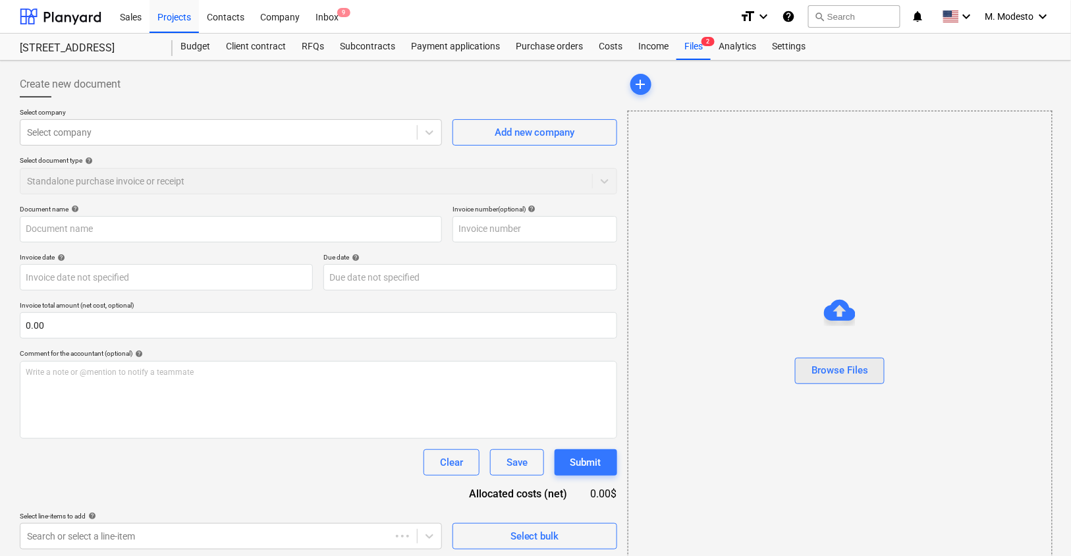
click at [856, 367] on div "Browse Files" at bounding box center [839, 370] width 57 height 17
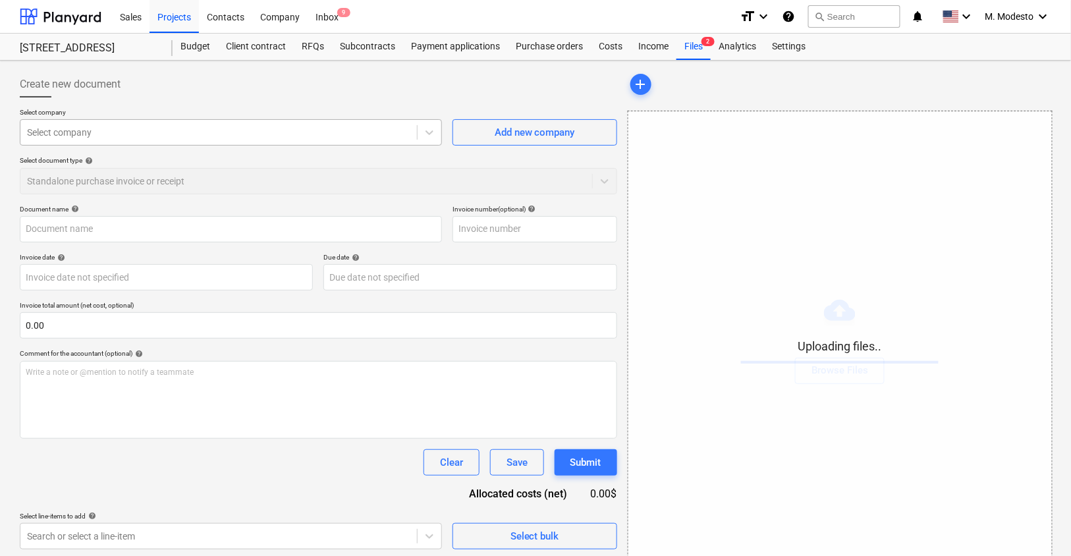
click at [258, 133] on div at bounding box center [218, 132] width 383 height 13
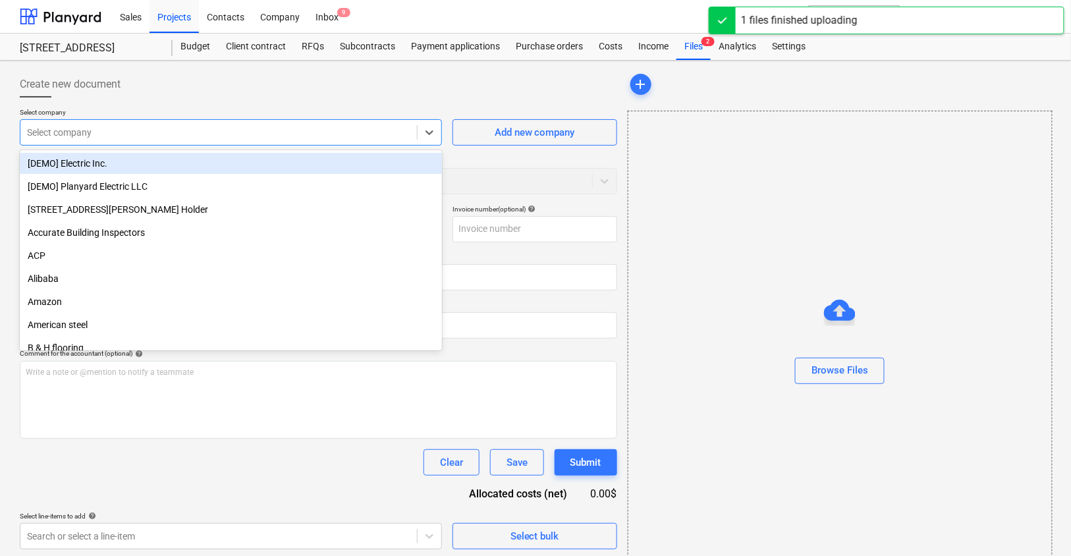
type input "t"
type input "Construction.png"
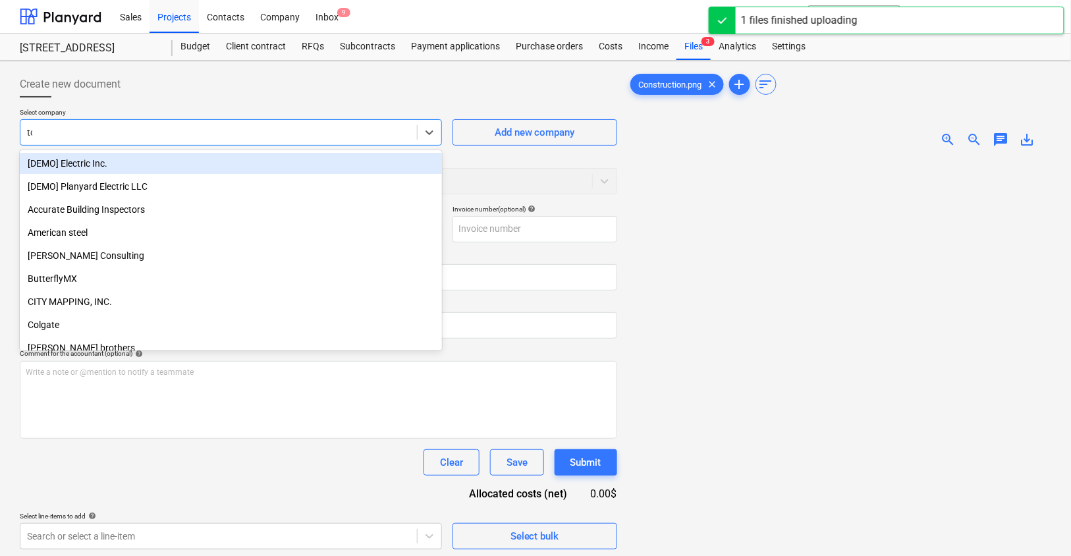
type input "tcs"
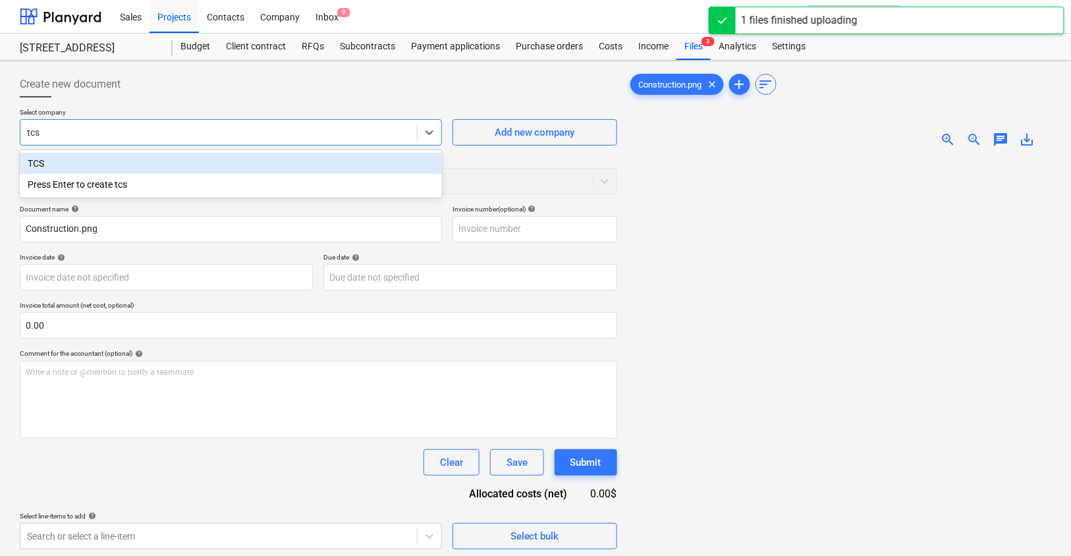
click at [215, 164] on div "TCS" at bounding box center [231, 163] width 422 height 21
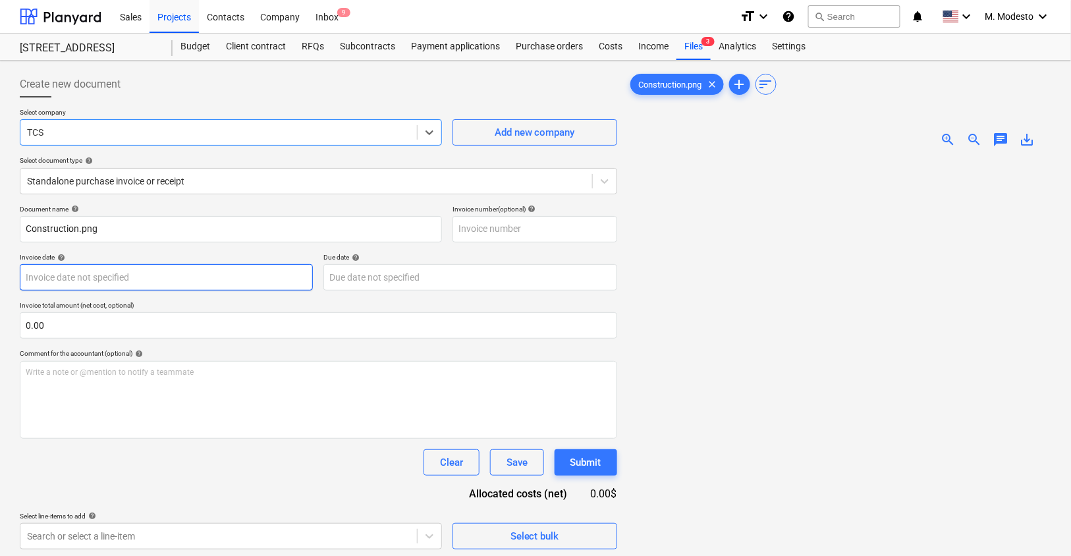
click at [157, 280] on body "Sales Projects Contacts Company Inbox 9 format_size keyboard_arrow_down help se…" at bounding box center [535, 278] width 1071 height 556
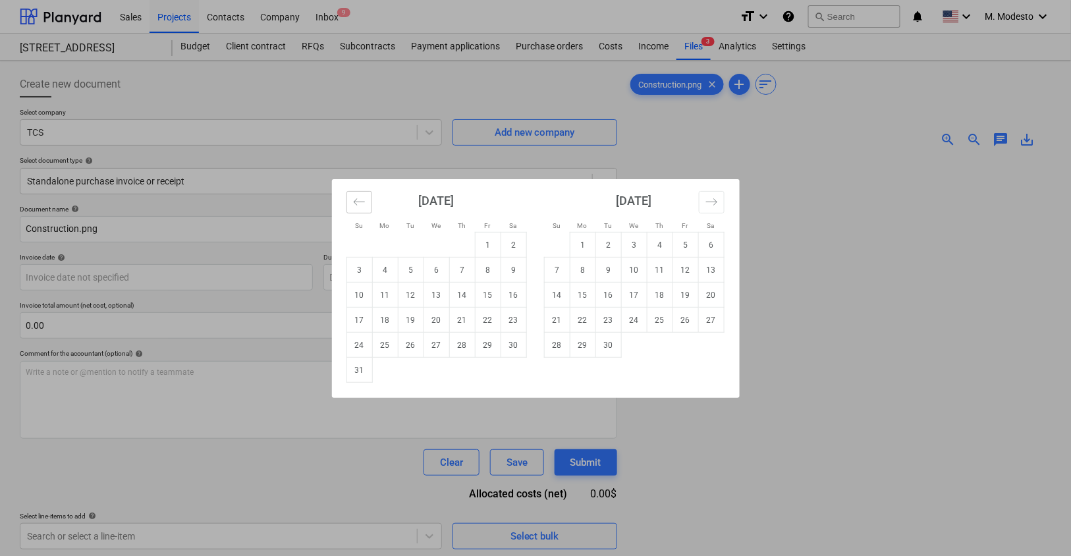
click at [356, 204] on icon "Move backward to switch to the previous month." at bounding box center [359, 202] width 13 height 13
click at [488, 292] on td "18" at bounding box center [488, 295] width 26 height 25
type input "18 Jul 2025"
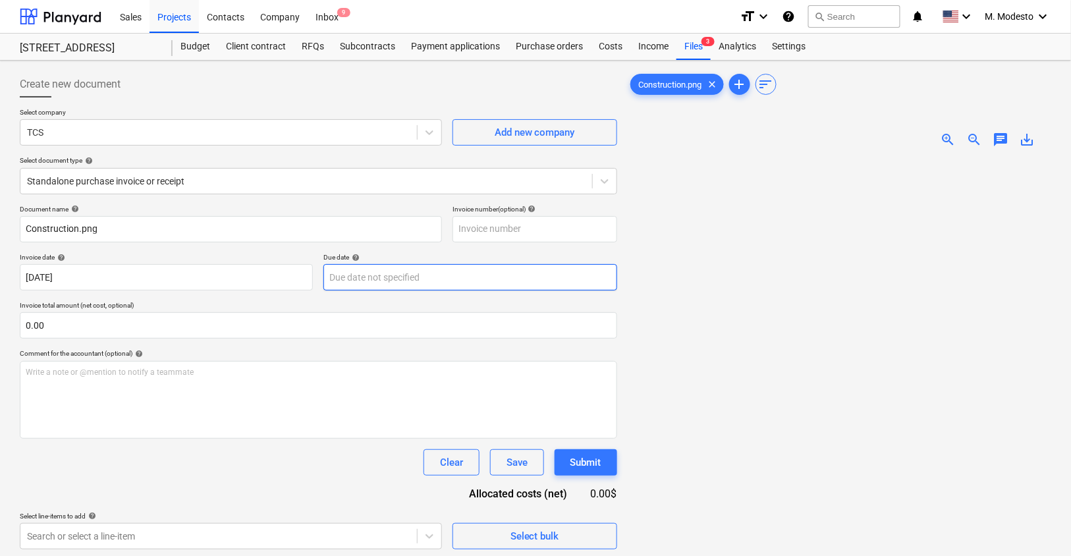
click at [445, 278] on body "Sales Projects Contacts Company Inbox 9 format_size keyboard_arrow_down help se…" at bounding box center [535, 278] width 1071 height 556
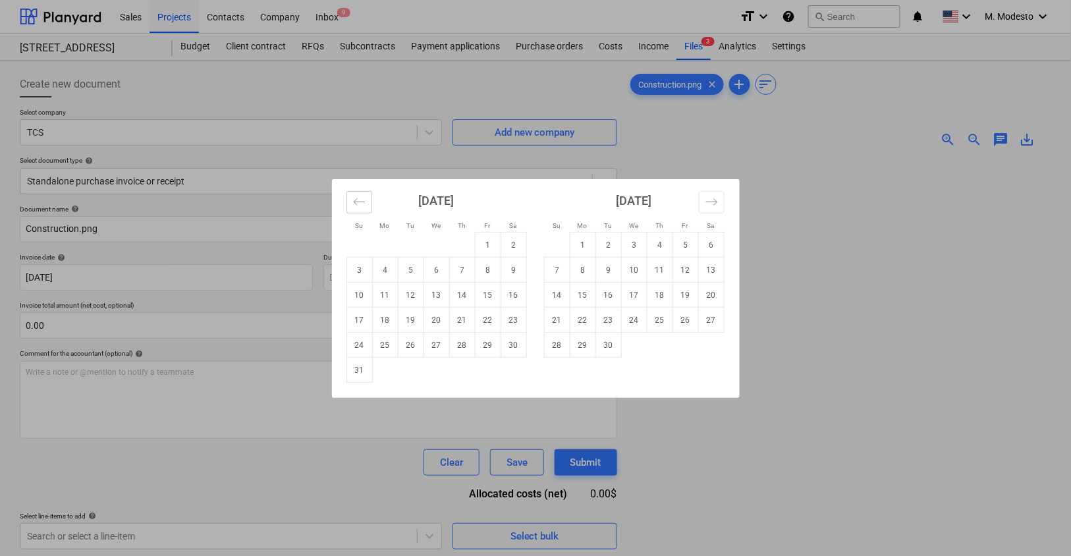
click at [361, 196] on icon "Move backward to switch to the previous month." at bounding box center [359, 202] width 13 height 13
click at [479, 291] on td "18" at bounding box center [488, 295] width 26 height 25
type input "18 Jul 2025"
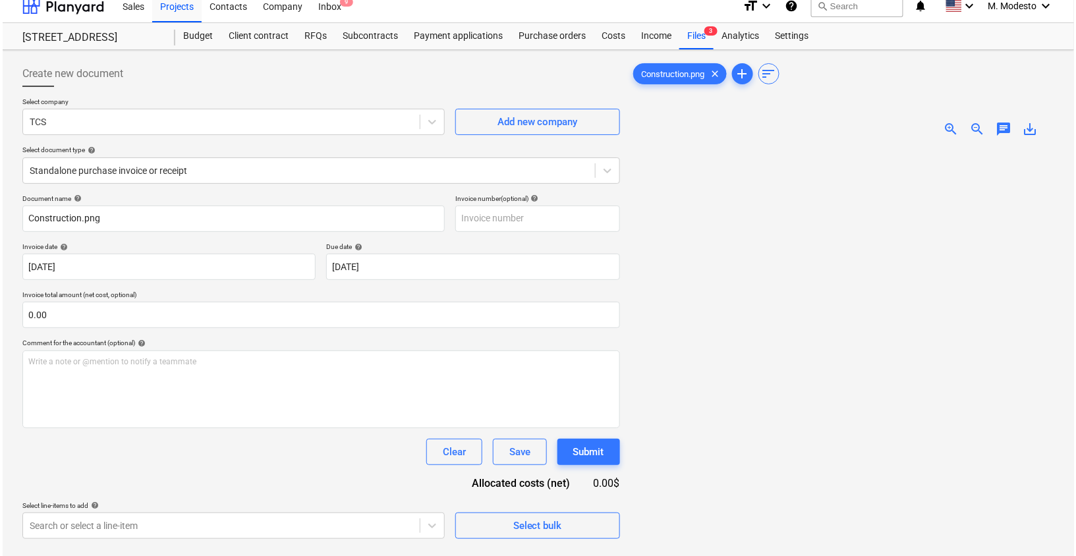
scroll to position [20, 0]
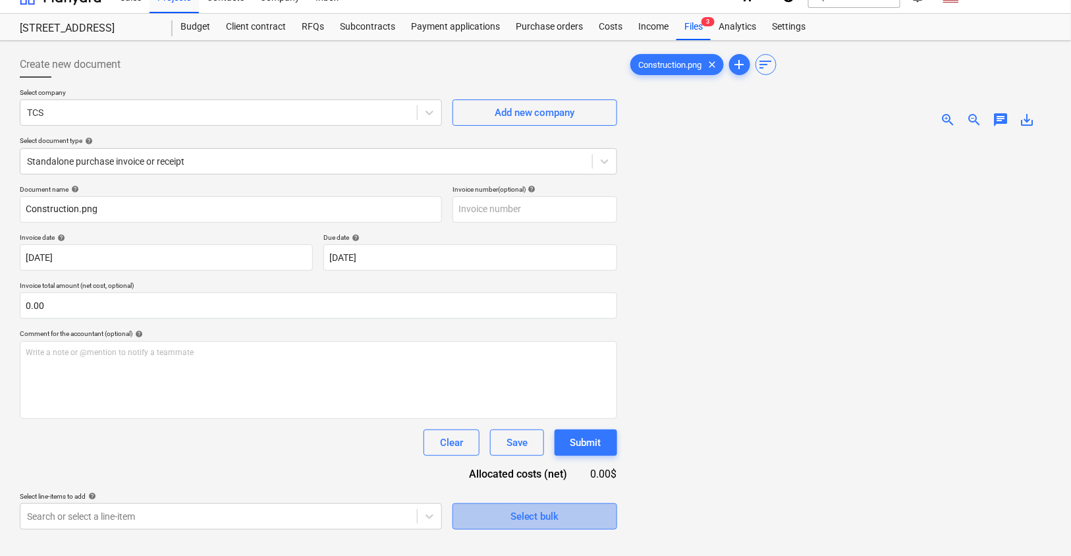
click at [520, 517] on div "Select bulk" at bounding box center [534, 516] width 49 height 17
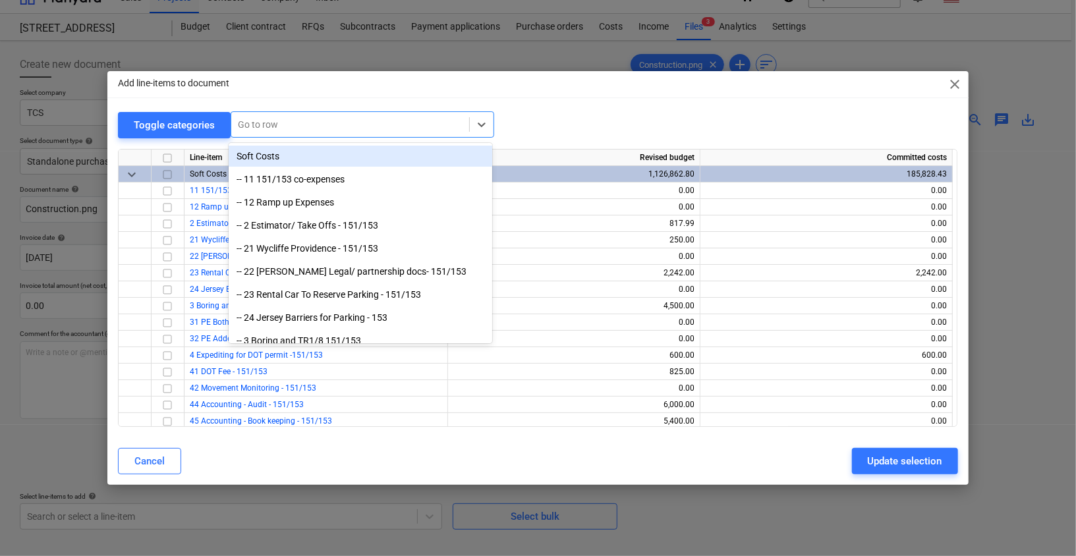
click at [361, 128] on div at bounding box center [350, 124] width 225 height 13
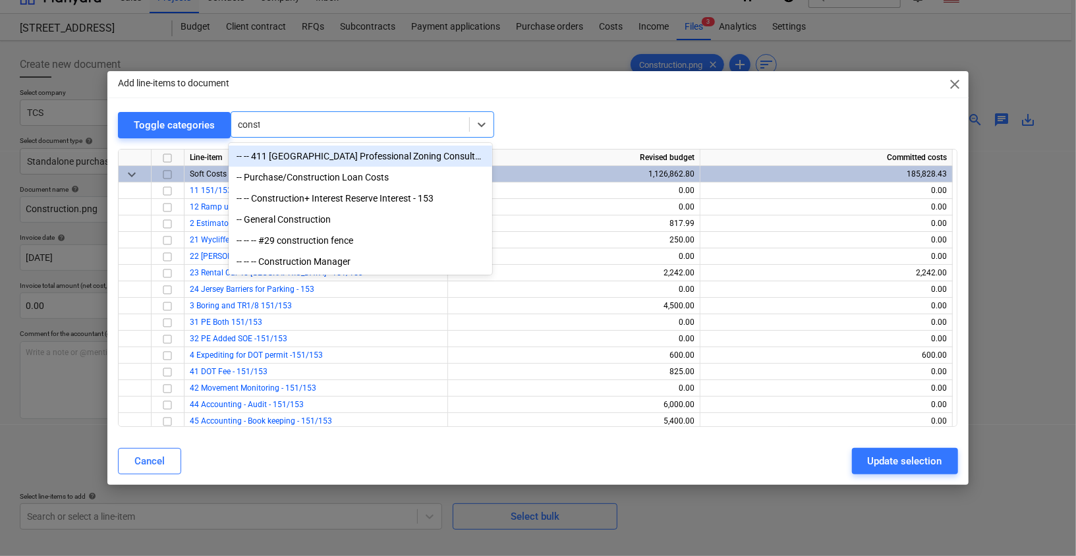
type input "constru"
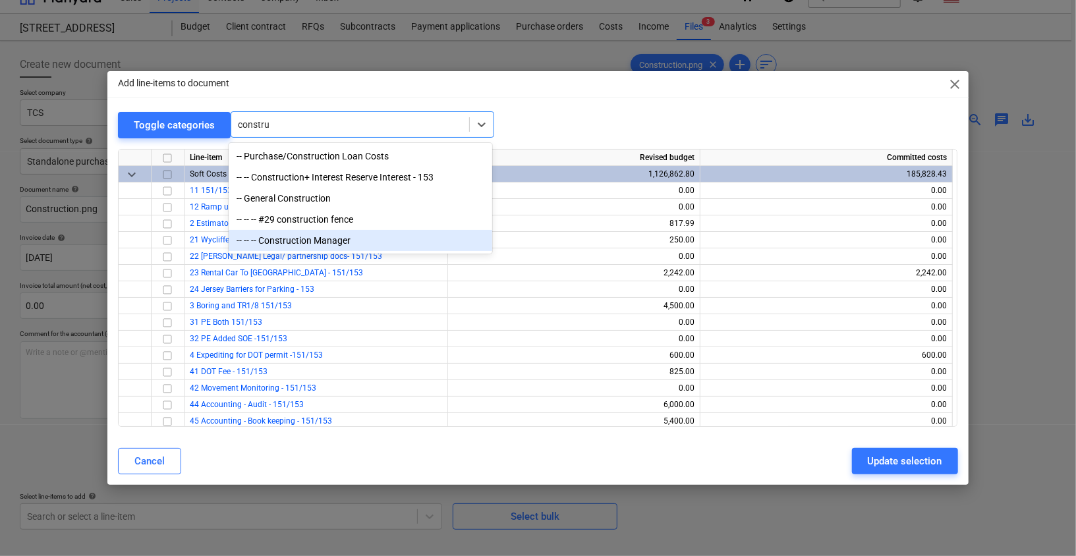
click at [333, 240] on div "-- -- -- Construction Manager" at bounding box center [360, 240] width 263 height 21
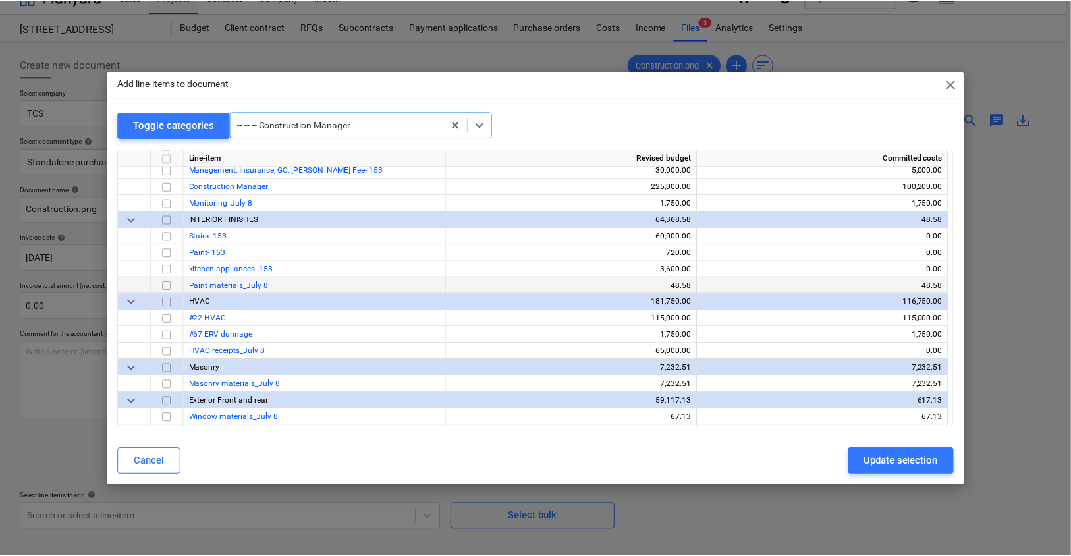
scroll to position [4051, 0]
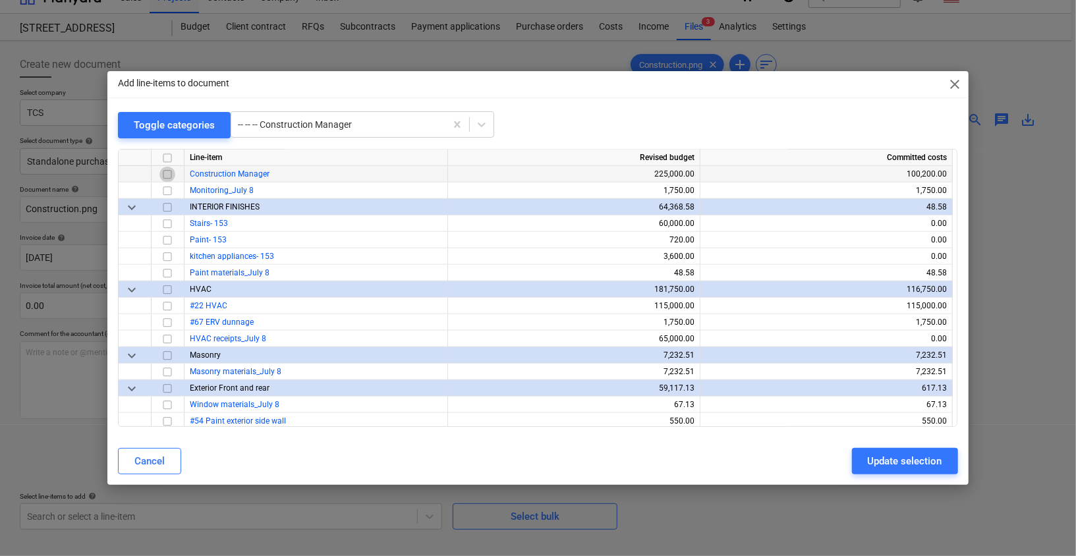
click at [169, 172] on input "checkbox" at bounding box center [167, 175] width 16 height 16
click at [887, 458] on div "Update selection" at bounding box center [904, 460] width 74 height 17
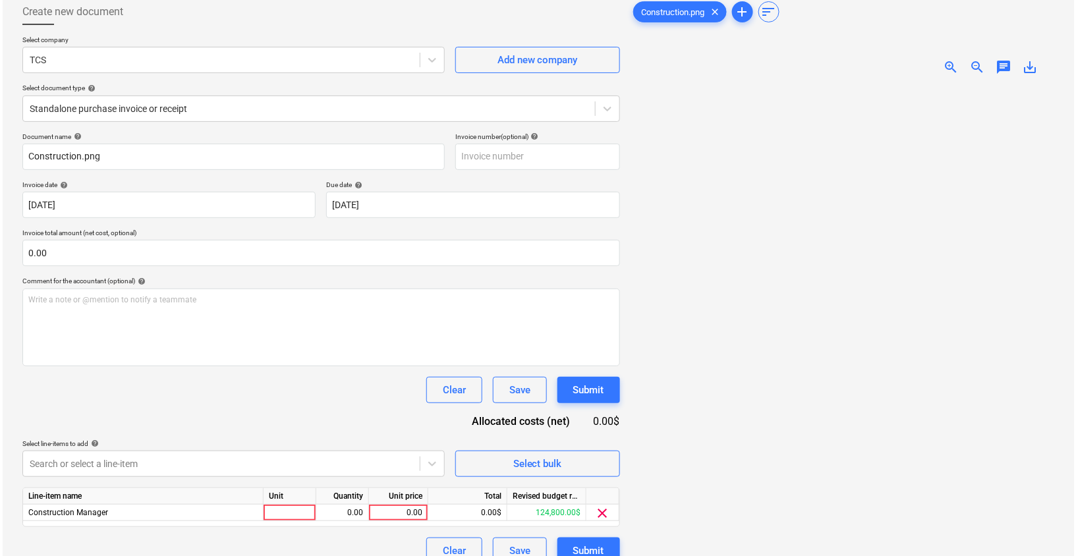
scroll to position [130, 0]
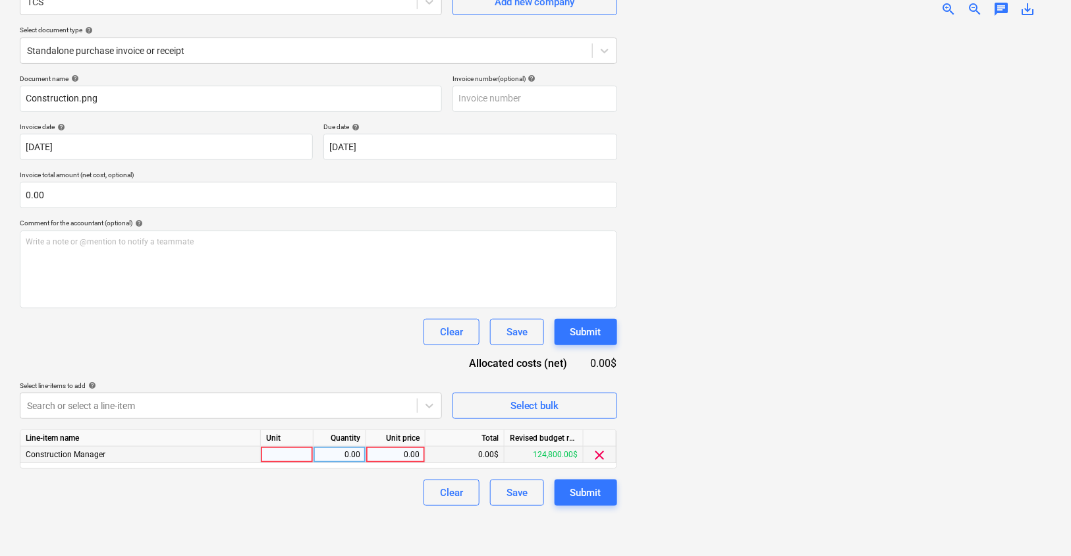
click at [403, 456] on div "0.00" at bounding box center [395, 455] width 48 height 16
type input "25000"
click at [341, 506] on div "Create new document Select company TCS Add new company Select document type hel…" at bounding box center [318, 243] width 608 height 616
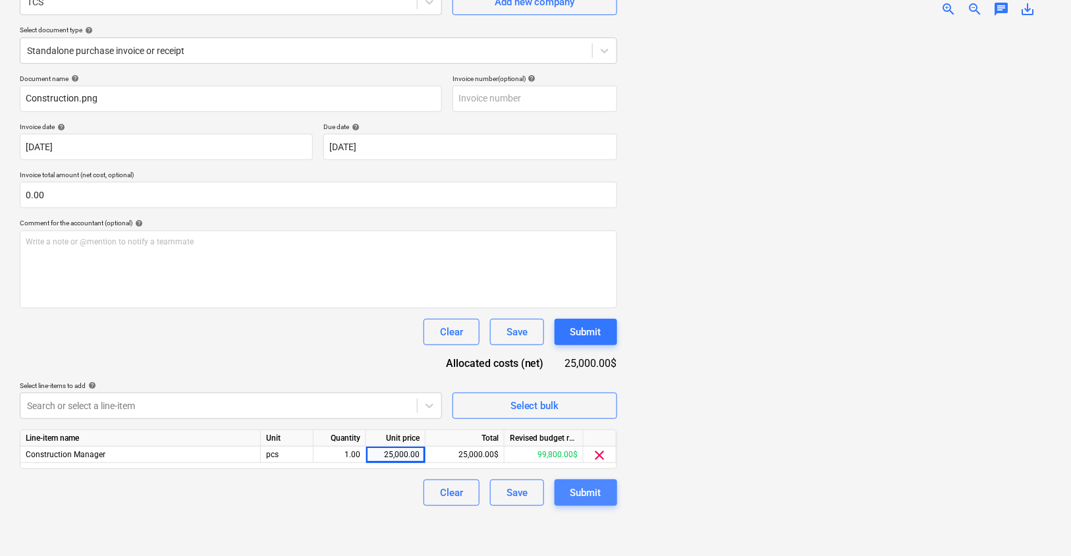
click at [590, 495] on div "Submit" at bounding box center [585, 492] width 31 height 17
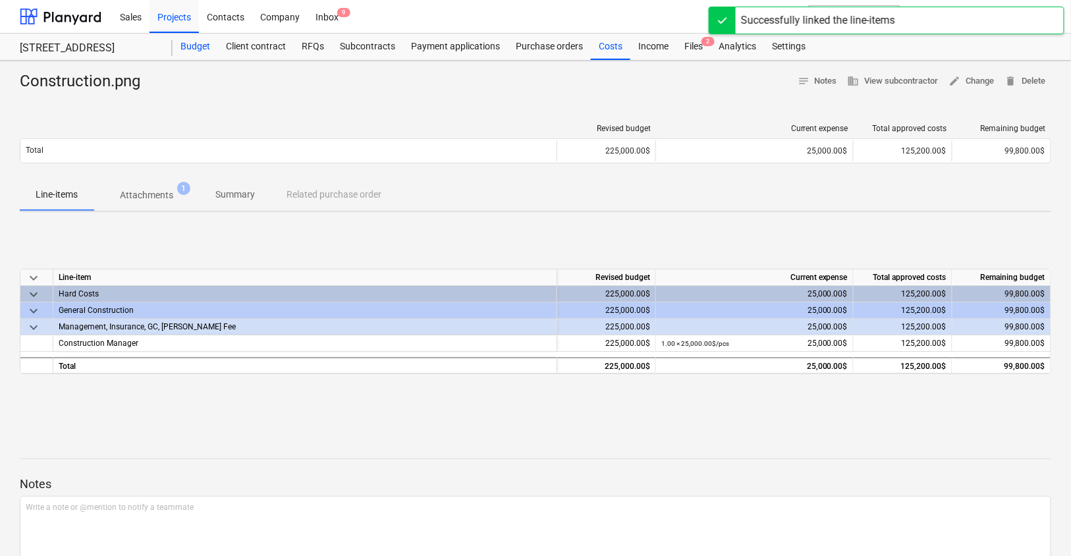
click at [207, 45] on div "Budget" at bounding box center [195, 47] width 45 height 26
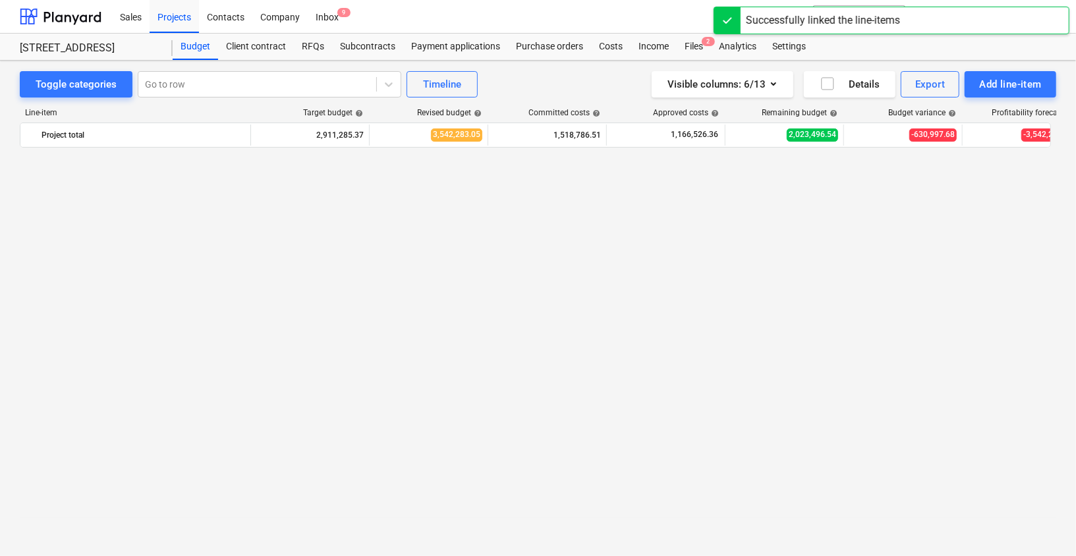
scroll to position [2648, 0]
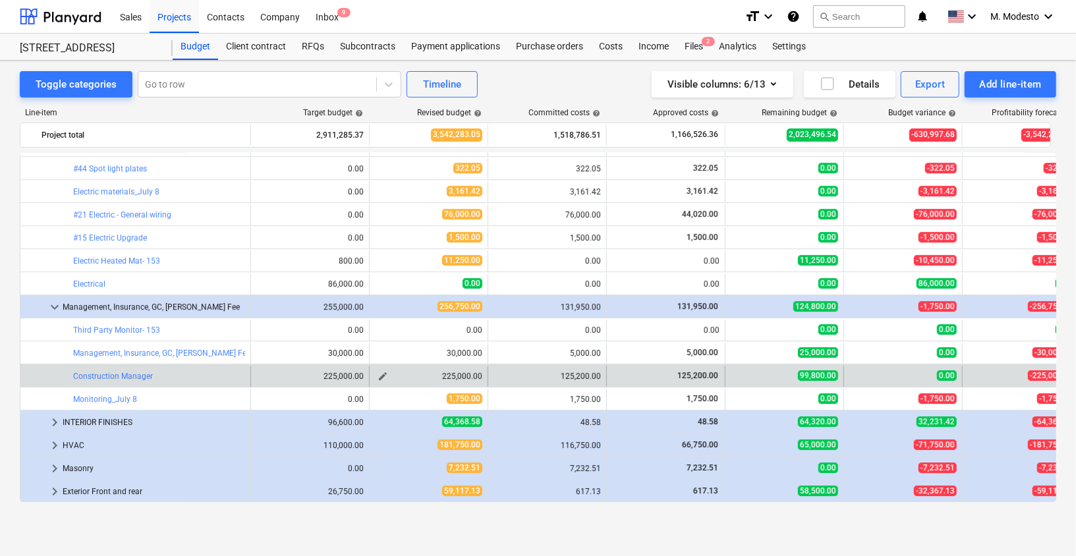
click at [387, 374] on span "edit" at bounding box center [382, 376] width 11 height 11
type textarea "x"
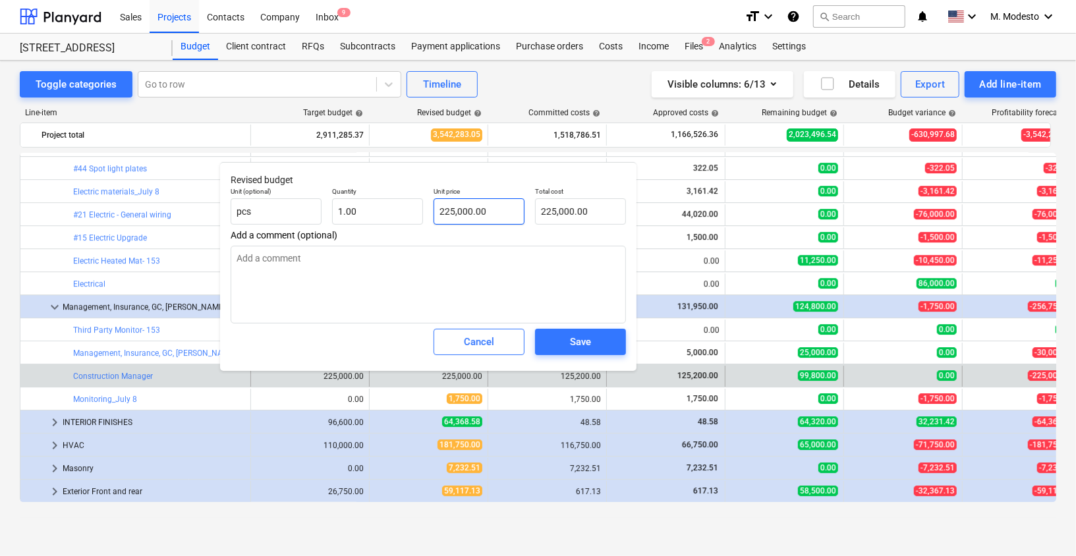
type input "225000"
drag, startPoint x: 485, startPoint y: 212, endPoint x: 393, endPoint y: 210, distance: 92.2
click at [393, 210] on div "Unit (optional) pcs Quantity 1.00 Unit price 225000 Total cost 225,000.00" at bounding box center [428, 206] width 406 height 48
type textarea "x"
type input "1"
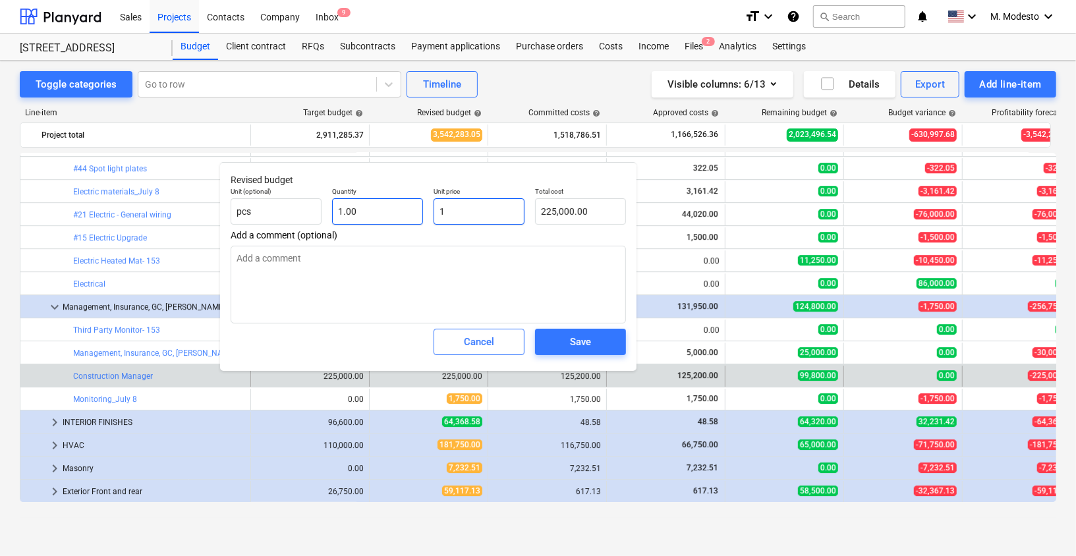
type input "1.00"
type textarea "x"
type input "12"
type input "12.00"
type textarea "x"
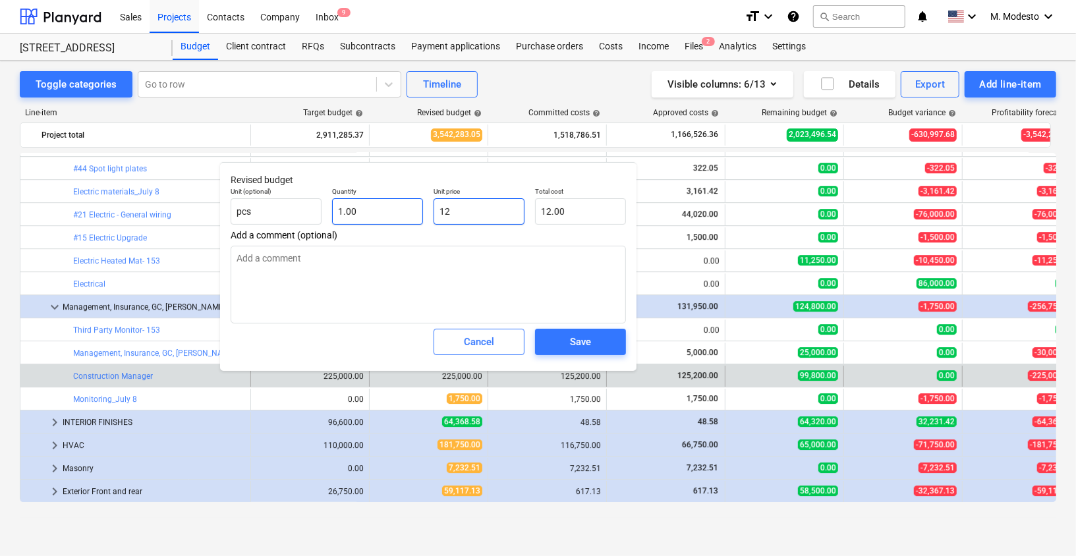
type input "125"
type input "125.00"
type textarea "x"
type input "1252"
type input "1,252.00"
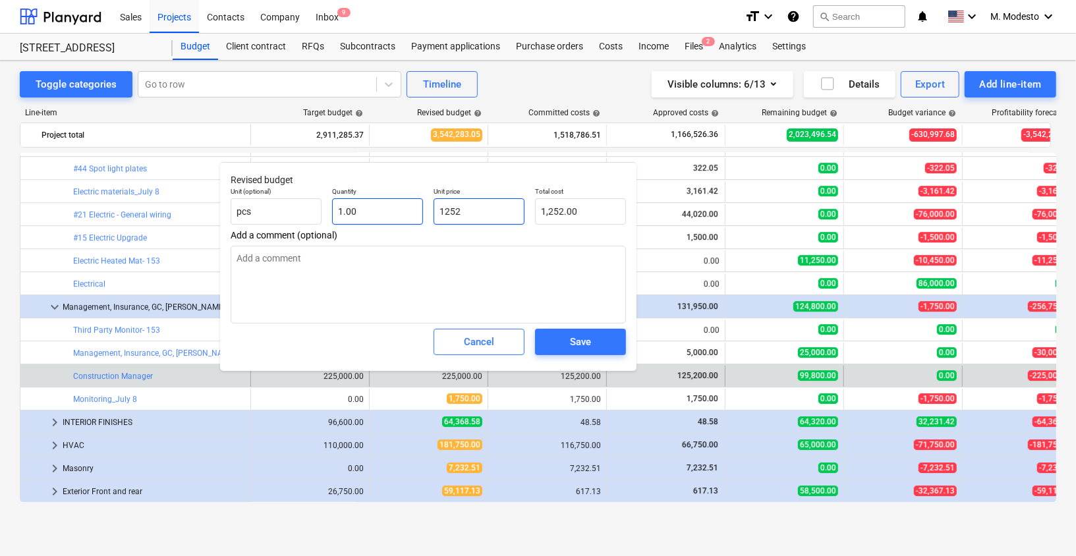
type textarea "x"
type input "12520"
type input "12,520.00"
type textarea "x"
type input "125200"
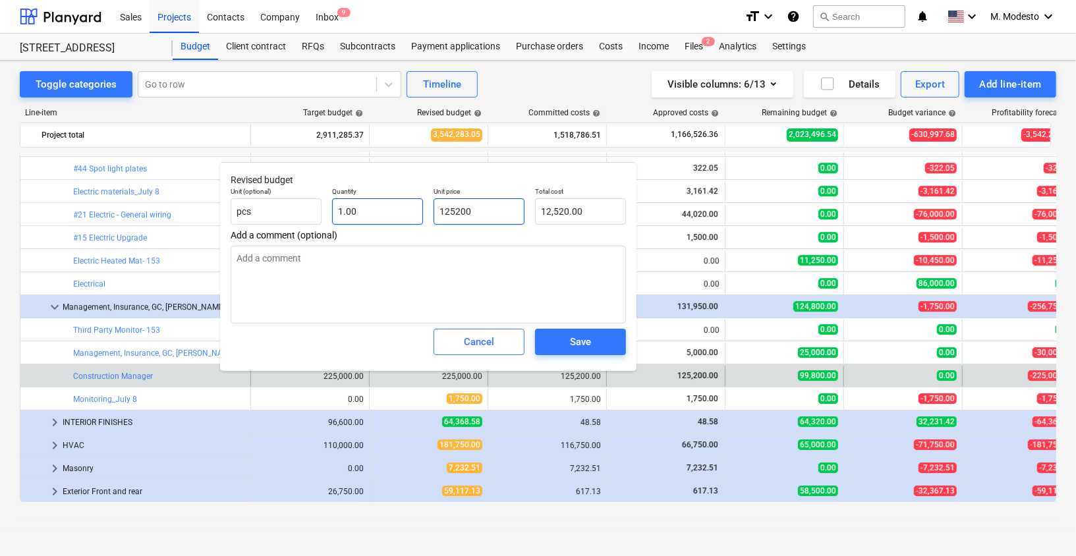
type input "125,200.00"
type input "125200"
type textarea "x"
type input "125,200.00"
click at [585, 341] on div "Save" at bounding box center [580, 341] width 21 height 17
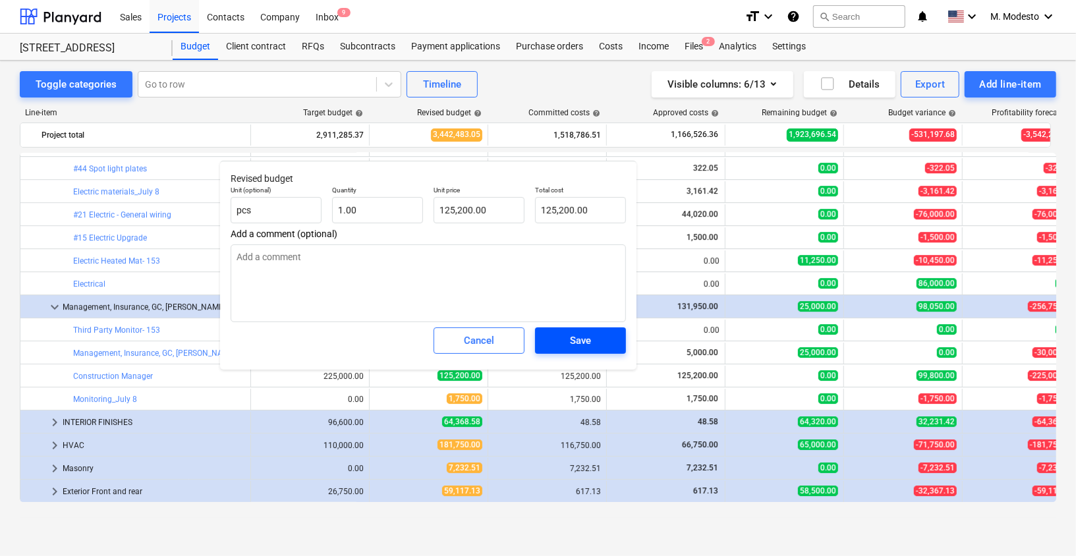
type textarea "x"
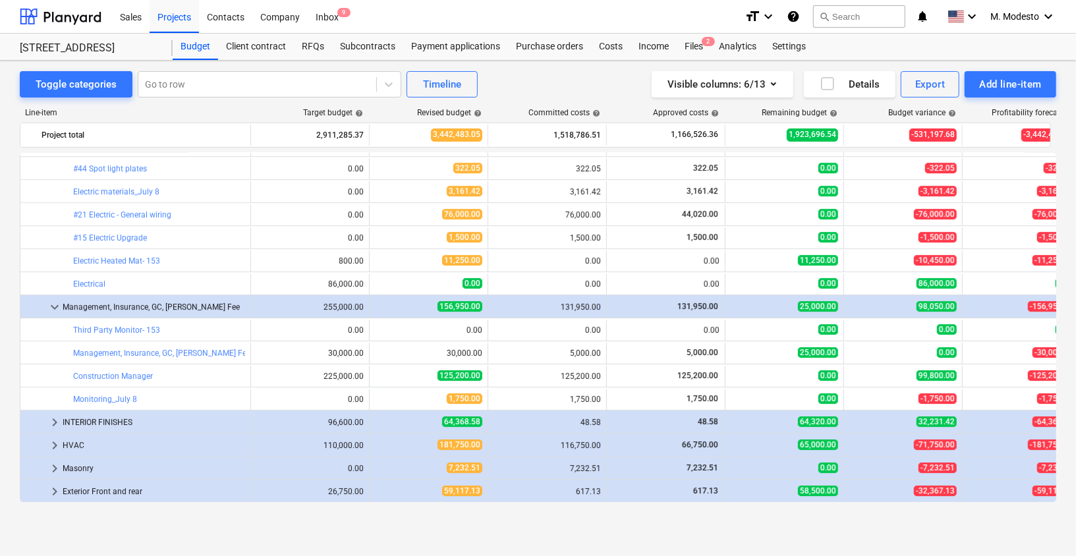
click at [9, 374] on div "Toggle categories Go to row Timeline Visible columns : 6/13 Details Export Add …" at bounding box center [538, 295] width 1076 height 468
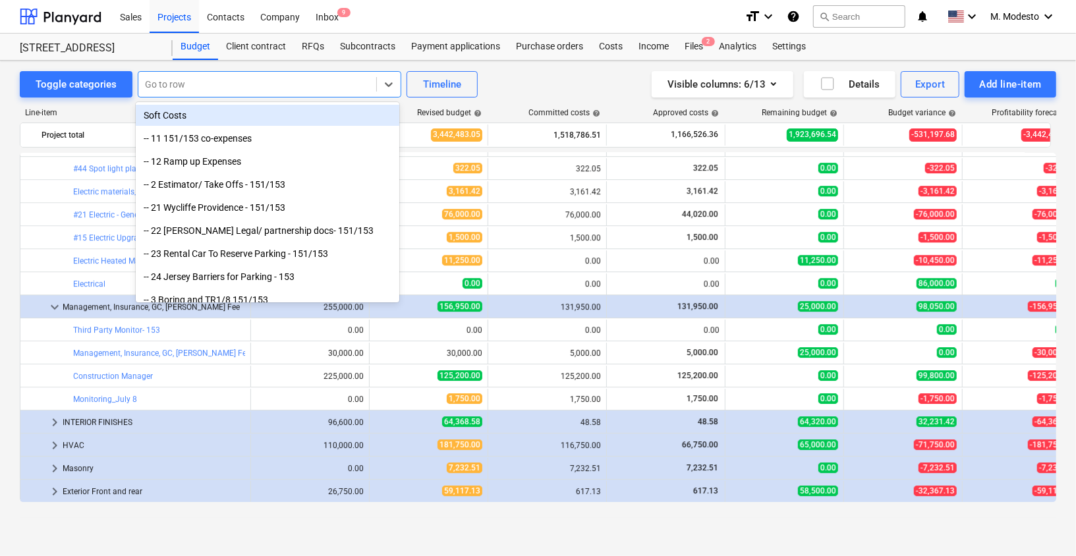
click at [290, 88] on div at bounding box center [257, 84] width 225 height 13
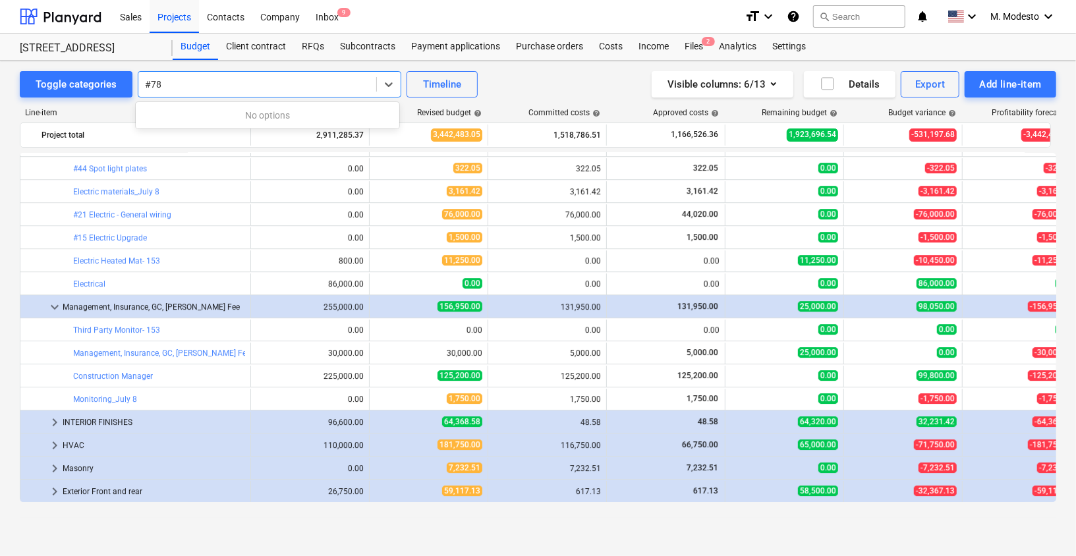
type input "#78"
click at [324, 84] on div at bounding box center [257, 84] width 225 height 13
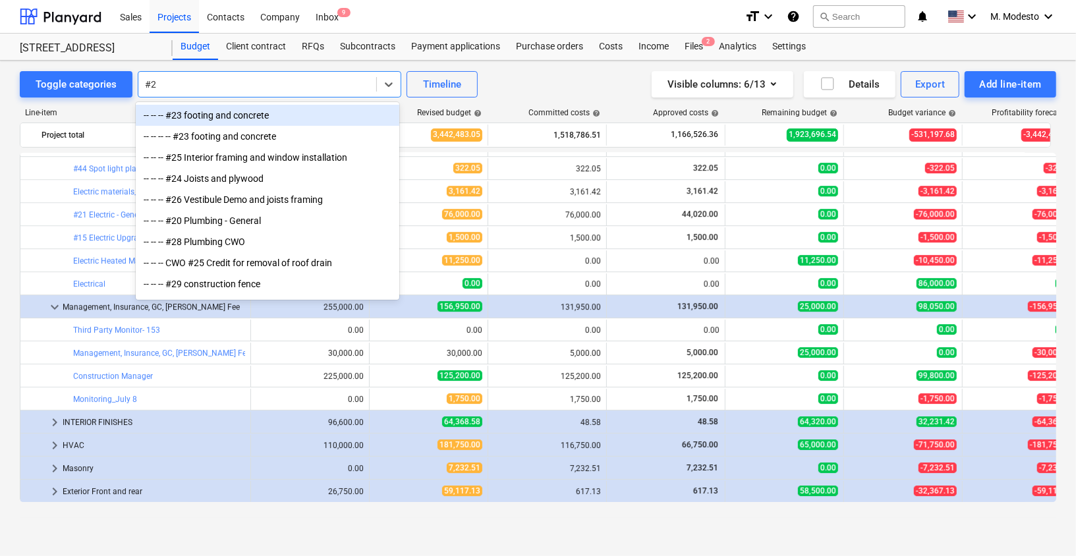
type input "#23"
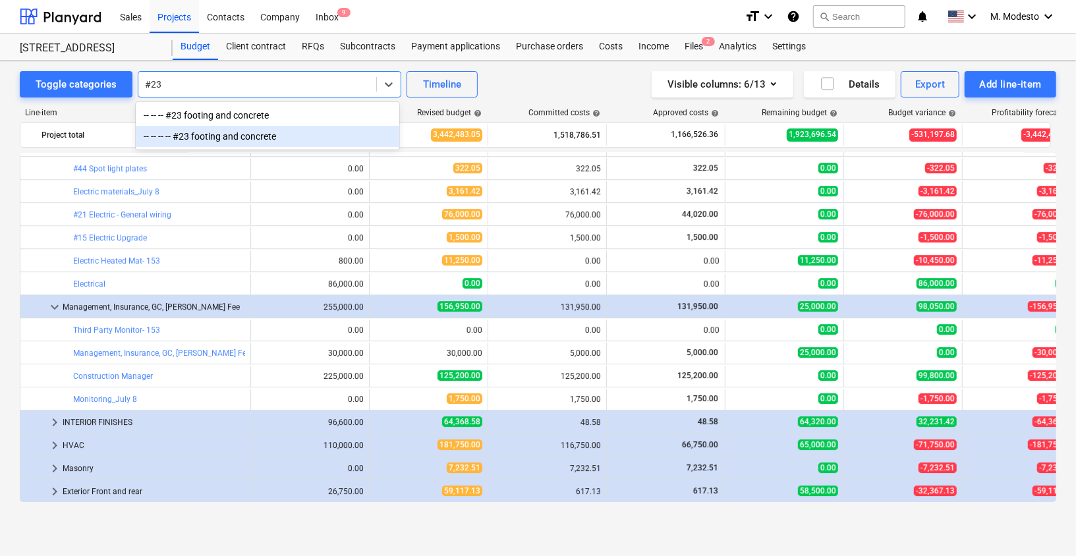
click at [305, 132] on div "-- -- -- -- #23 footing and concrete" at bounding box center [267, 136] width 263 height 21
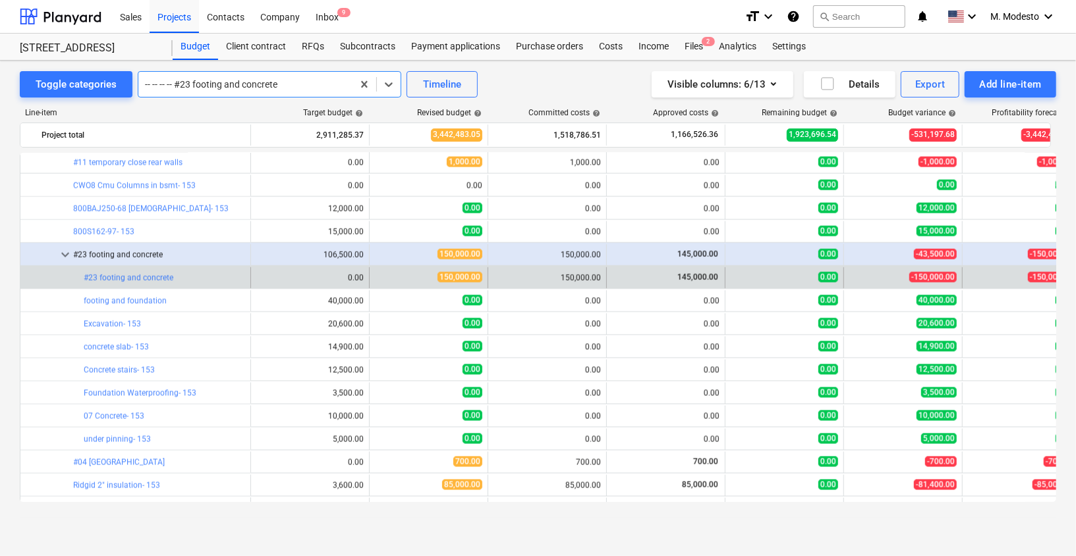
scroll to position [1638, 0]
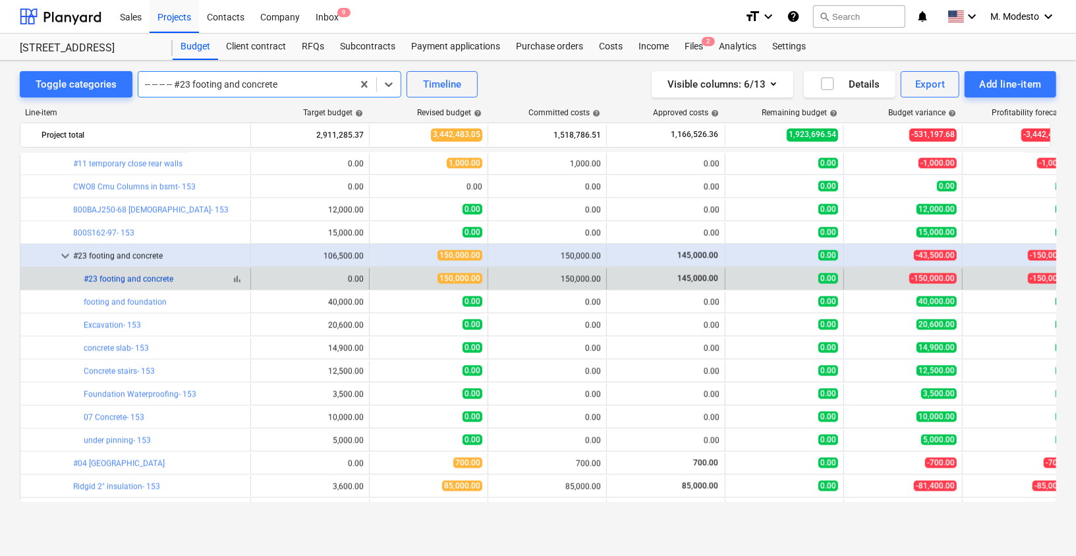
click at [150, 279] on link "#23 footing and concrete" at bounding box center [129, 279] width 90 height 9
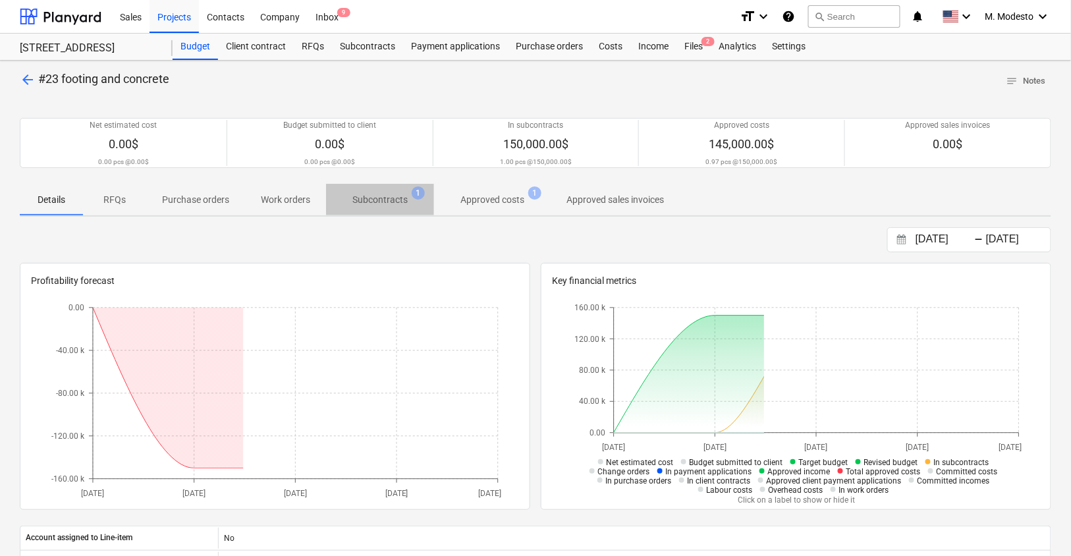
click at [379, 196] on p "Subcontracts" at bounding box center [379, 200] width 55 height 14
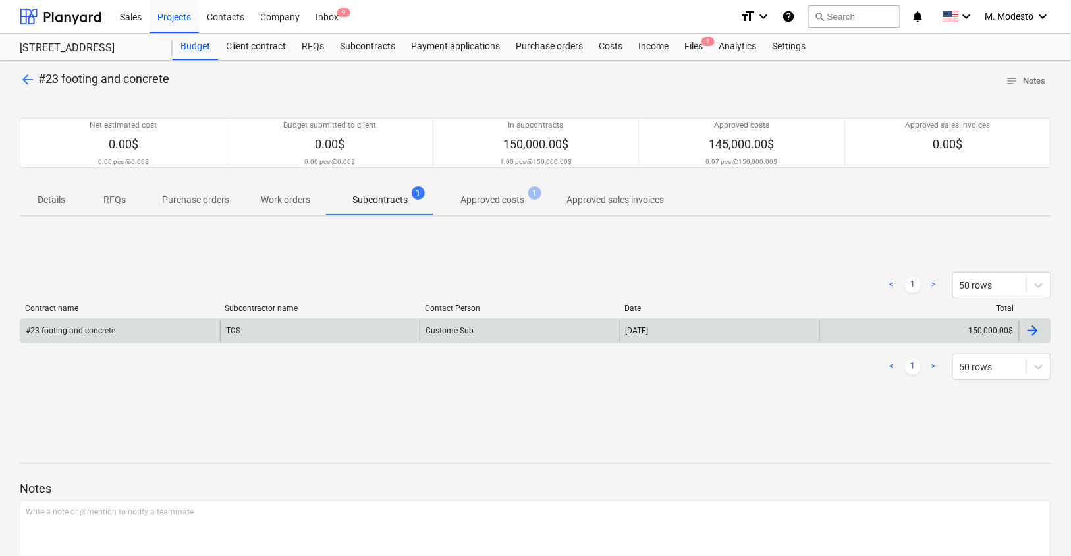
click at [320, 334] on div "TCS" at bounding box center [320, 330] width 200 height 21
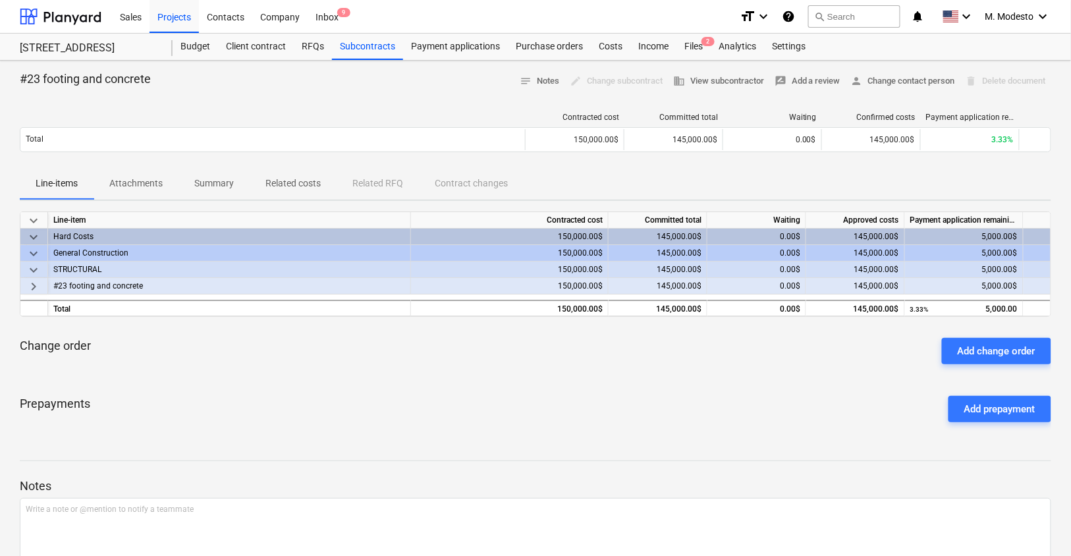
click at [155, 180] on p "Attachments" at bounding box center [135, 184] width 53 height 14
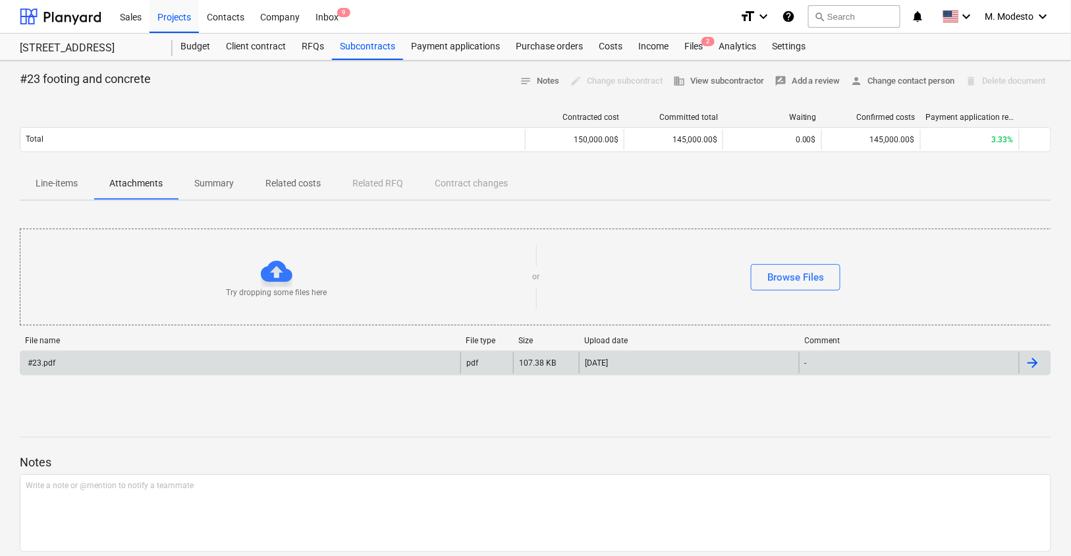
click at [399, 358] on div "#23.pdf" at bounding box center [240, 362] width 440 height 21
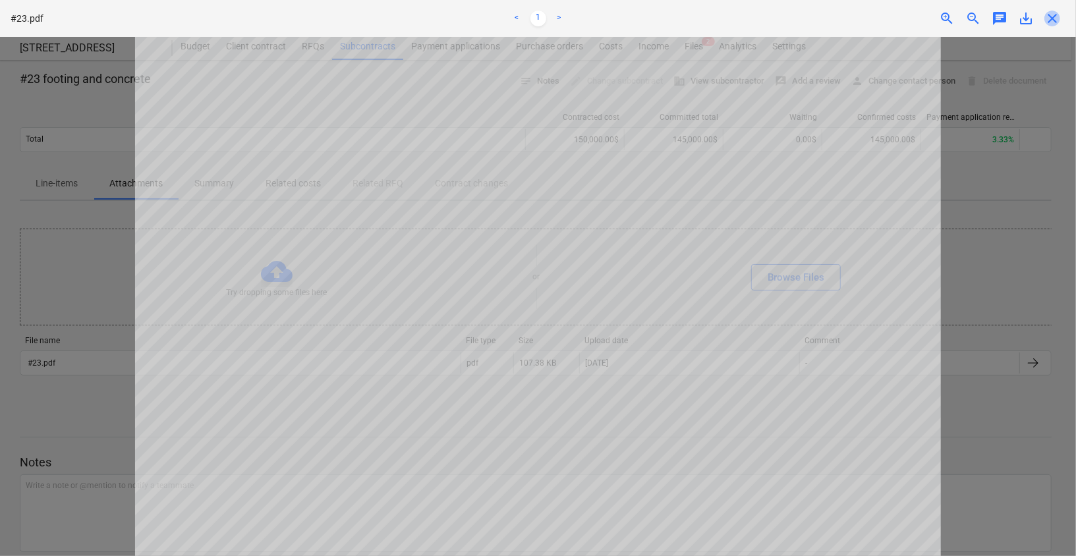
click at [1052, 22] on span "close" at bounding box center [1052, 19] width 16 height 16
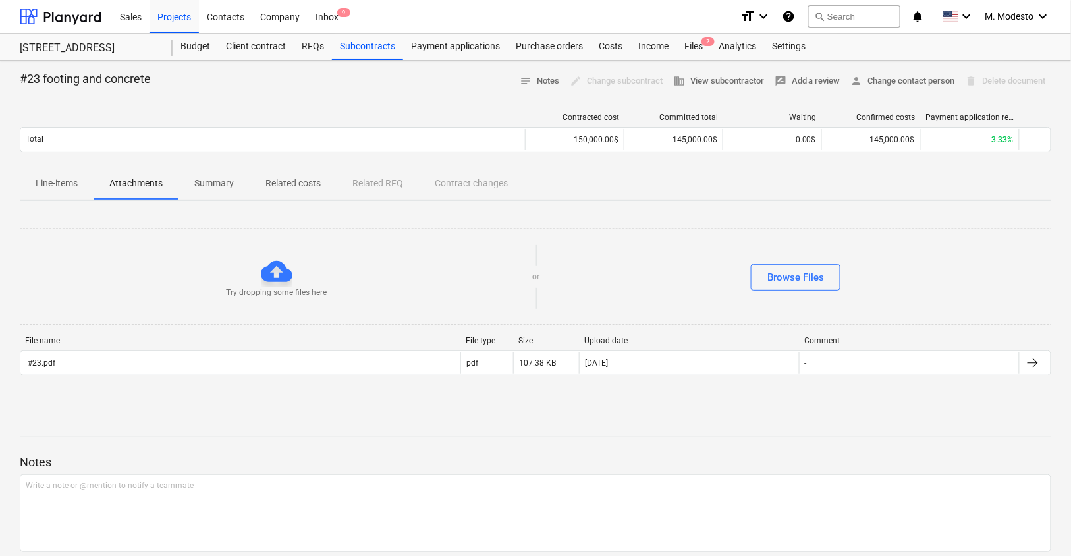
click at [307, 184] on p "Related costs" at bounding box center [292, 184] width 55 height 14
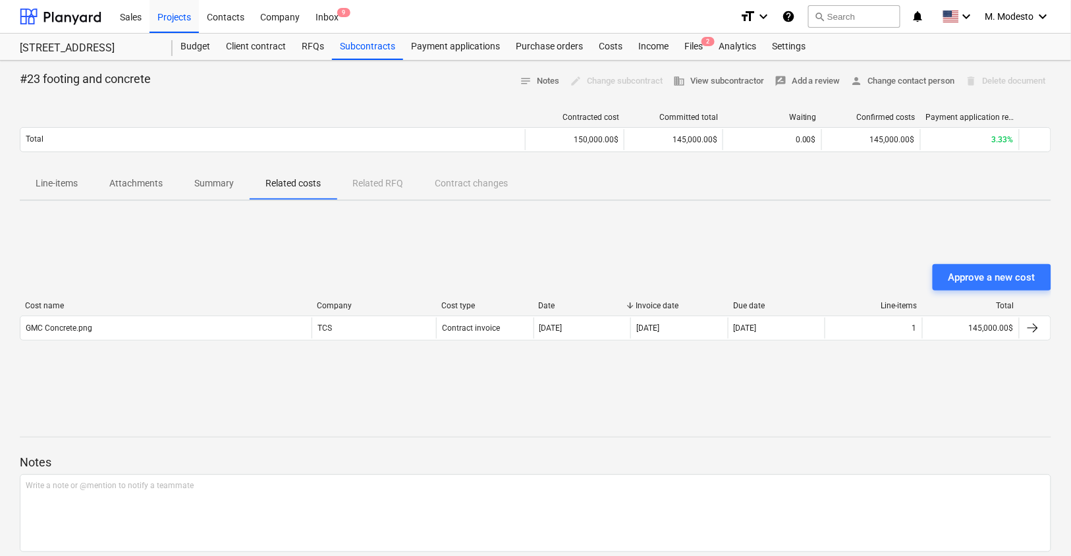
click at [78, 184] on p "Line-items" at bounding box center [57, 184] width 42 height 14
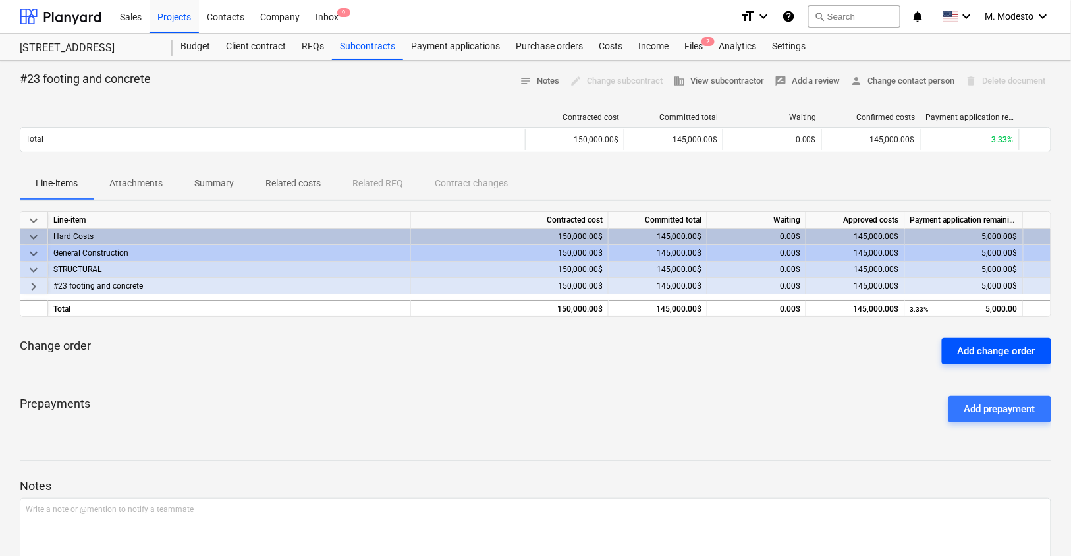
click at [972, 354] on div "Add change order" at bounding box center [997, 350] width 78 height 17
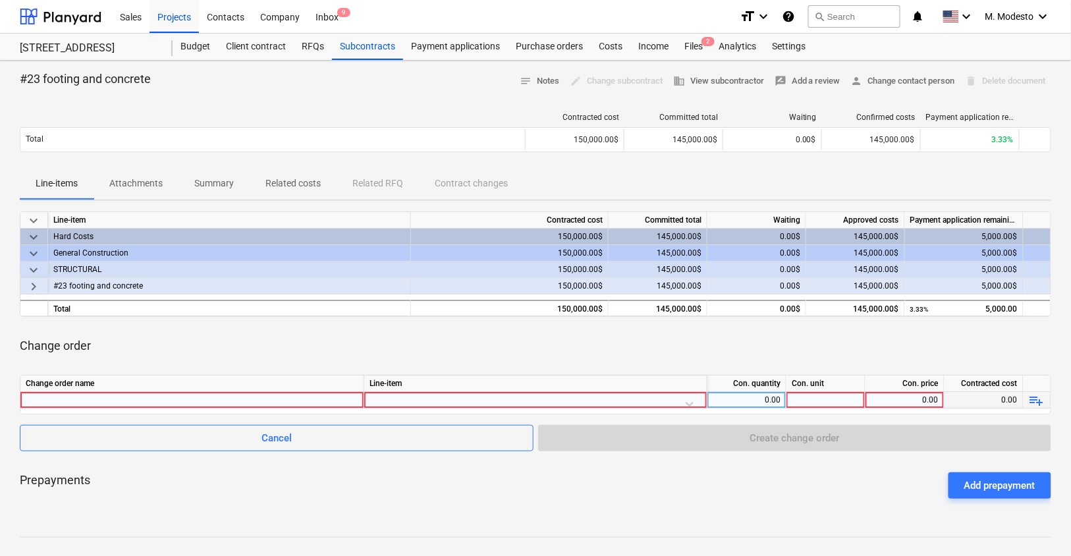
click at [310, 395] on div at bounding box center [192, 400] width 333 height 16
type input "Additional"
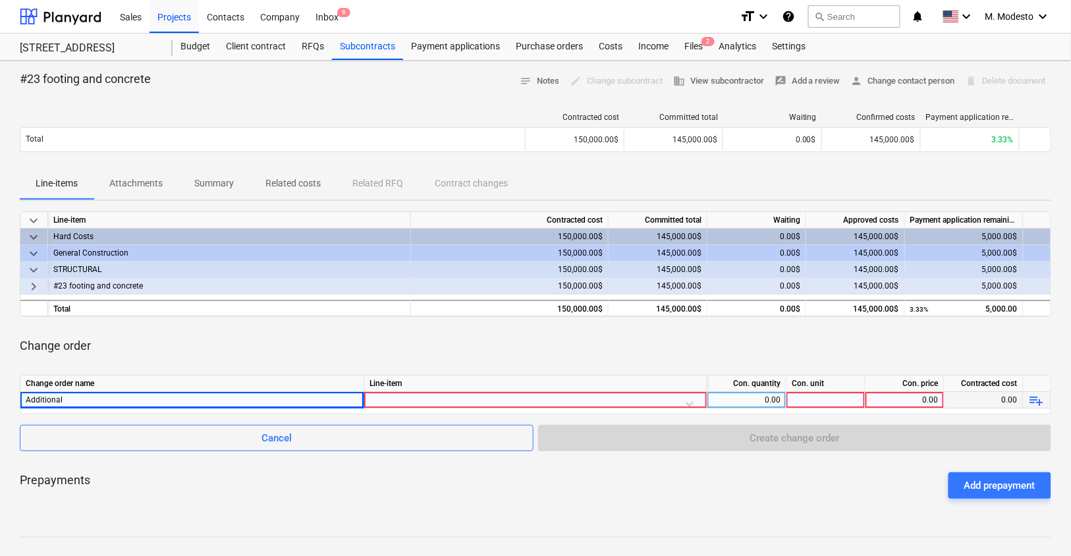
click at [503, 399] on div at bounding box center [535, 403] width 332 height 23
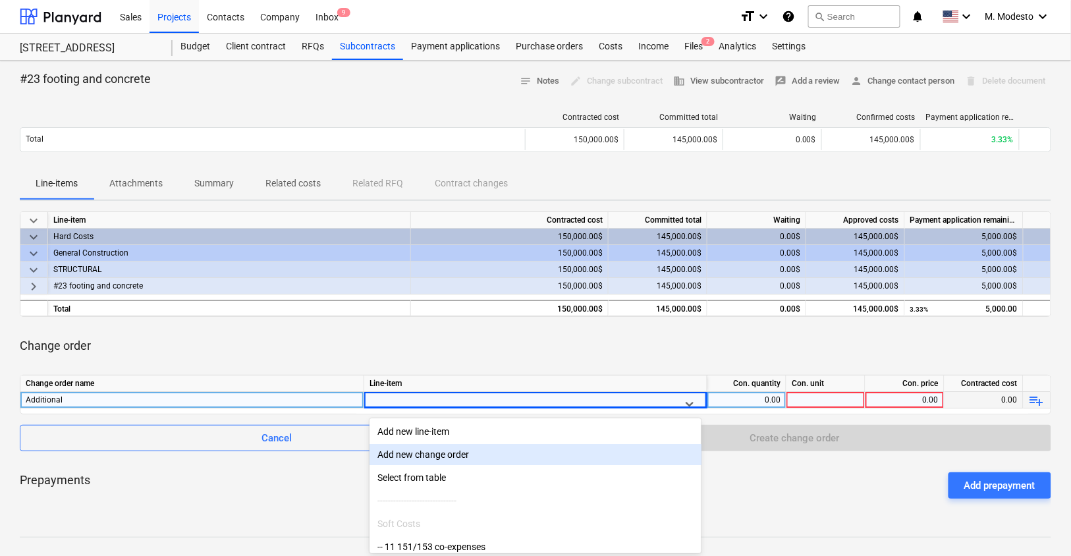
scroll to position [67, 0]
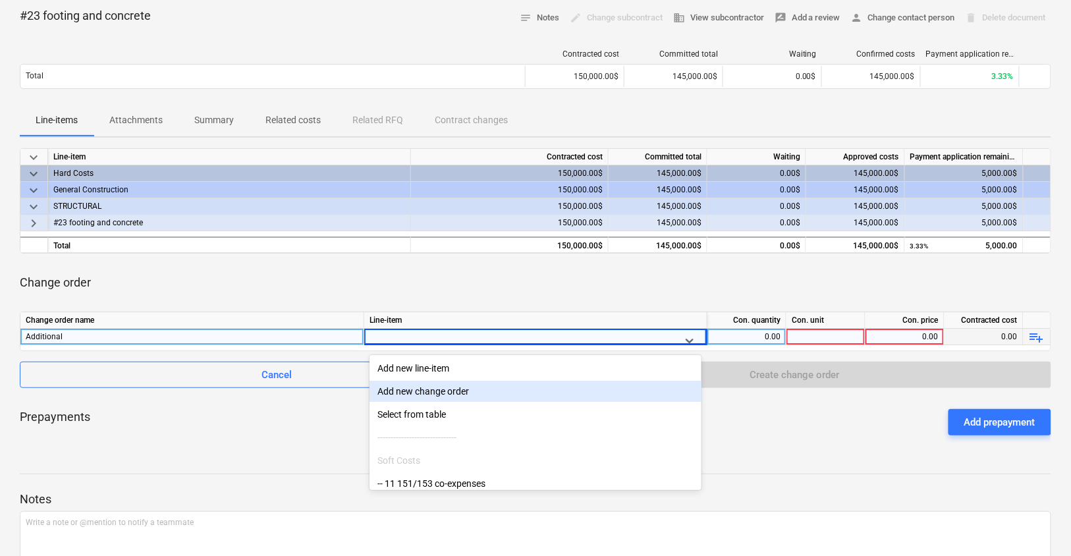
click at [503, 399] on div "Add new change order" at bounding box center [535, 392] width 332 height 23
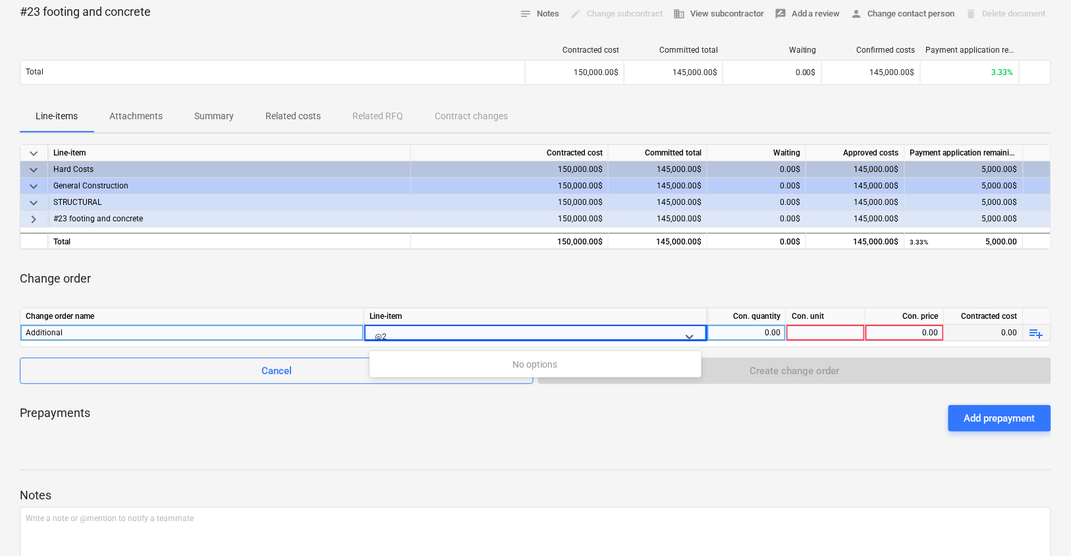
type input "@"
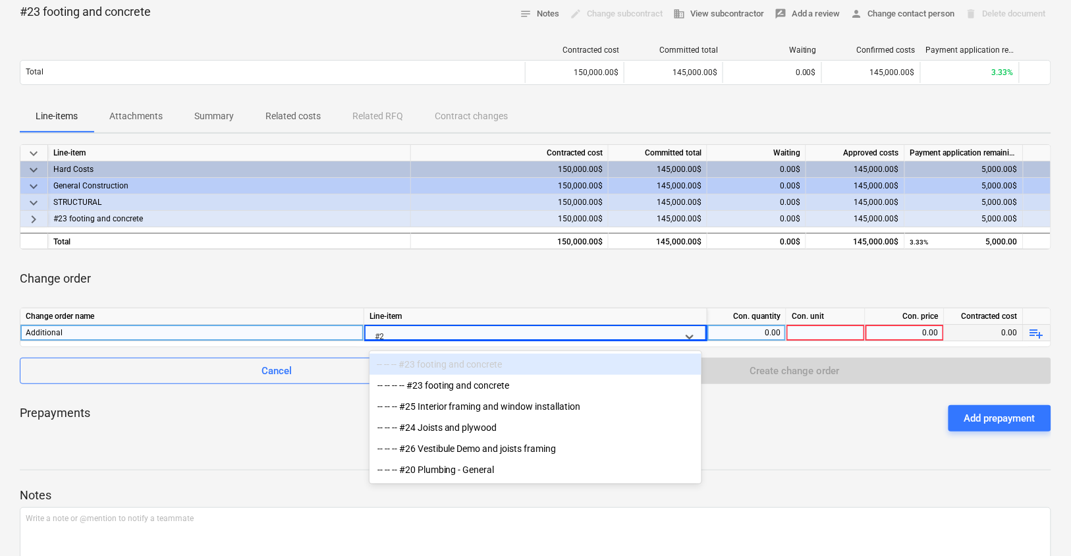
type input "#23"
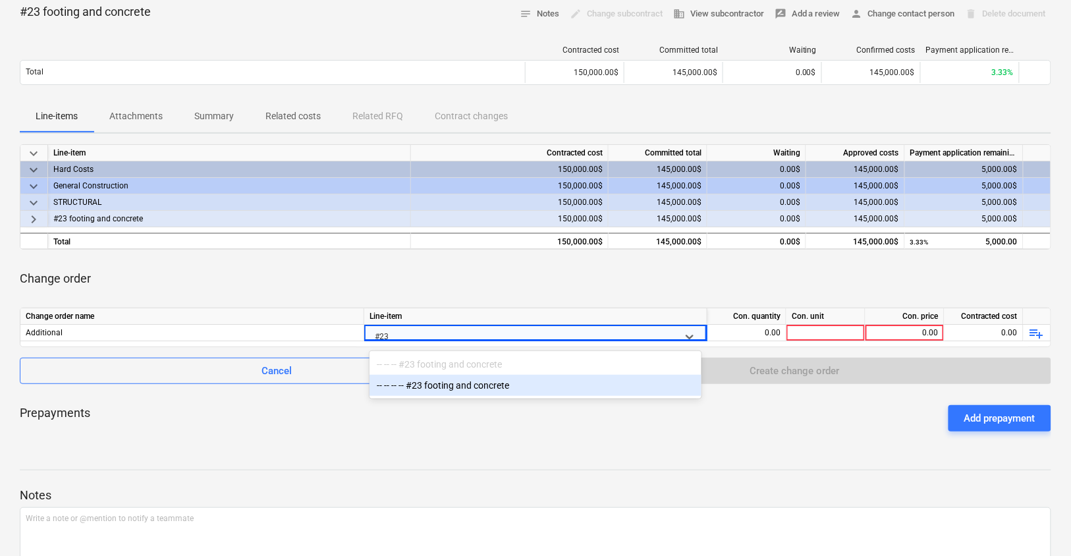
click at [533, 389] on div "-- -- -- -- #23 footing and concrete" at bounding box center [535, 385] width 332 height 21
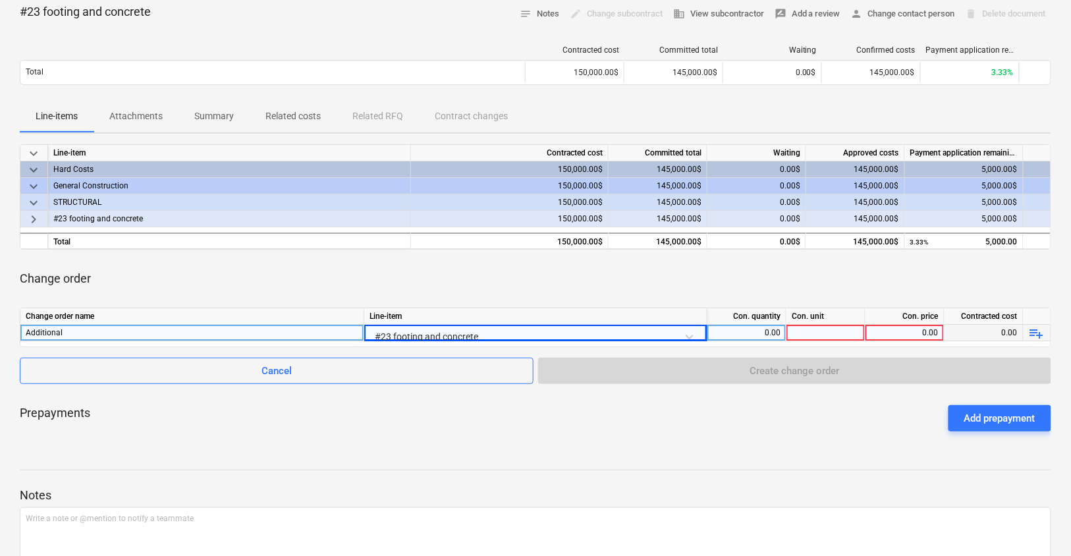
click at [832, 330] on div at bounding box center [825, 333] width 79 height 16
click at [898, 333] on div "0.00" at bounding box center [905, 333] width 68 height 16
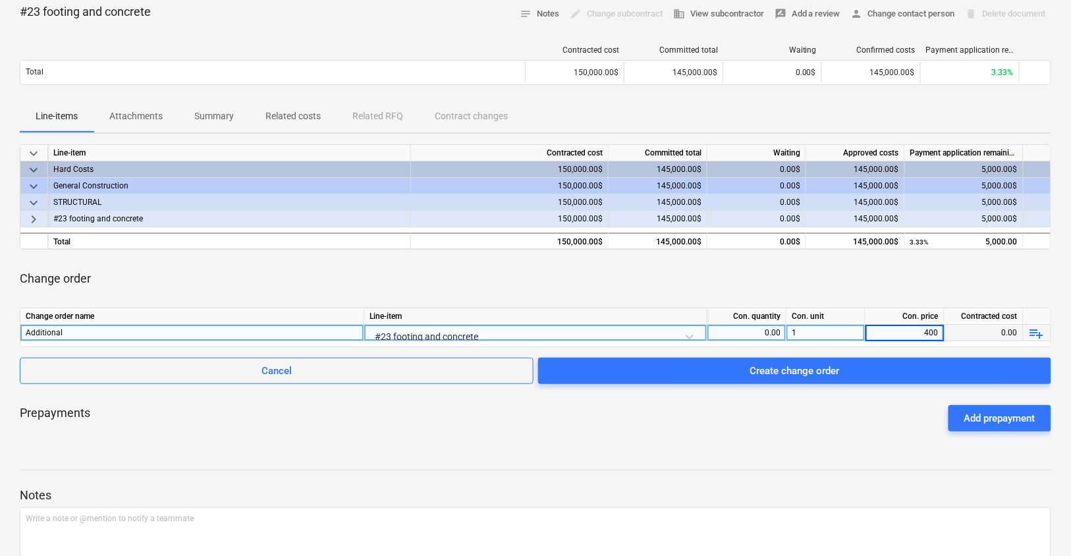
type input "4000"
click at [699, 466] on div "Notes Write a note or @mention to notify a teammate ﻿ Save" at bounding box center [535, 539] width 1031 height 175
click at [759, 331] on div "0.00" at bounding box center [747, 333] width 68 height 16
type input "1"
click at [748, 440] on div "#23 footing and concrete notes Notes edit Change subcontract business View subc…" at bounding box center [535, 315] width 1071 height 644
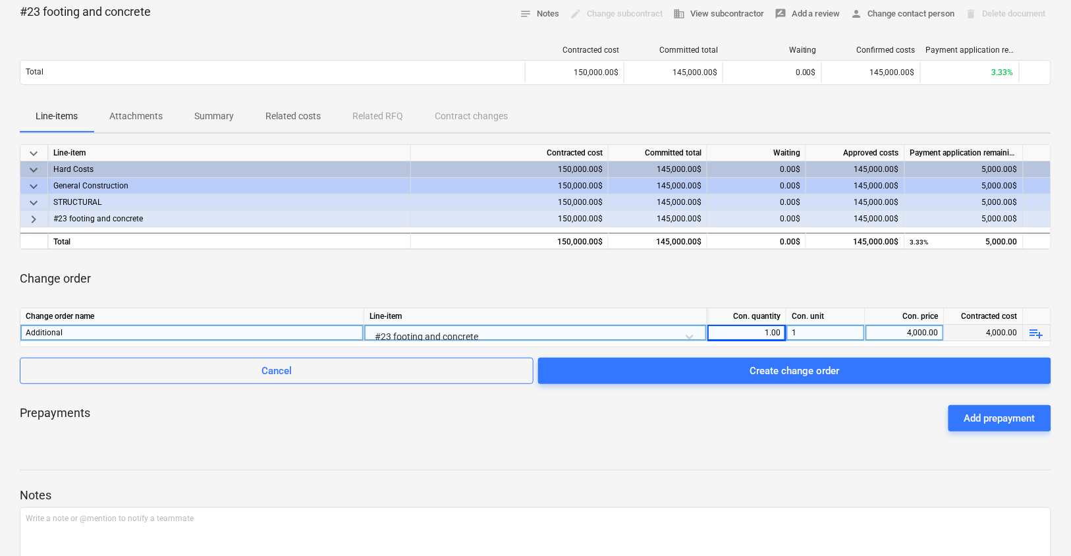
click at [310, 333] on div "Additional" at bounding box center [192, 333] width 333 height 16
click at [310, 333] on input "Additional" at bounding box center [191, 333] width 343 height 16
type input "Additional? need the new subcontract"
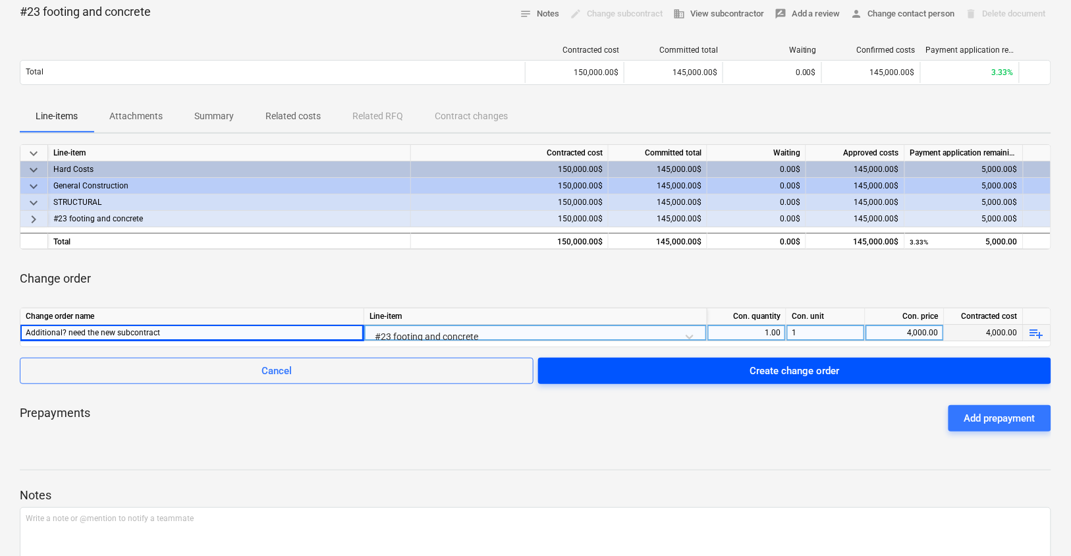
click at [752, 378] on button "Create change order" at bounding box center [794, 371] width 513 height 26
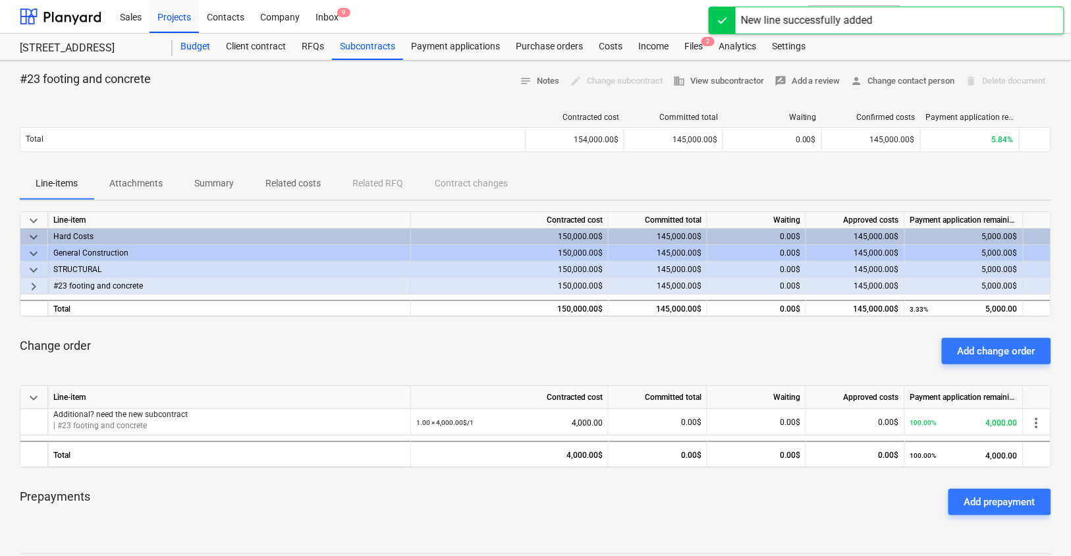
click at [190, 47] on div "Budget" at bounding box center [195, 47] width 45 height 26
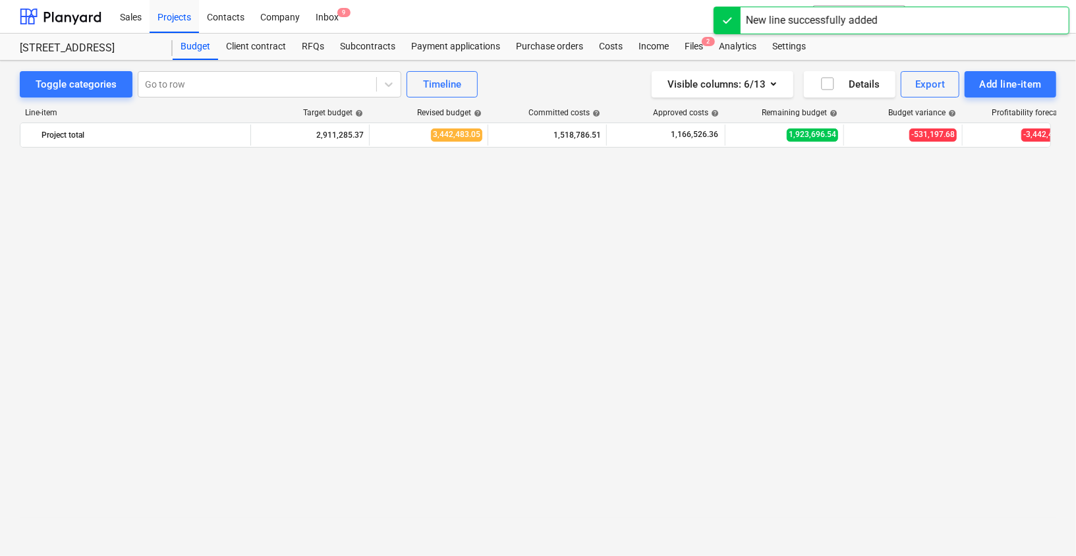
scroll to position [1638, 0]
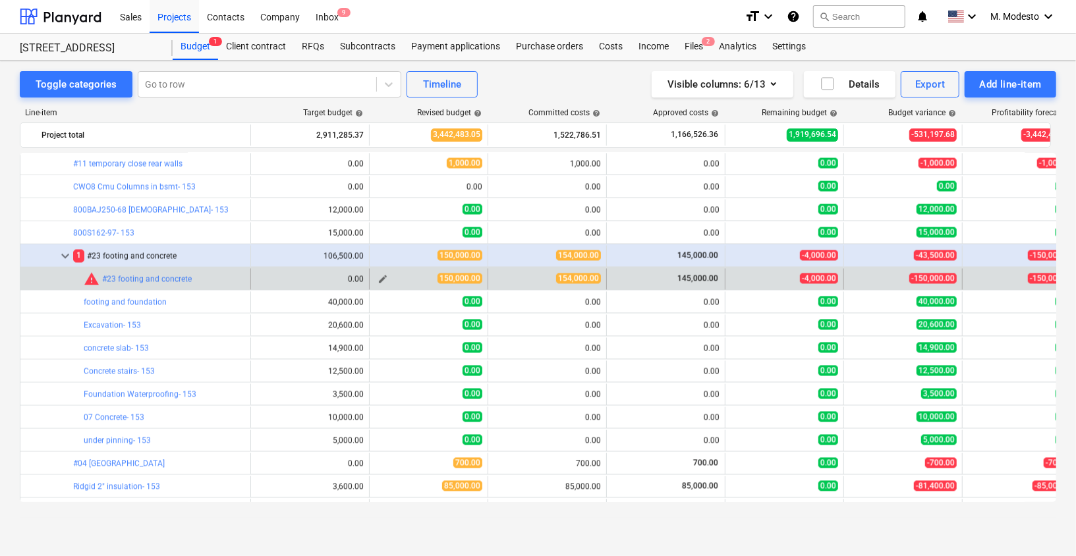
click at [382, 277] on span "edit" at bounding box center [382, 279] width 11 height 11
type textarea "x"
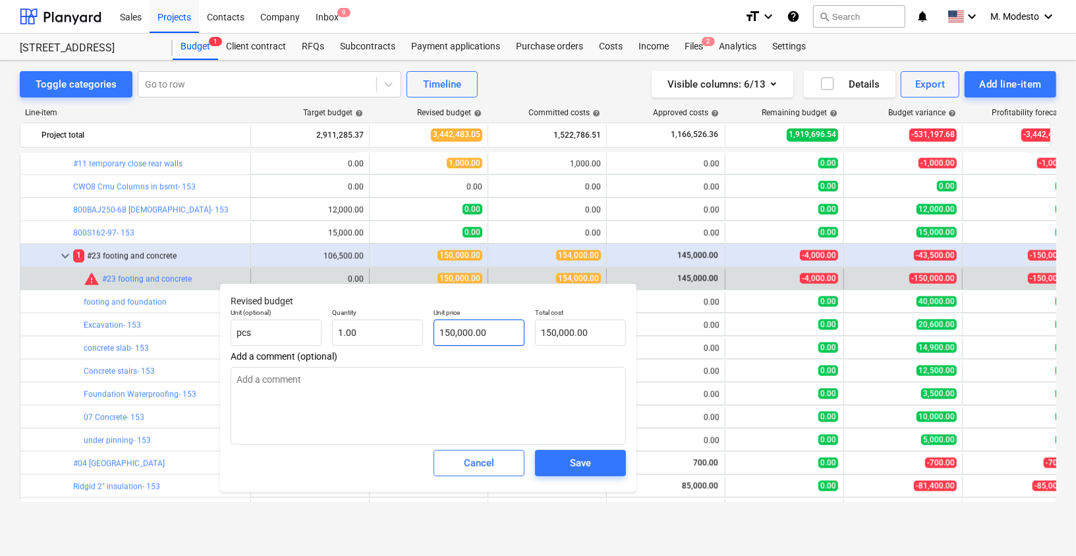
type input "150000"
click at [452, 334] on input "150000" at bounding box center [478, 332] width 91 height 26
type textarea "x"
type input "15000"
type input "15,000.00"
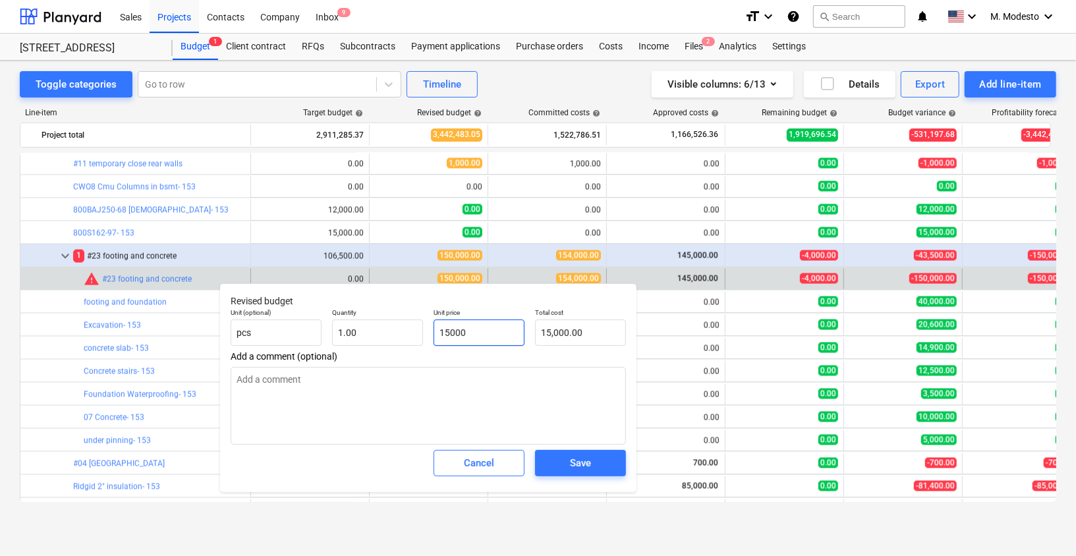
type textarea "x"
type input "154000"
type input "154,000.00"
type input "154000"
type textarea "x"
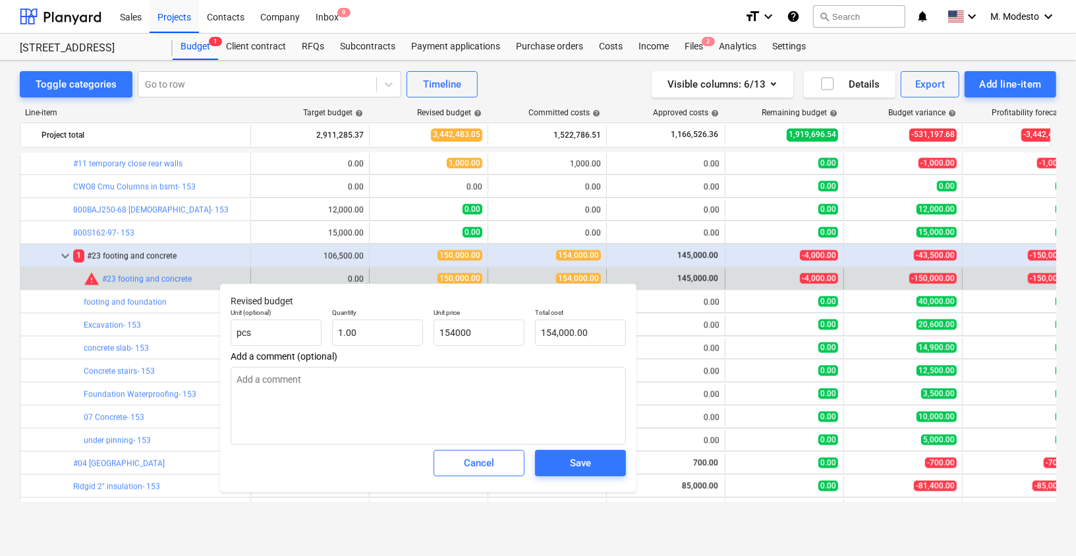
type input "154,000.00"
click at [601, 477] on div "Save" at bounding box center [580, 463] width 101 height 37
click at [597, 465] on span "Save" at bounding box center [580, 462] width 59 height 17
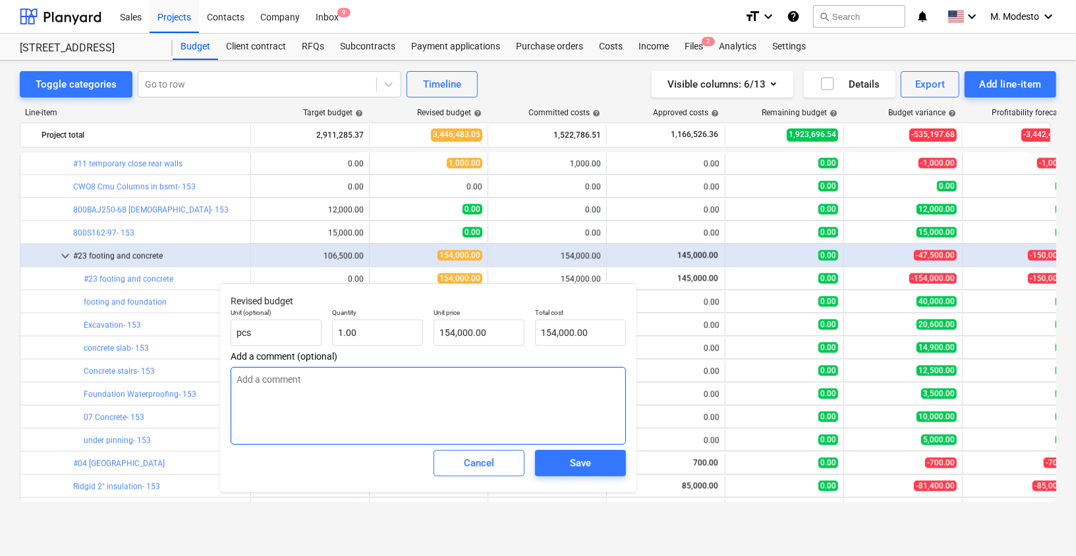
type textarea "x"
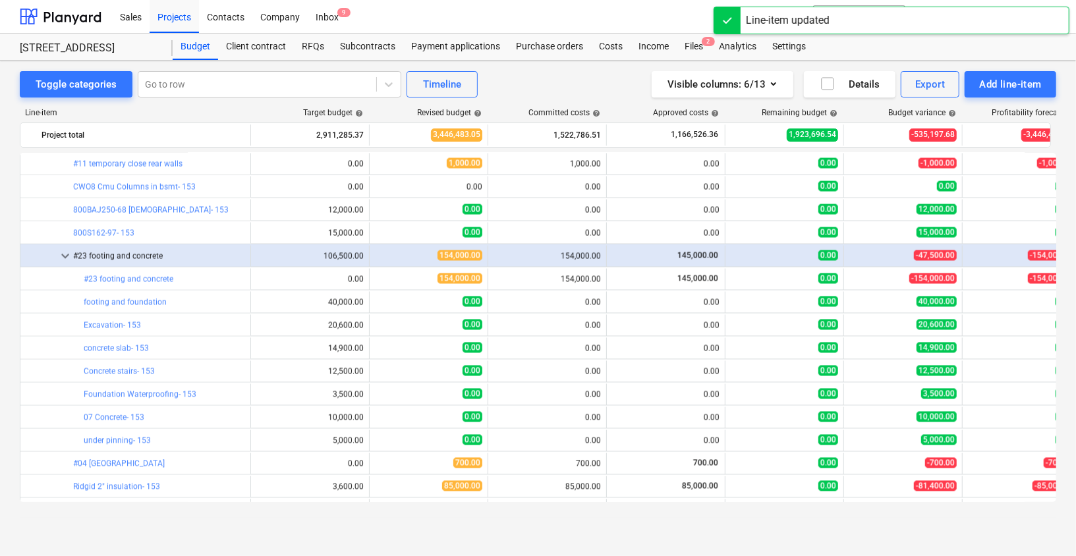
click at [98, 277] on link "#23 footing and concrete" at bounding box center [129, 279] width 90 height 9
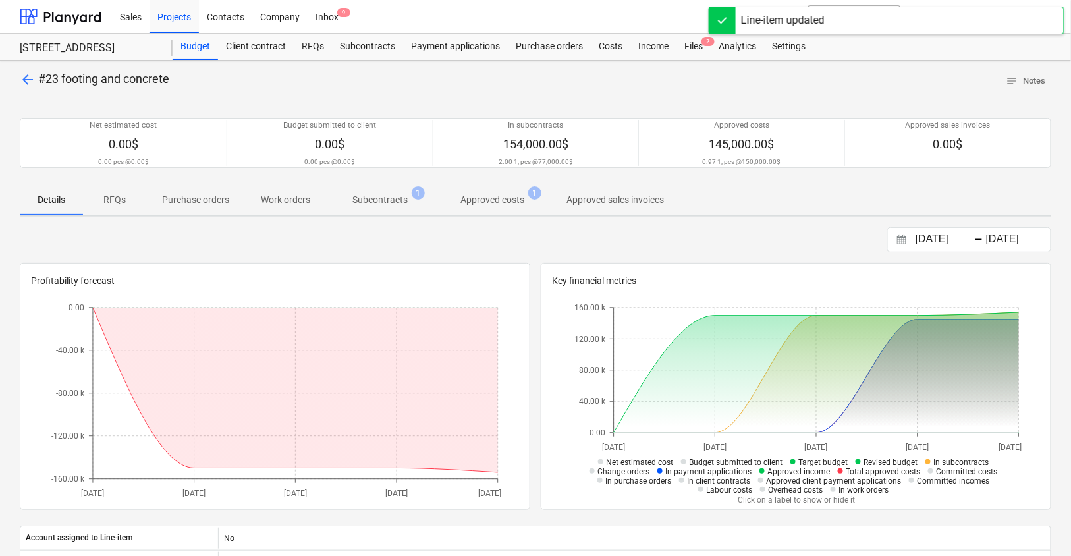
click at [407, 202] on span "Subcontracts 1" at bounding box center [380, 200] width 76 height 14
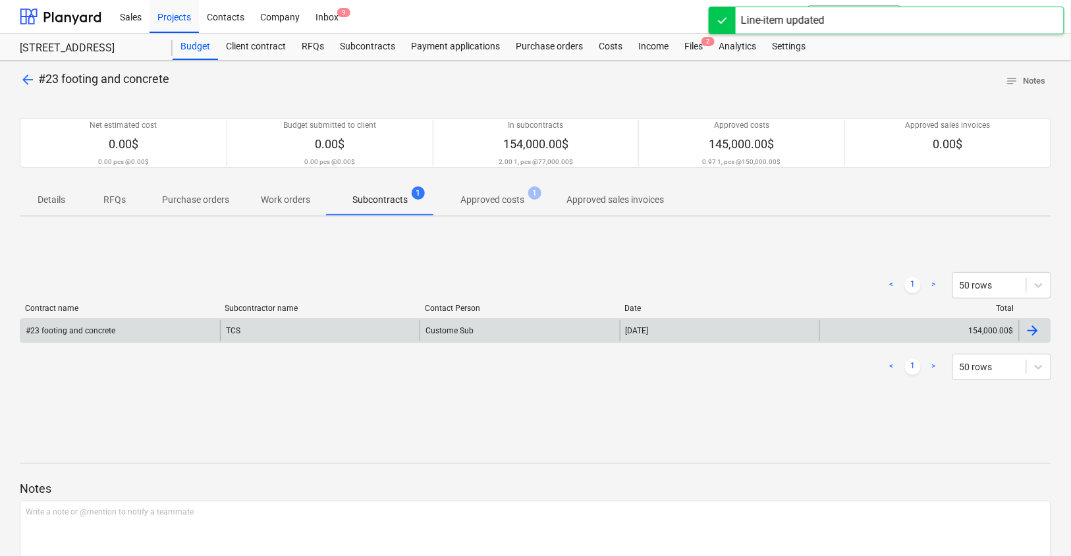
click at [390, 332] on div "TCS" at bounding box center [320, 330] width 200 height 21
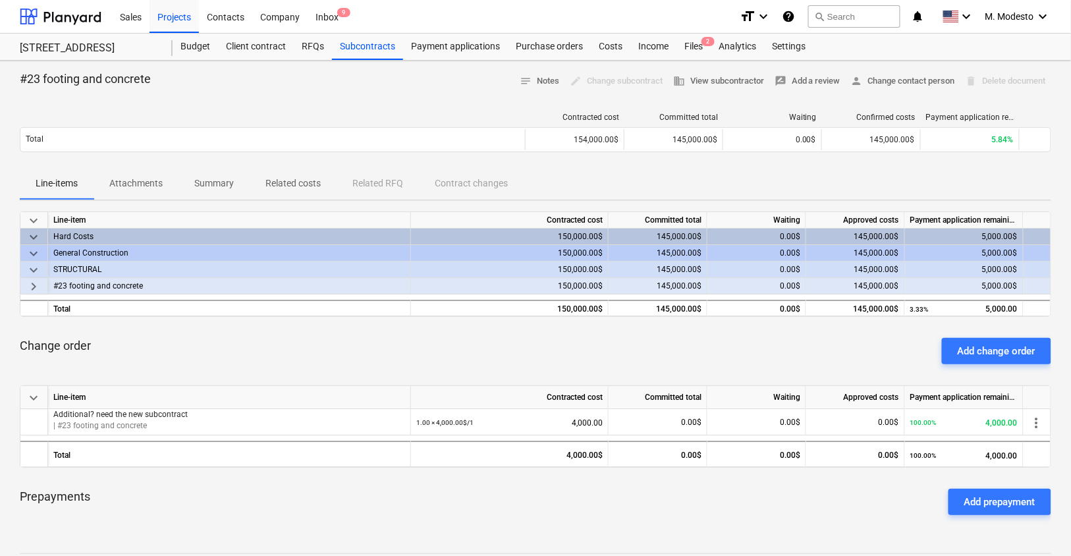
click at [296, 188] on p "Related costs" at bounding box center [292, 184] width 55 height 14
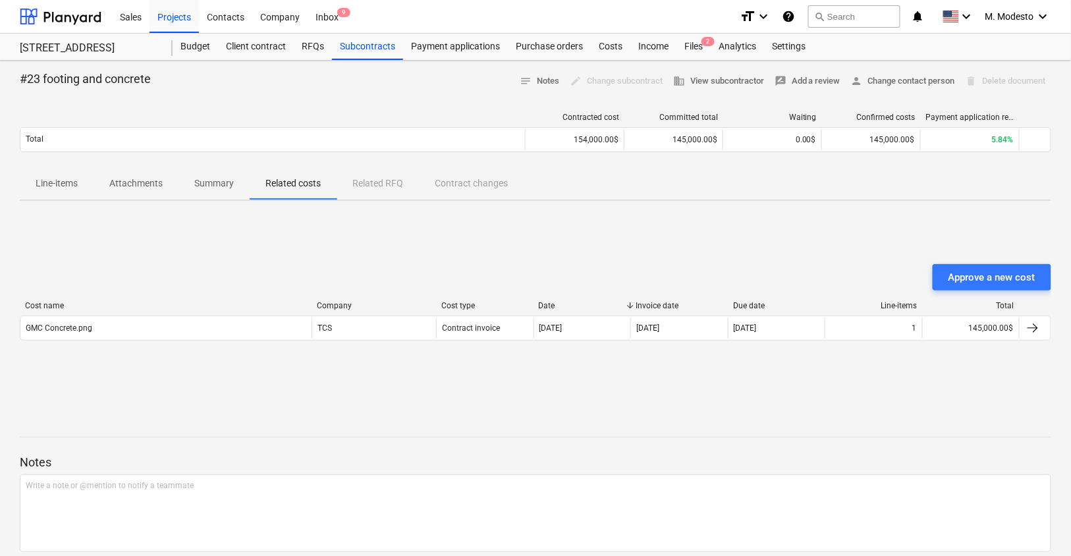
click at [995, 260] on div "Approve a new cost Cost name Company Cost type Date Invoice date Due date Line-…" at bounding box center [535, 310] width 1031 height 198
click at [990, 273] on div "Approve a new cost" at bounding box center [991, 277] width 87 height 17
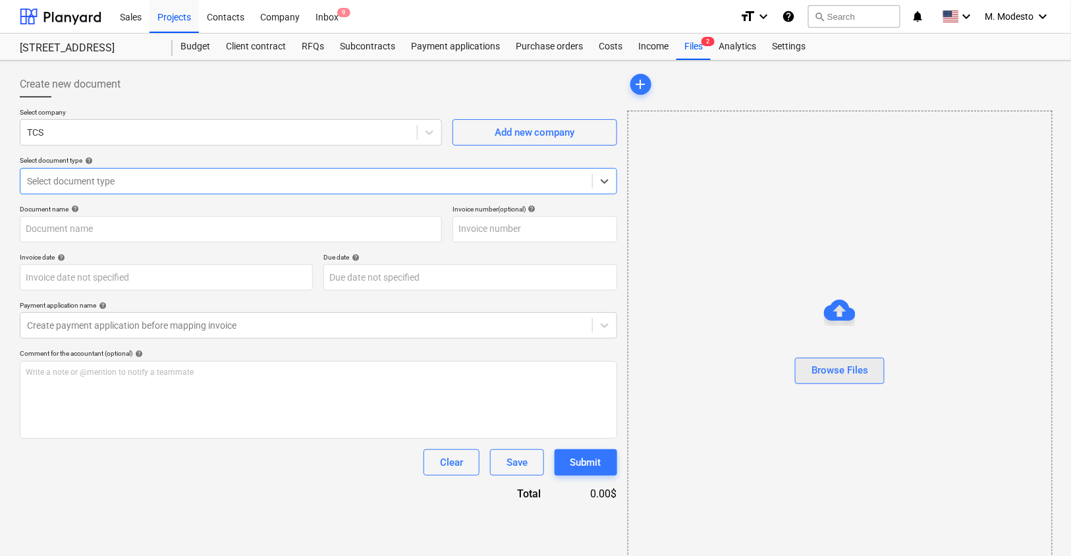
click at [838, 363] on div "Browse Files" at bounding box center [839, 370] width 57 height 17
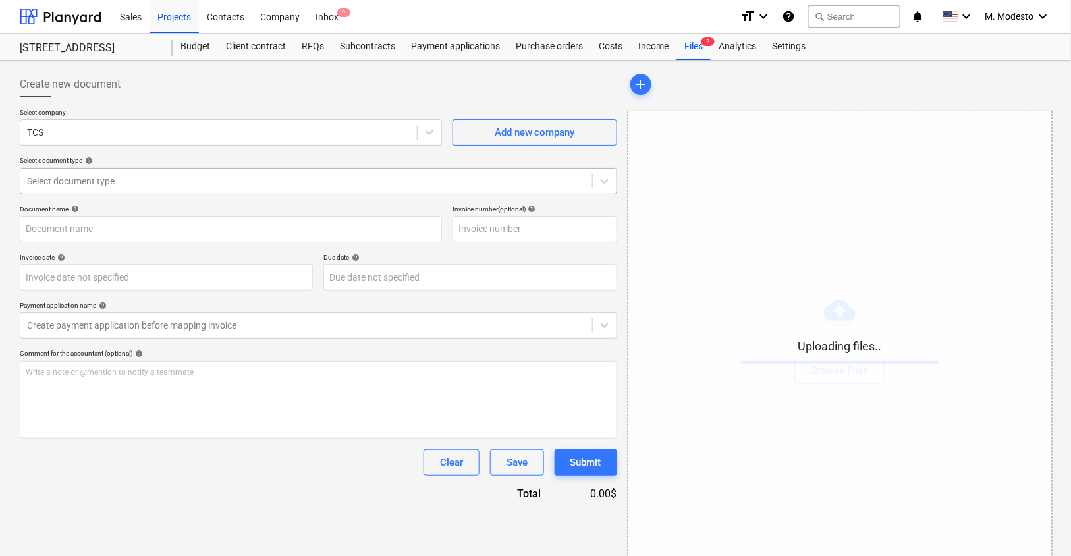
click at [213, 172] on div "Select document type" at bounding box center [306, 181] width 572 height 18
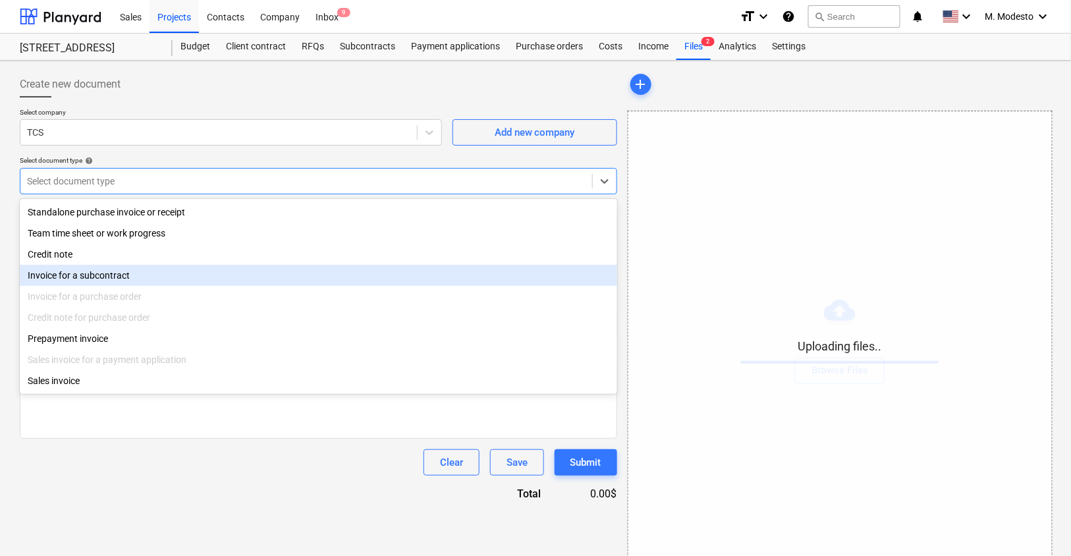
click at [146, 279] on div "Invoice for a subcontract" at bounding box center [318, 275] width 597 height 21
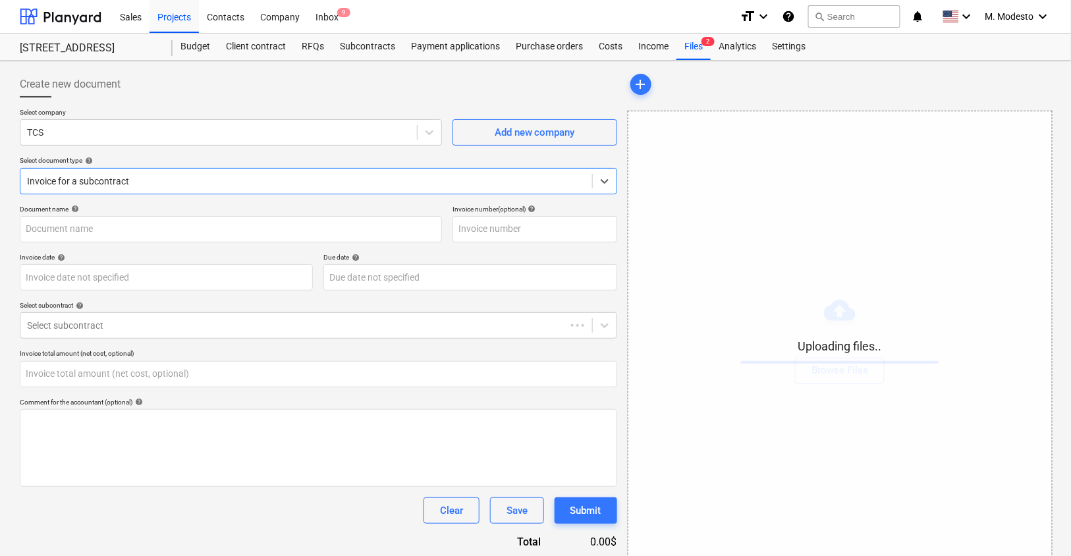
type input "0.00"
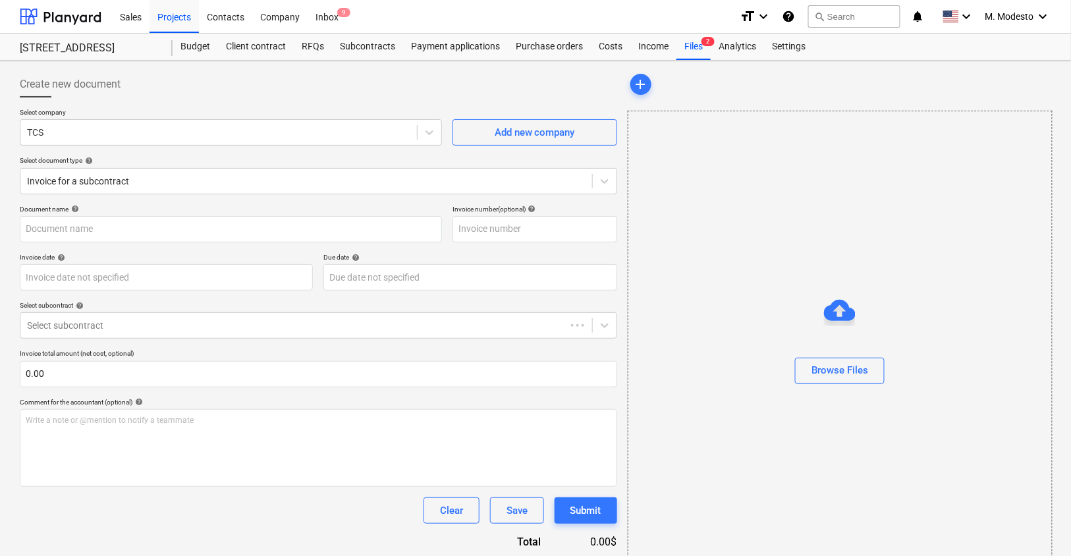
type input "#23.png"
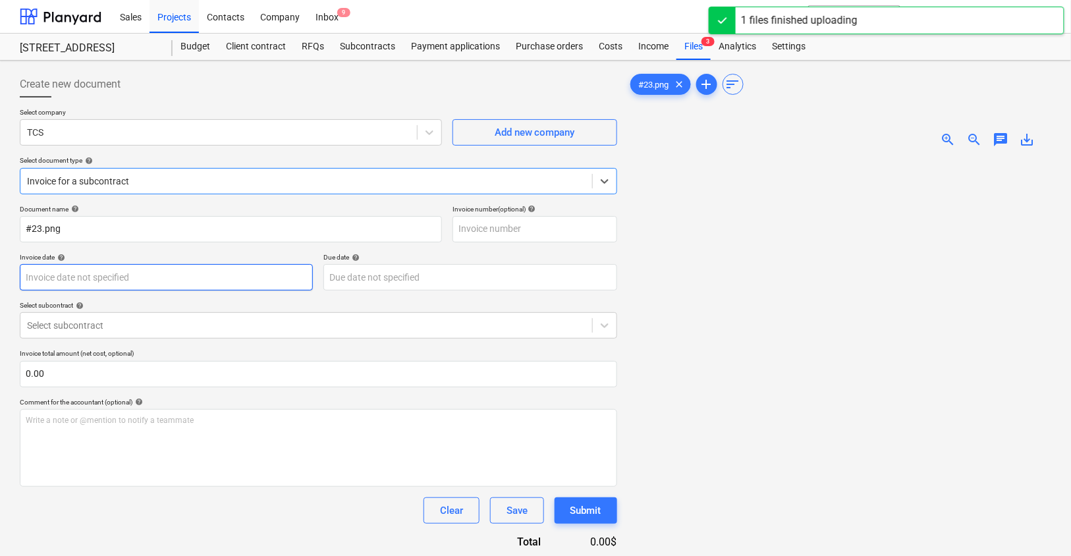
click at [174, 279] on body "Sales Projects Contacts Company Inbox 9 format_size keyboard_arrow_down help se…" at bounding box center [535, 278] width 1071 height 556
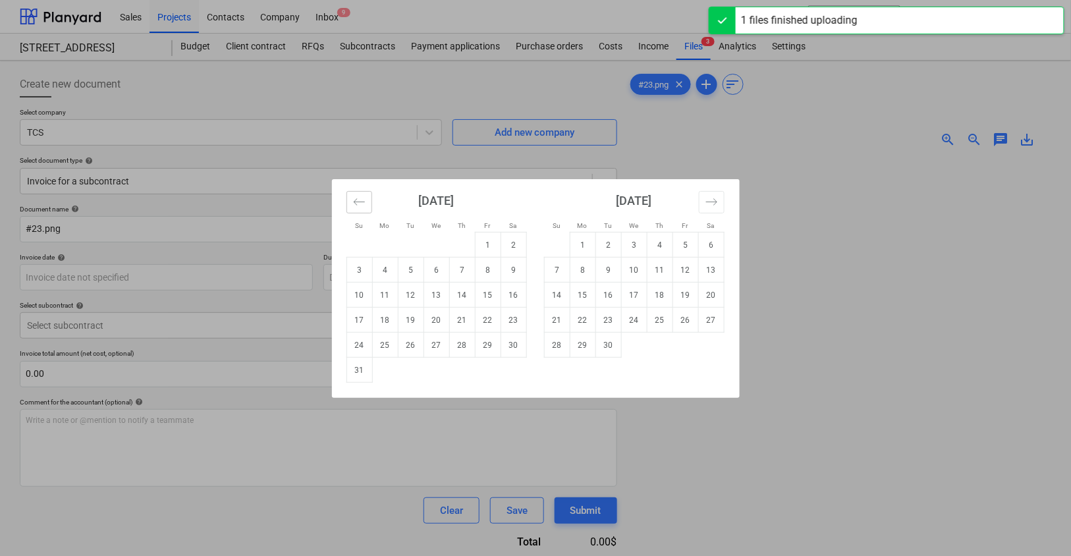
click at [363, 202] on icon "Move backward to switch to the previous month." at bounding box center [358, 201] width 11 height 7
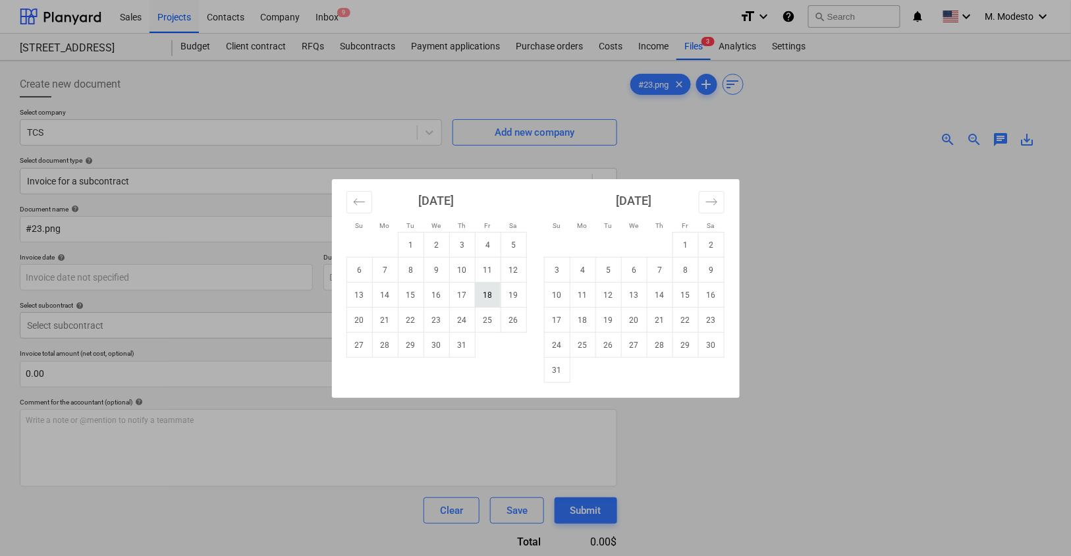
click at [488, 296] on td "18" at bounding box center [488, 295] width 26 height 25
type input "18 Jul 2025"
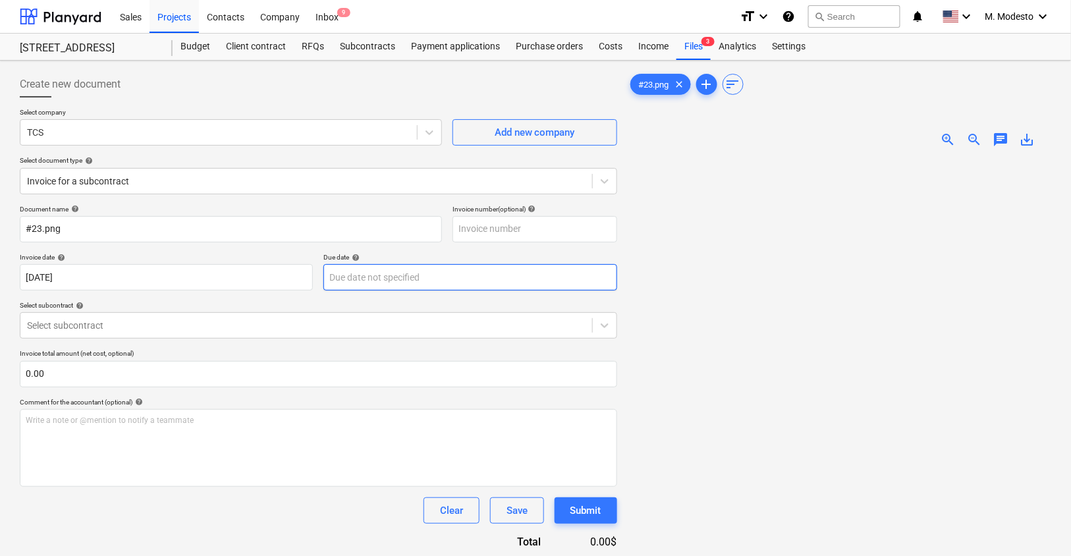
click at [422, 278] on body "Sales Projects Contacts Company Inbox 9 format_size keyboard_arrow_down help se…" at bounding box center [535, 278] width 1071 height 556
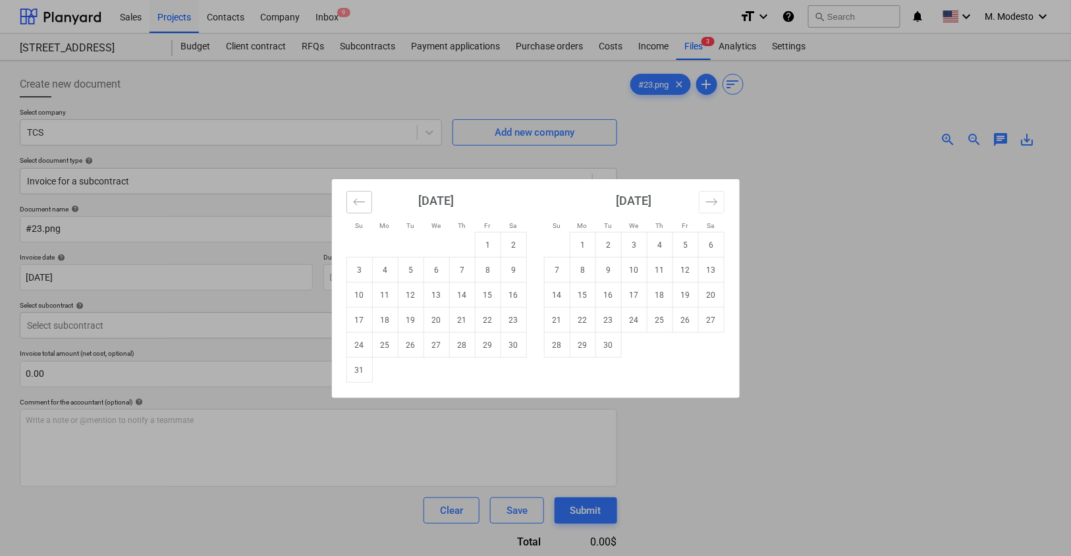
click at [364, 203] on icon "Move backward to switch to the previous month." at bounding box center [359, 202] width 13 height 13
click at [486, 297] on td "18" at bounding box center [488, 295] width 26 height 25
type input "18 Jul 2025"
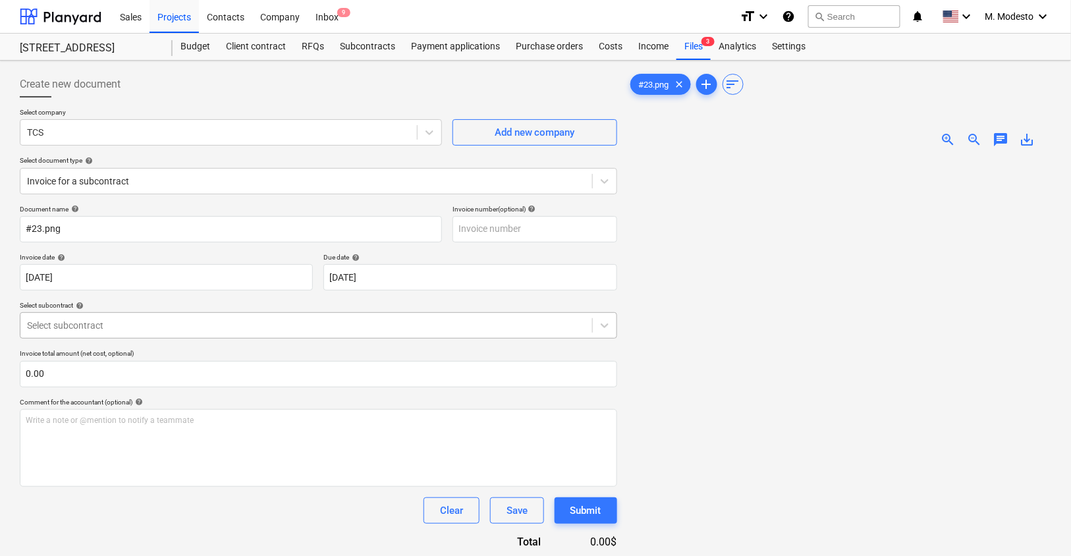
click at [315, 324] on div at bounding box center [306, 325] width 559 height 13
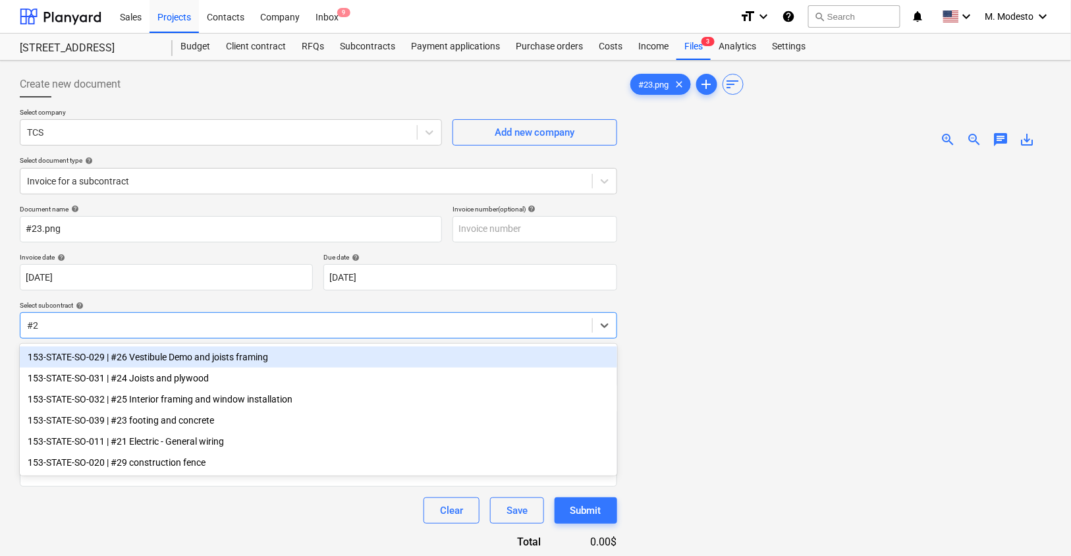
type input "#23"
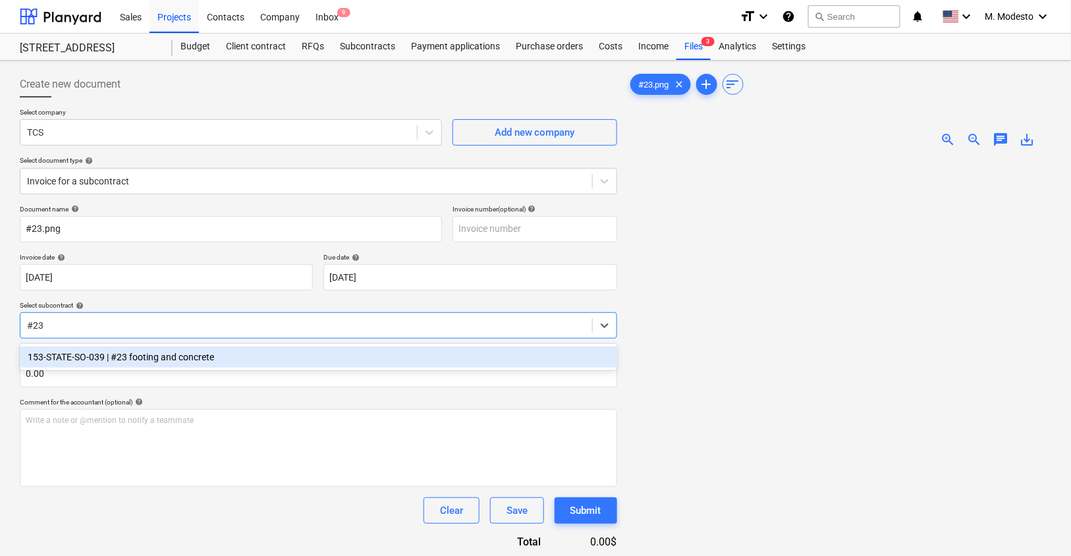
click at [282, 357] on div "153-STATE-SO-039 | #23 footing and concrete" at bounding box center [318, 356] width 597 height 21
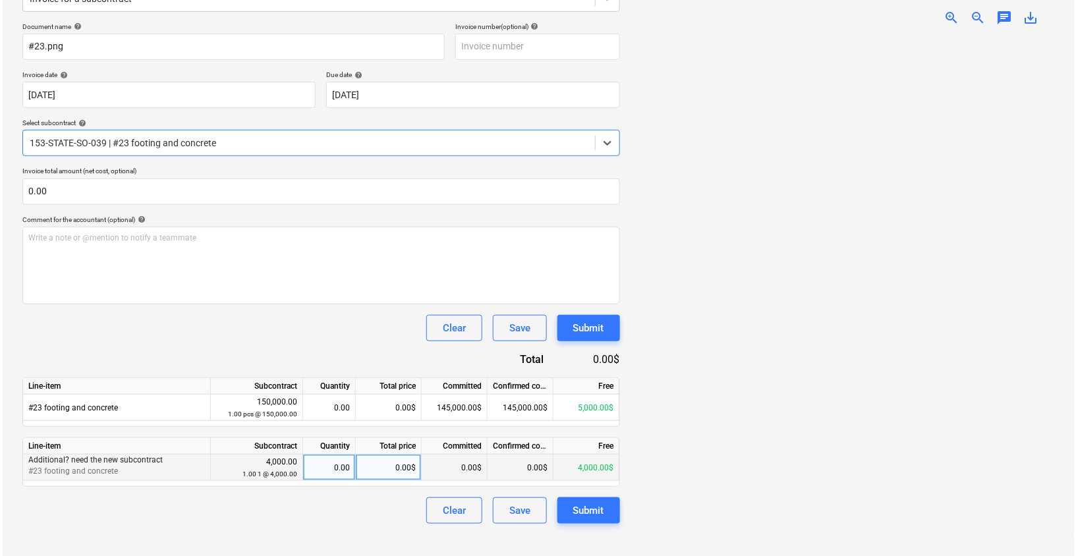
scroll to position [181, 0]
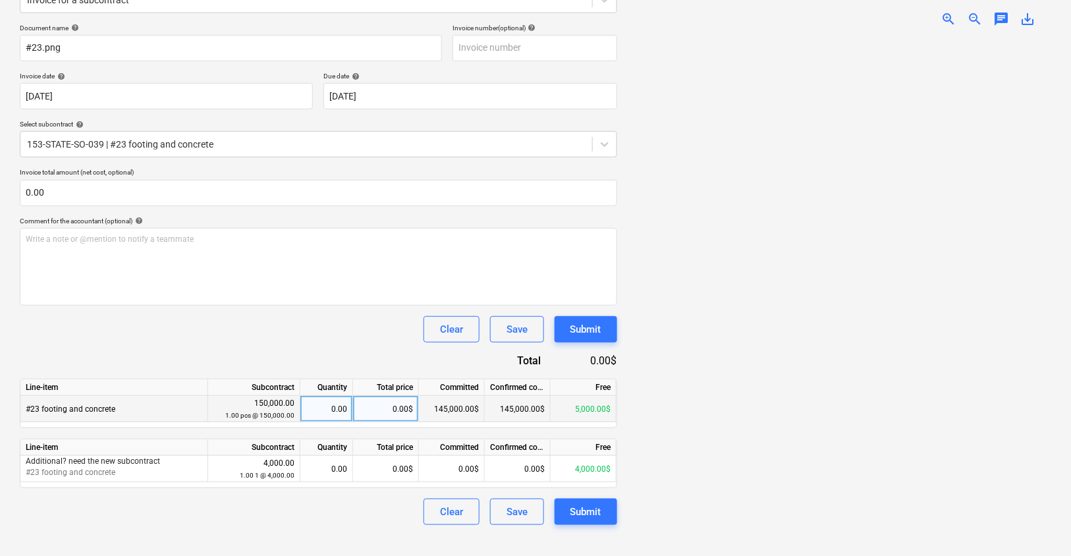
click at [364, 406] on div "0.00$" at bounding box center [386, 409] width 66 height 26
type input "5000"
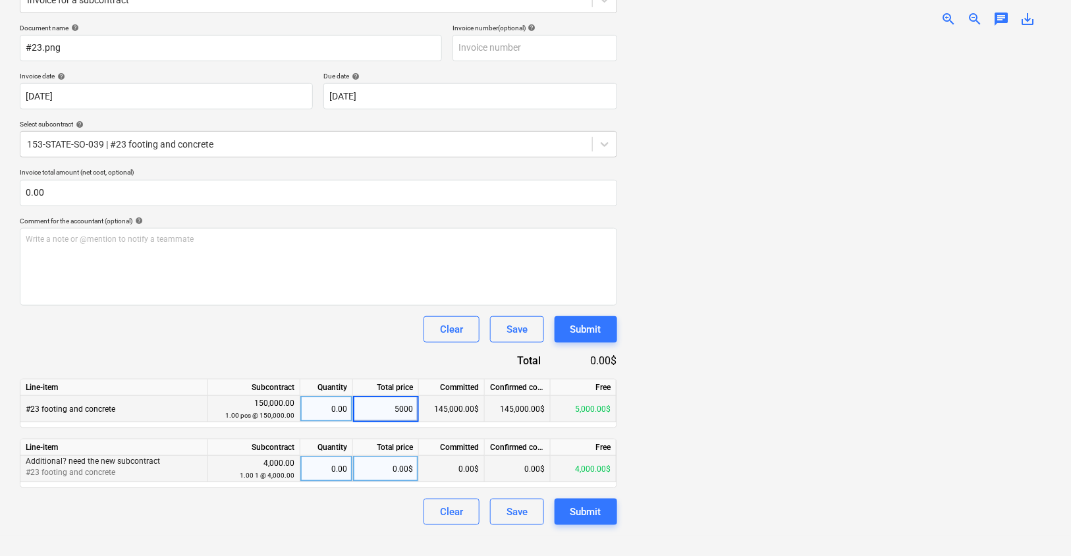
click at [383, 456] on div "0.00$" at bounding box center [386, 469] width 66 height 26
type input "4000"
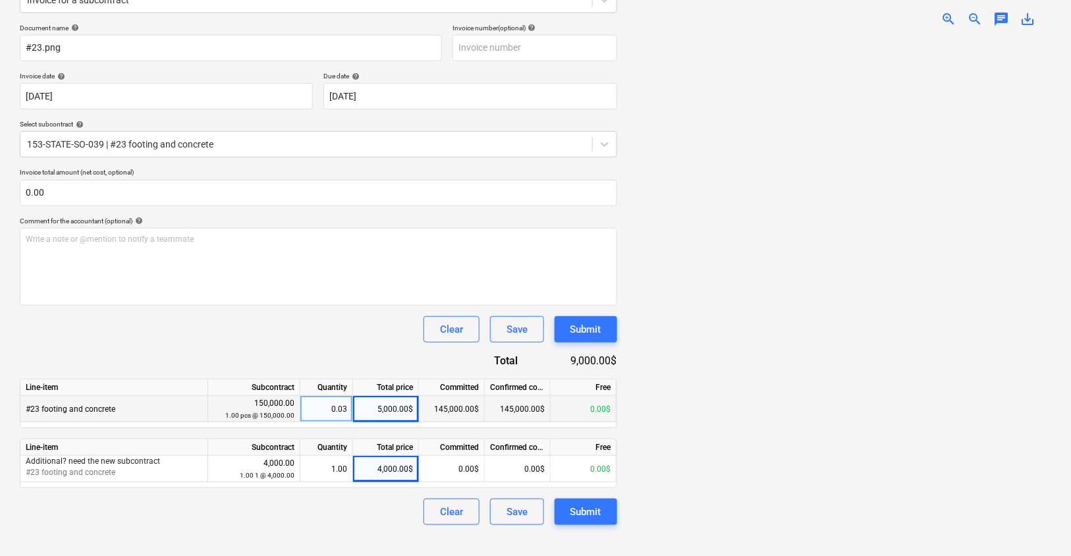
click at [374, 531] on div "Create new document Select company TCS Add new company Select document type hel…" at bounding box center [535, 207] width 1071 height 656
click at [585, 516] on div "Submit" at bounding box center [585, 511] width 31 height 17
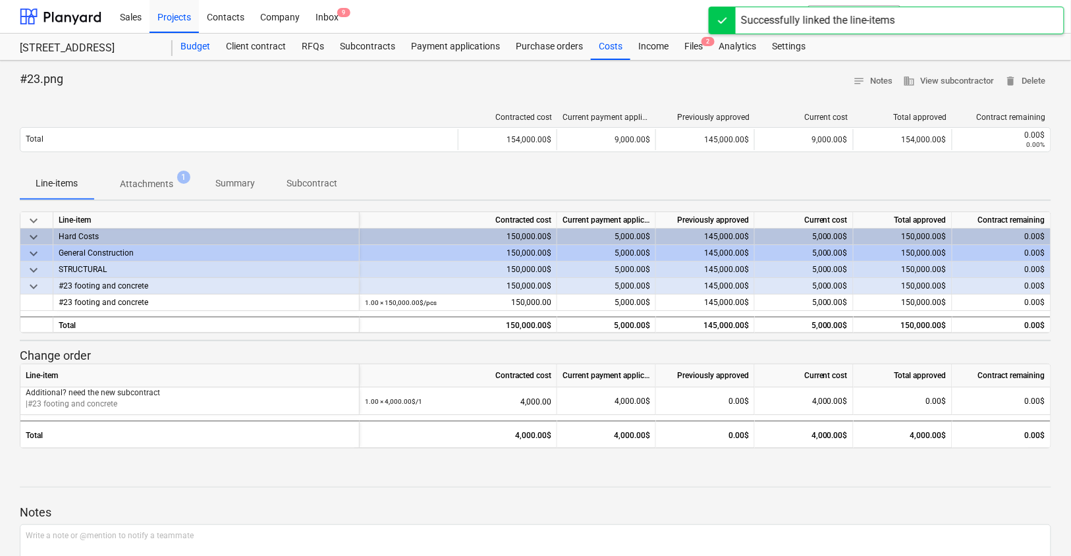
click at [200, 45] on div "Budget" at bounding box center [195, 47] width 45 height 26
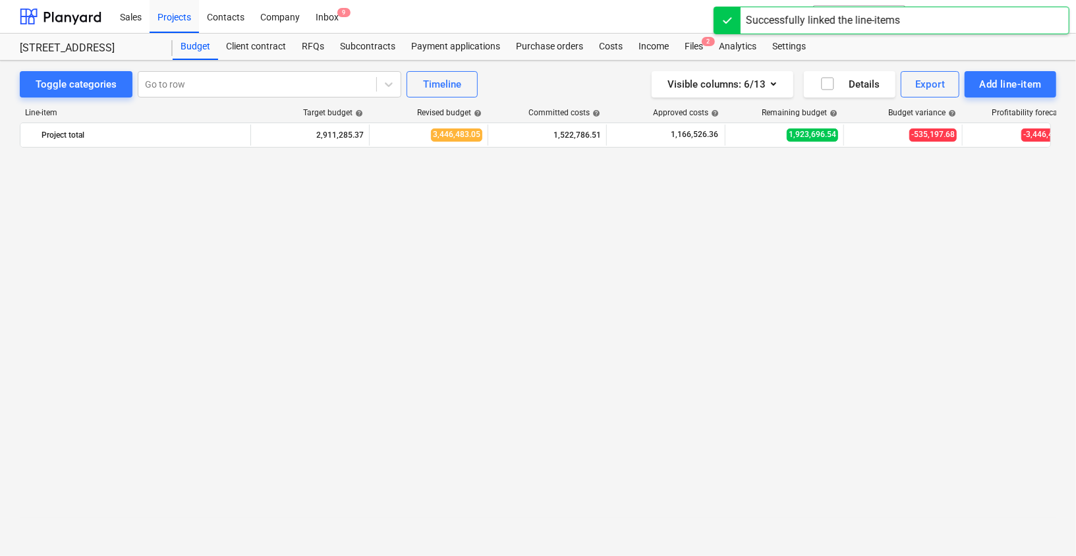
scroll to position [1638, 0]
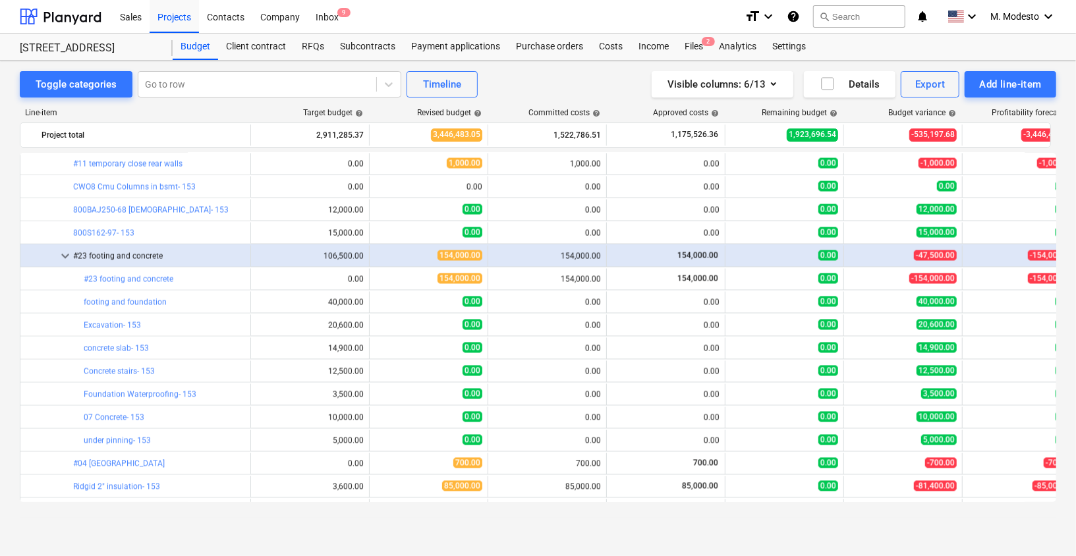
click at [11, 314] on div "Toggle categories Go to row Timeline Visible columns : 6/13 Details Export Add …" at bounding box center [538, 295] width 1076 height 468
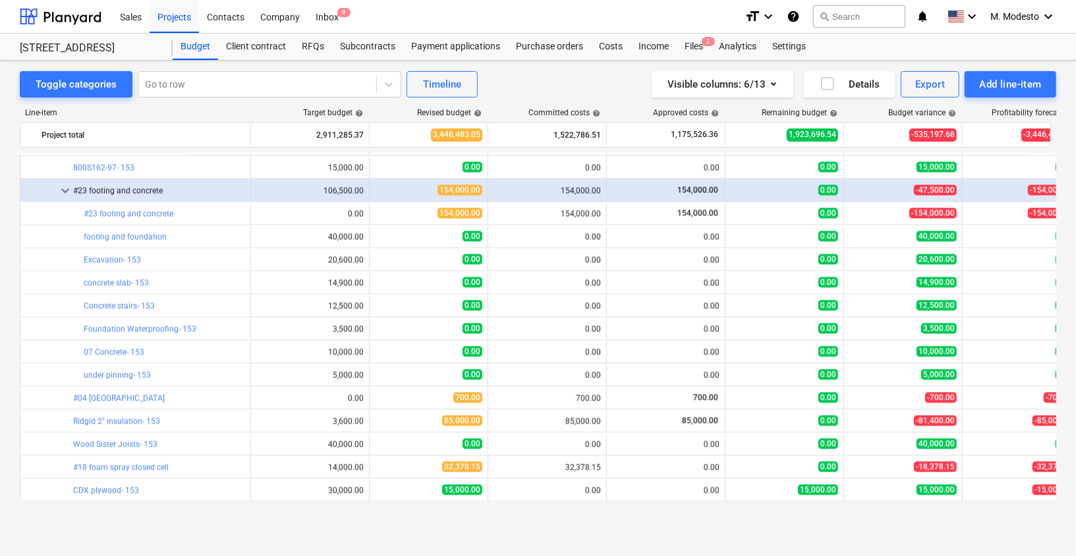
scroll to position [1708, 0]
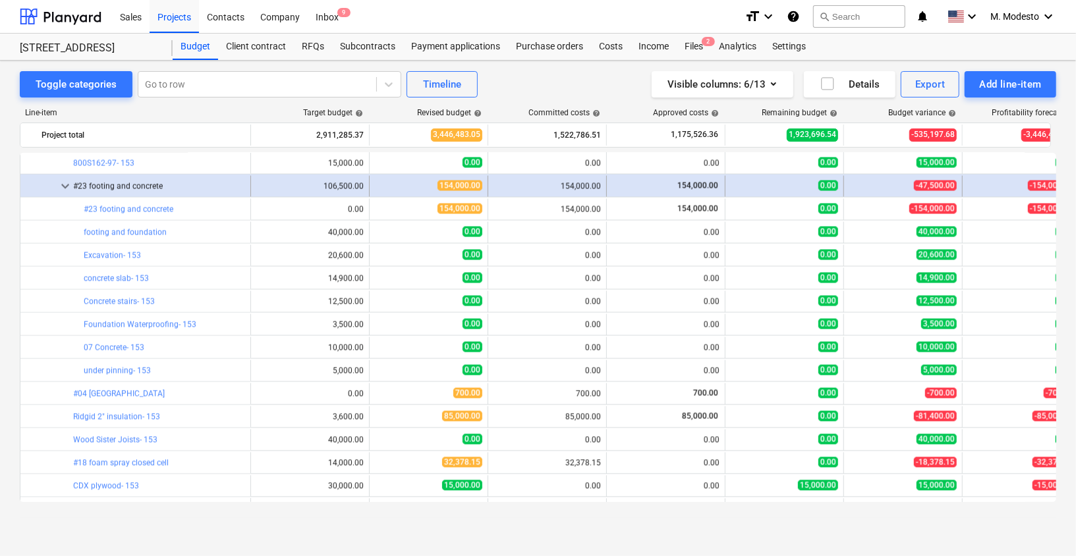
click at [68, 188] on span "keyboard_arrow_down" at bounding box center [65, 186] width 16 height 16
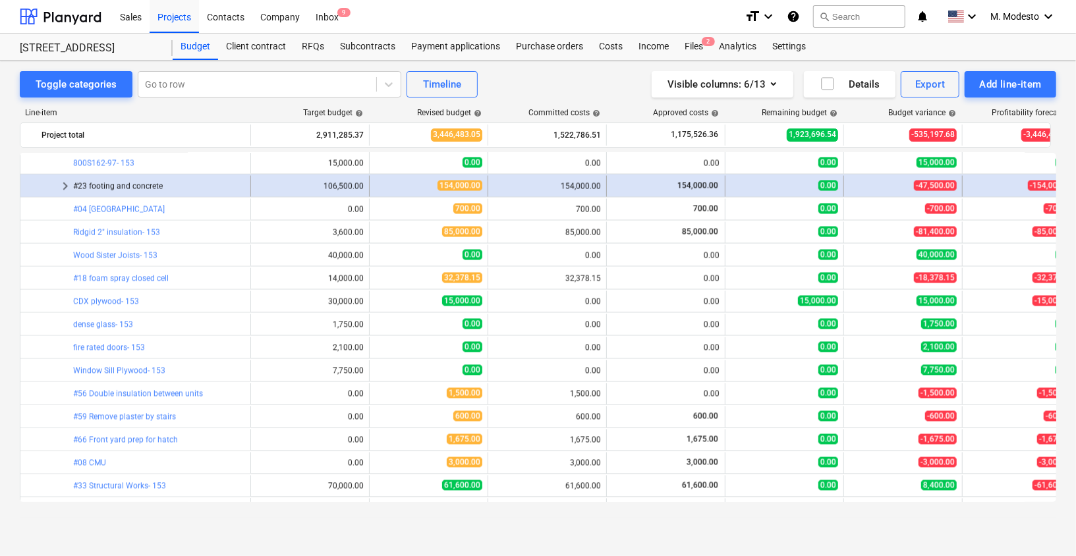
click at [68, 188] on span "keyboard_arrow_right" at bounding box center [65, 186] width 16 height 16
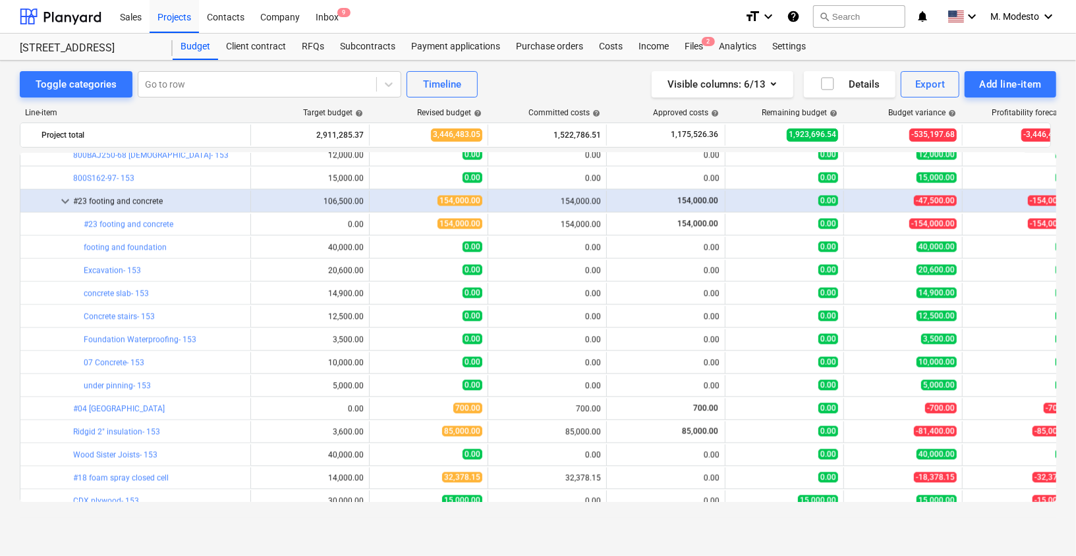
scroll to position [1691, 0]
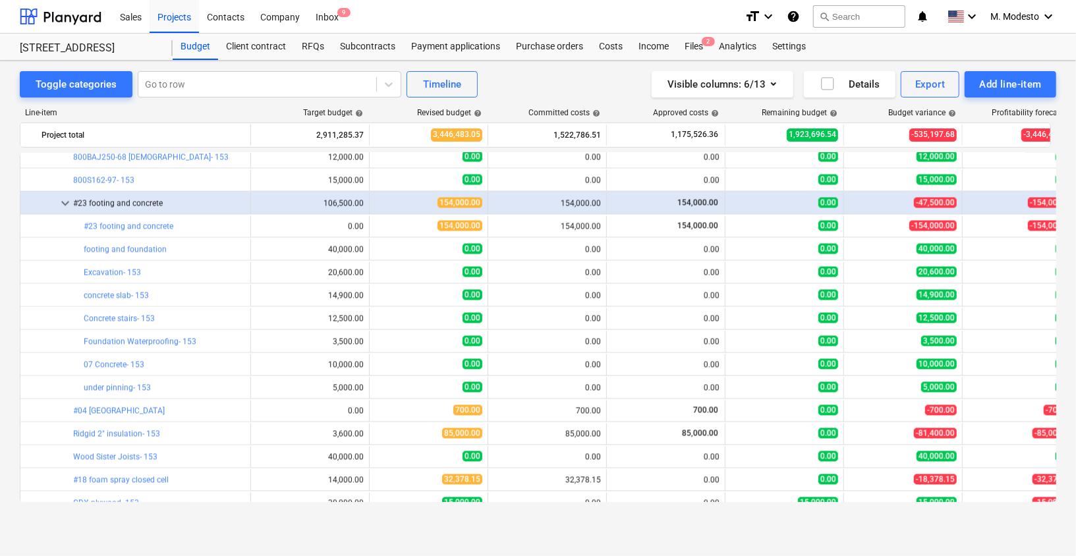
click at [12, 296] on div "Toggle categories Go to row Timeline Visible columns : 6/13 Details Export Add …" at bounding box center [538, 295] width 1076 height 468
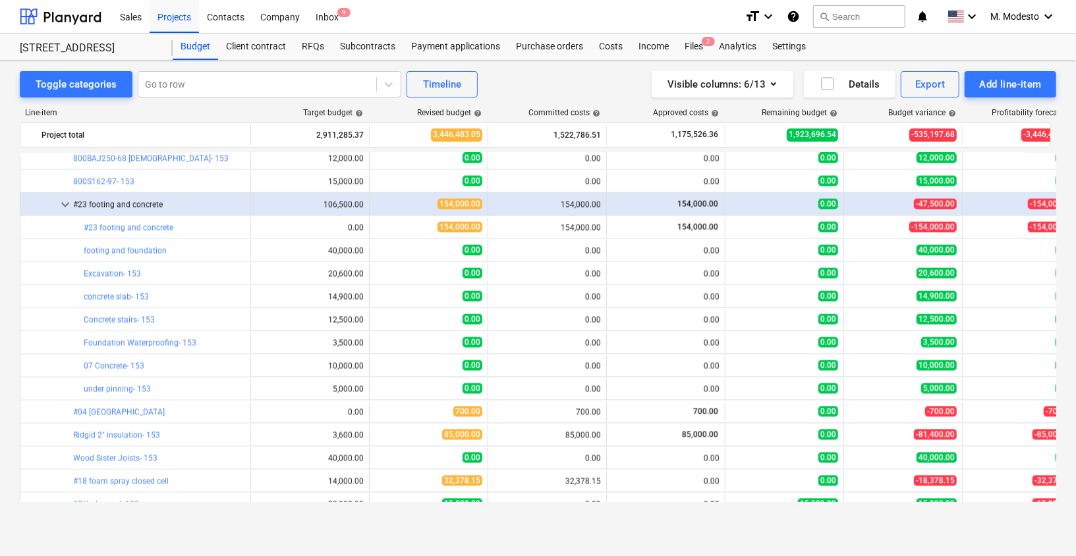
scroll to position [1695, 0]
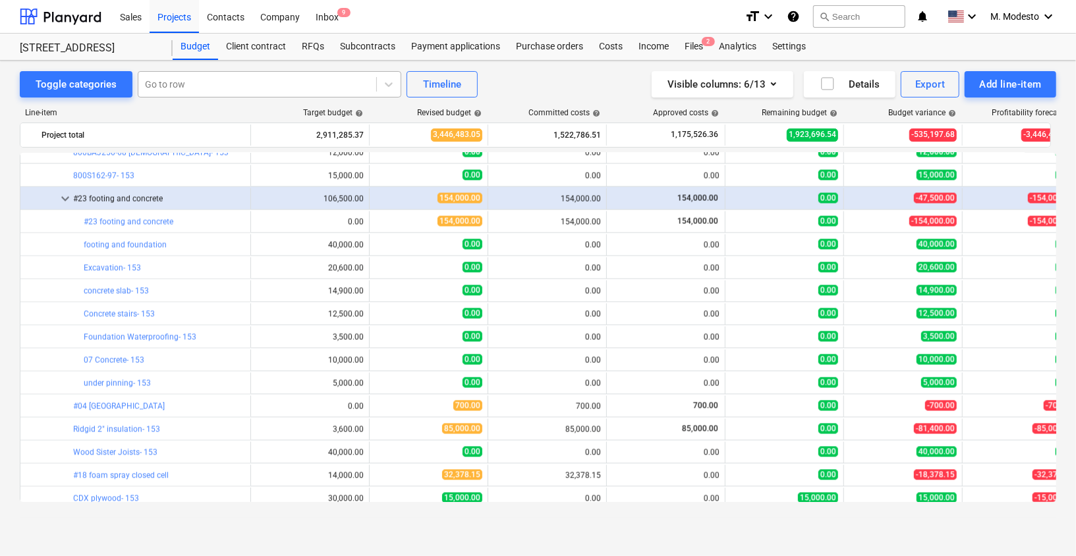
click at [268, 84] on div at bounding box center [257, 84] width 225 height 13
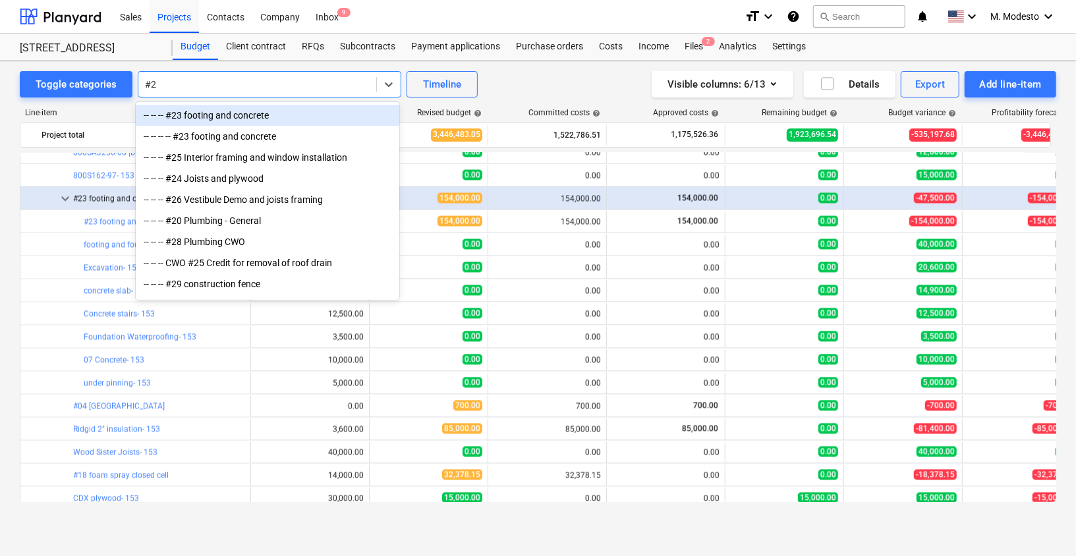
type input "#22"
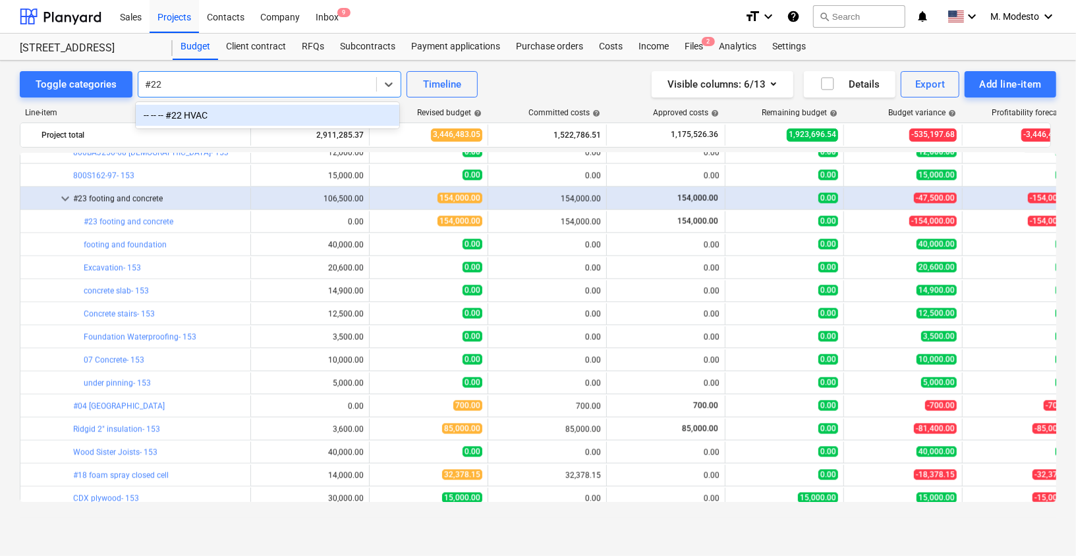
click at [264, 117] on div "-- -- -- #22 HVAC" at bounding box center [267, 115] width 263 height 21
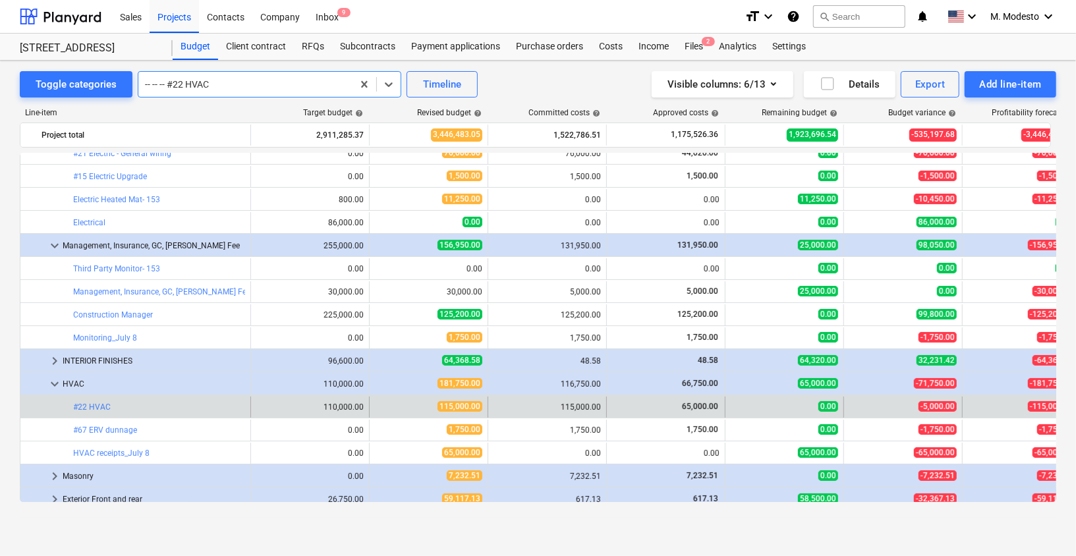
scroll to position [3431, 0]
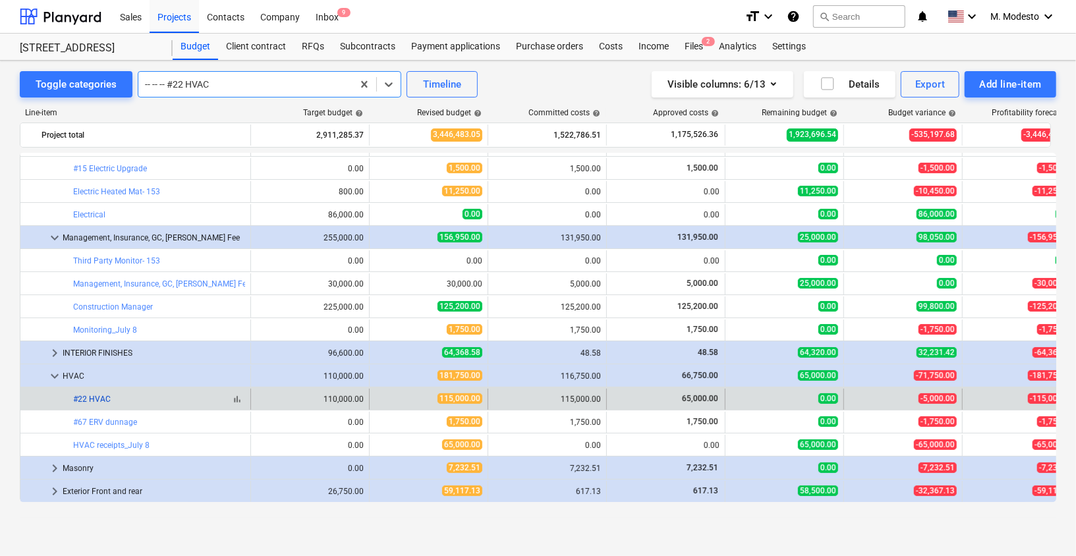
click at [92, 400] on link "#22 HVAC" at bounding box center [92, 399] width 38 height 9
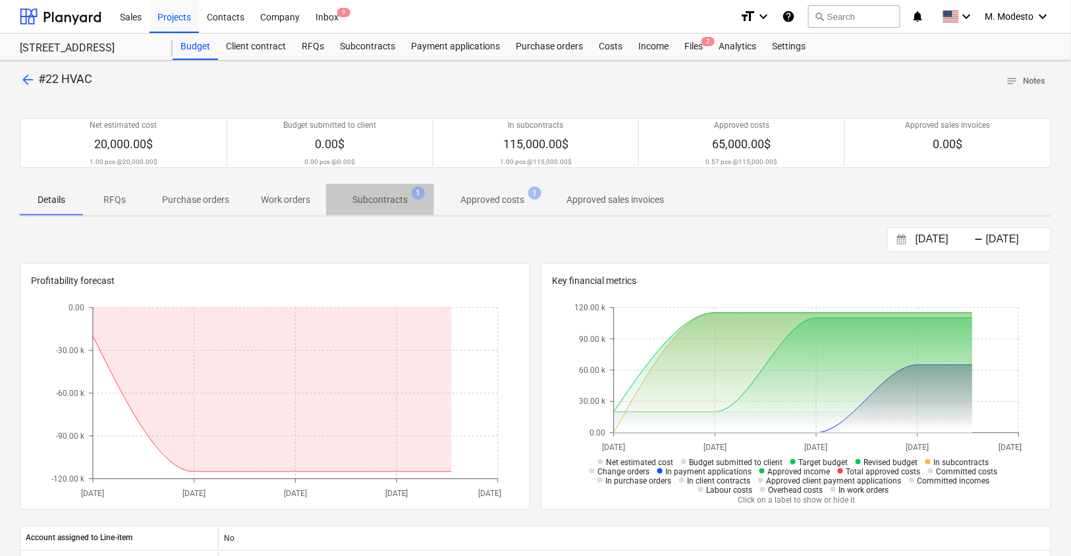
click at [411, 204] on span "Subcontracts 1" at bounding box center [380, 200] width 76 height 14
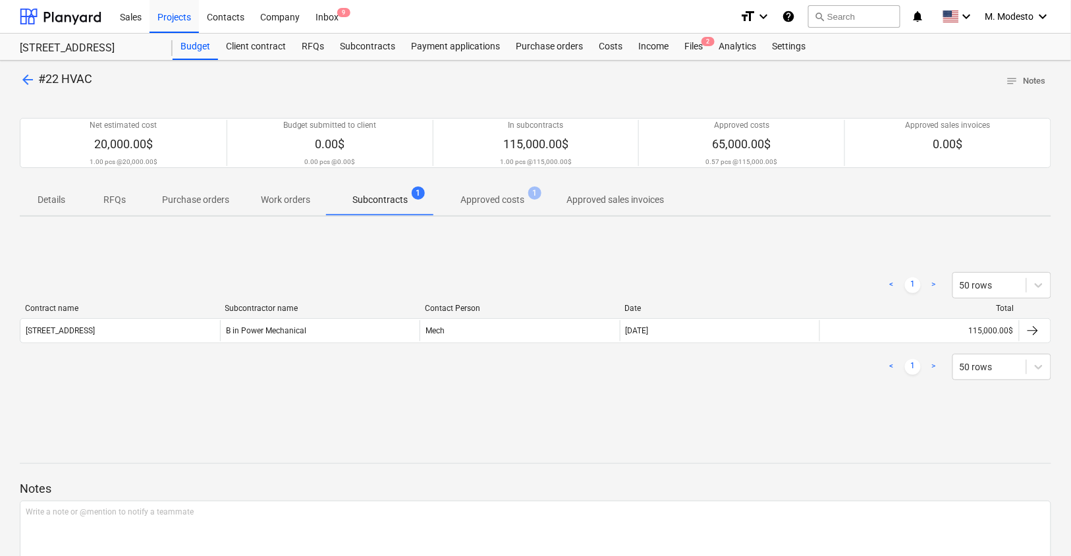
click at [260, 320] on div "B in Power Mechanical" at bounding box center [320, 330] width 200 height 21
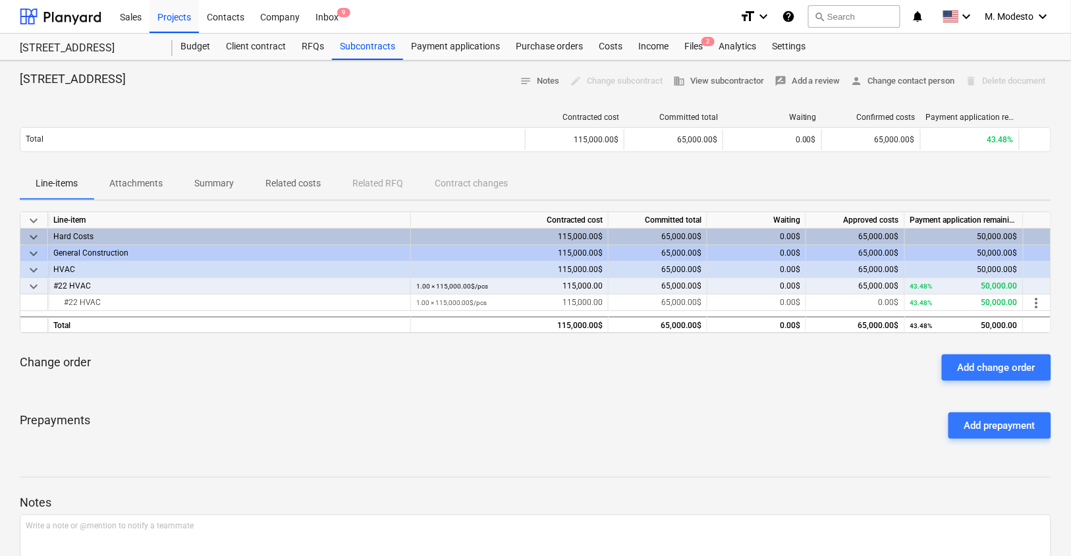
click at [155, 171] on button "Attachments" at bounding box center [136, 184] width 85 height 32
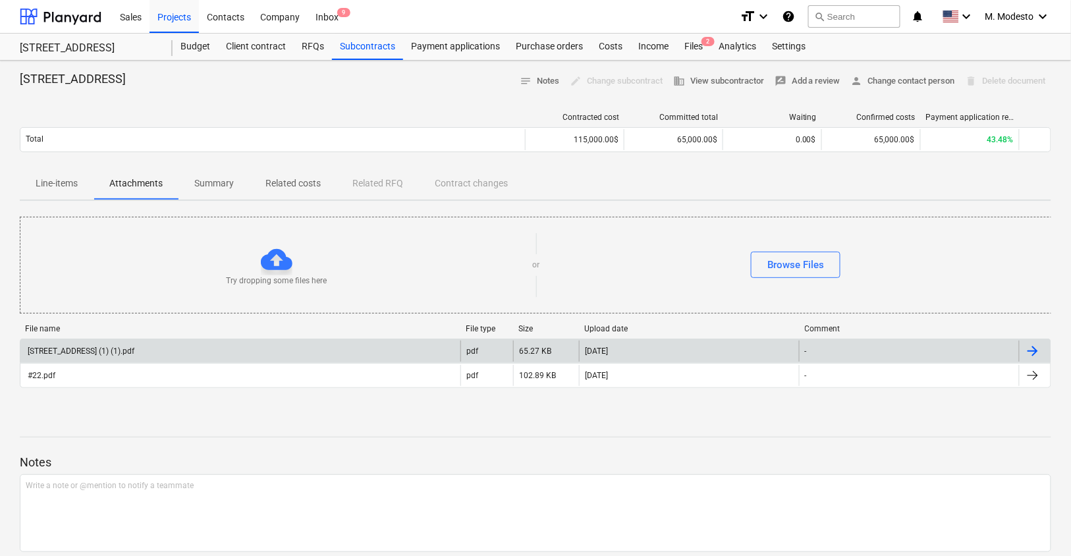
click at [157, 352] on div "153 State St HVAC (1) (1).pdf" at bounding box center [240, 351] width 440 height 21
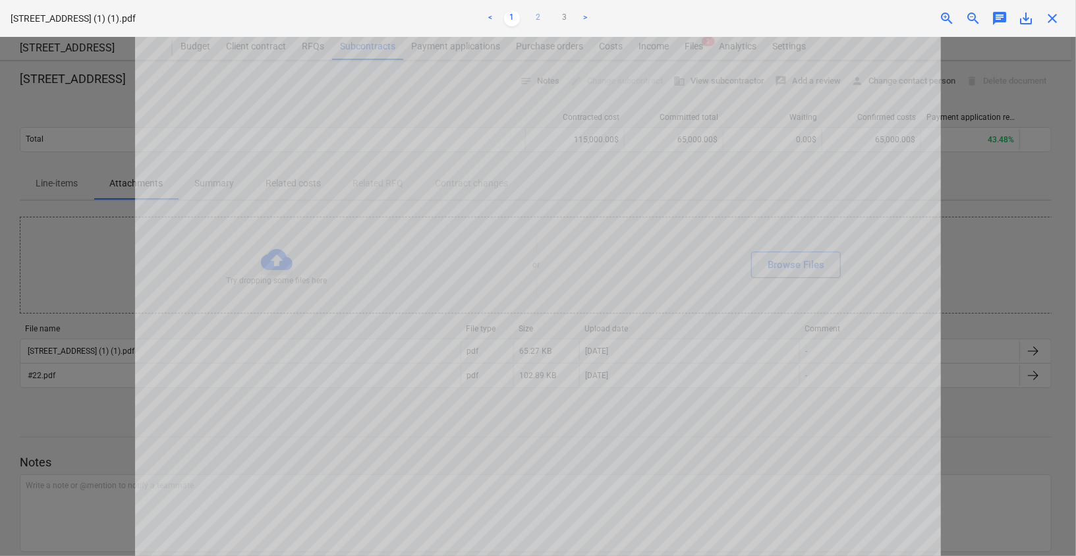
click at [536, 20] on link "2" at bounding box center [538, 19] width 16 height 16
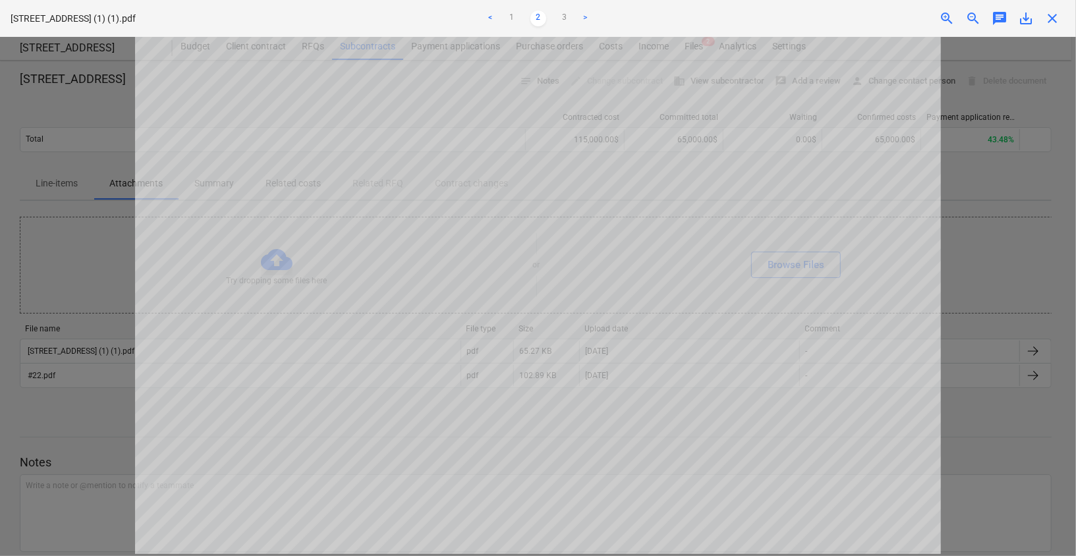
click at [572, 24] on ul "< 1 2 3 >" at bounding box center [538, 19] width 352 height 16
click at [569, 21] on link "3" at bounding box center [565, 19] width 16 height 16
click at [1051, 13] on span "close" at bounding box center [1052, 19] width 16 height 16
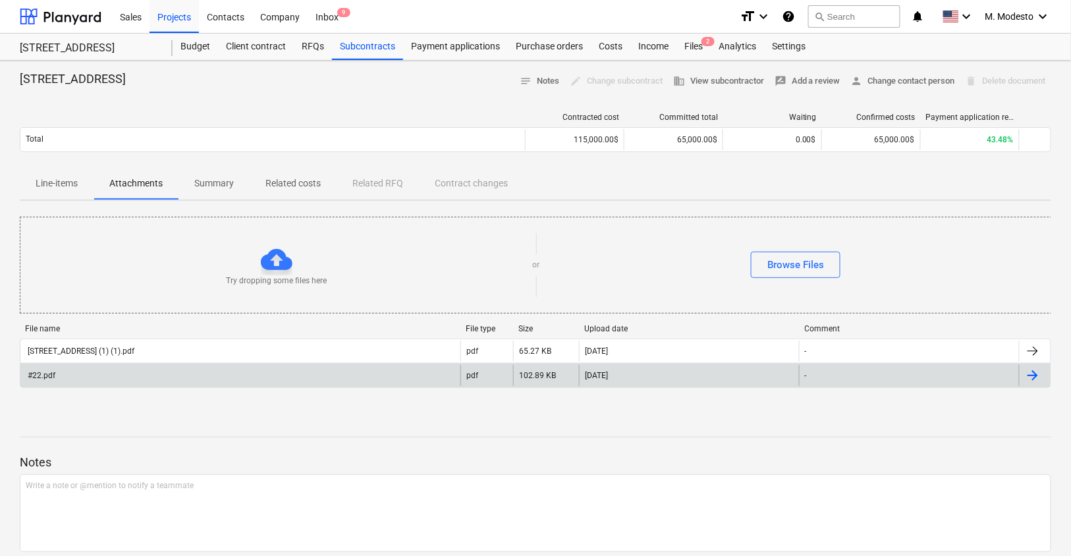
click at [132, 375] on div "#22.pdf" at bounding box center [240, 375] width 440 height 21
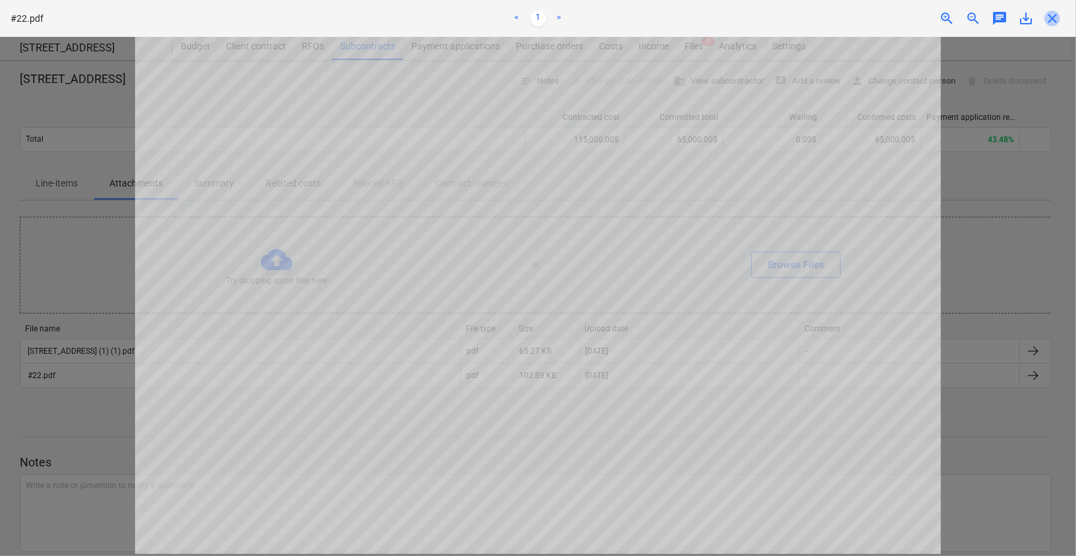
click at [1052, 20] on span "close" at bounding box center [1052, 19] width 16 height 16
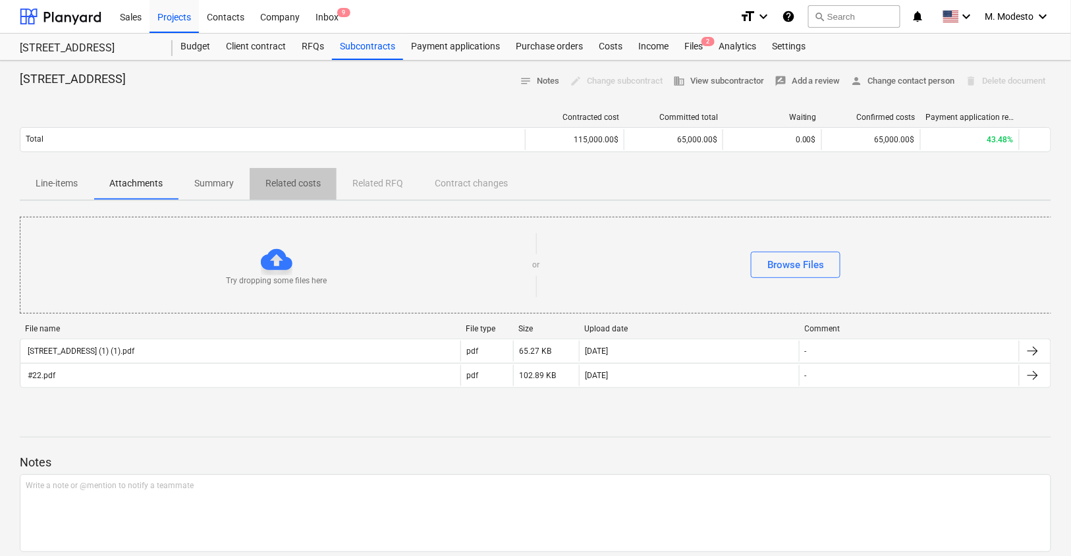
click at [308, 177] on p "Related costs" at bounding box center [292, 184] width 55 height 14
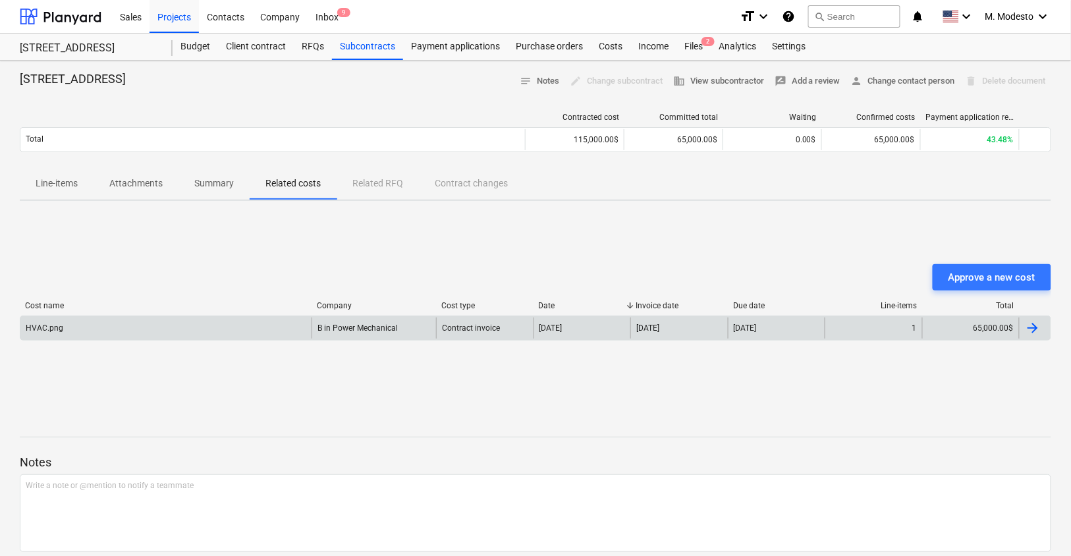
click at [273, 320] on div "HVAC.png" at bounding box center [165, 327] width 291 height 21
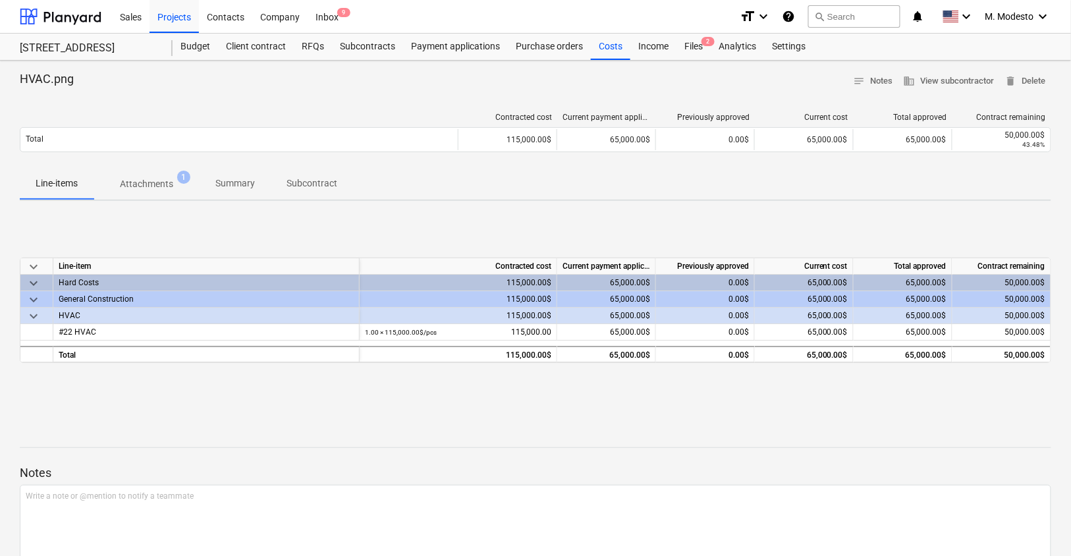
drag, startPoint x: 176, startPoint y: 188, endPoint x: 213, endPoint y: 256, distance: 77.2
click at [176, 188] on span "Attachments 1" at bounding box center [146, 184] width 74 height 14
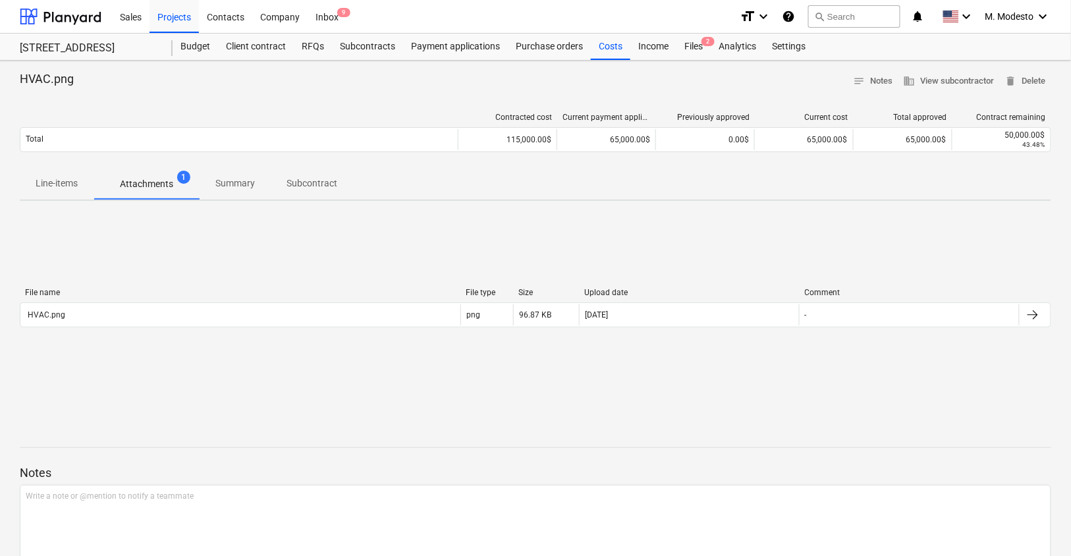
click at [191, 329] on div "File name File type Size Upload date Comment HVAC.png png 96.87 KB 31.07.2025 -" at bounding box center [535, 310] width 1031 height 45
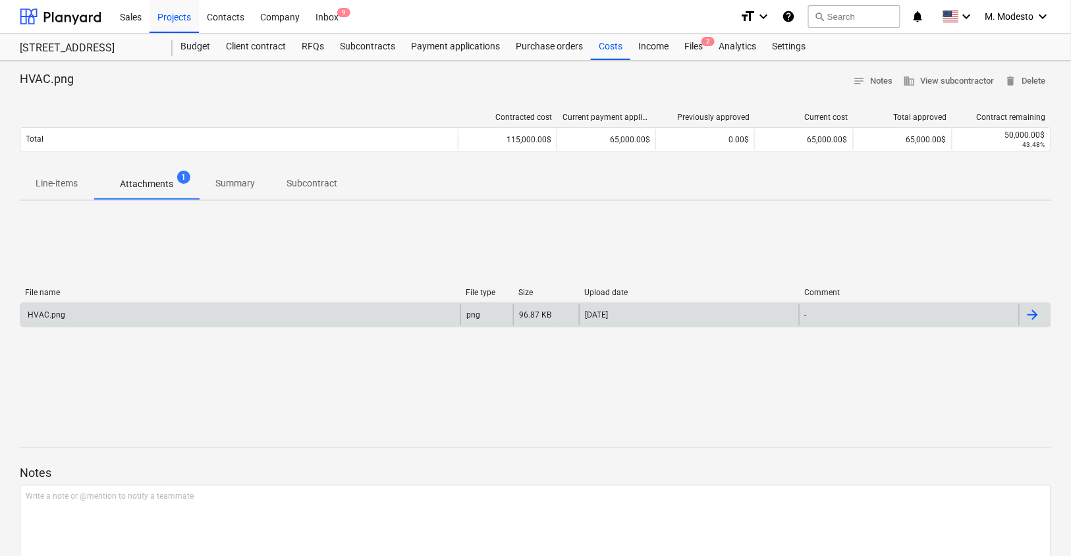
click at [203, 319] on div "HVAC.png" at bounding box center [240, 314] width 440 height 21
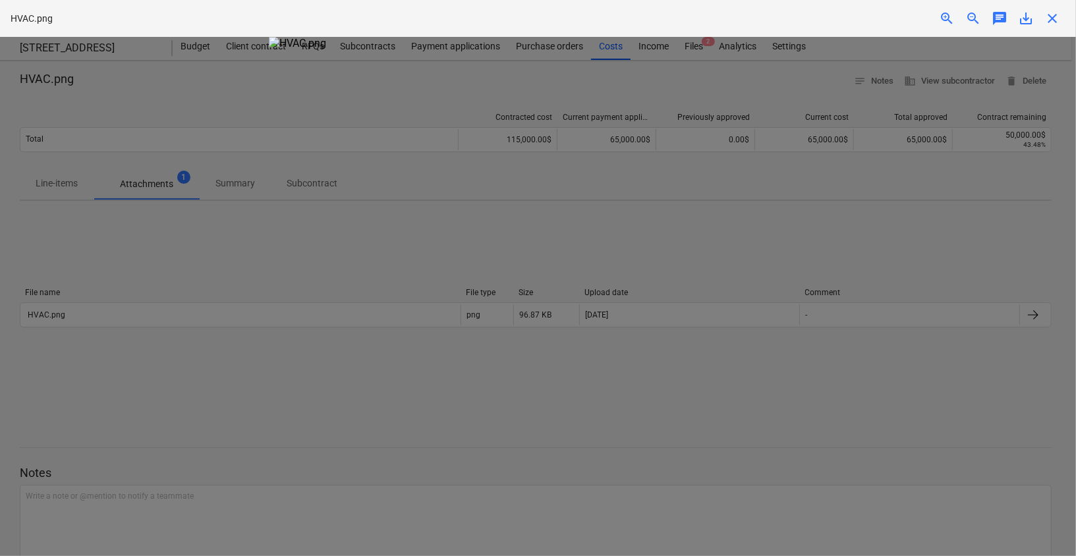
click at [1049, 18] on span "close" at bounding box center [1052, 19] width 16 height 16
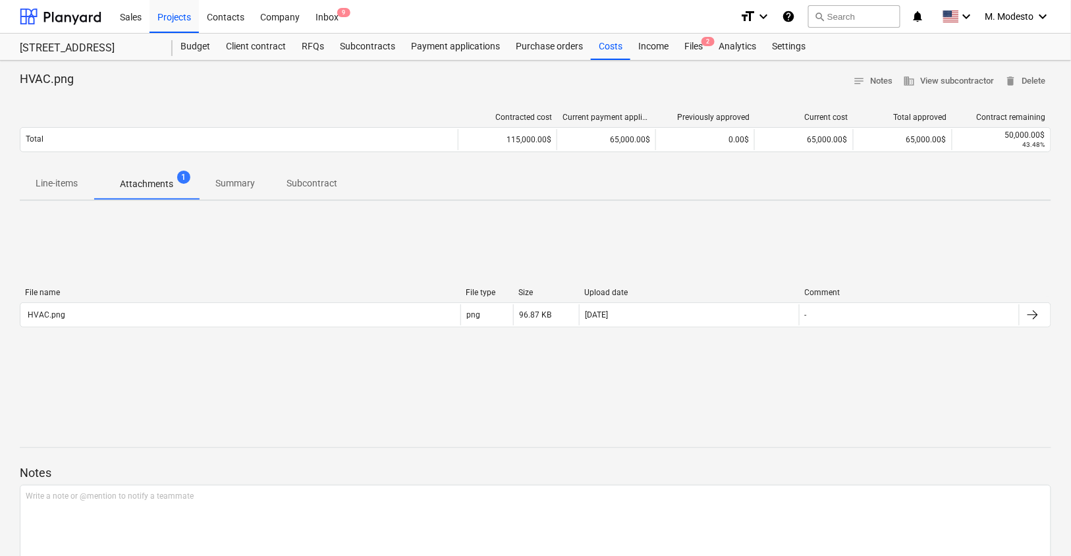
click at [40, 192] on span "Line-items" at bounding box center [57, 184] width 74 height 22
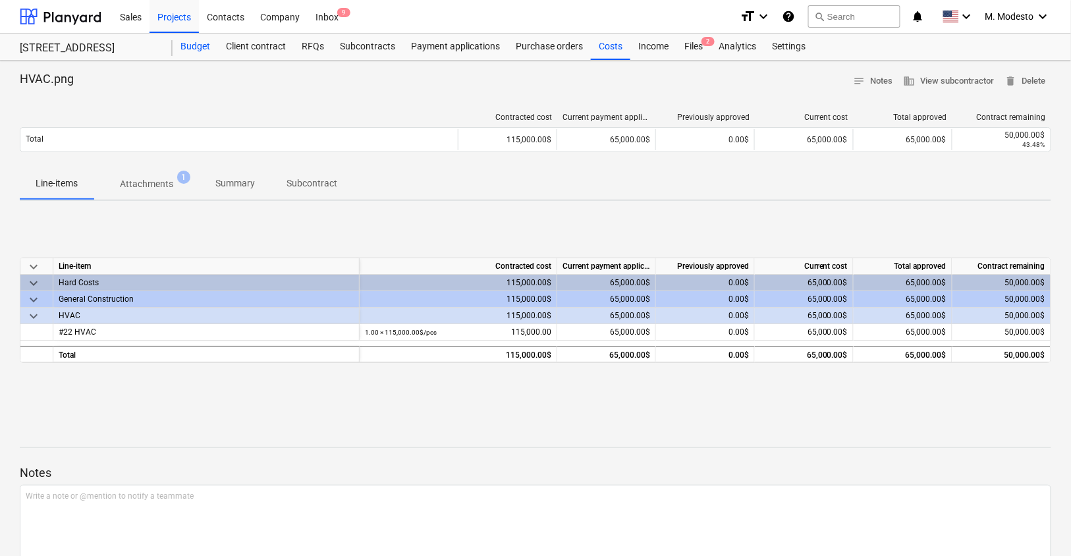
click at [178, 49] on div "Budget" at bounding box center [195, 47] width 45 height 26
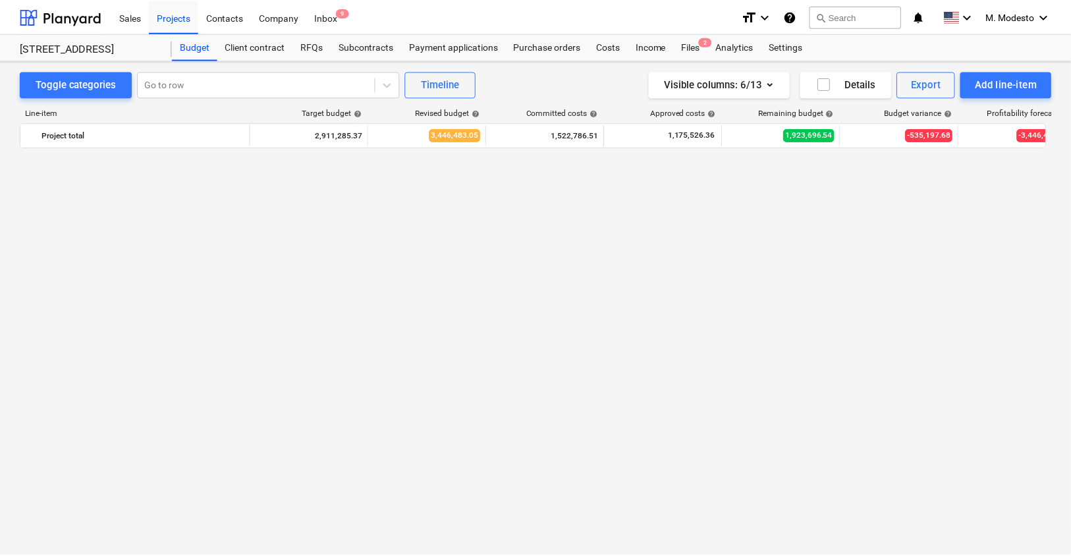
scroll to position [3431, 0]
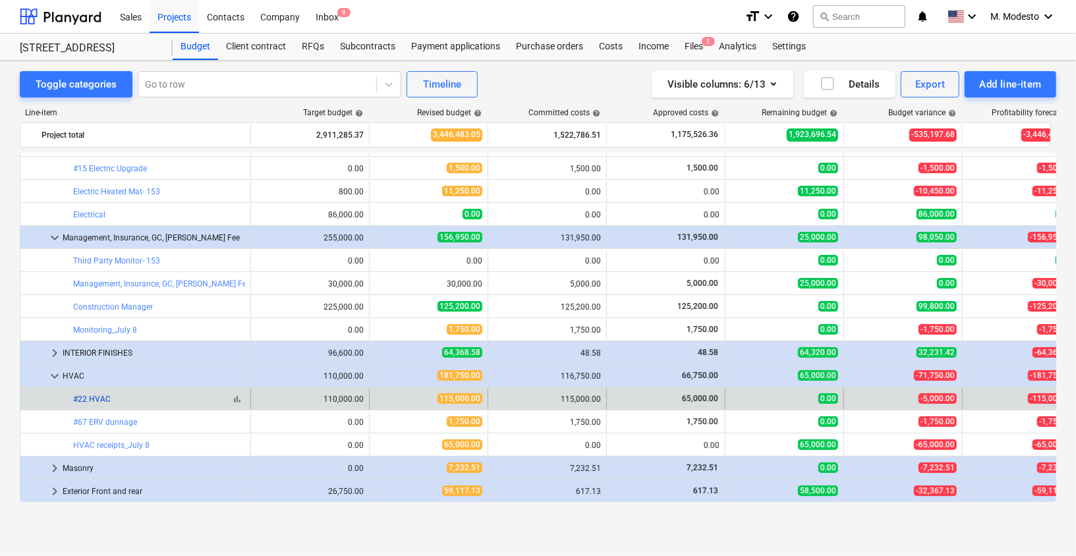
click at [94, 398] on link "#22 HVAC" at bounding box center [92, 399] width 38 height 9
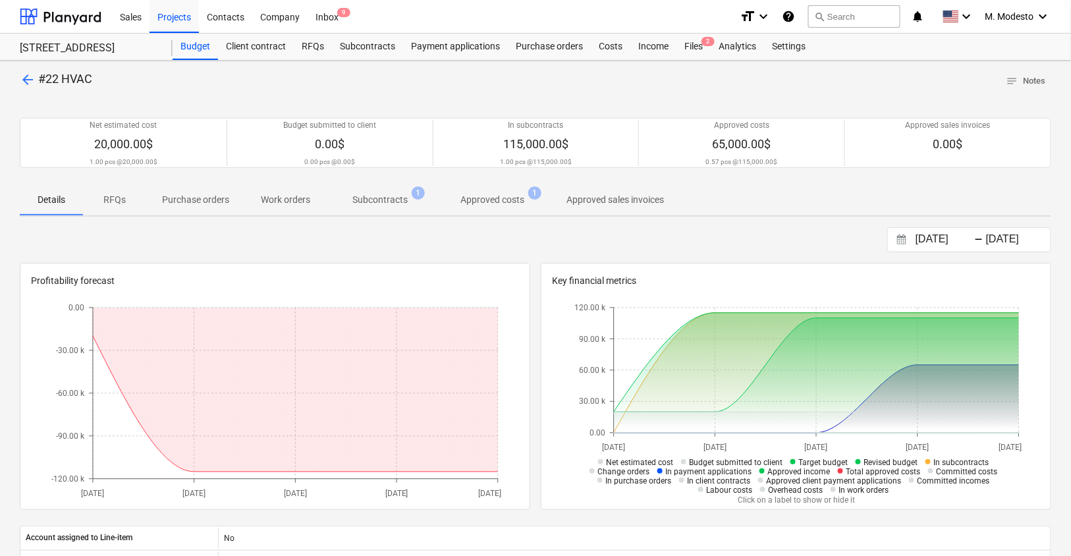
click at [391, 207] on span "Subcontracts 1" at bounding box center [380, 200] width 108 height 24
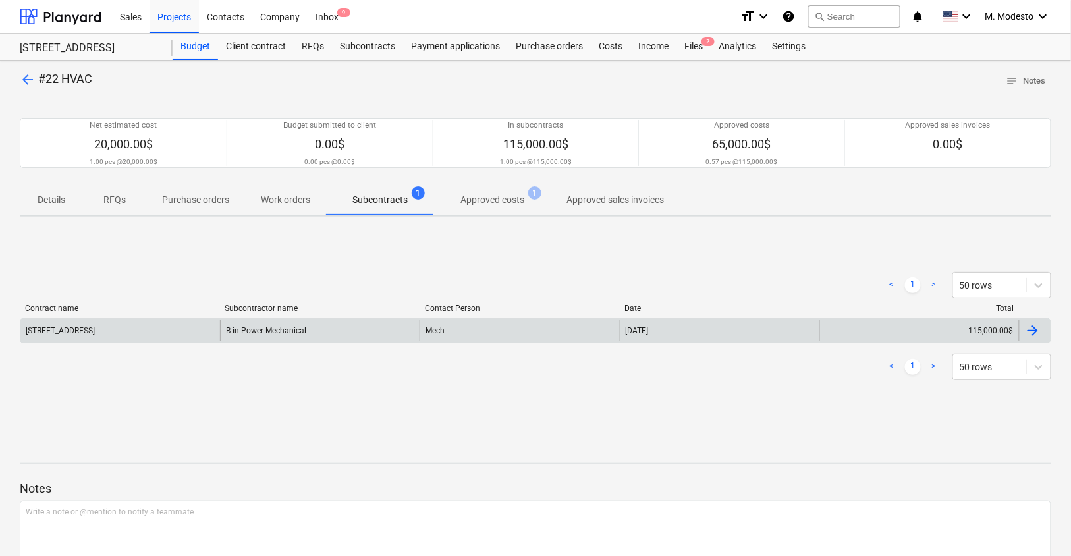
click at [403, 318] on div "153 State St HVAC B in Power Mechanical Mech 28 May 2025 115,000.00$" at bounding box center [535, 330] width 1031 height 25
click at [403, 323] on div "B in Power Mechanical" at bounding box center [320, 330] width 200 height 21
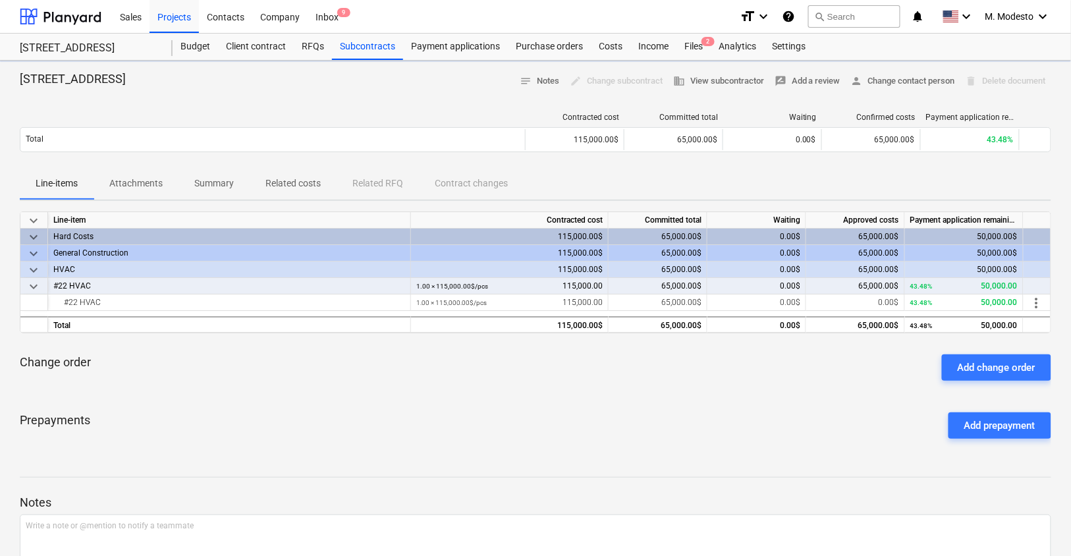
click at [294, 178] on p "Related costs" at bounding box center [292, 184] width 55 height 14
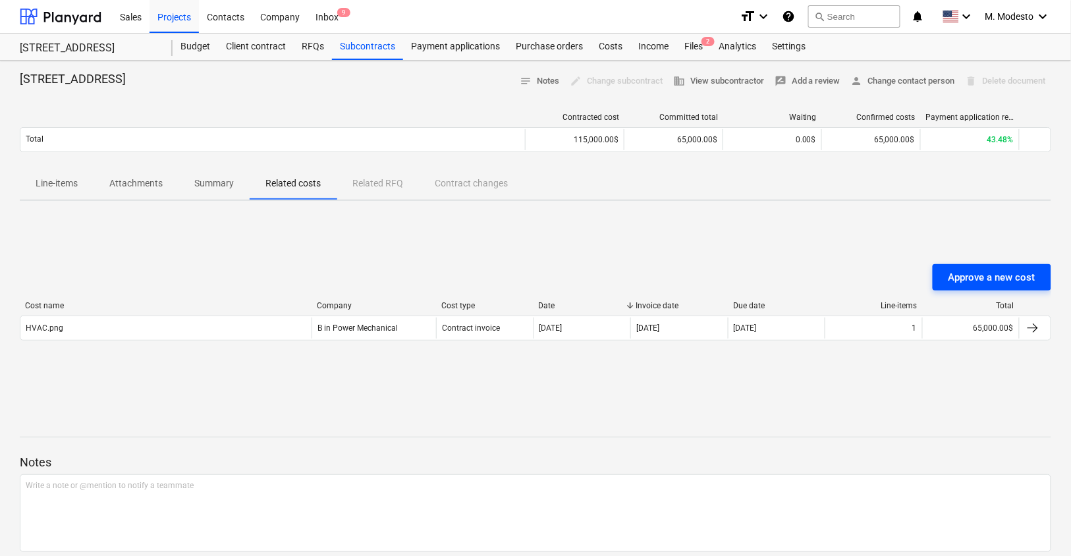
click at [985, 281] on div "Approve a new cost" at bounding box center [991, 277] width 87 height 17
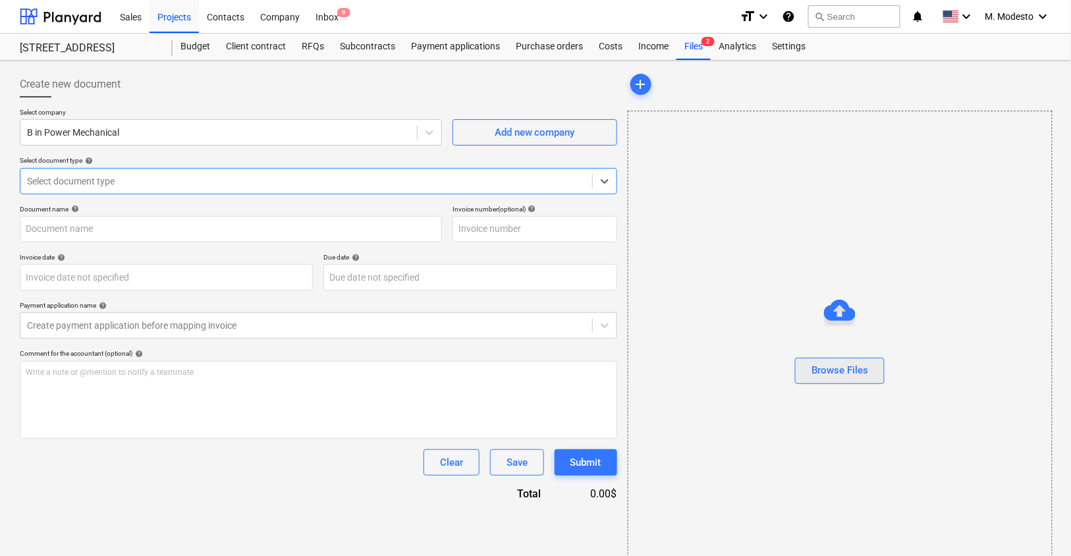
click at [856, 381] on button "Browse Files" at bounding box center [840, 371] width 90 height 26
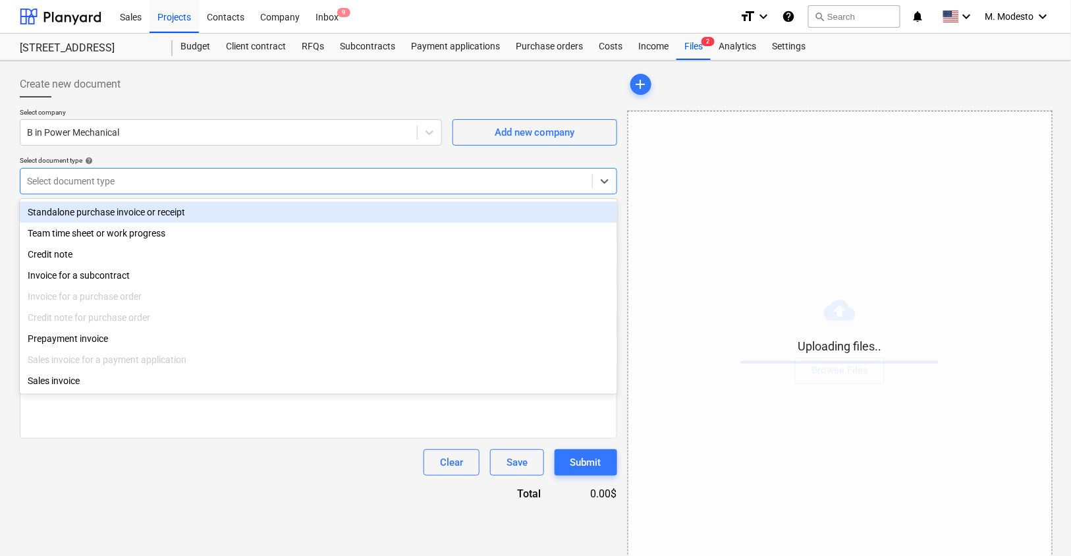
click at [137, 178] on div at bounding box center [306, 181] width 559 height 13
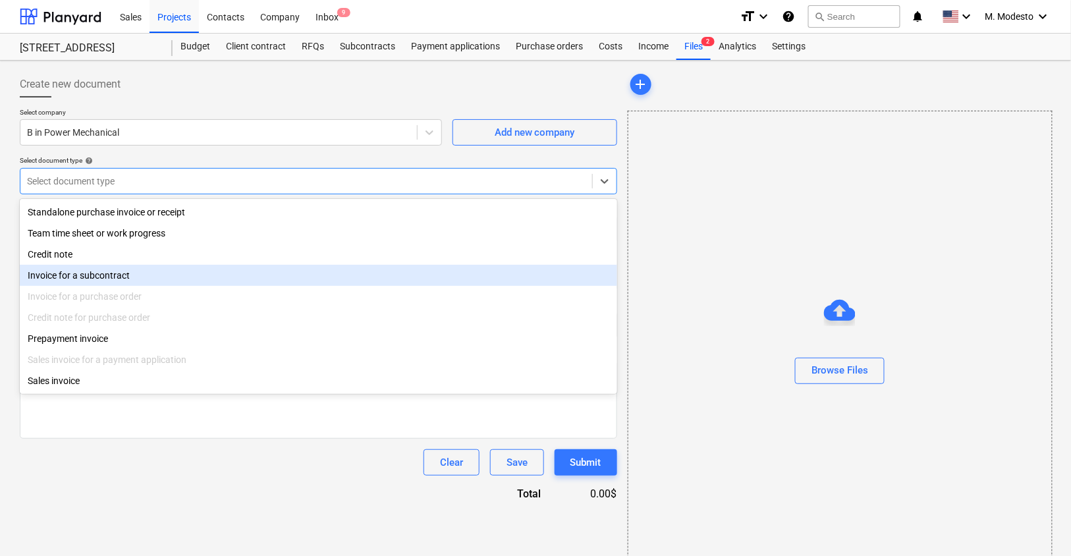
click at [128, 274] on div "Invoice for a subcontract" at bounding box center [318, 275] width 597 height 21
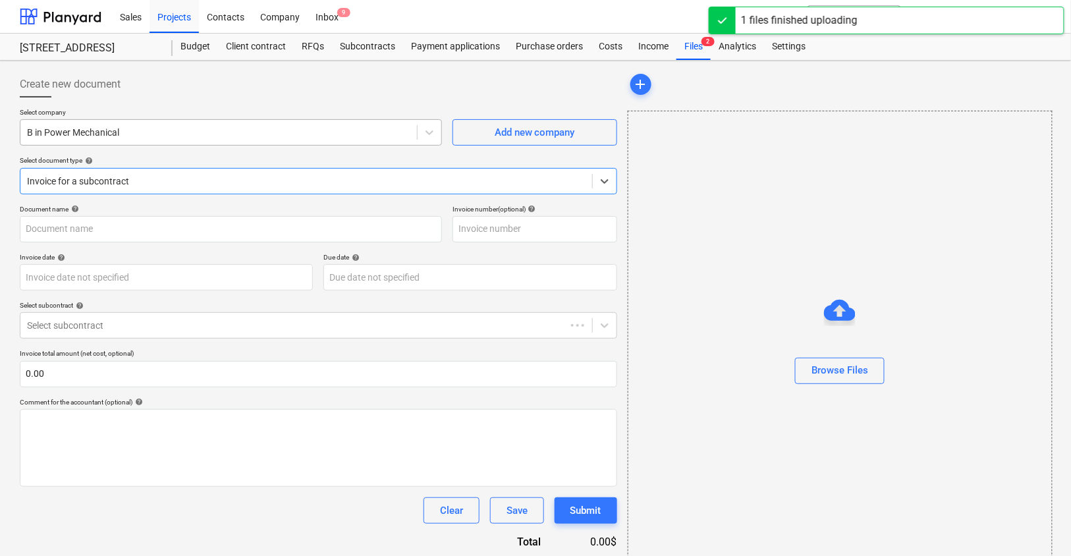
type input "#22 HVAC.png"
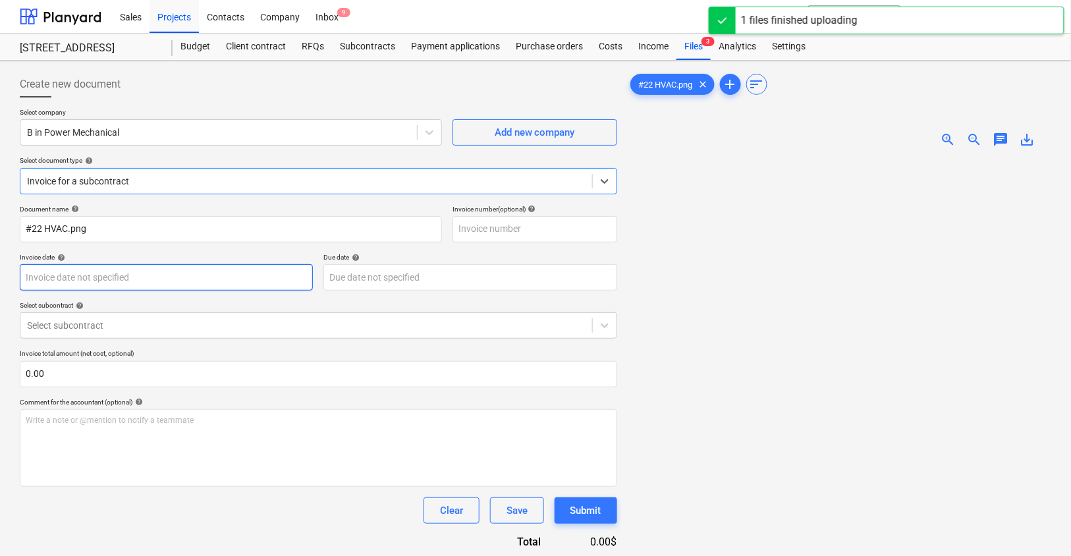
click at [186, 275] on body "Sales Projects Contacts Company Inbox 9 format_size keyboard_arrow_down help se…" at bounding box center [535, 278] width 1071 height 556
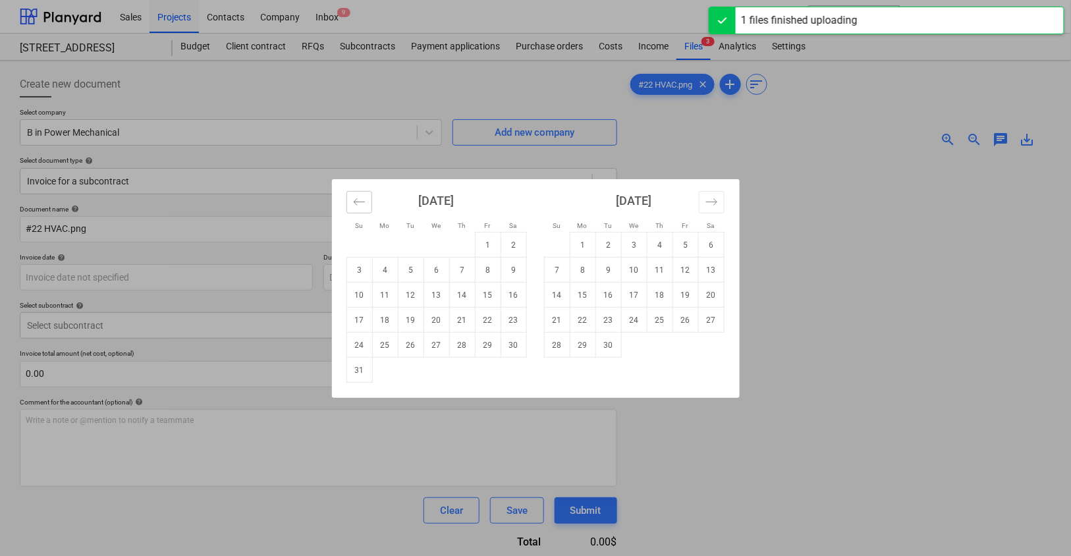
click at [360, 205] on icon "Move backward to switch to the previous month." at bounding box center [359, 202] width 13 height 13
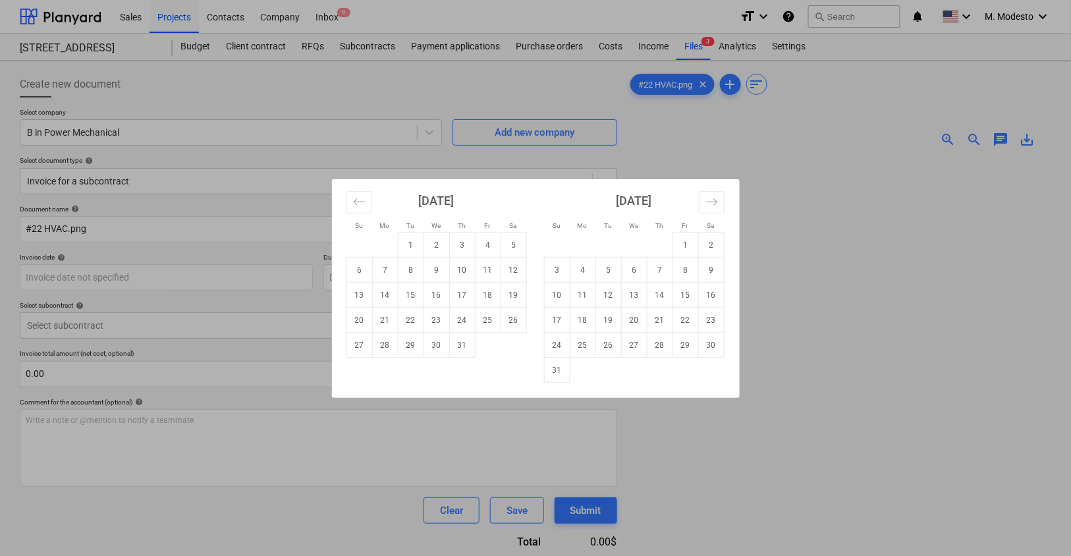
click at [483, 293] on td "18" at bounding box center [488, 295] width 26 height 25
type input "18 Jul 2025"
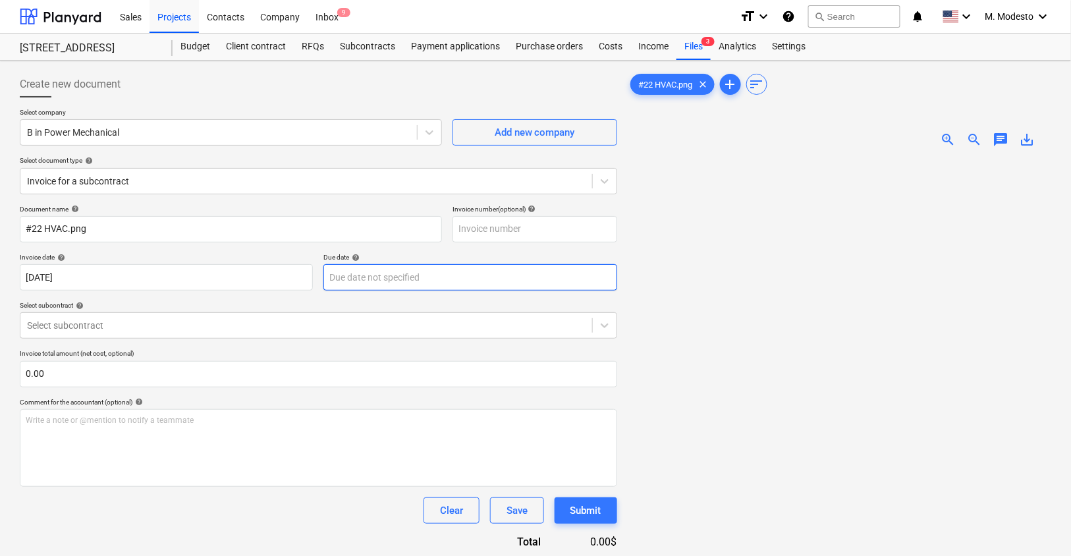
click at [480, 281] on body "Sales Projects Contacts Company Inbox 9 format_size keyboard_arrow_down help se…" at bounding box center [535, 278] width 1071 height 556
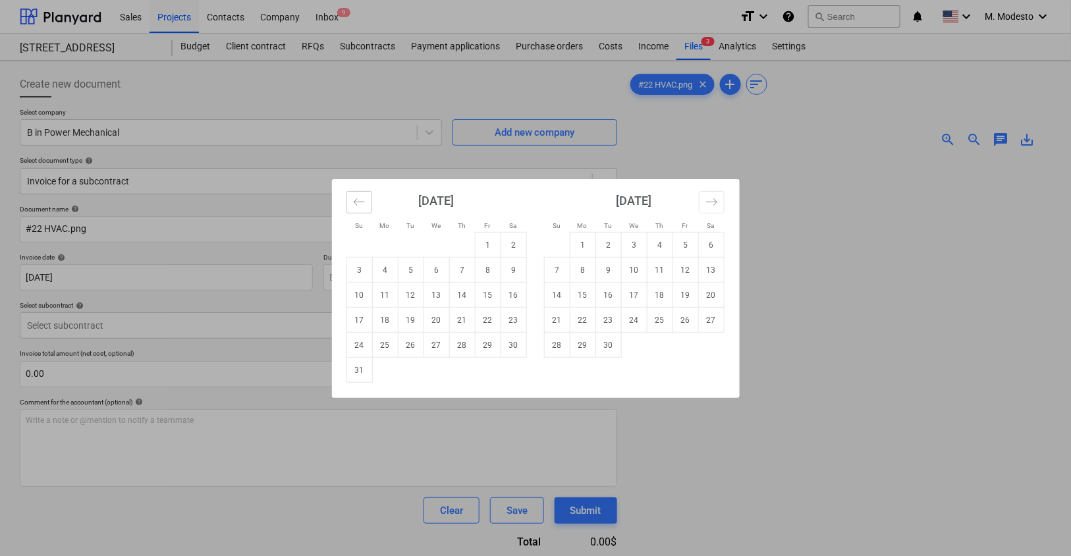
click at [358, 198] on icon "Move backward to switch to the previous month." at bounding box center [359, 202] width 13 height 13
click at [492, 296] on td "18" at bounding box center [488, 295] width 26 height 25
type input "18 Jul 2025"
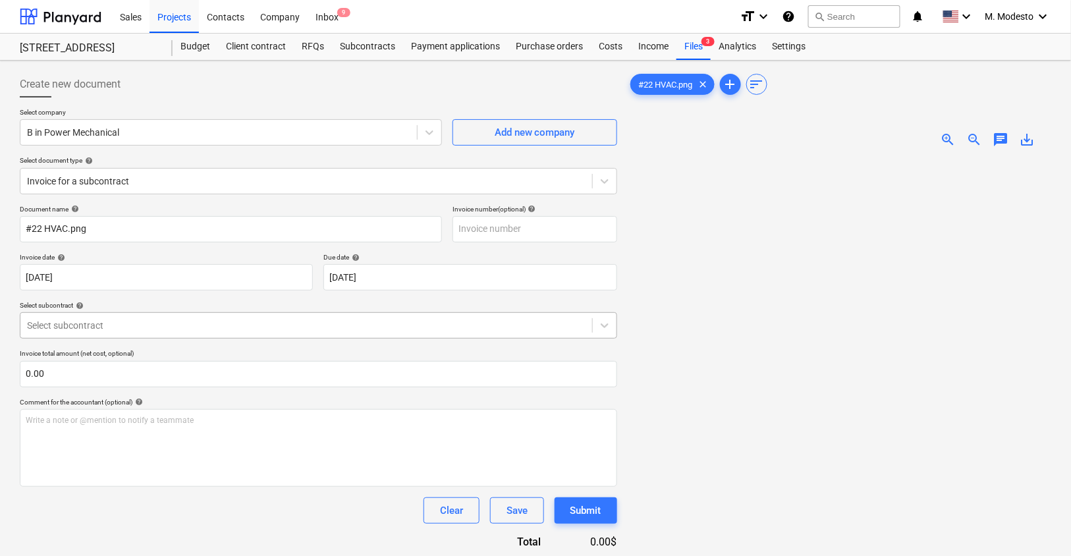
click at [244, 327] on div at bounding box center [306, 325] width 559 height 13
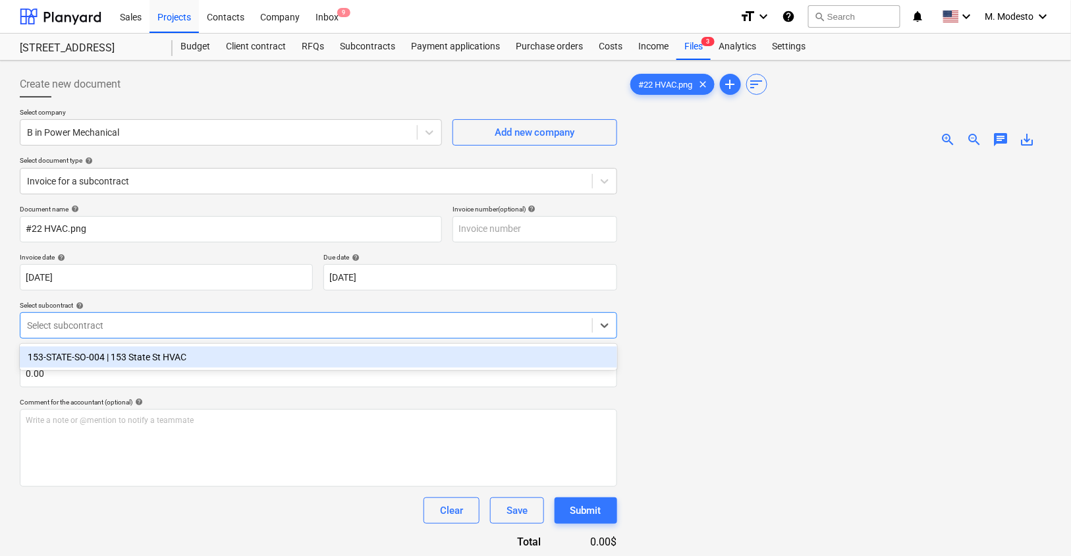
click at [235, 358] on div "153-STATE-SO-004 | 153 State St HVAC" at bounding box center [318, 356] width 597 height 21
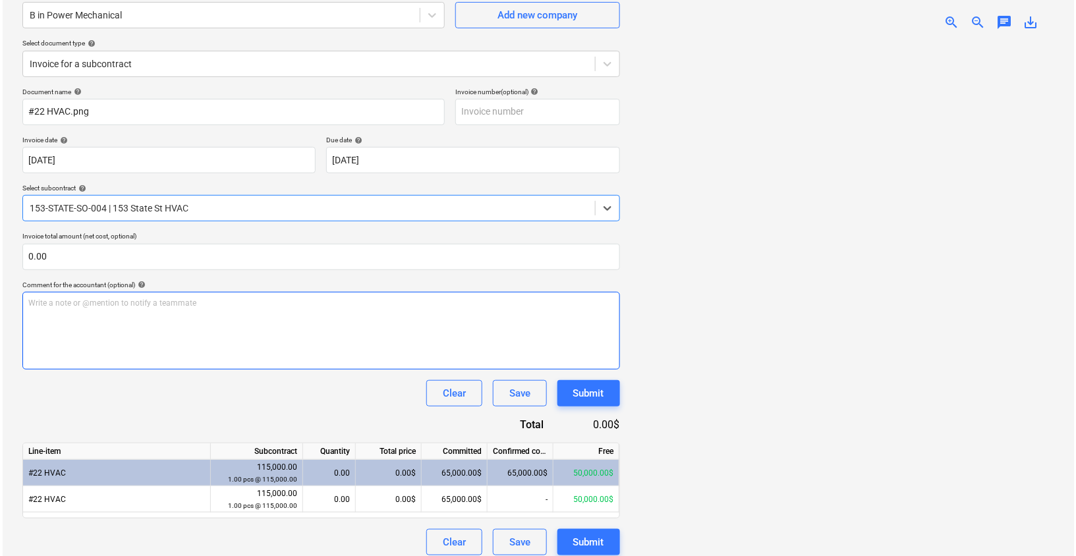
scroll to position [130, 0]
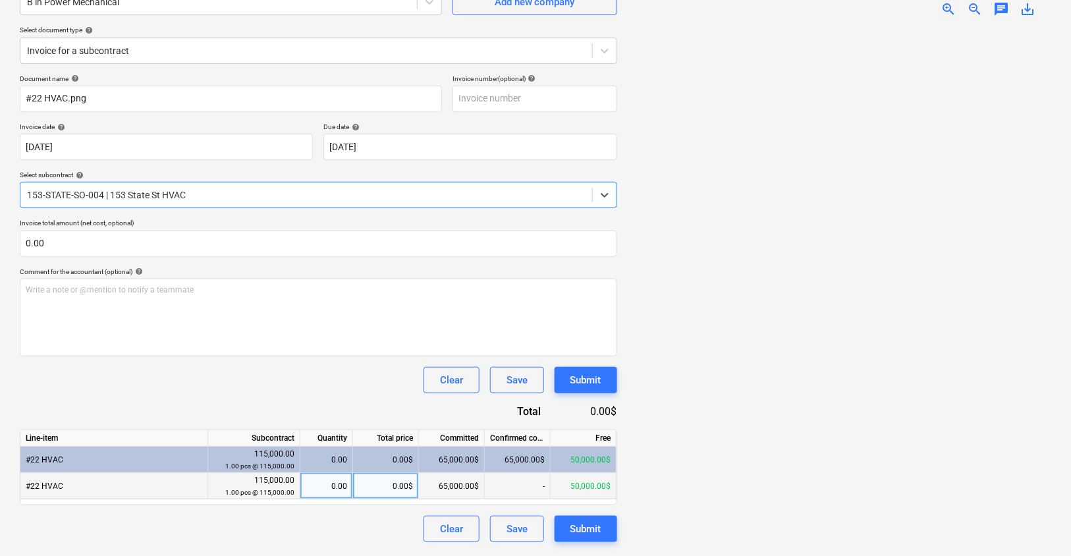
click at [381, 486] on div "0.00$" at bounding box center [386, 486] width 66 height 26
type input "$9,200.00"
click at [368, 541] on div "Create new document Select company B in Power Mechanical Add new company Select…" at bounding box center [318, 243] width 608 height 616
click at [389, 474] on div "0.00$" at bounding box center [386, 486] width 66 height 26
click at [383, 483] on input "$9,200.00" at bounding box center [385, 486] width 65 height 26
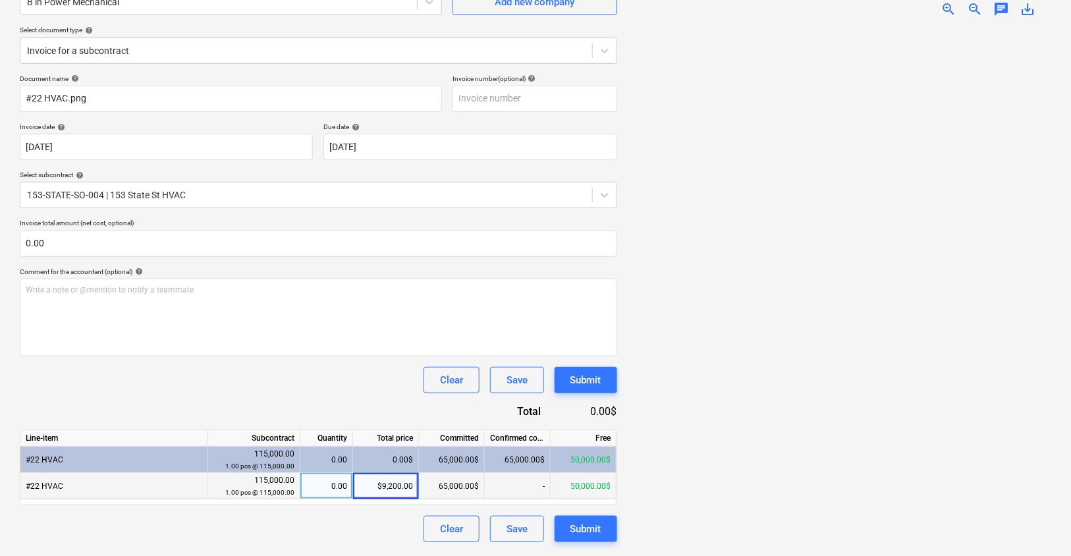
type input "9,200.00"
click at [373, 524] on div "Clear Save Submit" at bounding box center [318, 529] width 597 height 26
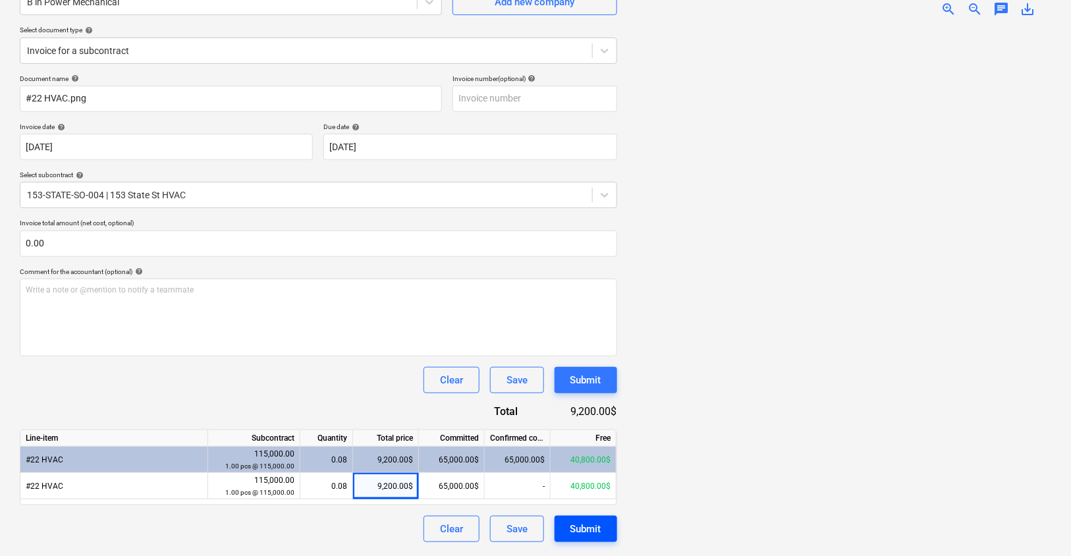
click at [587, 533] on div "Submit" at bounding box center [585, 528] width 31 height 17
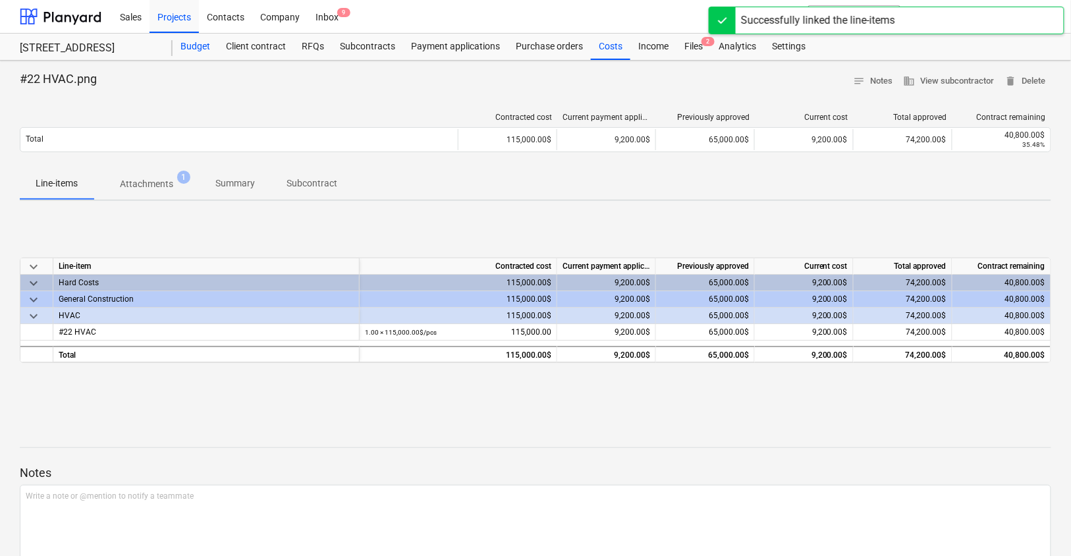
click at [193, 50] on div "Budget" at bounding box center [195, 47] width 45 height 26
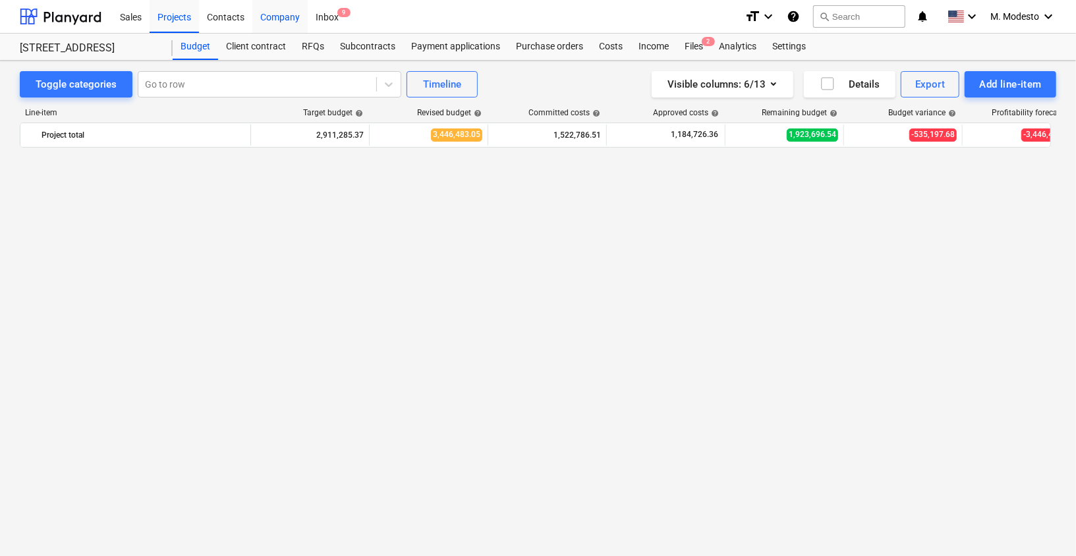
scroll to position [3431, 0]
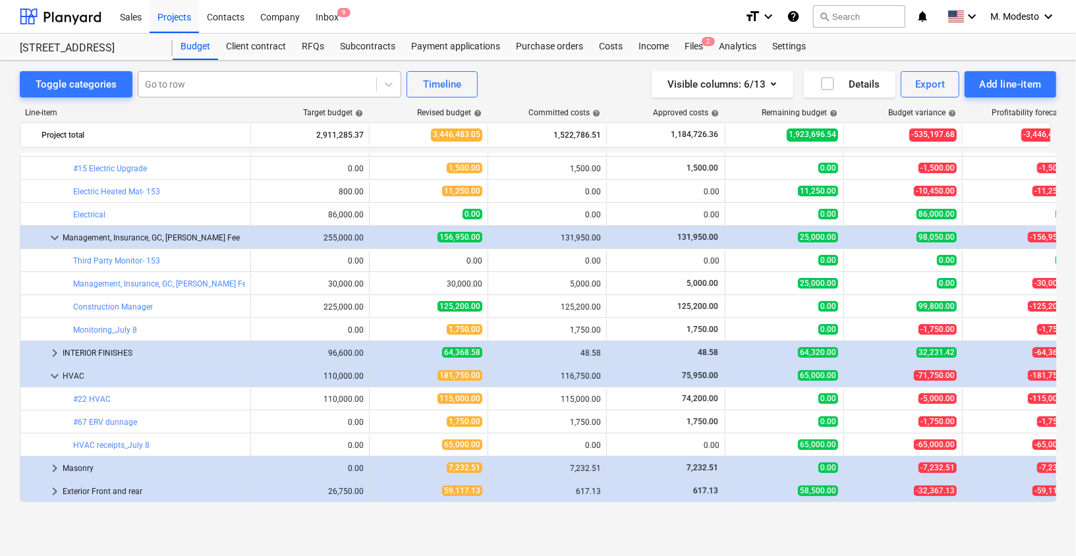
click at [205, 80] on div at bounding box center [257, 84] width 225 height 13
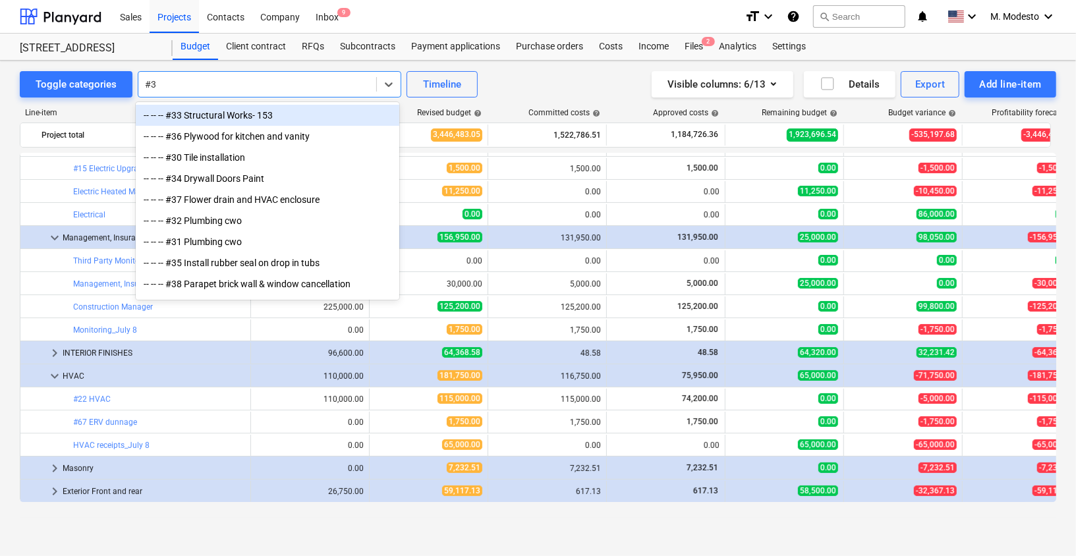
type input "#33"
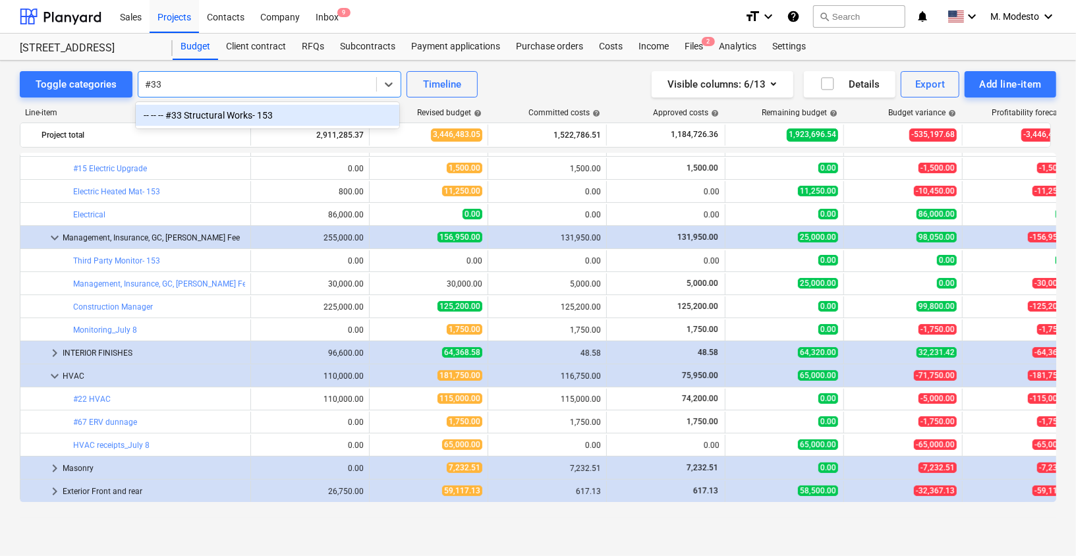
click at [232, 117] on div "-- -- -- #33 Structural Works- 153" at bounding box center [267, 115] width 263 height 21
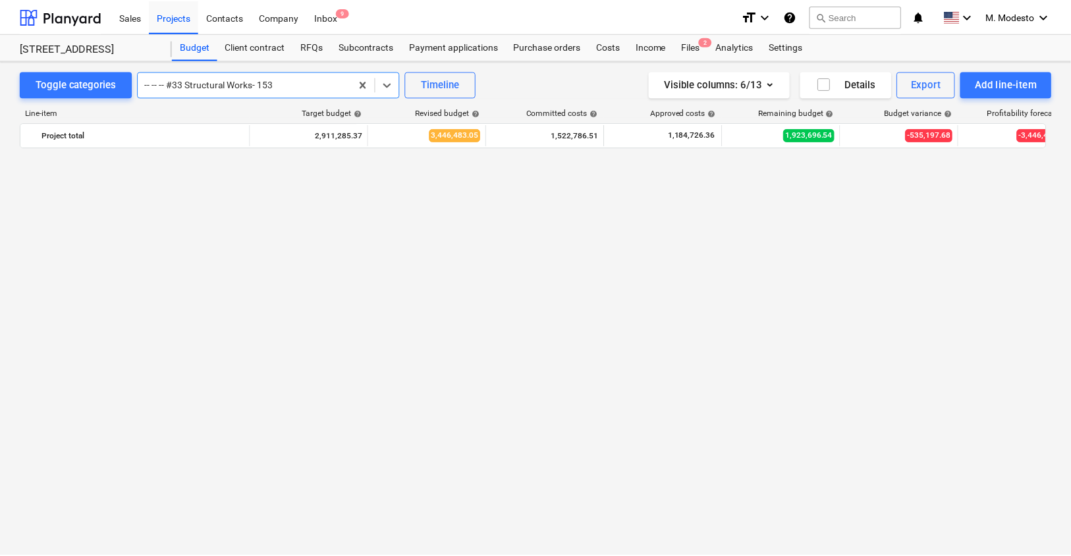
scroll to position [2213, 0]
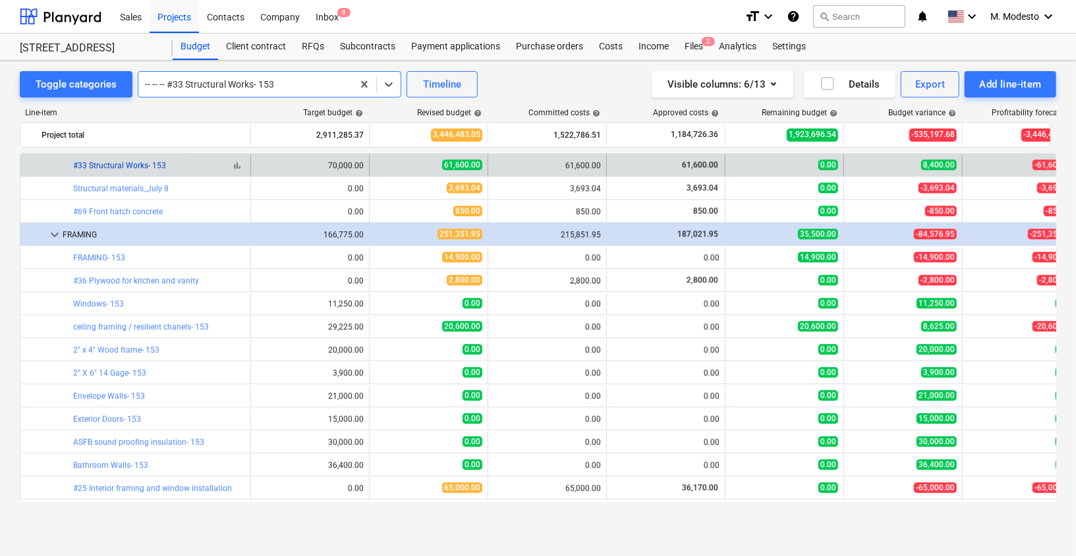
click at [151, 161] on link "#33 Structural Works- 153" at bounding box center [119, 165] width 93 height 9
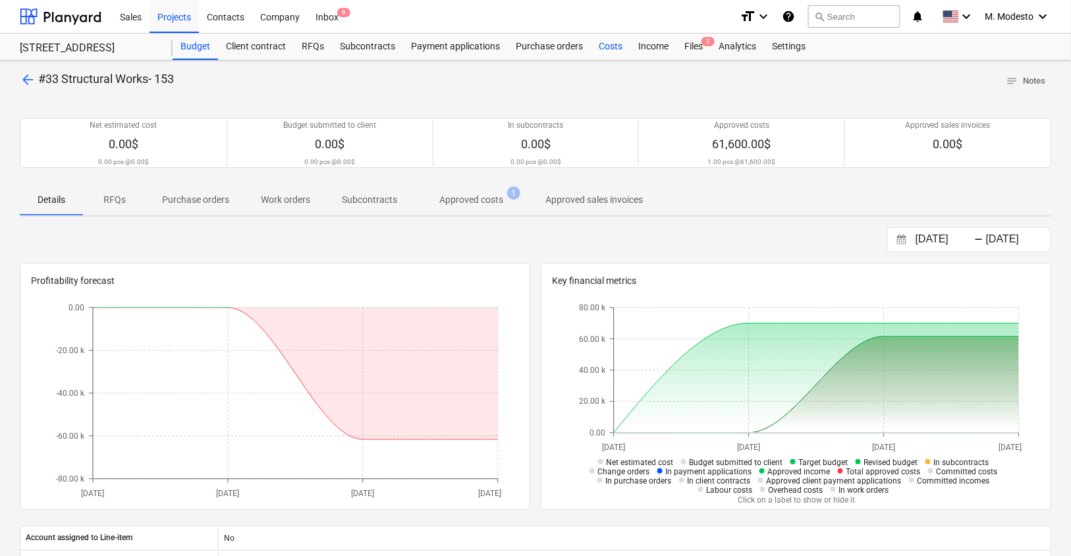
click at [603, 48] on div "Costs" at bounding box center [611, 47] width 40 height 26
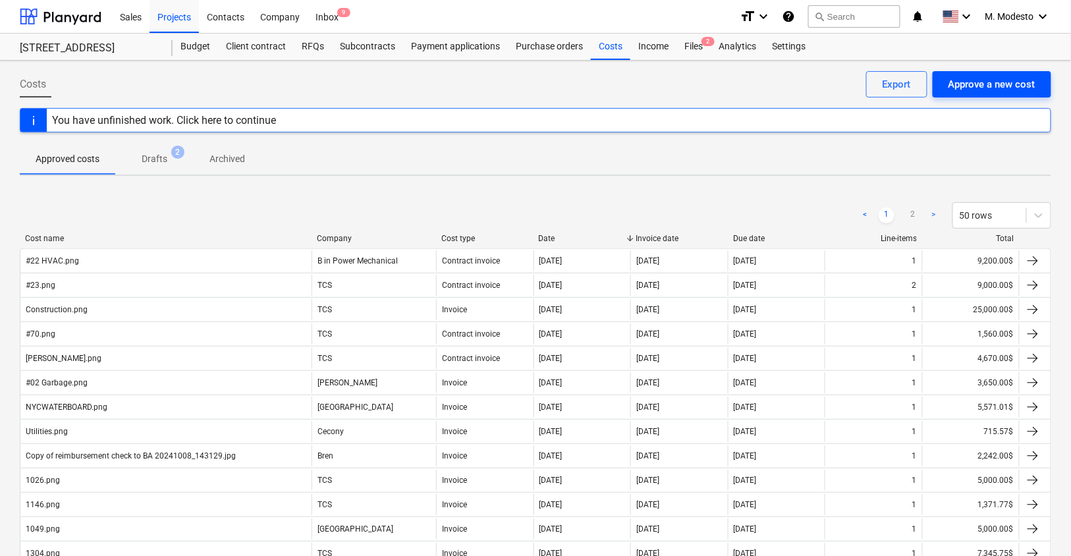
click at [969, 78] on div "Approve a new cost" at bounding box center [991, 84] width 87 height 17
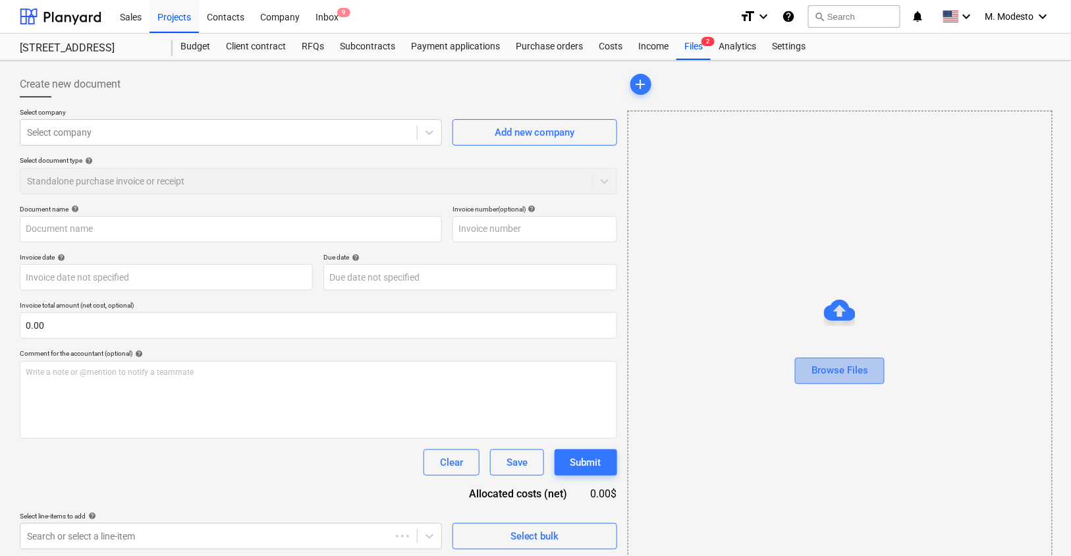
click at [830, 366] on div "Browse Files" at bounding box center [839, 370] width 57 height 17
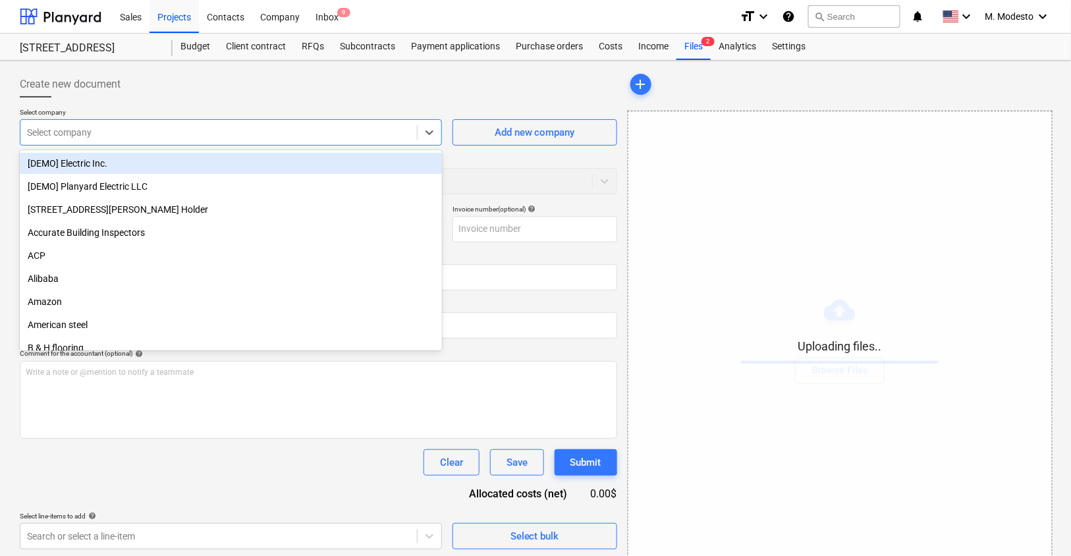
click at [316, 140] on div "Select company" at bounding box center [218, 132] width 396 height 18
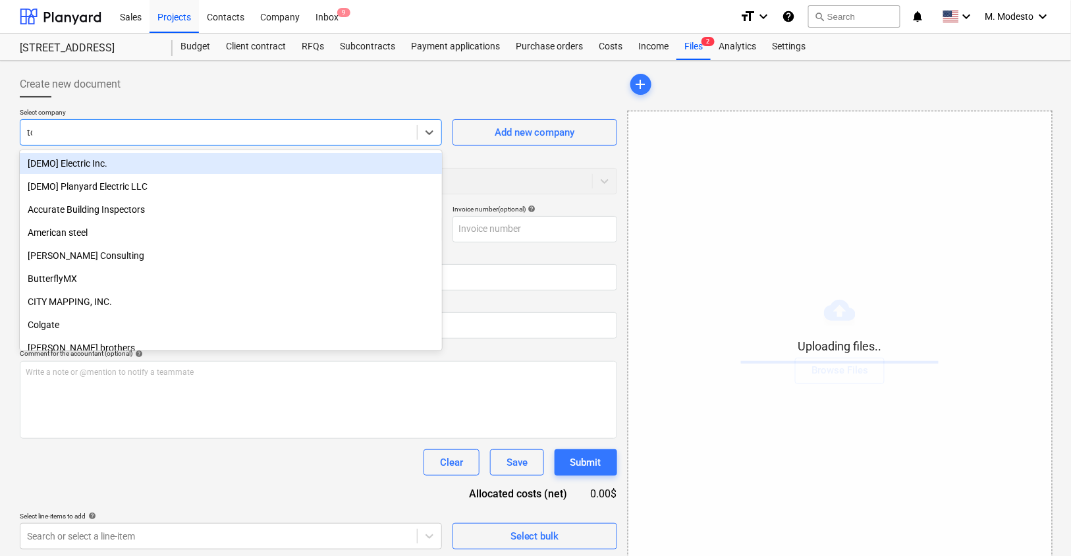
type input "tcs"
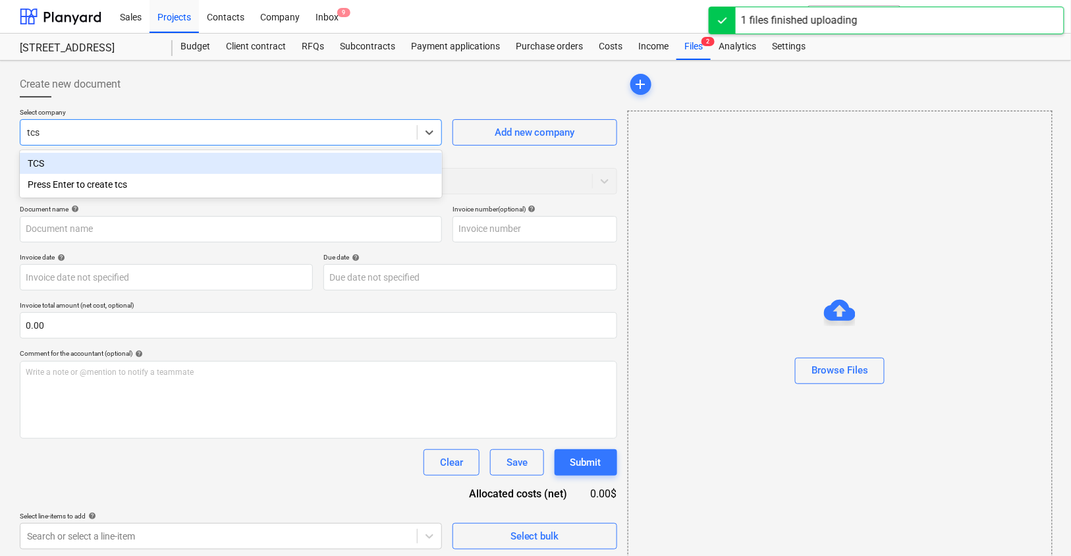
type input "#33.png"
click at [215, 153] on div "TCS" at bounding box center [231, 163] width 422 height 21
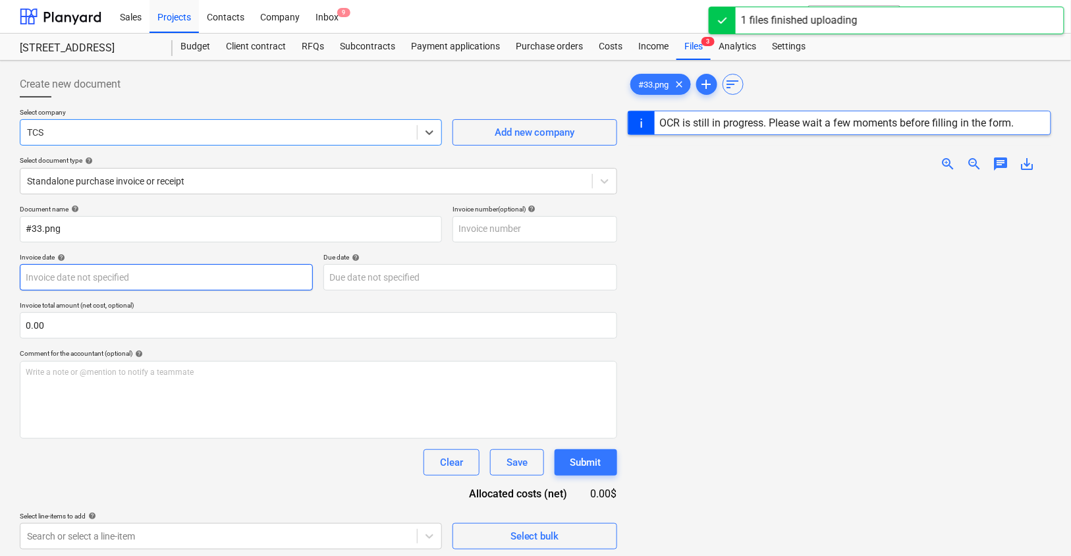
click at [172, 277] on body "Sales Projects Contacts Company Inbox 9 format_size keyboard_arrow_down help se…" at bounding box center [535, 278] width 1071 height 556
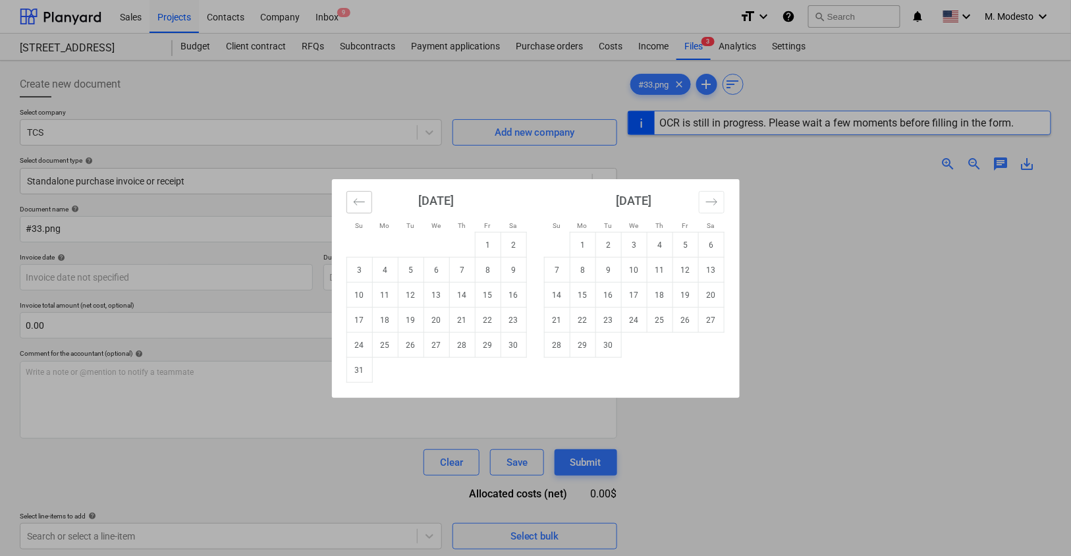
click at [360, 203] on icon "Move backward to switch to the previous month." at bounding box center [359, 202] width 13 height 13
click at [408, 348] on td "29" at bounding box center [411, 345] width 26 height 25
type input "29 Jul 2025"
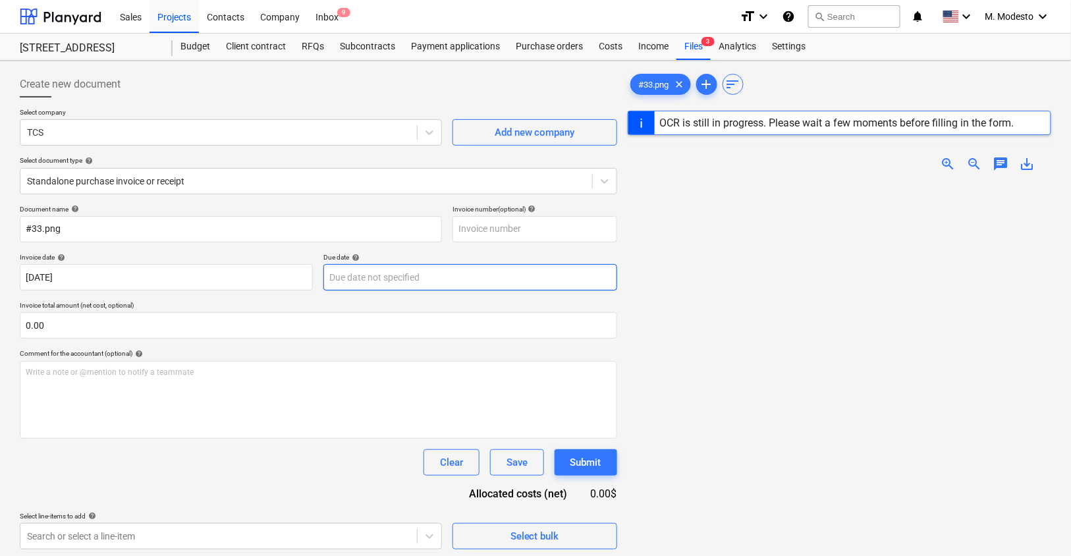
click at [408, 268] on body "Sales Projects Contacts Company Inbox 9 format_size keyboard_arrow_down help se…" at bounding box center [535, 278] width 1071 height 556
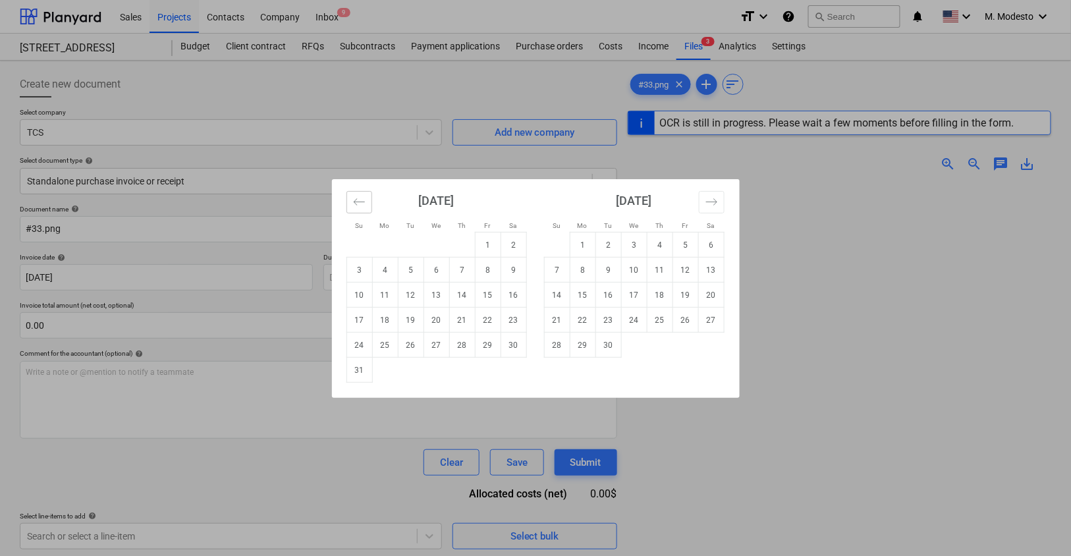
click at [359, 208] on button "Move backward to switch to the previous month." at bounding box center [359, 202] width 26 height 22
click at [412, 349] on td "29" at bounding box center [411, 345] width 26 height 25
type input "29 Jul 2025"
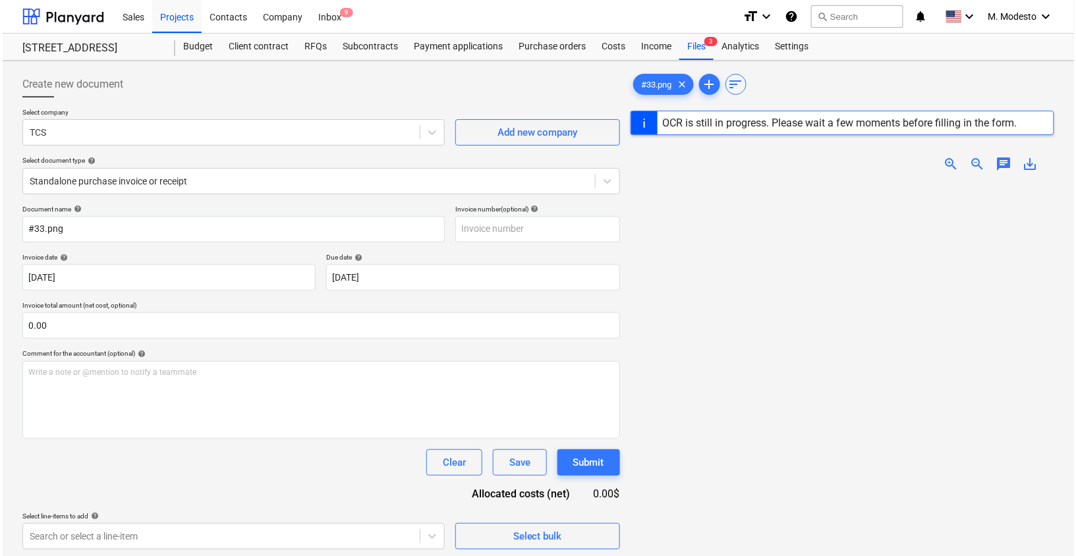
scroll to position [132, 0]
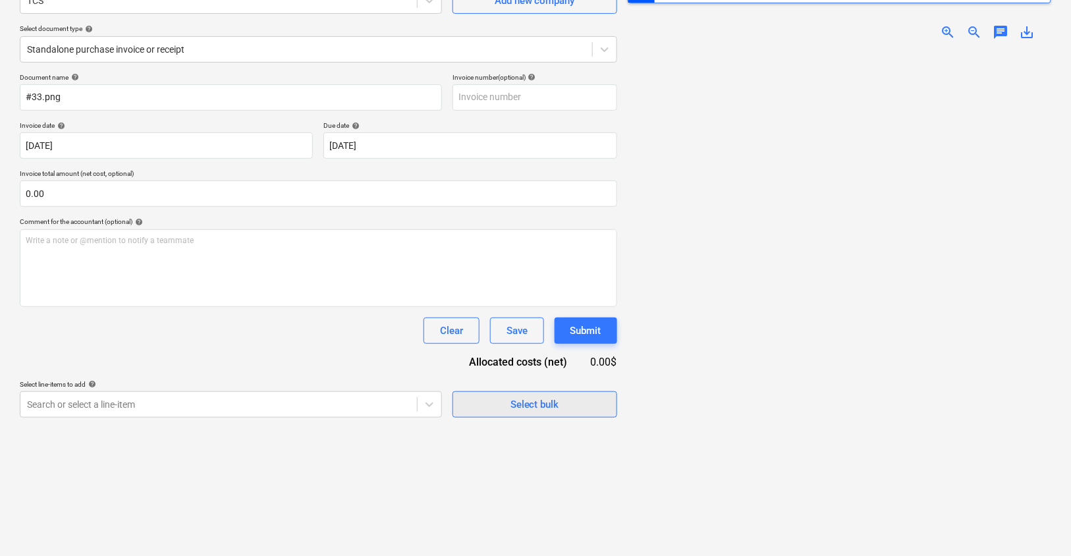
click at [517, 398] on div "Select bulk" at bounding box center [534, 404] width 49 height 17
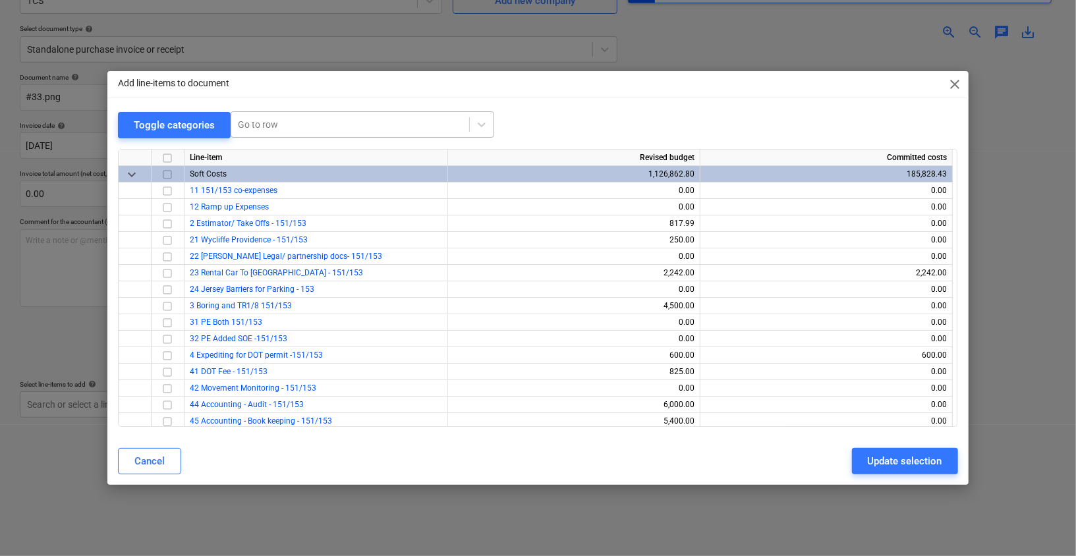
click at [304, 121] on div at bounding box center [350, 124] width 225 height 13
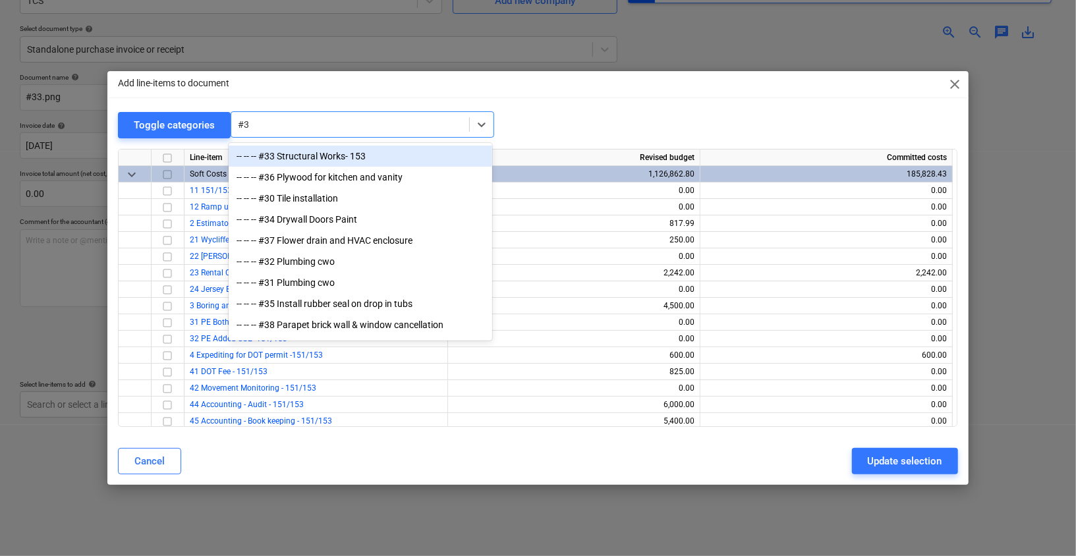
type input "#33"
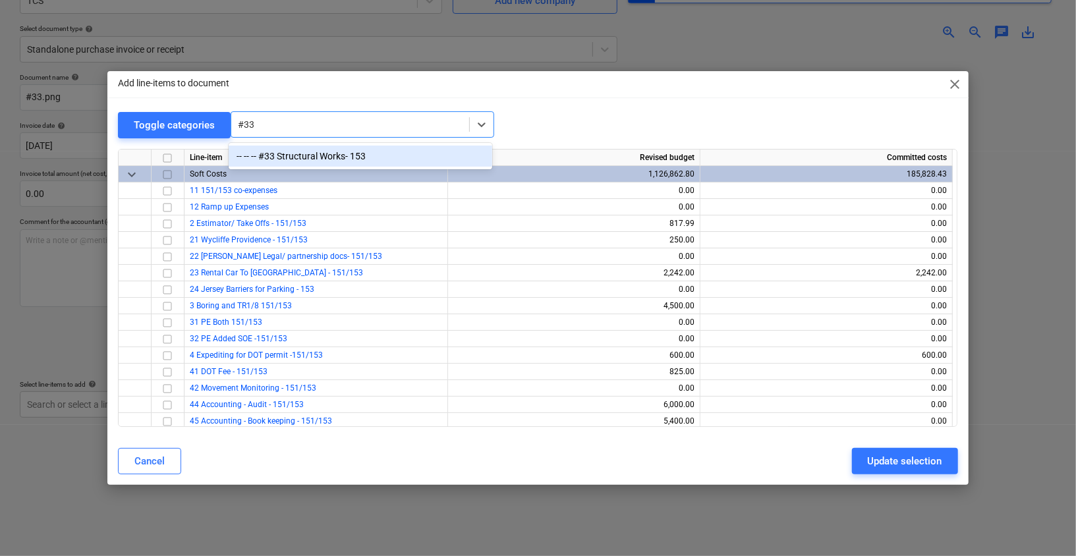
click at [307, 151] on div "-- -- -- #33 Structural Works- 153" at bounding box center [360, 156] width 263 height 21
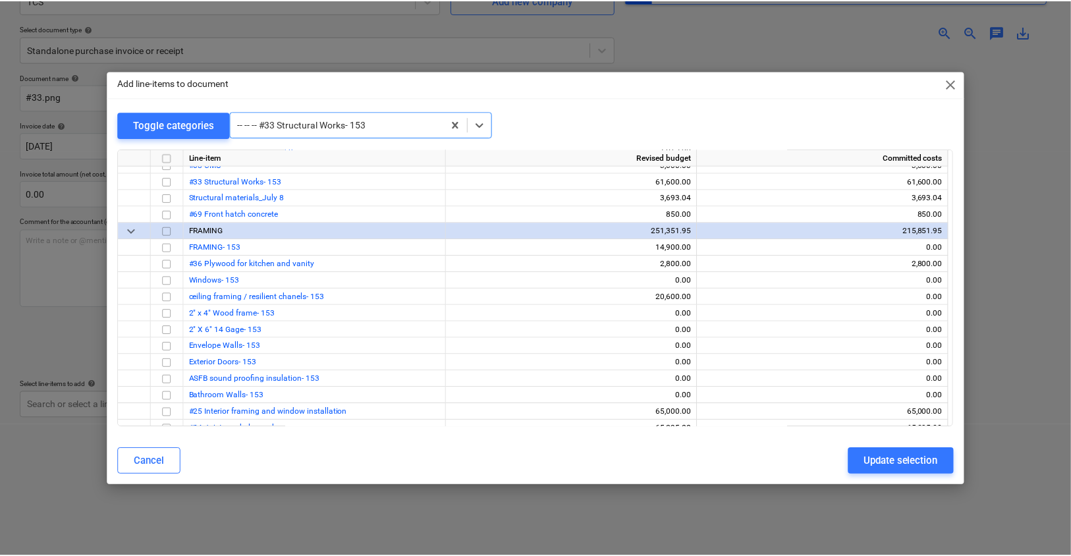
scroll to position [2536, 0]
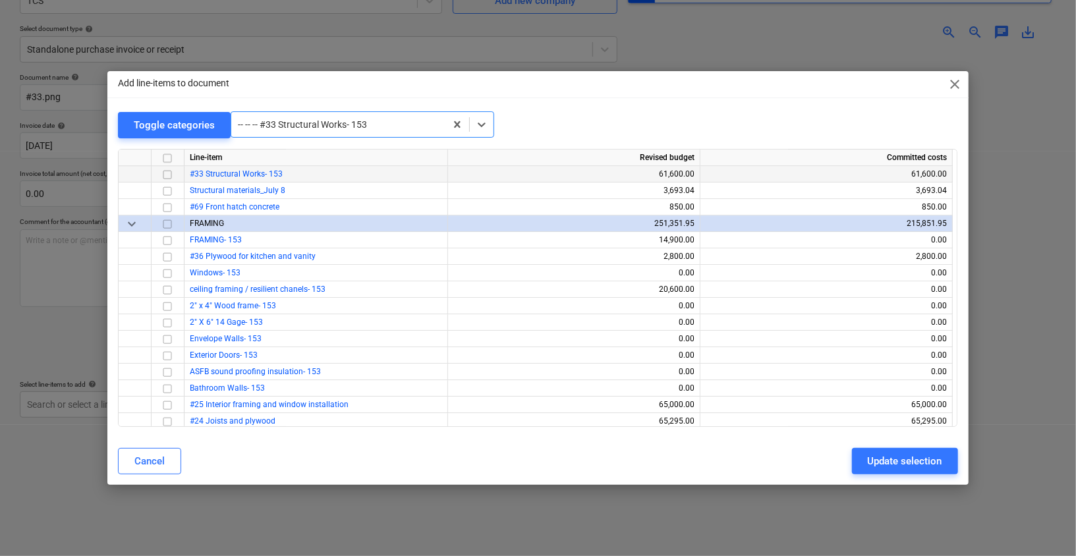
click at [170, 172] on input "checkbox" at bounding box center [167, 175] width 16 height 16
click at [905, 458] on div "Update selection" at bounding box center [904, 460] width 74 height 17
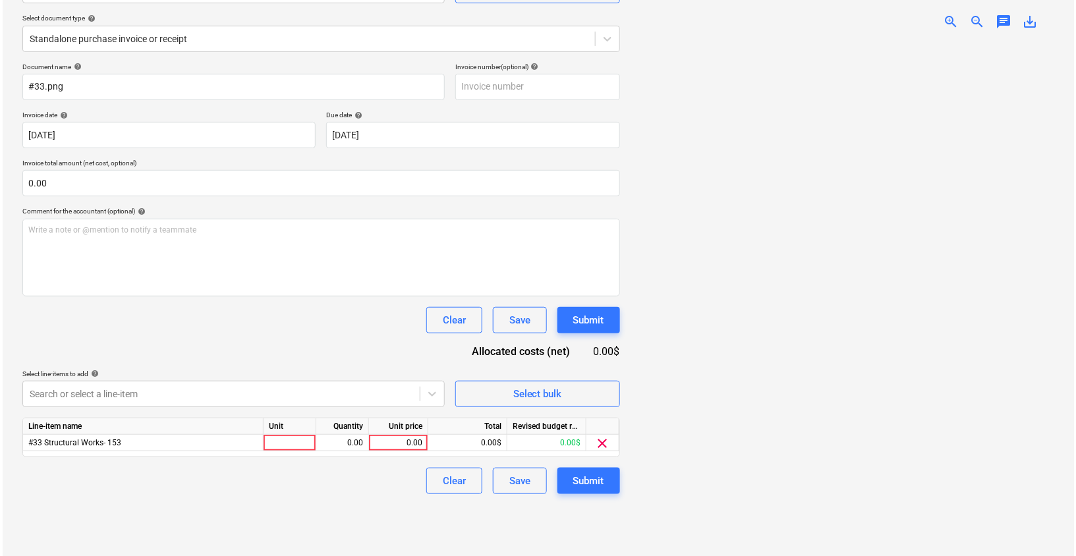
scroll to position [155, 0]
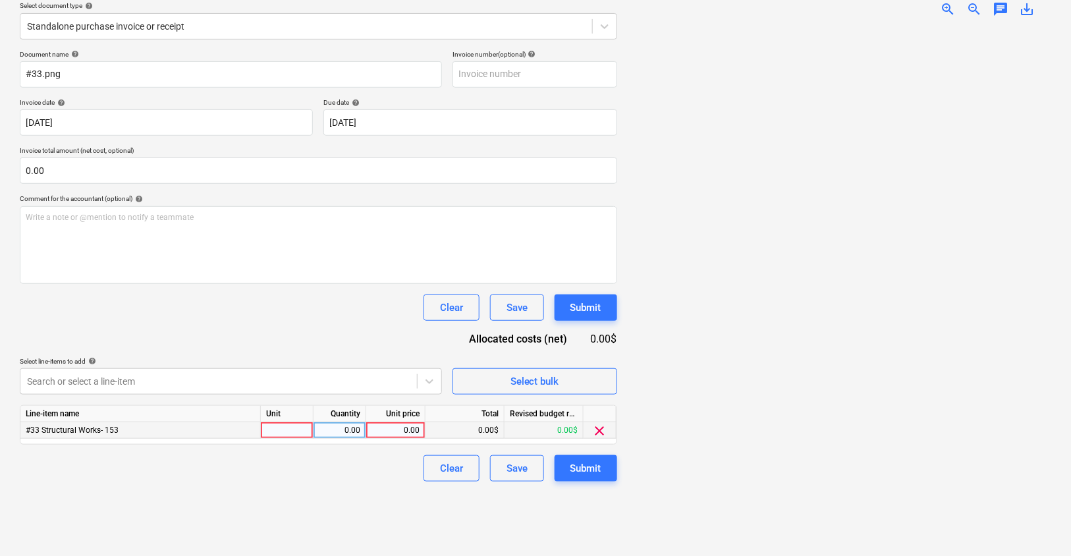
click at [400, 429] on div "0.00" at bounding box center [395, 430] width 48 height 16
type input "$8,400.00"
click at [386, 506] on div "Create new document Select company TCS Add new company Select document type hel…" at bounding box center [318, 231] width 608 height 641
click at [398, 427] on div "0.00" at bounding box center [395, 430] width 48 height 16
drag, startPoint x: 391, startPoint y: 430, endPoint x: 406, endPoint y: 431, distance: 15.8
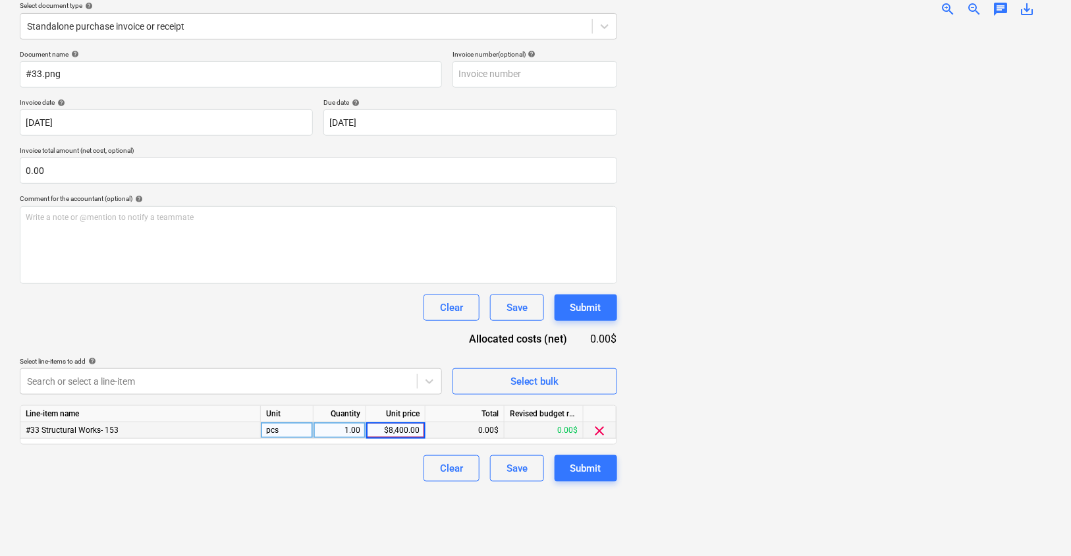
click at [391, 430] on input "$8,400.00" at bounding box center [395, 430] width 59 height 16
type input "8,400.00"
click at [398, 467] on div "Clear Save Submit" at bounding box center [318, 468] width 597 height 26
click at [587, 465] on div "Submit" at bounding box center [585, 468] width 31 height 17
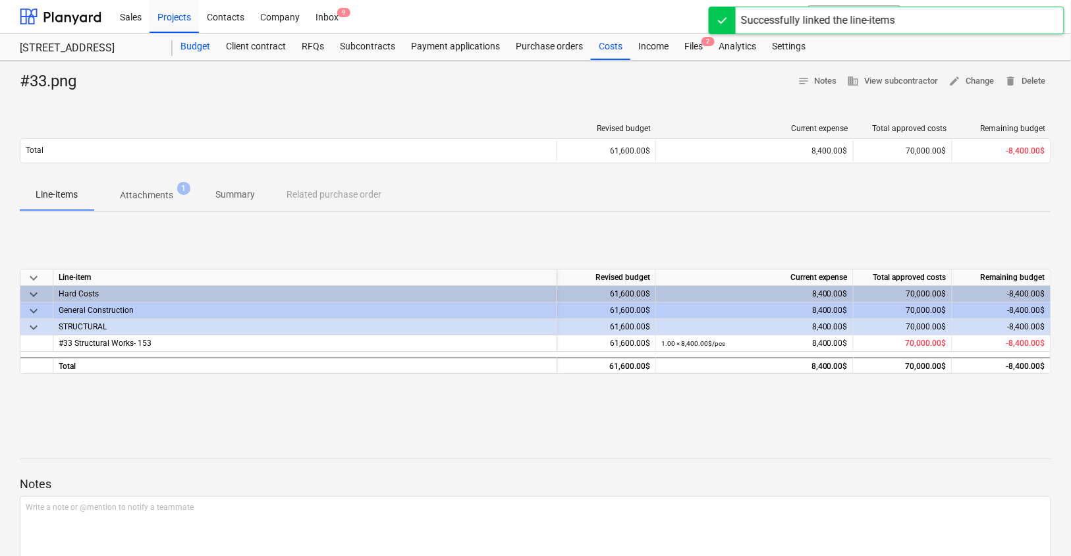
click at [190, 45] on div "Budget" at bounding box center [195, 47] width 45 height 26
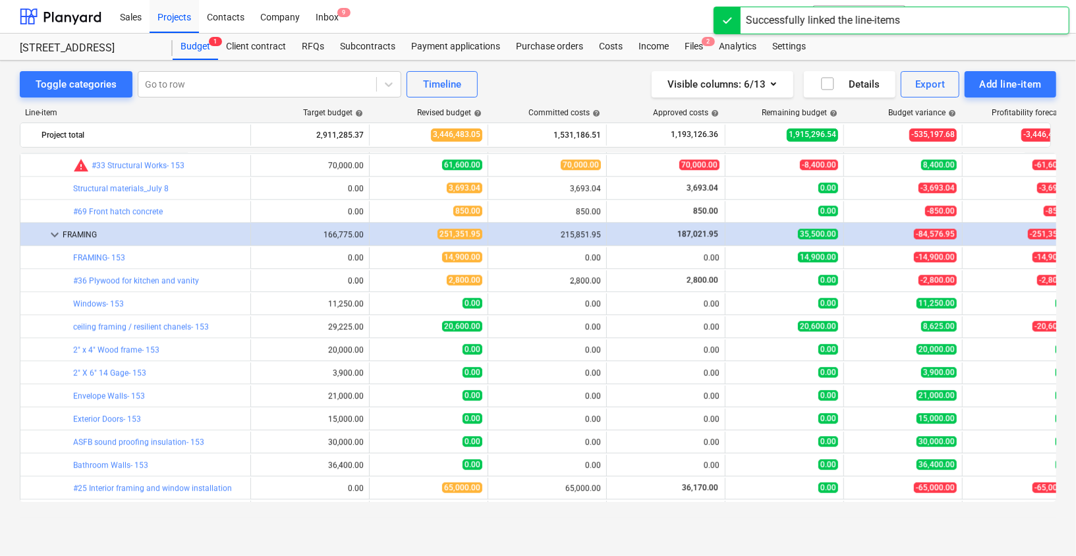
scroll to position [2210, 0]
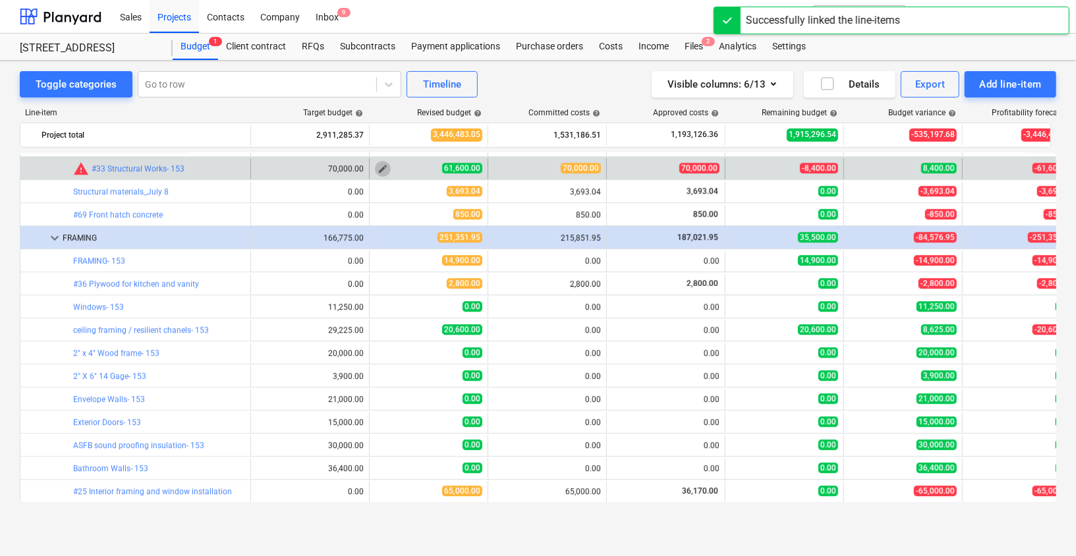
click at [385, 166] on span "edit" at bounding box center [382, 168] width 11 height 11
type textarea "x"
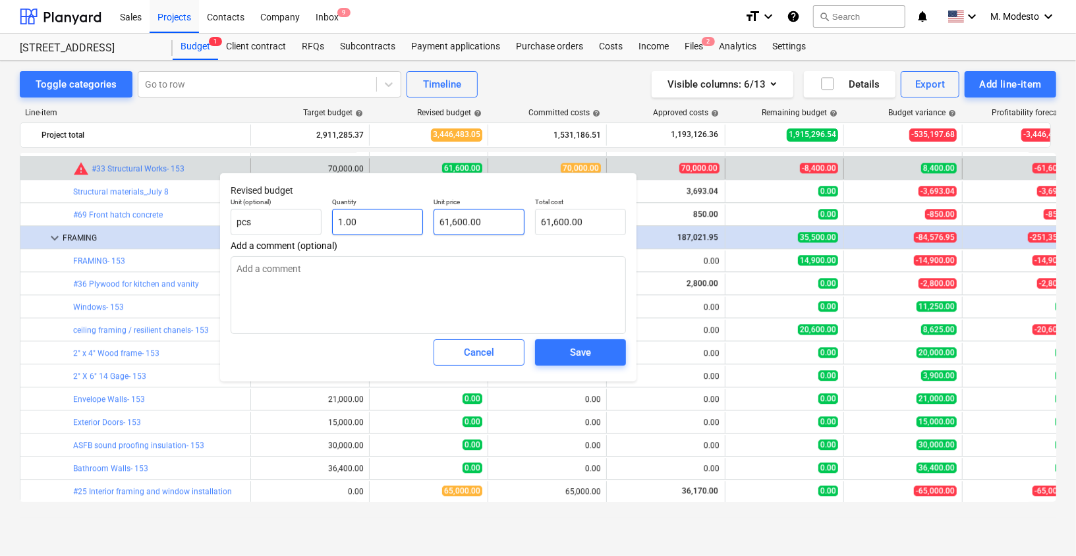
type input "61600"
drag, startPoint x: 483, startPoint y: 219, endPoint x: 395, endPoint y: 213, distance: 87.8
click at [403, 213] on div "Unit (optional) pcs Quantity 1.00 Unit price 61600 Total cost 61,600.00" at bounding box center [428, 216] width 406 height 48
type textarea "x"
type input "7"
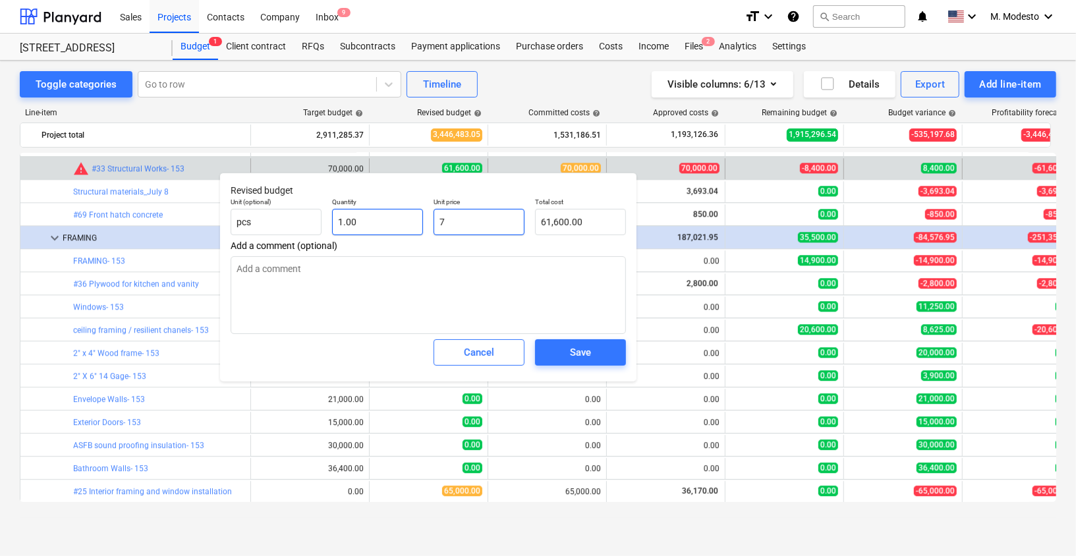
type input "7.00"
type textarea "x"
type input "70"
type input "70.00"
type textarea "x"
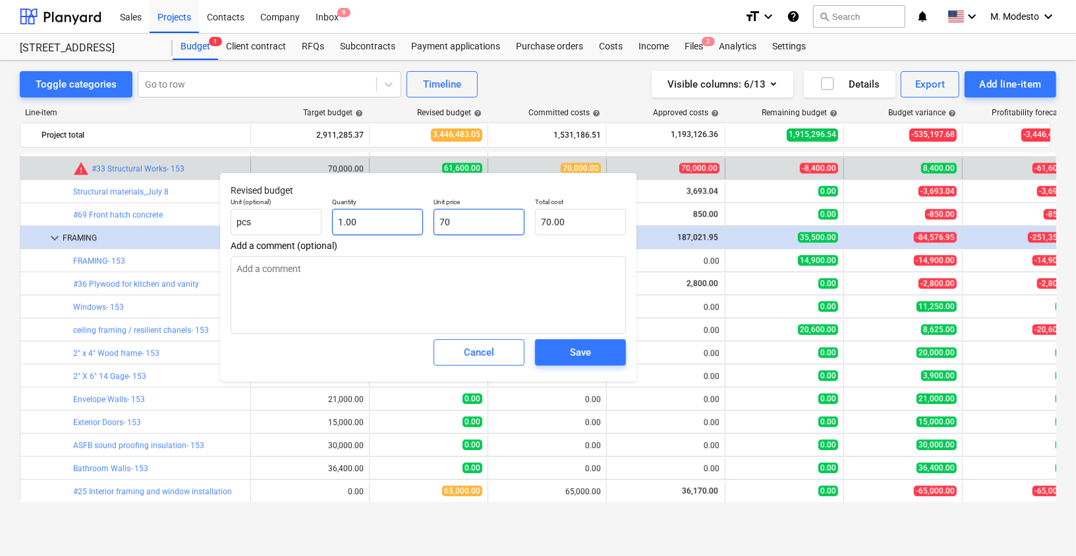
type input "700"
type input "700.00"
type textarea "x"
type input "7000"
type input "7,000.00"
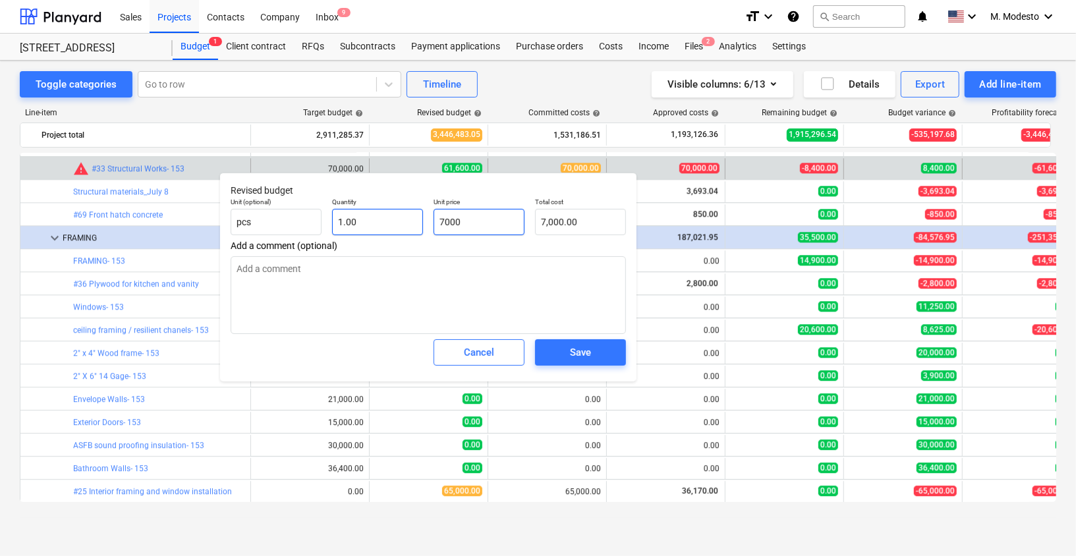
type textarea "x"
type input "70000"
type input "70,000.00"
type input "70000"
type textarea "x"
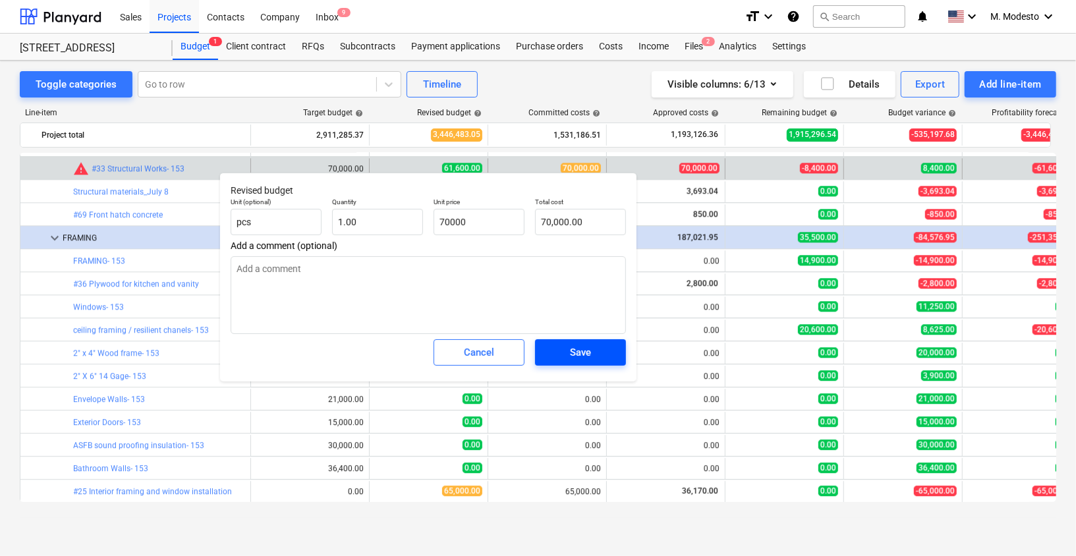
type input "70,000.00"
click at [586, 359] on div "Save" at bounding box center [580, 352] width 21 height 17
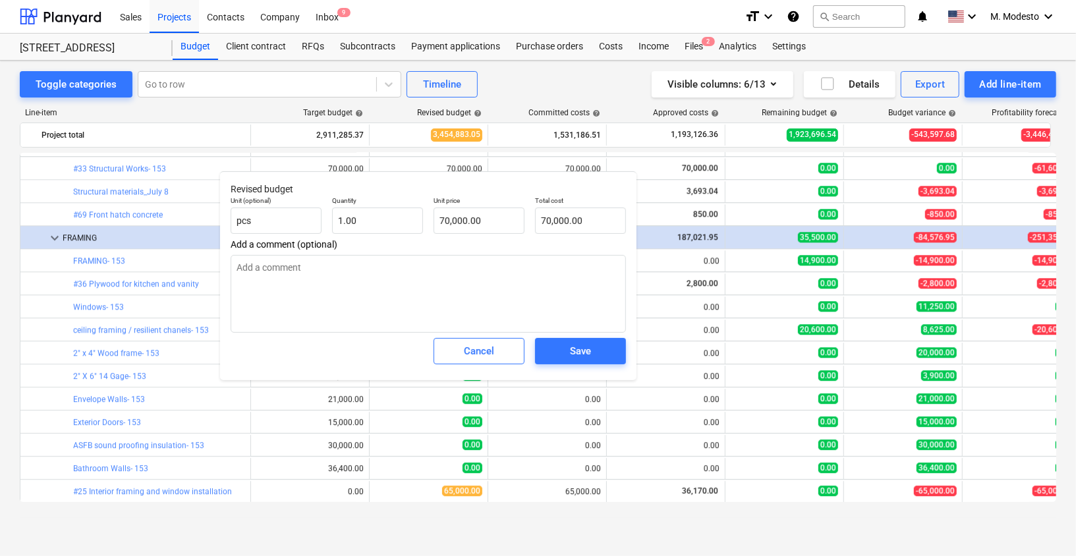
type textarea "x"
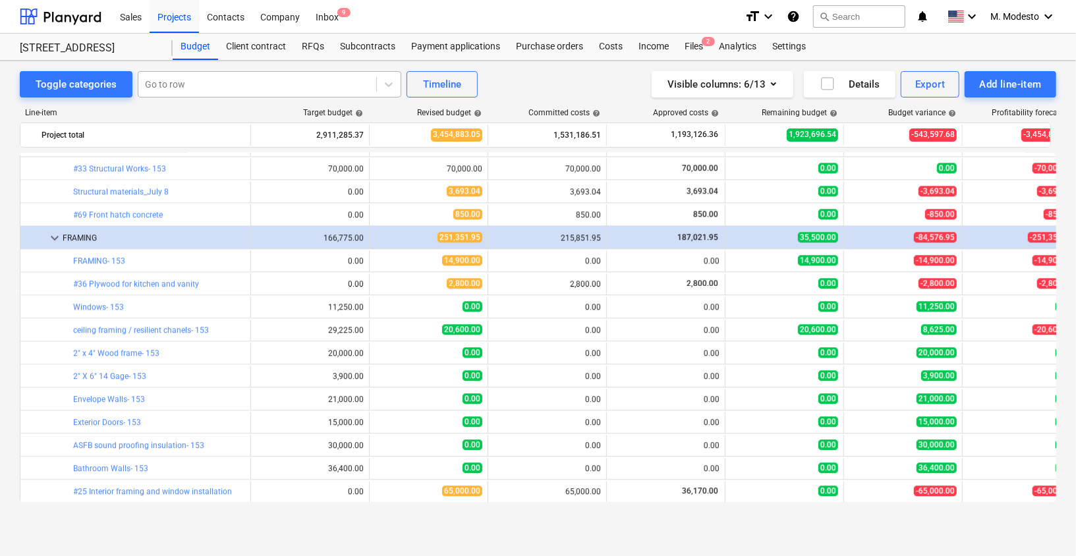
click at [312, 89] on div at bounding box center [257, 84] width 225 height 13
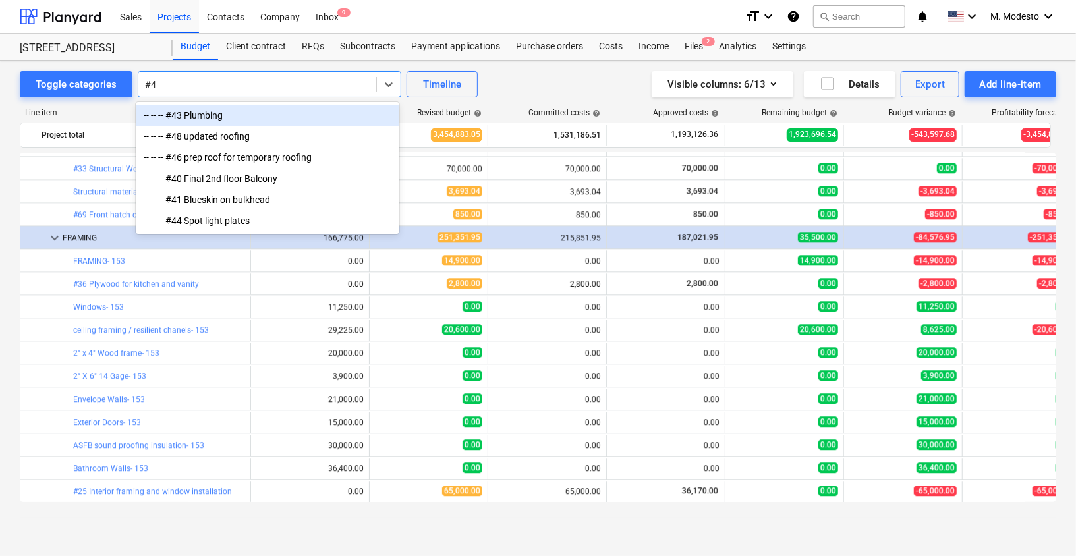
type input "#48"
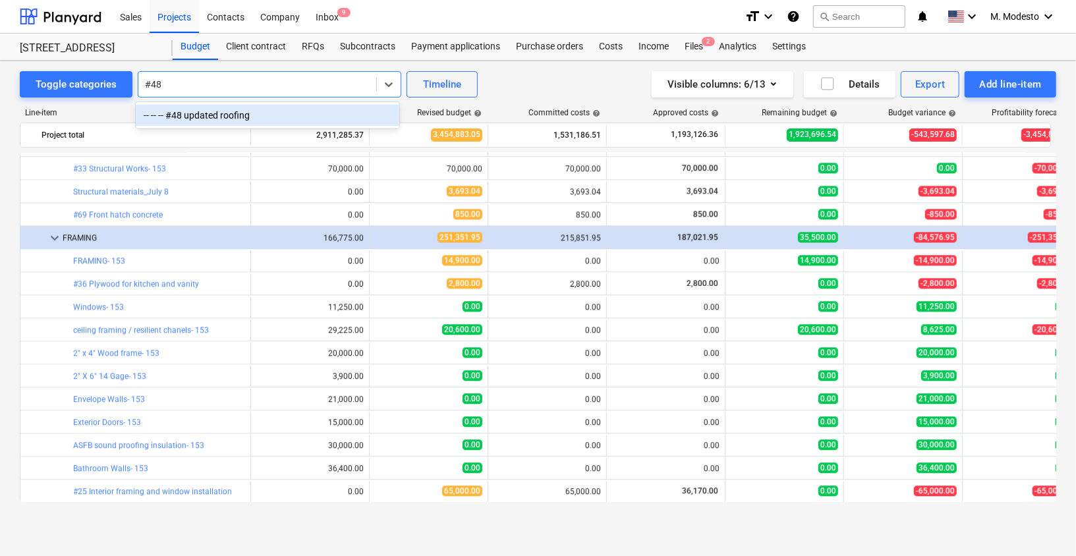
click at [303, 113] on div "-- -- -- #48 updated roofing" at bounding box center [267, 115] width 263 height 21
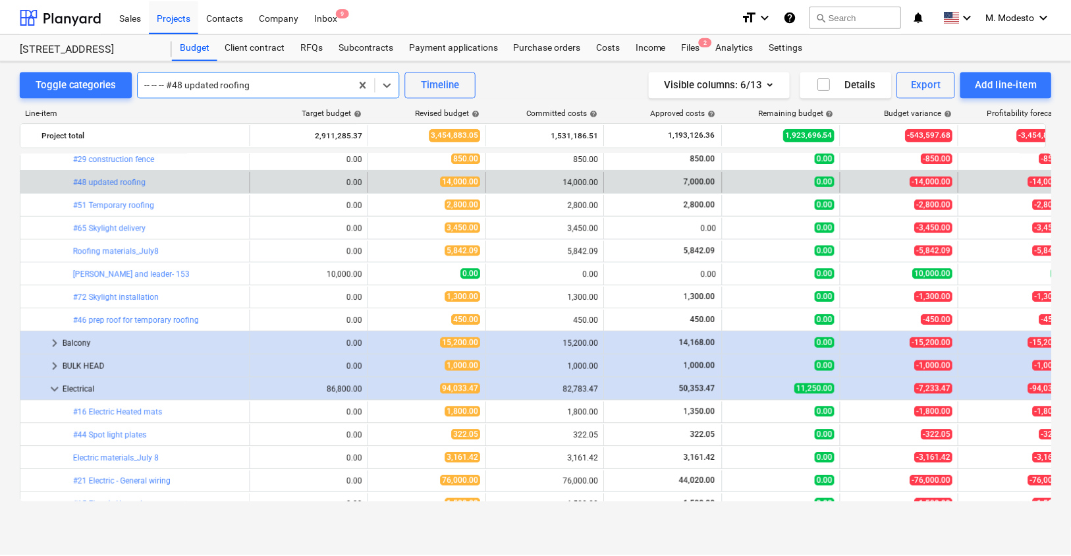
scroll to position [3357, 0]
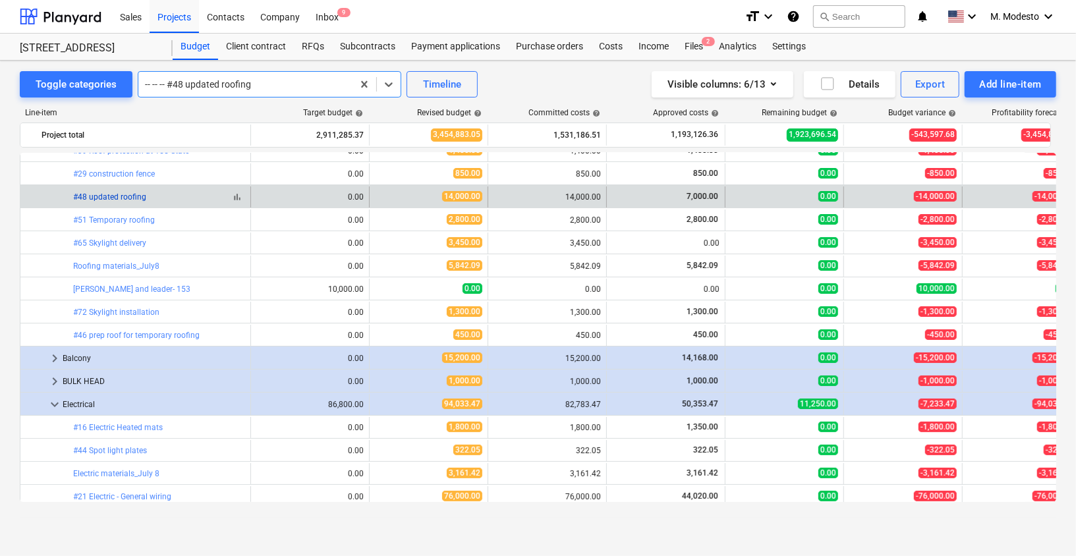
click at [114, 193] on link "#48 updated roofing" at bounding box center [109, 196] width 73 height 9
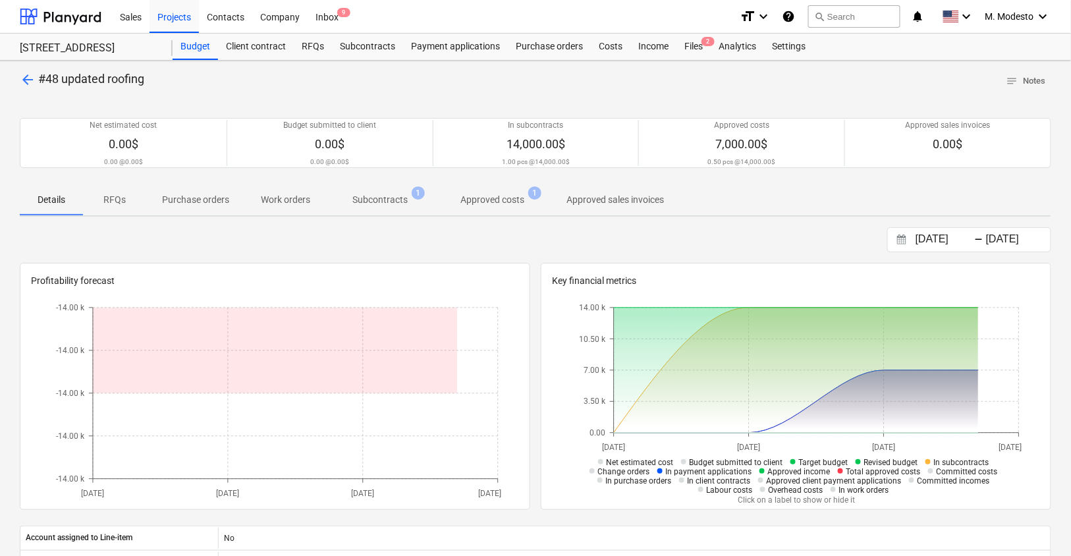
click at [400, 194] on p "Subcontracts" at bounding box center [379, 200] width 55 height 14
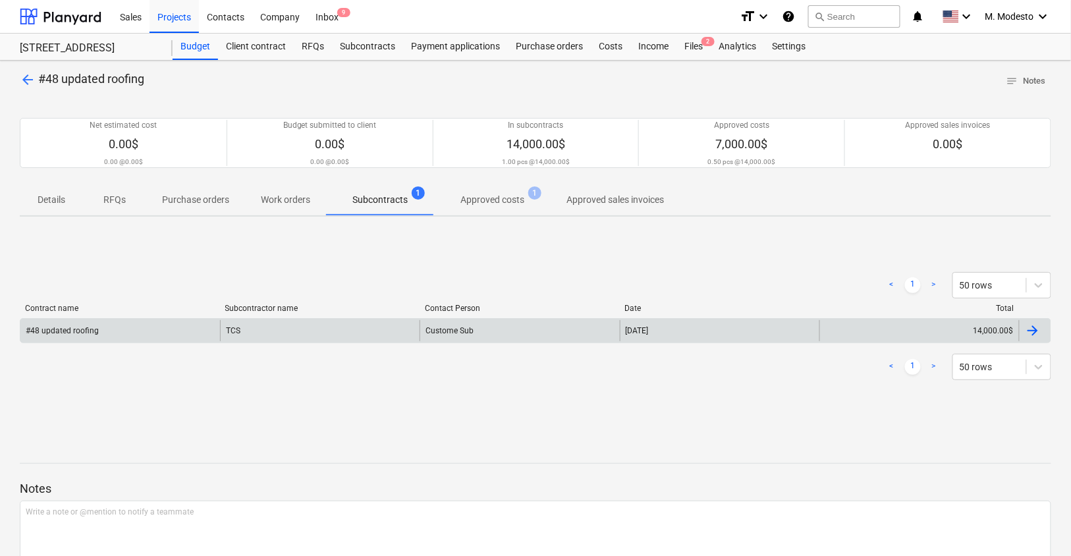
click at [213, 323] on div "#48 updated roofing" at bounding box center [120, 330] width 200 height 21
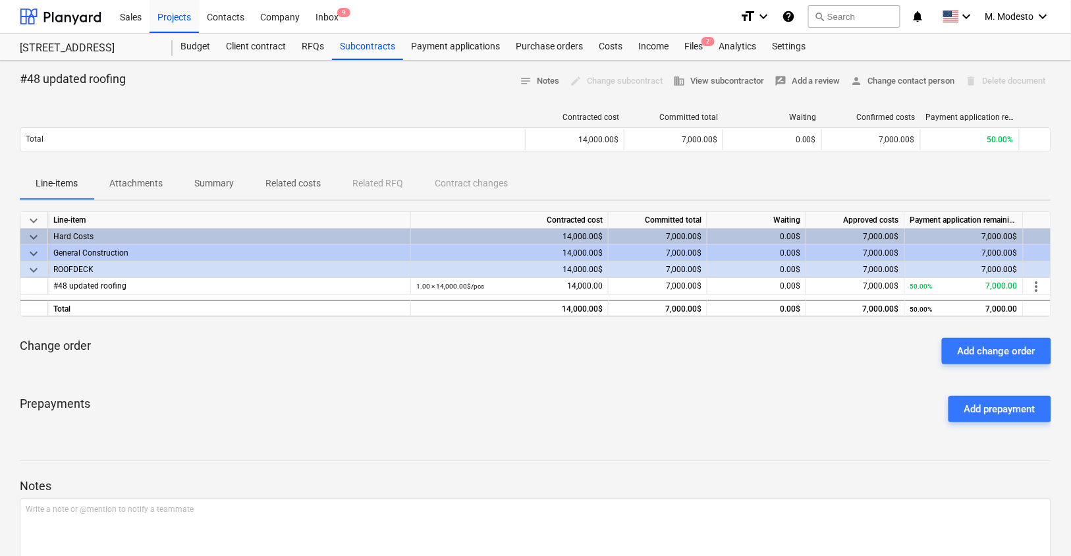
click at [304, 190] on span "Related costs" at bounding box center [293, 184] width 87 height 22
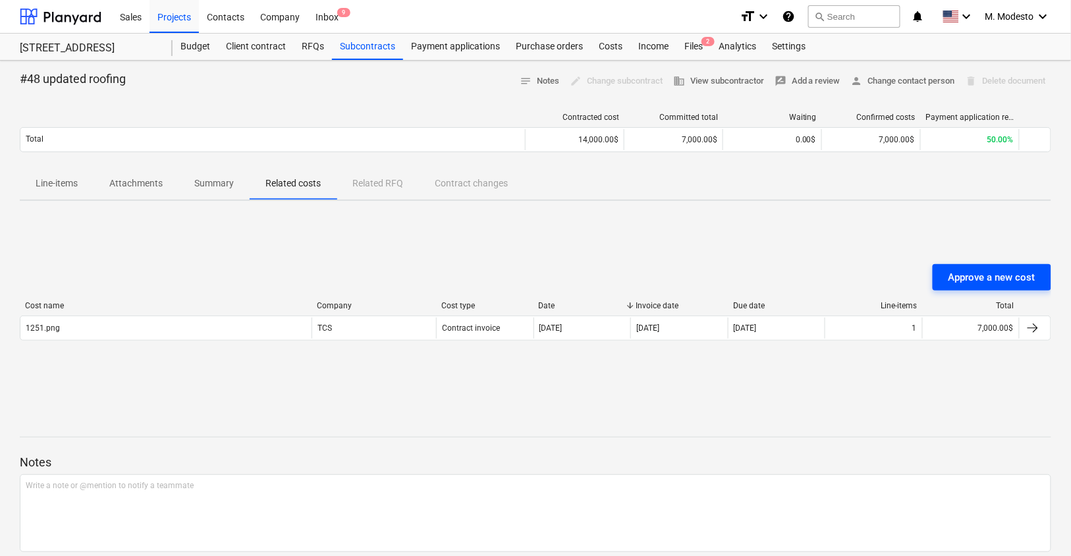
click at [1026, 278] on div "Approve a new cost" at bounding box center [991, 277] width 87 height 17
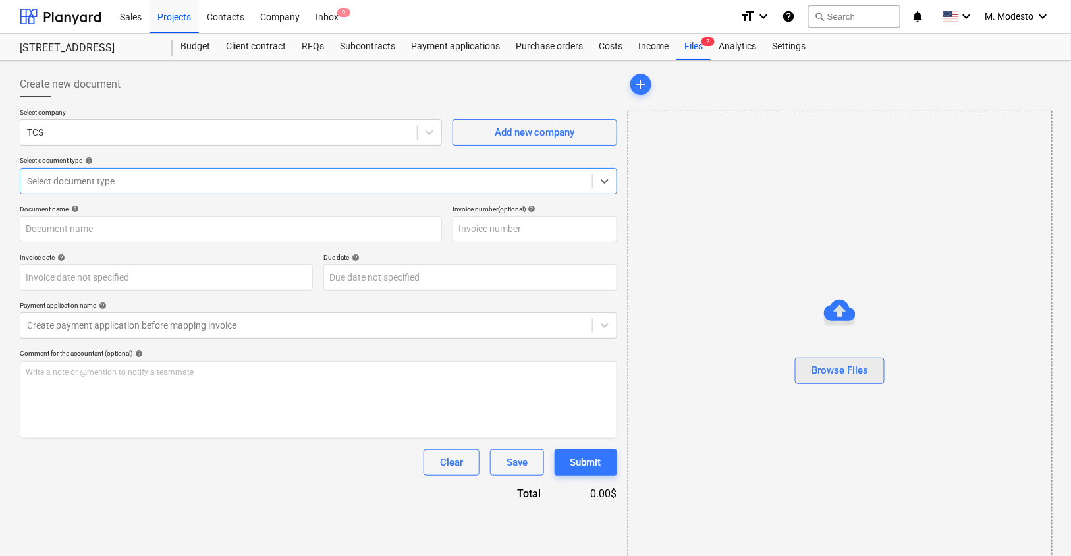
click at [840, 362] on div "Browse Files" at bounding box center [839, 370] width 57 height 17
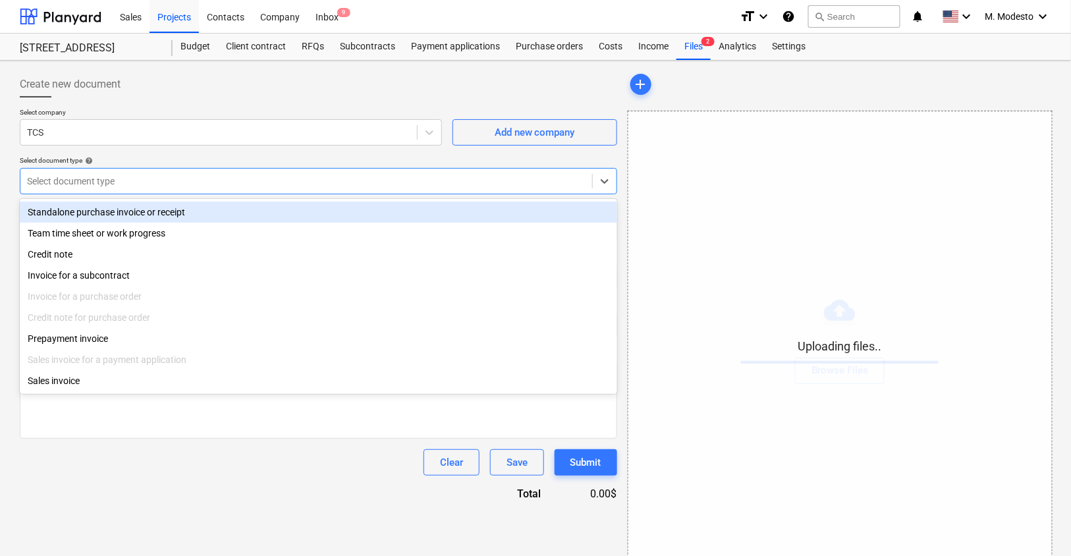
click at [117, 190] on div "Select document type" at bounding box center [318, 181] width 597 height 26
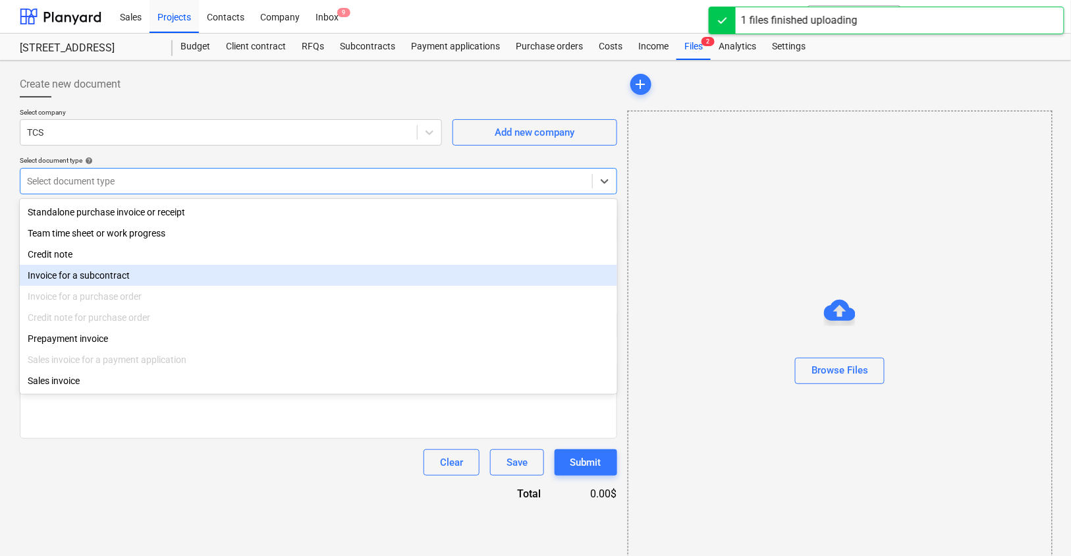
click at [121, 277] on div "Invoice for a subcontract" at bounding box center [318, 275] width 597 height 21
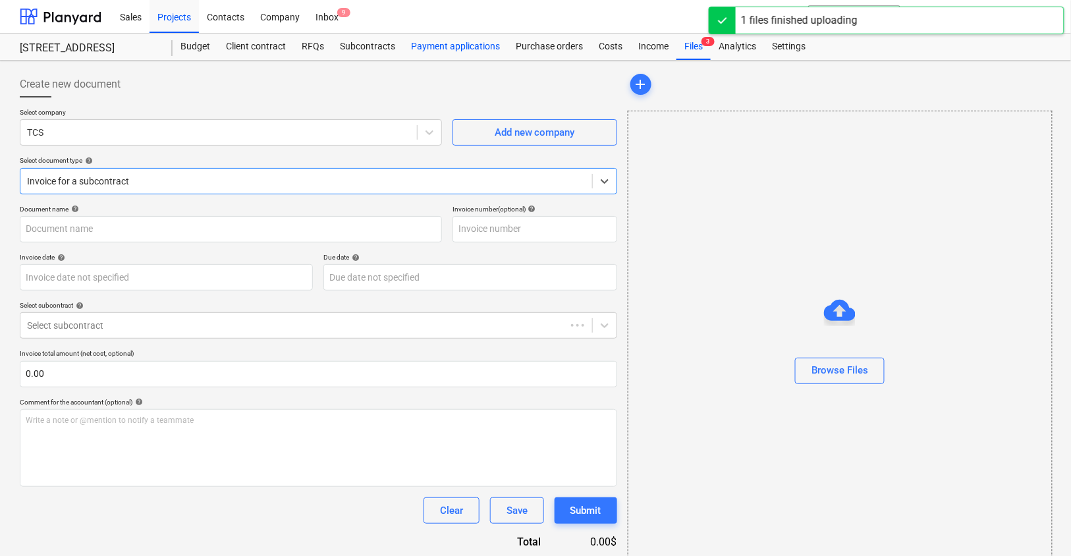
type input "#48.png"
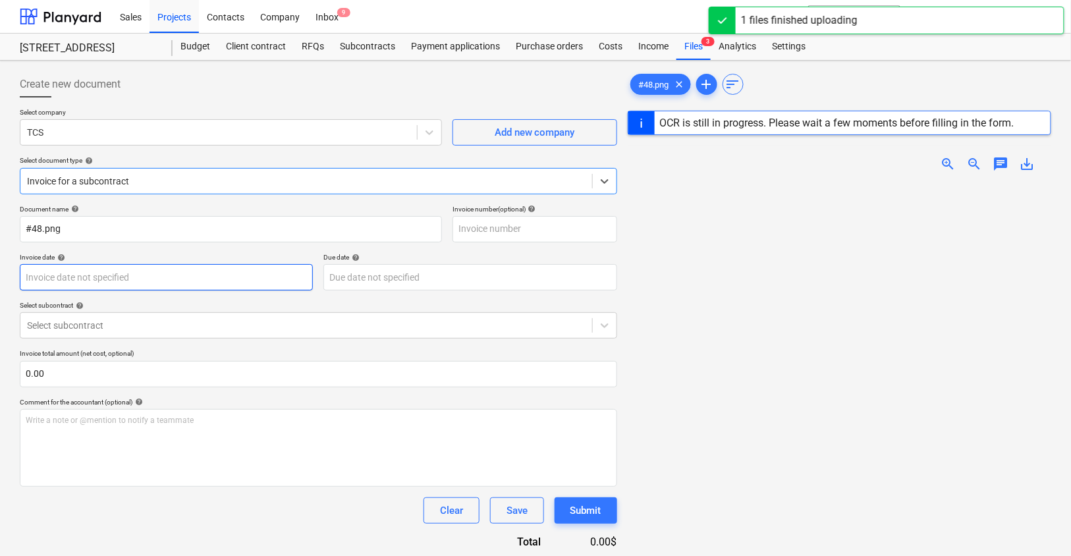
click at [153, 278] on body "Sales Projects Contacts Company Inbox 9 format_size keyboard_arrow_down help se…" at bounding box center [535, 278] width 1071 height 556
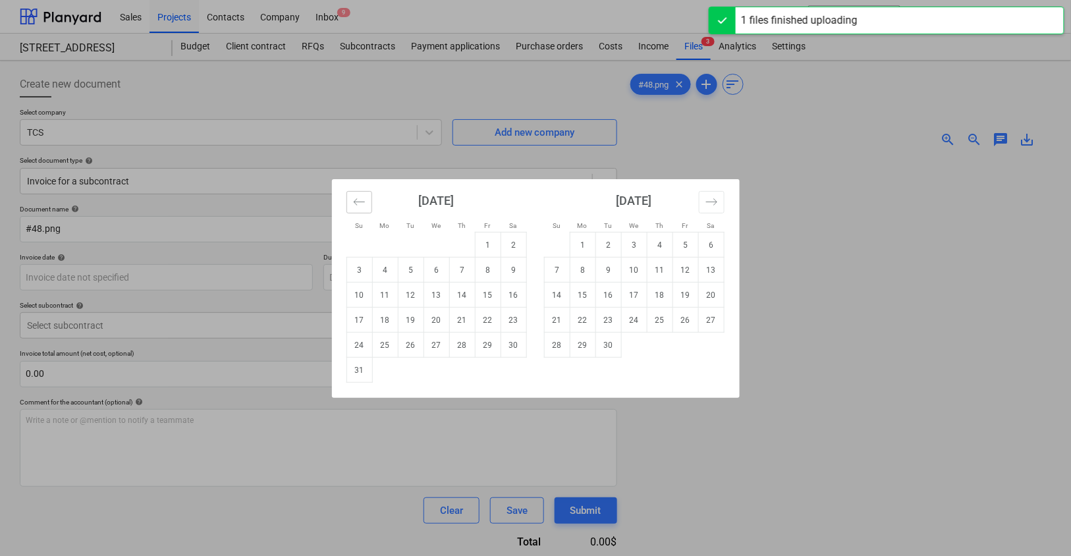
click at [348, 197] on button "Move backward to switch to the previous month." at bounding box center [359, 202] width 26 height 22
click at [444, 344] on td "30" at bounding box center [436, 345] width 26 height 25
type input "30 Jul 2025"
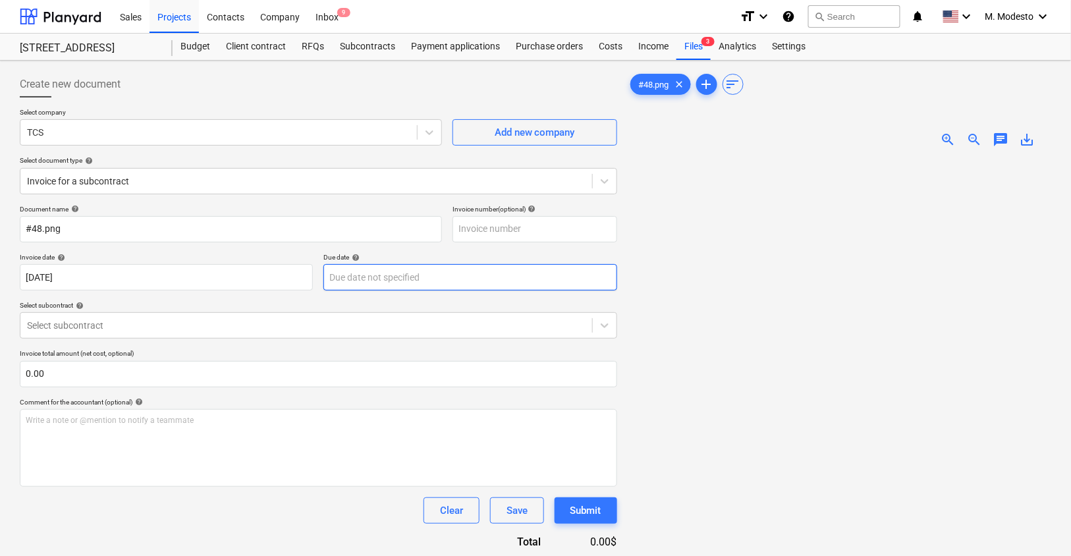
click at [488, 268] on body "Sales Projects Contacts Company Inbox 9 format_size keyboard_arrow_down help se…" at bounding box center [535, 278] width 1071 height 556
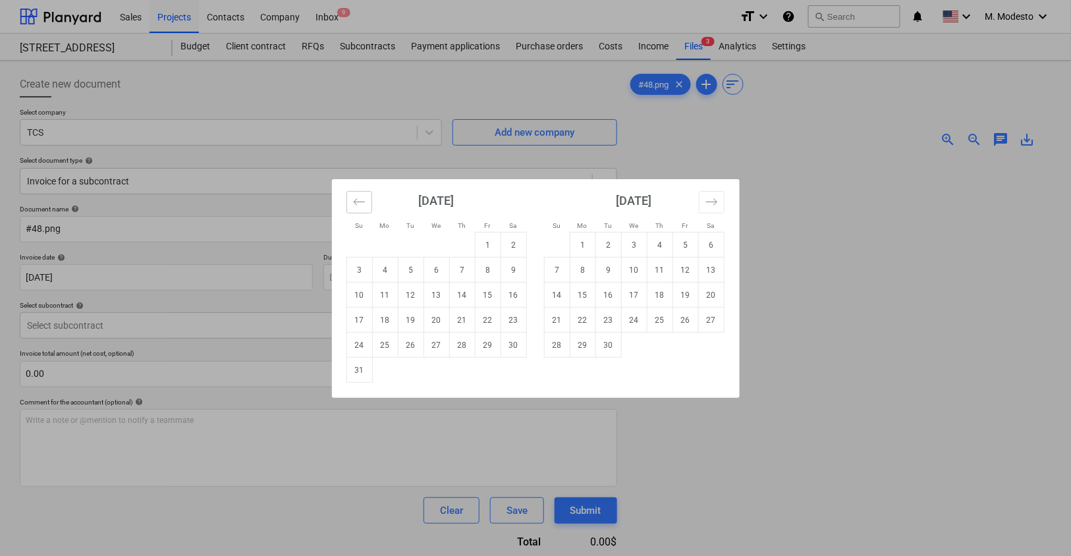
click at [371, 202] on div "August 2025" at bounding box center [436, 205] width 180 height 53
click at [365, 202] on icon "Move backward to switch to the previous month." at bounding box center [359, 202] width 13 height 13
click at [441, 343] on td "30" at bounding box center [436, 345] width 26 height 25
type input "30 Jul 2025"
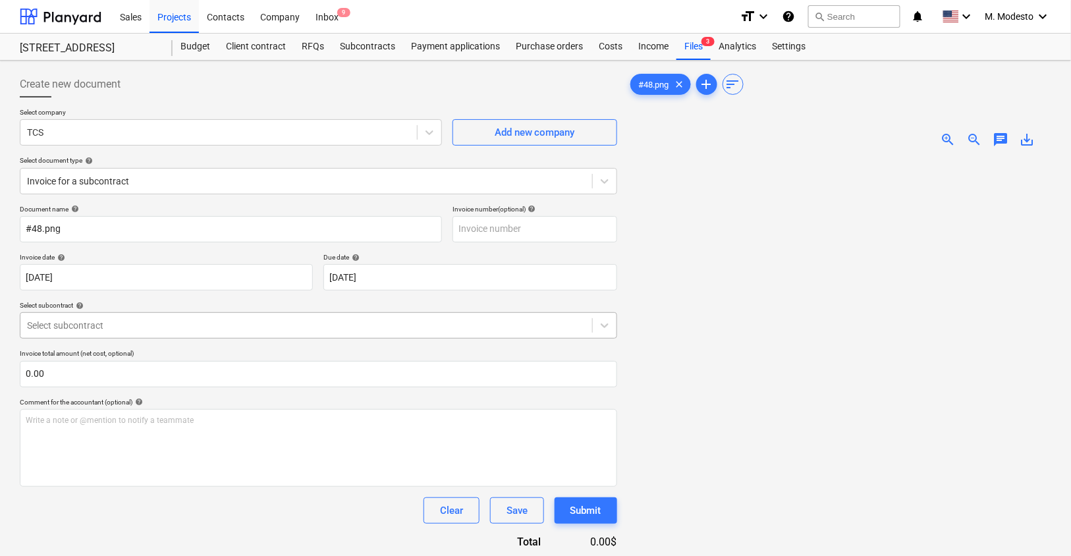
click at [301, 323] on div at bounding box center [306, 325] width 559 height 13
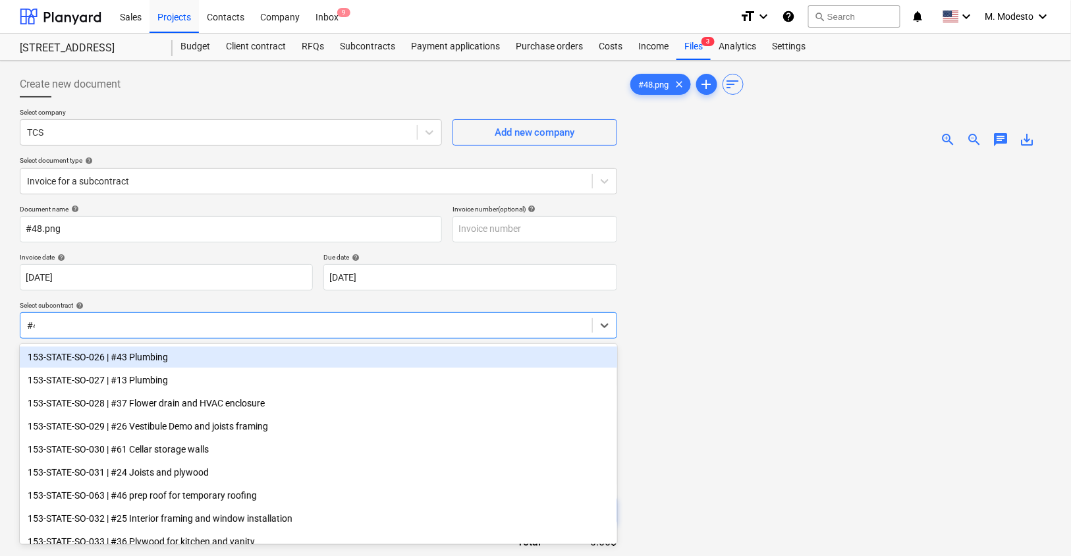
type input "#48"
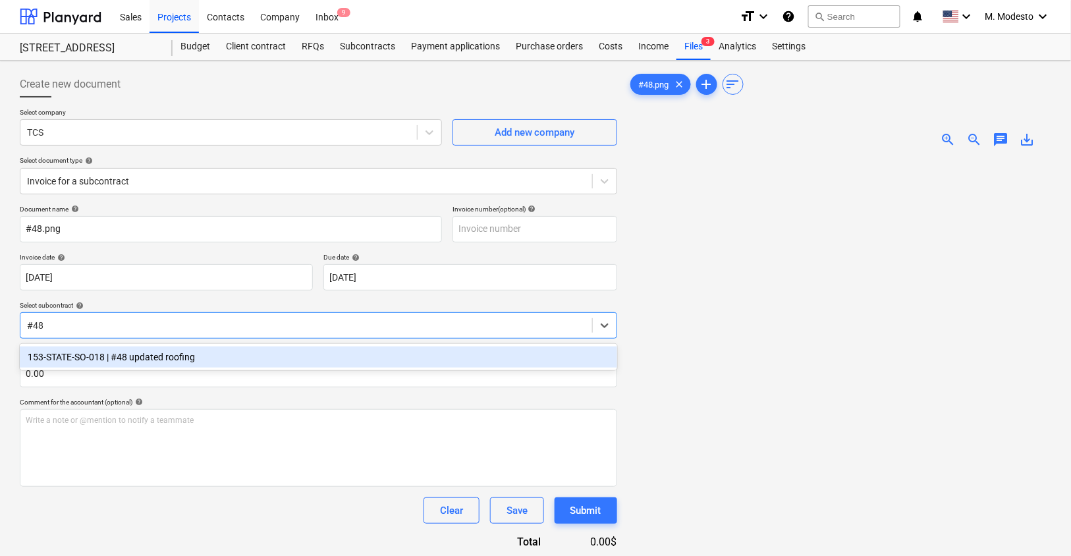
click at [201, 354] on div "153-STATE-SO-018 | #48 updated roofing" at bounding box center [318, 356] width 597 height 21
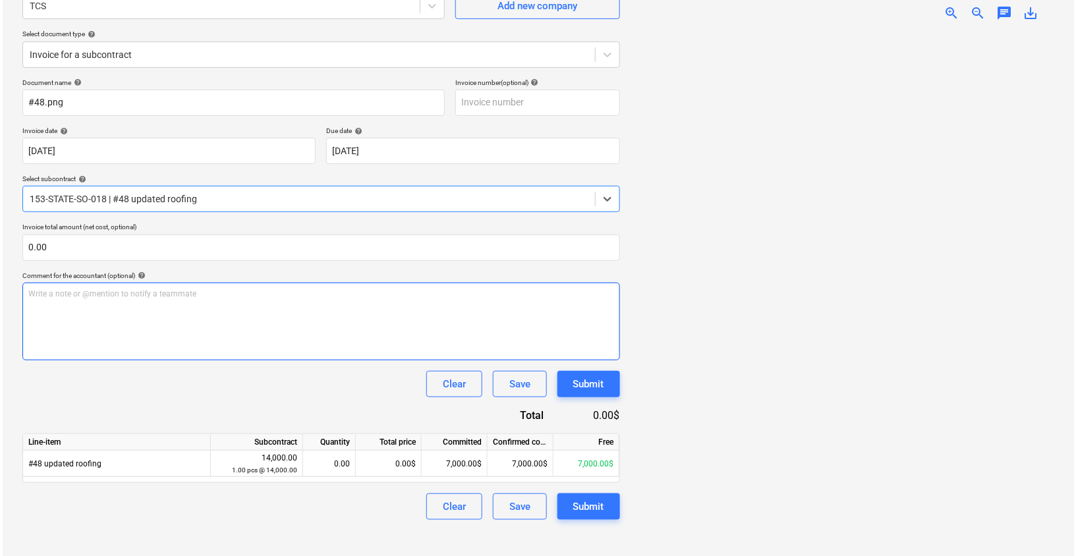
scroll to position [130, 0]
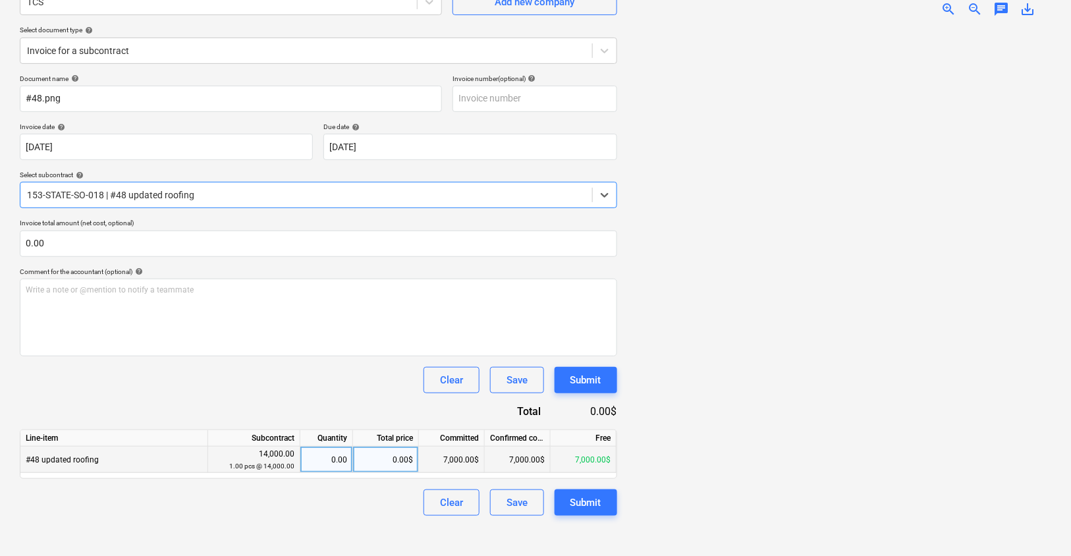
click at [371, 458] on div "0.00$" at bounding box center [386, 460] width 66 height 26
click at [383, 456] on input "$7,000.00" at bounding box center [385, 460] width 65 height 26
type input "7,000.00"
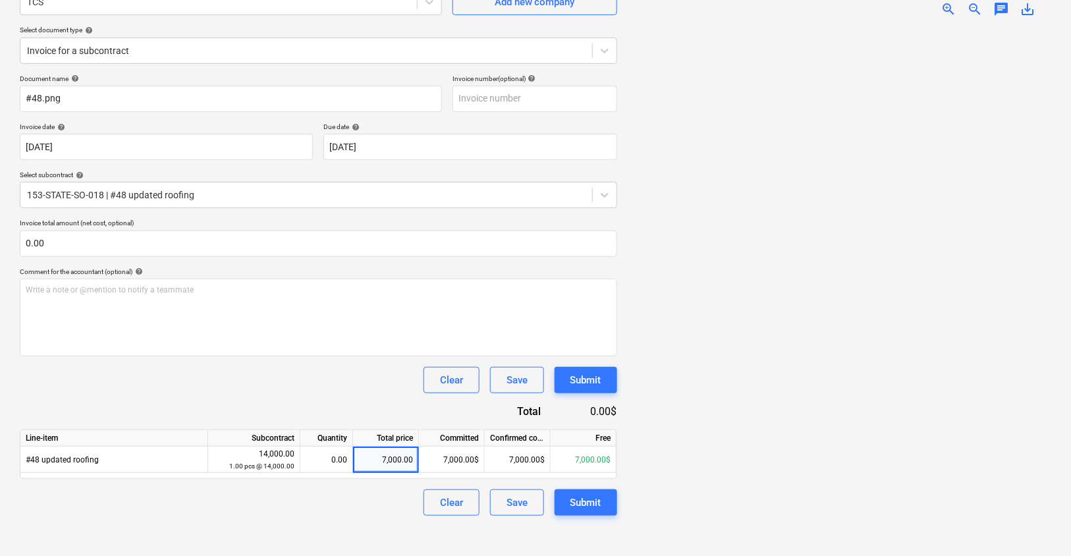
click at [383, 520] on div "Create new document Select company TCS Add new company Select document type hel…" at bounding box center [318, 243] width 608 height 616
click at [584, 502] on div "Submit" at bounding box center [585, 502] width 31 height 17
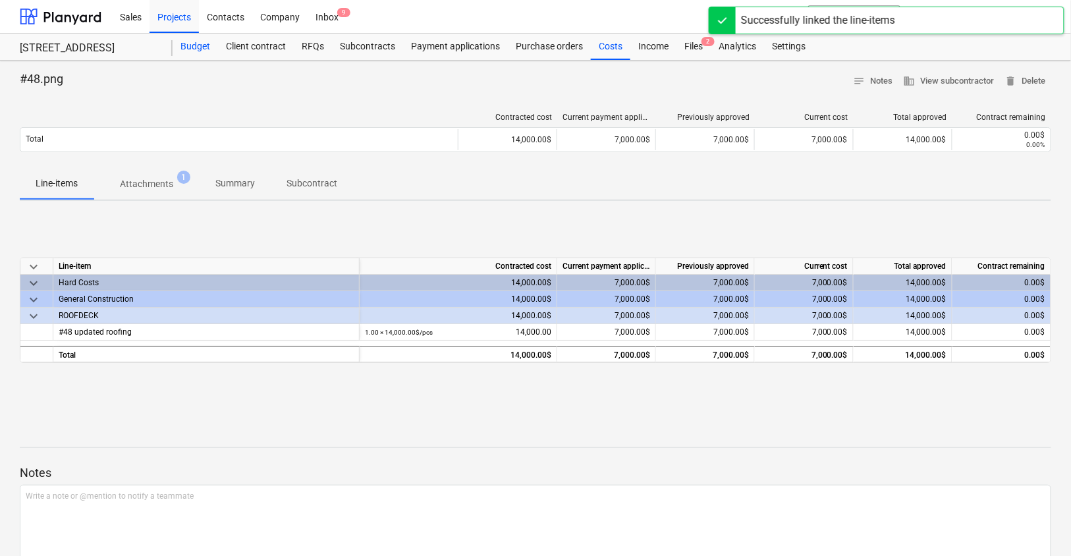
click at [198, 49] on div "Budget" at bounding box center [195, 47] width 45 height 26
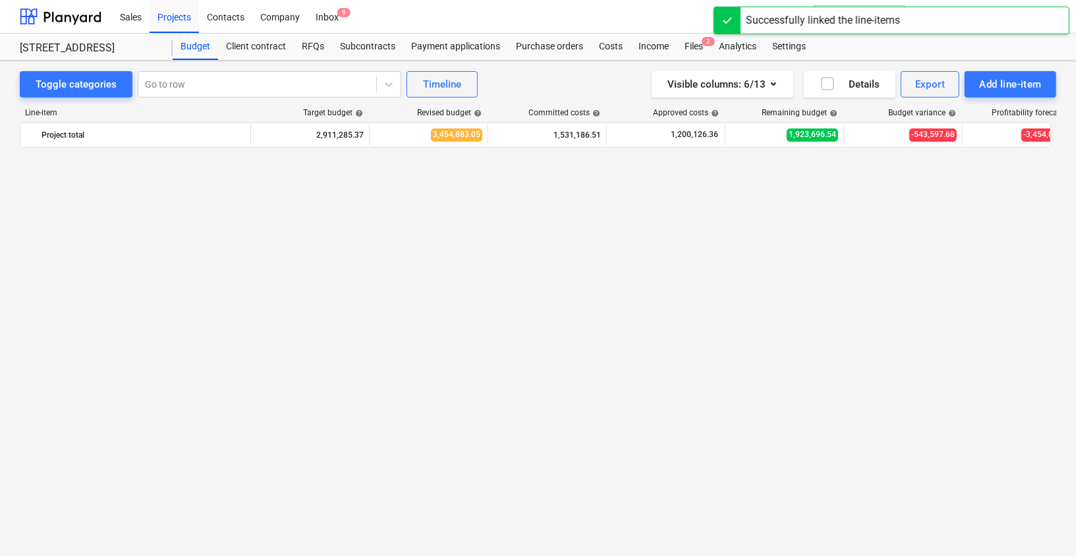
scroll to position [3357, 0]
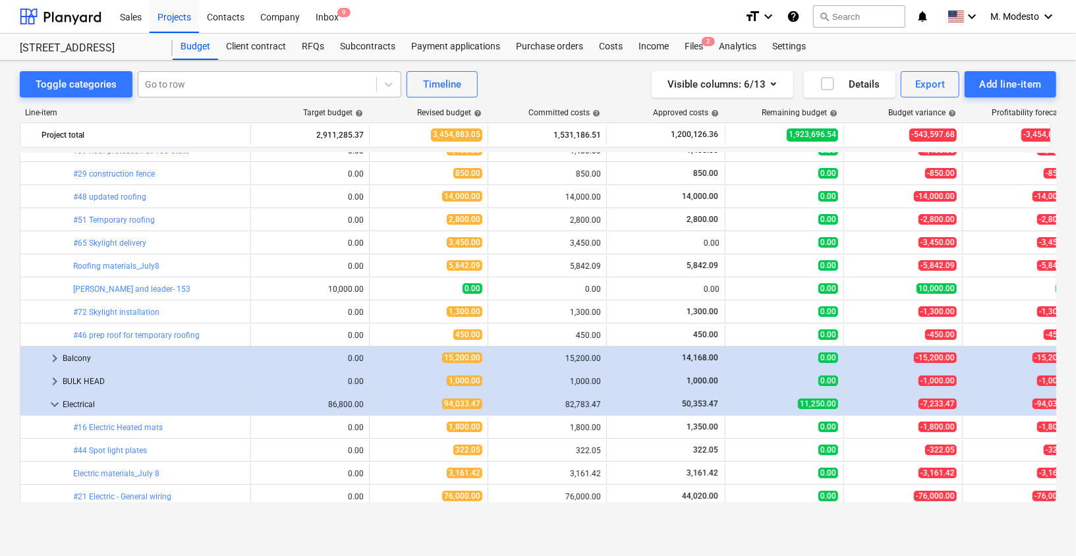
click at [275, 91] on div "Go to row" at bounding box center [257, 84] width 238 height 18
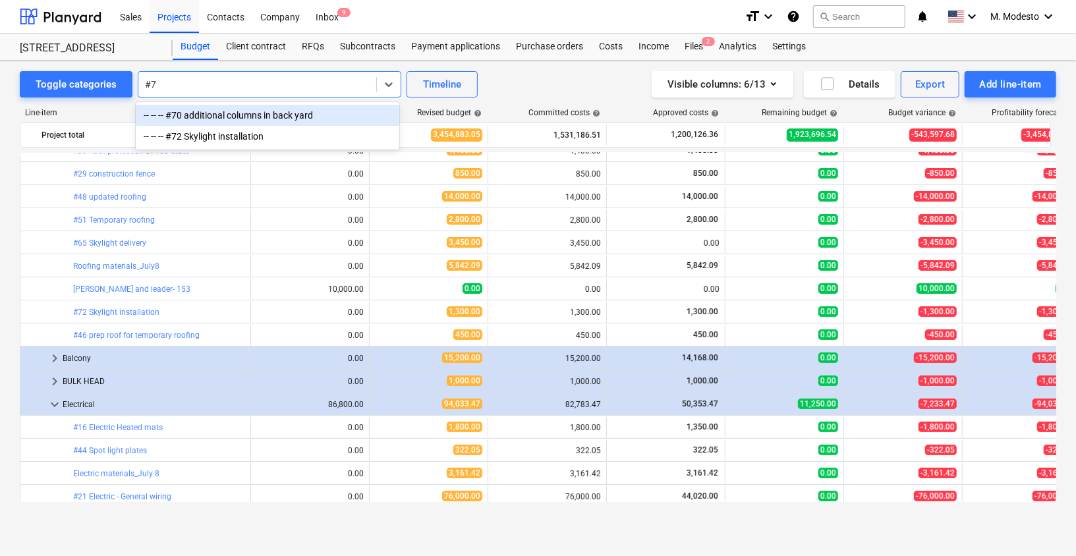
type input "#"
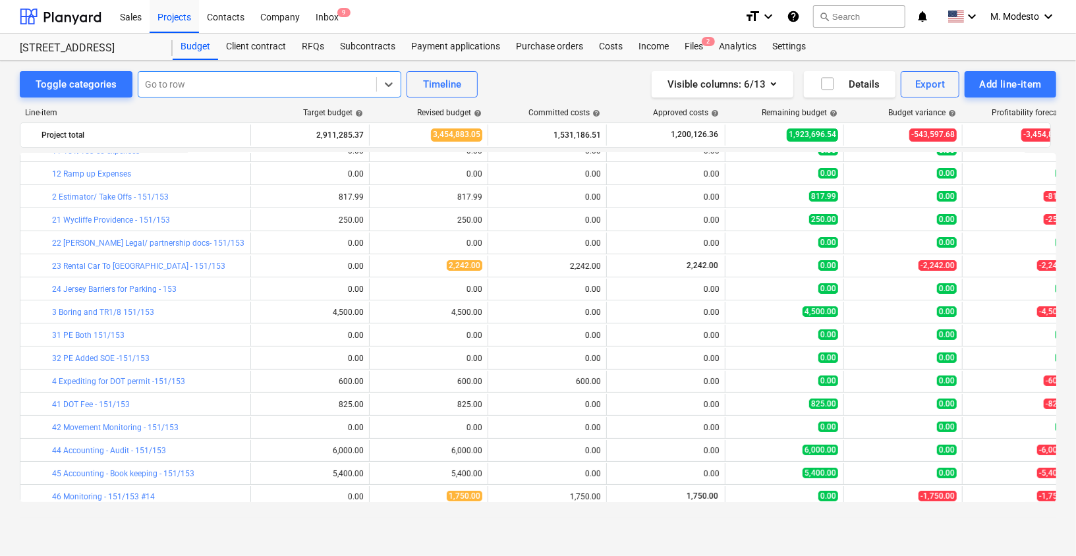
scroll to position [0, 0]
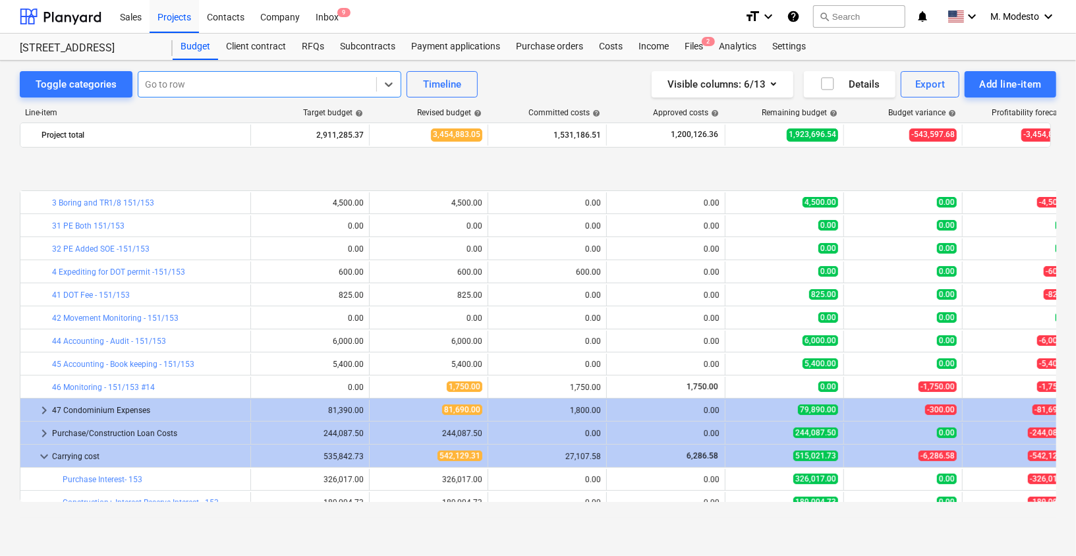
scroll to position [298, 0]
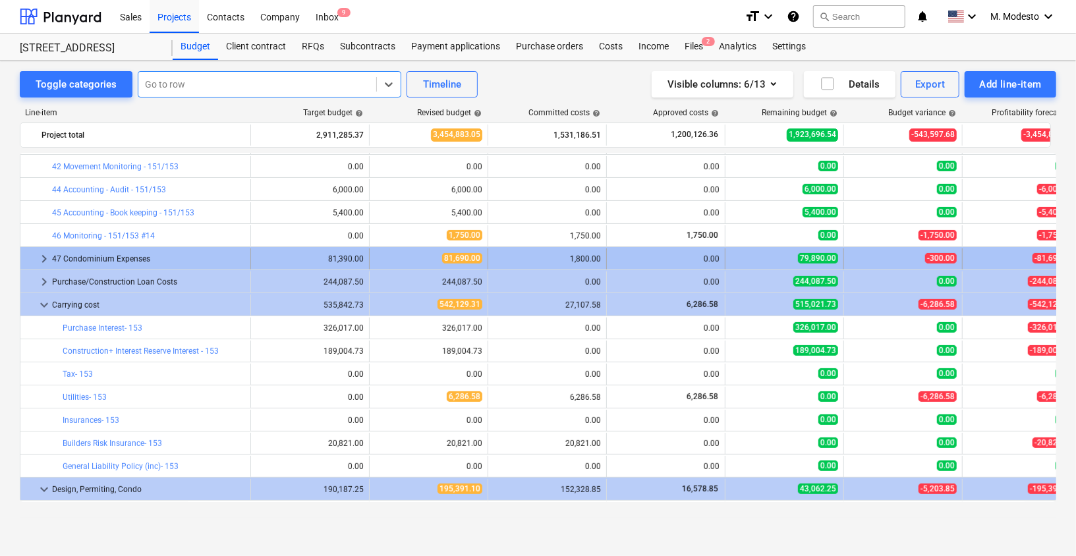
click at [45, 258] on span "keyboard_arrow_right" at bounding box center [44, 259] width 16 height 16
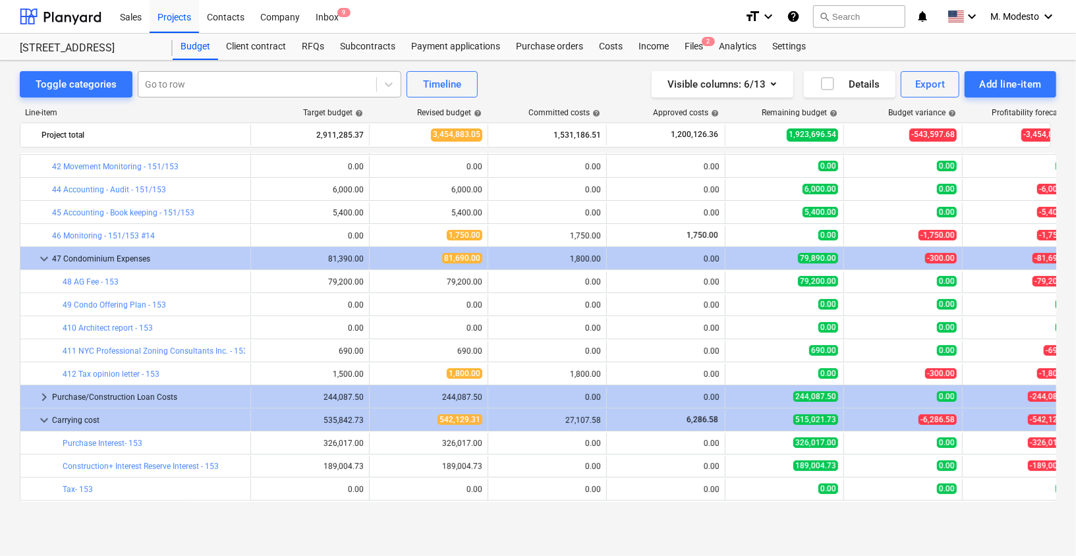
click at [290, 79] on div at bounding box center [257, 84] width 225 height 13
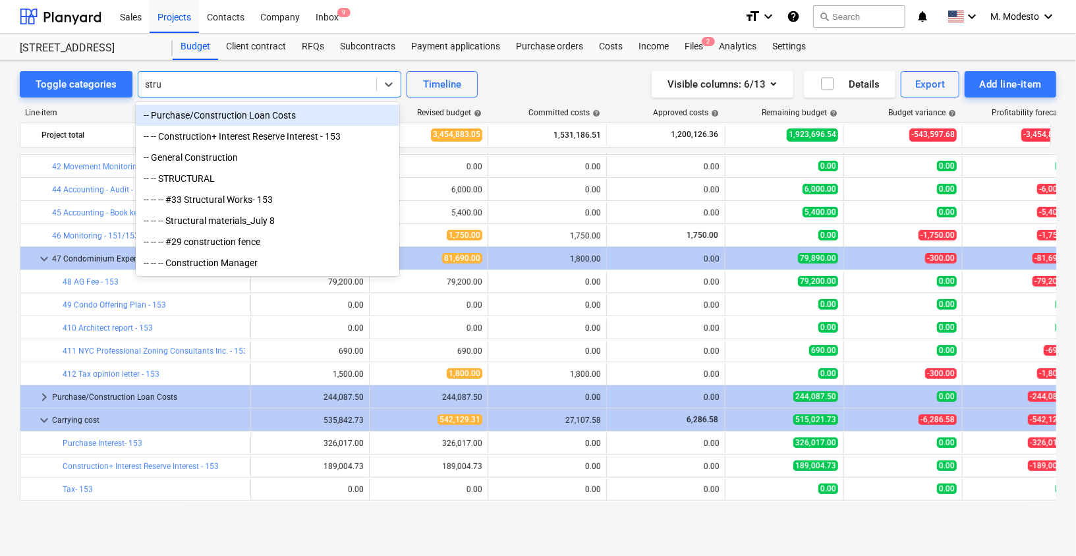
type input "struc"
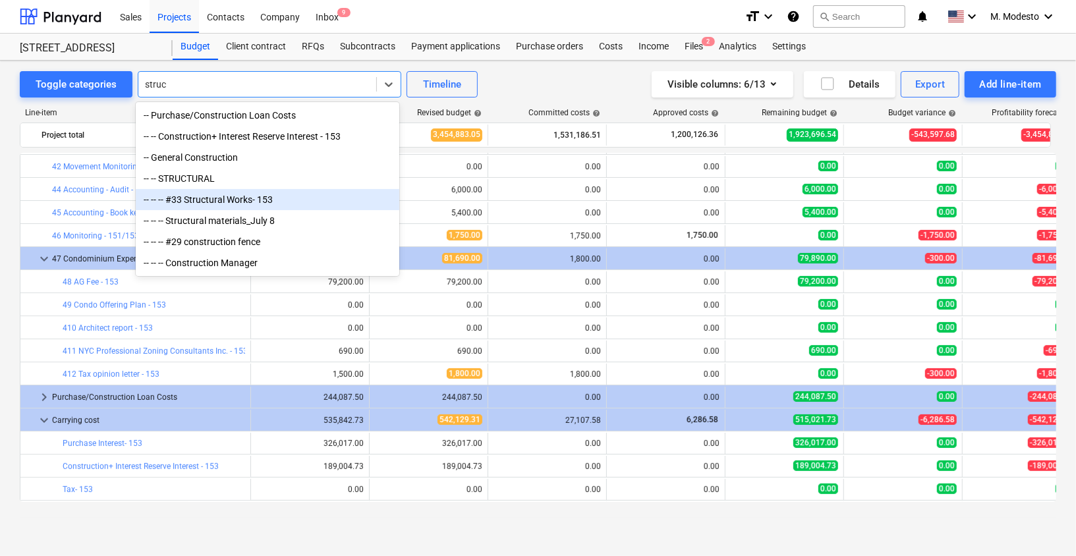
click at [240, 192] on div "-- -- -- #33 Structural Works- 153" at bounding box center [267, 199] width 263 height 21
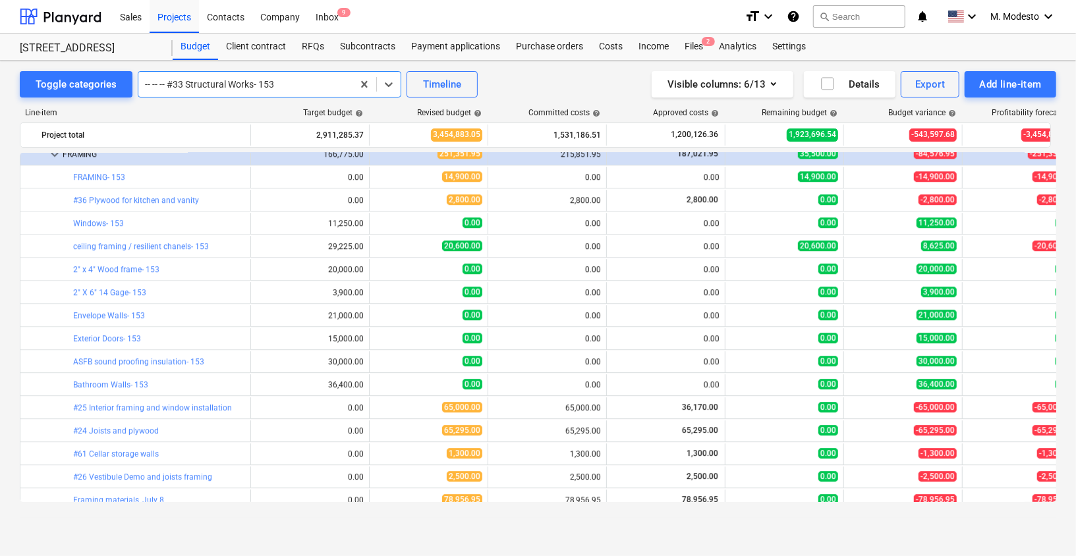
scroll to position [2462, 0]
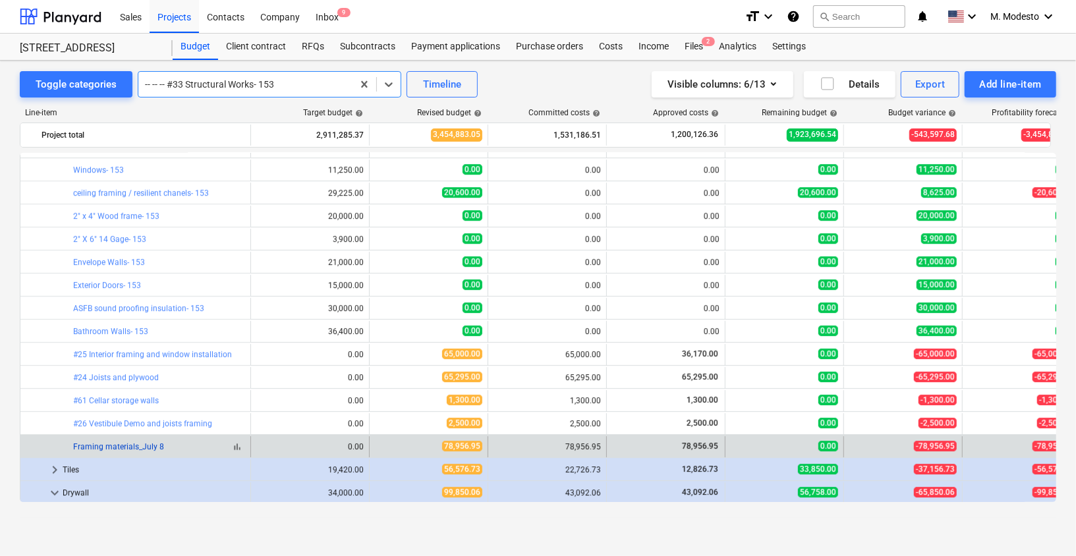
click at [144, 444] on link "Framing materials_July 8" at bounding box center [118, 446] width 91 height 9
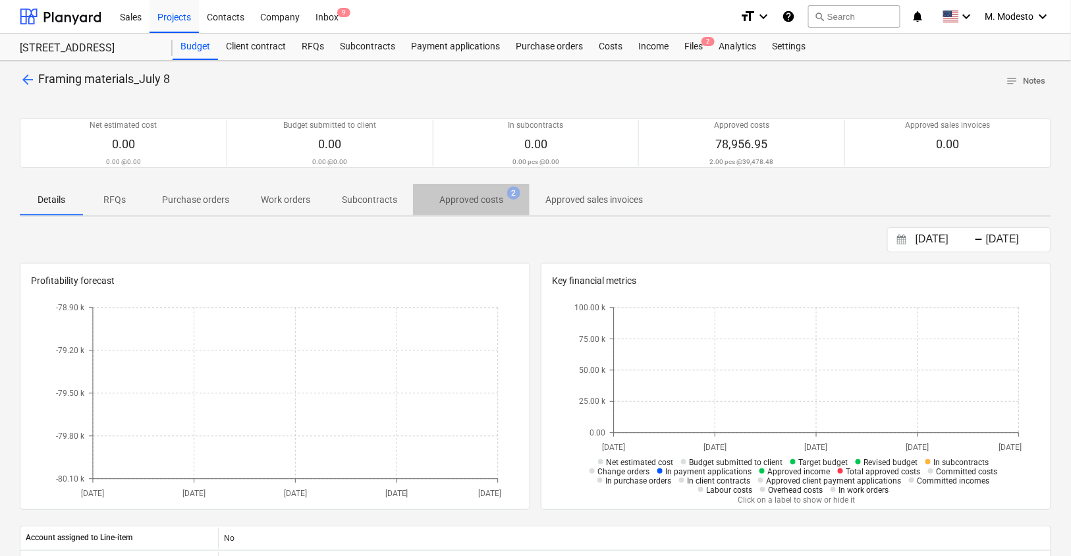
click at [481, 196] on p "Approved costs" at bounding box center [471, 200] width 64 height 14
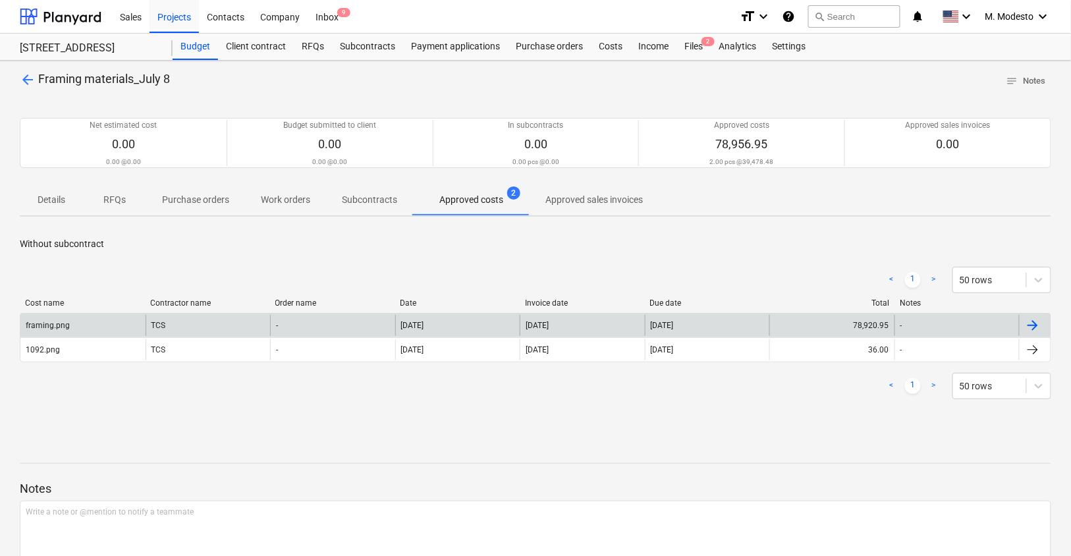
click at [292, 328] on div "-" at bounding box center [332, 325] width 125 height 21
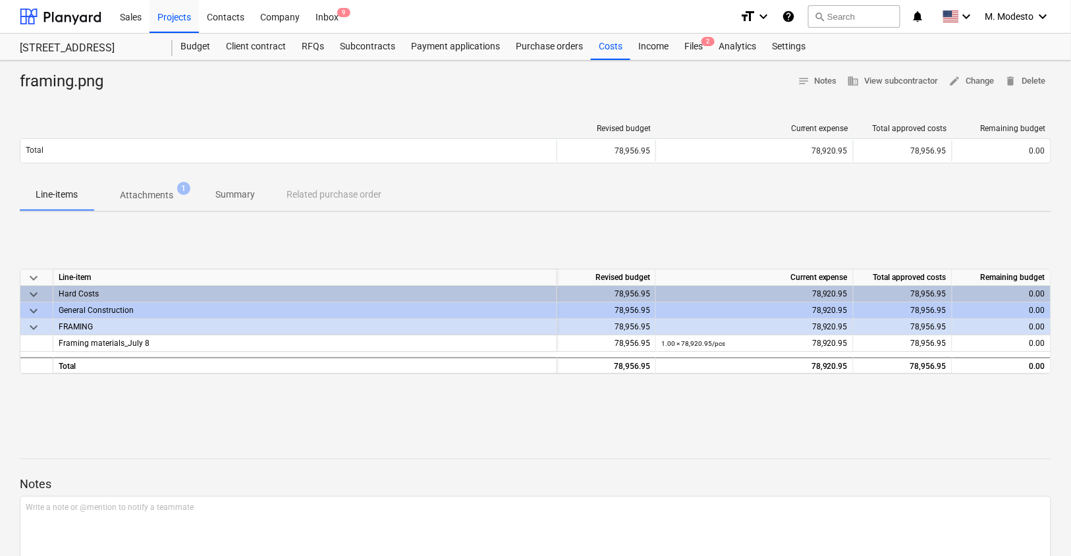
click at [142, 198] on p "Attachments" at bounding box center [146, 195] width 53 height 14
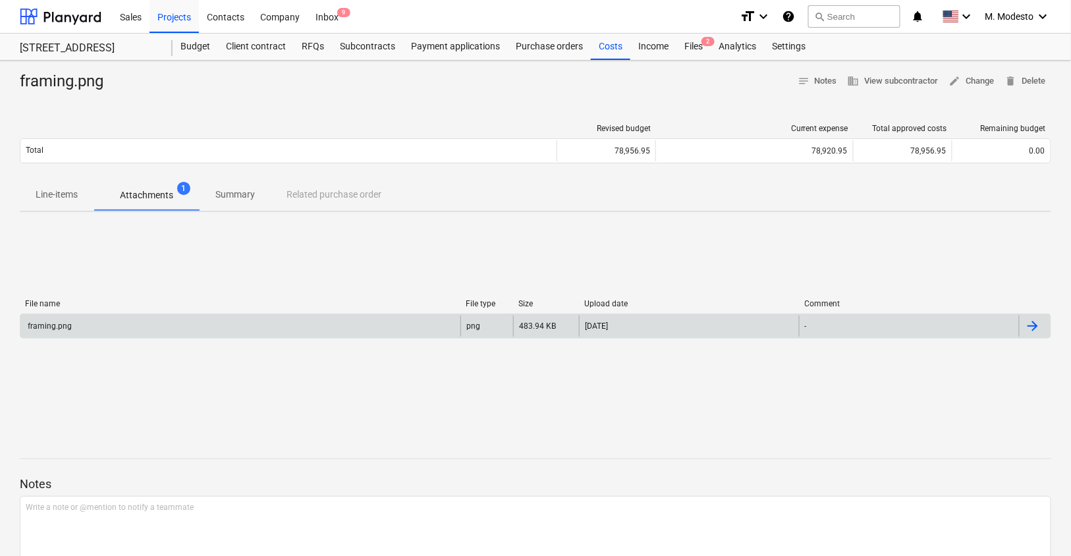
click at [169, 321] on div "framing.png" at bounding box center [240, 325] width 440 height 21
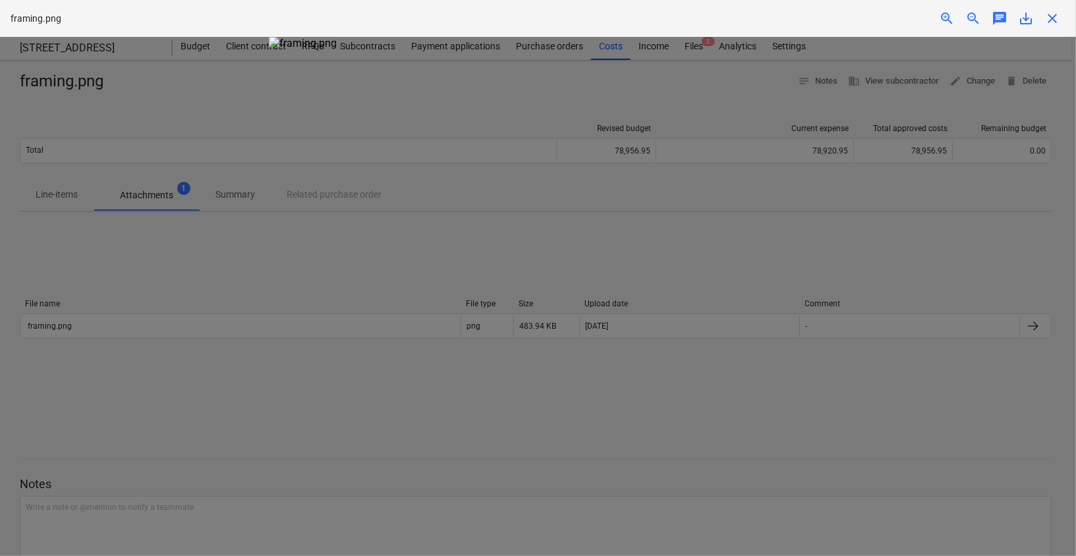
click at [871, 271] on div at bounding box center [538, 296] width 1076 height 519
click at [1051, 17] on span "close" at bounding box center [1052, 19] width 16 height 16
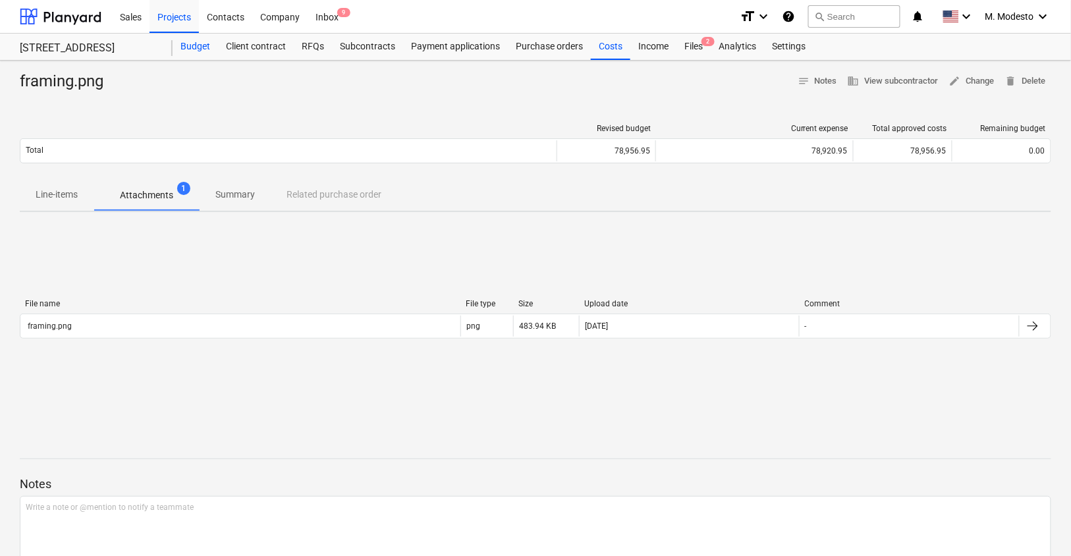
click at [192, 52] on div "Budget" at bounding box center [195, 47] width 45 height 26
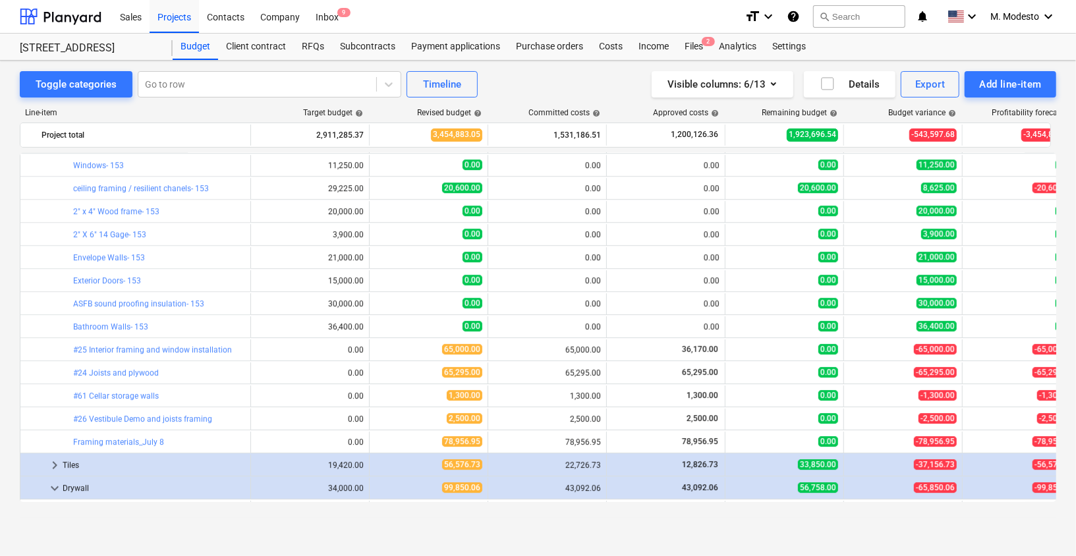
scroll to position [2465, 0]
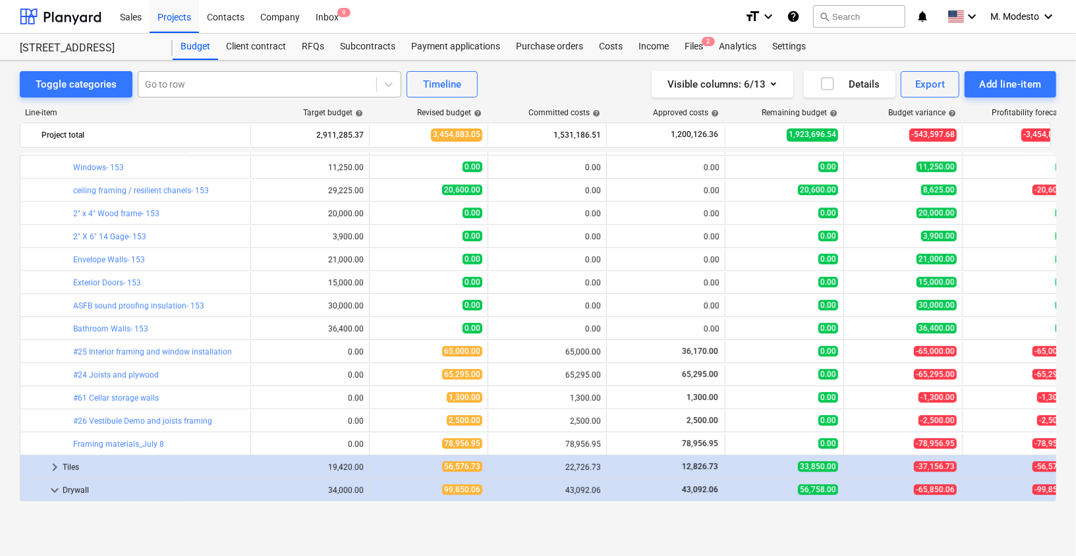
click at [274, 88] on div at bounding box center [257, 84] width 225 height 13
type input "leve"
click at [6, 265] on div "Toggle categories Go to row Timeline Visible columns : 6/13 Details Export Add …" at bounding box center [538, 295] width 1076 height 468
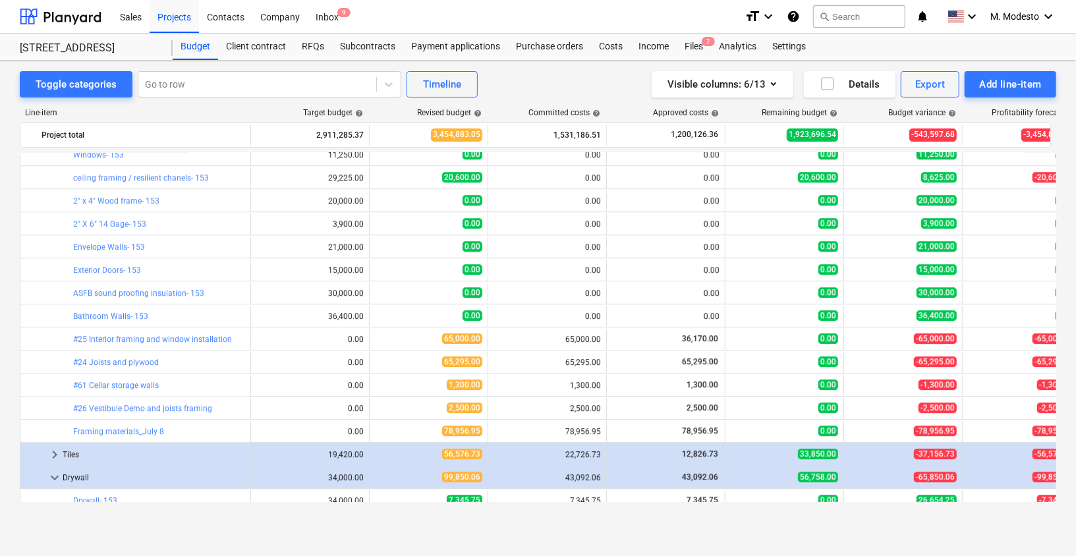
scroll to position [2479, 0]
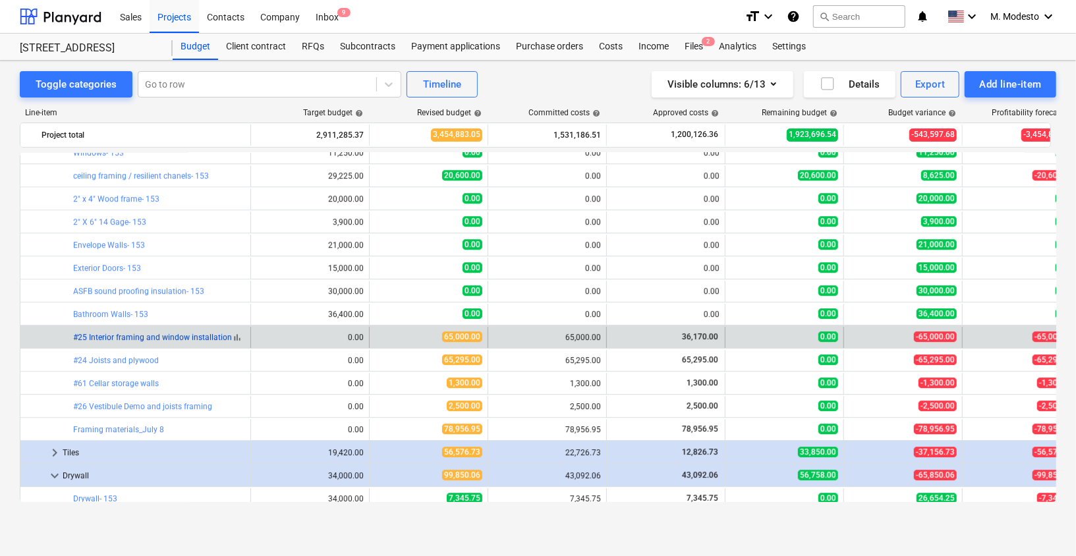
click at [144, 335] on link "#25 Interior framing and window installation" at bounding box center [152, 337] width 159 height 9
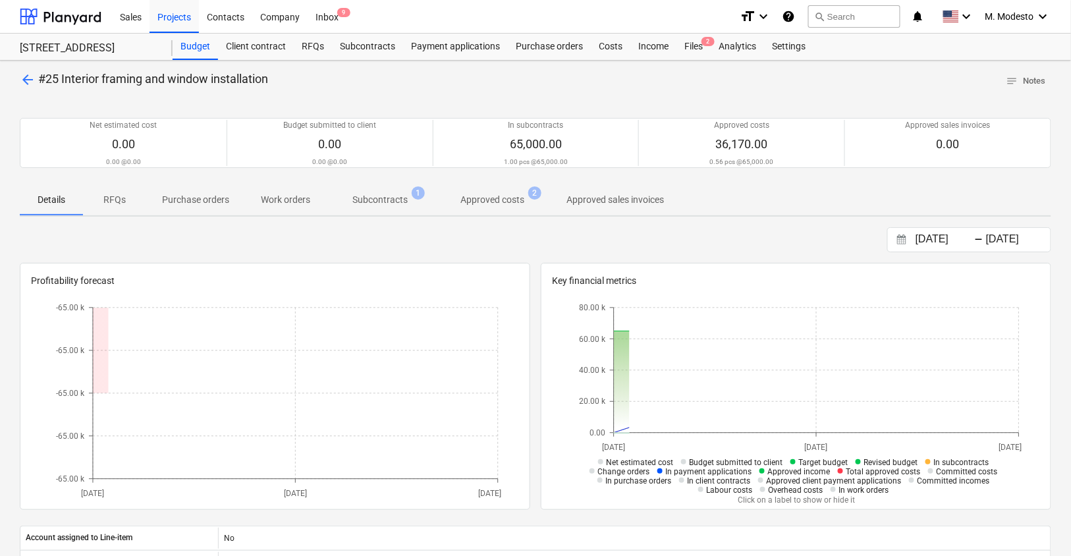
click at [383, 197] on p "Subcontracts" at bounding box center [379, 200] width 55 height 14
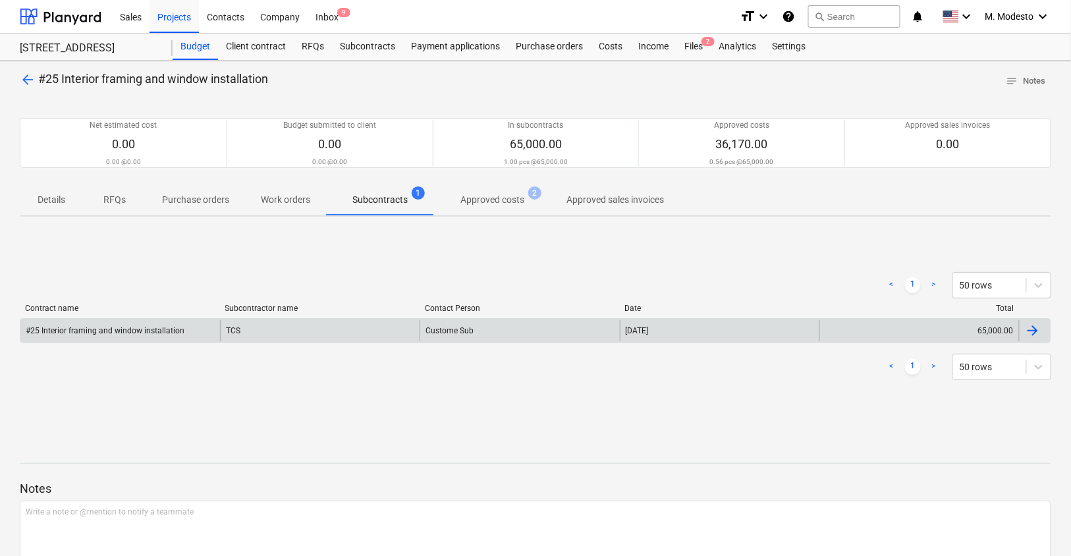
click at [219, 328] on div "#25 Interior framing and window installation" at bounding box center [120, 330] width 200 height 21
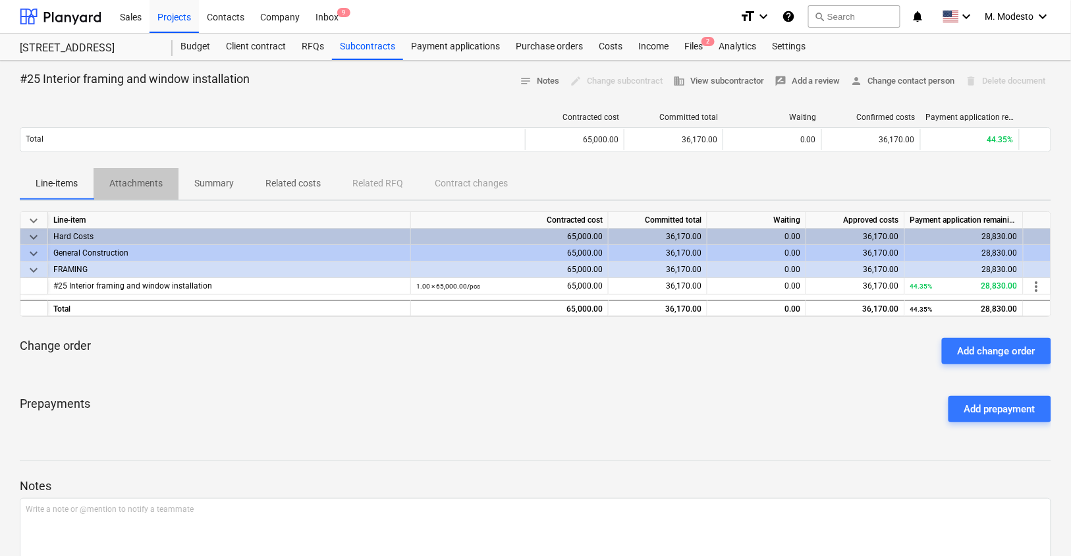
click at [134, 184] on p "Attachments" at bounding box center [135, 184] width 53 height 14
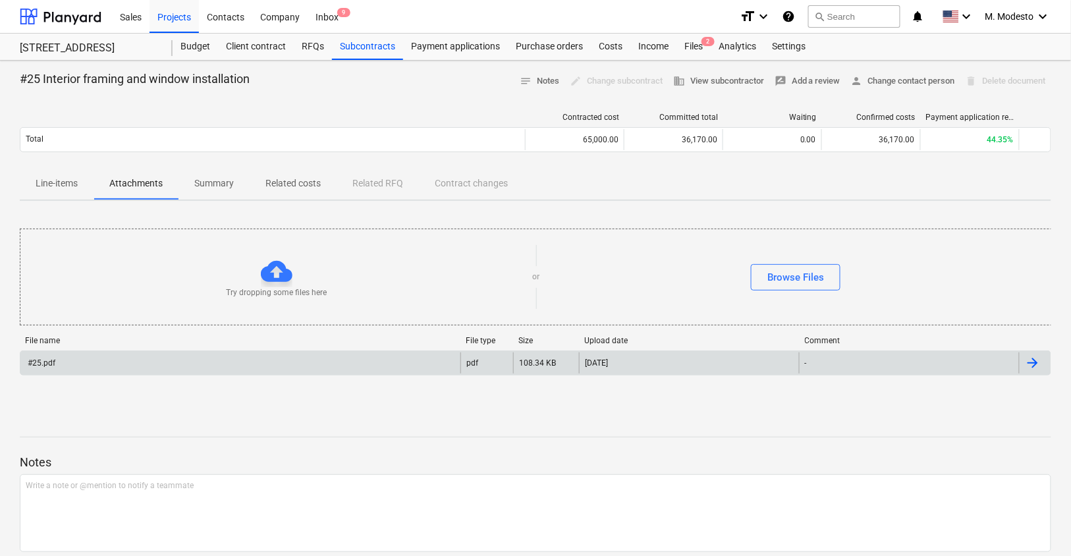
click at [470, 356] on div "pdf" at bounding box center [486, 362] width 53 height 21
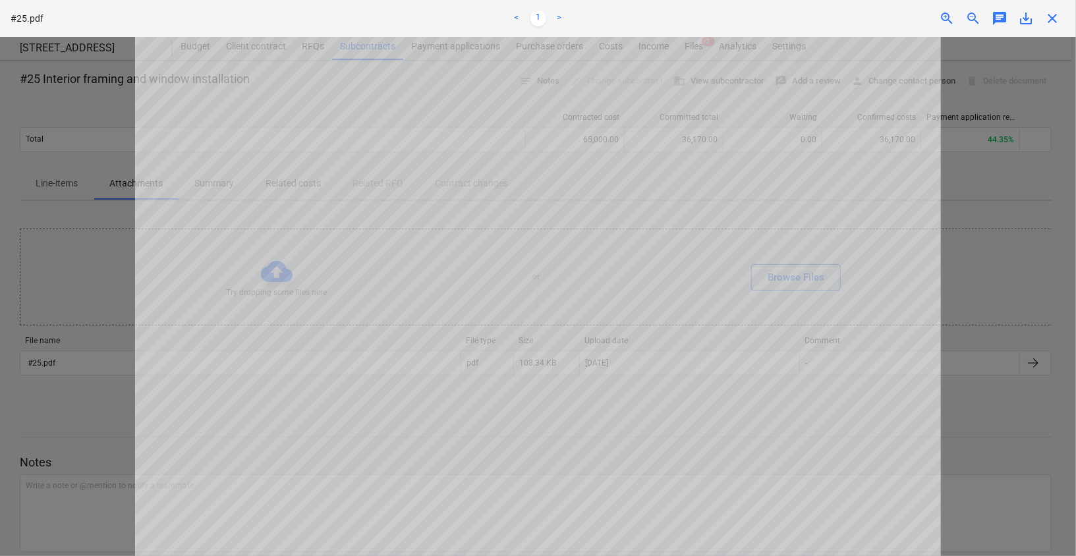
scroll to position [30, 0]
click at [1043, 16] on div "close" at bounding box center [1052, 19] width 26 height 16
click at [1052, 18] on span "close" at bounding box center [1052, 19] width 16 height 16
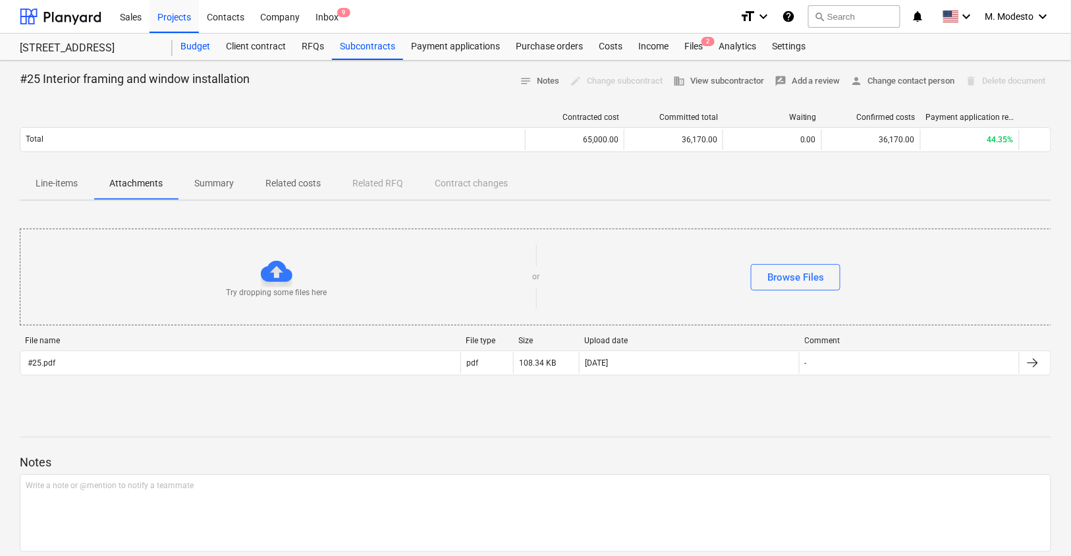
click at [193, 47] on div "Budget" at bounding box center [195, 47] width 45 height 26
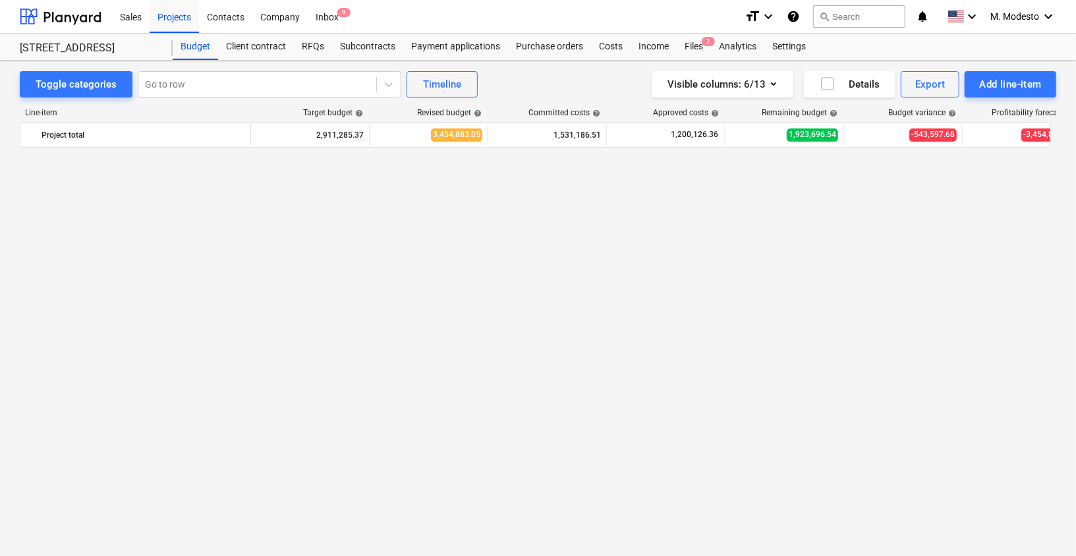
scroll to position [2479, 0]
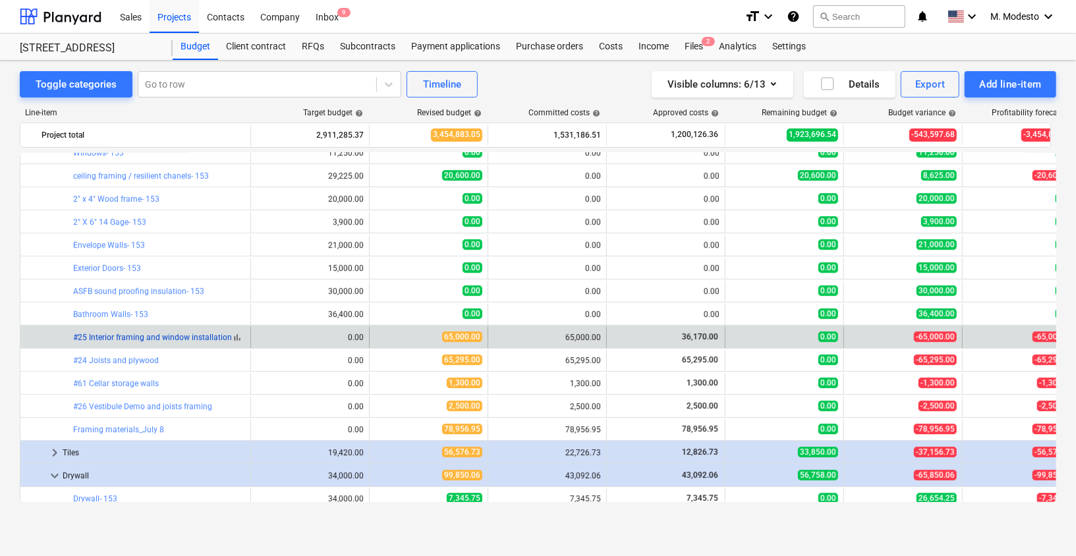
click at [191, 333] on link "#25 Interior framing and window installation" at bounding box center [152, 337] width 159 height 9
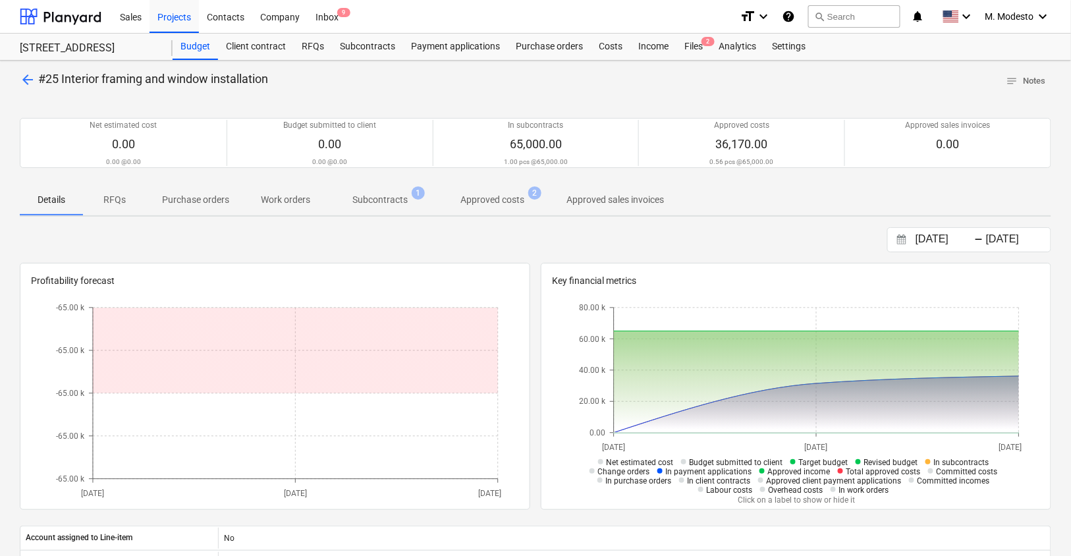
click at [472, 198] on p "Approved costs" at bounding box center [492, 200] width 64 height 14
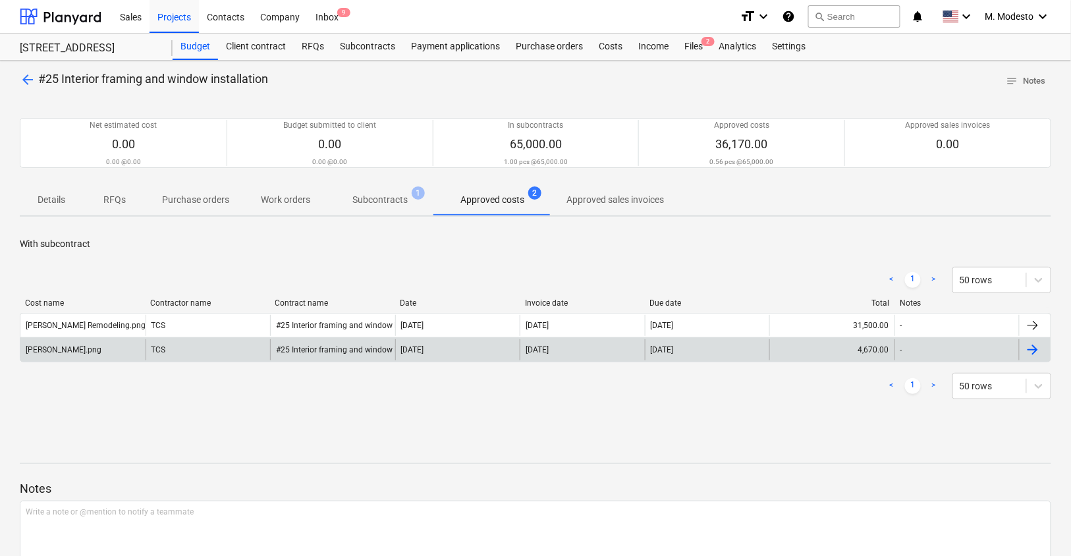
click at [186, 354] on div "TCS" at bounding box center [208, 349] width 125 height 21
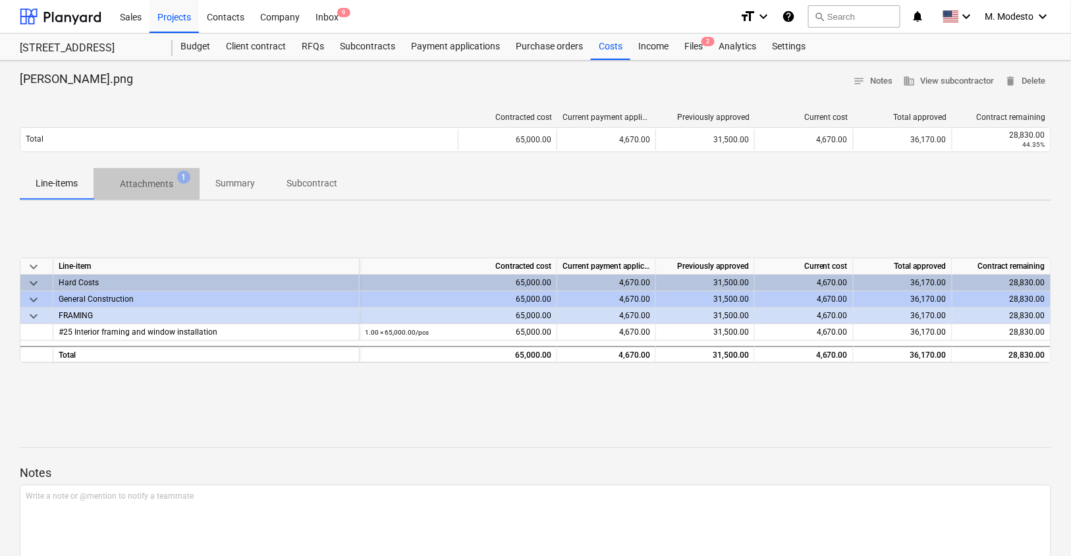
click at [159, 188] on p "Attachments" at bounding box center [146, 184] width 53 height 14
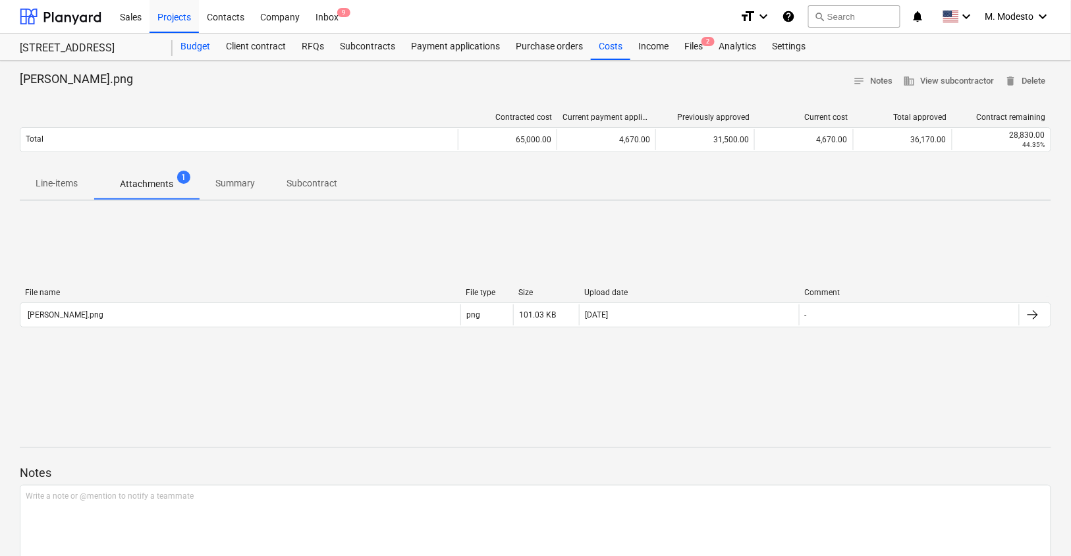
click at [200, 55] on div "Budget" at bounding box center [195, 47] width 45 height 26
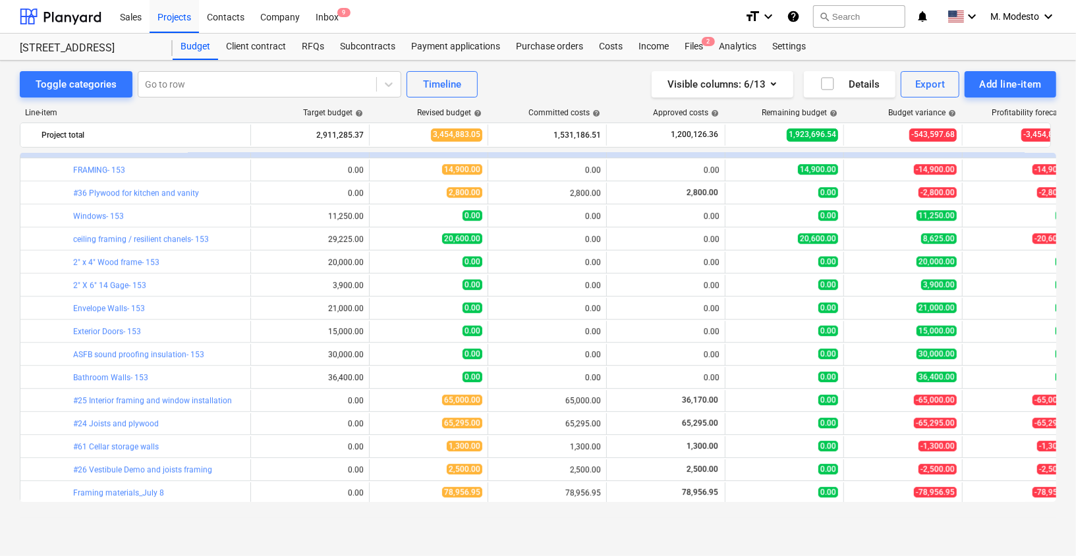
scroll to position [2414, 0]
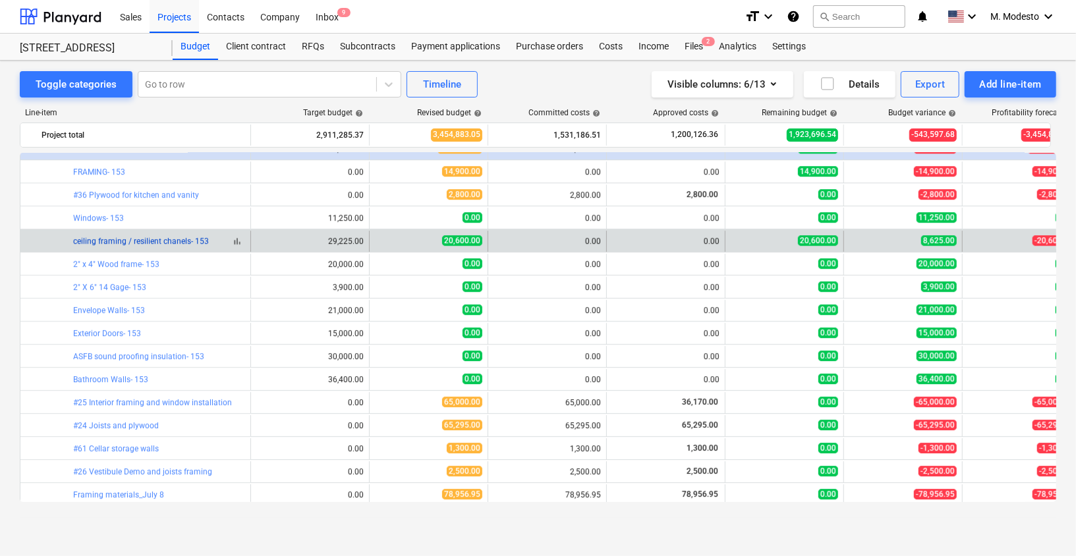
click at [171, 241] on link "ceiling framing / resilient chanels- 153" at bounding box center [141, 240] width 136 height 9
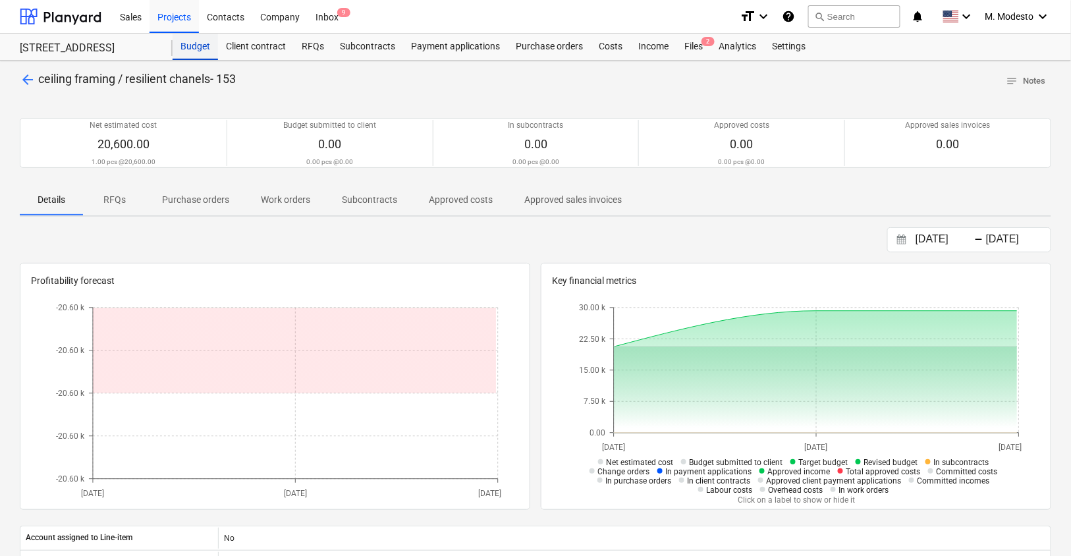
click at [202, 46] on div "Budget" at bounding box center [195, 47] width 45 height 26
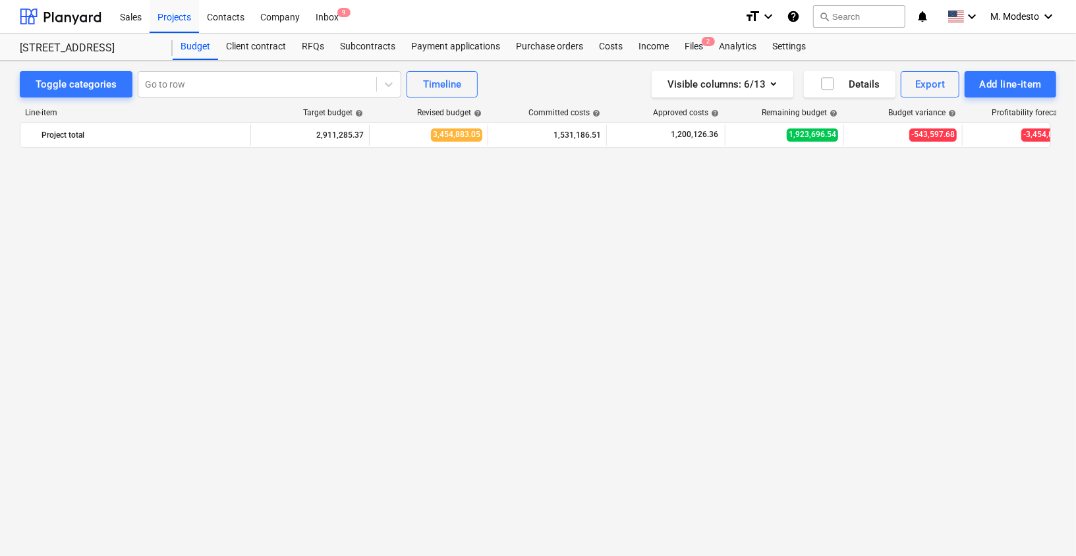
scroll to position [2414, 0]
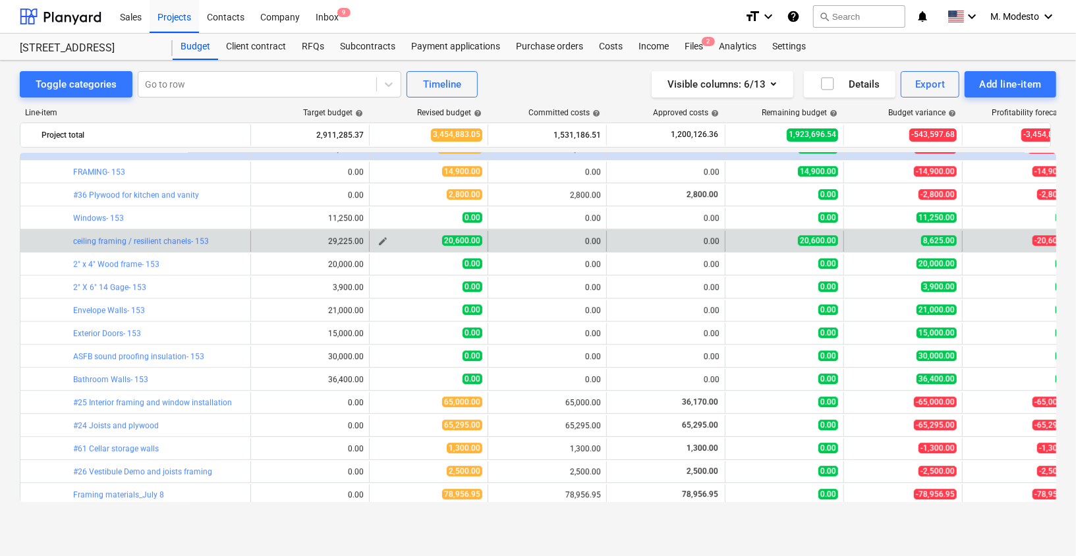
click at [384, 236] on span "edit" at bounding box center [382, 241] width 11 height 11
type textarea "x"
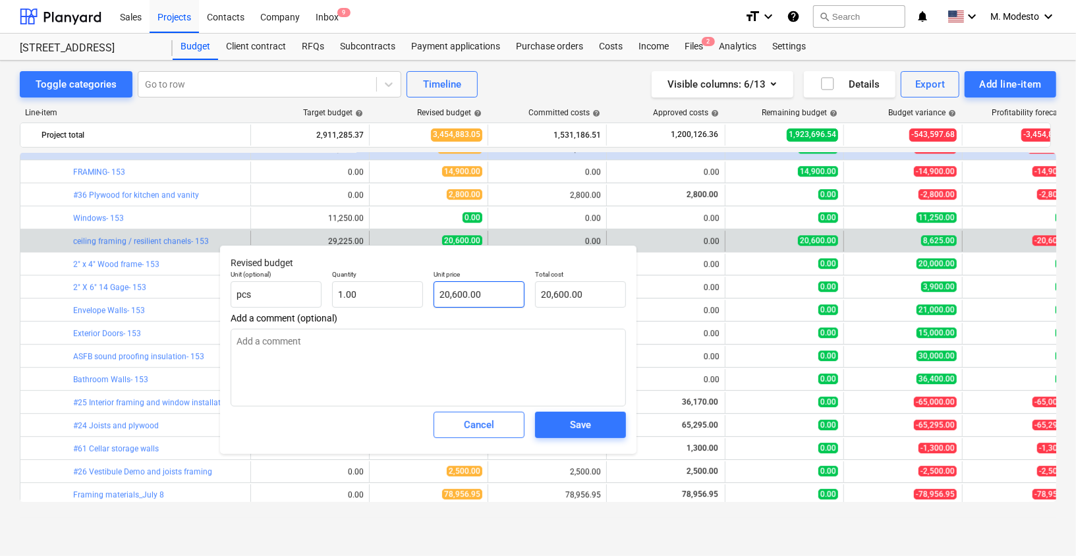
type input "20600"
drag, startPoint x: 481, startPoint y: 289, endPoint x: 406, endPoint y: 278, distance: 76.6
click at [406, 278] on div "Unit (optional) pcs Quantity 1.00 Unit price 20600 Total cost 20,600.00" at bounding box center [428, 289] width 406 height 48
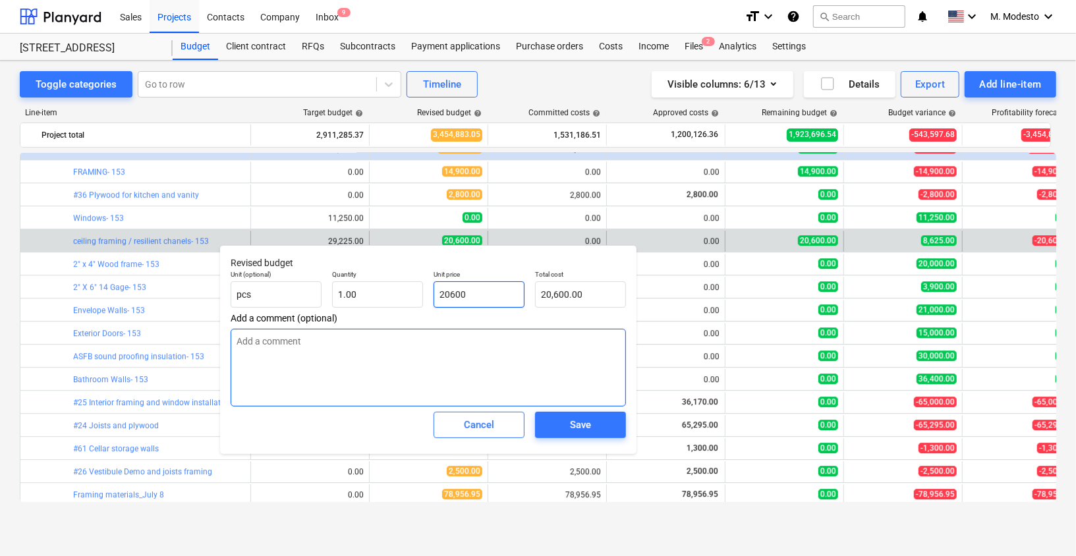
type textarea "x"
type input "0"
type input "0.00"
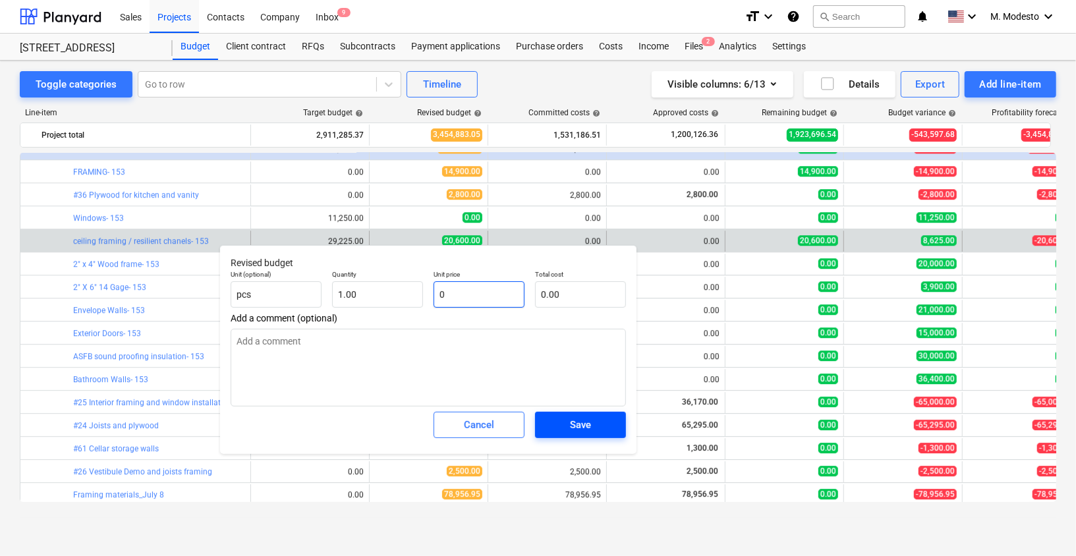
type input "0"
type textarea "x"
type input "0.00"
click at [587, 429] on div "Save" at bounding box center [580, 424] width 21 height 17
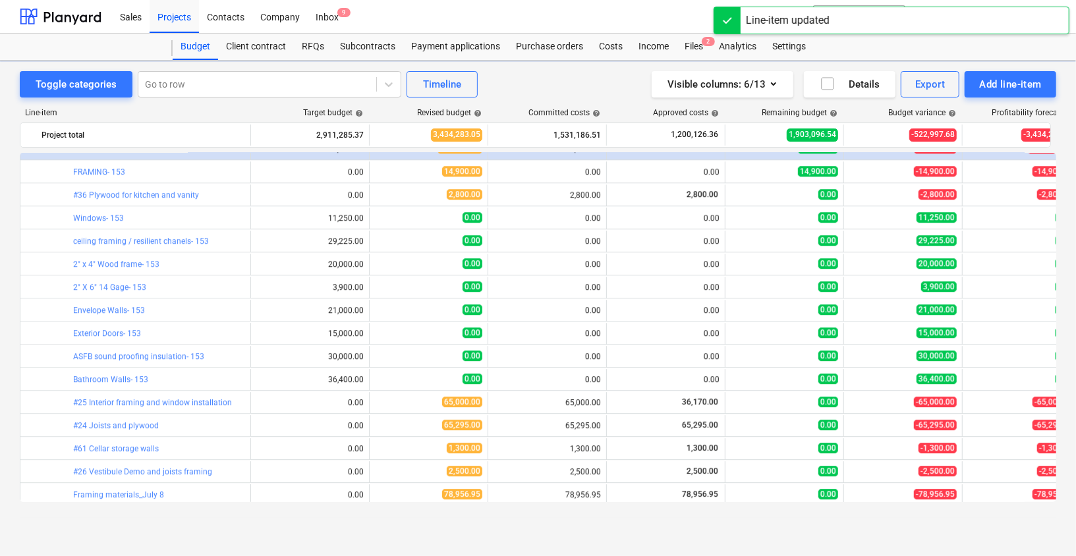
click at [5, 245] on div "Toggle categories Go to row Timeline Visible columns : 6/13 Details Export Add …" at bounding box center [538, 295] width 1076 height 468
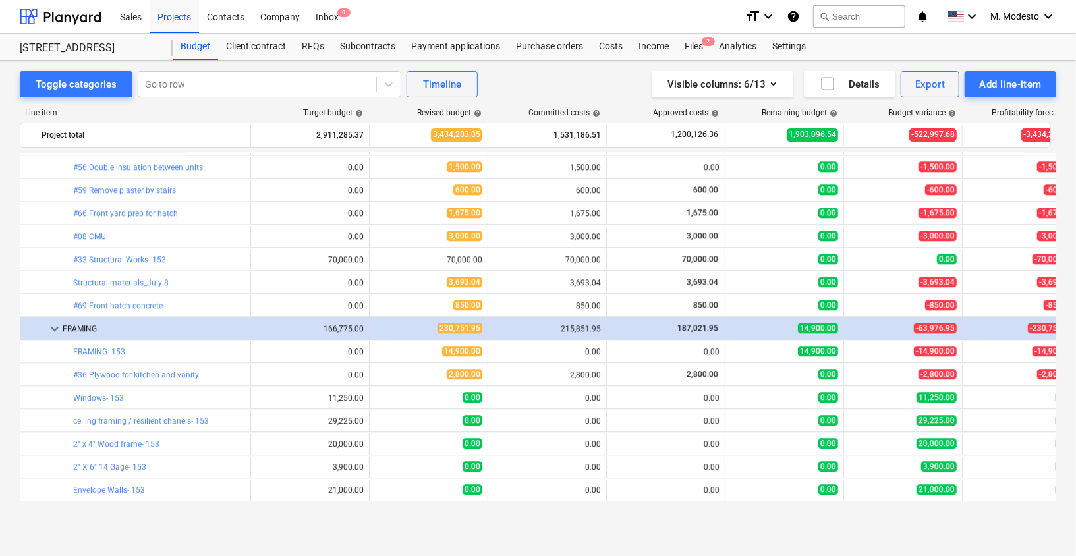
scroll to position [2225, 0]
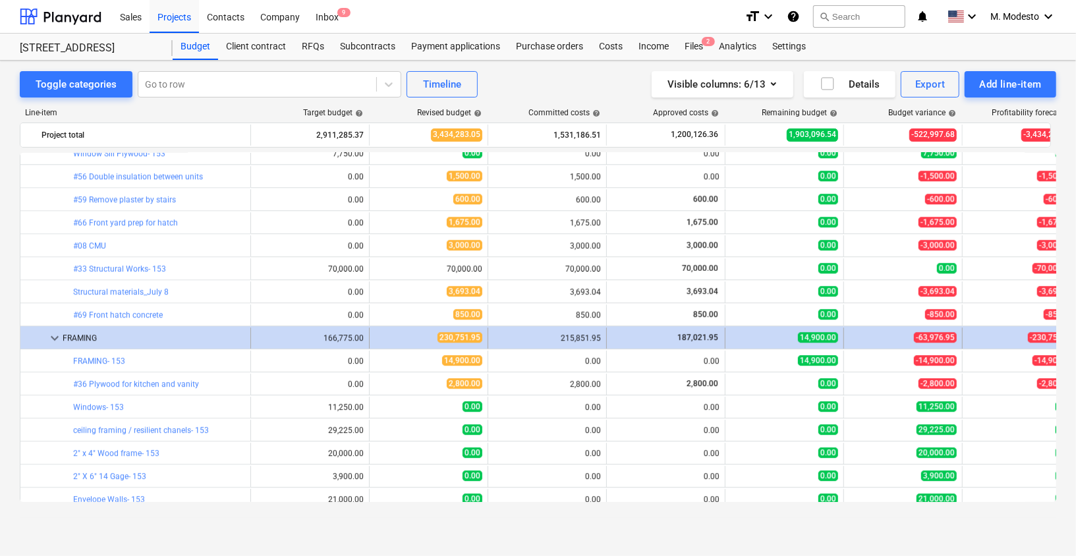
click at [52, 336] on span "keyboard_arrow_down" at bounding box center [55, 338] width 16 height 16
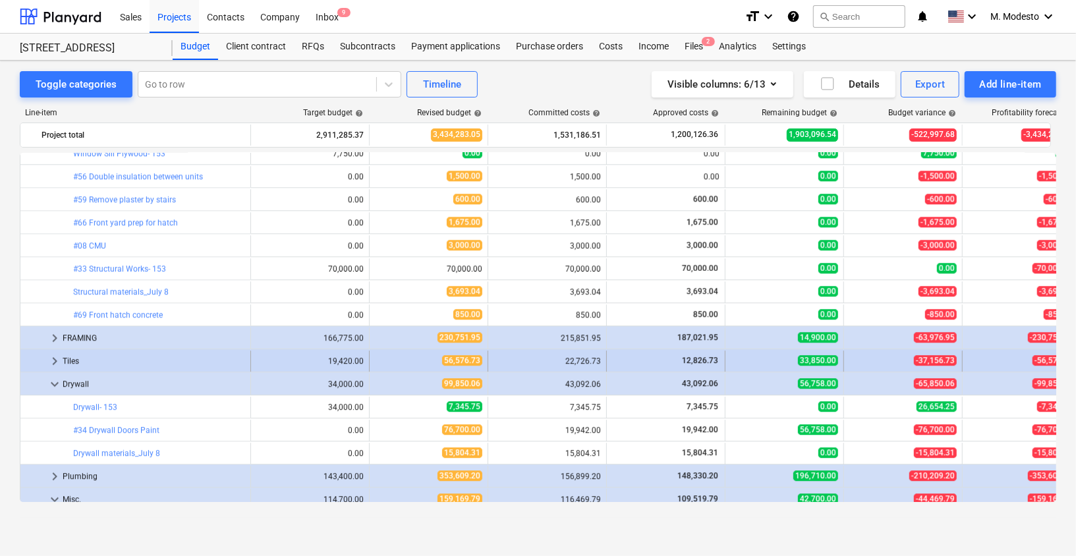
click at [55, 360] on span "keyboard_arrow_right" at bounding box center [55, 361] width 16 height 16
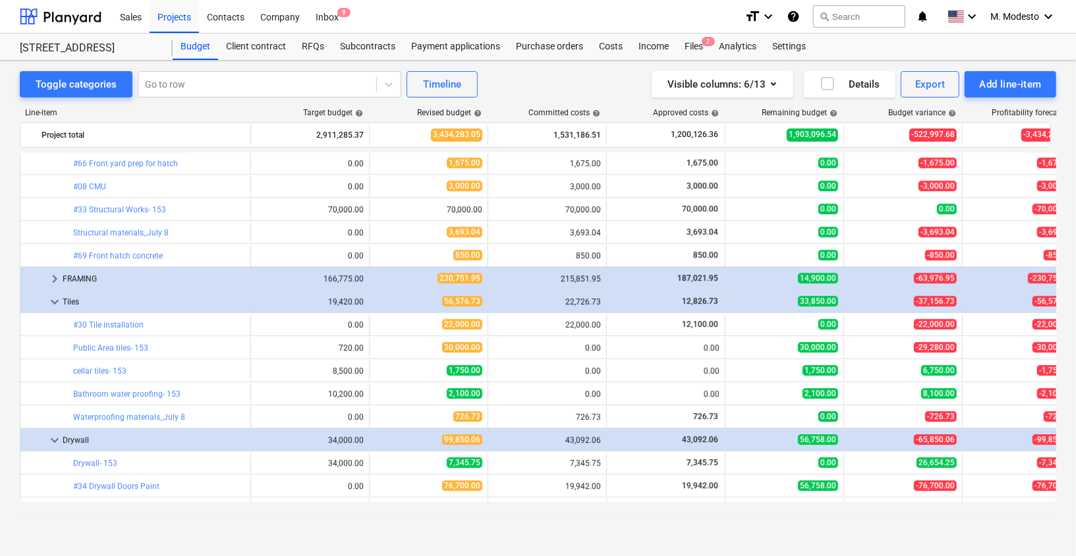
scroll to position [2315, 0]
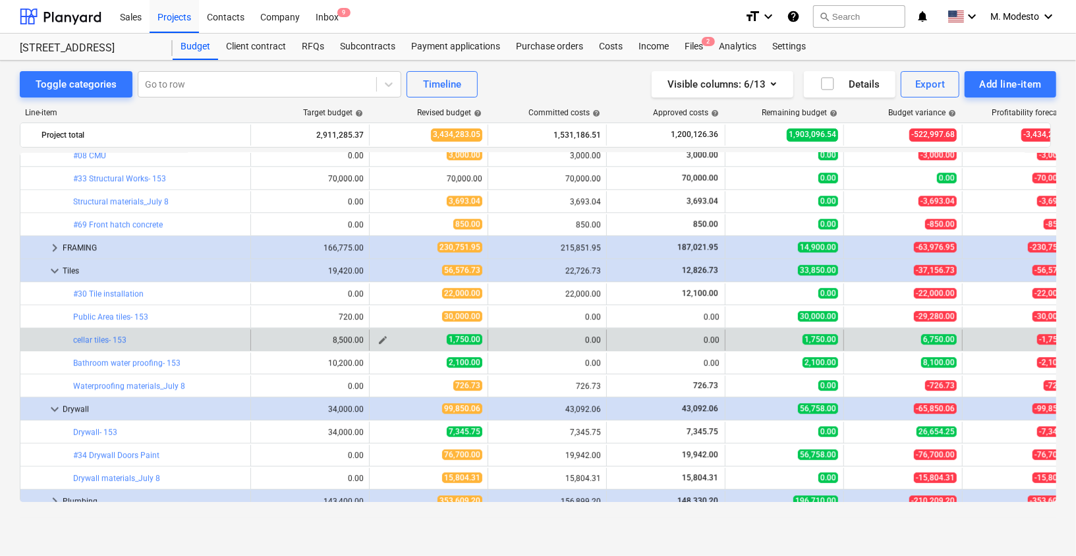
click at [379, 335] on span "edit" at bounding box center [382, 340] width 11 height 11
type textarea "x"
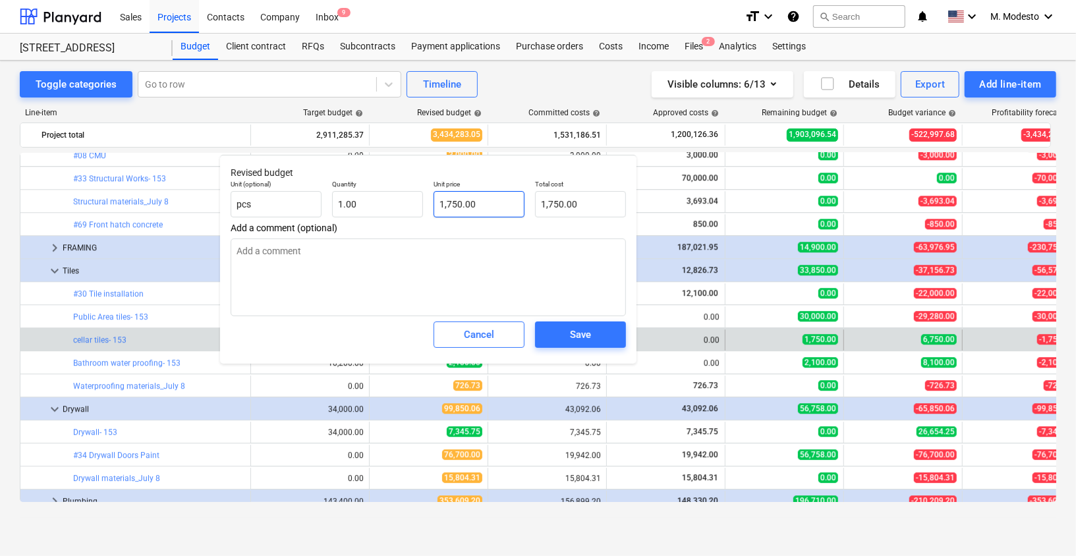
type input "1750"
drag, startPoint x: 484, startPoint y: 205, endPoint x: 381, endPoint y: 192, distance: 104.2
click at [381, 192] on div "Unit (optional) pcs Quantity 1.00 Unit price 1750 Total cost 1,750.00" at bounding box center [428, 199] width 406 height 48
type textarea "x"
type input "0"
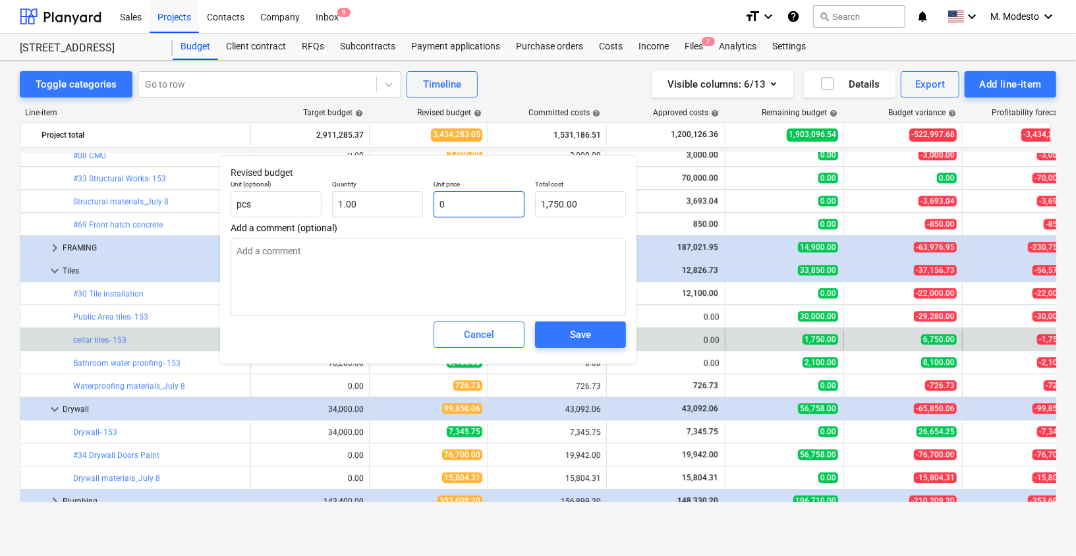
type input "0.00"
type input "0"
type textarea "x"
type input "0.00"
click at [568, 326] on span "Save" at bounding box center [580, 334] width 59 height 17
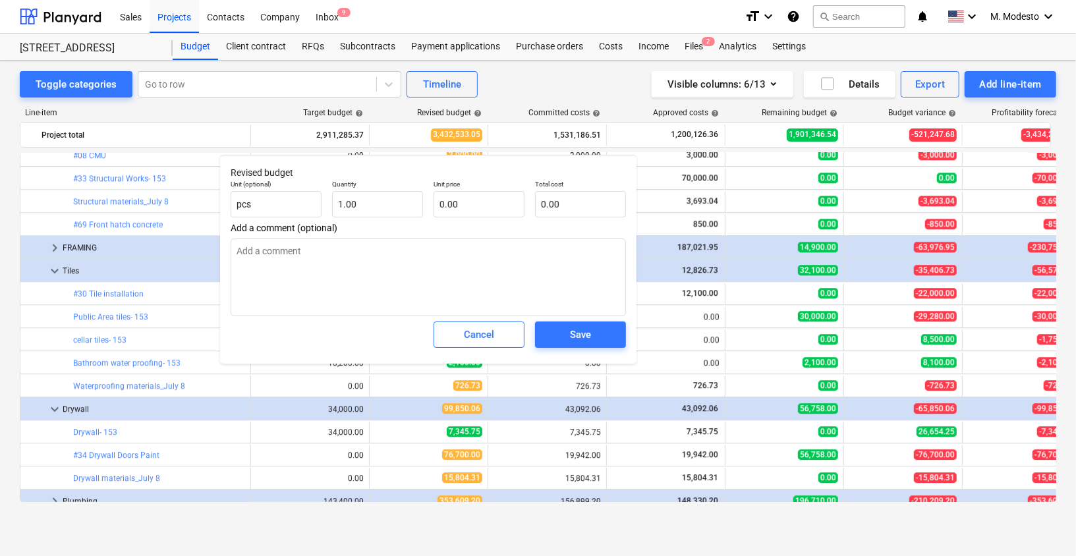
click at [568, 325] on body "Sales Projects Contacts Company Inbox 9 format_size keyboard_arrow_down help se…" at bounding box center [538, 278] width 1076 height 556
click at [570, 331] on div "Save" at bounding box center [580, 334] width 21 height 17
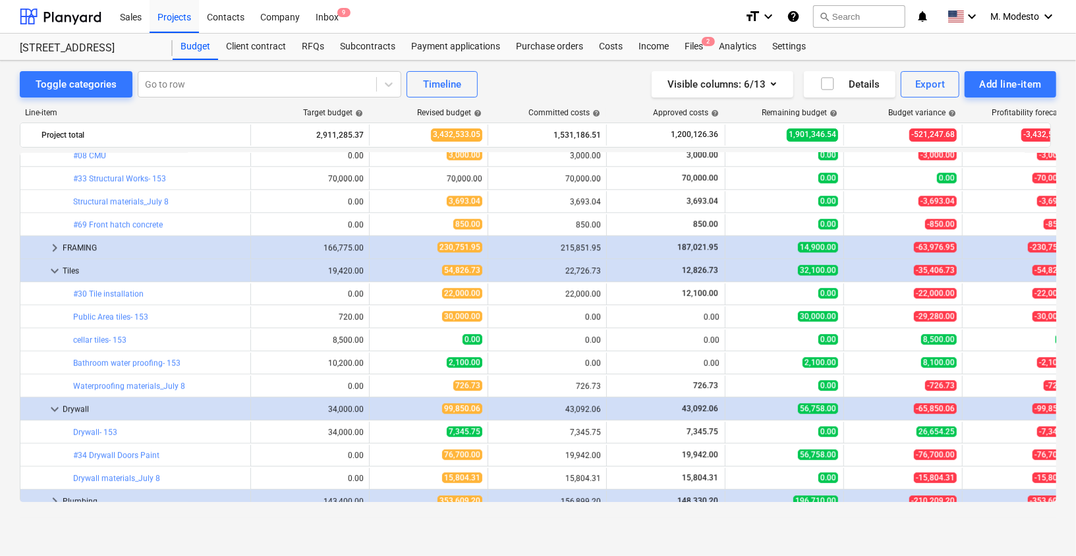
scroll to position [2318, 0]
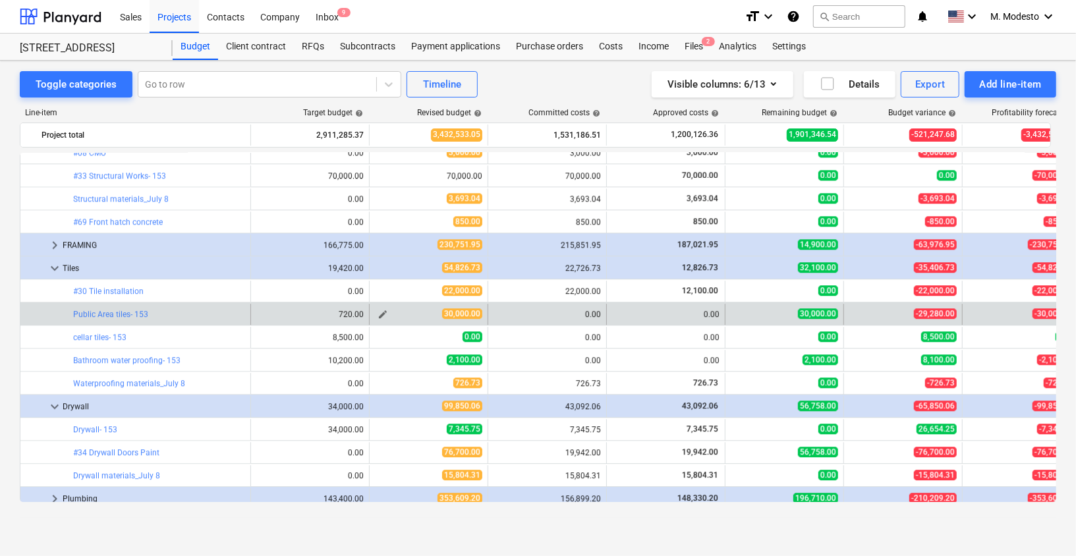
click at [382, 313] on span "edit" at bounding box center [382, 314] width 11 height 11
type textarea "x"
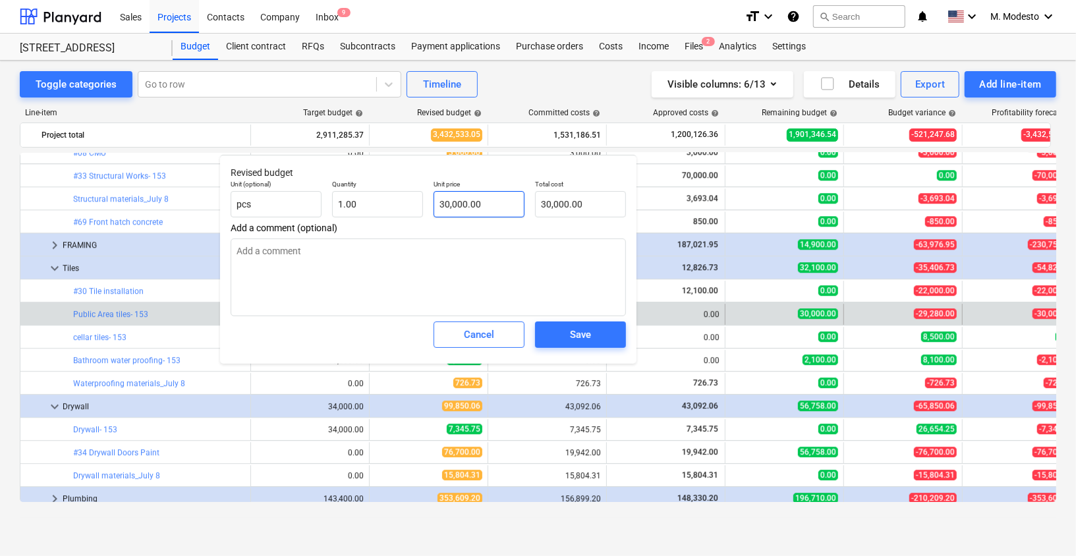
type input "30000"
drag, startPoint x: 481, startPoint y: 207, endPoint x: 391, endPoint y: 205, distance: 90.3
click at [391, 205] on div "Unit (optional) pcs Quantity 1.00 Unit price 30000 Total cost 30,000.00" at bounding box center [428, 199] width 406 height 48
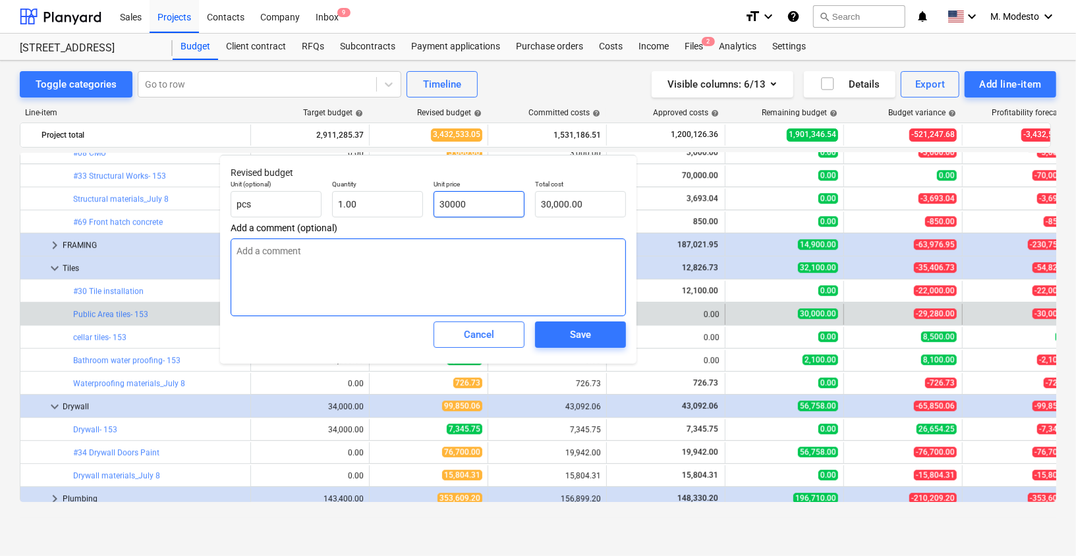
type textarea "x"
type input "0"
type input "0.00"
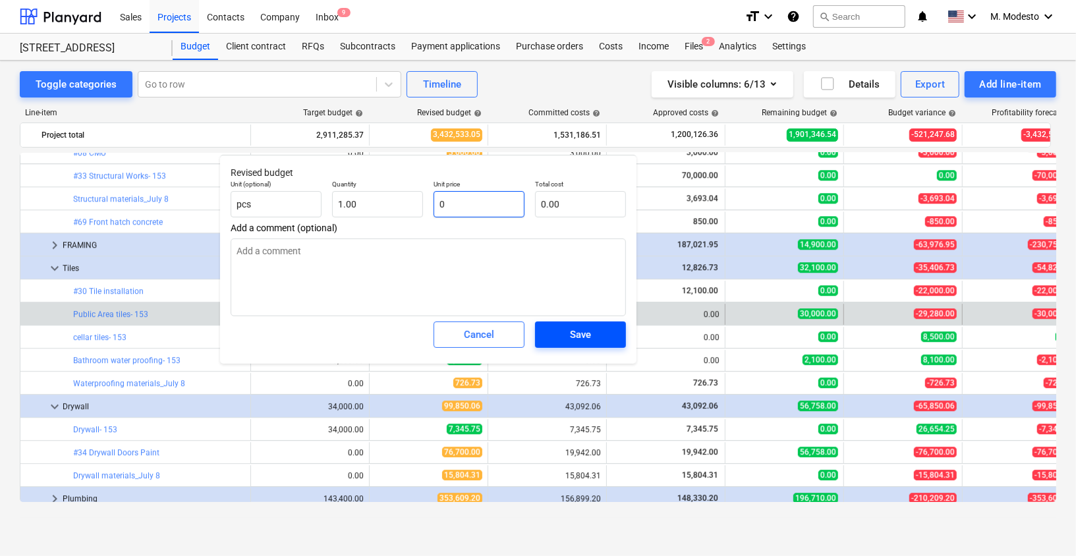
type input "0"
type textarea "x"
type input "0.00"
click at [593, 337] on span "Save" at bounding box center [580, 334] width 59 height 17
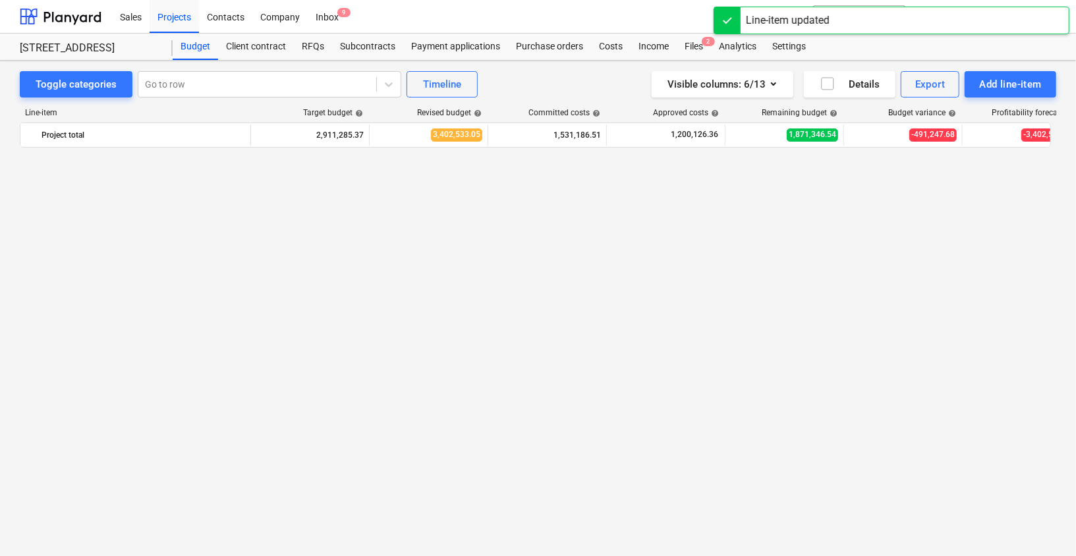
type textarea "x"
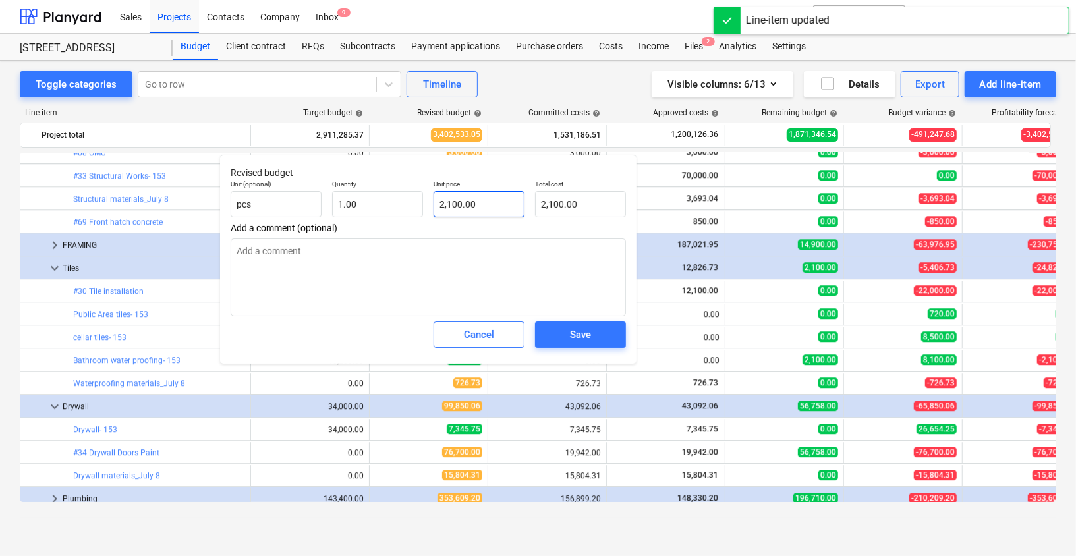
type input "2100"
drag, startPoint x: 489, startPoint y: 200, endPoint x: 440, endPoint y: 243, distance: 64.9
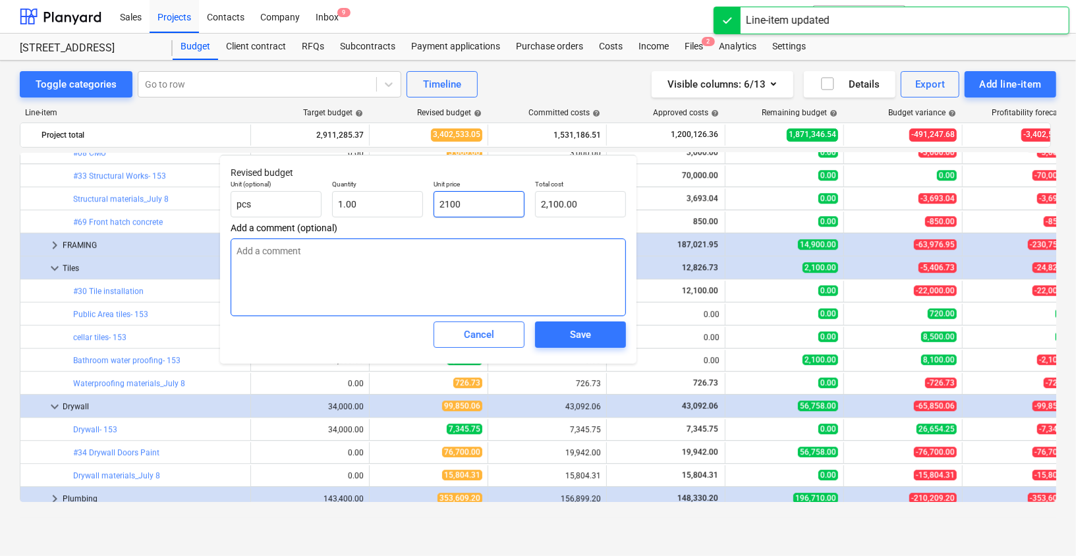
click at [391, 200] on div "Unit (optional) pcs Quantity 1.00 Unit price 2100 Total cost 2,100.00" at bounding box center [428, 199] width 406 height 48
type textarea "x"
type input "0"
type input "0.00"
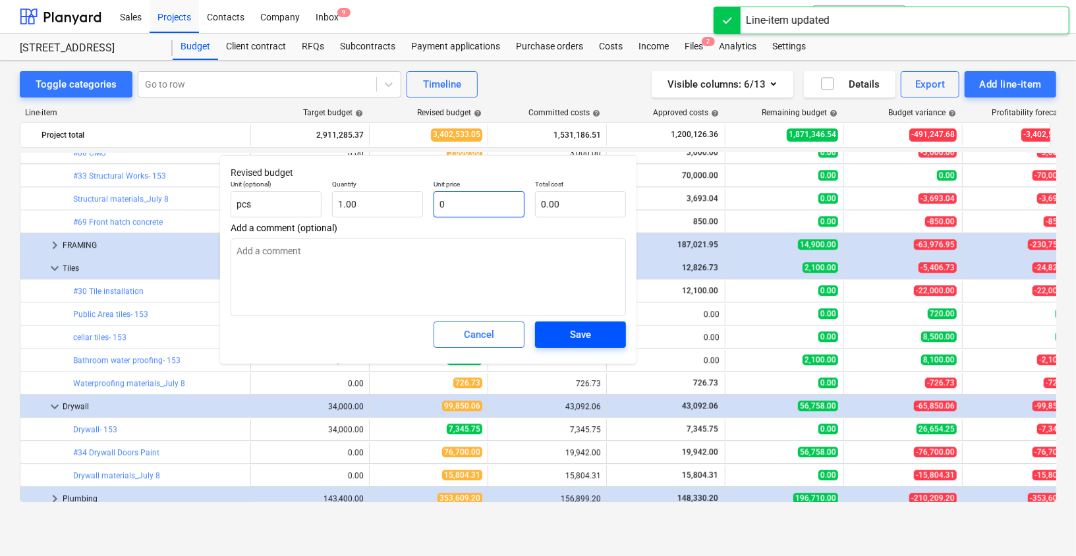
type input "0"
type textarea "x"
type input "0.00"
click at [579, 333] on div "Save" at bounding box center [580, 334] width 21 height 17
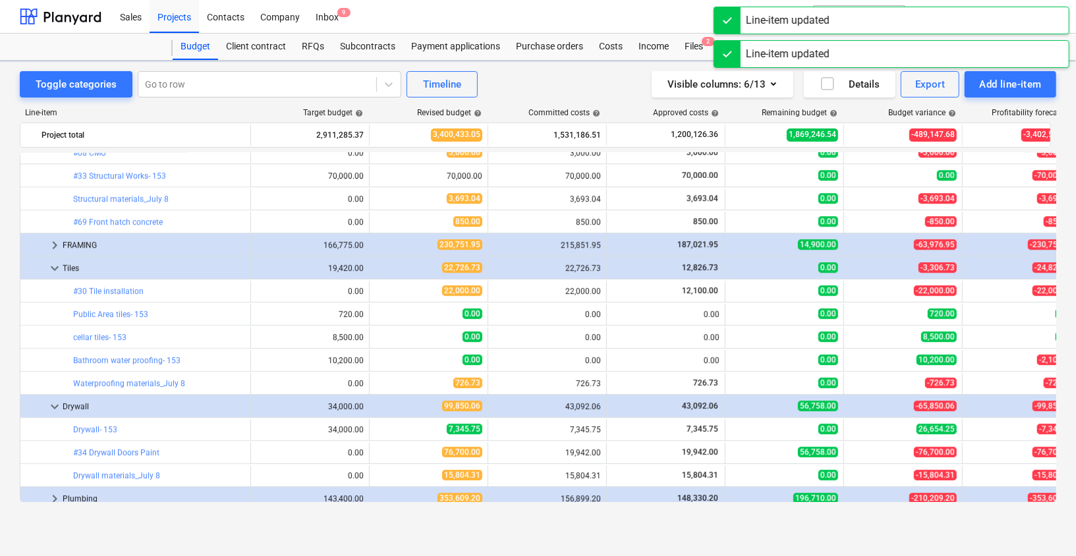
click at [9, 392] on div "Toggle categories Go to row Timeline Visible columns : 6/13 Details Export Add …" at bounding box center [538, 295] width 1076 height 468
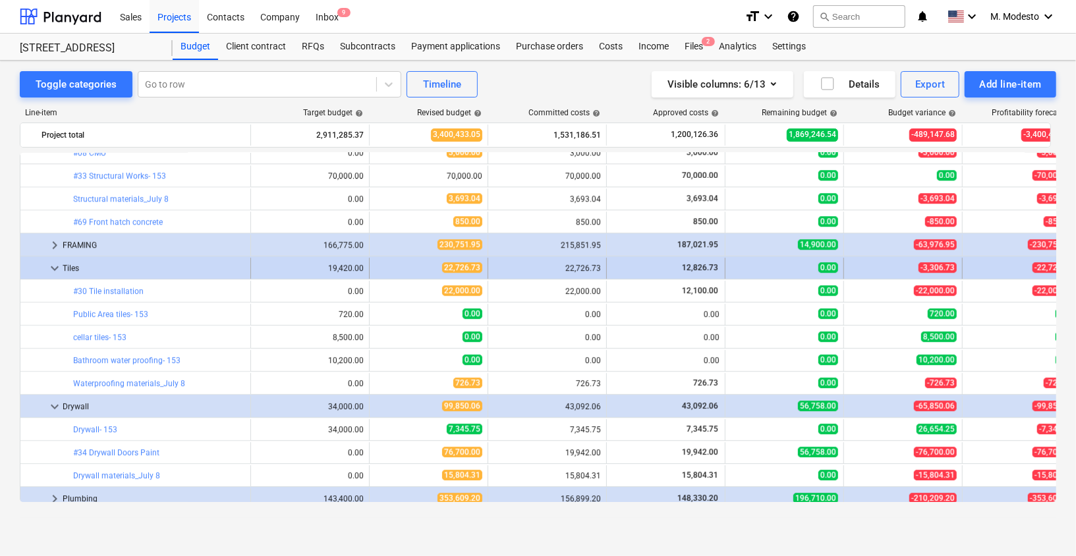
click at [53, 269] on span "keyboard_arrow_down" at bounding box center [55, 268] width 16 height 16
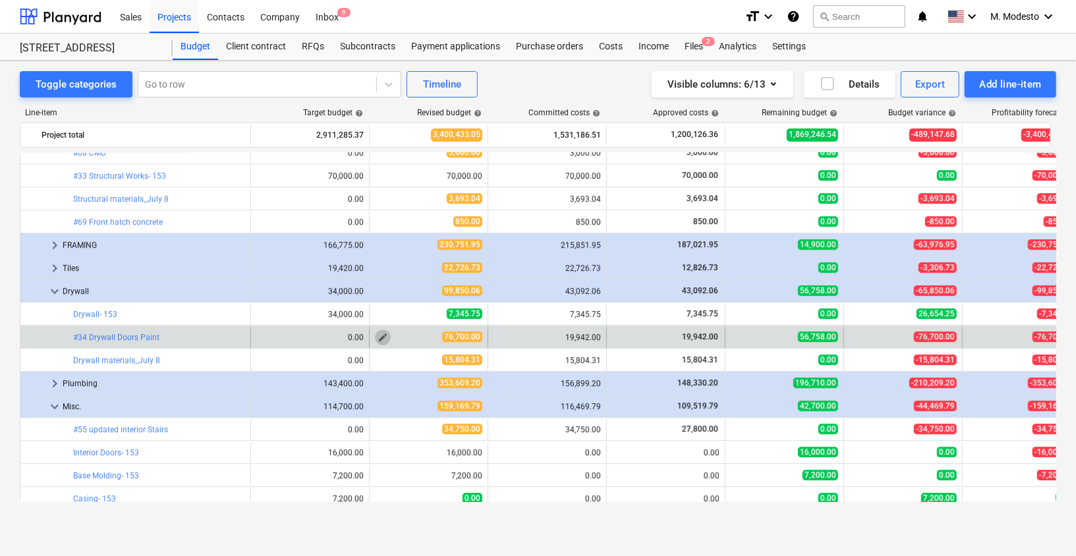
click at [377, 334] on span "edit" at bounding box center [382, 337] width 11 height 11
type textarea "x"
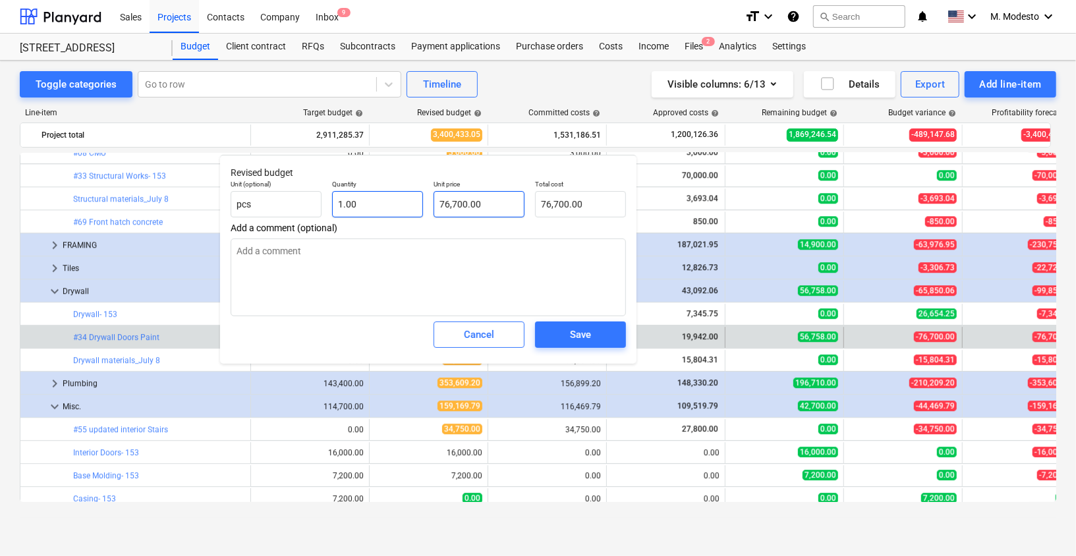
type input "76700"
drag, startPoint x: 411, startPoint y: 202, endPoint x: 393, endPoint y: 202, distance: 18.5
click at [393, 202] on div "Unit (optional) pcs Quantity 1.00 Unit price 76700 Total cost 76,700.00" at bounding box center [428, 199] width 406 height 48
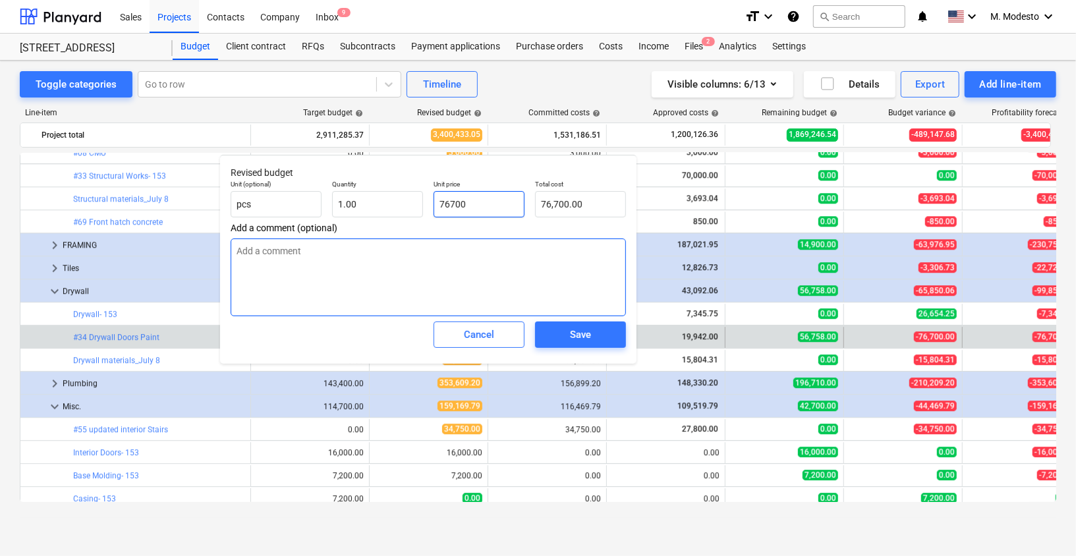
type textarea "x"
type input "0"
type input "0.00"
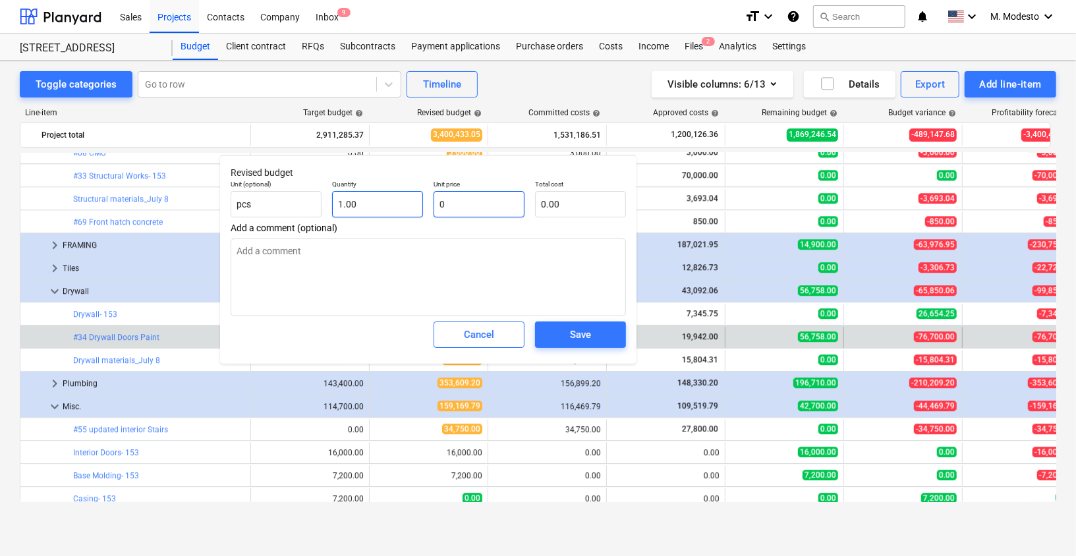
drag, startPoint x: 443, startPoint y: 204, endPoint x: 416, endPoint y: 204, distance: 27.0
click at [417, 204] on div "Unit (optional) pcs Quantity 1.00 Unit price 0 Total cost 0.00" at bounding box center [428, 199] width 406 height 48
type textarea "x"
type input "1"
type input "1.00"
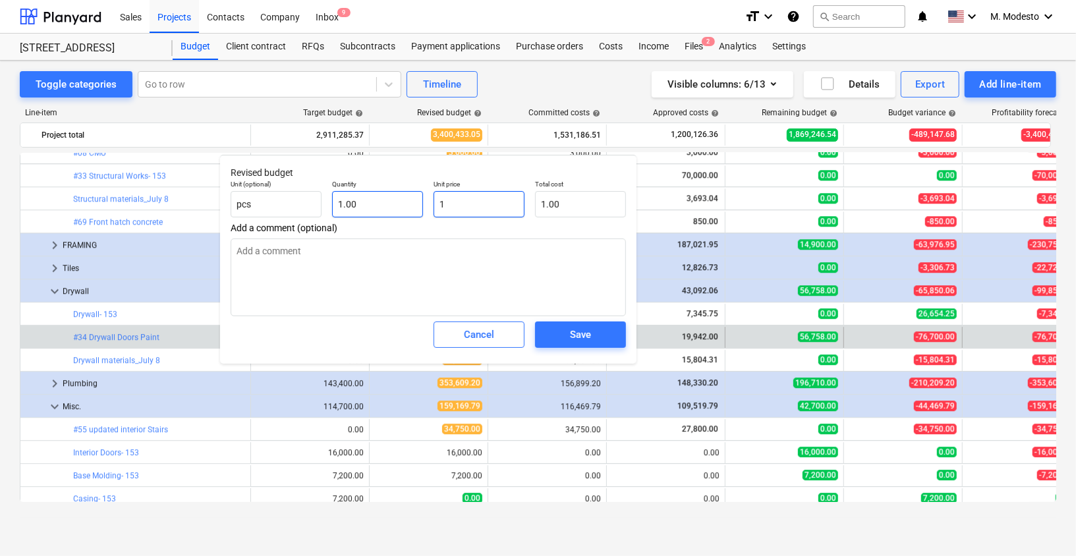
type textarea "x"
type input "19"
type input "19.00"
type textarea "x"
type input "199"
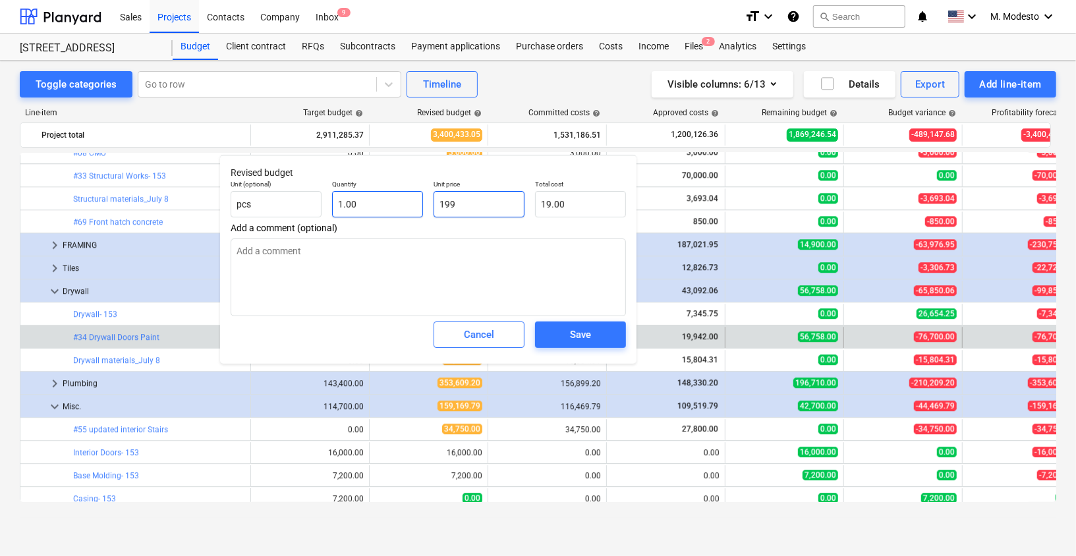
type input "199.00"
type textarea "x"
type input "1994"
type input "1,994.00"
type textarea "x"
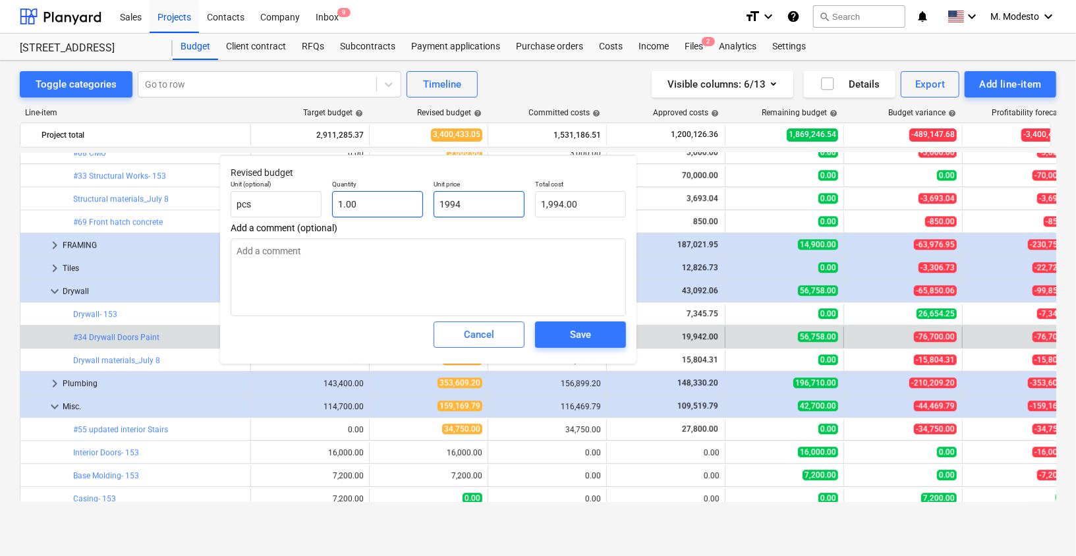
type input "19942"
type input "19,942.00"
type input "19942"
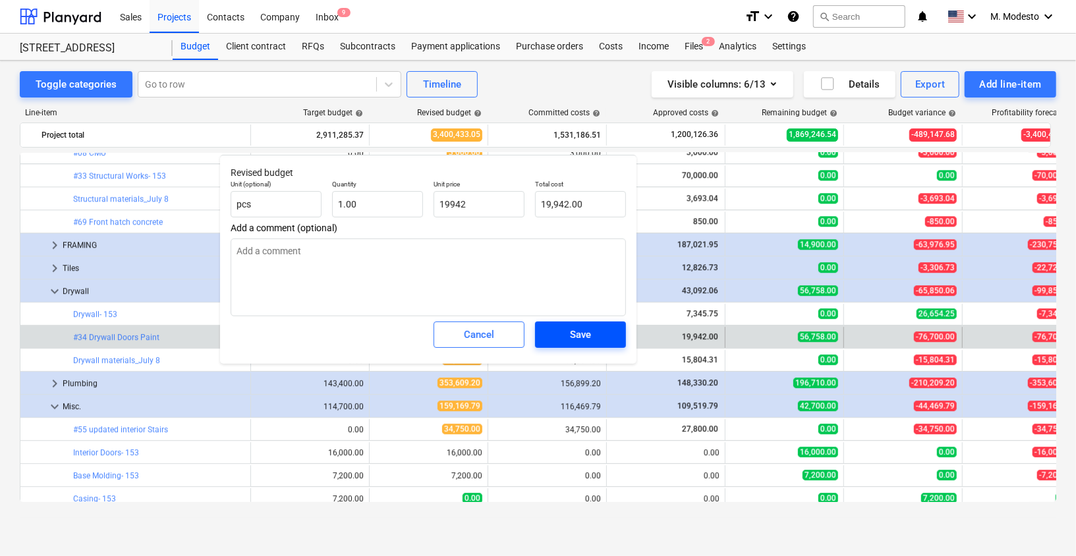
type textarea "x"
type input "19,942.00"
click at [594, 340] on span "Save" at bounding box center [580, 334] width 59 height 17
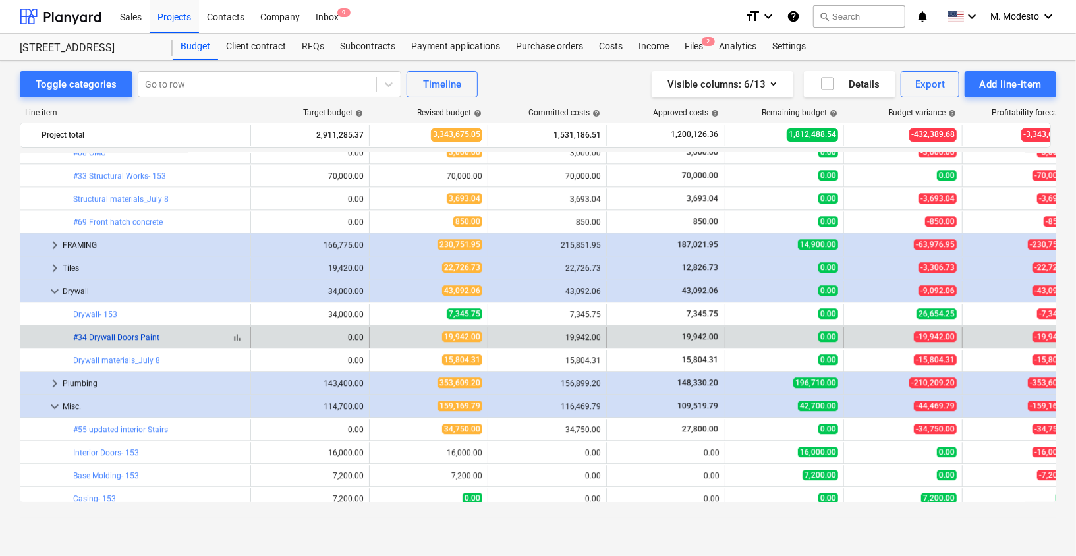
click at [121, 337] on link "#34 Drywall Doors Paint" at bounding box center [116, 337] width 86 height 9
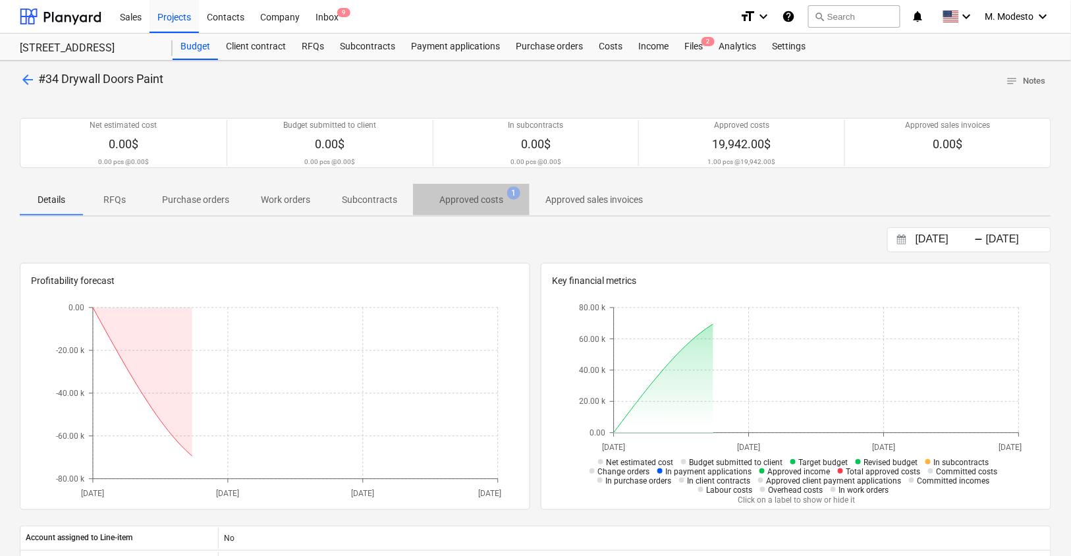
click at [462, 206] on span "Approved costs 1" at bounding box center [471, 200] width 117 height 24
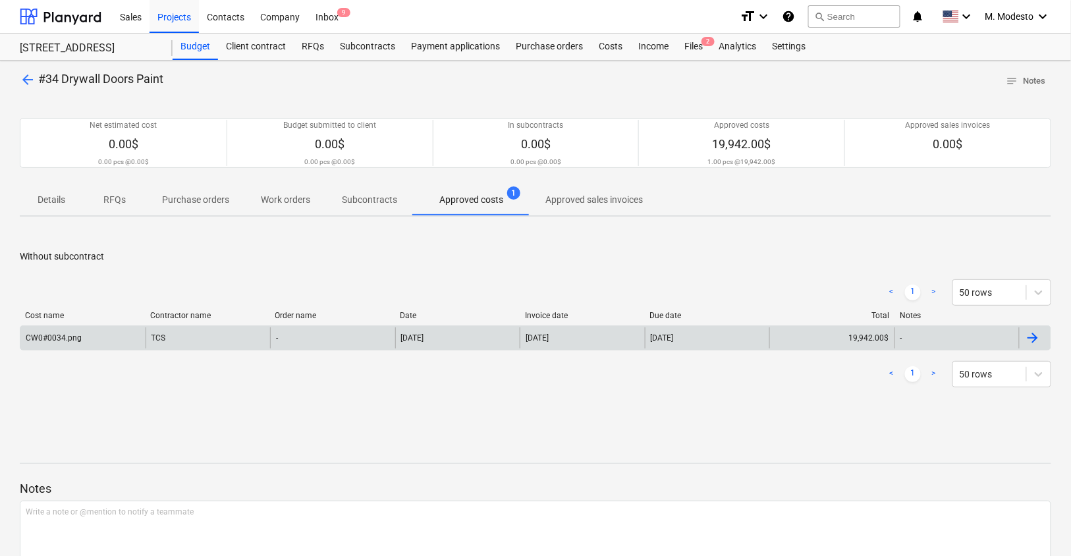
click at [177, 337] on div "TCS" at bounding box center [208, 337] width 125 height 21
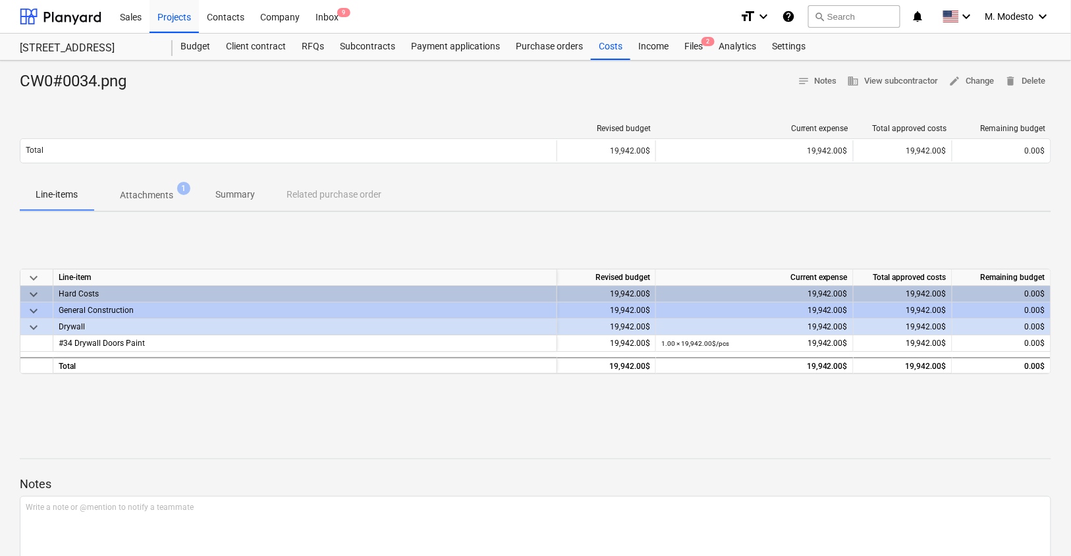
click at [158, 200] on p "Attachments" at bounding box center [146, 195] width 53 height 14
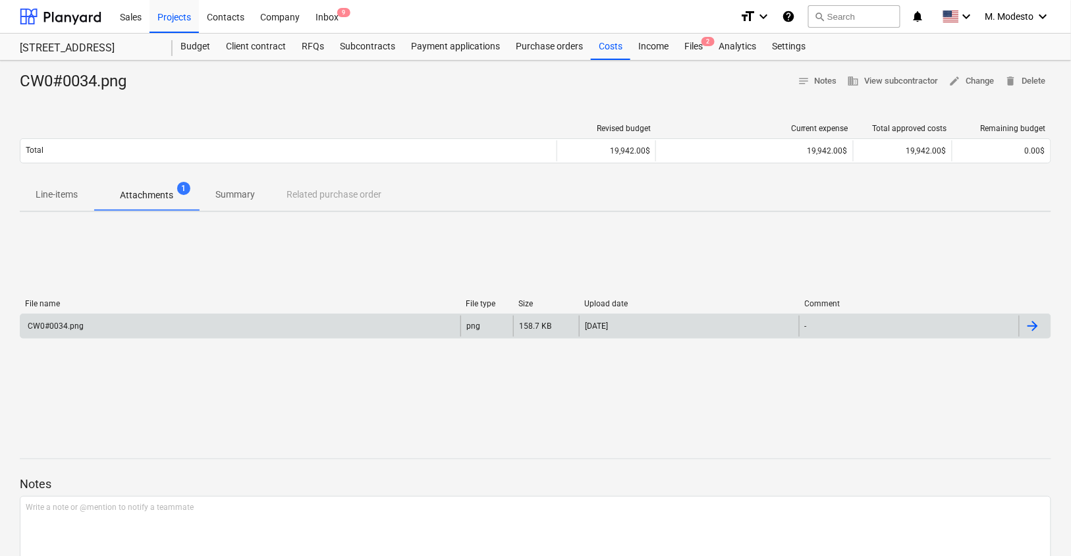
drag, startPoint x: 134, startPoint y: 339, endPoint x: 148, endPoint y: 321, distance: 22.5
click at [134, 339] on div "File name File type Size Upload date Comment CW0#0034.png png 158.7 KB 31.07.20…" at bounding box center [535, 321] width 1031 height 45
click at [148, 321] on div "CW0#0034.png" at bounding box center [240, 325] width 440 height 21
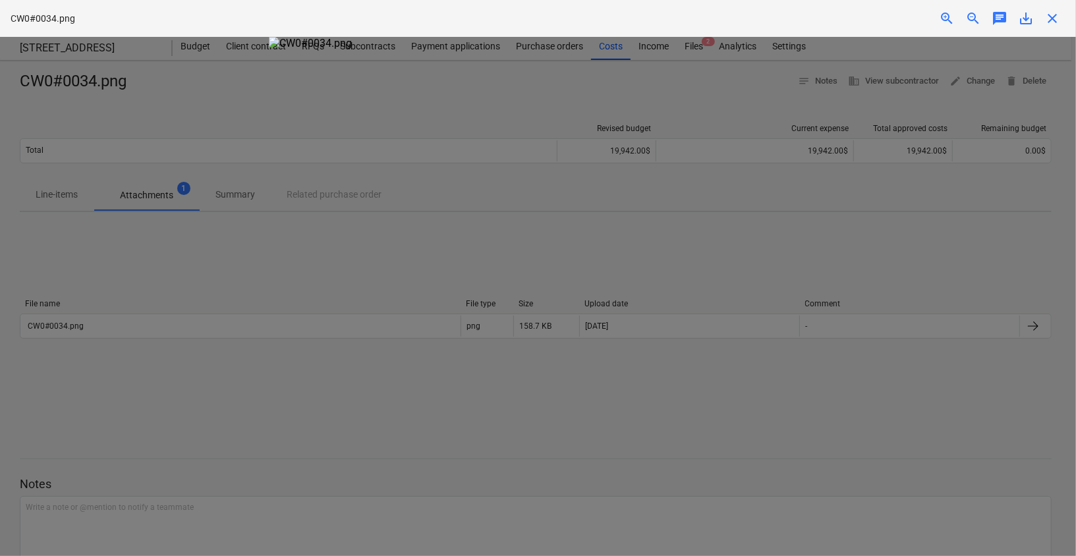
click at [1051, 15] on span "close" at bounding box center [1052, 19] width 16 height 16
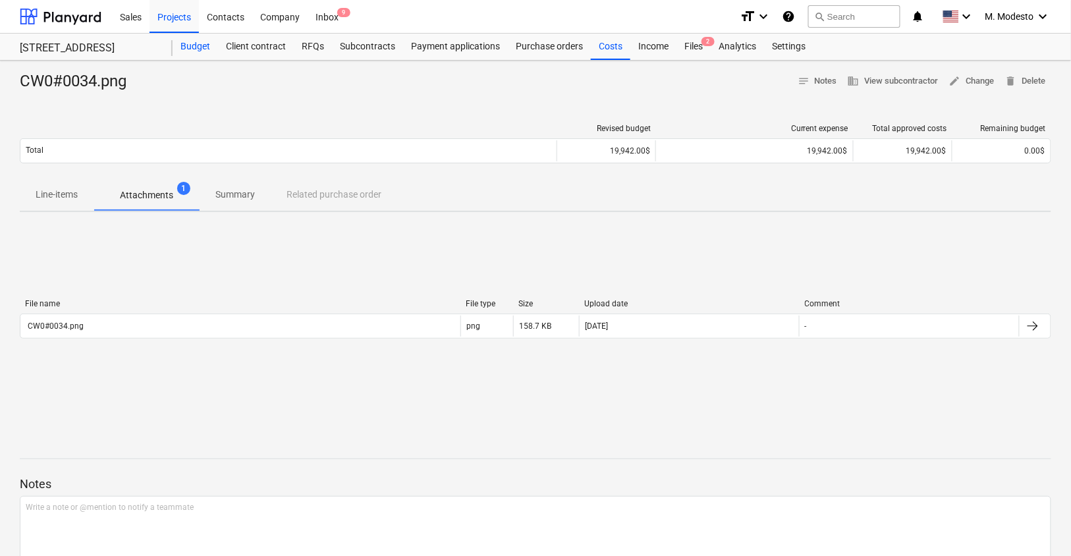
click at [190, 51] on div "Budget" at bounding box center [195, 47] width 45 height 26
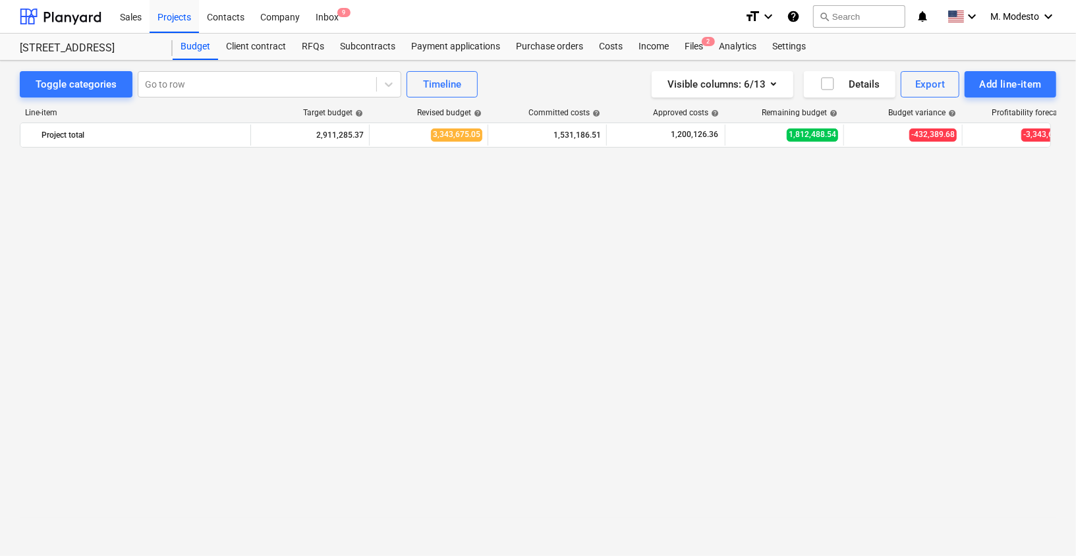
scroll to position [2318, 0]
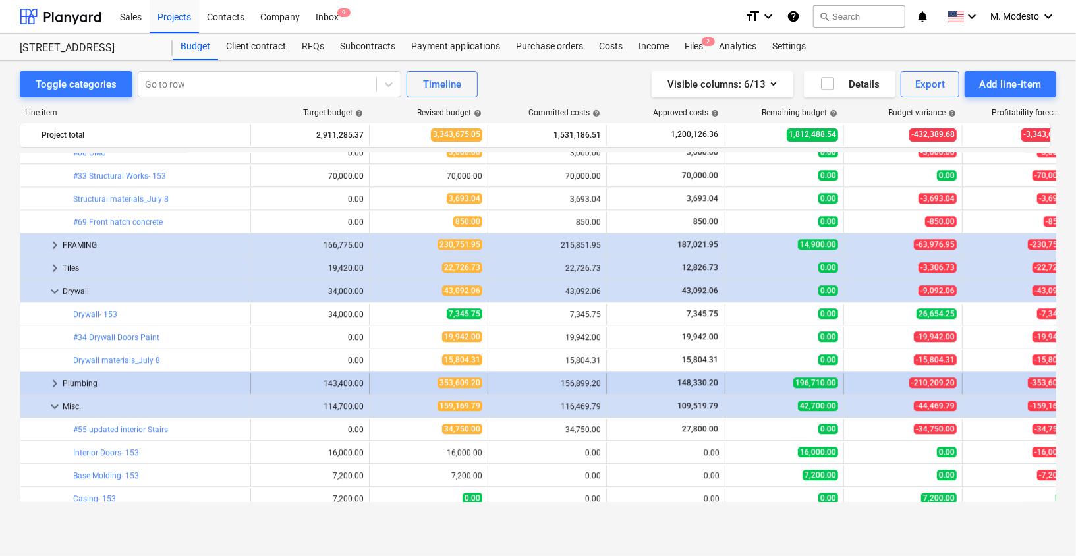
click at [52, 385] on span "keyboard_arrow_right" at bounding box center [55, 383] width 16 height 16
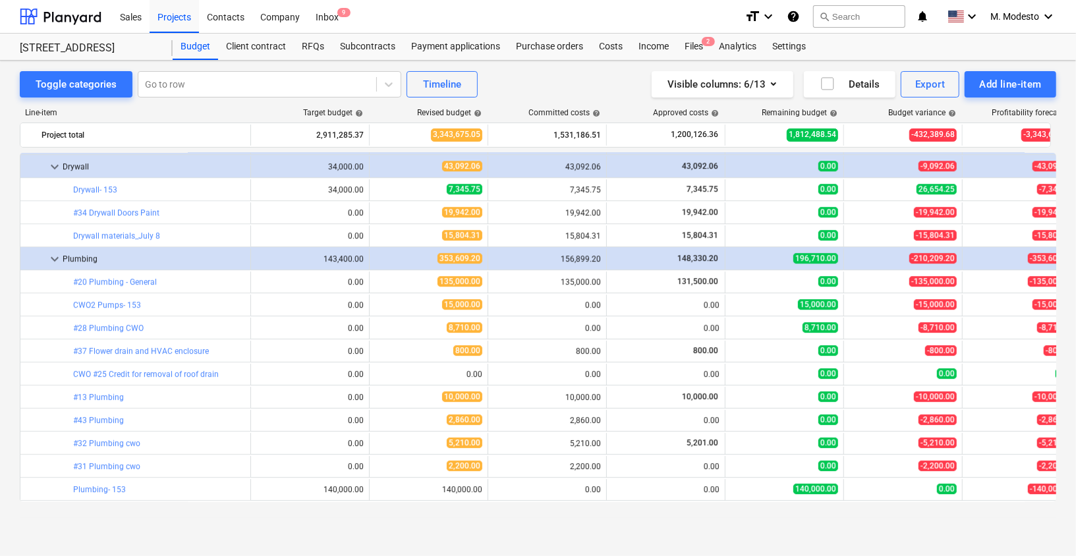
scroll to position [2461, 0]
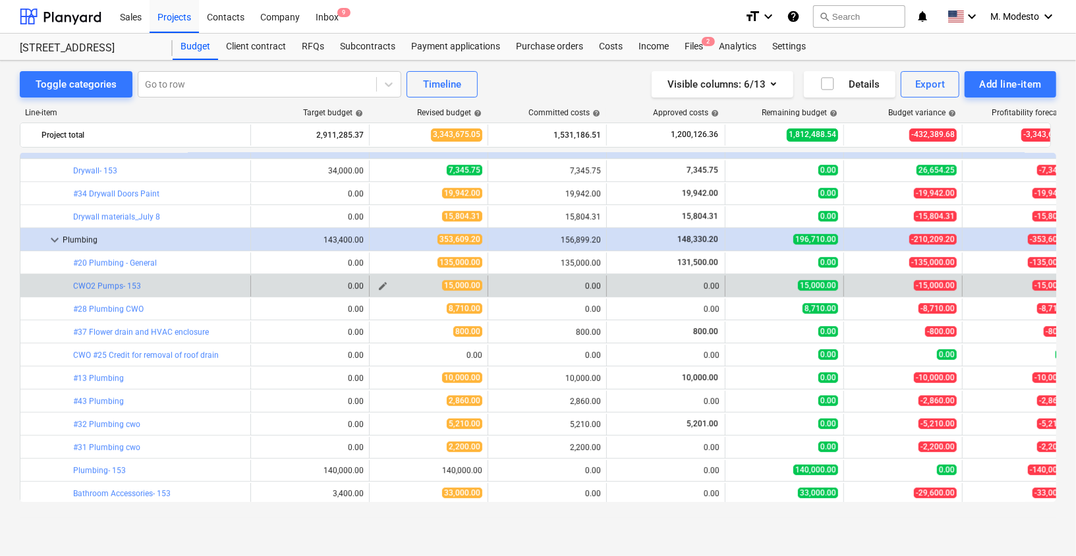
click at [385, 284] on span "edit" at bounding box center [382, 286] width 11 height 11
type textarea "x"
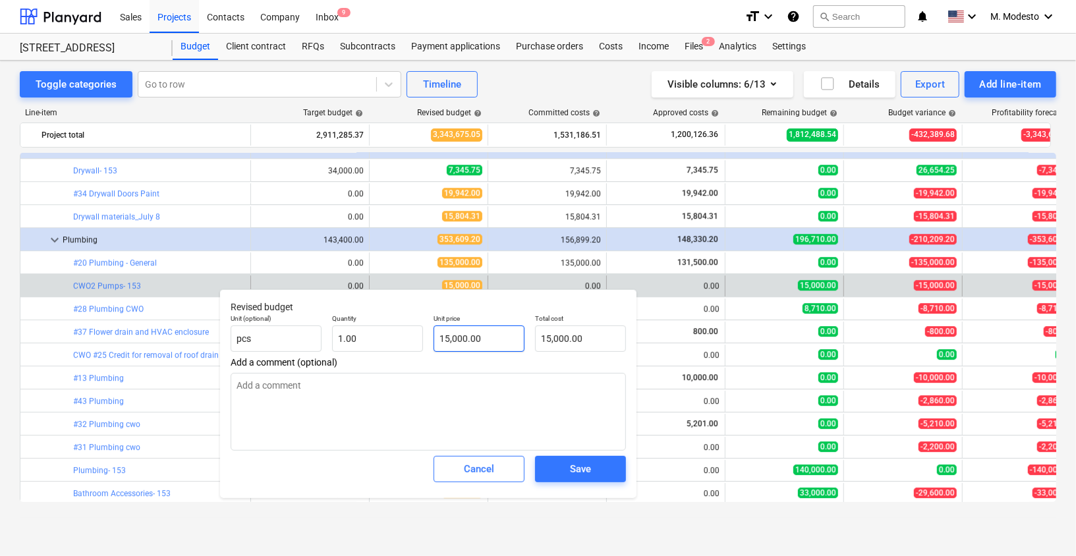
type input "15000"
drag, startPoint x: 488, startPoint y: 341, endPoint x: 381, endPoint y: 317, distance: 109.3
click at [381, 317] on div "Unit (optional) pcs Quantity 1.00 Unit price 15000 Total cost 15,000.00" at bounding box center [428, 333] width 406 height 48
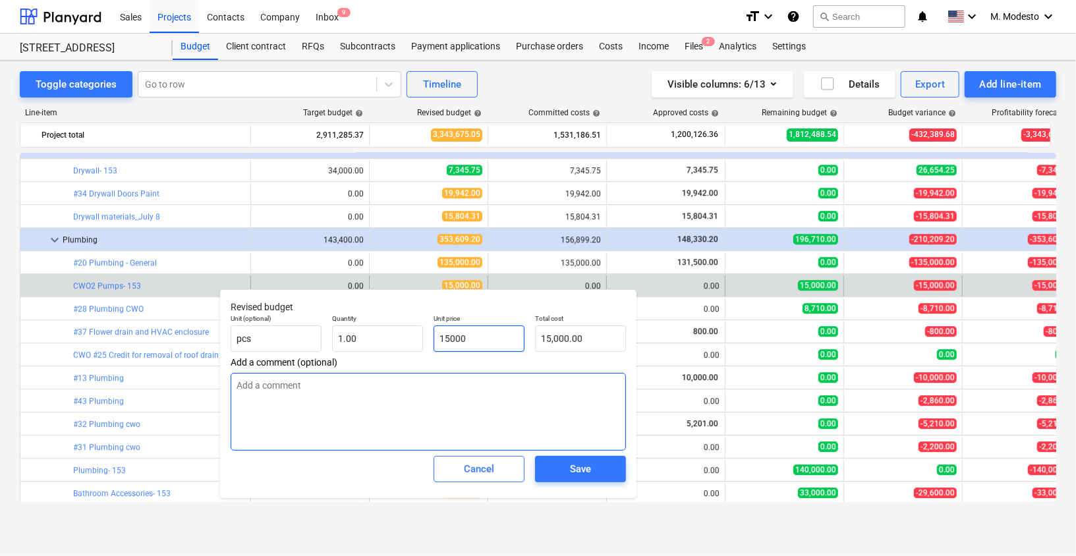
type textarea "x"
type input "0"
type input "0.00"
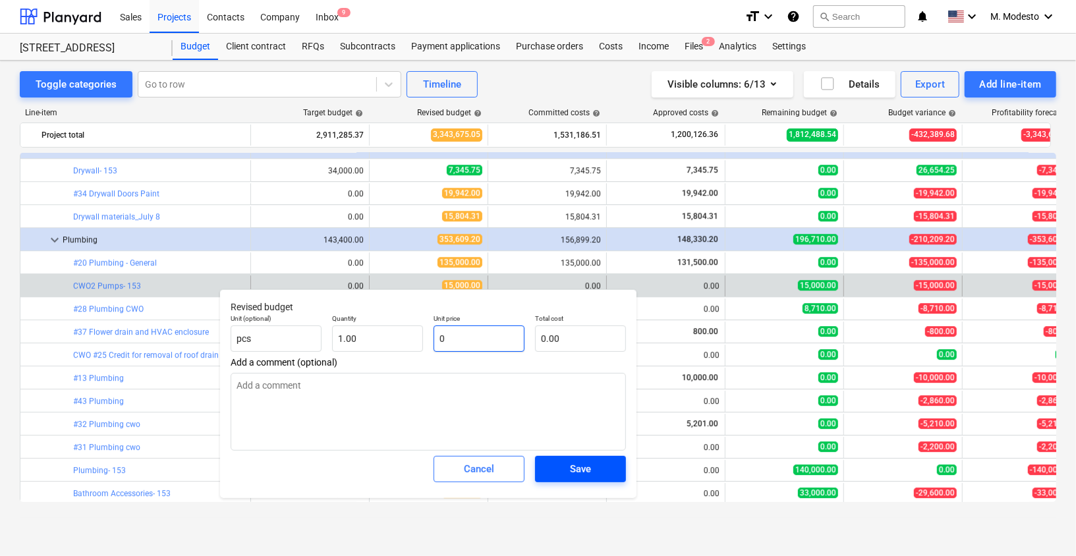
type input "0"
type textarea "x"
type input "0.00"
click at [574, 465] on div "Save" at bounding box center [580, 468] width 21 height 17
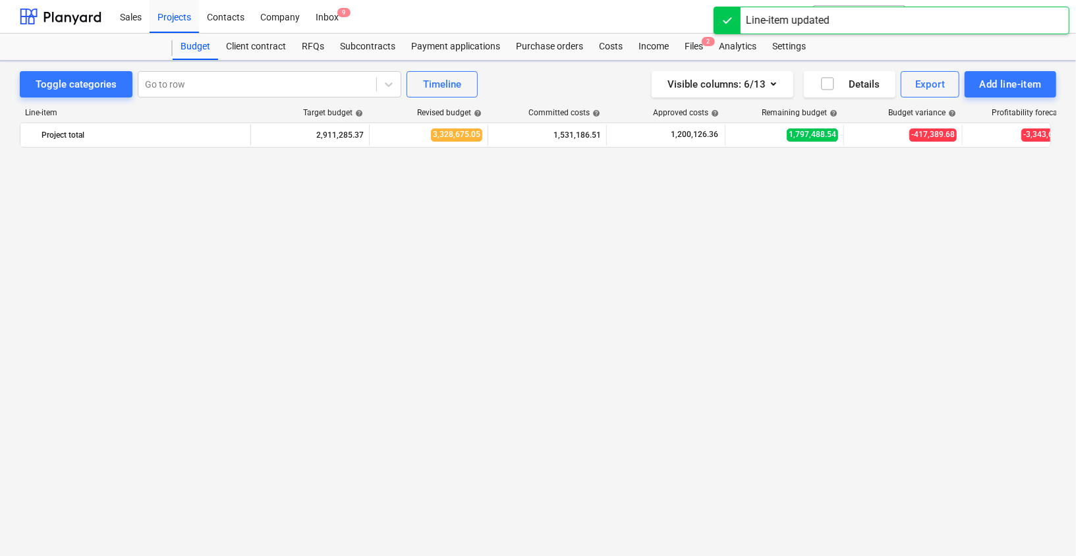
click at [11, 333] on div "Toggle categories Go to row Timeline Visible columns : 6/13 Details Export Add …" at bounding box center [538, 295] width 1076 height 468
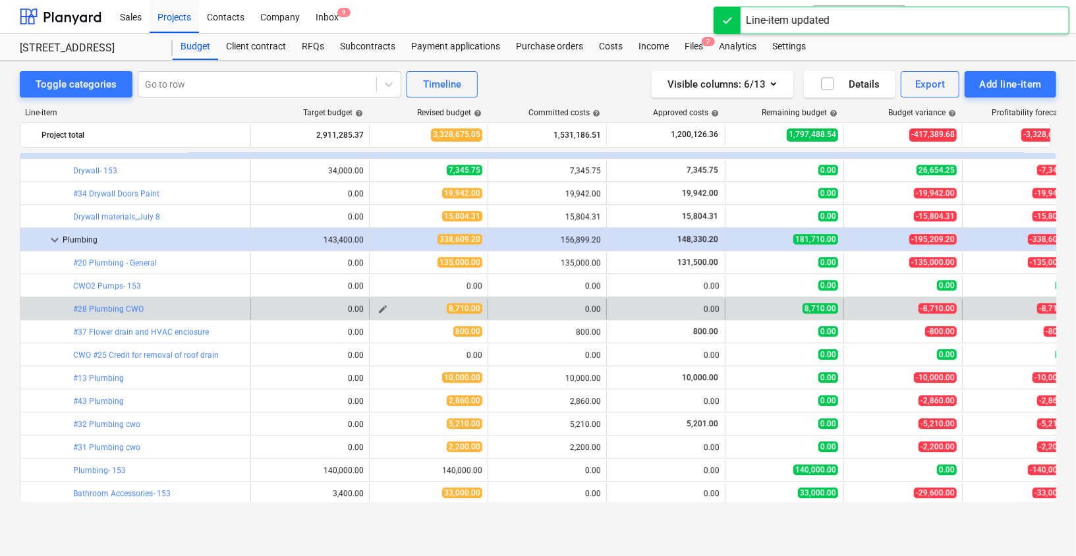
click at [385, 306] on span "edit" at bounding box center [382, 309] width 11 height 11
type textarea "x"
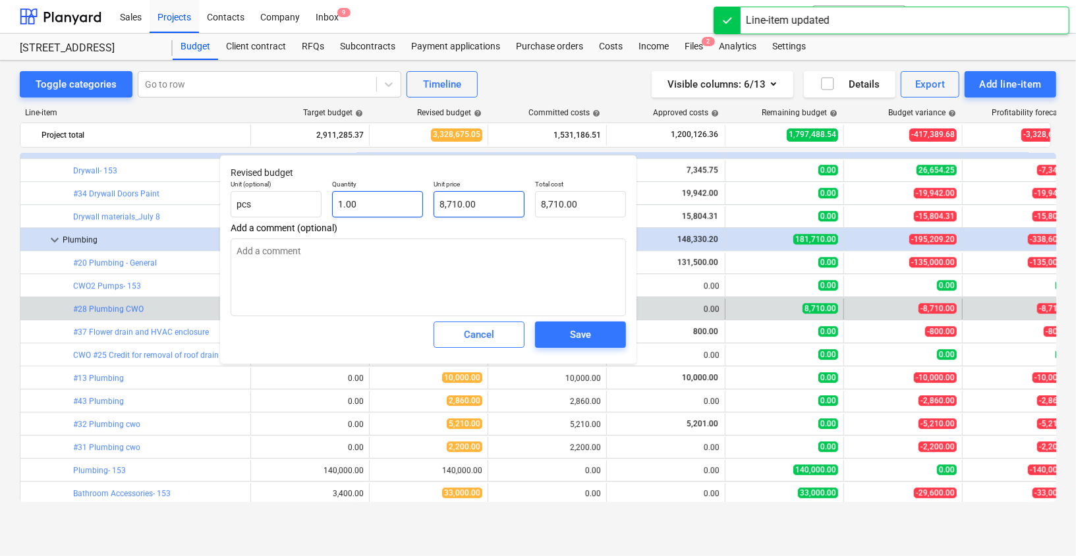
type input "8710"
drag, startPoint x: 398, startPoint y: 204, endPoint x: 389, endPoint y: 203, distance: 9.3
click at [391, 203] on div "Unit (optional) pcs Quantity 1.00 Unit price 8710 Total cost 8,710.00" at bounding box center [428, 199] width 406 height 48
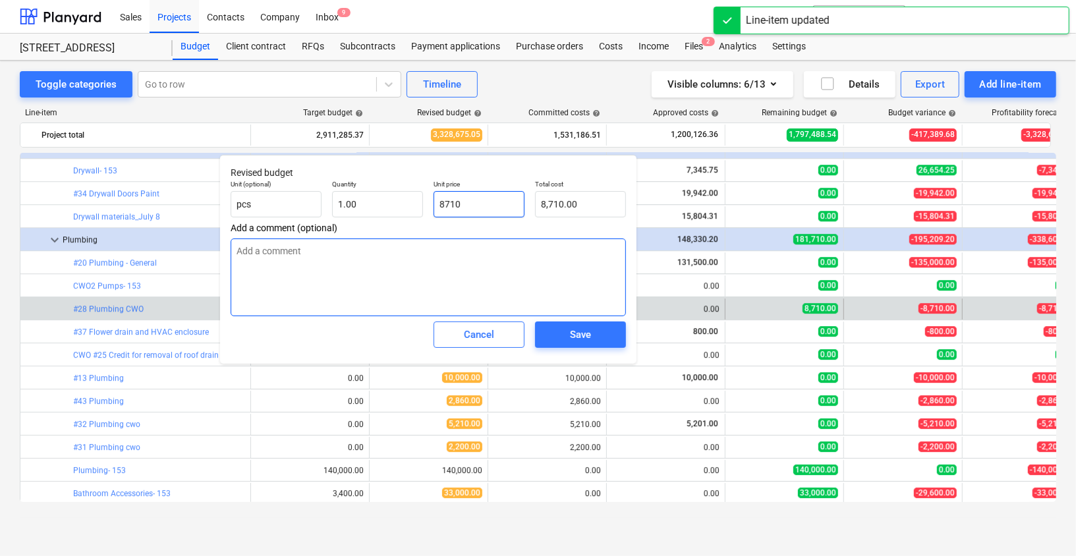
type textarea "x"
type input "0"
type input "0.00"
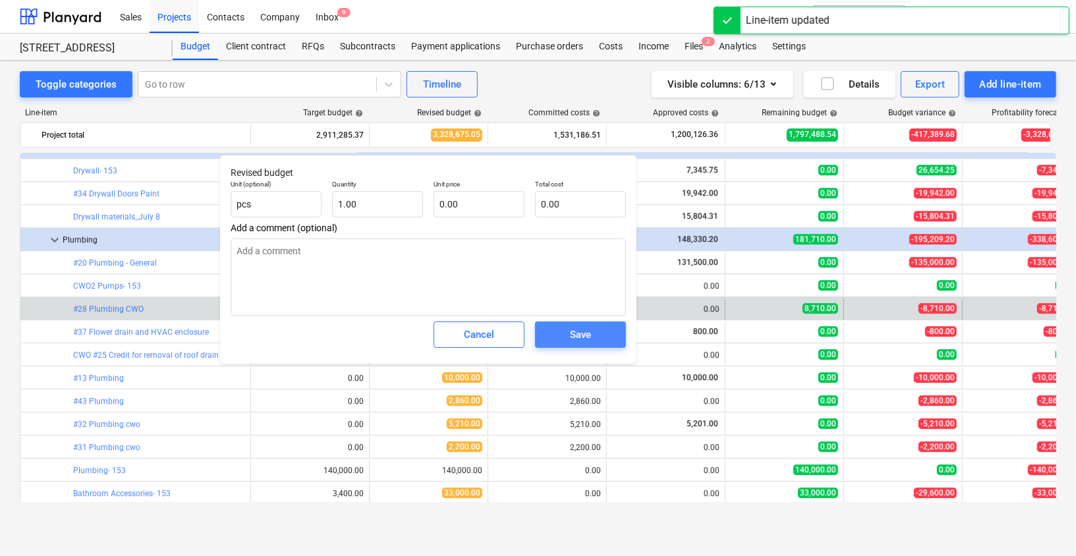
click at [620, 331] on button "Save" at bounding box center [580, 334] width 91 height 26
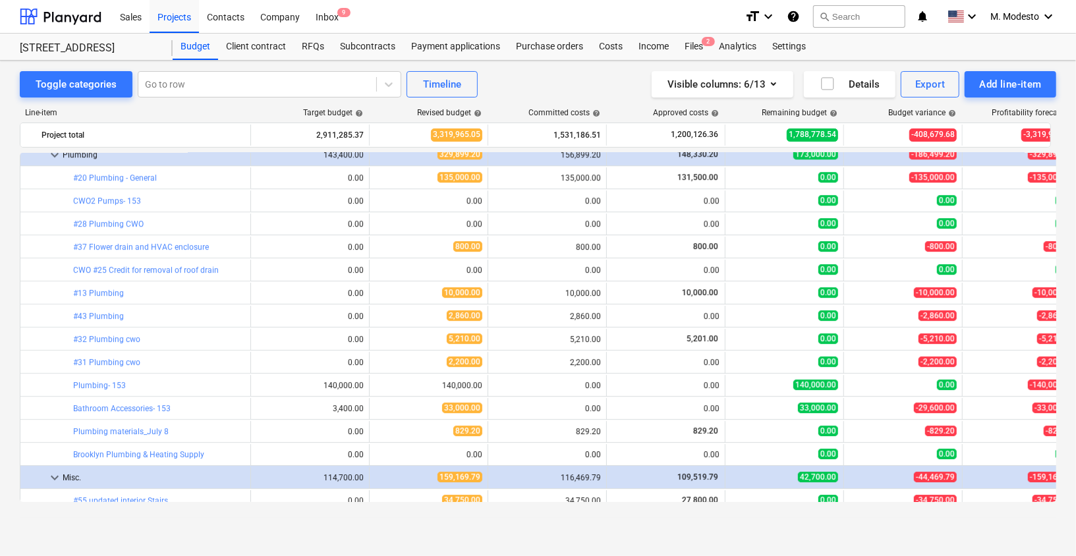
scroll to position [2549, 0]
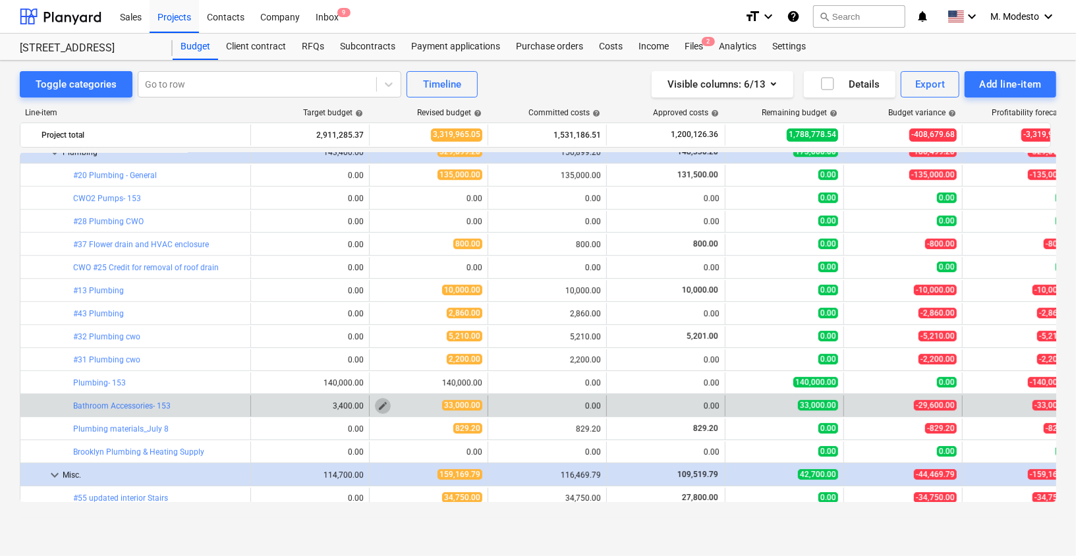
click at [385, 406] on span "edit" at bounding box center [382, 405] width 11 height 11
type textarea "x"
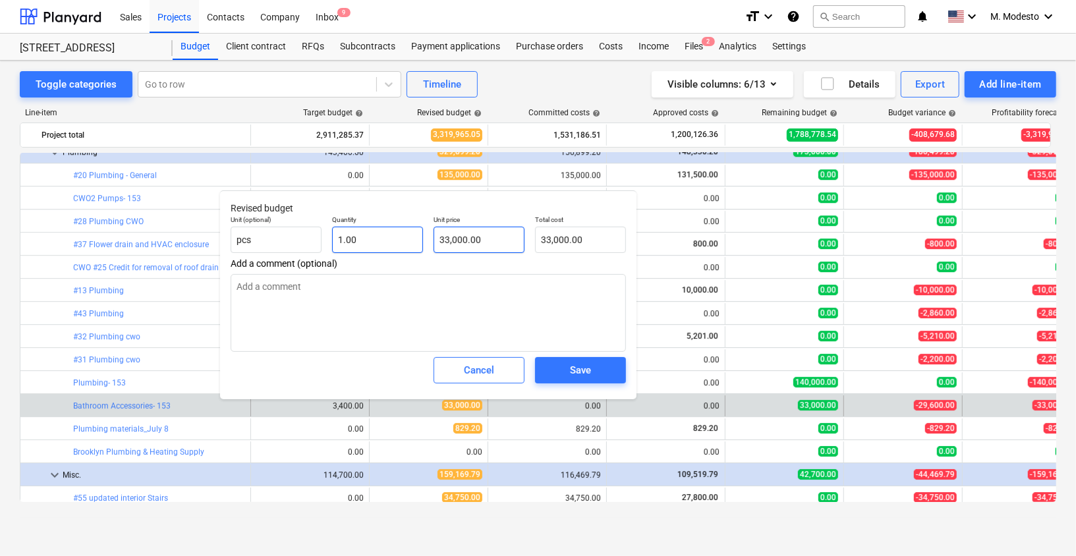
type input "33000"
click at [410, 242] on div "Unit (optional) pcs Quantity 1.00 Unit price 33000 Total cost 33,000.00" at bounding box center [428, 234] width 406 height 48
type textarea "x"
type input "0"
type input "0.00"
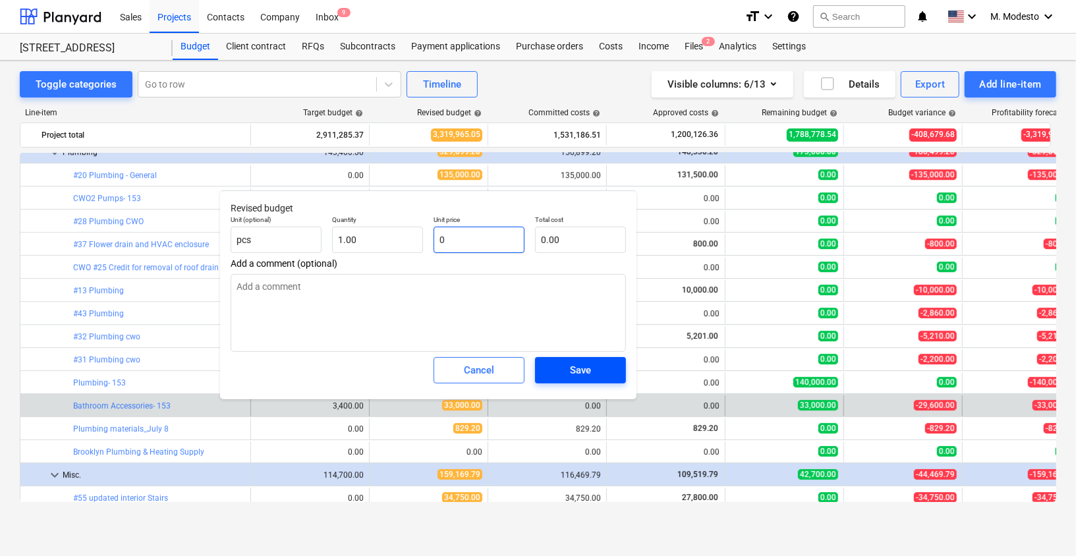
type input "0"
type textarea "x"
type input "0.00"
click at [562, 372] on span "Save" at bounding box center [580, 370] width 59 height 17
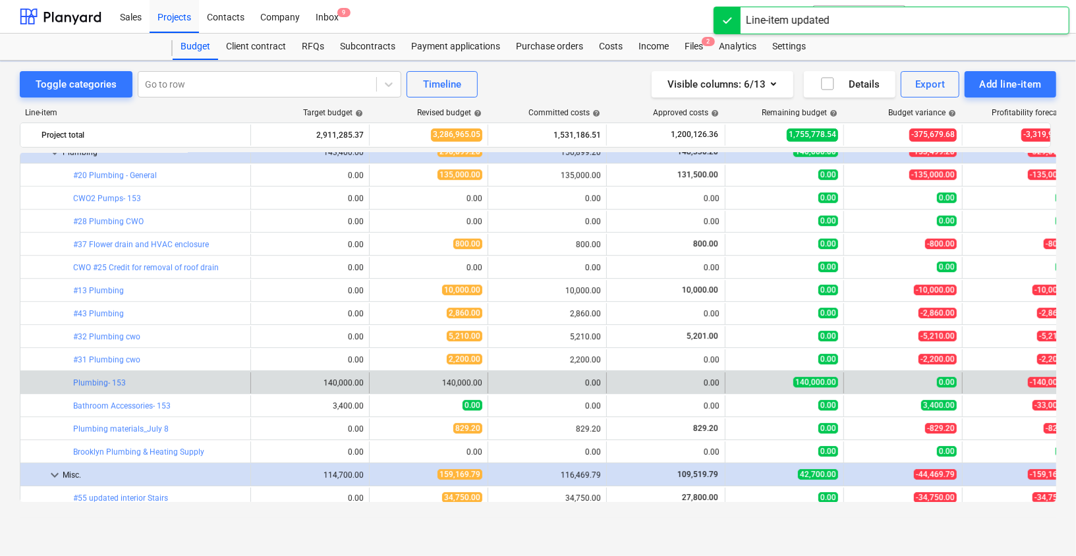
drag, startPoint x: 11, startPoint y: 382, endPoint x: 20, endPoint y: 384, distance: 8.8
click at [11, 382] on div "Toggle categories Go to row Timeline Visible columns : 6/13 Details Export Add …" at bounding box center [538, 295] width 1076 height 468
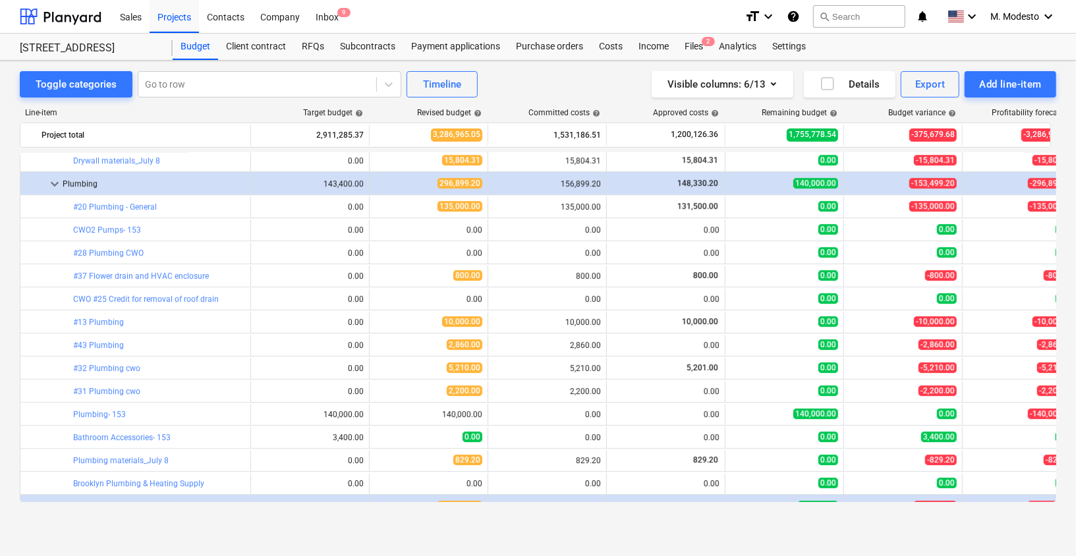
scroll to position [2529, 0]
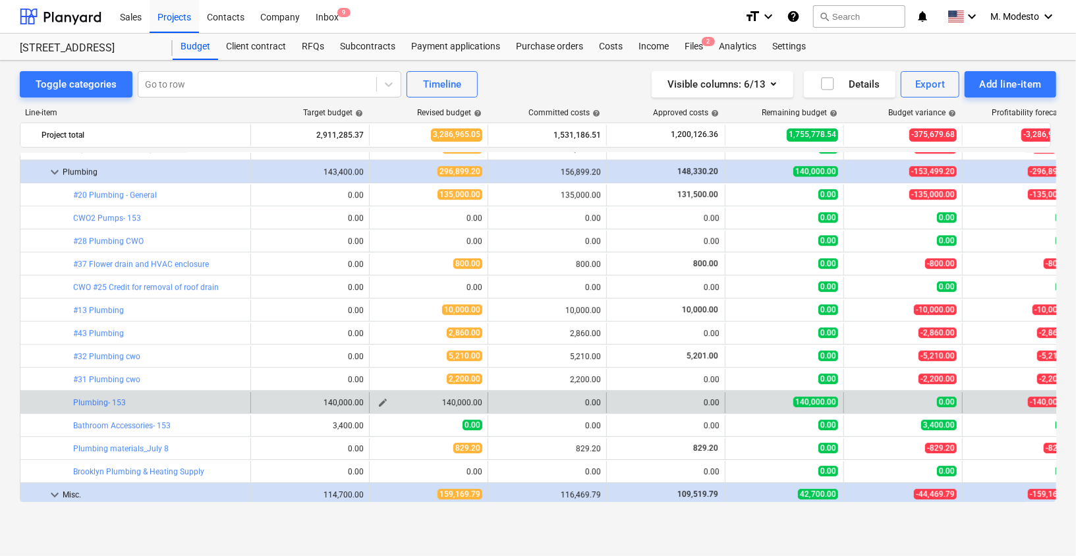
click at [383, 402] on span "edit" at bounding box center [382, 402] width 11 height 11
type textarea "x"
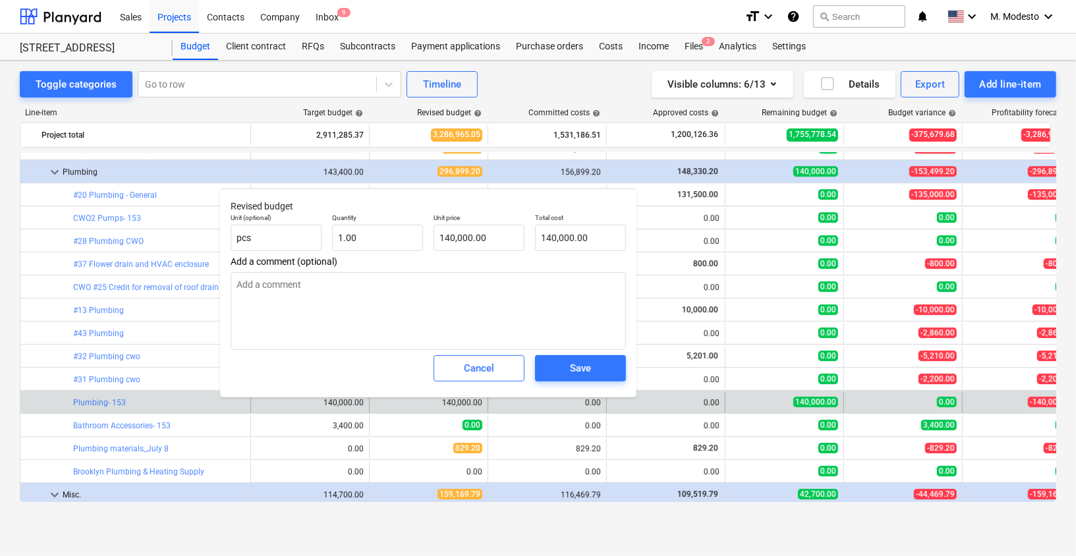
click at [12, 387] on div "Toggle categories Go to row Timeline Visible columns : 6/13 Details Export Add …" at bounding box center [538, 295] width 1076 height 468
type input "140000"
drag, startPoint x: 444, startPoint y: 241, endPoint x: 371, endPoint y: 240, distance: 73.1
click at [371, 240] on div "Unit (optional) pcs Quantity 1.00 Unit price 140000 Total cost 140,000.00" at bounding box center [428, 232] width 406 height 48
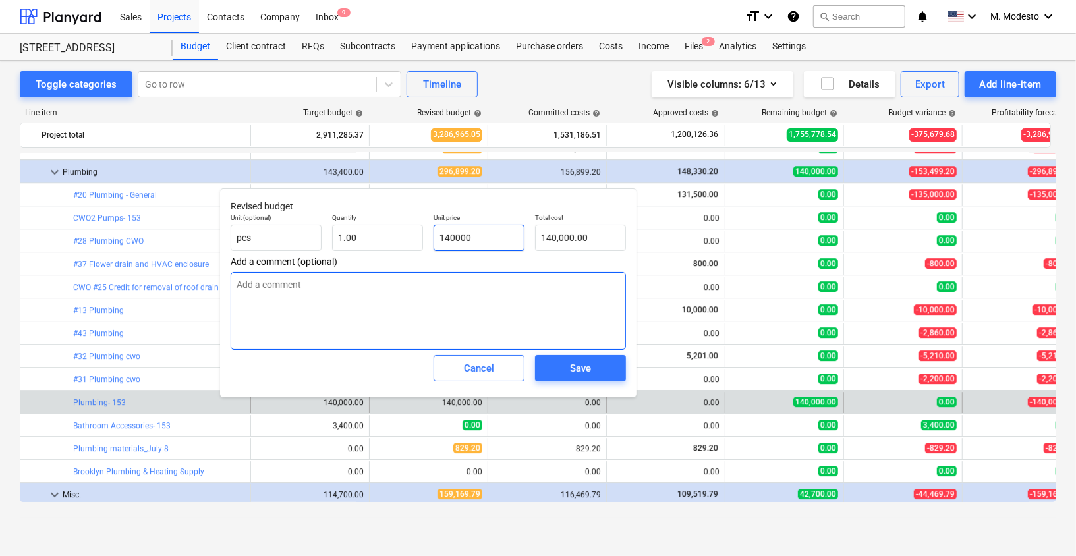
type textarea "x"
type input "0"
type input "0.00"
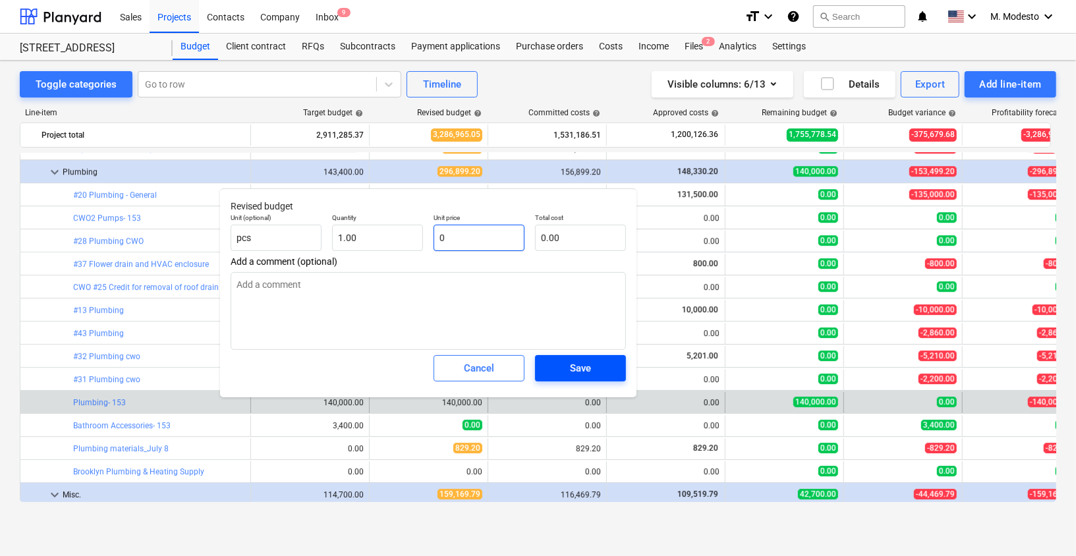
type input "0"
type textarea "x"
type input "0.00"
click at [562, 368] on span "Save" at bounding box center [580, 368] width 59 height 17
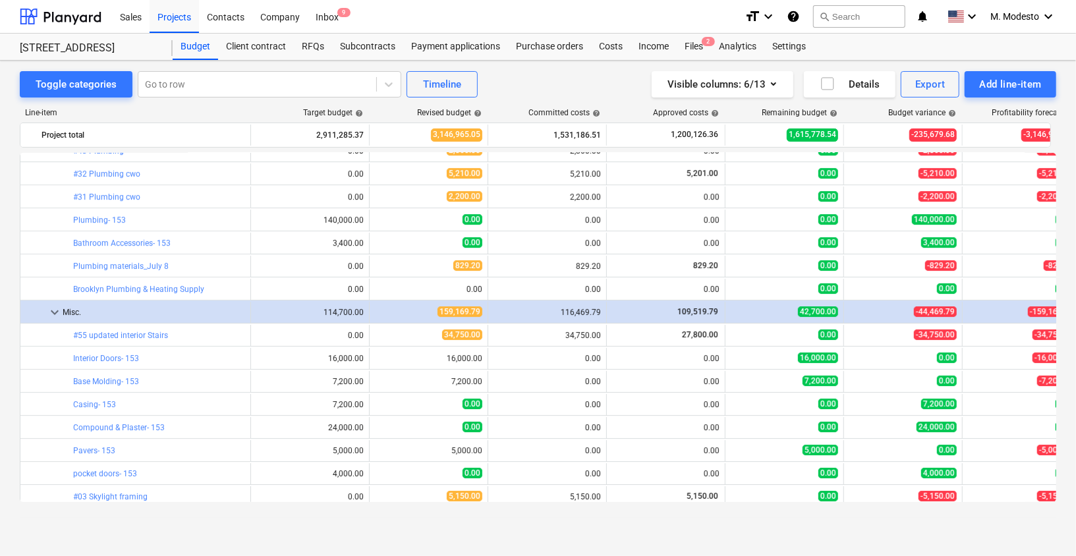
scroll to position [2714, 0]
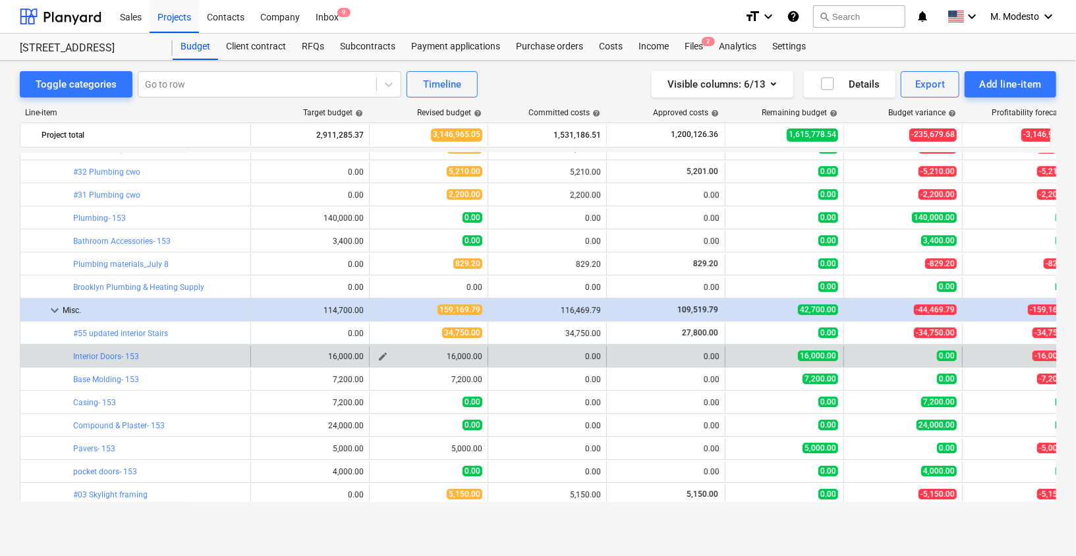
click at [384, 351] on span "edit" at bounding box center [382, 356] width 11 height 11
type textarea "x"
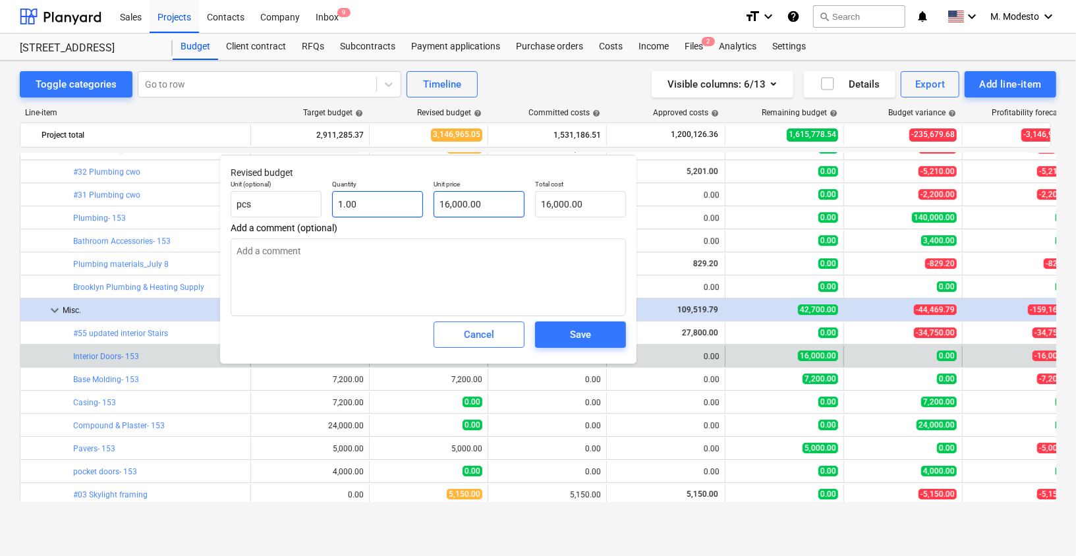
type input "16000"
drag, startPoint x: 394, startPoint y: 202, endPoint x: 385, endPoint y: 202, distance: 8.6
click at [386, 202] on div "Unit (optional) pcs Quantity 1.00 Unit price 16000 Total cost 16,000.00" at bounding box center [428, 199] width 406 height 48
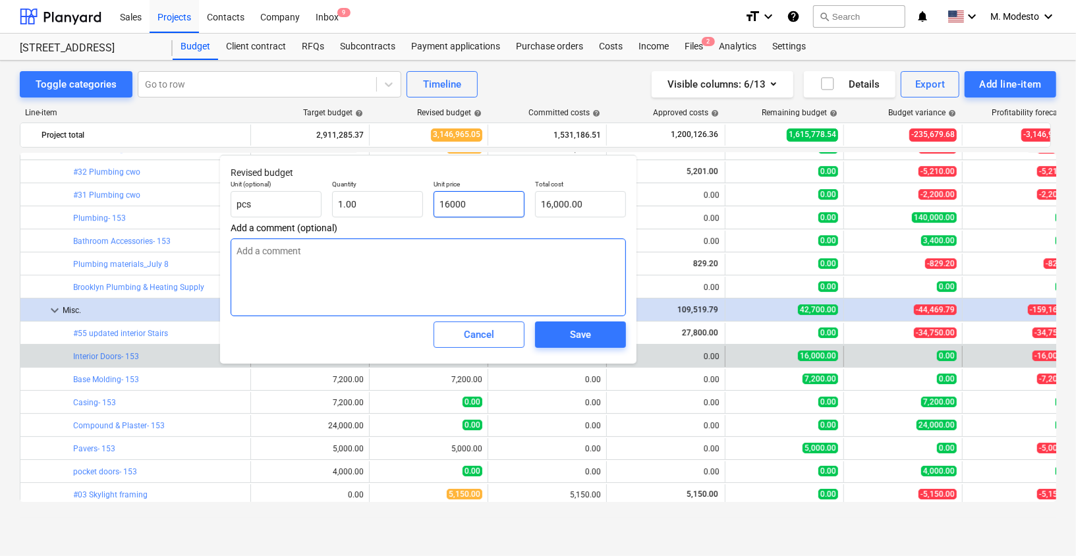
type textarea "x"
type input "0"
type input "0.00"
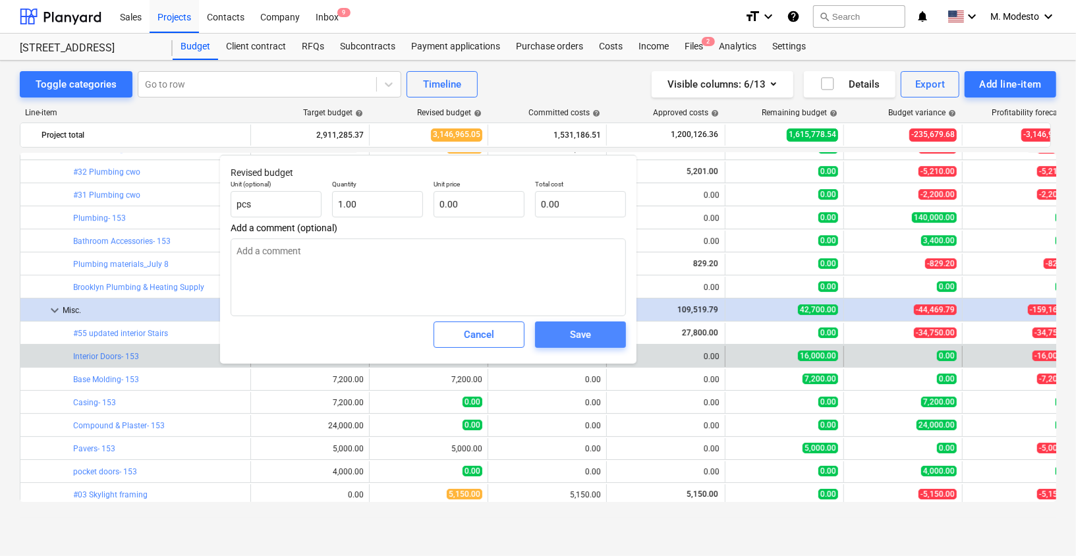
click at [574, 332] on div "Save" at bounding box center [580, 334] width 21 height 17
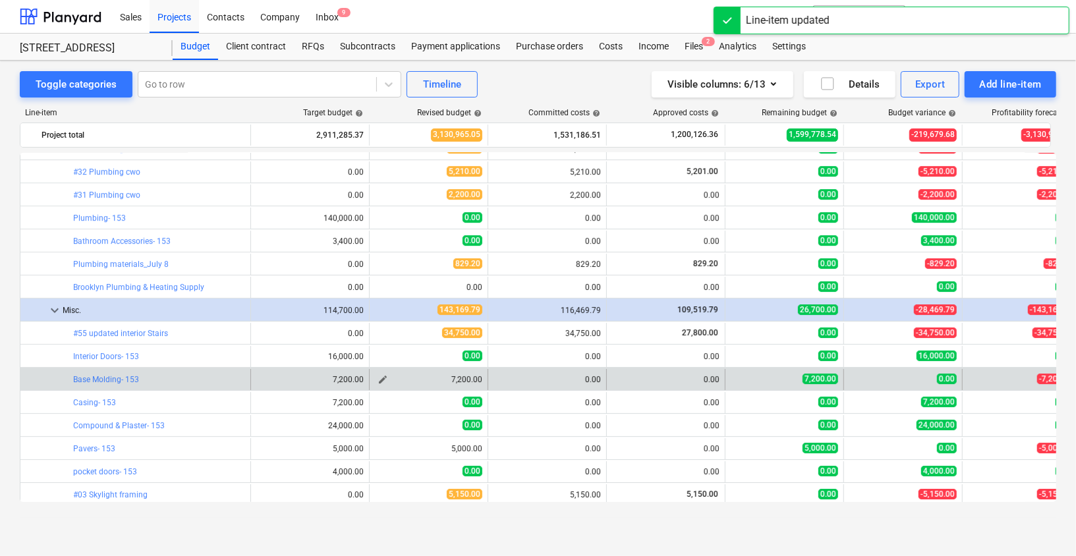
click at [381, 377] on span "edit" at bounding box center [382, 379] width 11 height 11
type textarea "x"
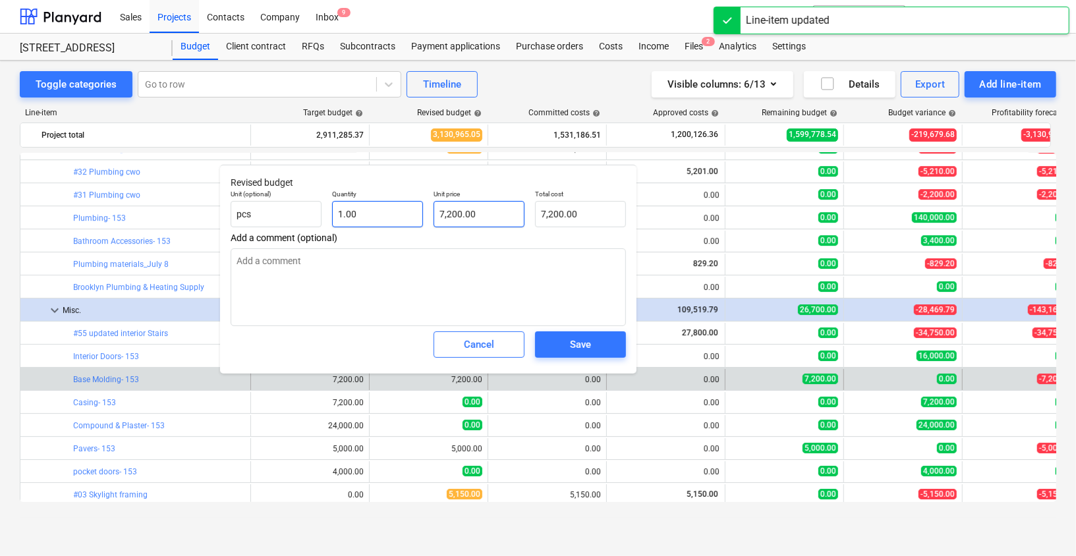
type input "7200"
click at [365, 219] on div "Unit (optional) pcs Quantity 1.00 Unit price 7200 Total cost 7,200.00" at bounding box center [428, 208] width 406 height 48
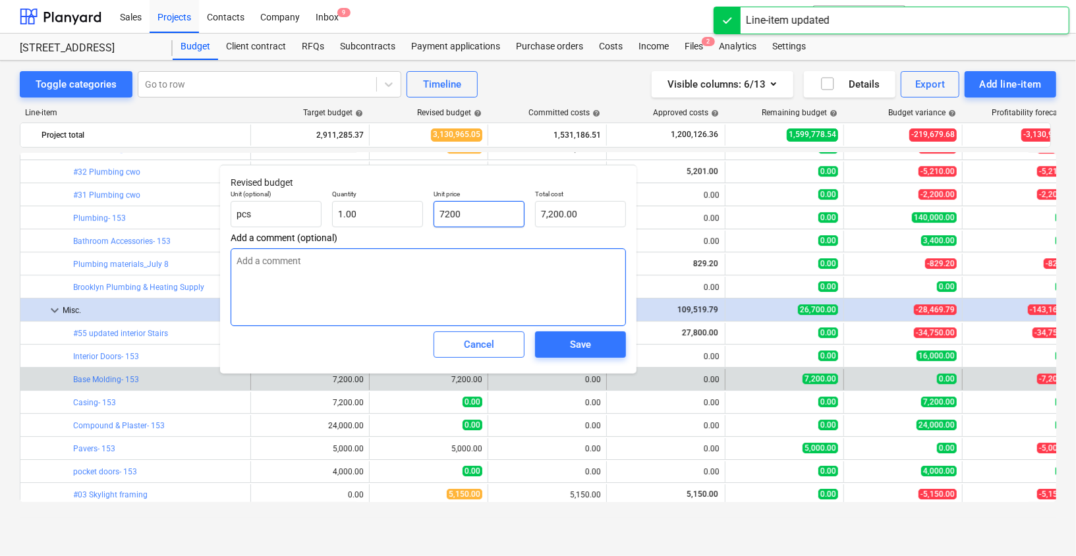
type textarea "x"
type input "72000"
type input "72,000.00"
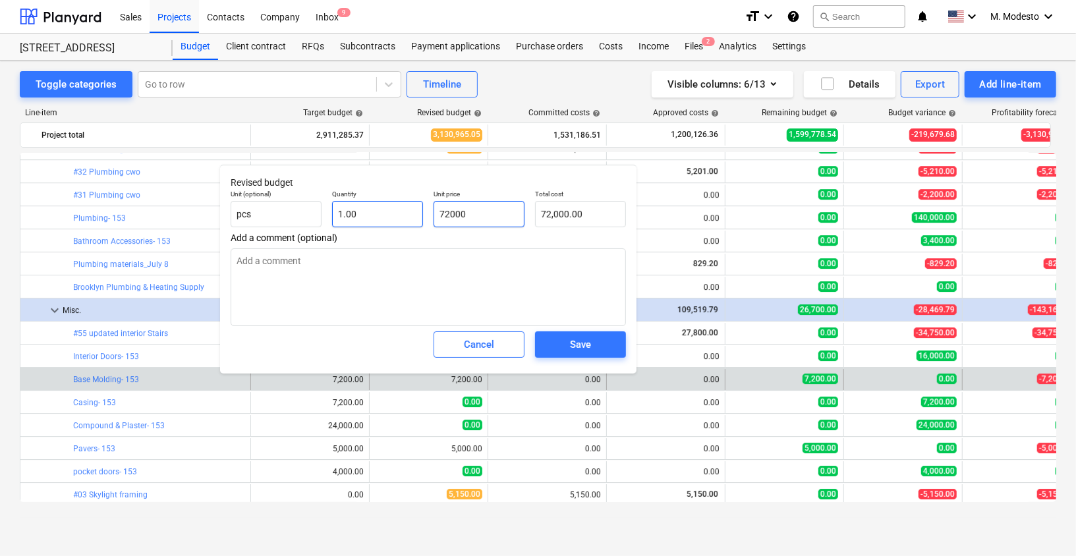
click at [395, 207] on div "Unit (optional) pcs Quantity 1.00 Unit price 72000 Total cost 72,000.00" at bounding box center [428, 208] width 406 height 48
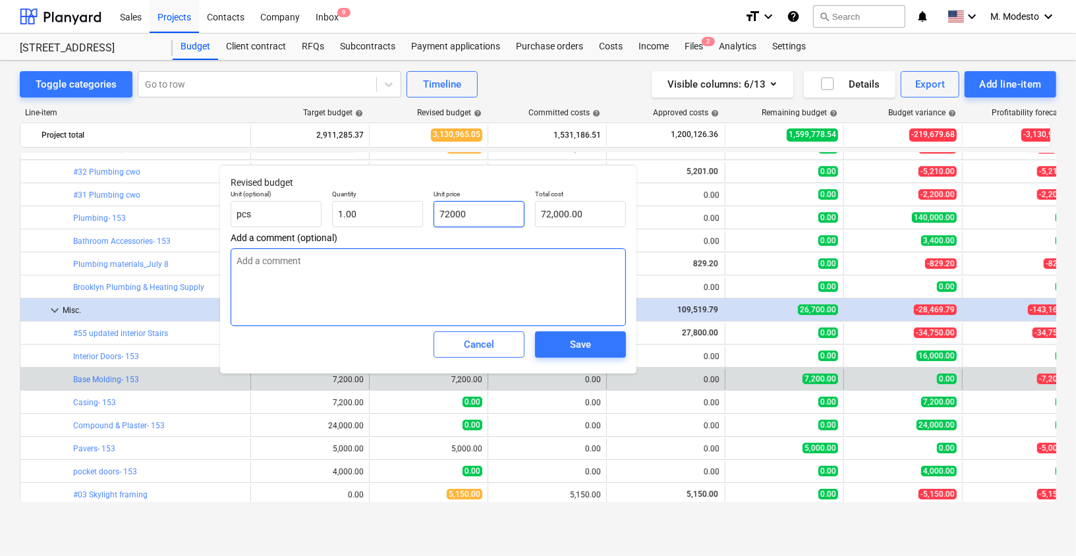
type textarea "x"
type input "0"
type input "0.00"
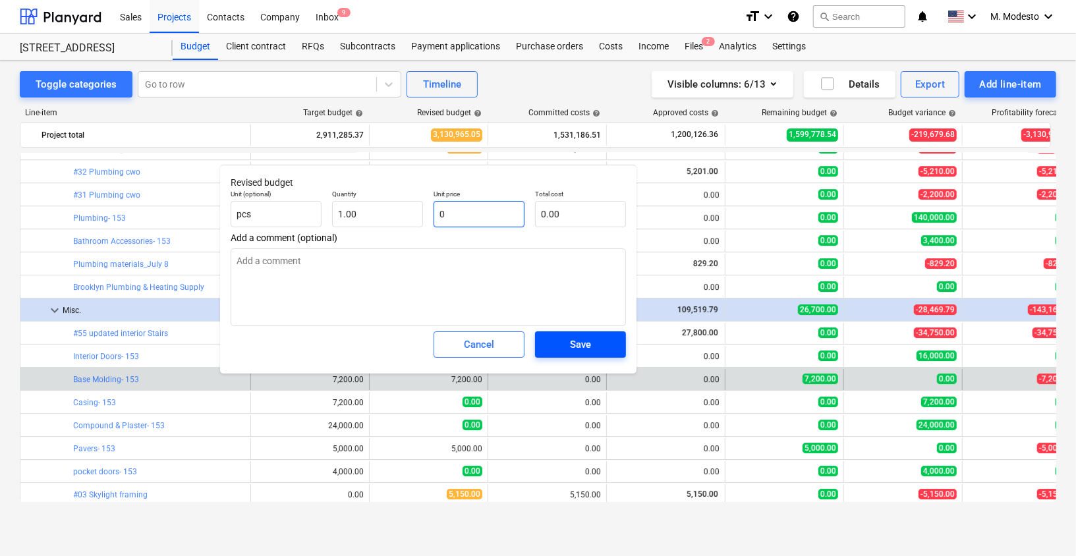
type input "0"
type textarea "x"
type input "0.00"
click at [593, 344] on span "Save" at bounding box center [580, 344] width 59 height 17
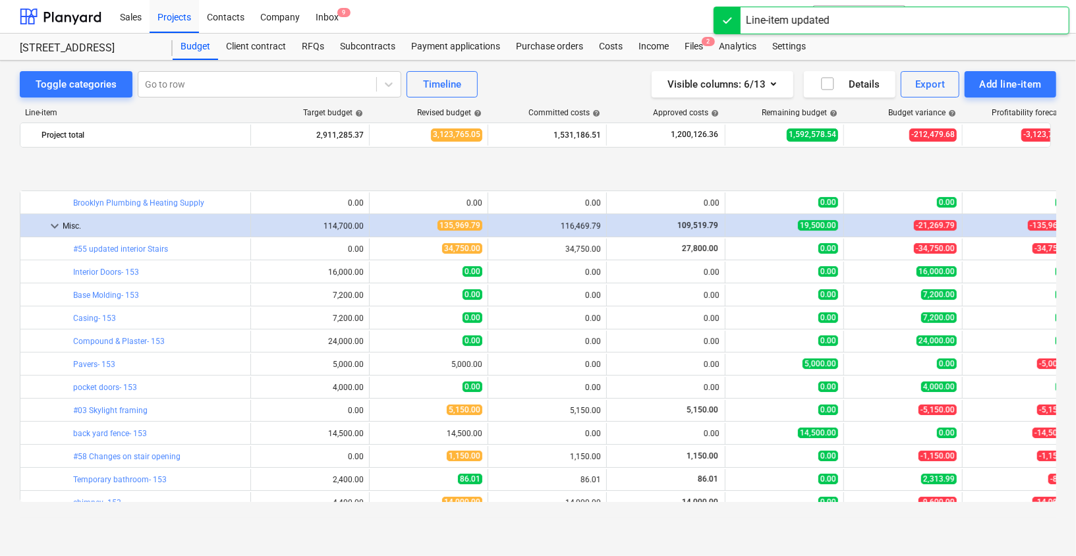
scroll to position [2872, 0]
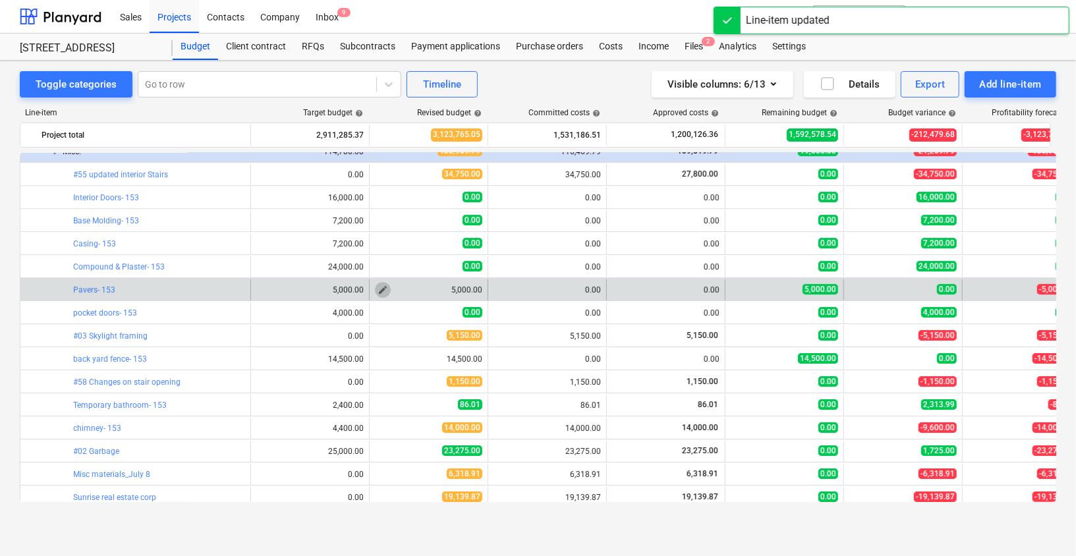
click at [381, 285] on span "edit" at bounding box center [382, 290] width 11 height 11
type textarea "x"
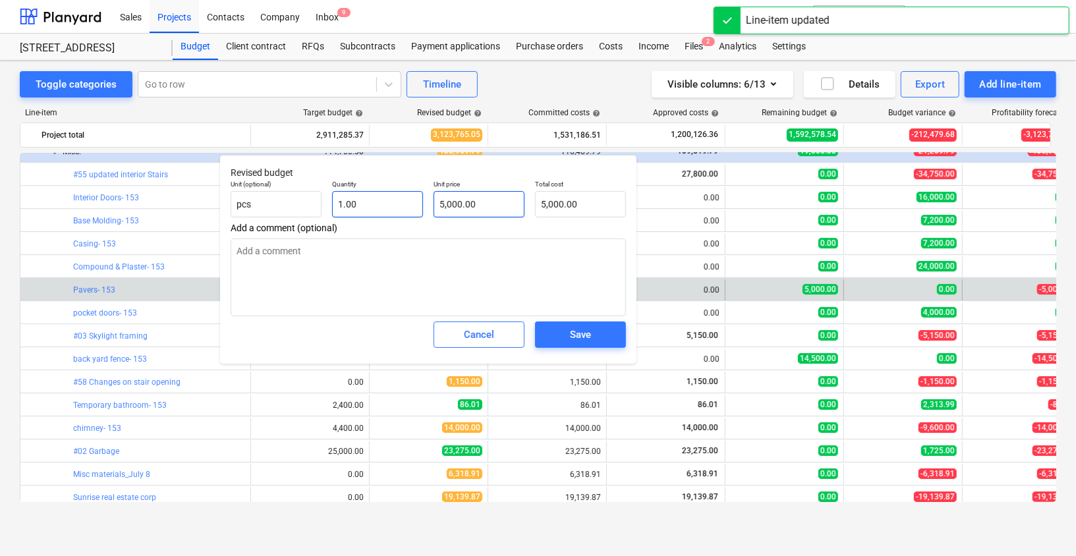
type input "5000"
drag, startPoint x: 411, startPoint y: 201, endPoint x: 400, endPoint y: 201, distance: 11.2
click at [400, 201] on div "Unit (optional) pcs Quantity 1.00 Unit price 5000 Total cost 5,000.00" at bounding box center [428, 199] width 406 height 48
type textarea "x"
type input "0"
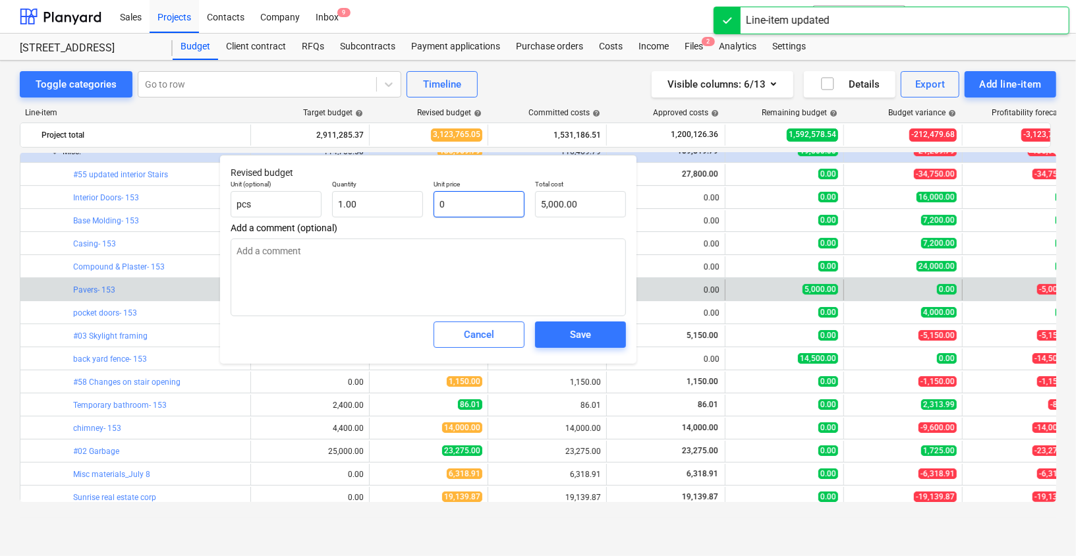
type input "0.00"
type input "0"
type textarea "x"
type input "0.00"
click at [569, 316] on div "Save" at bounding box center [580, 334] width 101 height 37
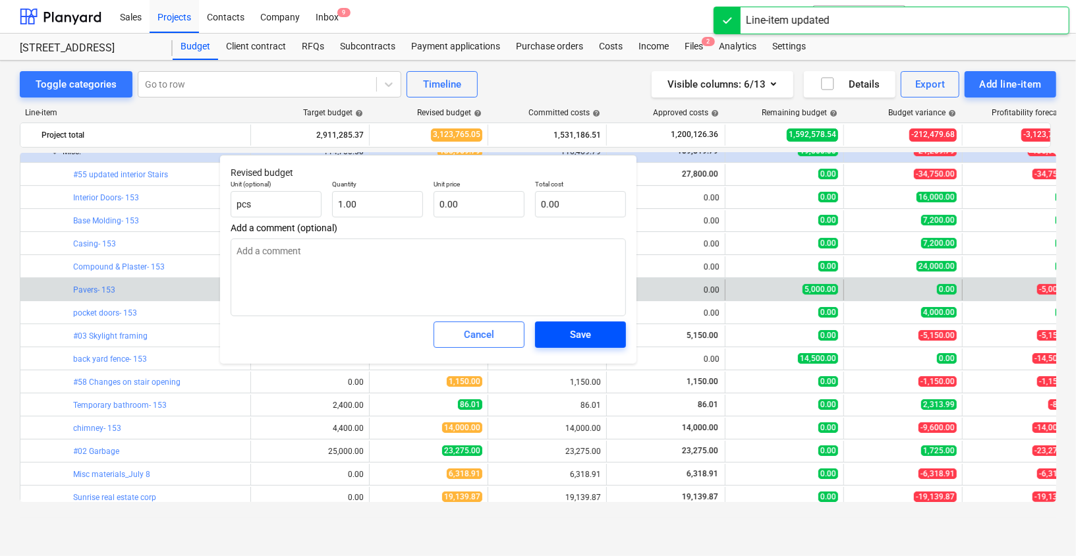
click at [572, 327] on div "Save" at bounding box center [580, 334] width 21 height 17
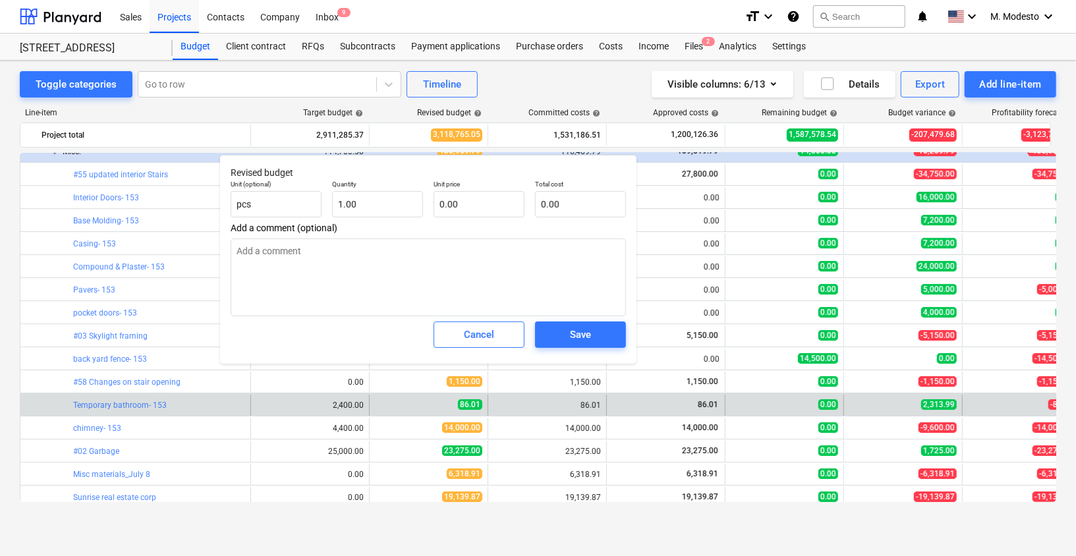
type textarea "x"
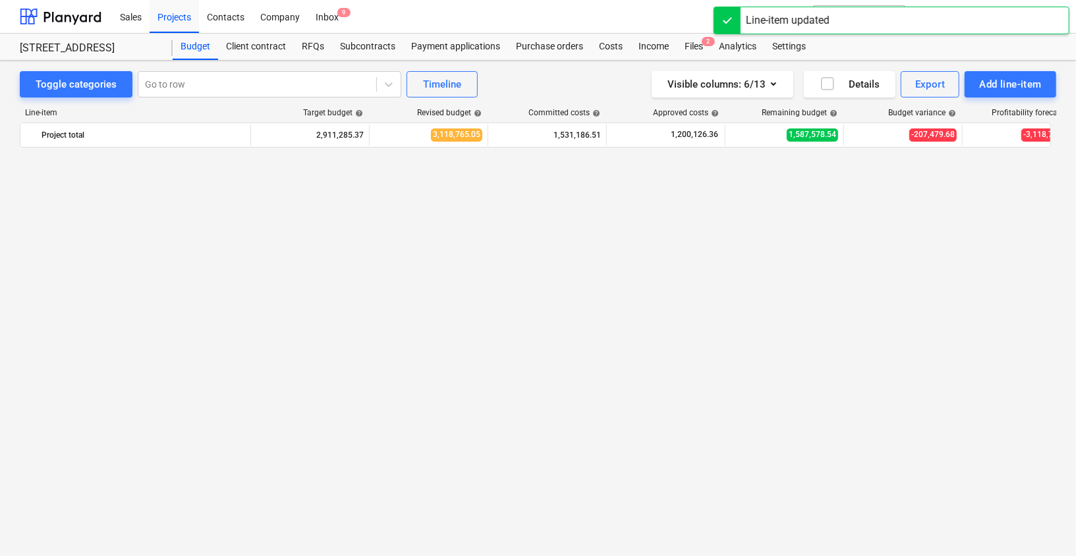
scroll to position [2872, 0]
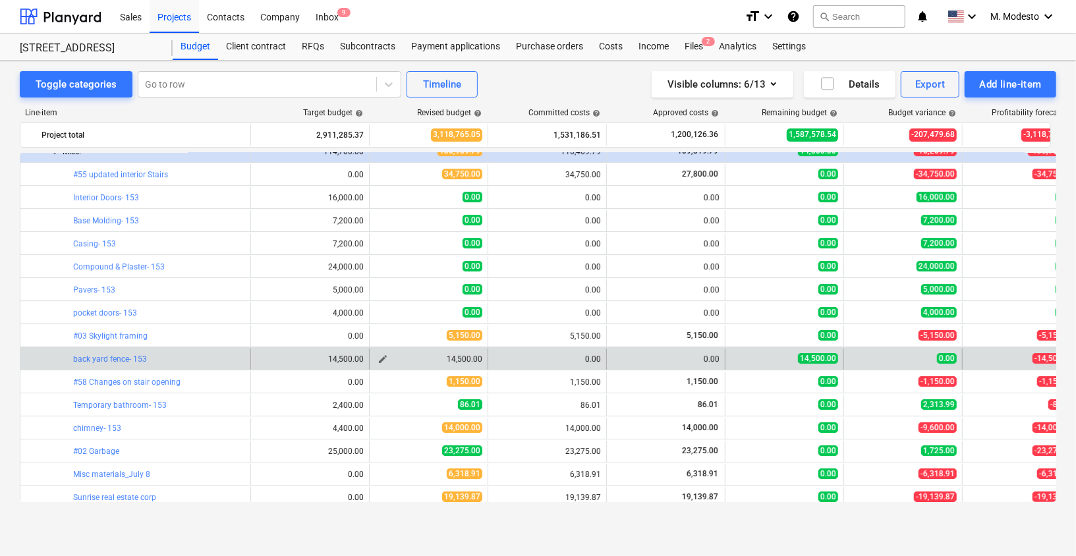
click at [378, 359] on span "edit" at bounding box center [382, 359] width 11 height 11
type textarea "x"
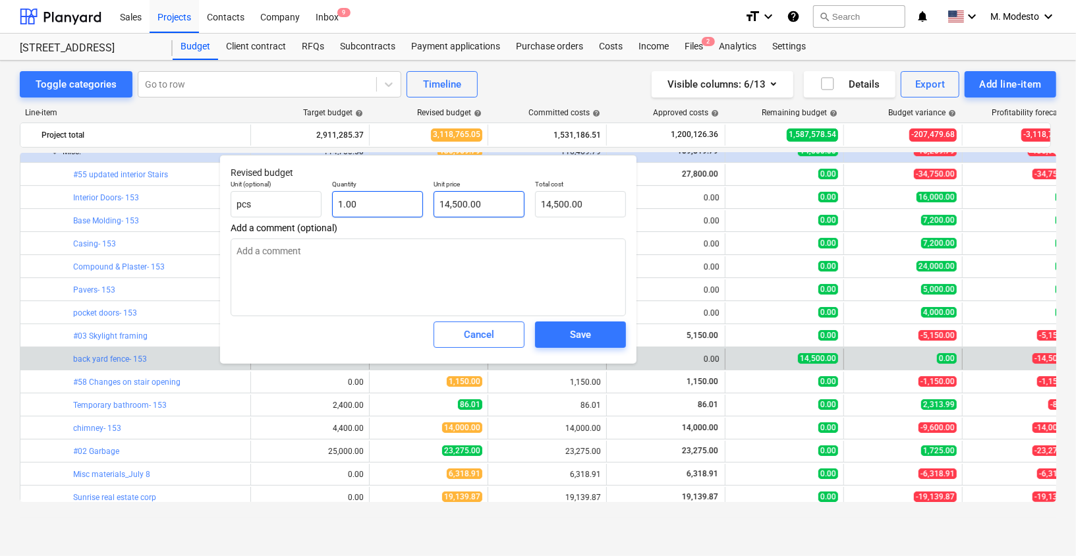
type input "14500"
click at [397, 204] on div "Unit (optional) pcs Quantity 1.00 Unit price 14500 Total cost 14,500.00" at bounding box center [428, 199] width 406 height 48
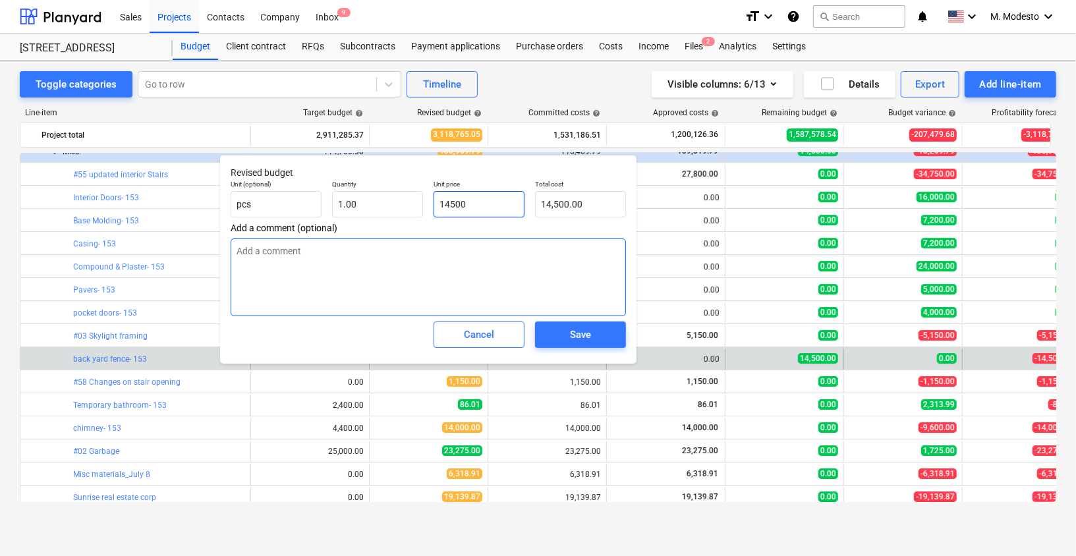
type textarea "x"
type input "0"
type input "0.00"
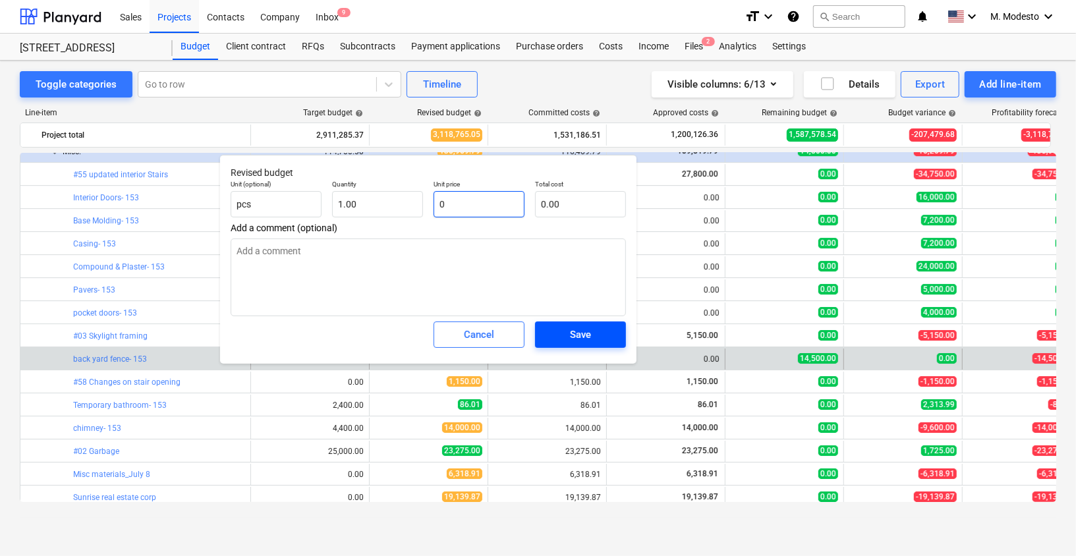
type input "0"
type textarea "x"
type input "0.00"
click at [584, 333] on div "Save" at bounding box center [580, 334] width 21 height 17
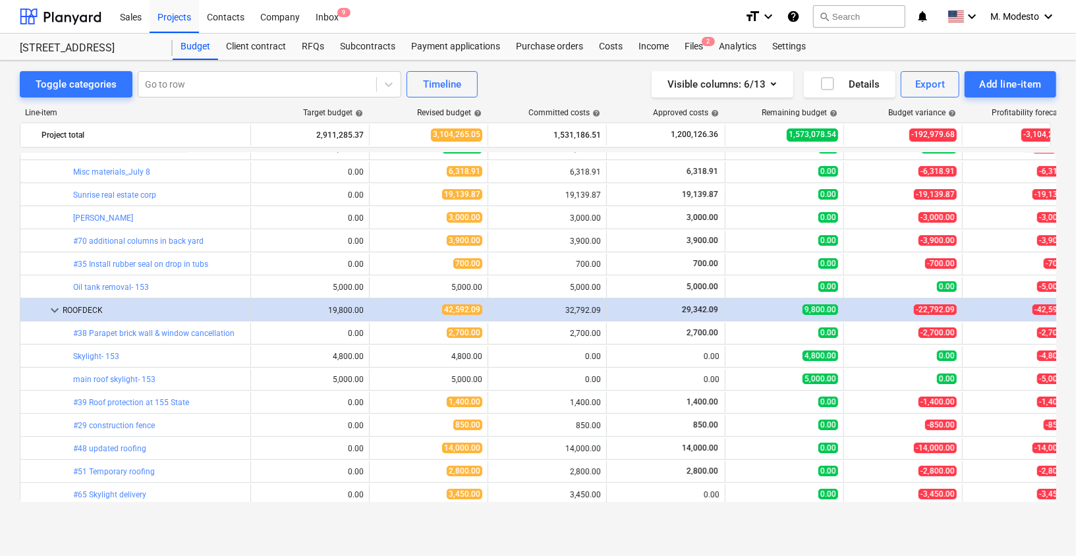
scroll to position [3190, 0]
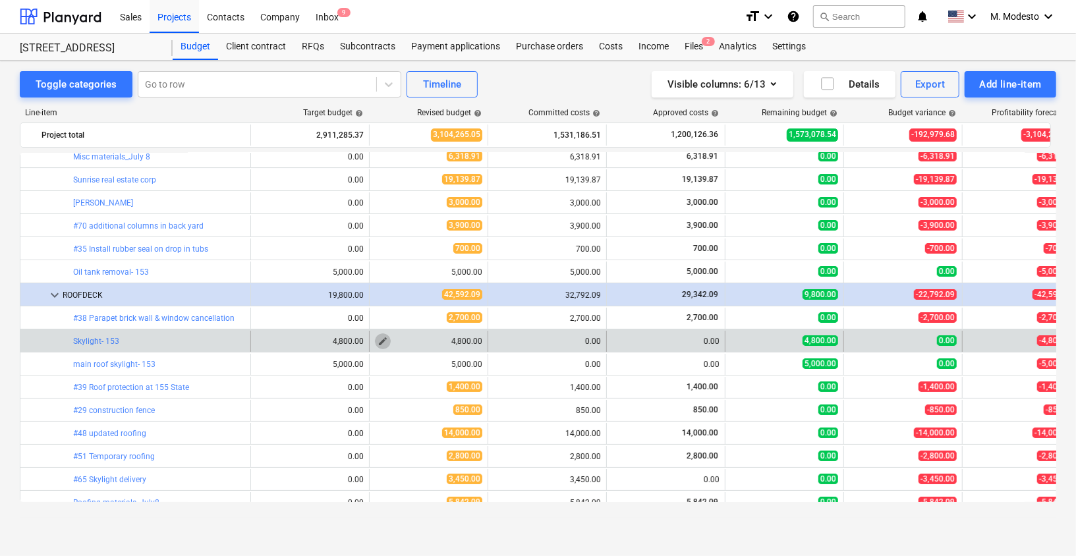
click at [379, 340] on span "edit" at bounding box center [382, 341] width 11 height 11
type textarea "x"
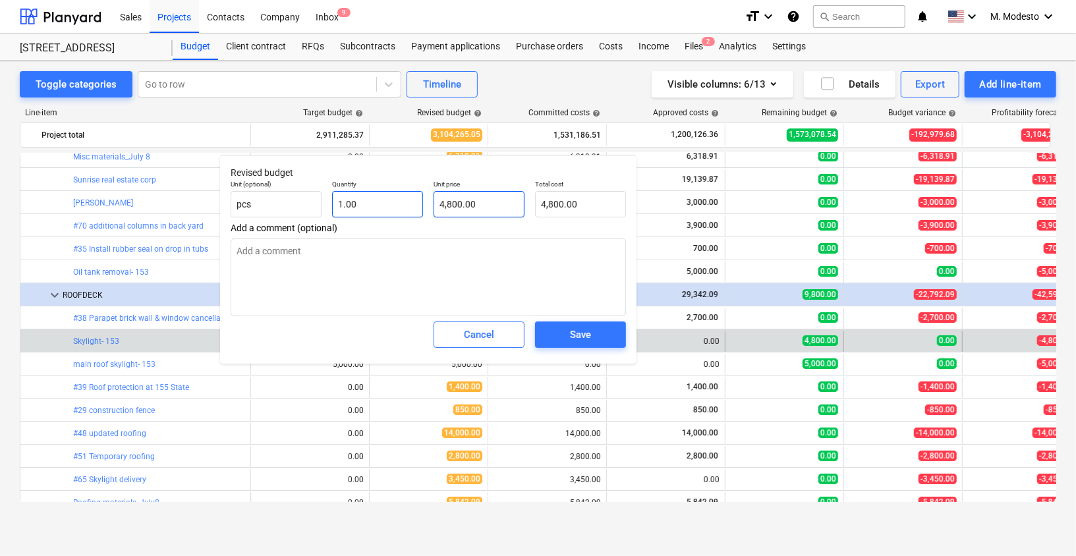
type input "4800"
click at [366, 208] on div "Unit (optional) pcs Quantity 1.00 Unit price 4800 Total cost 4,800.00" at bounding box center [428, 199] width 406 height 48
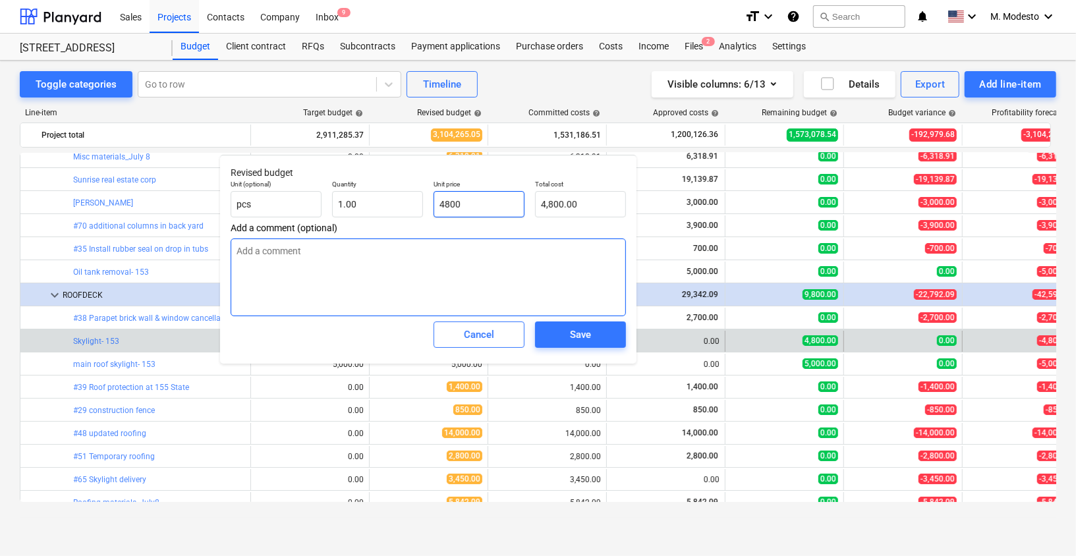
type textarea "x"
type input "0"
type input "0.00"
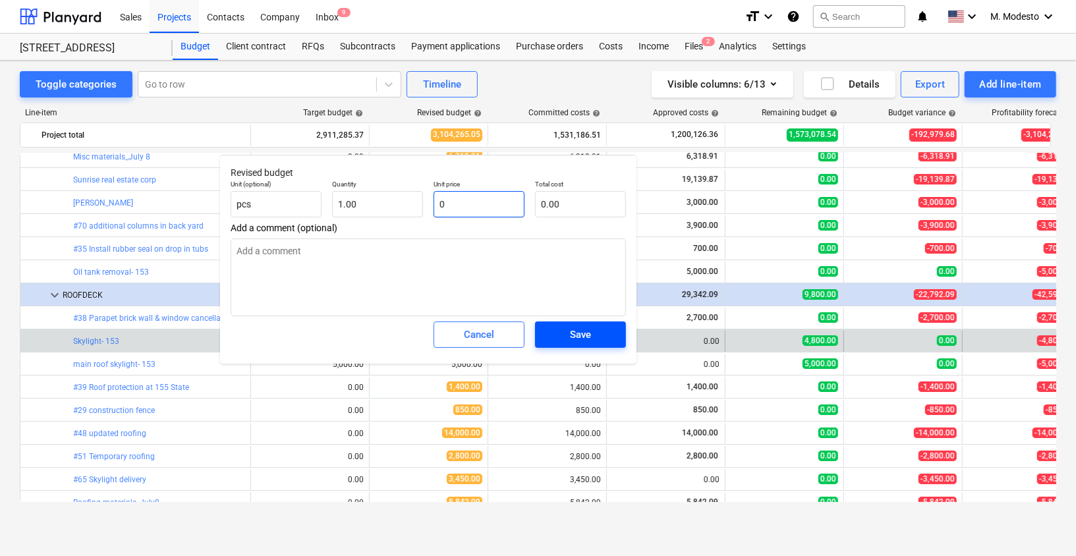
type input "0"
type textarea "x"
type input "0.00"
click at [594, 337] on span "Save" at bounding box center [580, 334] width 59 height 17
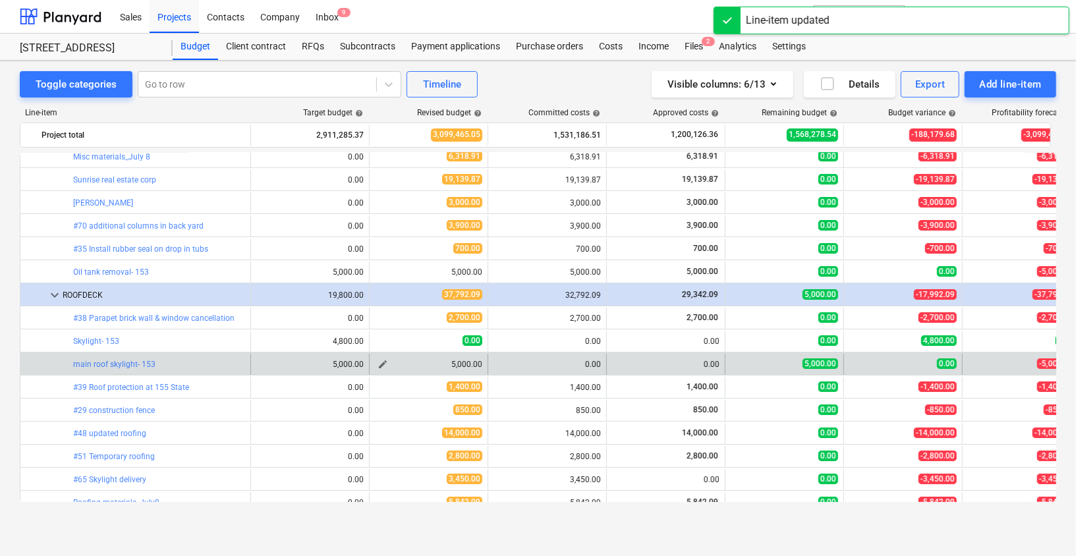
click at [381, 362] on span "edit" at bounding box center [382, 364] width 11 height 11
type textarea "x"
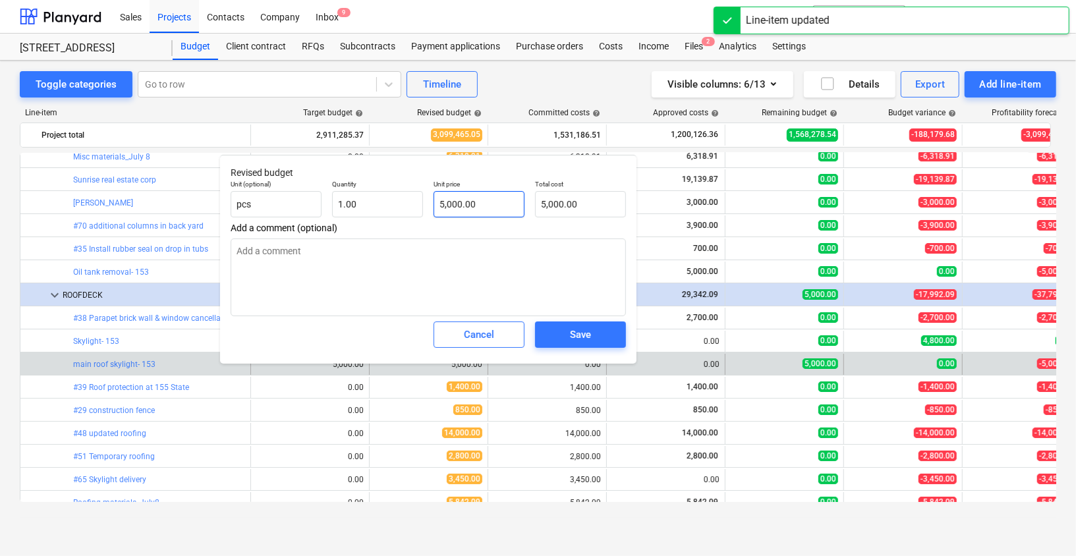
type input "5000"
drag, startPoint x: 491, startPoint y: 205, endPoint x: 365, endPoint y: 205, distance: 125.8
click at [365, 205] on div "Unit (optional) pcs Quantity 1.00 Unit price 5000 Total cost 5,000.00" at bounding box center [428, 199] width 406 height 48
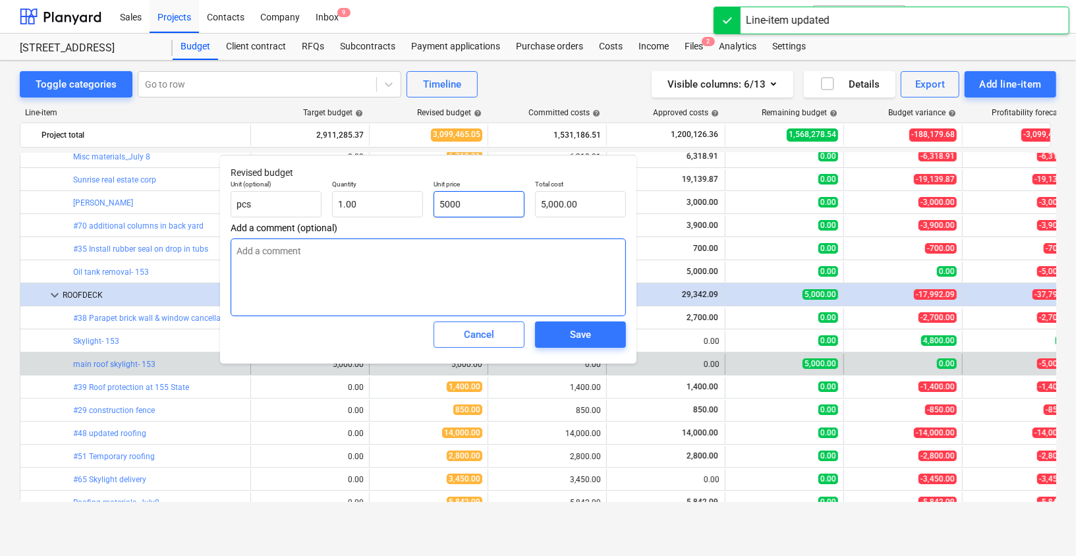
type textarea "x"
type input "0"
type input "0.00"
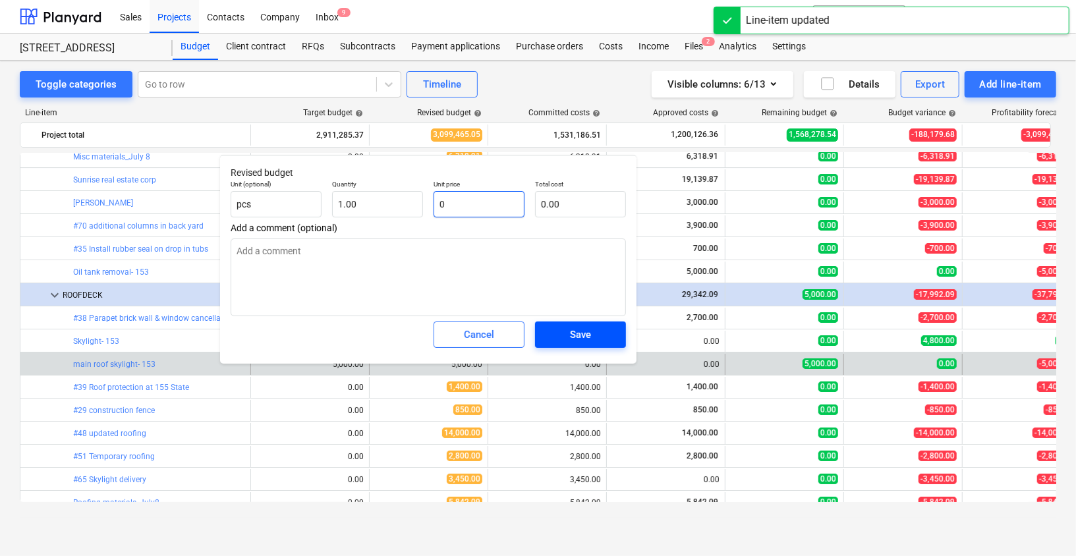
type input "0"
type textarea "x"
type input "0.00"
click at [594, 341] on span "Save" at bounding box center [580, 334] width 59 height 17
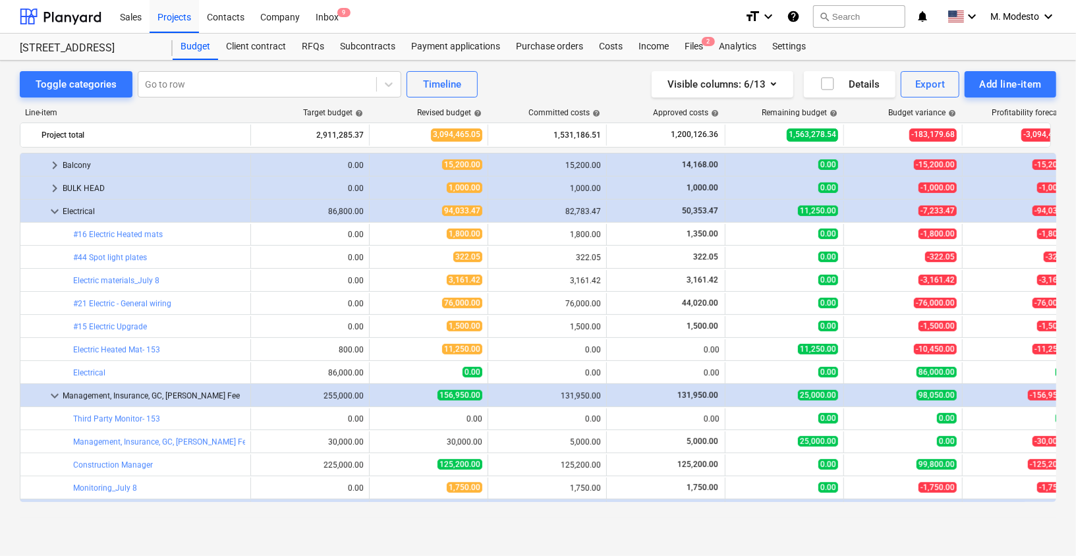
scroll to position [3640, 0]
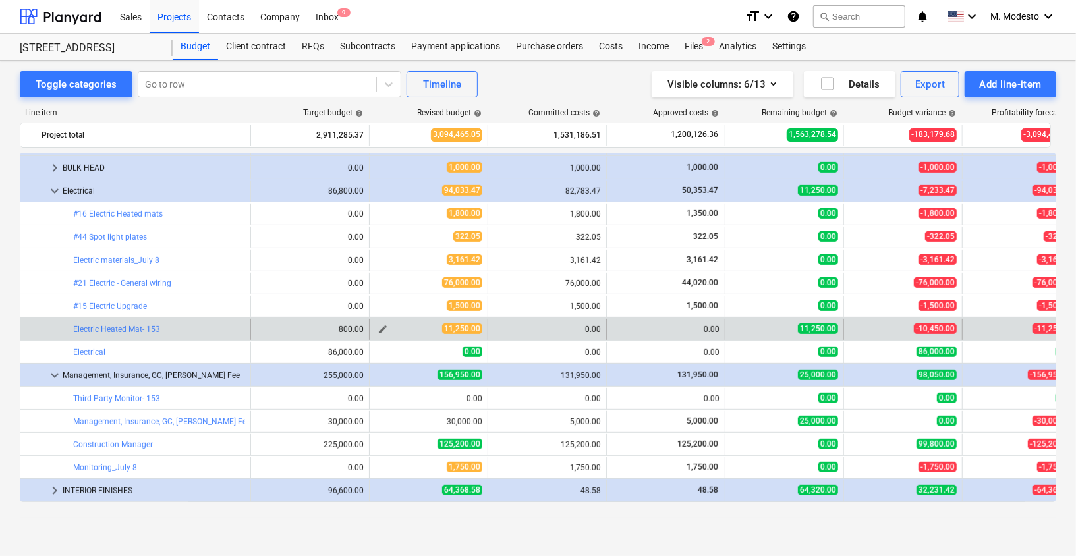
click at [381, 329] on span "edit" at bounding box center [382, 329] width 11 height 11
type textarea "x"
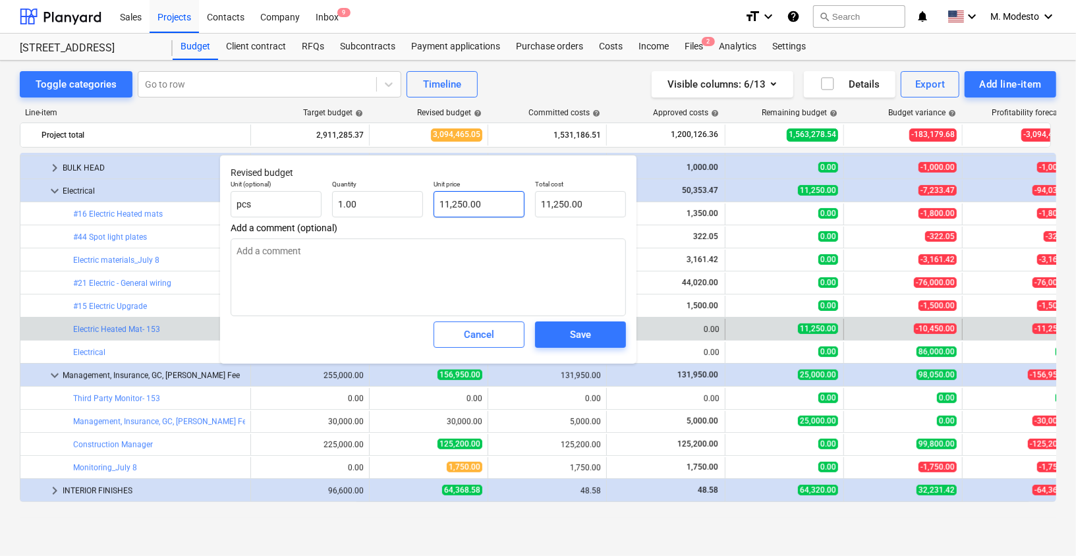
type input "11250"
drag, startPoint x: 487, startPoint y: 206, endPoint x: 382, endPoint y: 205, distance: 105.4
click at [383, 205] on div "Unit (optional) pcs Quantity 1.00 Unit price 11250 Total cost 11,250.00" at bounding box center [428, 199] width 406 height 48
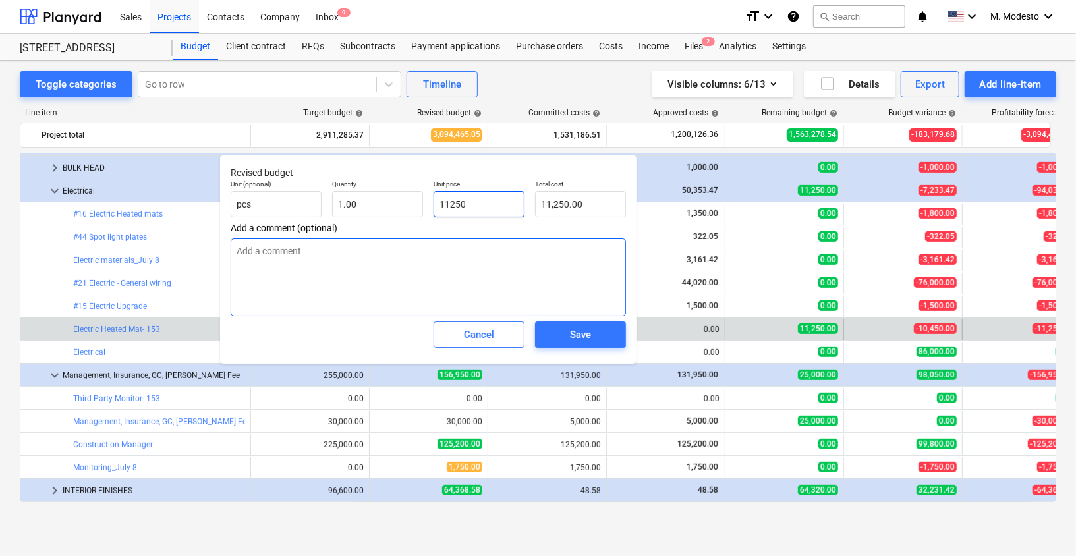
type textarea "x"
type input "0"
type input "0.00"
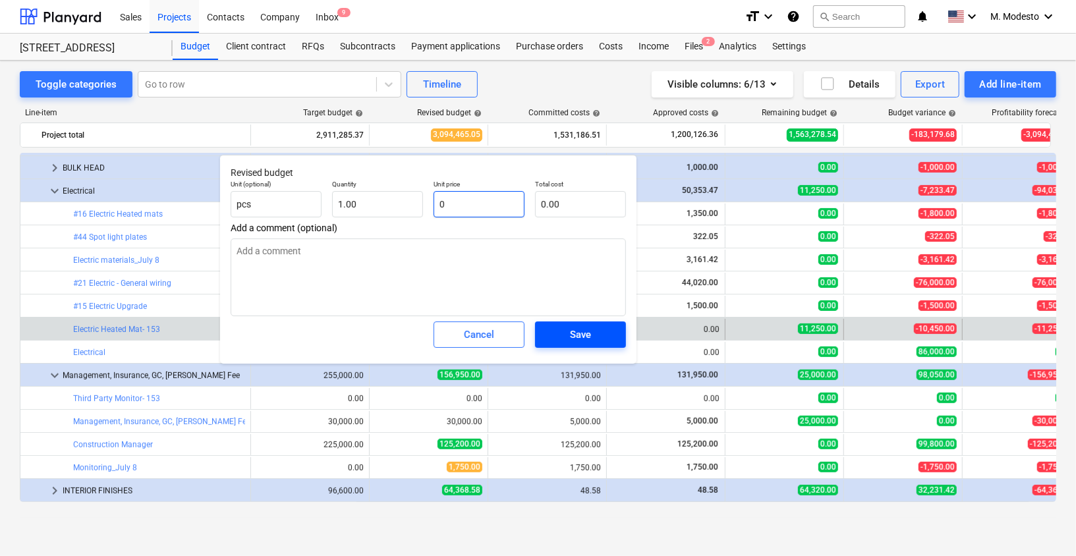
type input "0"
type textarea "x"
type input "0.00"
click at [588, 344] on button "Save" at bounding box center [580, 334] width 91 height 26
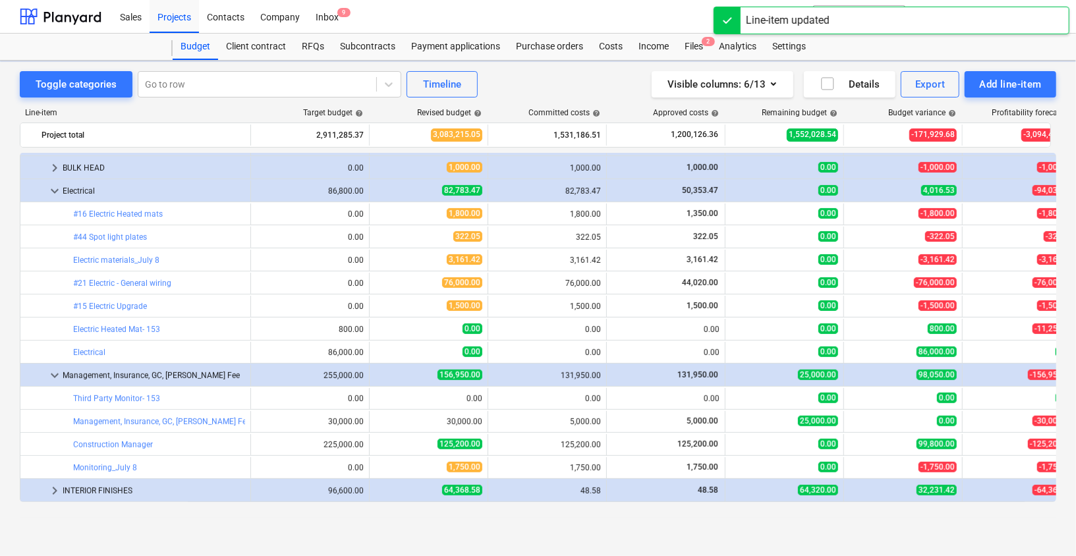
click at [3, 337] on div "Toggle categories Go to row Timeline Visible columns : 6/13 Details Export Add …" at bounding box center [538, 295] width 1076 height 468
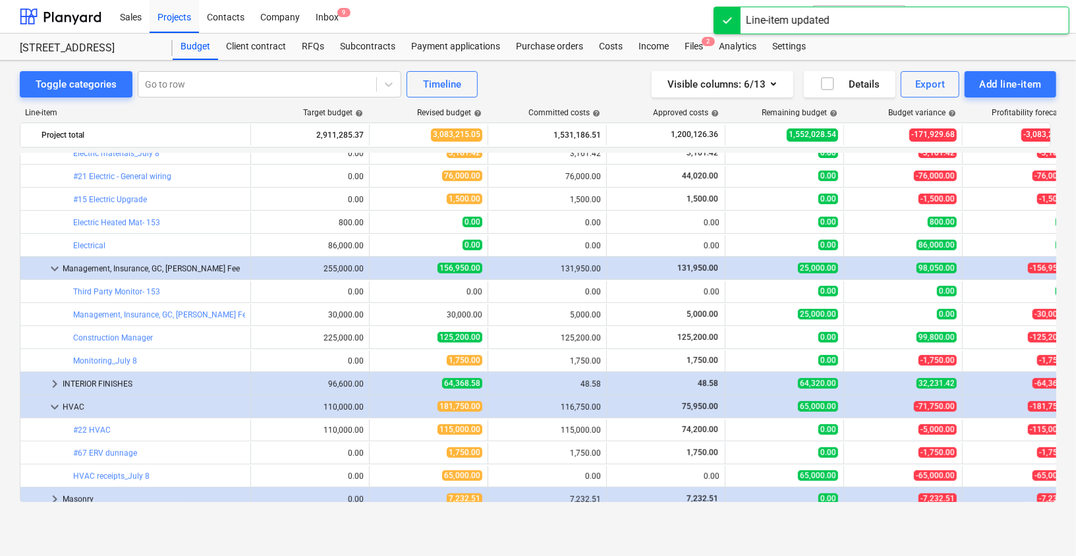
scroll to position [3749, 0]
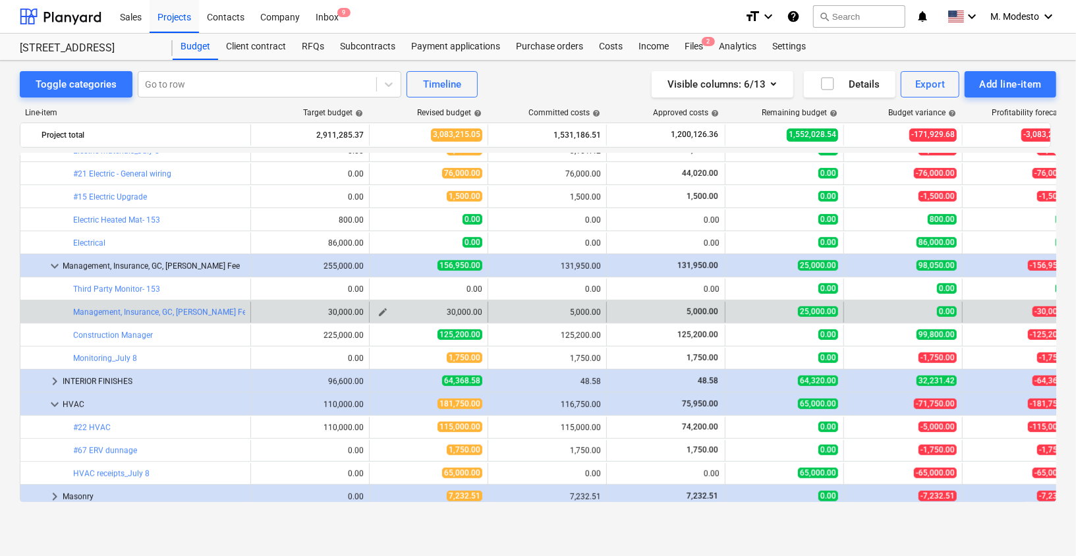
click at [379, 311] on span "edit" at bounding box center [382, 312] width 11 height 11
type textarea "x"
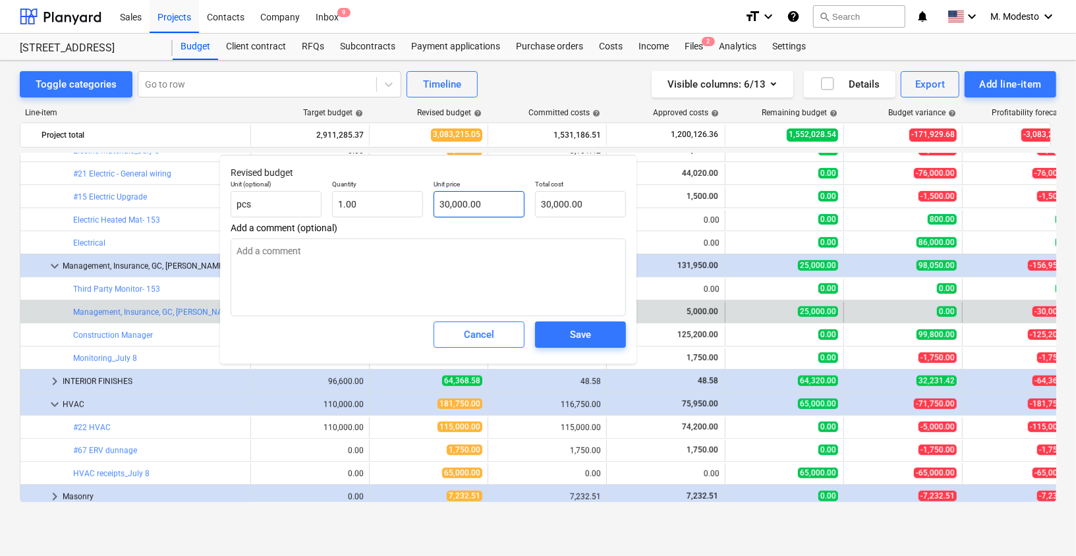
type input "30000"
drag, startPoint x: 485, startPoint y: 203, endPoint x: 351, endPoint y: 204, distance: 134.4
click at [351, 204] on div "Unit (optional) pcs Quantity 1.00 Unit price 30000 Total cost 30,000.00" at bounding box center [428, 199] width 406 height 48
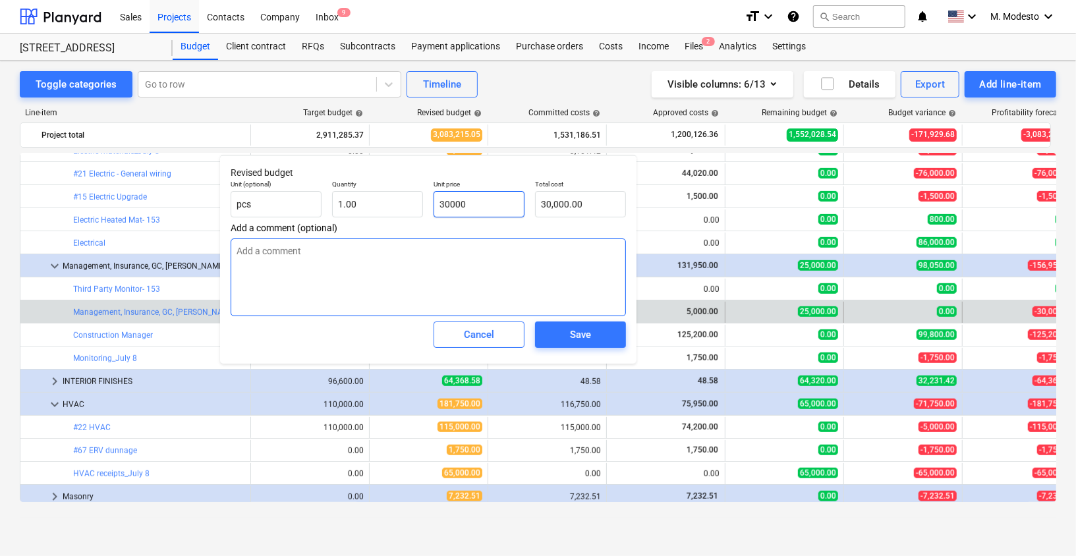
type textarea "x"
type input "0"
type input "0.00"
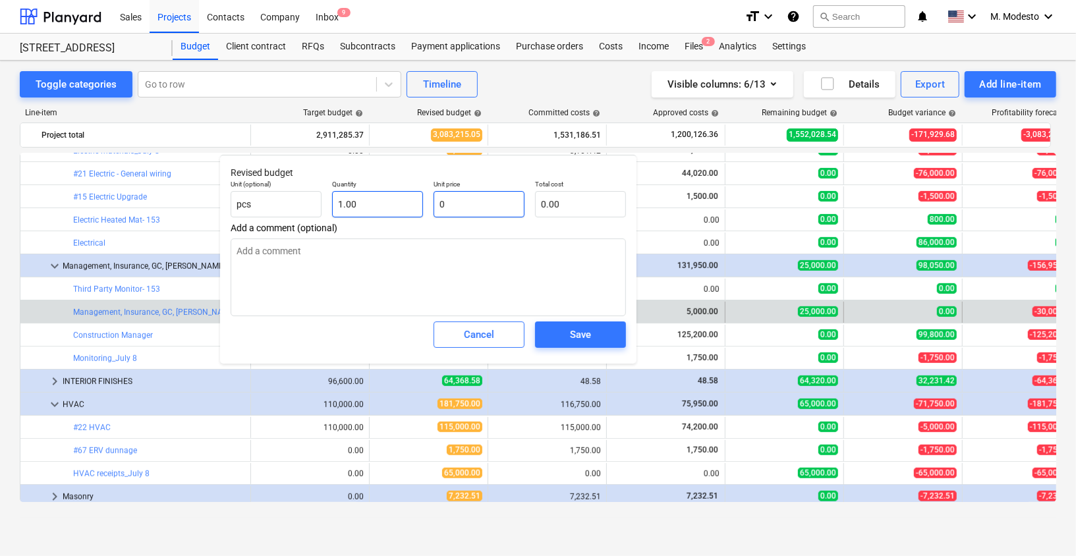
drag, startPoint x: 453, startPoint y: 204, endPoint x: 414, endPoint y: 198, distance: 39.9
click at [414, 198] on div "Unit (optional) pcs Quantity 1.00 Unit price 0 Total cost 0.00" at bounding box center [428, 199] width 406 height 48
type textarea "x"
type input "5"
type input "5.00"
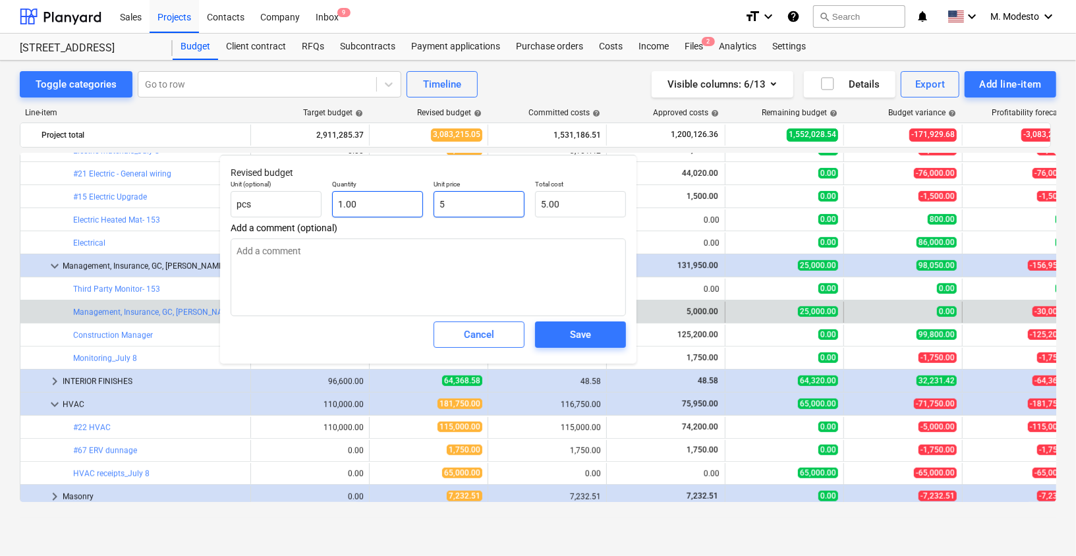
type textarea "x"
type input "50"
type input "50.00"
type textarea "x"
type input "500"
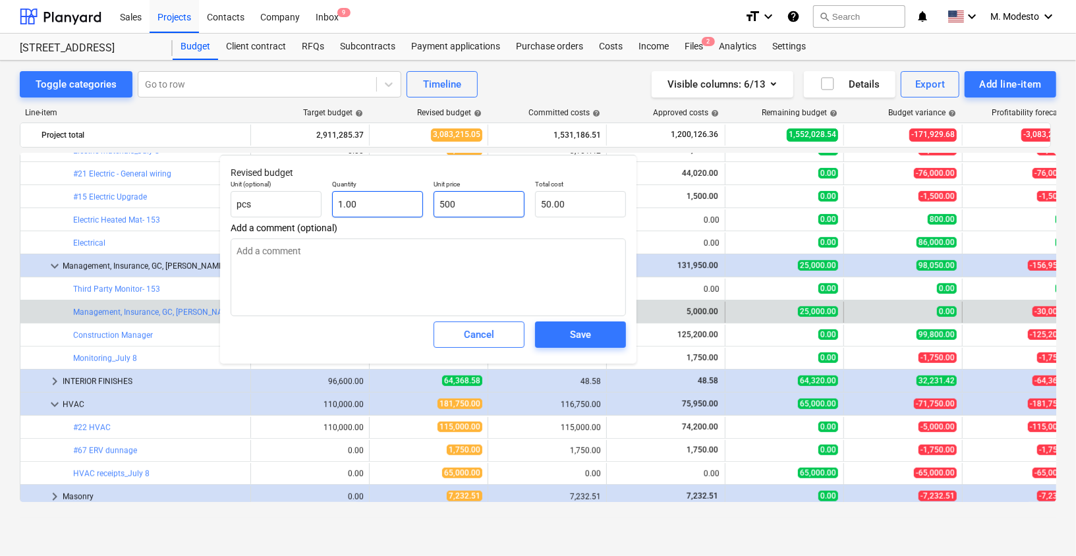
type input "500.00"
type textarea "x"
type input "5000"
type input "5,000.00"
type input "5000"
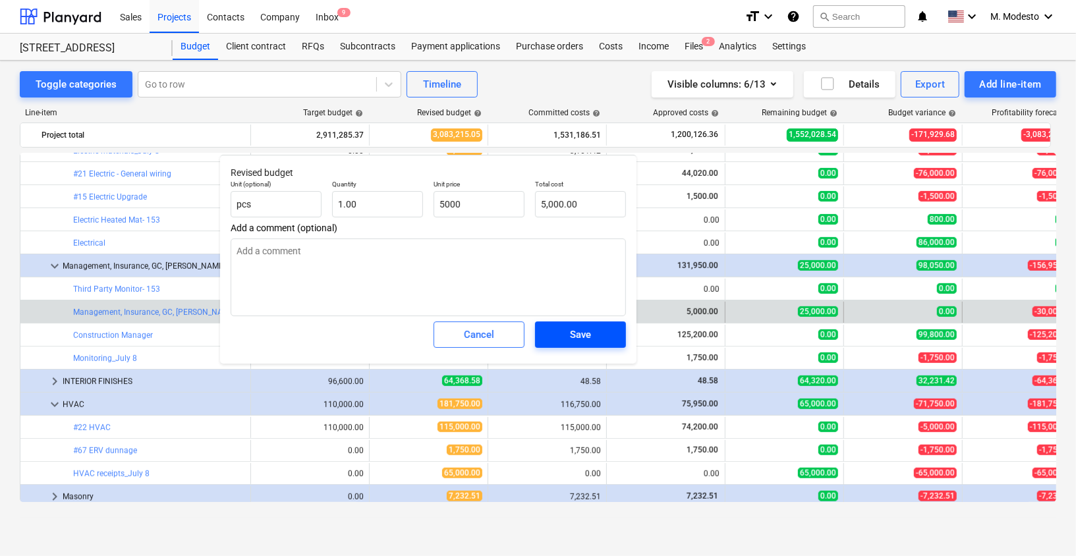
type textarea "x"
type input "5,000.00"
click at [578, 335] on div "Save" at bounding box center [580, 334] width 21 height 17
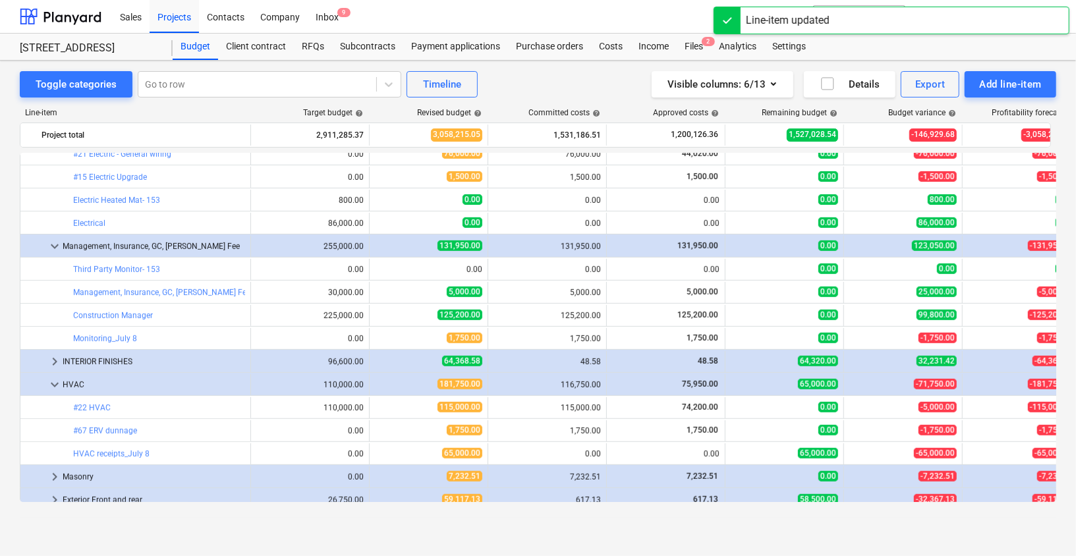
scroll to position [3777, 0]
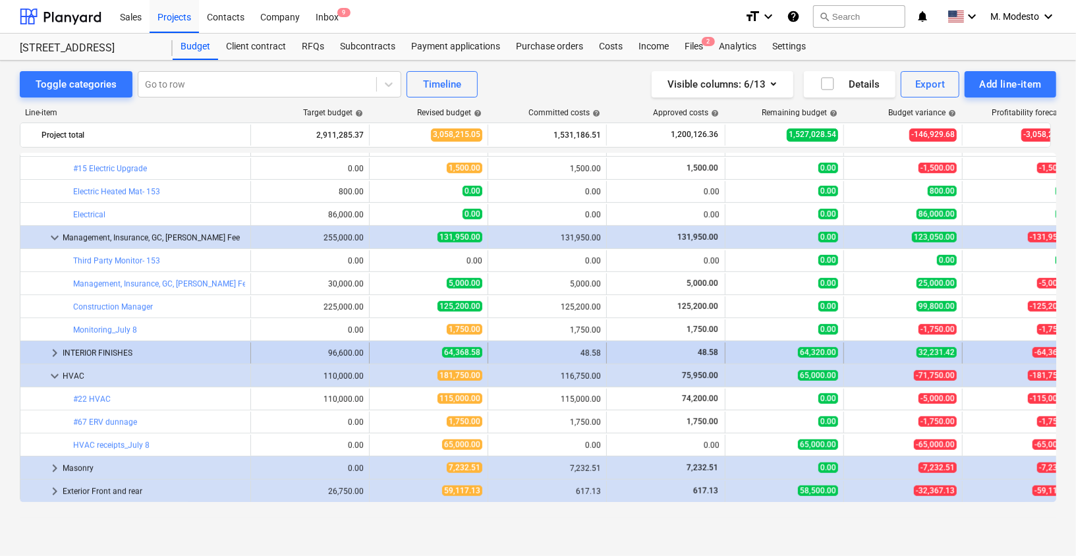
click at [57, 356] on span "keyboard_arrow_right" at bounding box center [55, 353] width 16 height 16
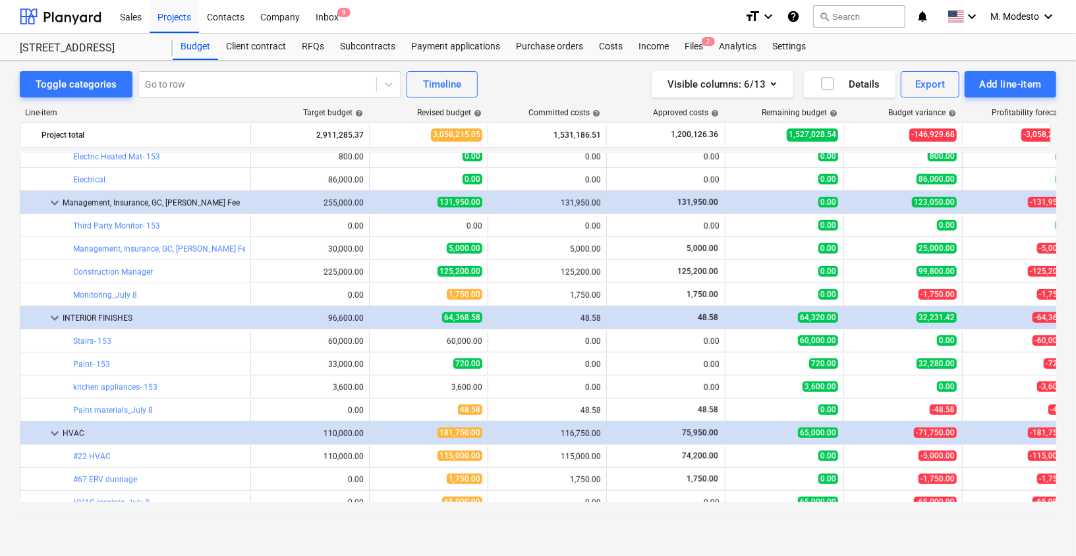
scroll to position [3815, 0]
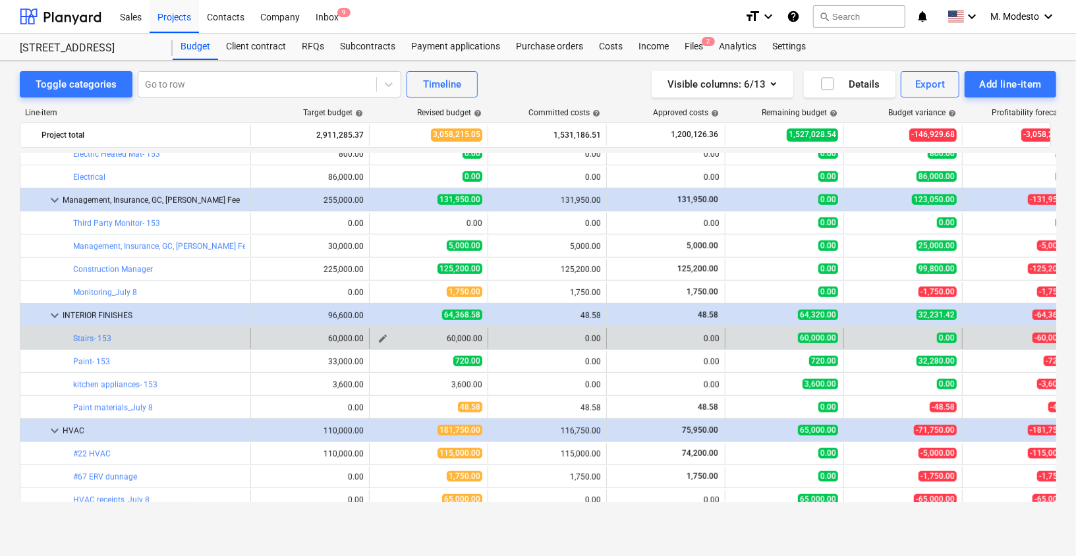
click at [378, 336] on span "edit" at bounding box center [382, 338] width 11 height 11
type textarea "x"
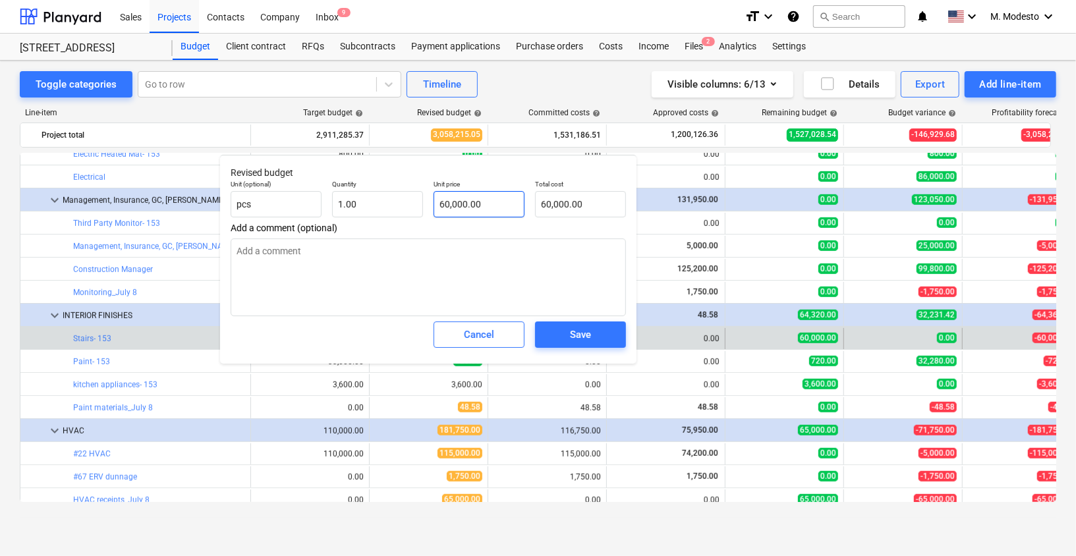
type input "60000"
drag, startPoint x: 424, startPoint y: 198, endPoint x: 404, endPoint y: 197, distance: 20.4
click at [404, 197] on div "Unit (optional) pcs Quantity 1.00 Unit price 60000 Total cost 60,000.00" at bounding box center [428, 199] width 406 height 48
drag, startPoint x: 391, startPoint y: 198, endPoint x: 401, endPoint y: 214, distance: 18.6
click at [389, 198] on div "Unit (optional) pcs Quantity 1.00 Unit price 60000 Total cost 60,000.00" at bounding box center [428, 199] width 406 height 48
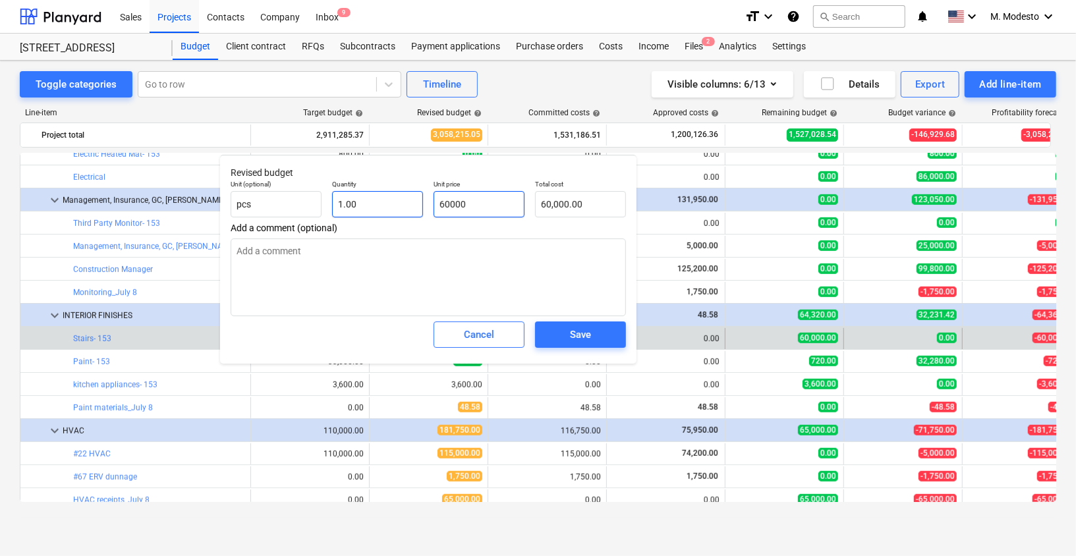
type textarea "x"
type input "0"
type input "0.00"
type input "0"
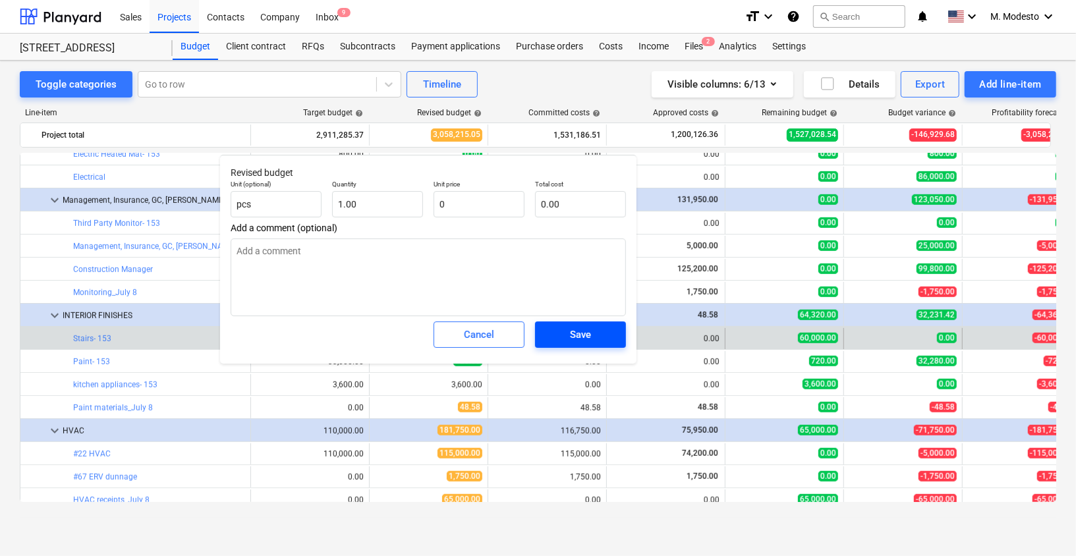
type textarea "x"
type input "0.00"
click at [566, 333] on span "Save" at bounding box center [580, 334] width 59 height 17
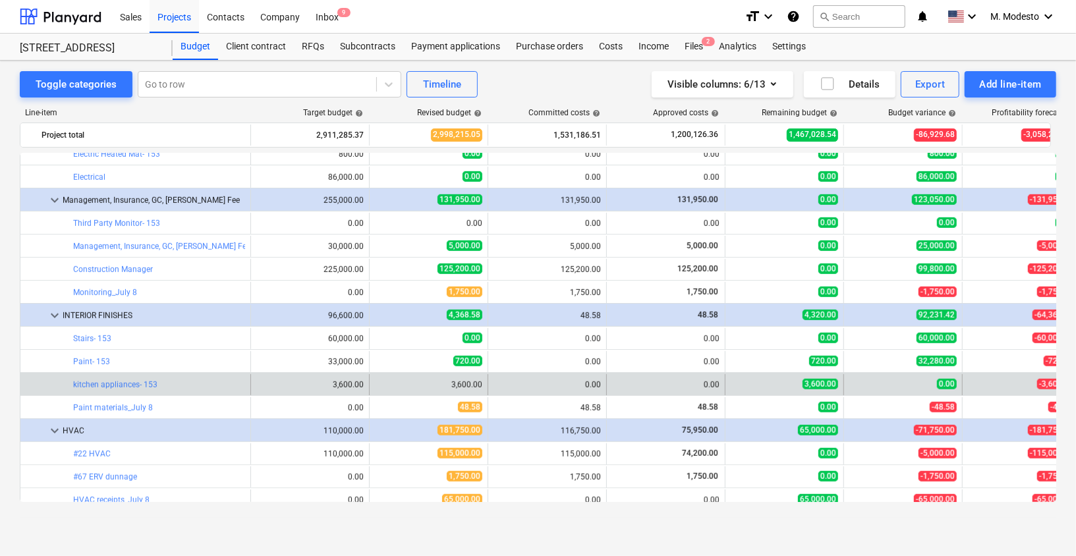
type textarea "x"
type input "1.00"
type input "0.00"
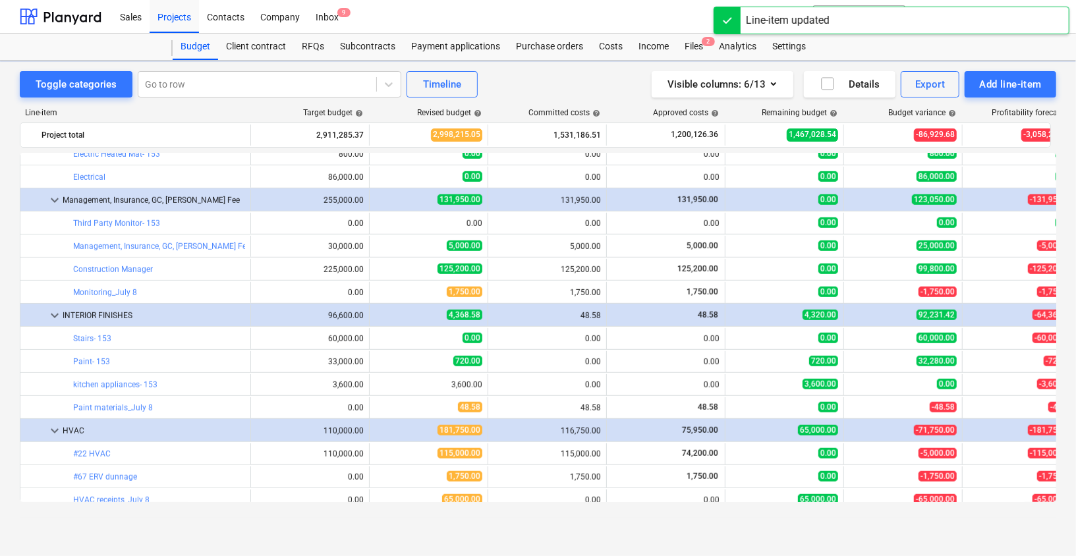
click at [12, 380] on div "Toggle categories Go to row Timeline Visible columns : 6/13 Details Export Add …" at bounding box center [538, 295] width 1076 height 468
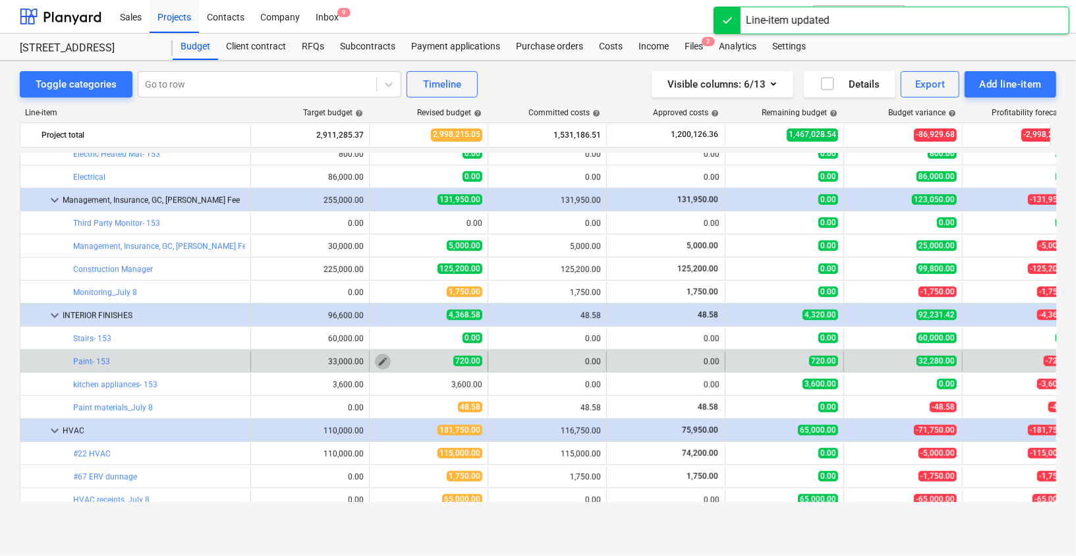
click at [384, 362] on span "edit" at bounding box center [382, 361] width 11 height 11
type textarea "x"
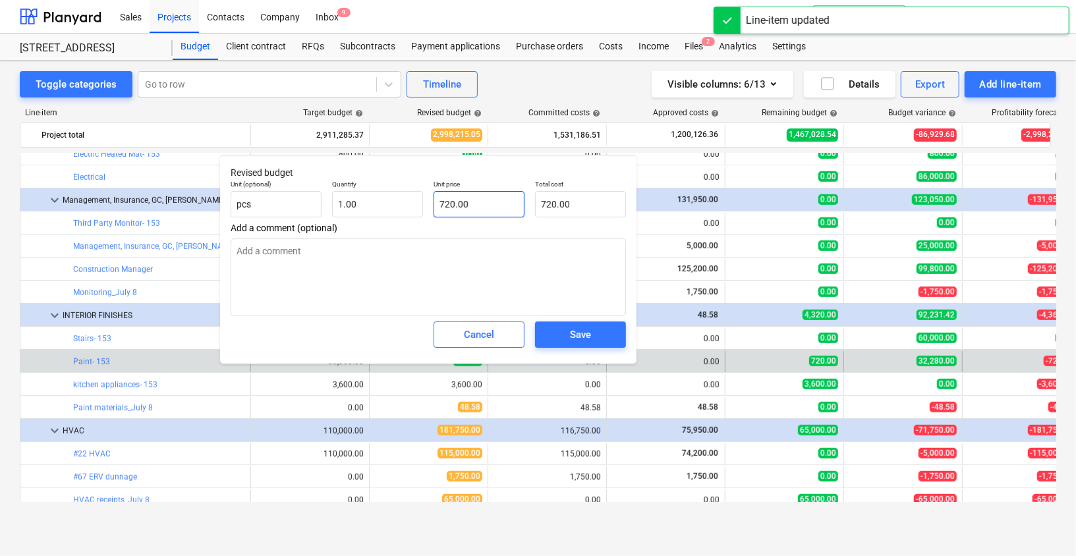
type input "720"
drag, startPoint x: 469, startPoint y: 202, endPoint x: 393, endPoint y: 200, distance: 75.8
click at [393, 200] on div "Unit (optional) pcs Quantity 1.00 Unit price 720 Total cost 720.00" at bounding box center [428, 199] width 406 height 48
type textarea "x"
type input "0"
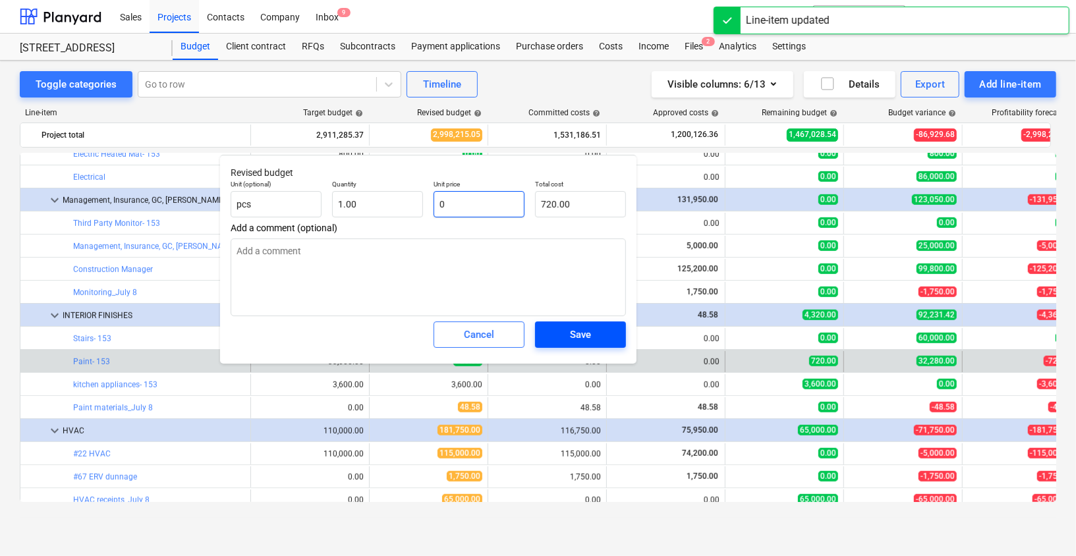
type input "0.00"
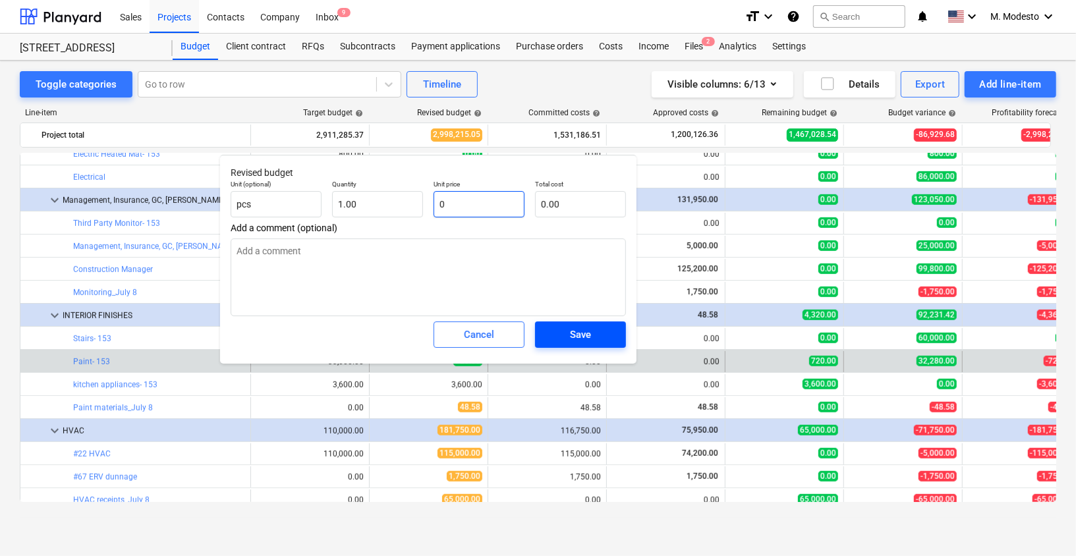
type input "0"
type textarea "x"
type input "0.00"
click at [573, 334] on div "Save" at bounding box center [580, 334] width 21 height 17
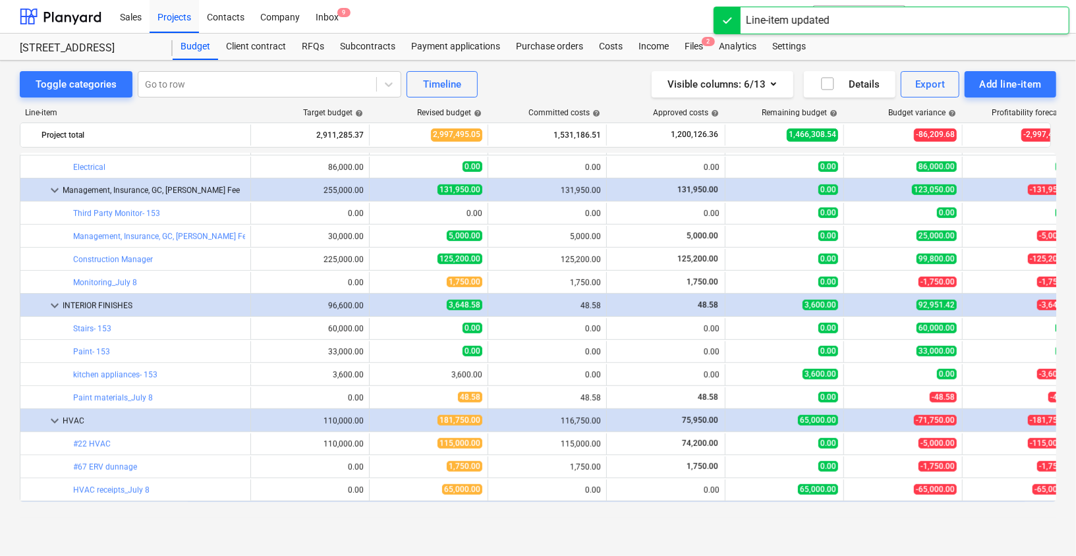
scroll to position [3827, 0]
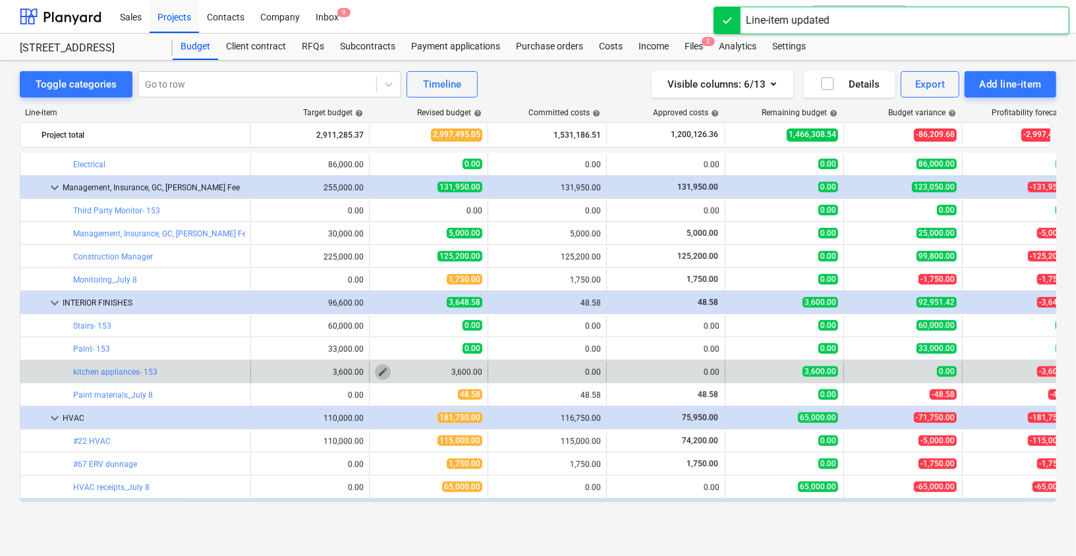
click at [382, 371] on span "edit" at bounding box center [382, 372] width 11 height 11
type textarea "x"
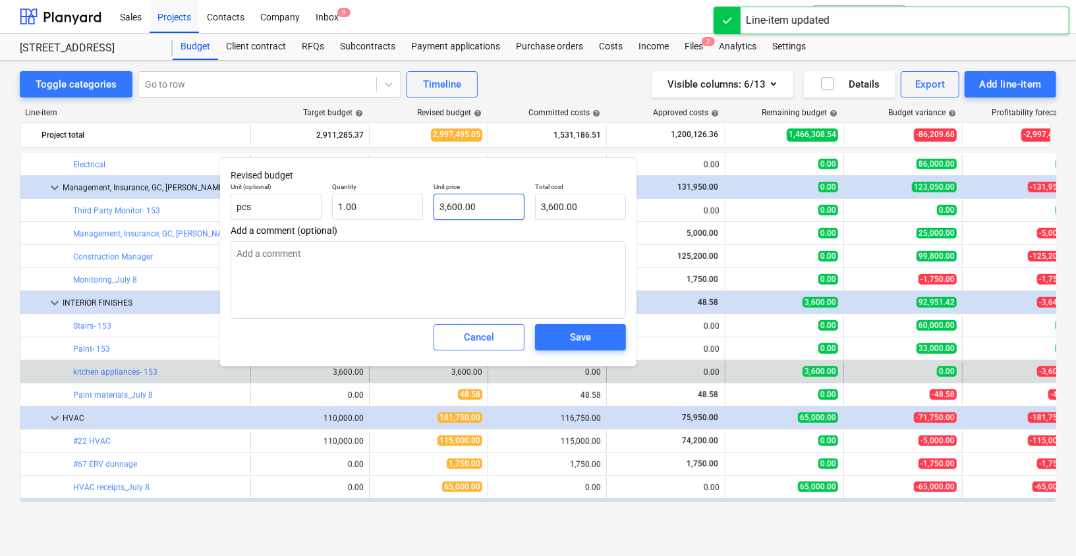
type input "3600"
drag, startPoint x: 476, startPoint y: 204, endPoint x: 415, endPoint y: 205, distance: 61.3
click at [414, 205] on div "Unit (optional) pcs Quantity 1.00 Unit price 3600 Total cost 3,600.00" at bounding box center [428, 201] width 406 height 48
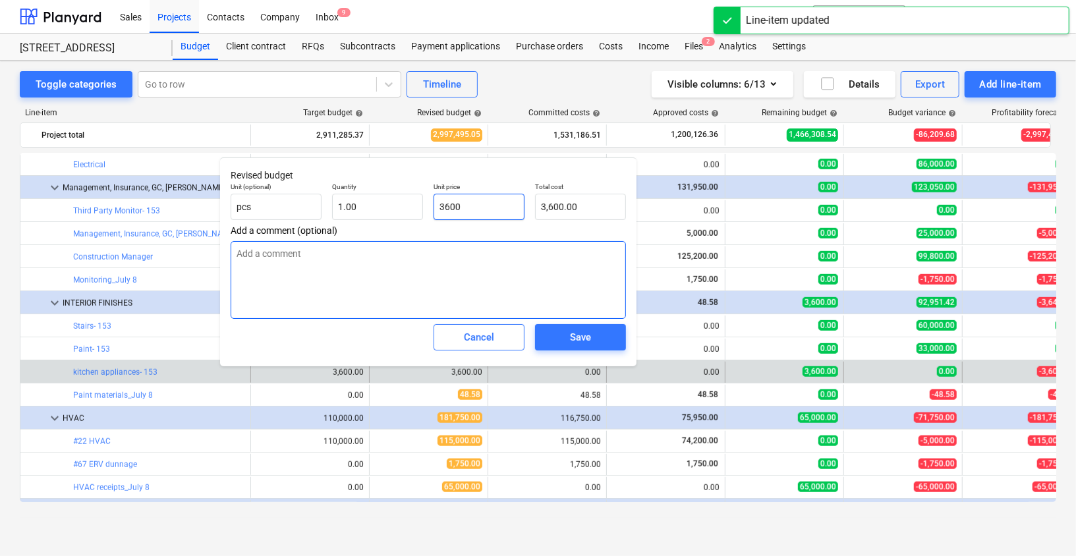
type textarea "x"
type input "0"
type input "0.00"
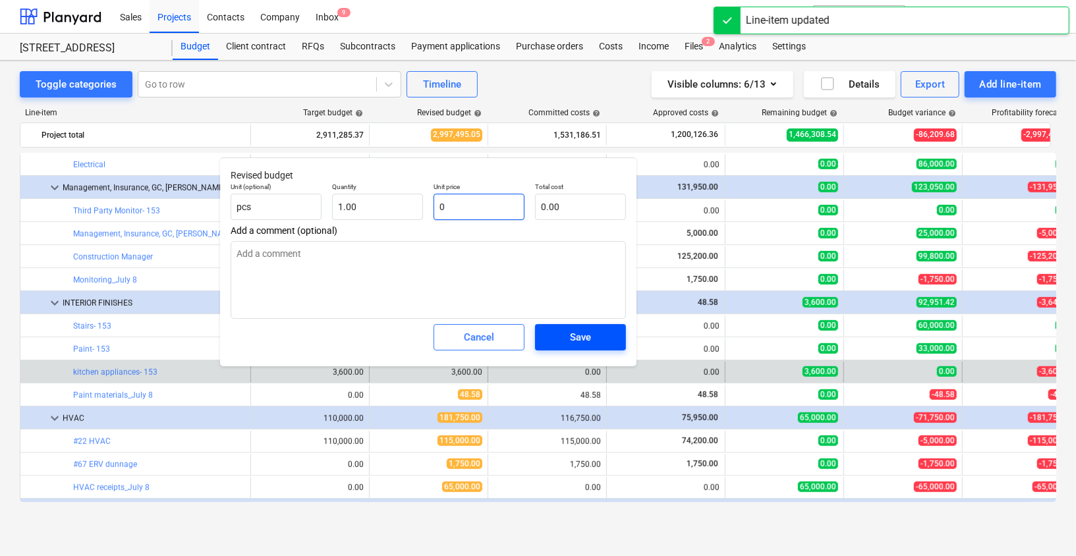
type input "0"
type textarea "x"
type input "0.00"
click at [573, 329] on div "Save" at bounding box center [580, 337] width 21 height 17
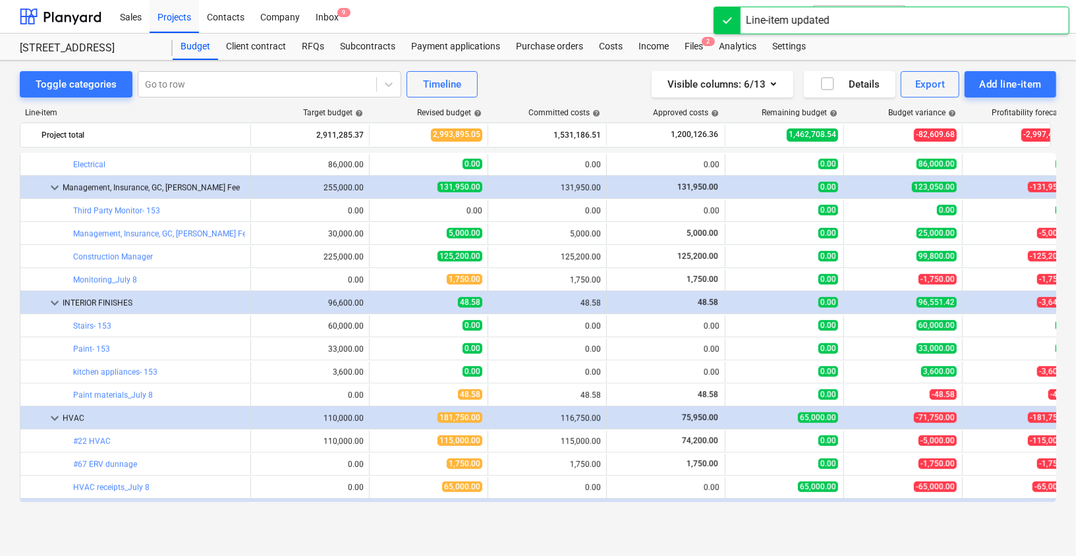
type textarea "x"
type input "1.00"
type input "0.00"
click at [3, 391] on div "Toggle categories Go to row Timeline Visible columns : 6/13 Details Export Add …" at bounding box center [538, 295] width 1076 height 468
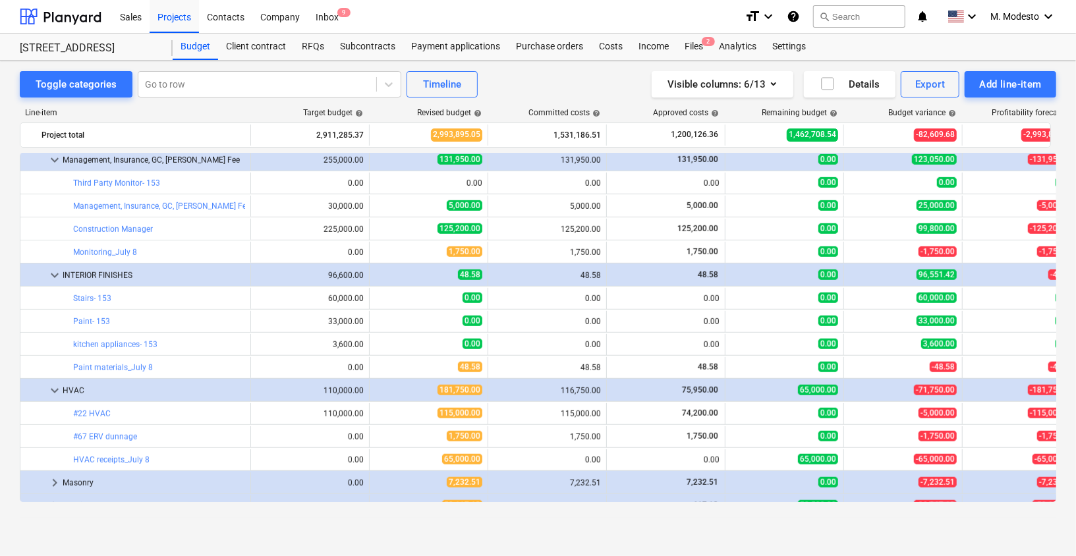
scroll to position [3869, 0]
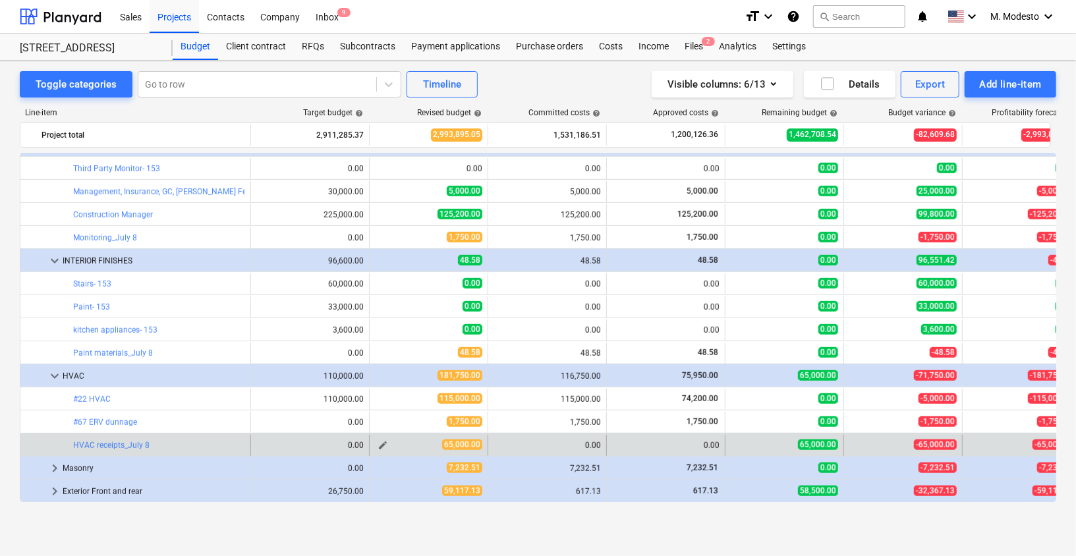
click at [385, 445] on span "edit" at bounding box center [382, 445] width 11 height 11
type textarea "x"
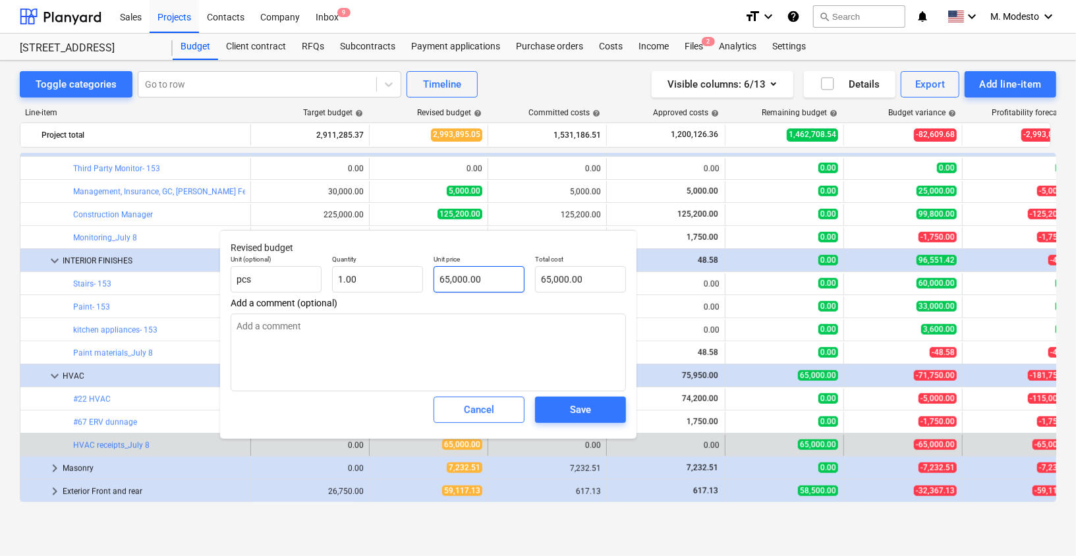
type input "65000"
drag, startPoint x: 490, startPoint y: 283, endPoint x: 427, endPoint y: 300, distance: 64.9
click at [416, 280] on div "Unit (optional) pcs Quantity 1.00 Unit price 65000 Total cost 65,000.00" at bounding box center [428, 274] width 406 height 48
type textarea "x"
type input "0"
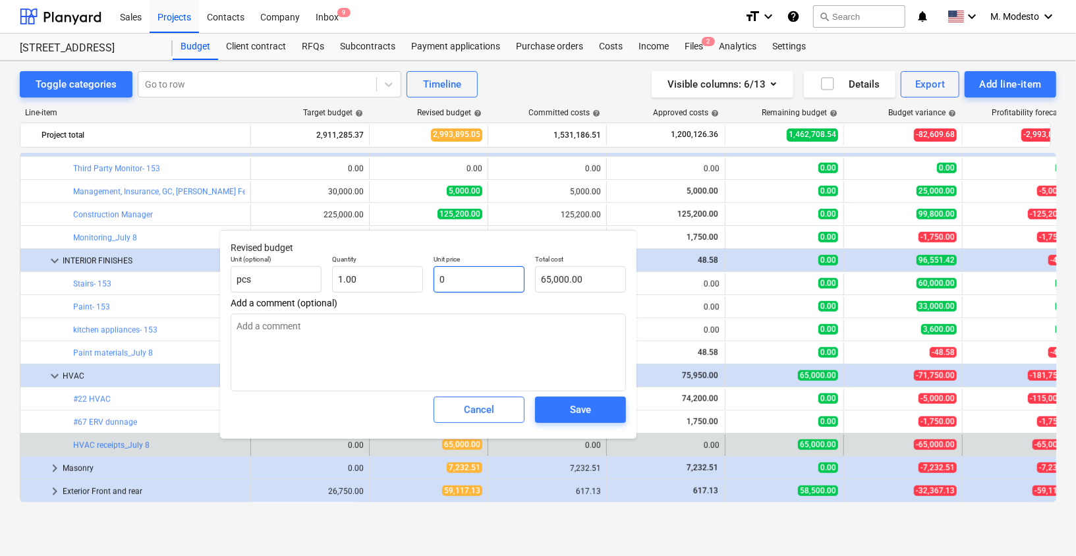
type input "0.00"
type input "0"
type textarea "x"
type input "0.00"
click at [562, 406] on span "Save" at bounding box center [580, 409] width 59 height 17
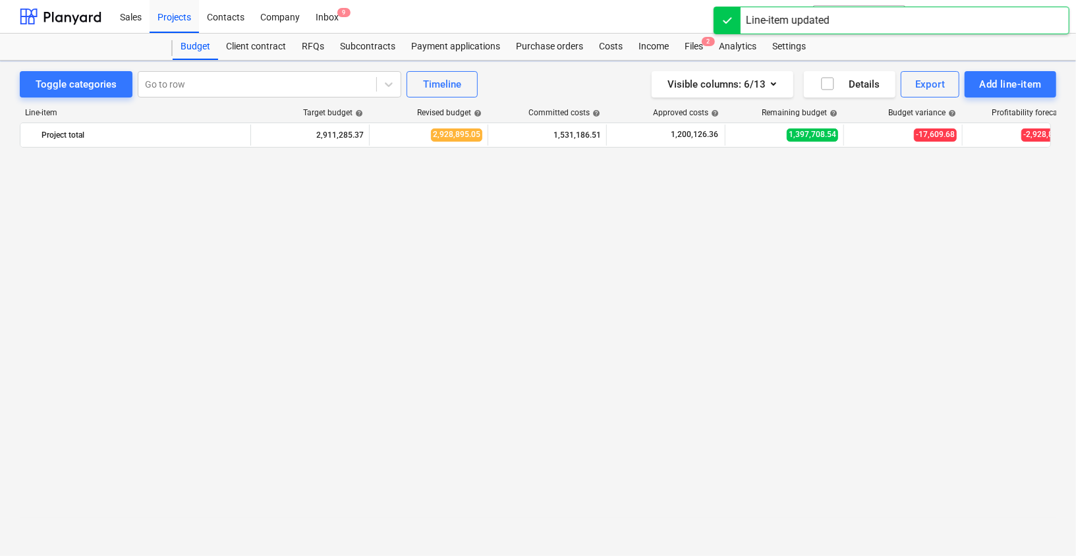
click at [10, 425] on div "Toggle categories Go to row Timeline Visible columns : 6/13 Details Export Add …" at bounding box center [538, 295] width 1076 height 468
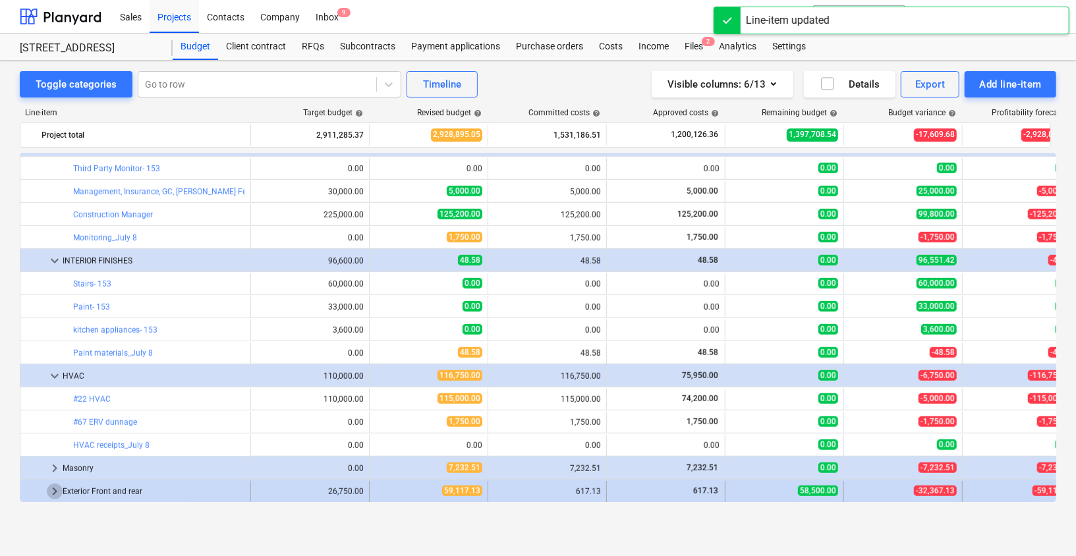
click at [54, 493] on span "keyboard_arrow_right" at bounding box center [55, 491] width 16 height 16
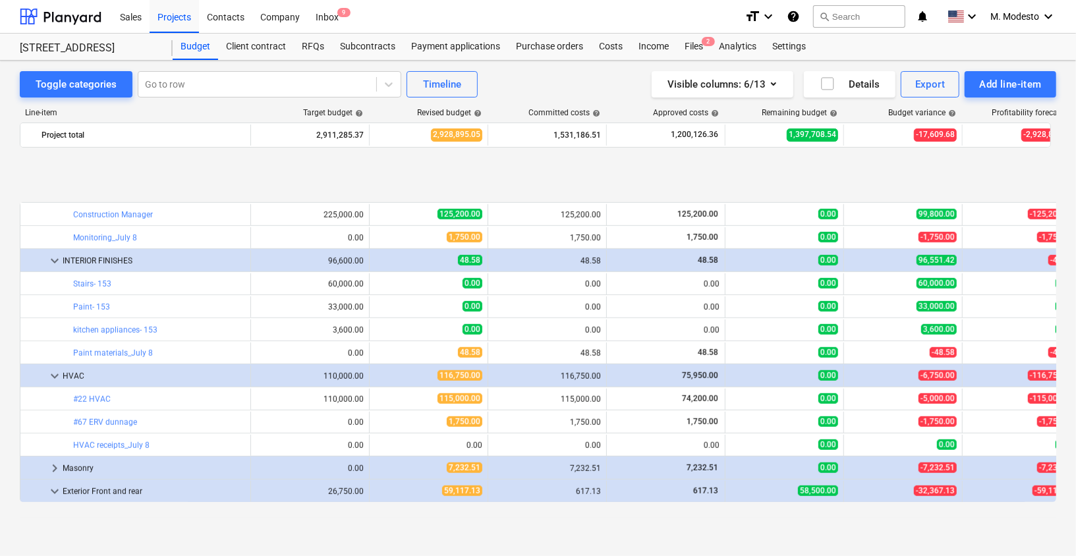
scroll to position [4031, 0]
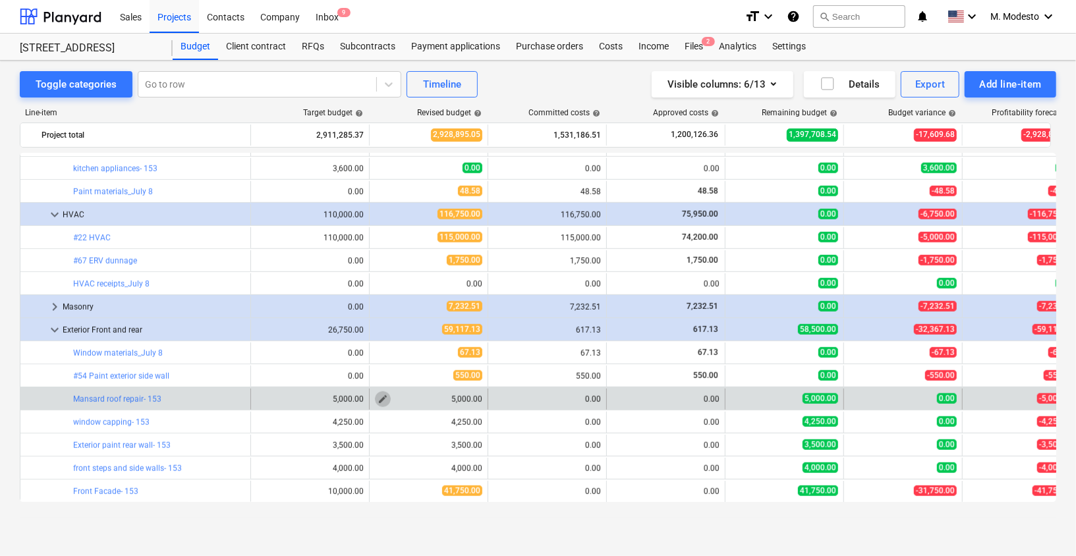
click at [382, 399] on span "edit" at bounding box center [382, 399] width 11 height 11
type textarea "x"
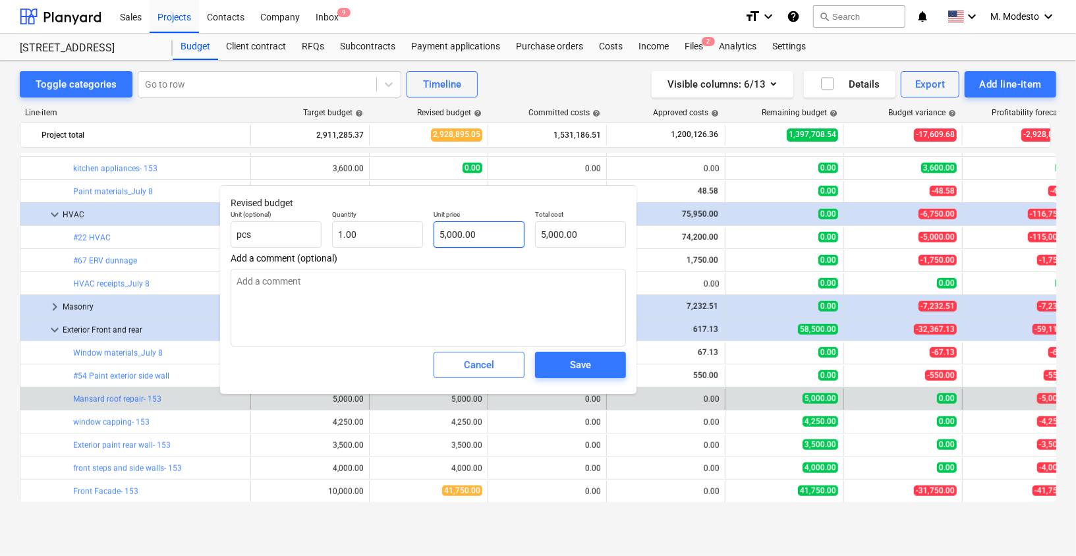
type input "5000"
drag, startPoint x: 483, startPoint y: 233, endPoint x: 405, endPoint y: 232, distance: 78.4
click at [406, 232] on div "Unit (optional) pcs Quantity 1.00 Unit price 5000 Total cost 5,000.00" at bounding box center [428, 229] width 406 height 48
type textarea "x"
type input "0"
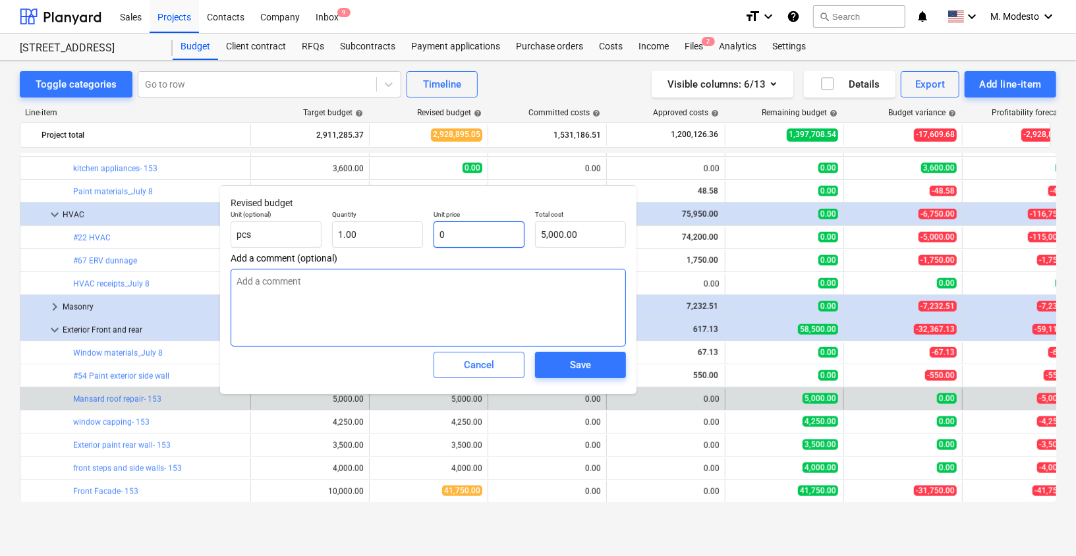
type input "0.00"
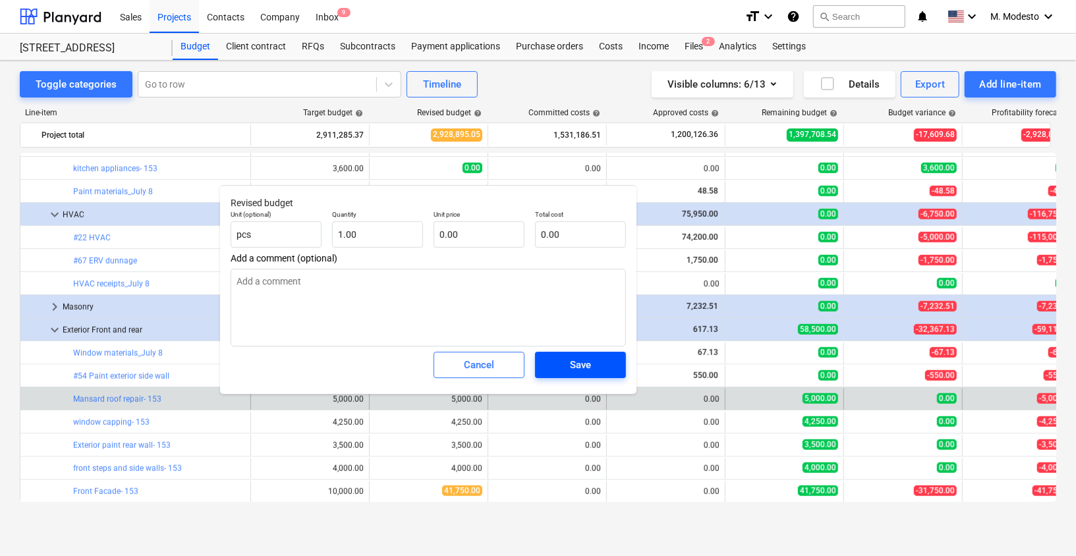
click at [575, 363] on div "Save" at bounding box center [580, 364] width 21 height 17
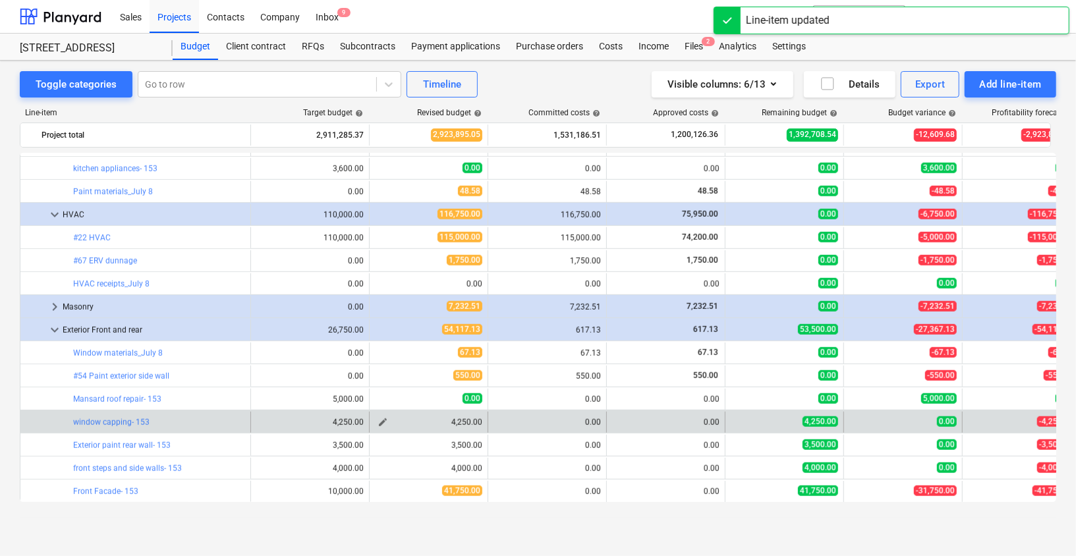
click at [379, 420] on span "edit" at bounding box center [382, 422] width 11 height 11
type textarea "x"
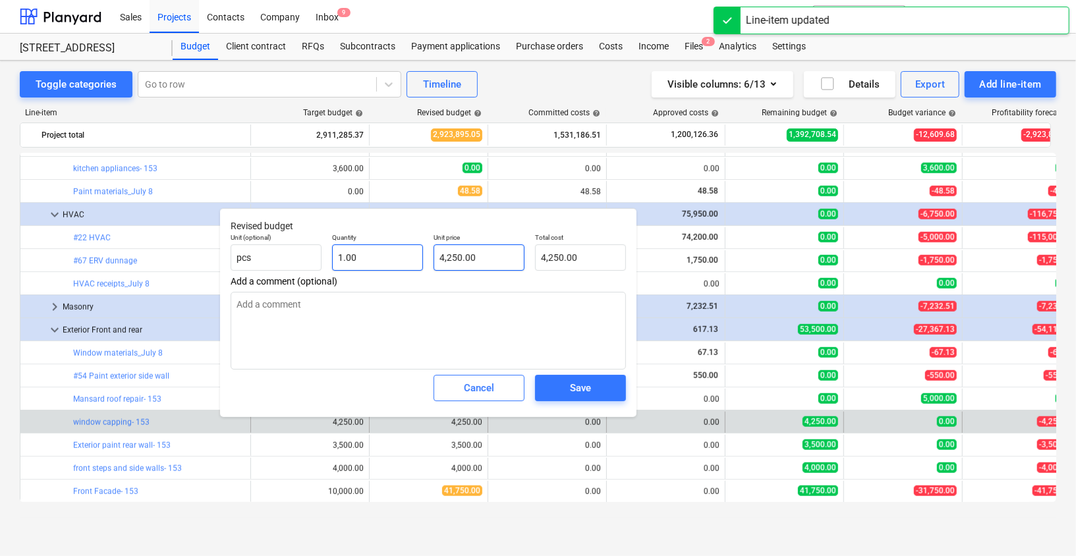
type input "4250"
drag, startPoint x: 421, startPoint y: 256, endPoint x: 413, endPoint y: 256, distance: 7.9
click at [417, 256] on div "Unit (optional) pcs Quantity 1.00 Unit price 4250 Total cost 4,250.00" at bounding box center [428, 252] width 406 height 48
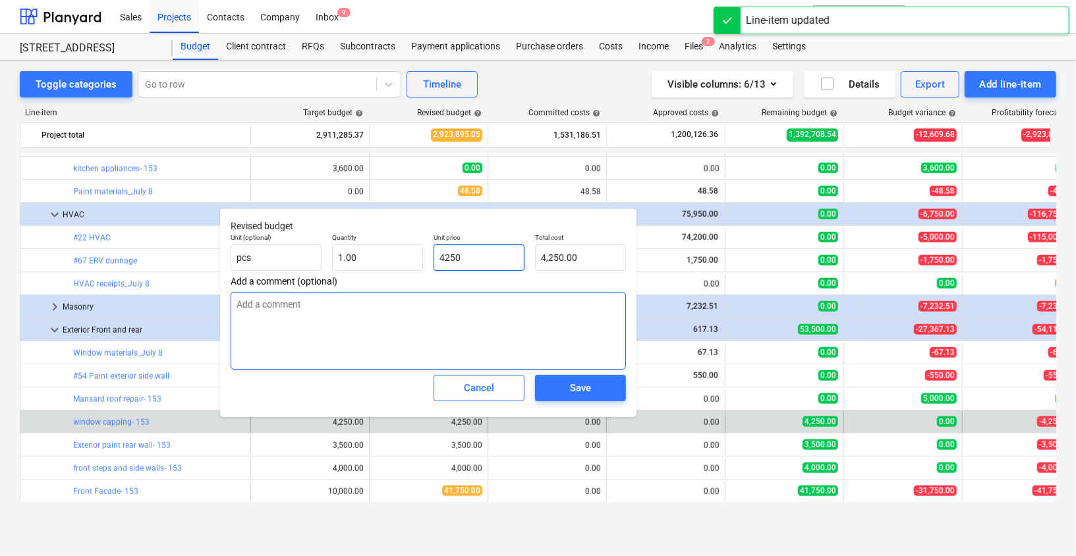
type textarea "x"
type input "0"
type input "0.00"
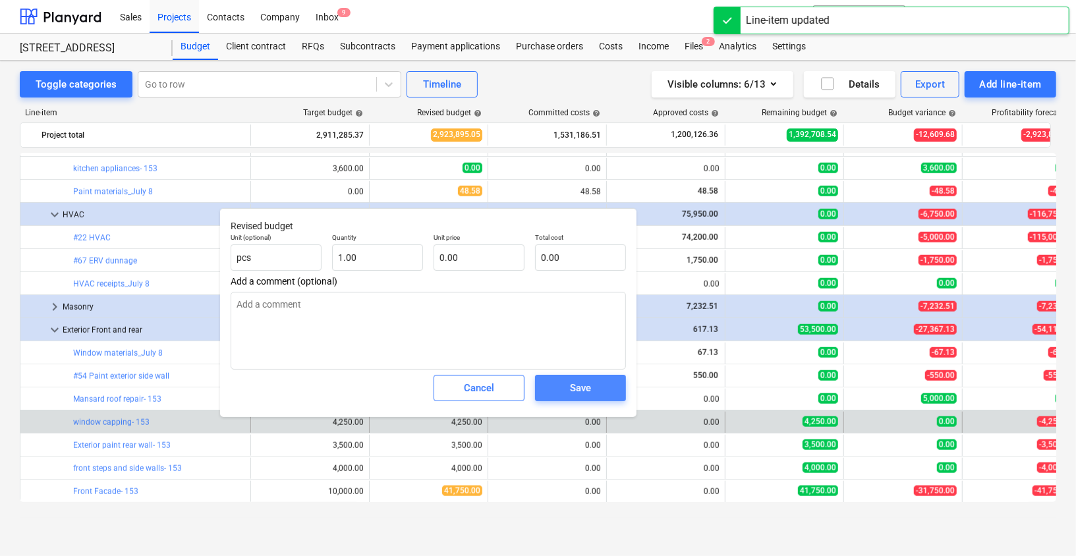
click at [567, 384] on span "Save" at bounding box center [580, 387] width 59 height 17
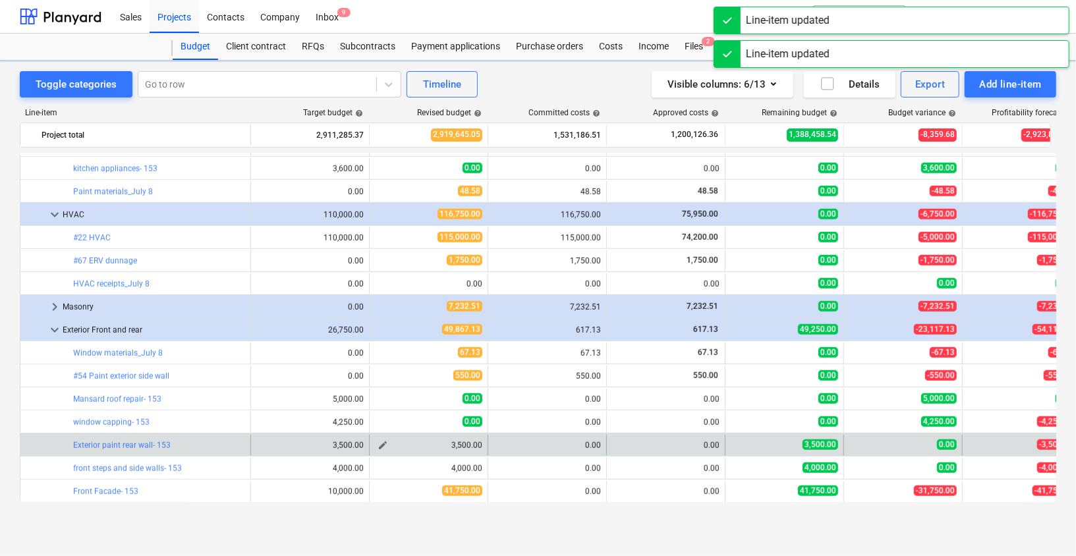
click at [384, 445] on span "edit" at bounding box center [382, 445] width 11 height 11
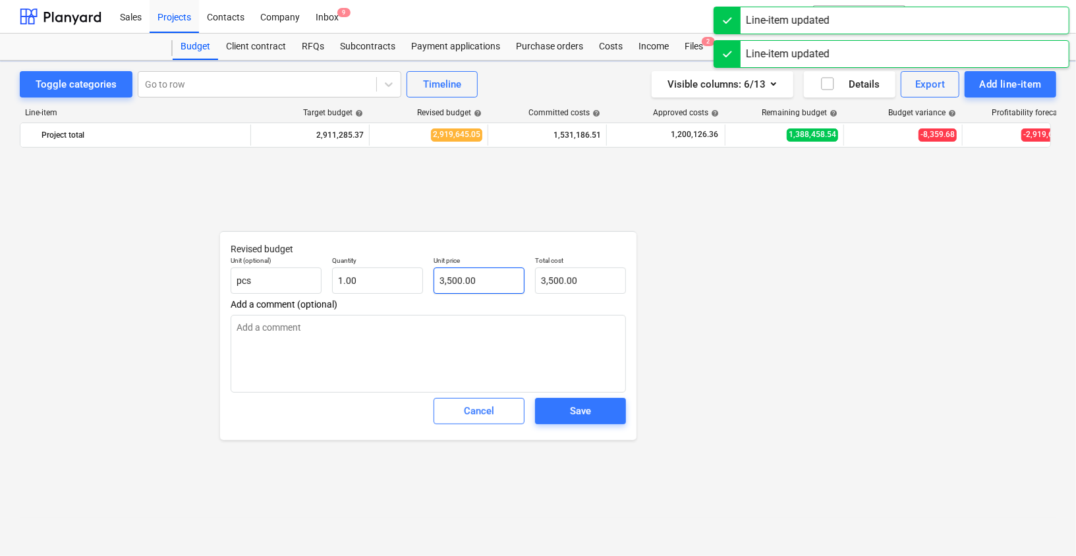
type textarea "x"
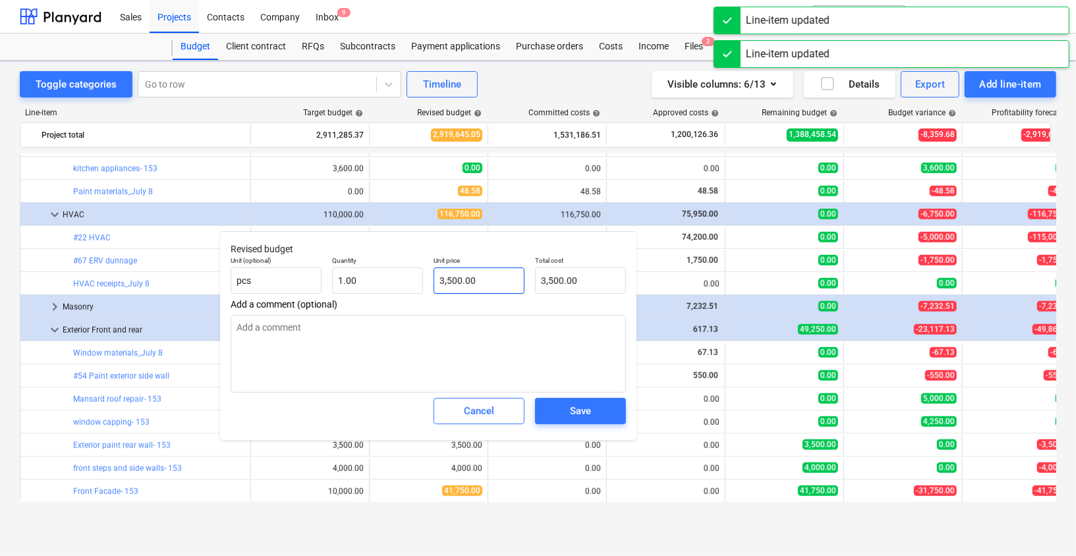
type input "3500"
type textarea "x"
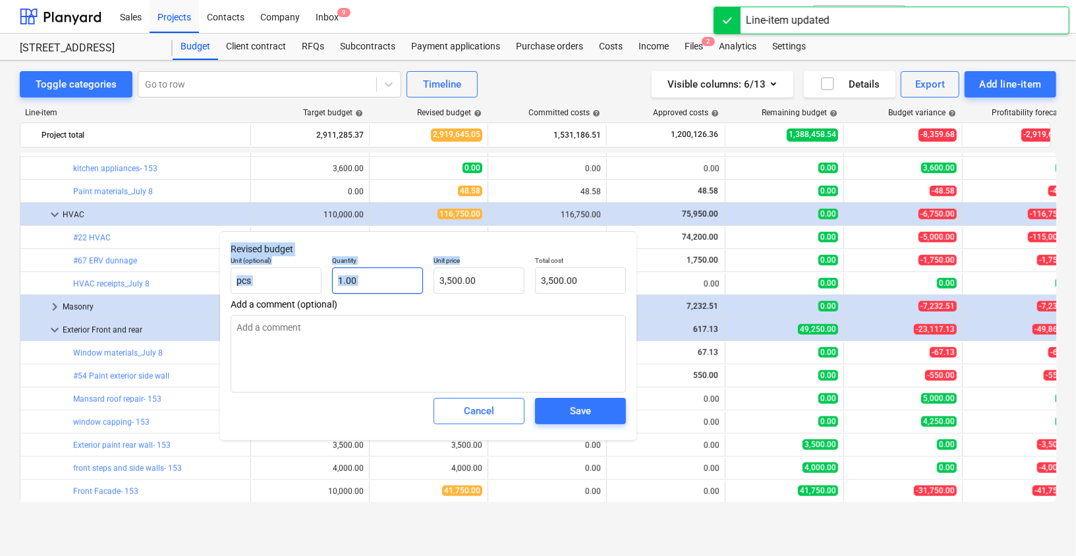
type input "1"
click at [415, 284] on input "1" at bounding box center [377, 280] width 91 height 26
type textarea "x"
type input "1.00"
type input "3500"
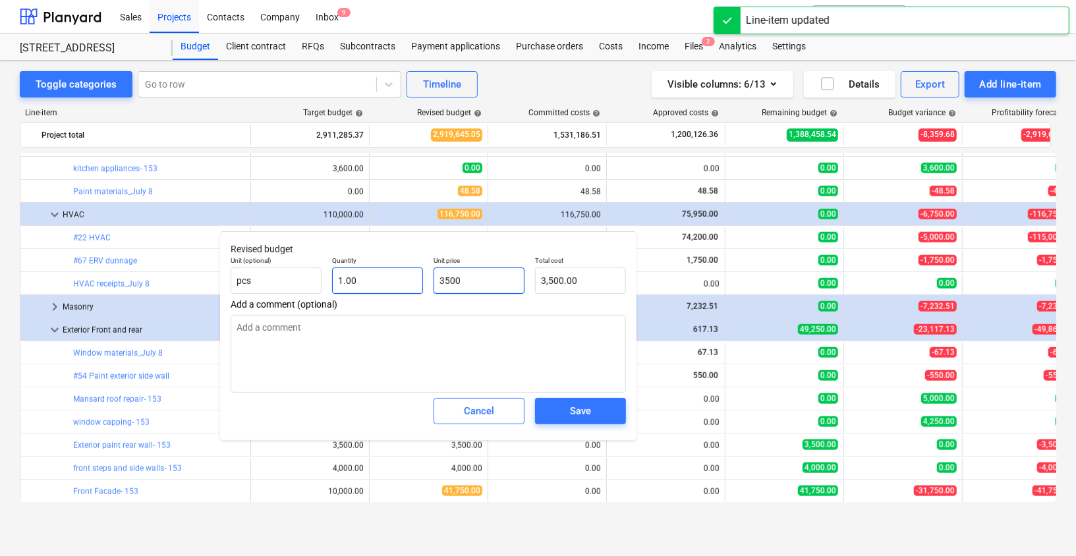
drag, startPoint x: 479, startPoint y: 285, endPoint x: 406, endPoint y: 284, distance: 73.8
click at [406, 284] on div "Unit (optional) pcs Quantity 1.00 Unit price 3500 Total cost 3,500.00" at bounding box center [428, 275] width 406 height 48
type textarea "x"
type input "0"
type input "0.00"
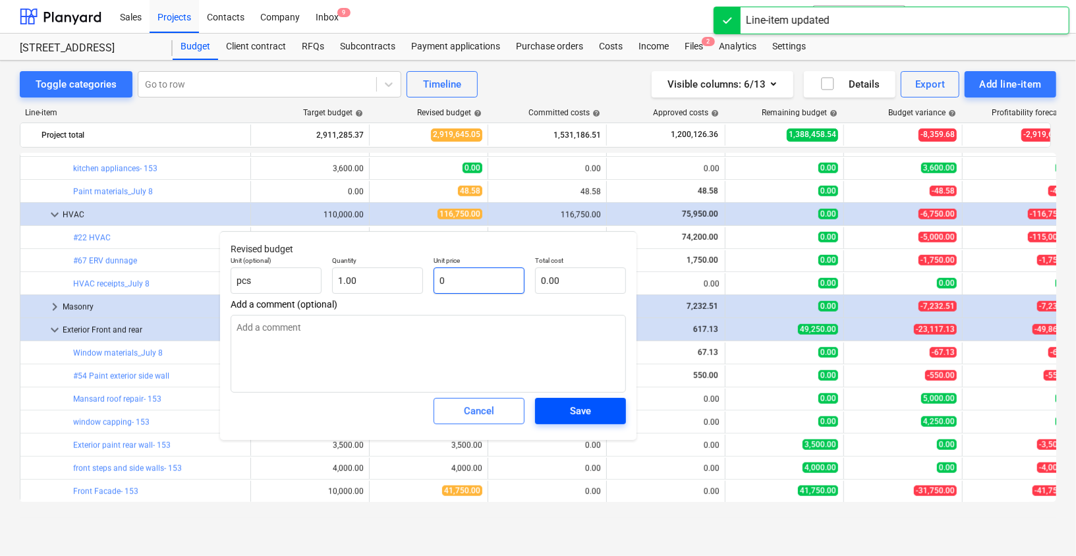
type input "0"
type textarea "x"
type input "0.00"
click at [569, 423] on button "Save" at bounding box center [580, 411] width 91 height 26
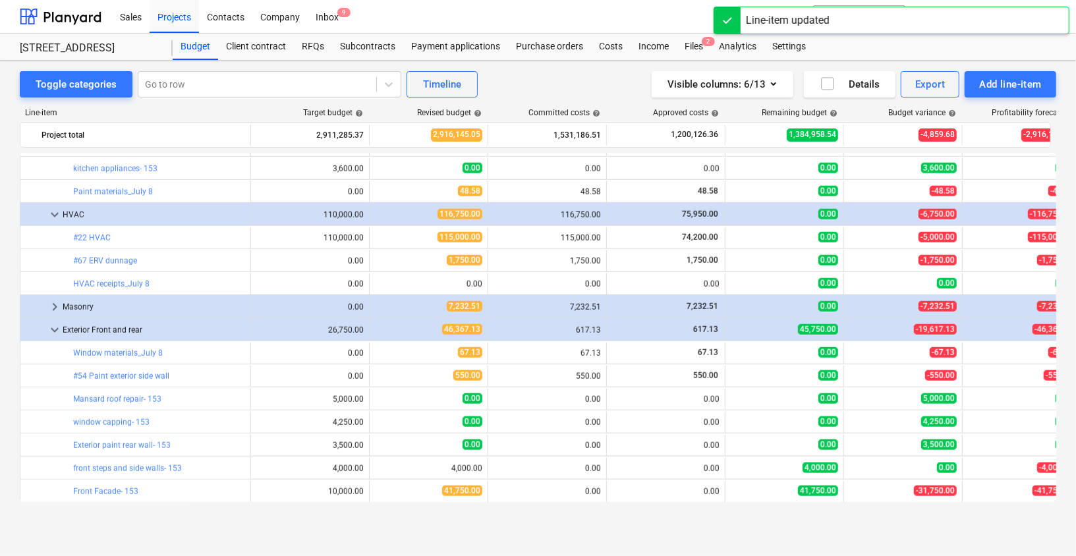
click at [378, 465] on span "edit" at bounding box center [382, 468] width 11 height 11
type textarea "x"
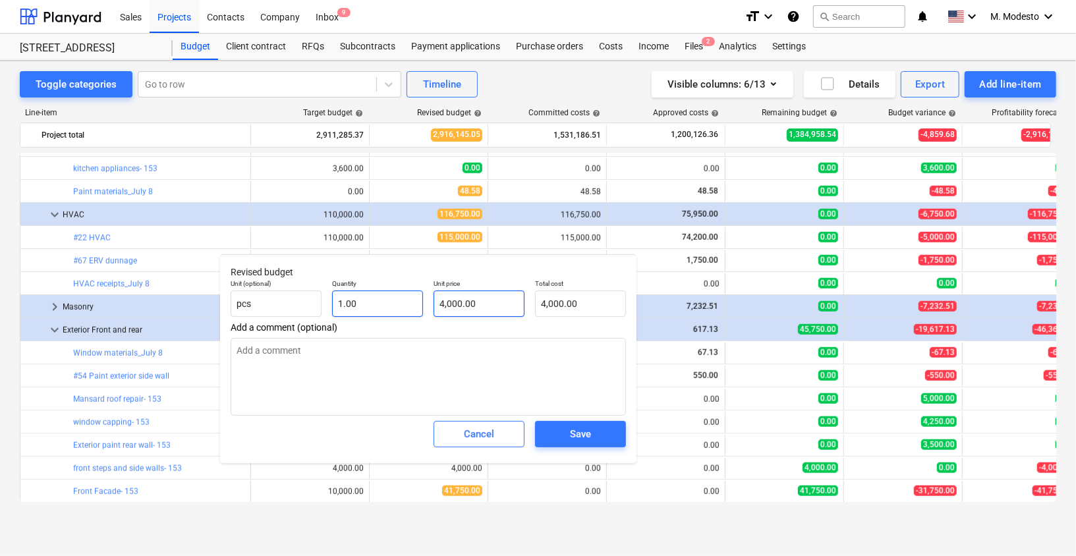
type input "4000"
click at [375, 300] on div "Unit (optional) pcs Quantity 1.00 Unit price 4000 Total cost 4,000.00" at bounding box center [428, 298] width 406 height 48
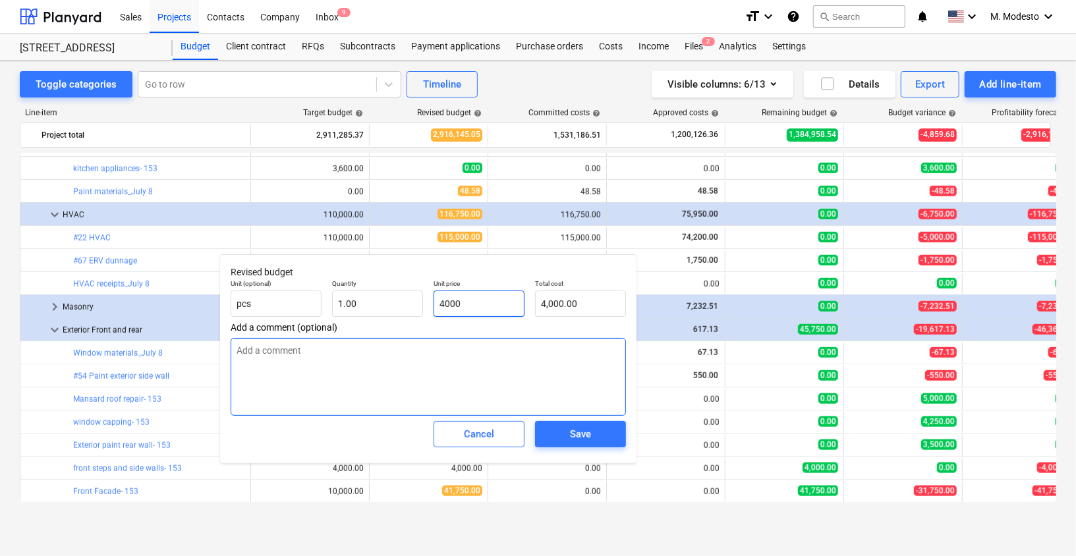
type textarea "x"
type input "0"
type input "0.00"
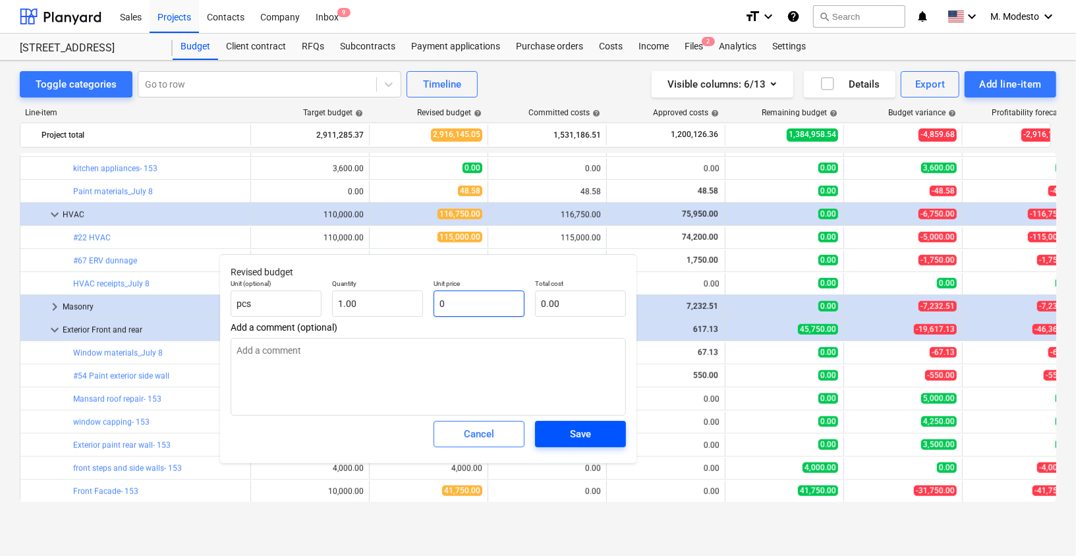
type input "0"
type textarea "x"
type input "0.00"
click at [590, 431] on div "Save" at bounding box center [580, 433] width 21 height 17
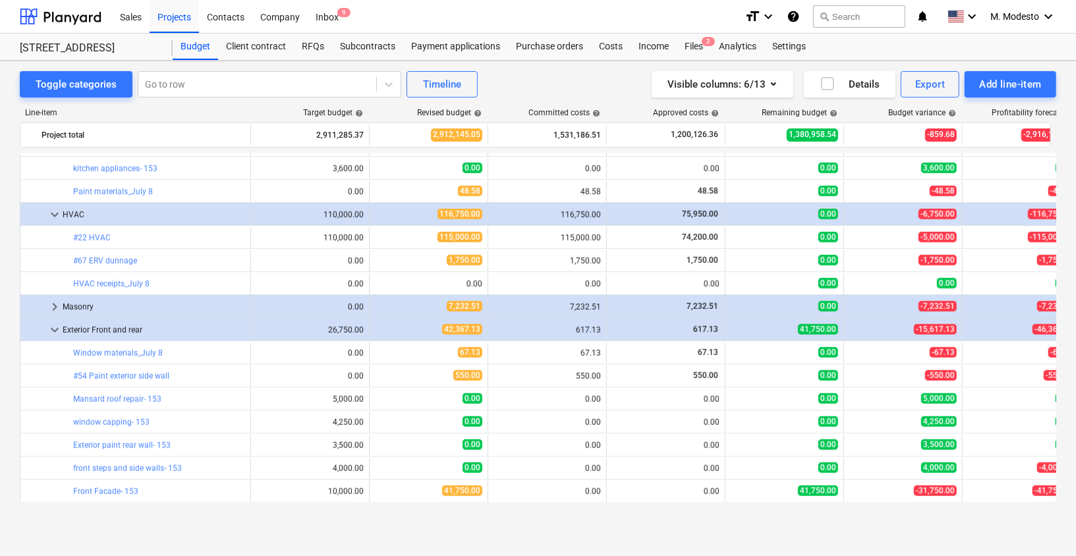
type textarea "x"
type input "1.00"
type input "0.00"
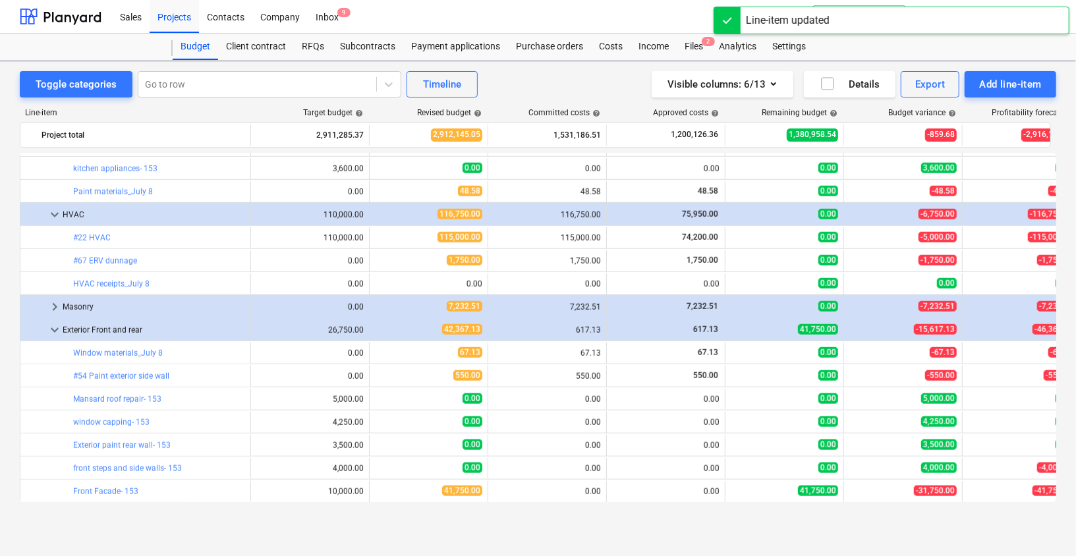
click at [478, 518] on div "Toggle categories Go to row Timeline Visible columns : 6/13 Details Export Add …" at bounding box center [538, 295] width 1076 height 468
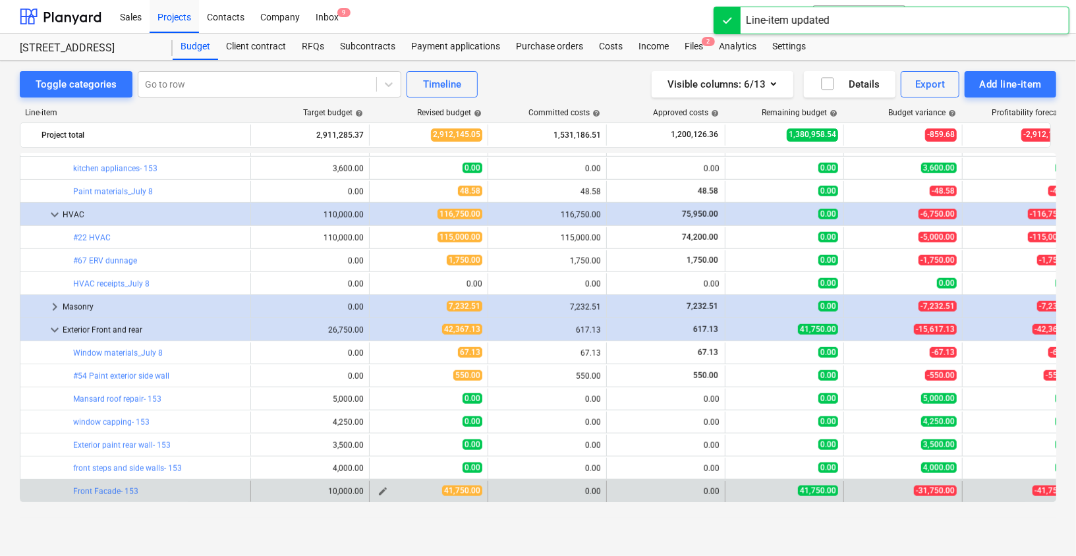
click at [381, 487] on span "edit" at bounding box center [382, 491] width 11 height 11
type textarea "x"
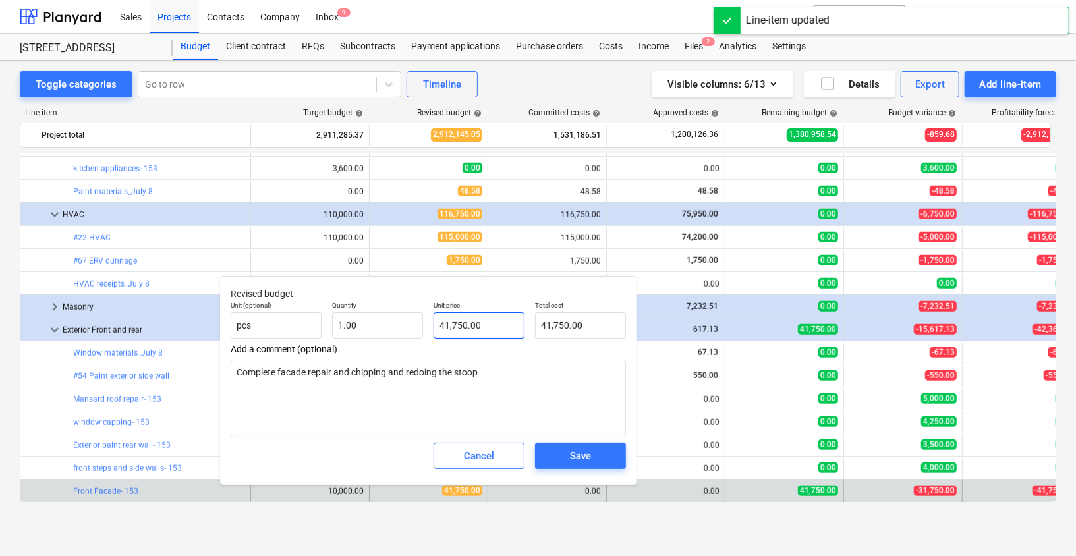
type input "41750"
drag, startPoint x: 464, startPoint y: 322, endPoint x: 376, endPoint y: 310, distance: 89.0
click at [382, 310] on div "Unit (optional) pcs Quantity 1.00 Unit price 41750 Total cost 41,750.00" at bounding box center [428, 320] width 406 height 48
type textarea "x"
type input "0"
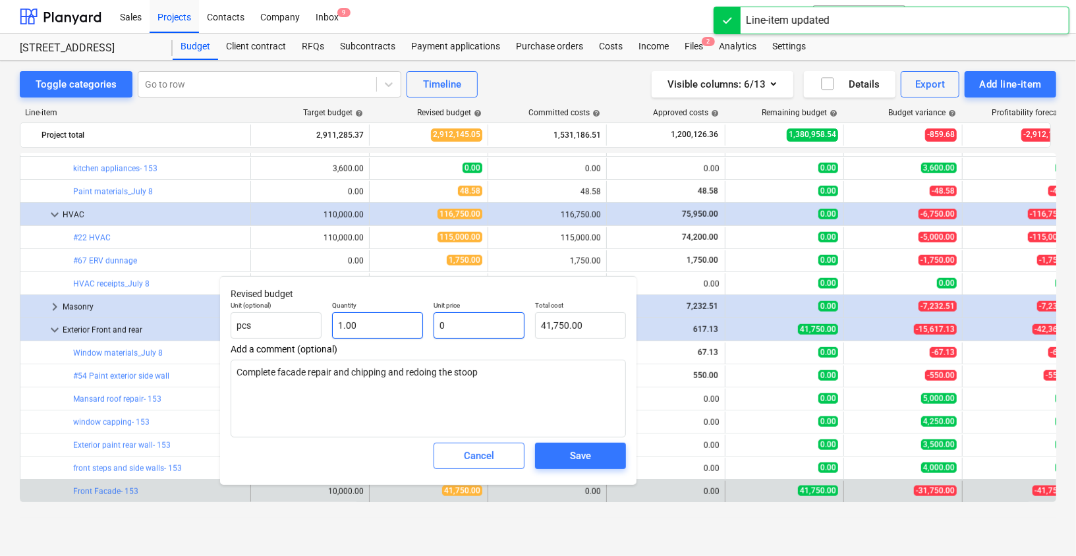
type input "0.00"
type input "0"
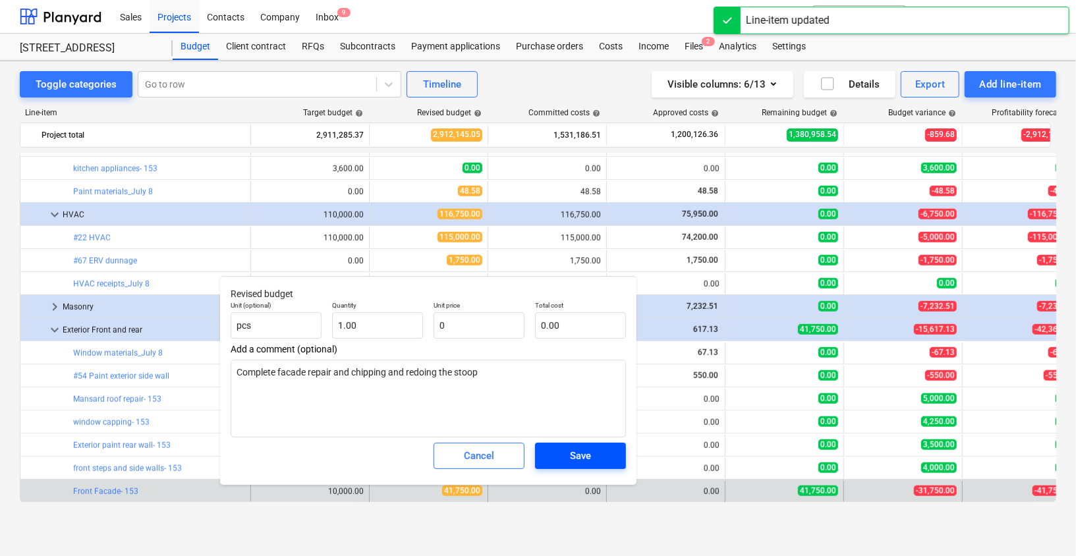
type textarea "x"
type input "0.00"
click at [570, 456] on div "Save" at bounding box center [580, 455] width 21 height 17
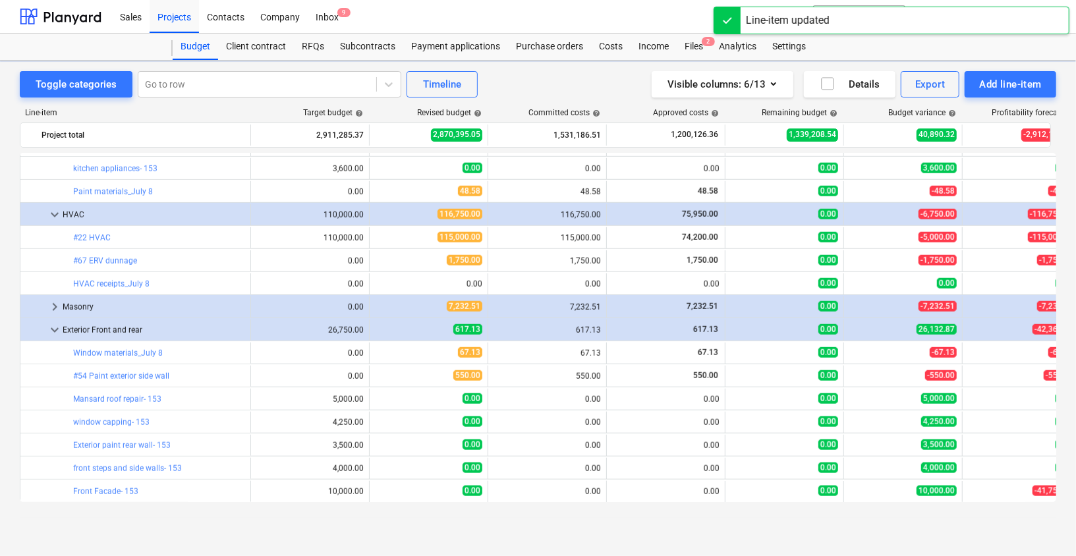
click at [514, 520] on div "Toggle categories Go to row Timeline Visible columns : 6/13 Details Export Add …" at bounding box center [538, 295] width 1076 height 468
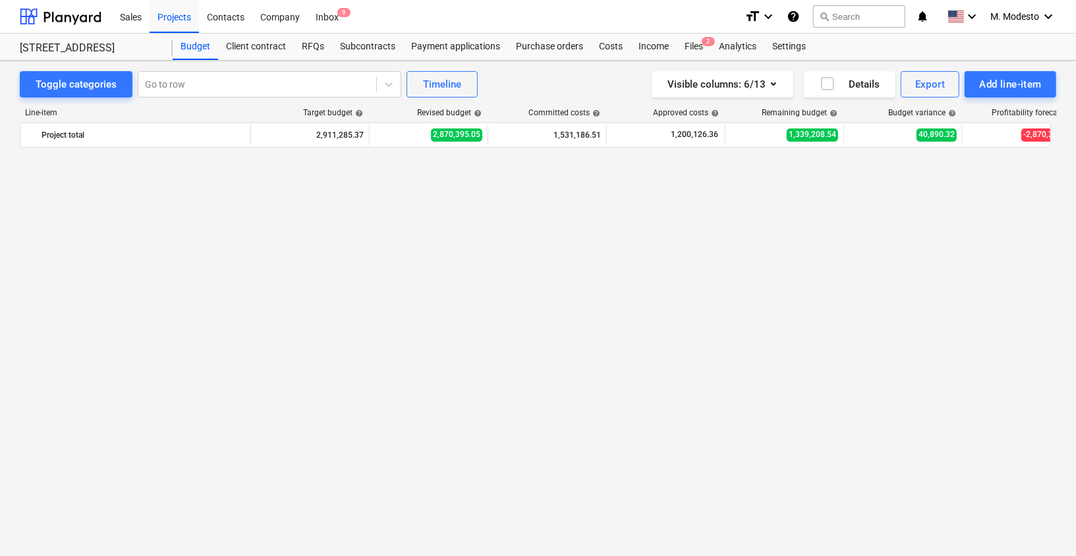
scroll to position [471, 0]
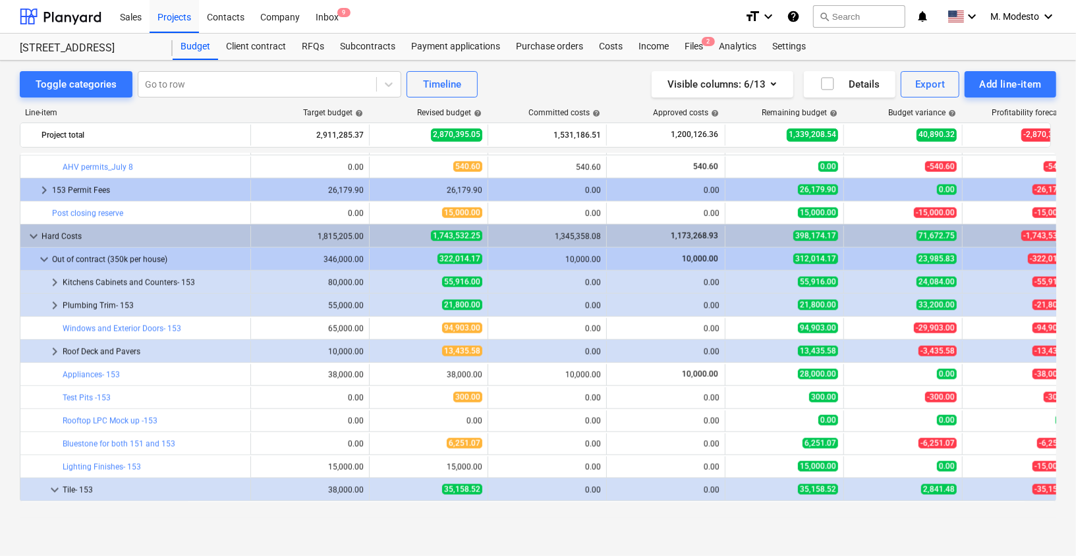
click at [36, 231] on span "keyboard_arrow_down" at bounding box center [34, 237] width 16 height 16
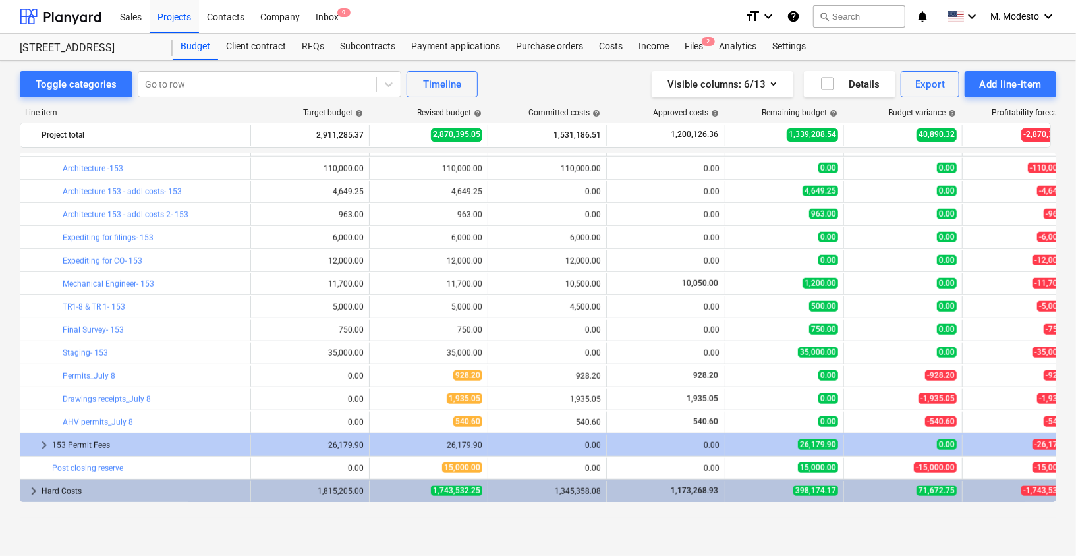
scroll to position [827, 0]
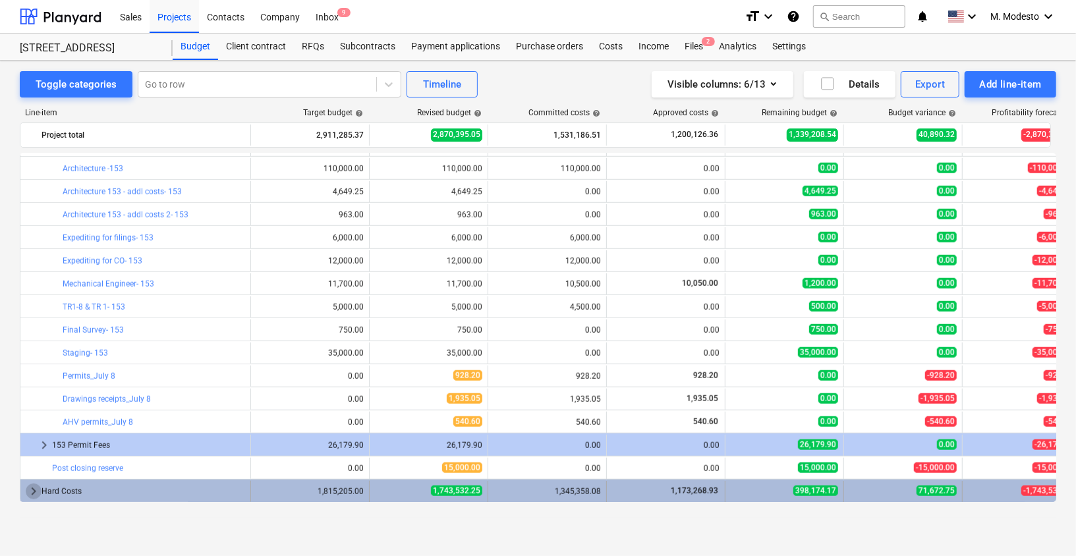
click at [28, 491] on span "keyboard_arrow_right" at bounding box center [34, 491] width 16 height 16
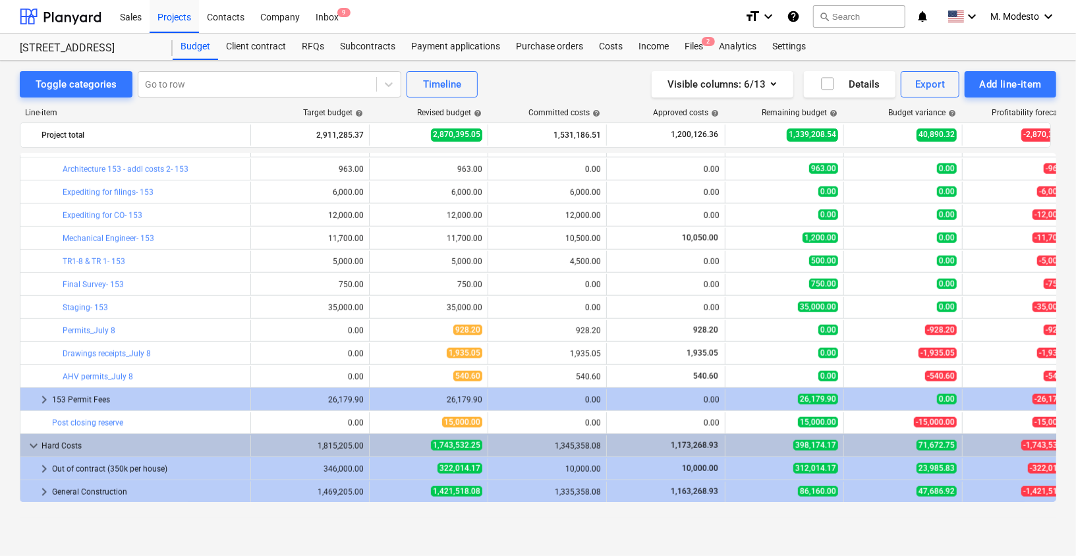
scroll to position [873, 0]
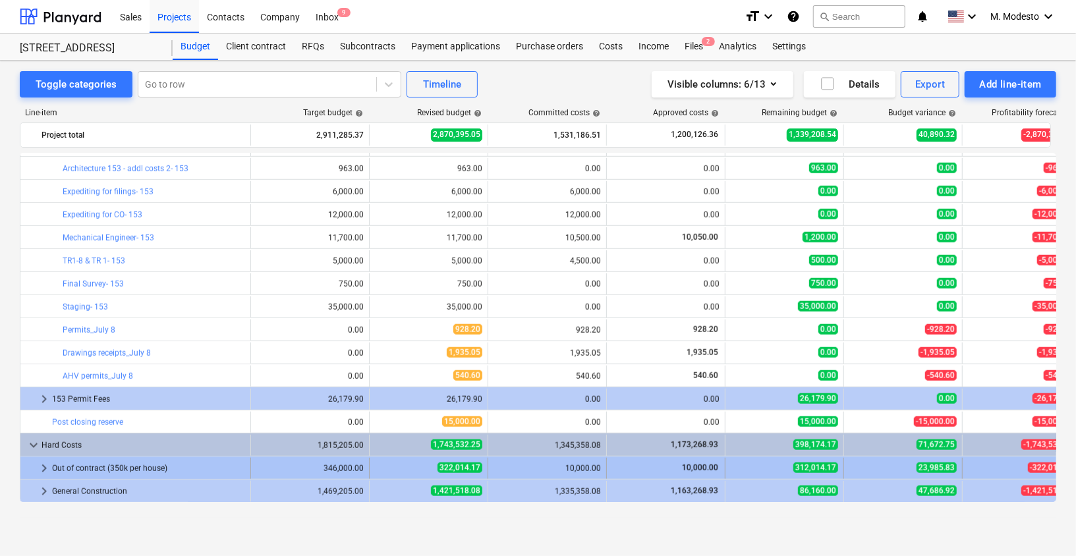
click at [43, 468] on span "keyboard_arrow_right" at bounding box center [44, 468] width 16 height 16
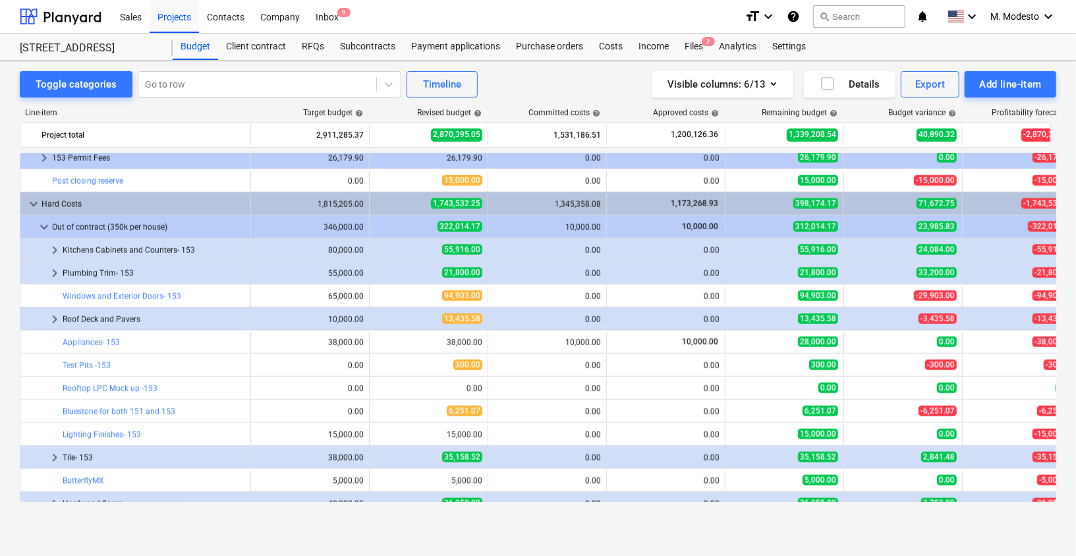
scroll to position [1149, 0]
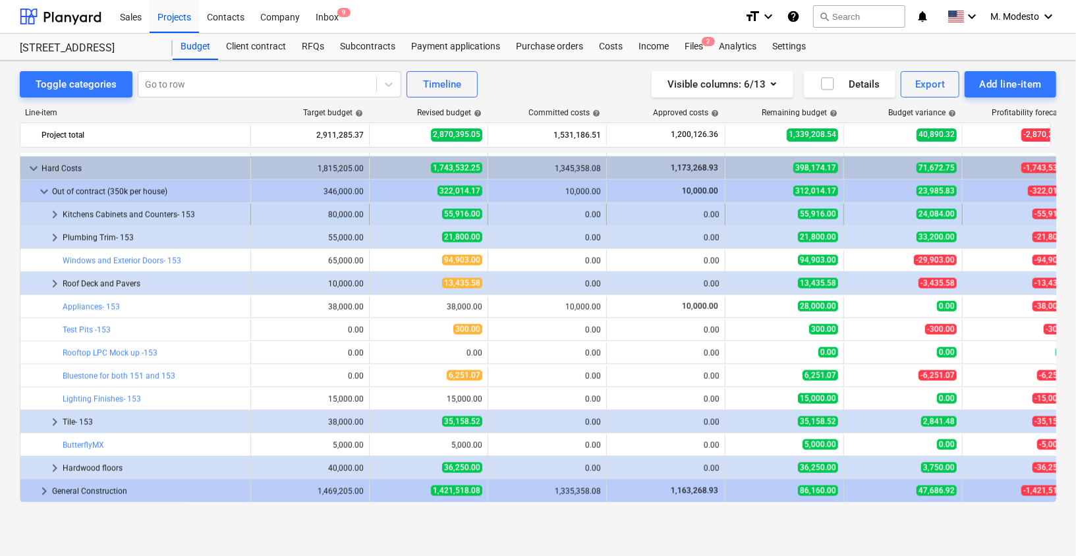
click at [47, 213] on span "keyboard_arrow_right" at bounding box center [55, 215] width 16 height 16
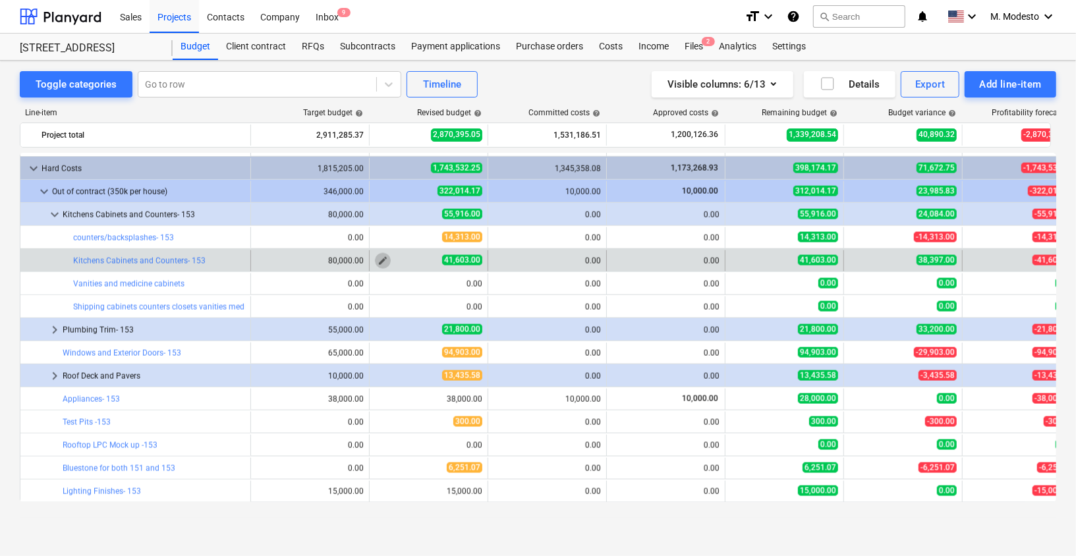
click at [377, 260] on span "edit" at bounding box center [382, 261] width 11 height 11
type textarea "x"
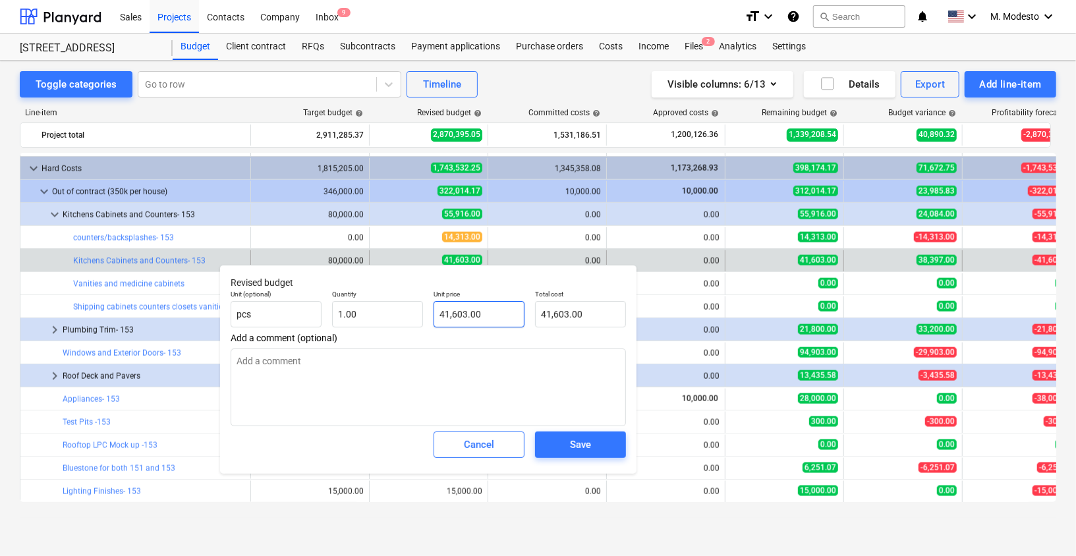
type input "41603"
drag, startPoint x: 486, startPoint y: 310, endPoint x: 369, endPoint y: 309, distance: 116.6
click at [369, 309] on div "Unit (optional) pcs Quantity 1.00 Unit price 41603 Total cost 41,603.00" at bounding box center [428, 309] width 406 height 48
type textarea "x"
type input "0"
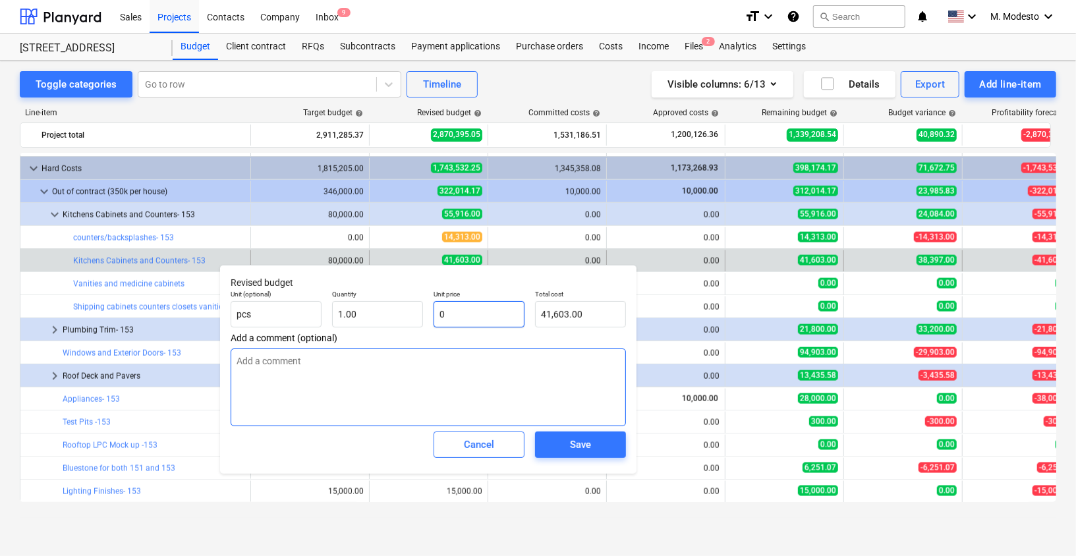
type input "0.00"
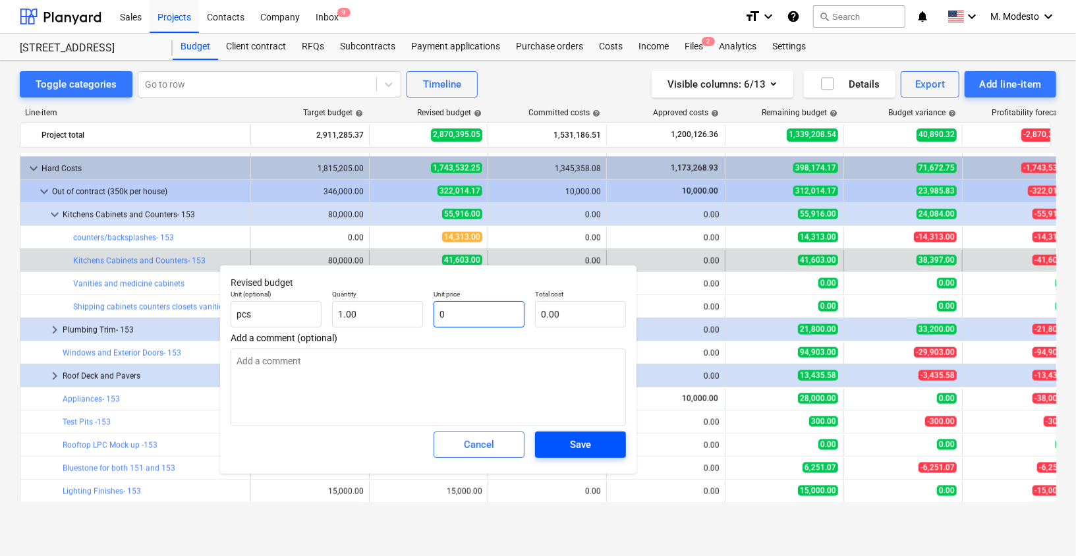
type input "0"
type textarea "x"
type input "0.00"
click at [607, 445] on span "Save" at bounding box center [580, 444] width 59 height 17
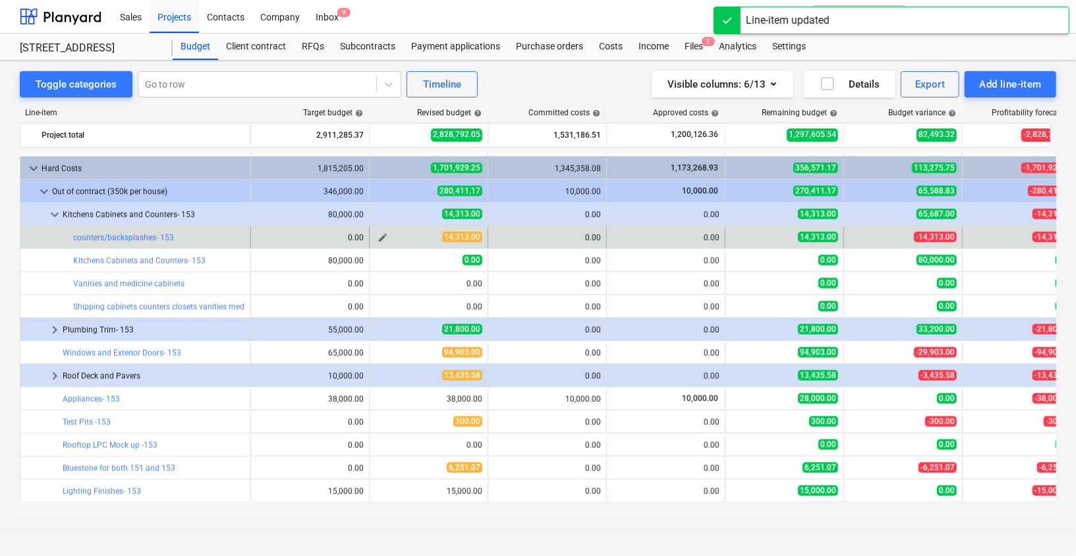
click at [378, 237] on span "edit" at bounding box center [382, 237] width 11 height 11
type textarea "x"
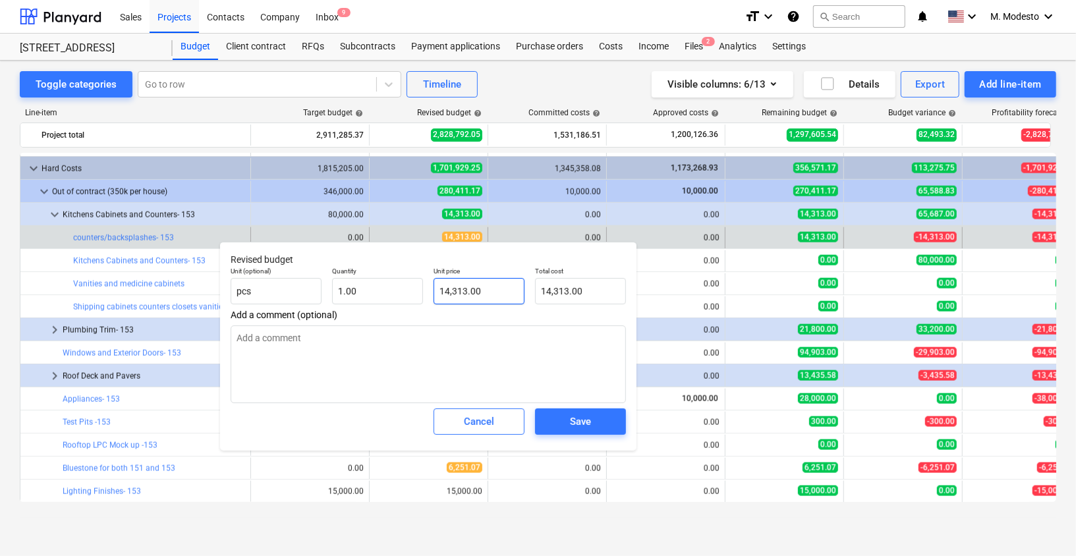
type input "14313"
drag, startPoint x: 488, startPoint y: 290, endPoint x: 416, endPoint y: 286, distance: 71.9
click at [417, 287] on div "Unit (optional) pcs Quantity 1.00 Unit price 14313 Total cost 14,313.00" at bounding box center [428, 285] width 406 height 48
type textarea "x"
type input "0"
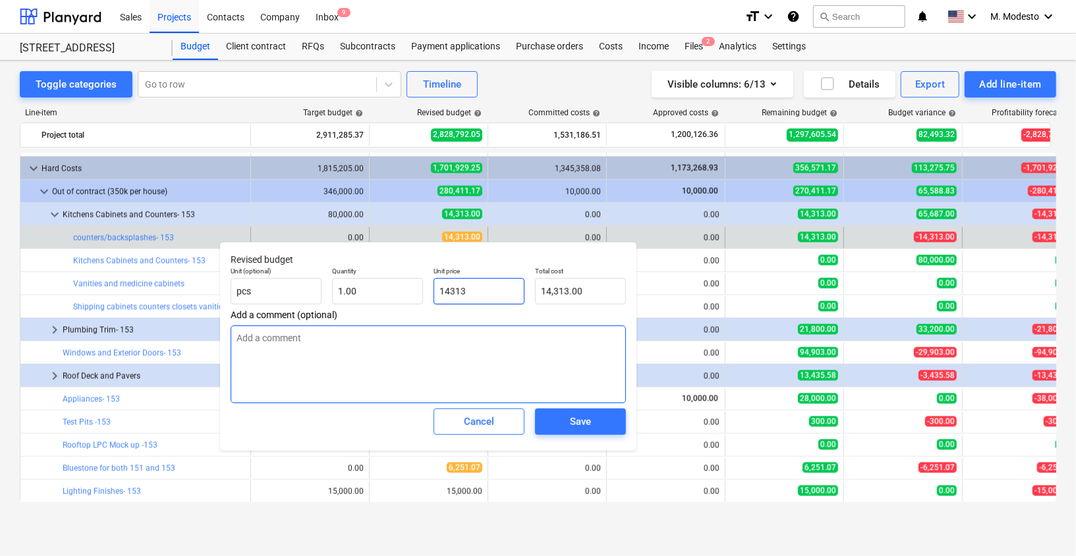
type input "0.00"
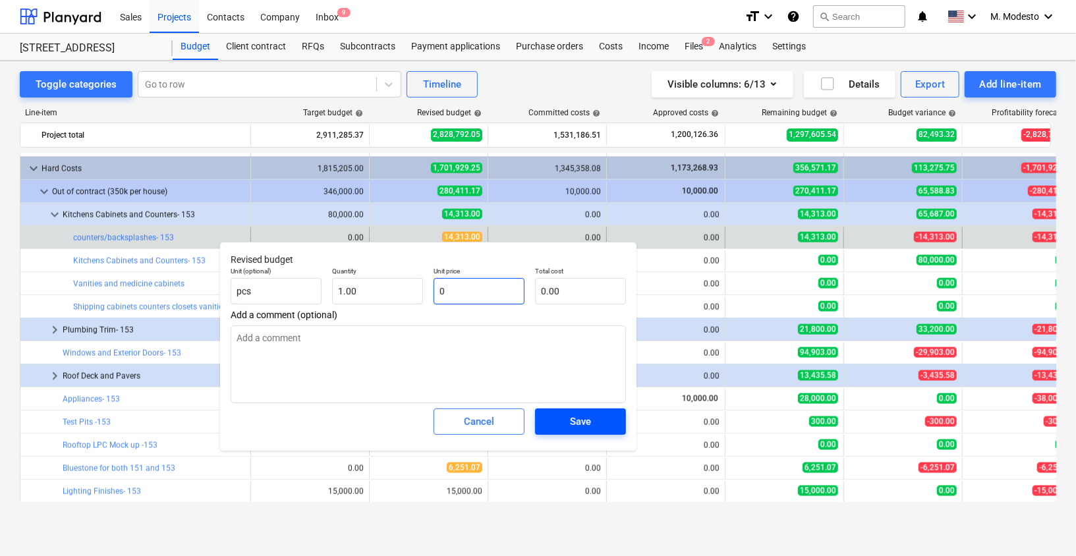
type input "0"
type textarea "x"
type input "0.00"
click at [574, 416] on div "Save" at bounding box center [580, 421] width 21 height 17
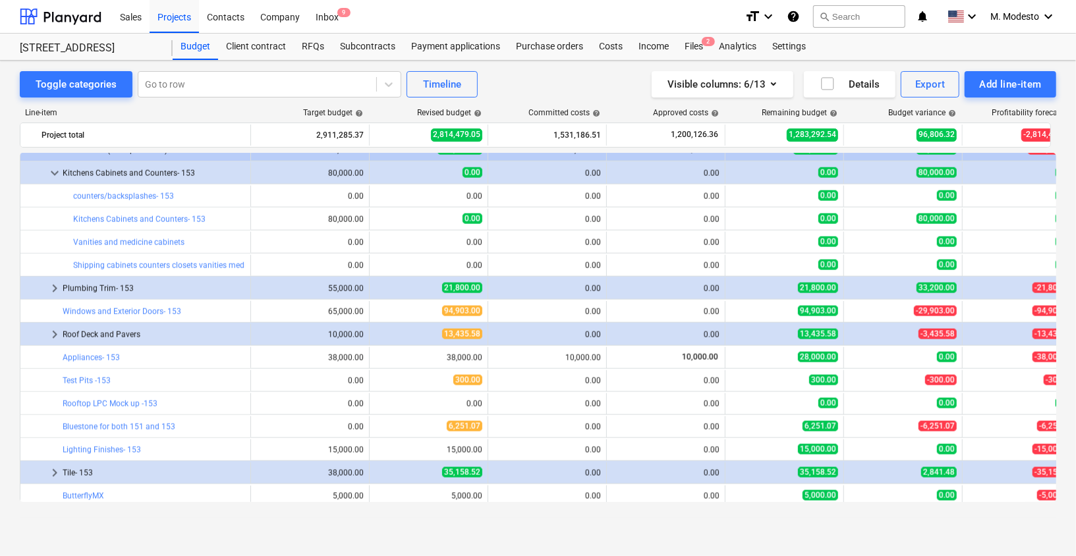
scroll to position [1191, 0]
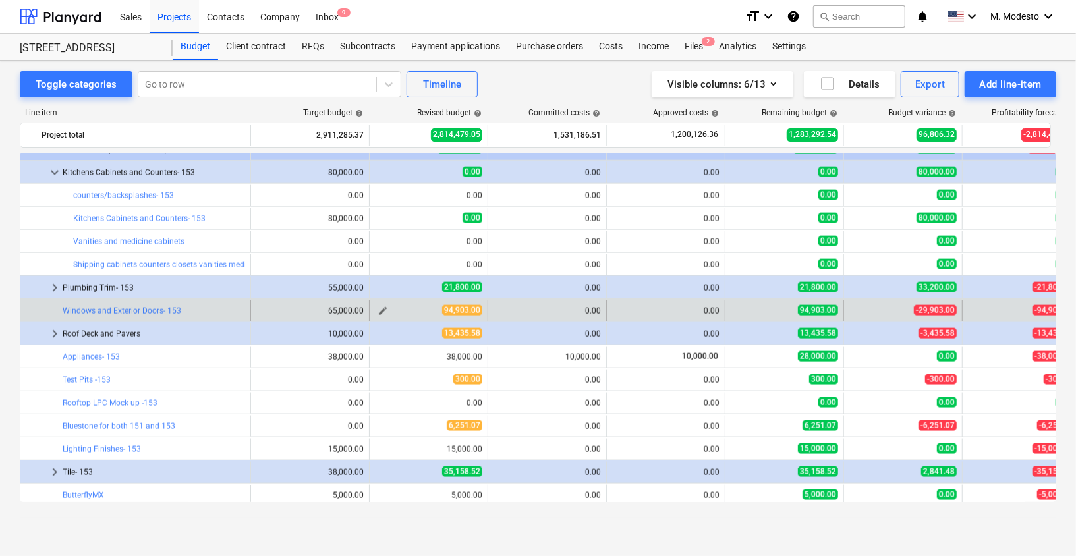
click at [381, 308] on span "edit" at bounding box center [382, 311] width 11 height 11
type textarea "x"
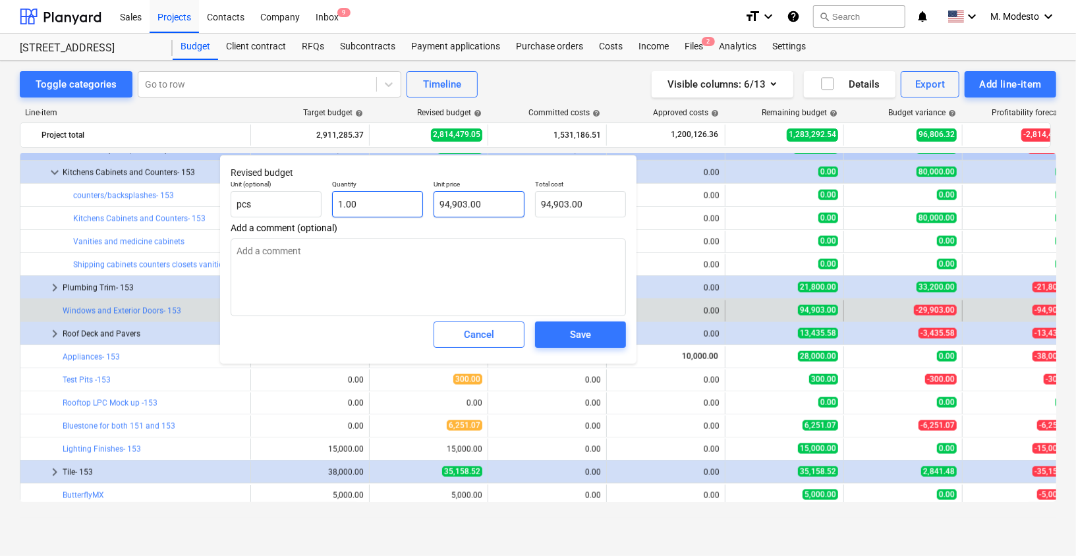
type input "94903"
drag, startPoint x: 411, startPoint y: 196, endPoint x: 405, endPoint y: 207, distance: 12.7
click at [400, 193] on div "Unit (optional) pcs Quantity 1.00 Unit price 94903 Total cost 94,903.00" at bounding box center [428, 199] width 406 height 48
type textarea "x"
type input "0"
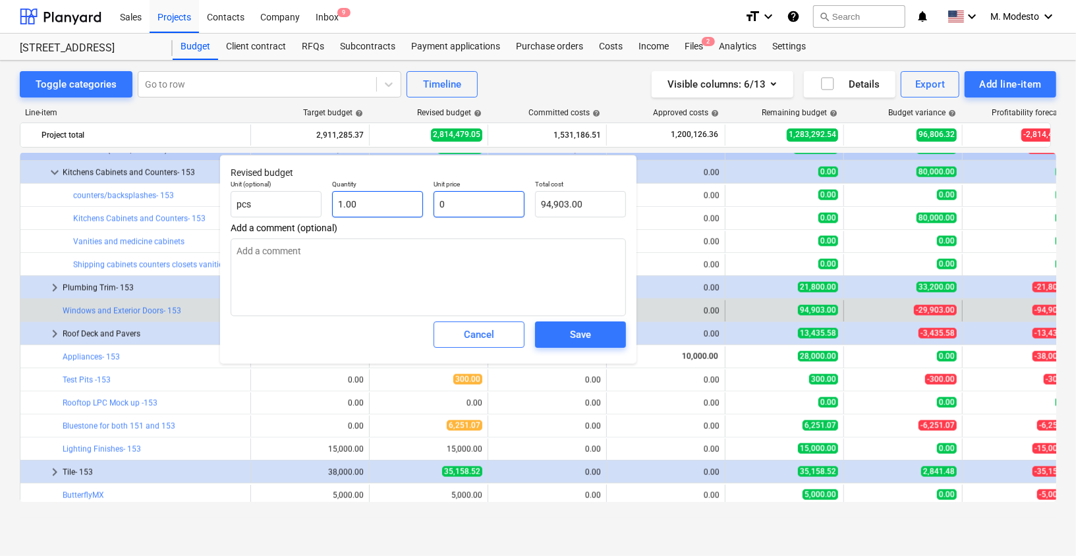
type input "0.00"
type input "0"
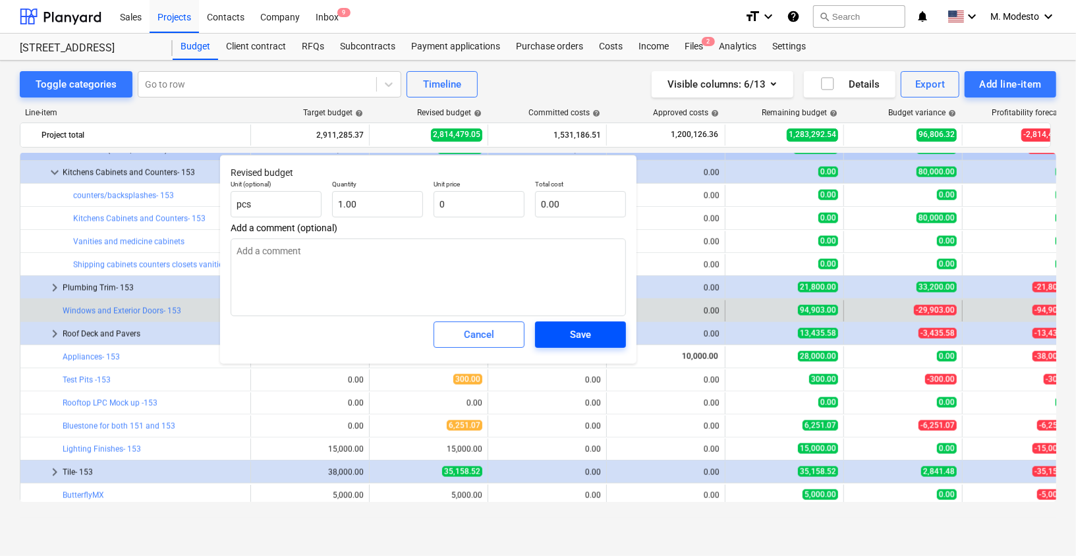
type textarea "x"
type input "0.00"
click at [580, 342] on div "Save" at bounding box center [580, 334] width 21 height 17
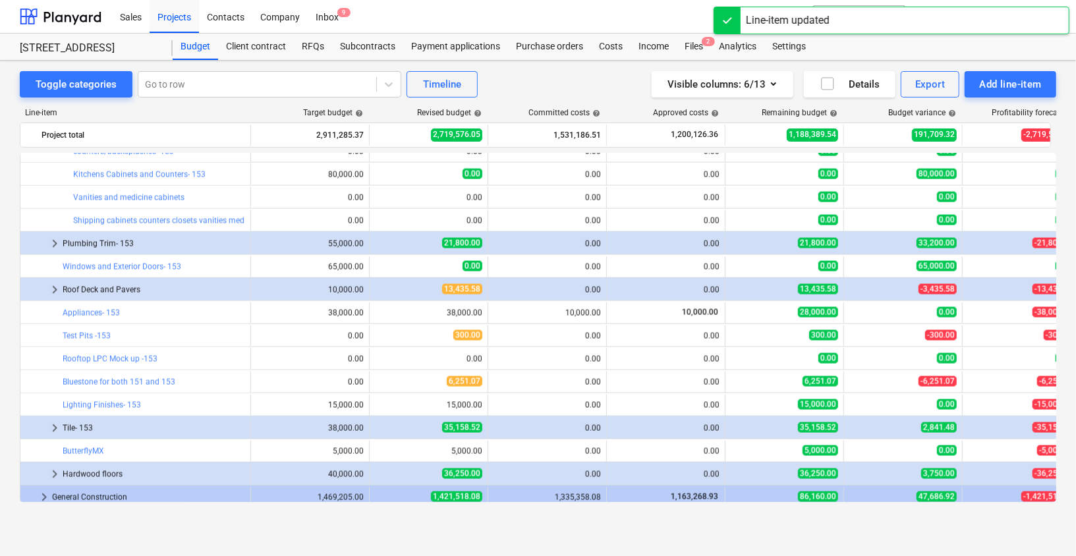
scroll to position [1242, 0]
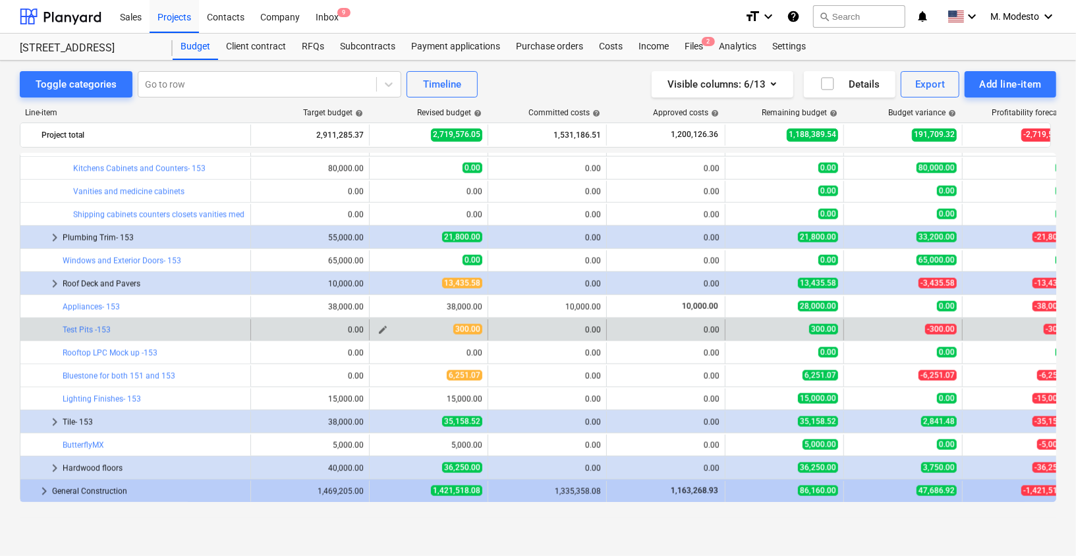
click at [379, 326] on span "edit" at bounding box center [382, 330] width 11 height 11
type textarea "x"
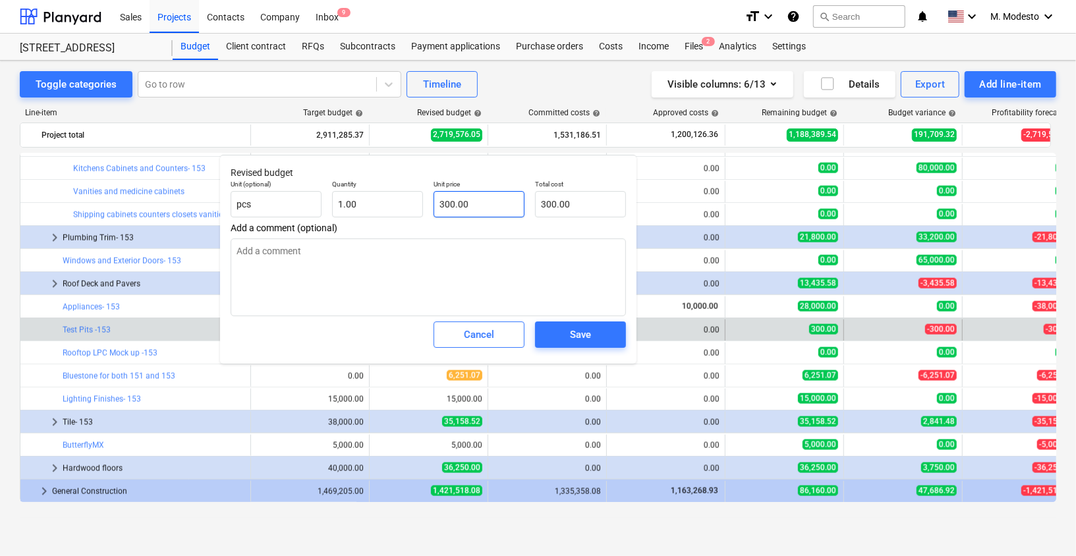
type input "300"
drag, startPoint x: 434, startPoint y: 204, endPoint x: 397, endPoint y: 209, distance: 37.3
click at [398, 202] on div "Unit (optional) pcs Quantity 1.00 Unit price 300 Total cost 300.00" at bounding box center [428, 199] width 406 height 48
type textarea "x"
type input "0"
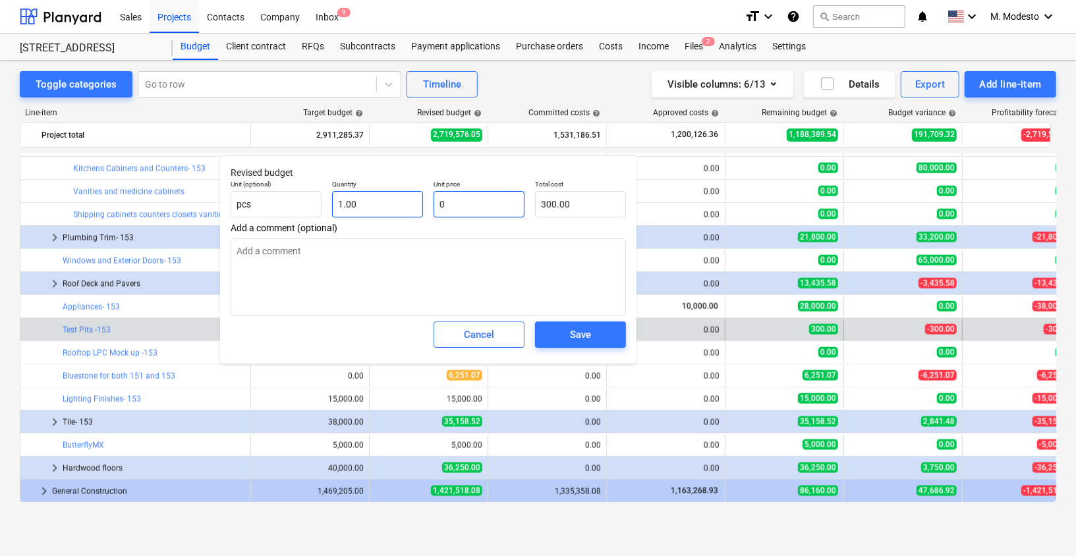
type input "0.00"
type input "0"
type textarea "x"
type input "0.00"
click at [562, 332] on span "Save" at bounding box center [580, 334] width 59 height 17
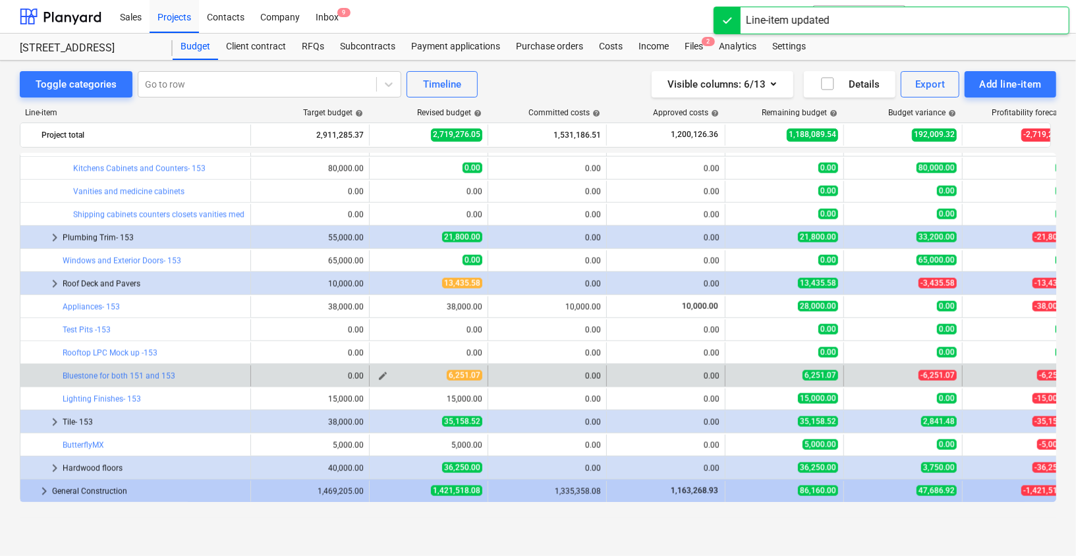
click at [382, 374] on span "edit" at bounding box center [382, 376] width 11 height 11
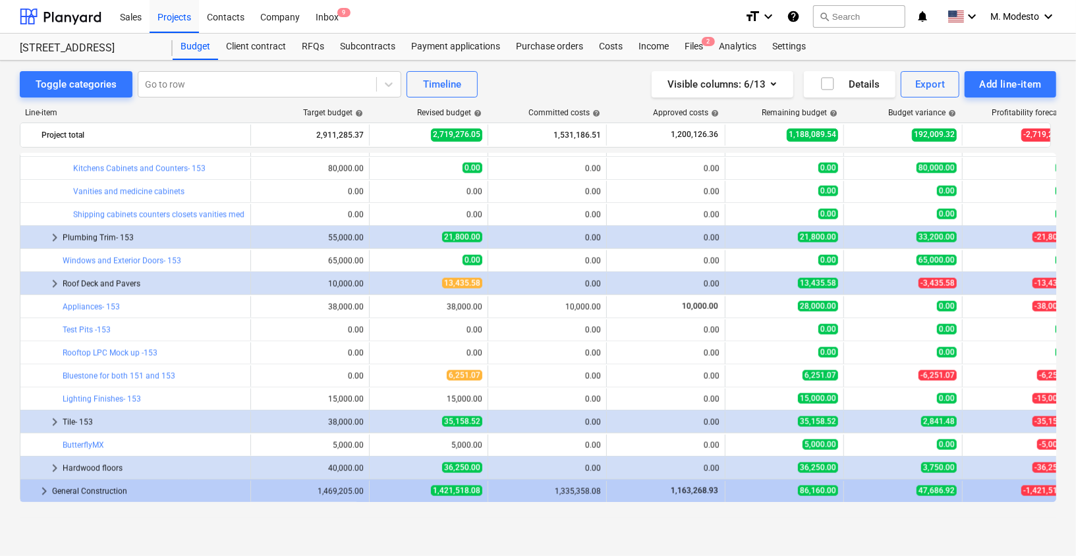
type textarea "x"
type input "1.00"
type input "6,251.07"
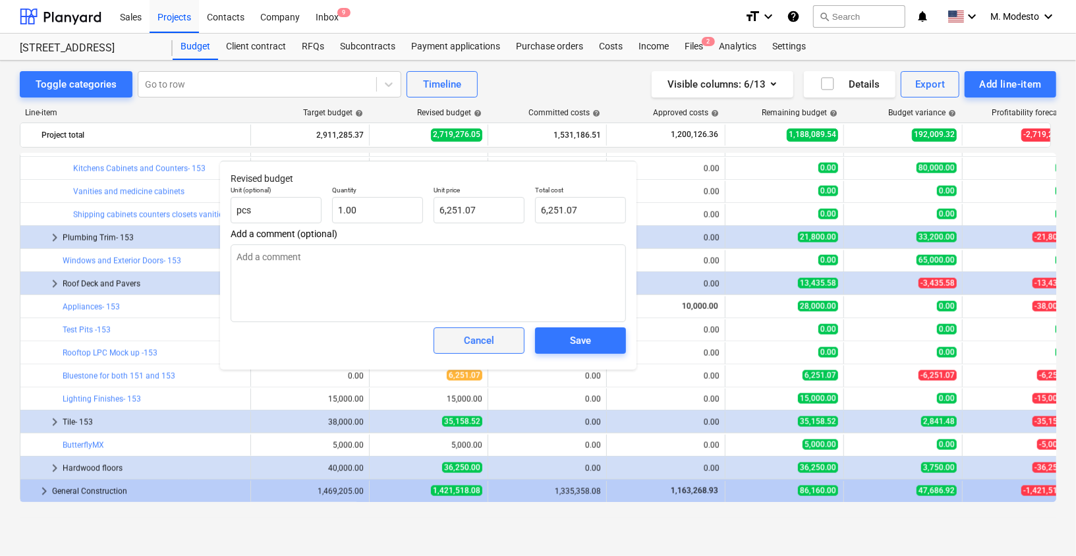
click at [487, 340] on div "Cancel" at bounding box center [479, 340] width 30 height 17
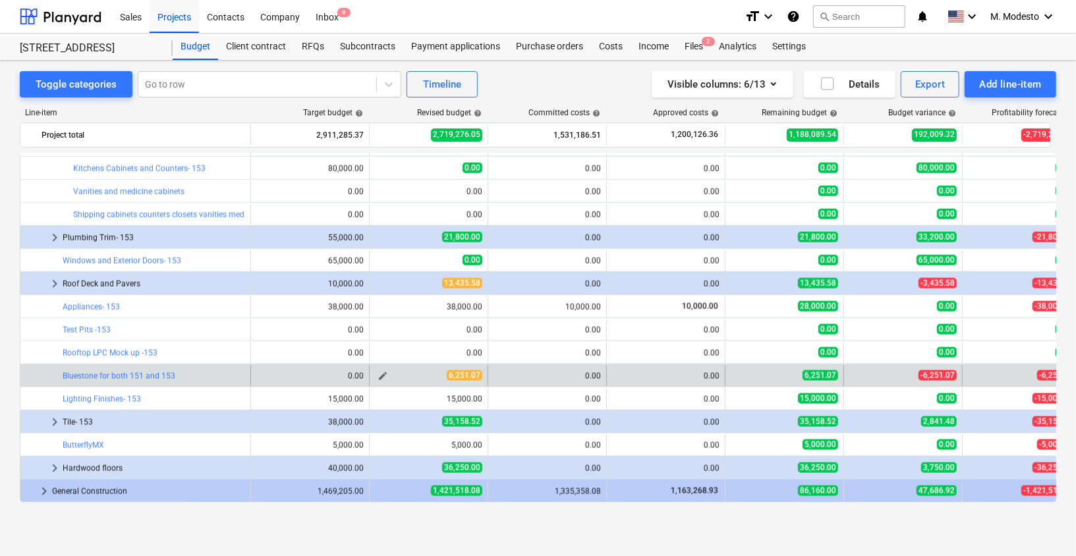
click at [392, 374] on div "6,251.07" at bounding box center [428, 375] width 107 height 11
click at [383, 372] on span "edit" at bounding box center [382, 376] width 11 height 11
type textarea "x"
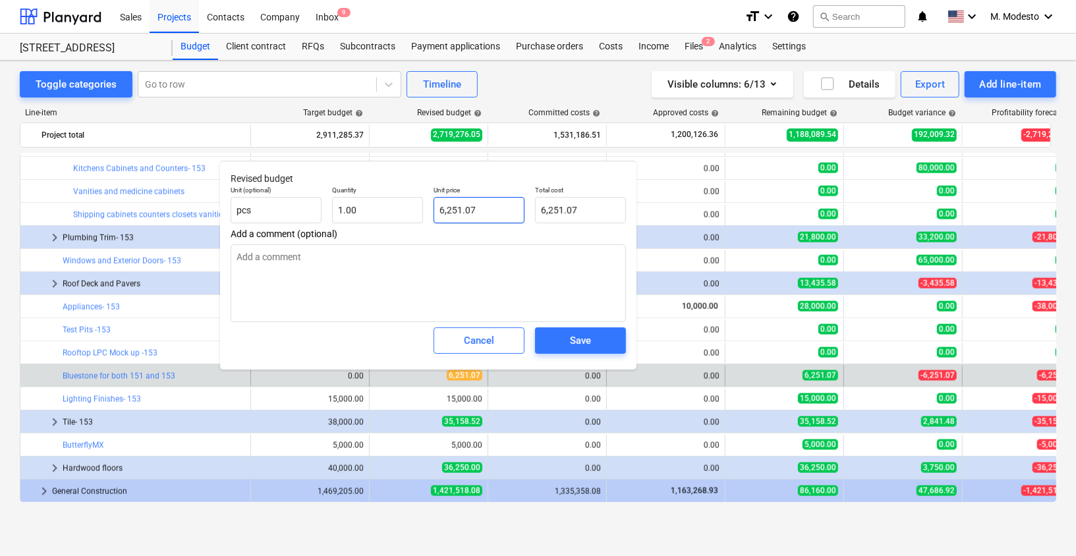
type input "6251.07"
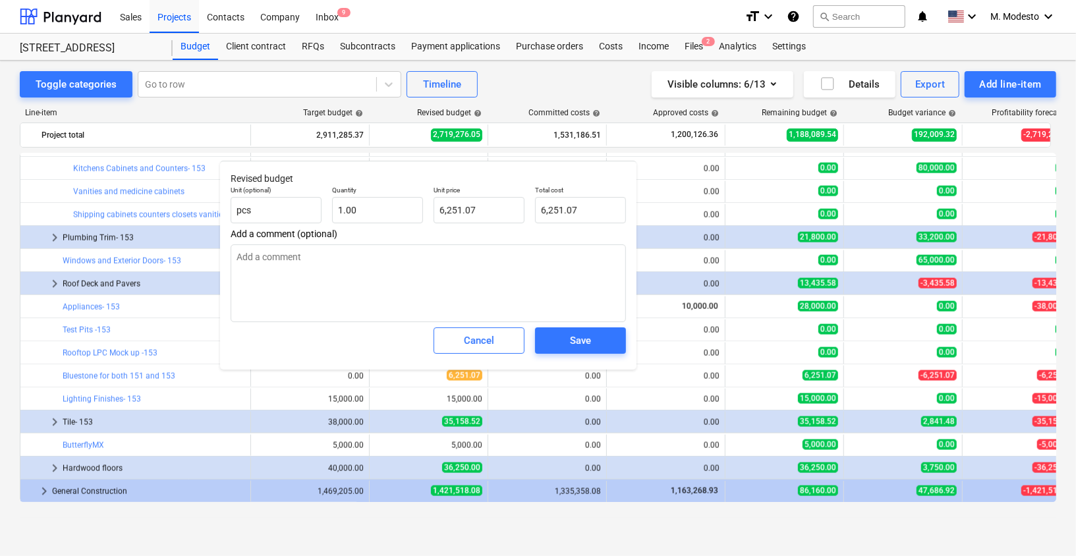
type textarea "x"
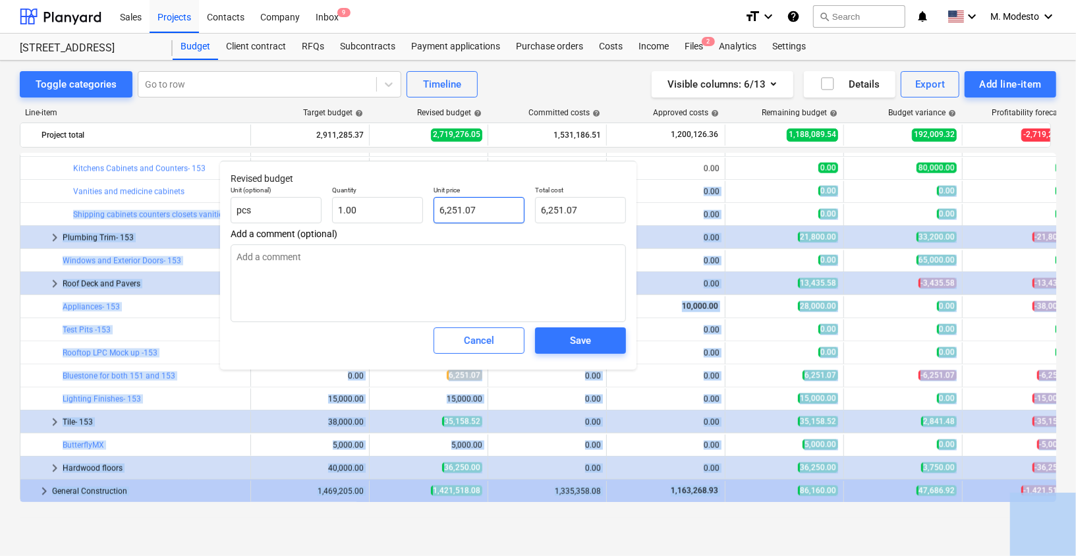
type input "6251.07"
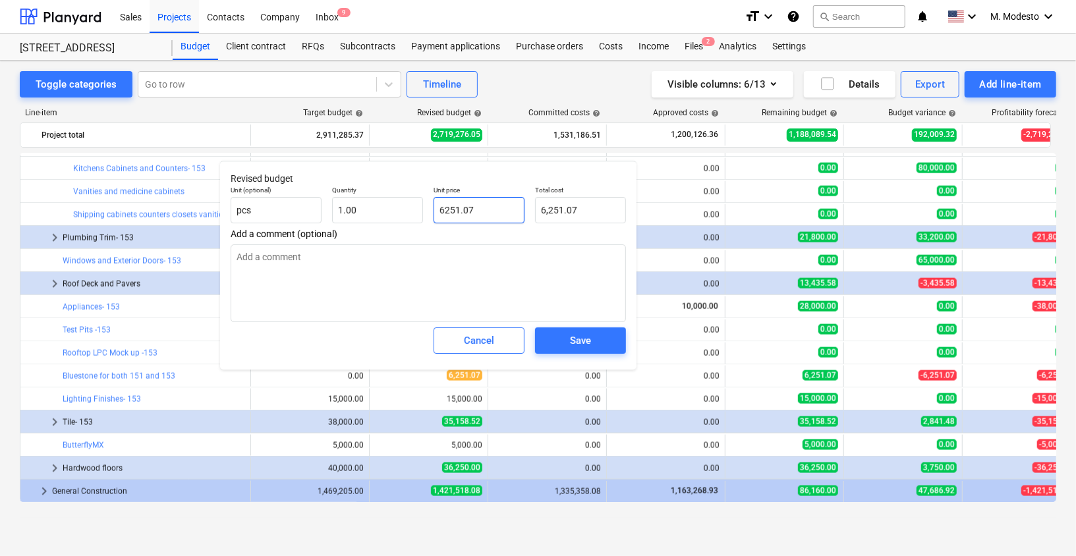
drag, startPoint x: 426, startPoint y: 203, endPoint x: 395, endPoint y: 195, distance: 32.6
click at [396, 195] on div "Unit (optional) pcs Quantity 1.00 Unit price 6251.07 Total cost 6,251.07" at bounding box center [428, 204] width 406 height 48
type textarea "x"
type input "0"
type input "0.00"
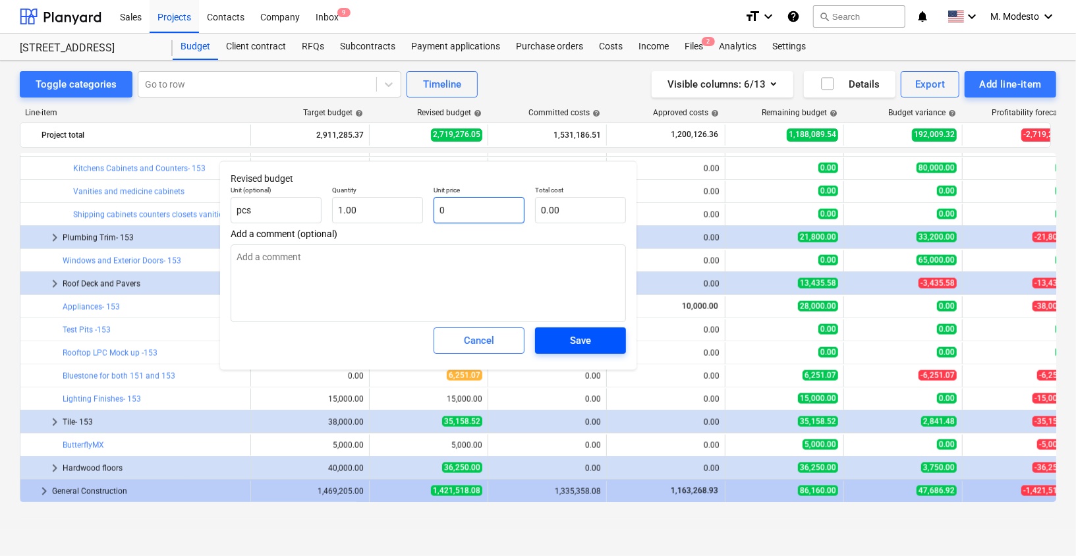
type input "0"
type textarea "x"
type input "0.00"
click at [584, 332] on div "Save" at bounding box center [580, 340] width 21 height 17
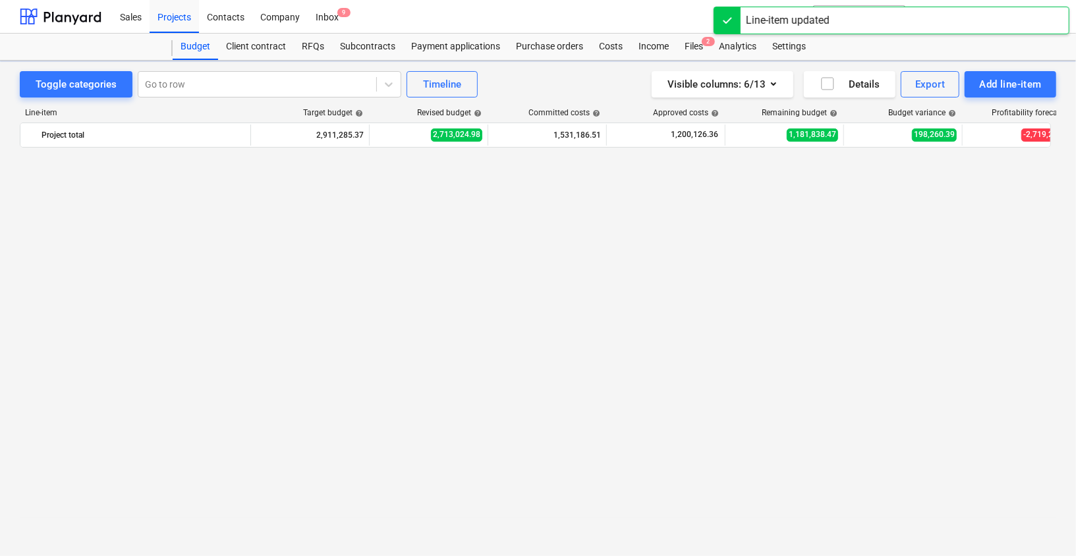
click at [2, 381] on div "Toggle categories Go to row Timeline Visible columns : 6/13 Details Export Add …" at bounding box center [538, 295] width 1076 height 468
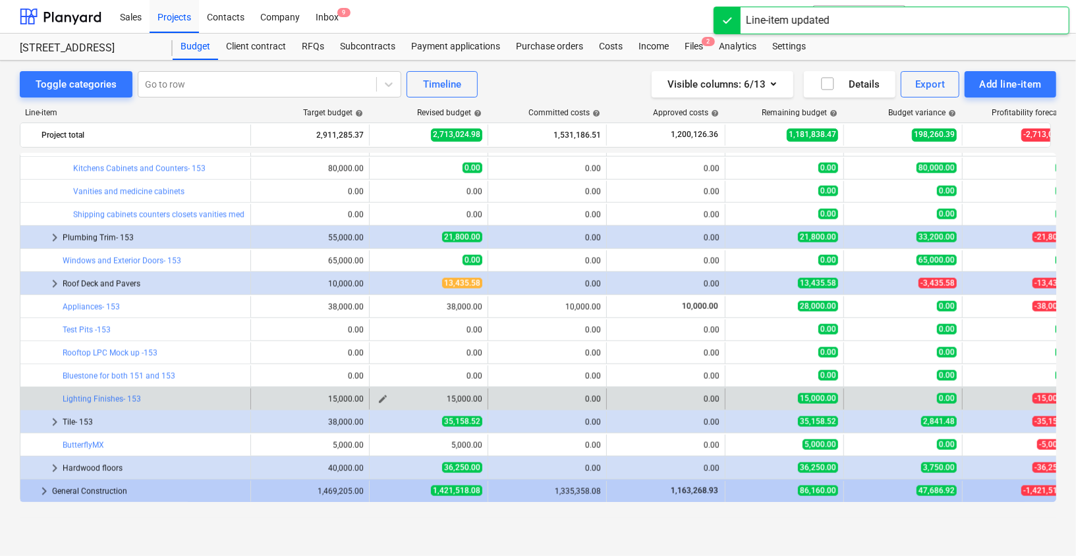
click at [385, 398] on span "edit" at bounding box center [382, 399] width 11 height 11
type textarea "x"
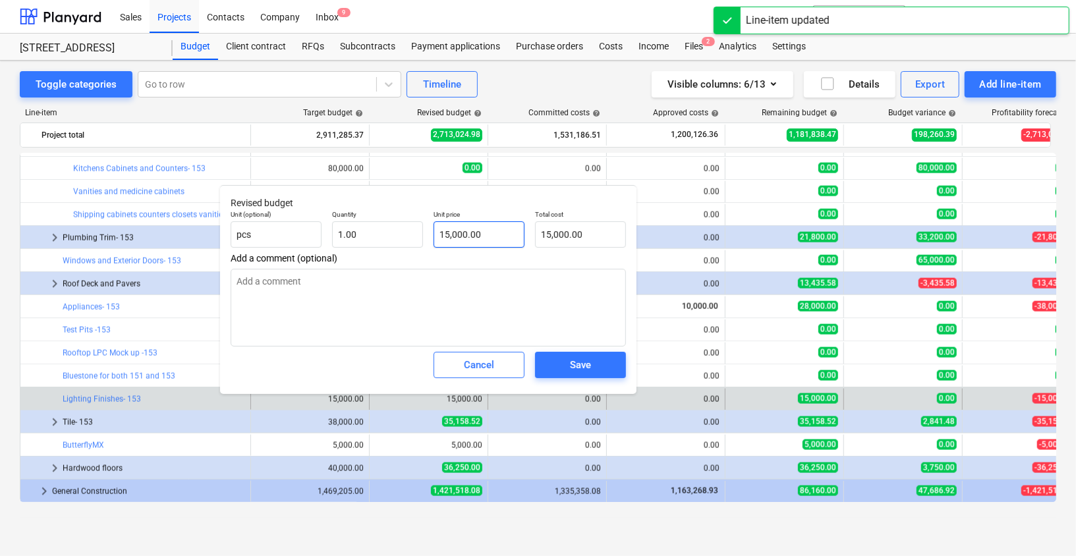
type input "15000"
drag, startPoint x: 479, startPoint y: 238, endPoint x: 391, endPoint y: 236, distance: 87.6
click at [385, 232] on div "Unit (optional) pcs Quantity 1.00 Unit price 15000 Total cost 15,000.00" at bounding box center [428, 229] width 406 height 48
type textarea "x"
type input "0"
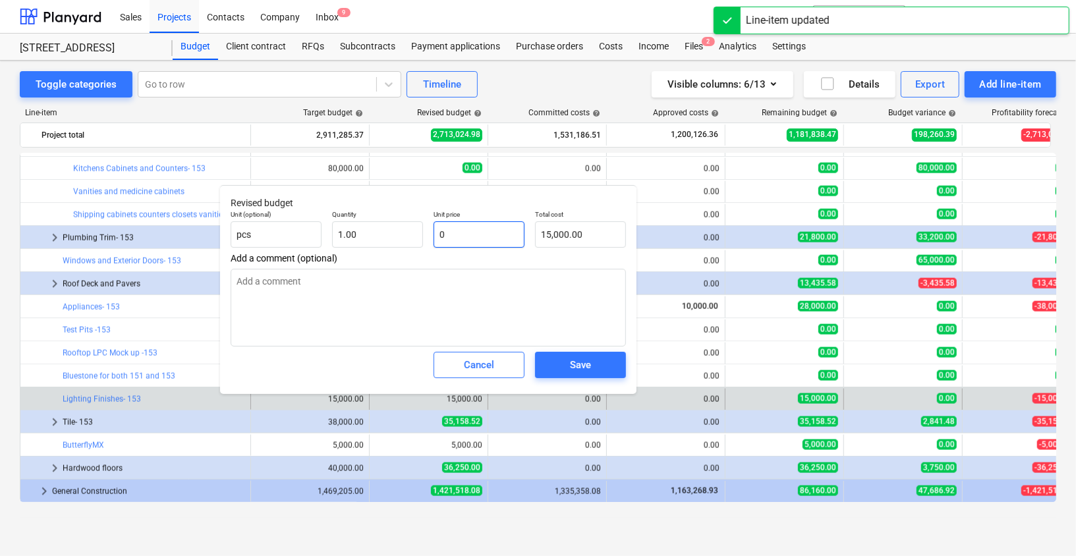
type input "0.00"
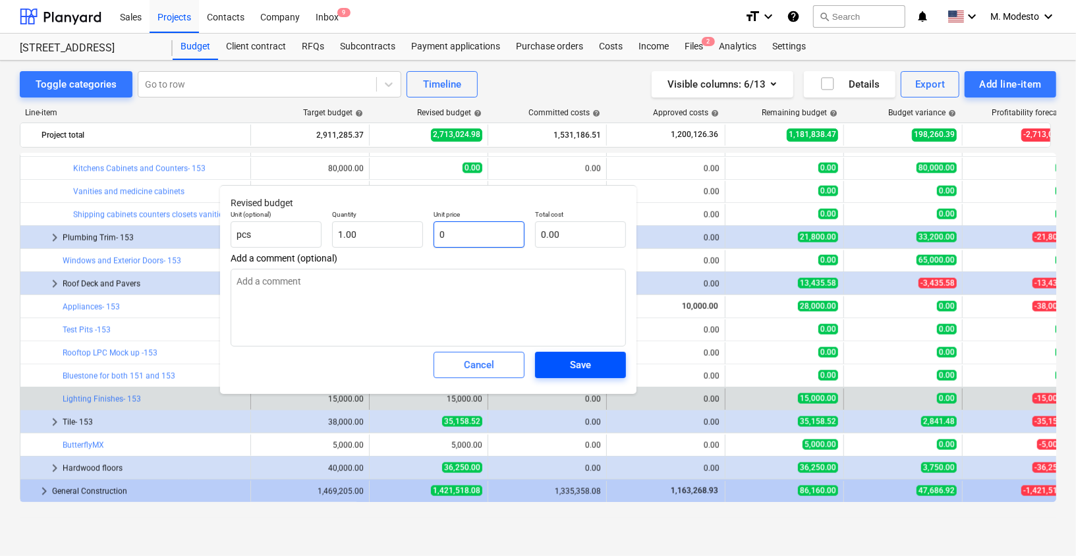
type input "0"
type textarea "x"
type input "0.00"
click at [585, 368] on div "Save" at bounding box center [580, 364] width 21 height 17
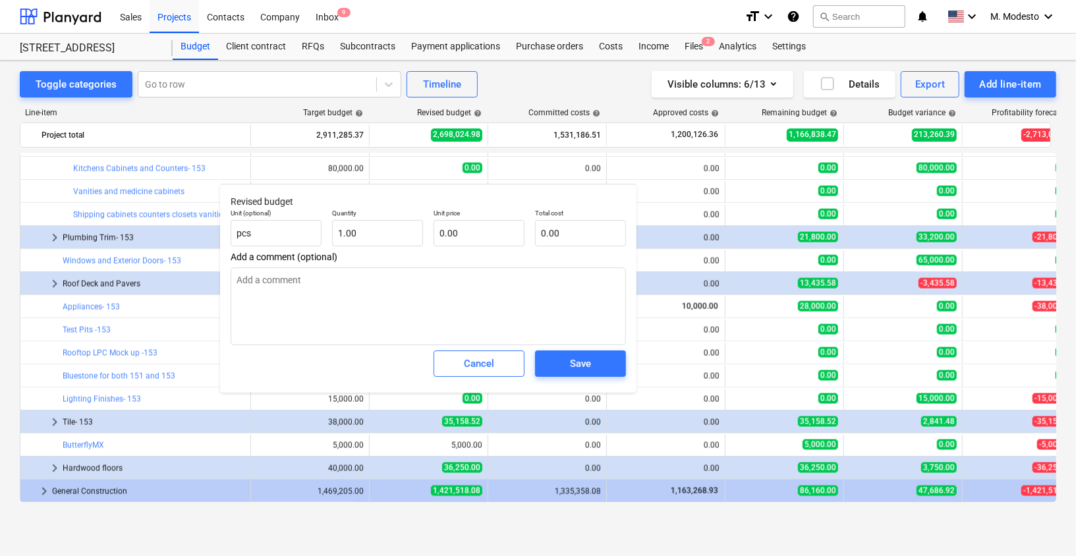
click at [7, 400] on div "Toggle categories Go to row Timeline Visible columns : 6/13 Details Export Add …" at bounding box center [538, 295] width 1076 height 468
type textarea "x"
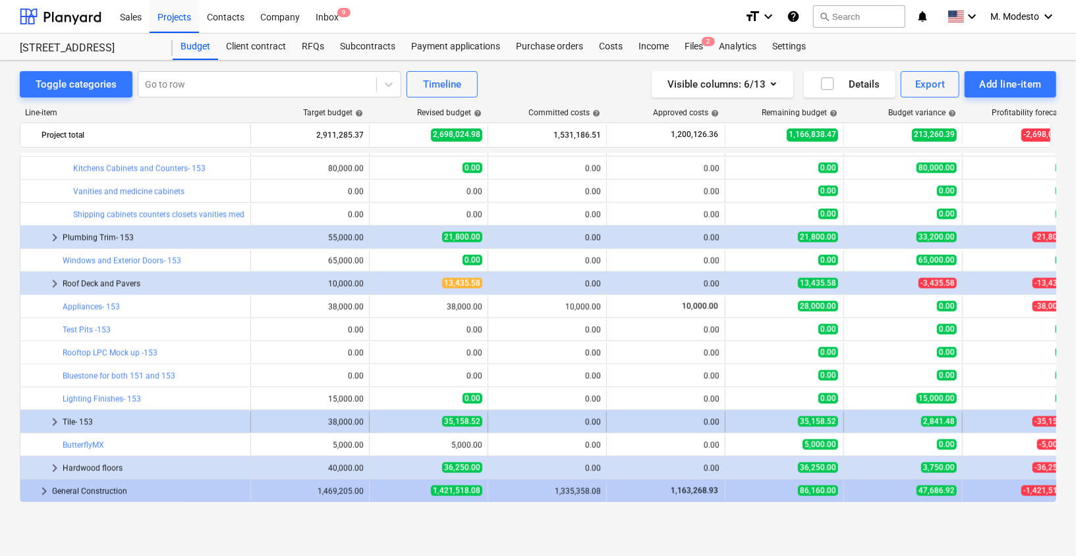
click at [53, 422] on span "keyboard_arrow_right" at bounding box center [55, 422] width 16 height 16
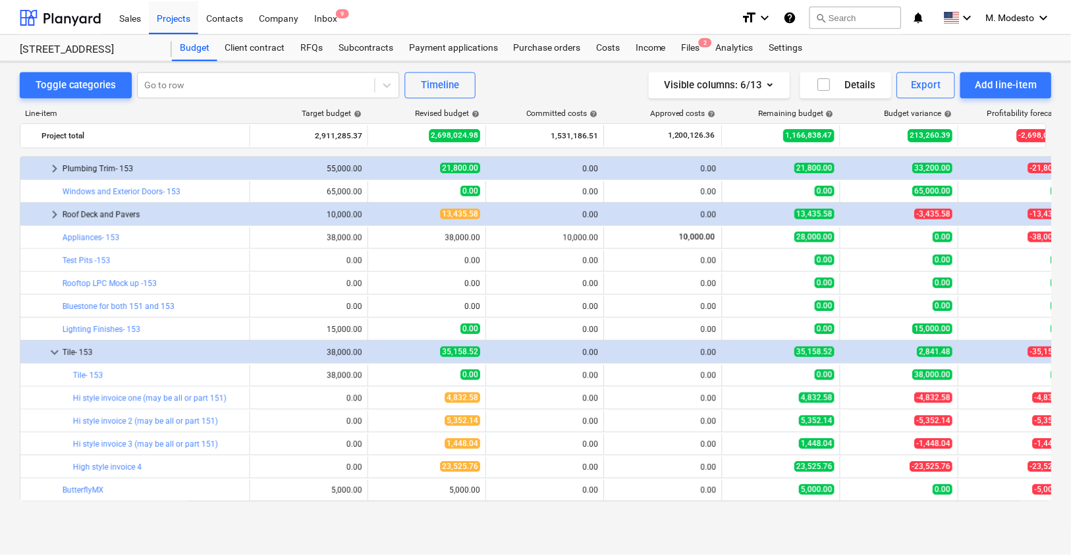
scroll to position [1357, 0]
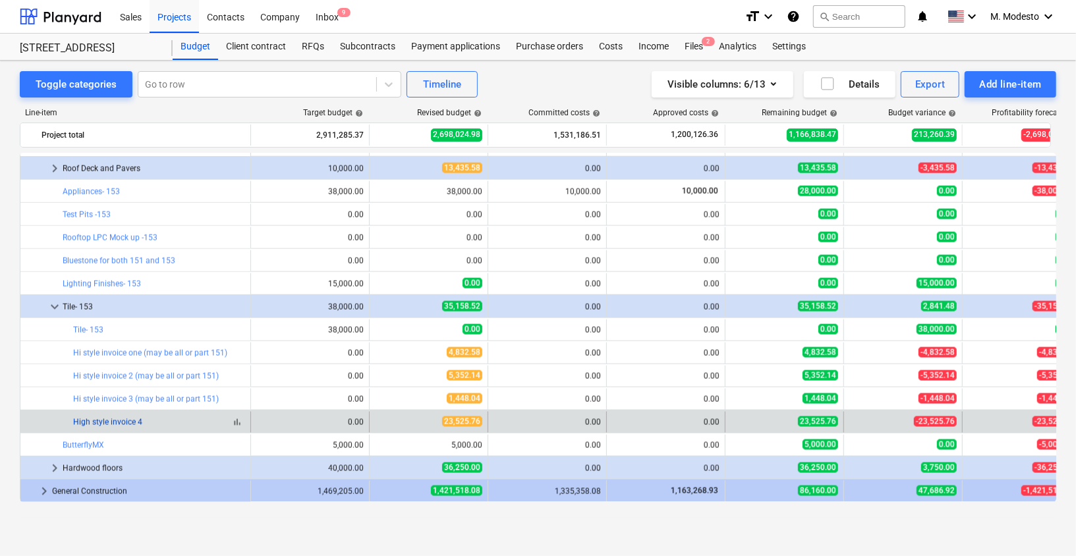
click at [134, 418] on link "High style invoice 4" at bounding box center [107, 422] width 69 height 9
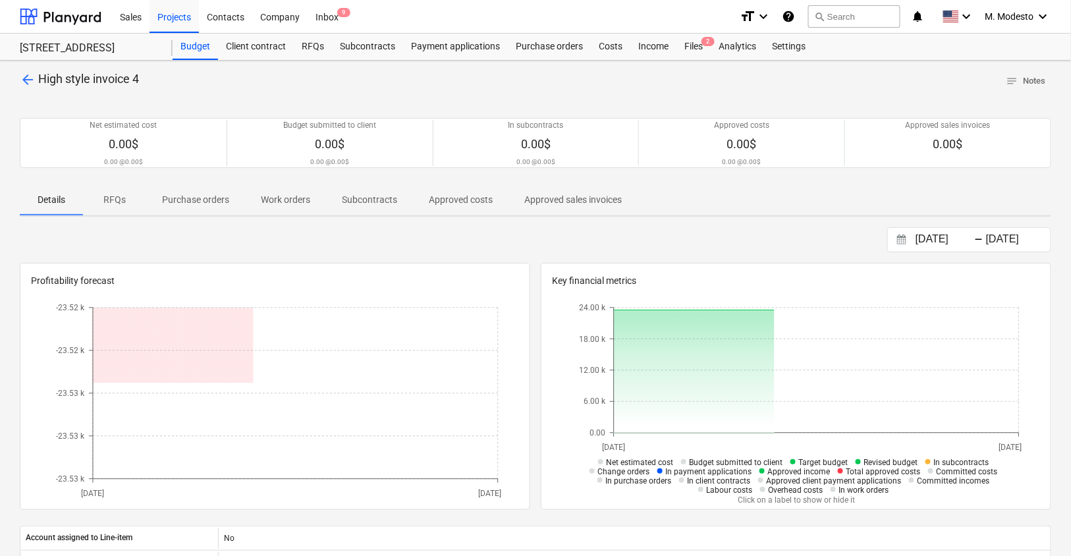
click at [377, 209] on button "Subcontracts" at bounding box center [369, 200] width 87 height 32
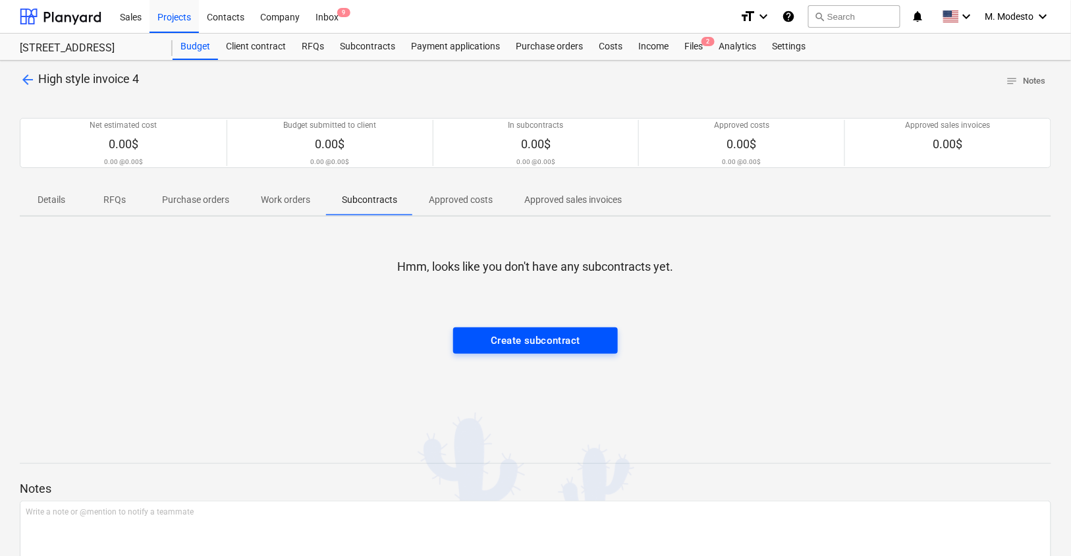
click at [512, 346] on div "Create subcontract" at bounding box center [536, 340] width 90 height 17
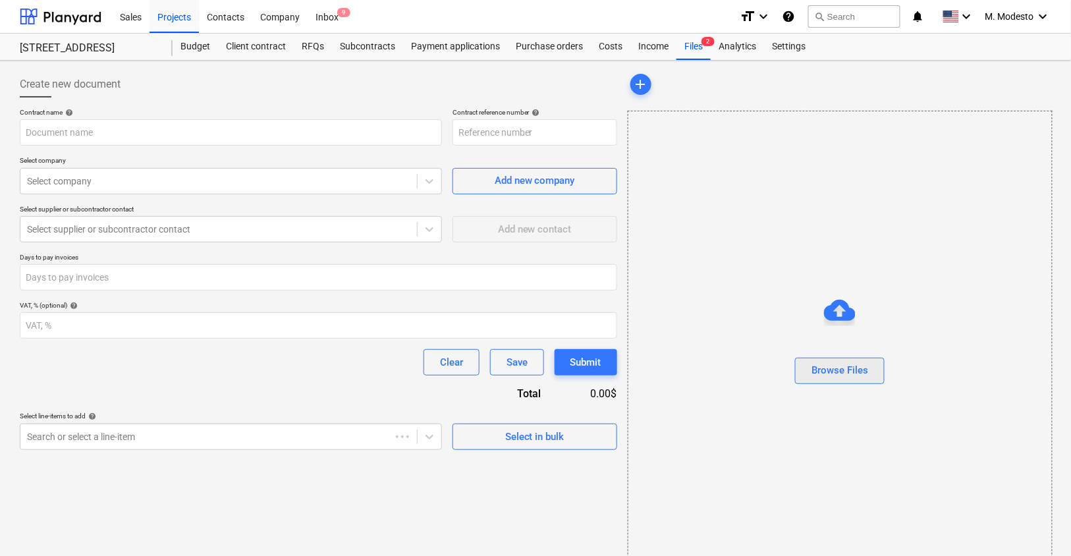
click at [844, 370] on div "Browse Files" at bounding box center [839, 370] width 57 height 17
type input "153-STATE-SO-074"
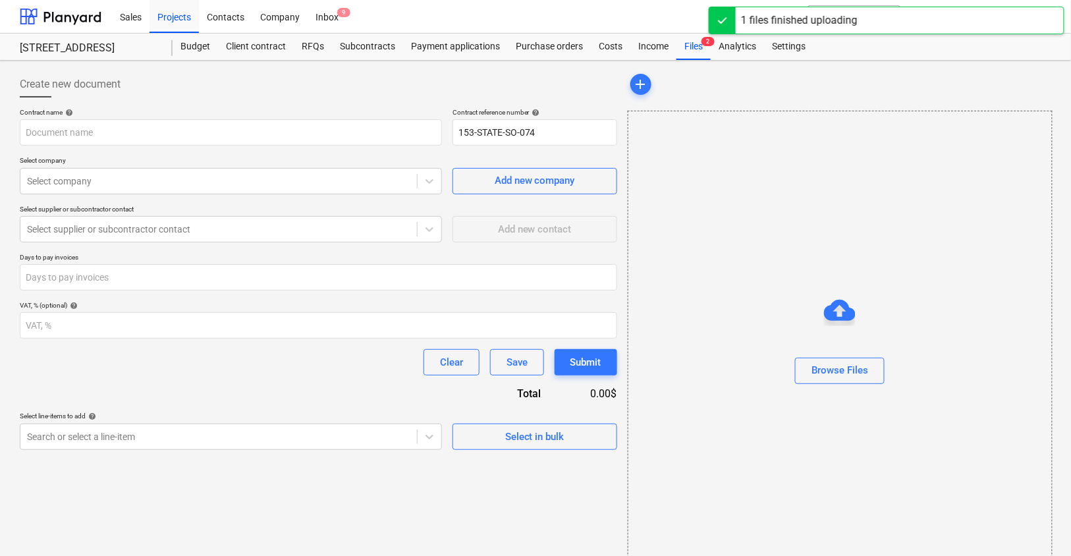
type input "Copy of Estimates (1) (2).pdf"
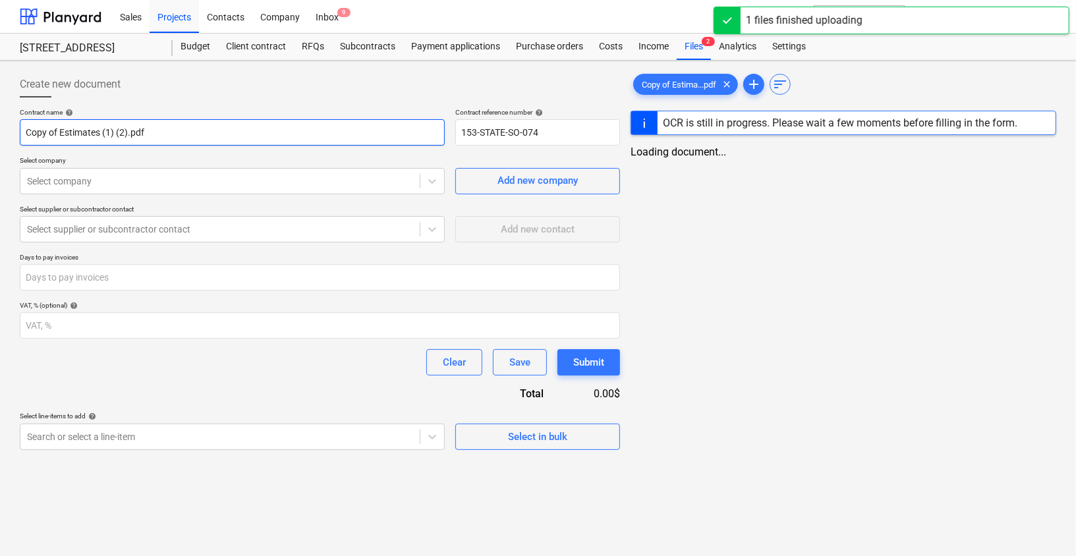
drag, startPoint x: 274, startPoint y: 130, endPoint x: 0, endPoint y: 130, distance: 274.0
click at [0, 130] on div "Create new document Contract name help Copy of Estimates (1) (2).pdf Contract r…" at bounding box center [538, 308] width 1076 height 495
